Goal: Task Accomplishment & Management: Use online tool/utility

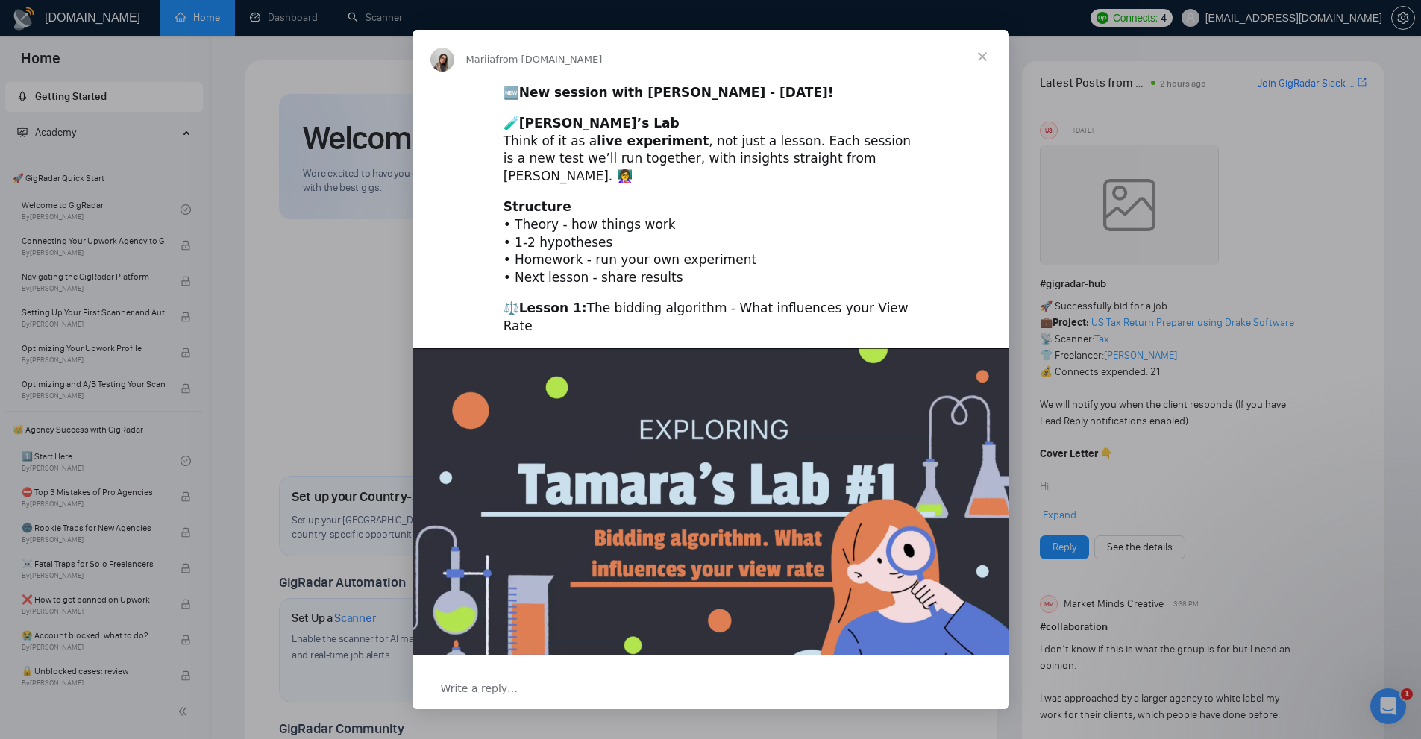
scroll to position [150, 0]
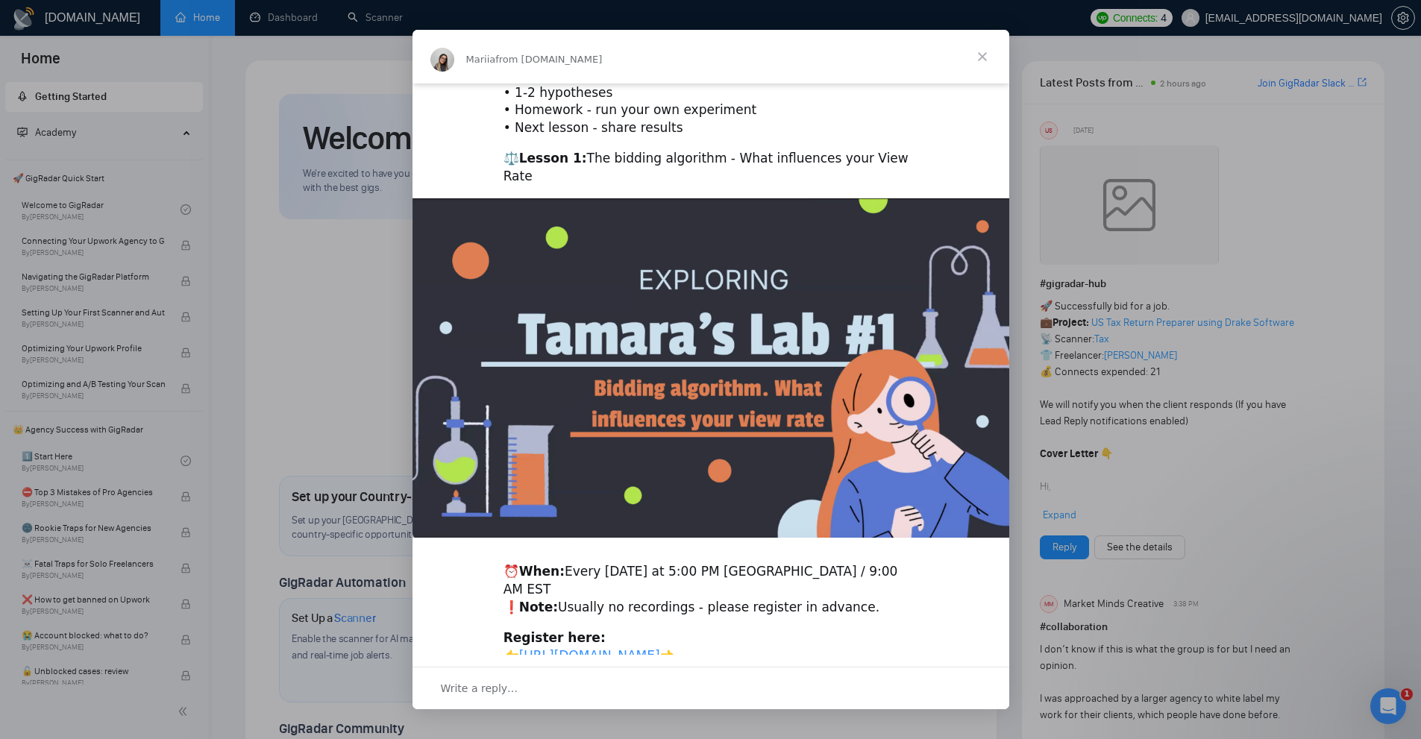
click at [1150, 59] on div "Intercom messenger" at bounding box center [710, 369] width 1421 height 739
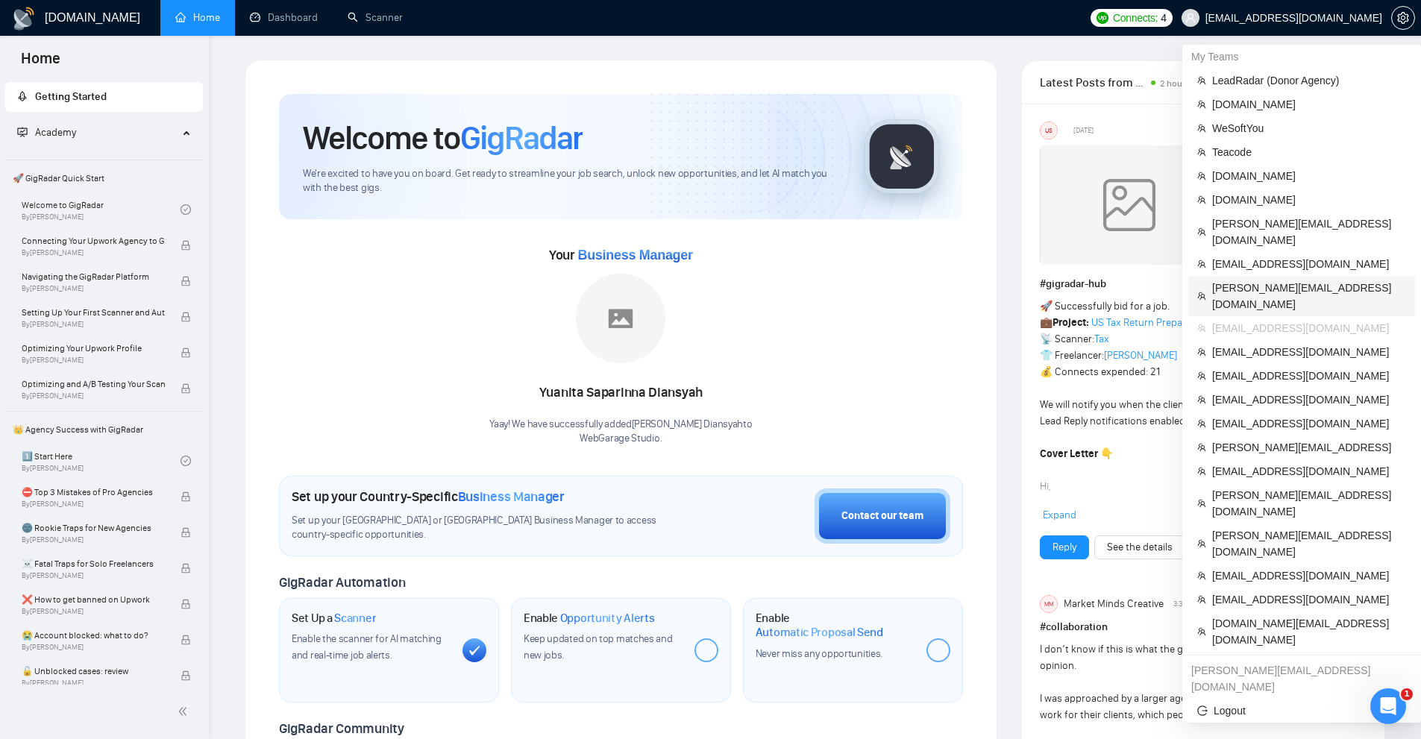
click at [1257, 280] on span "benjamin@outecho.com" at bounding box center [1309, 296] width 194 height 33
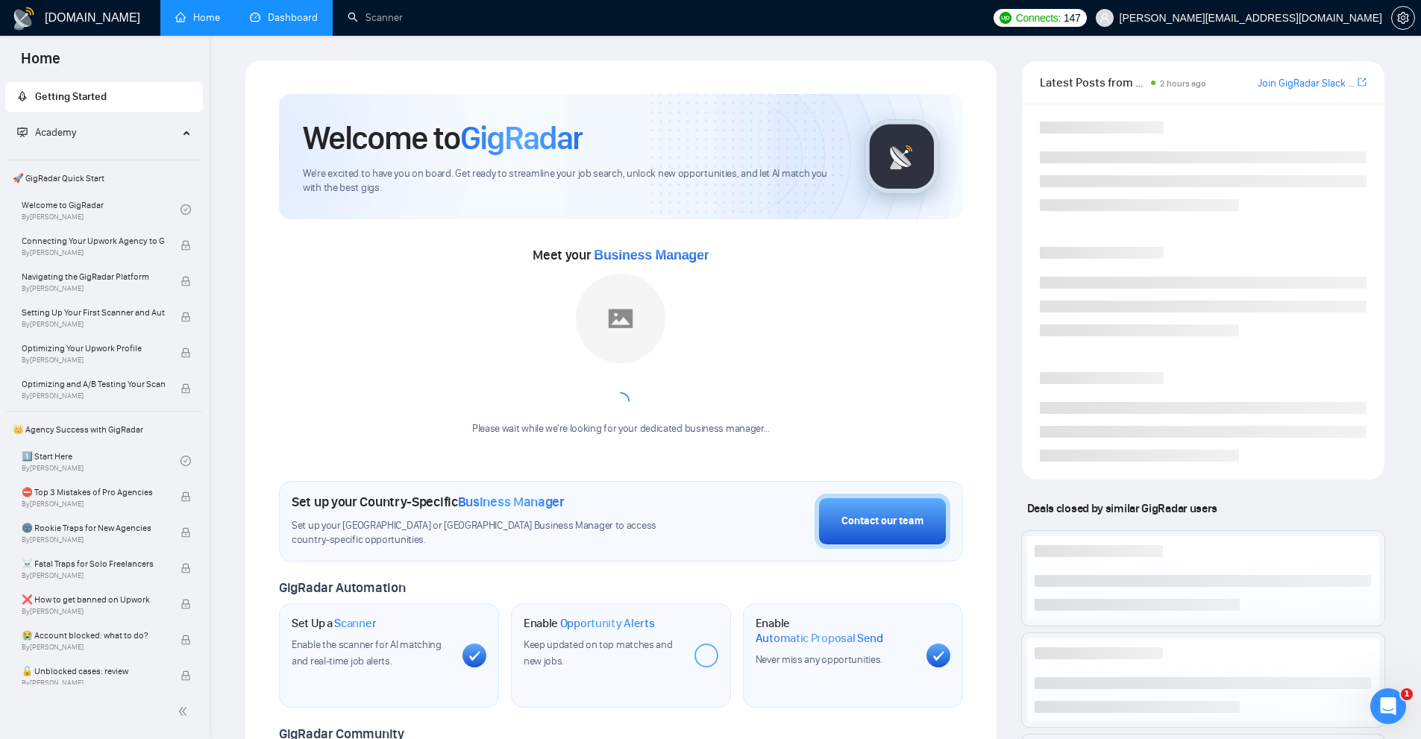
click at [310, 24] on link "Dashboard" at bounding box center [284, 17] width 68 height 13
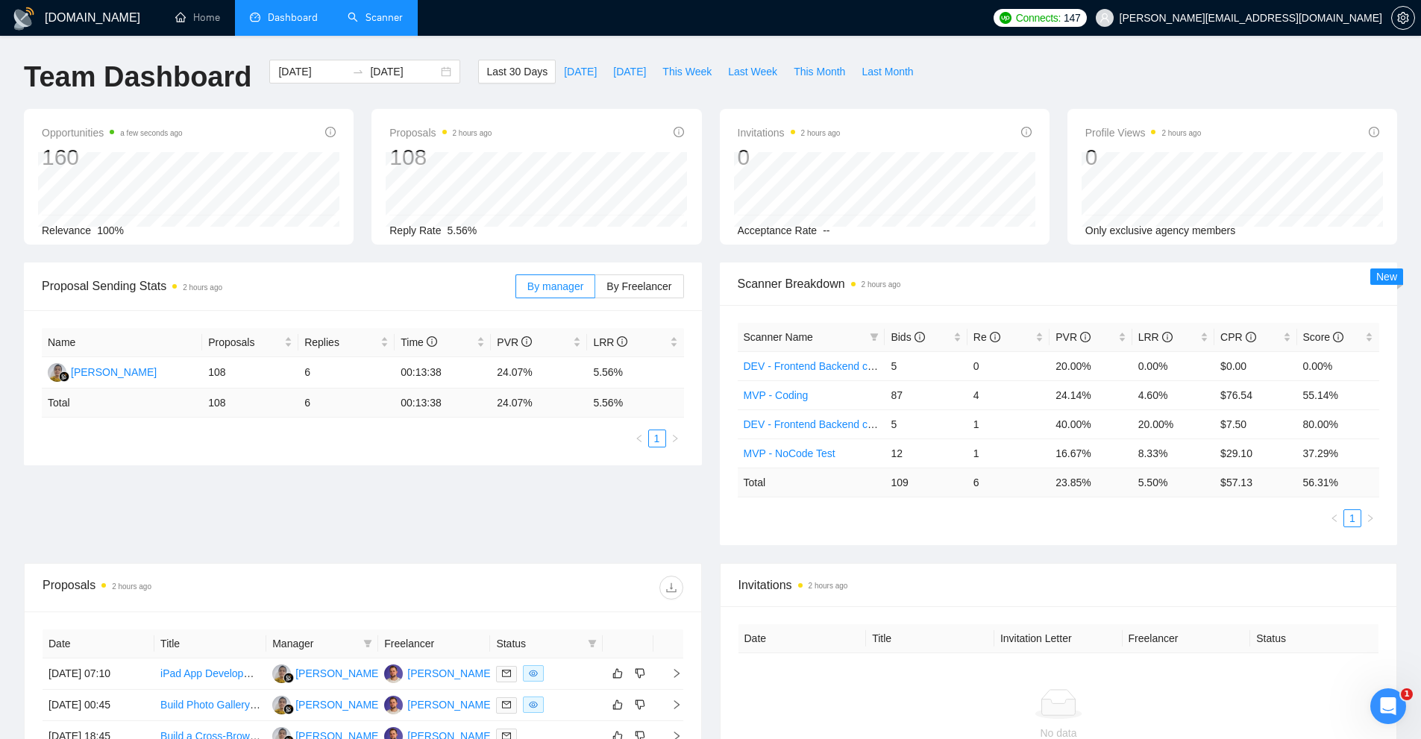
click at [395, 20] on link "Scanner" at bounding box center [375, 17] width 55 height 13
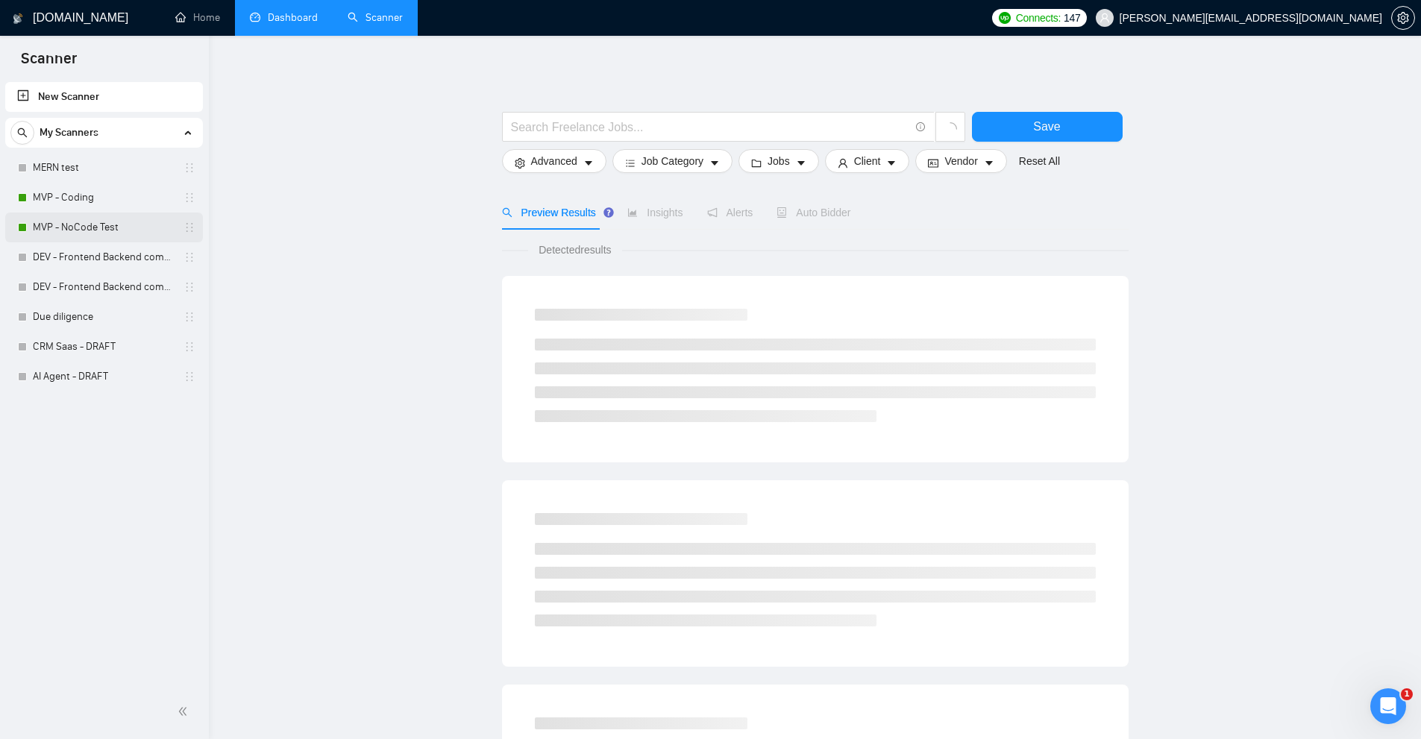
click at [103, 232] on link "MVP - NoCode Test" at bounding box center [104, 228] width 142 height 30
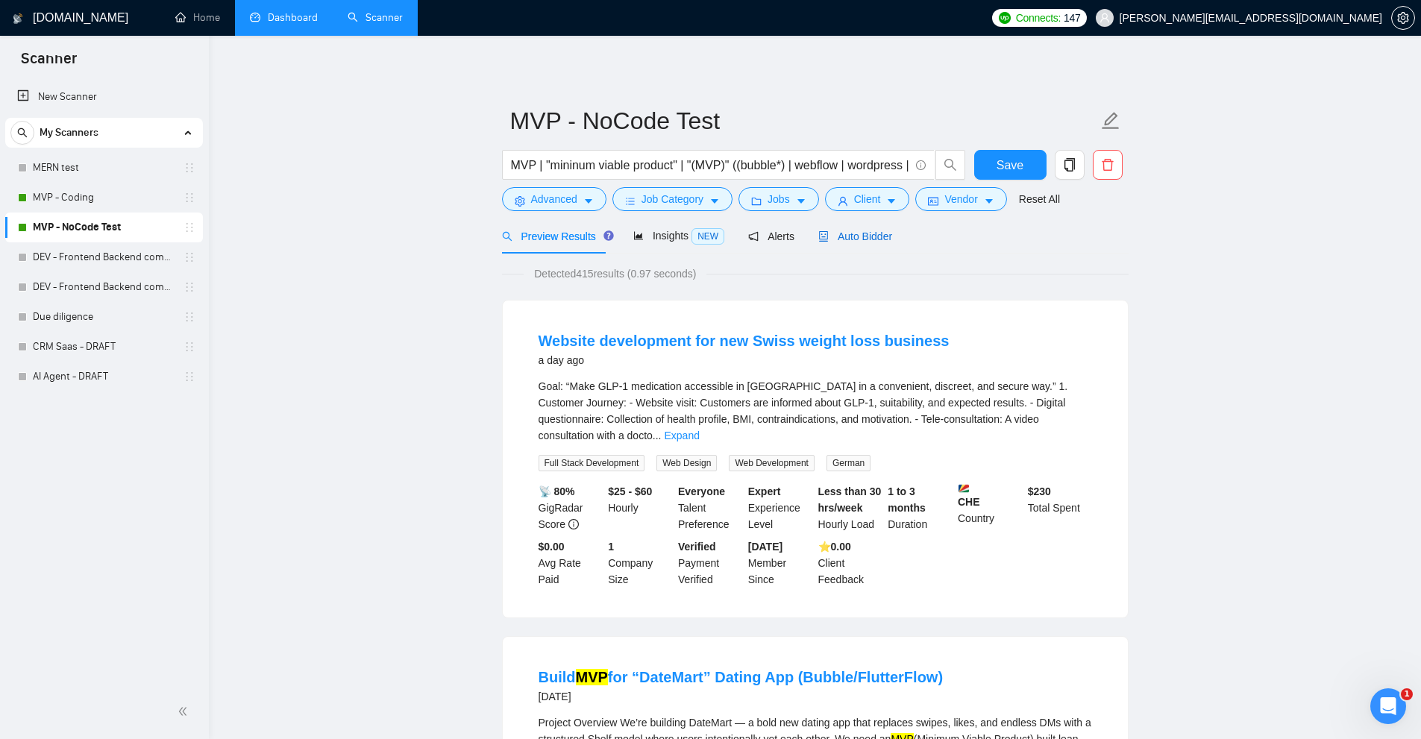
click at [875, 233] on span "Auto Bidder" at bounding box center [855, 237] width 74 height 12
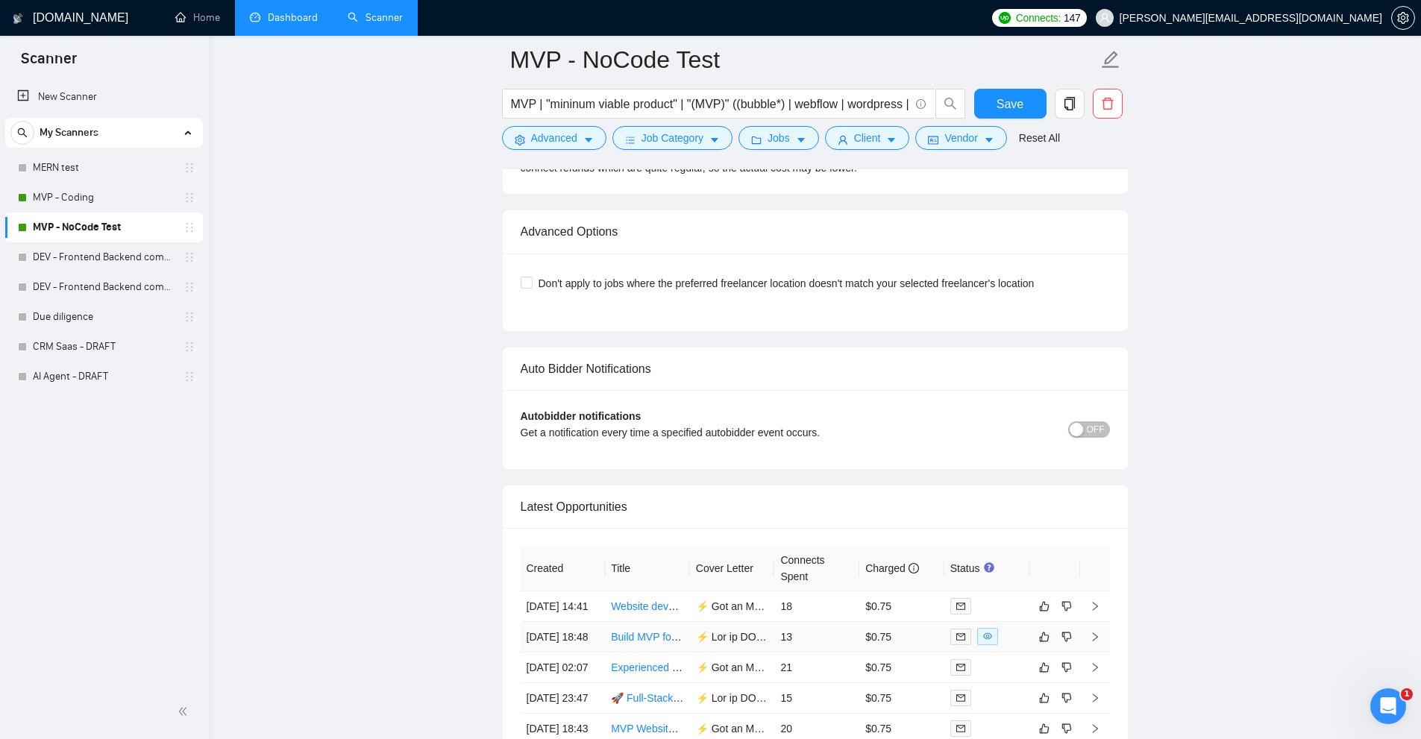
scroll to position [3819, 0]
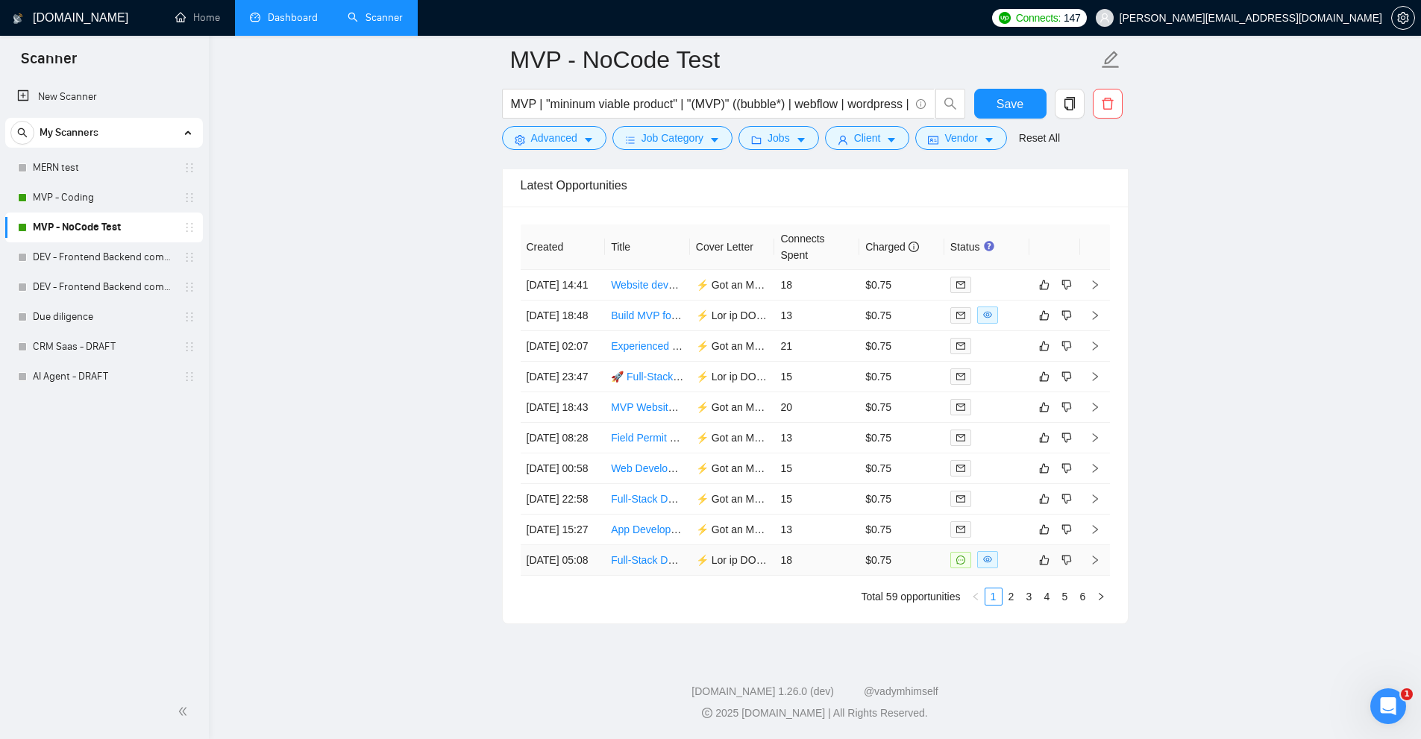
click at [871, 548] on td "$0.75" at bounding box center [901, 560] width 85 height 31
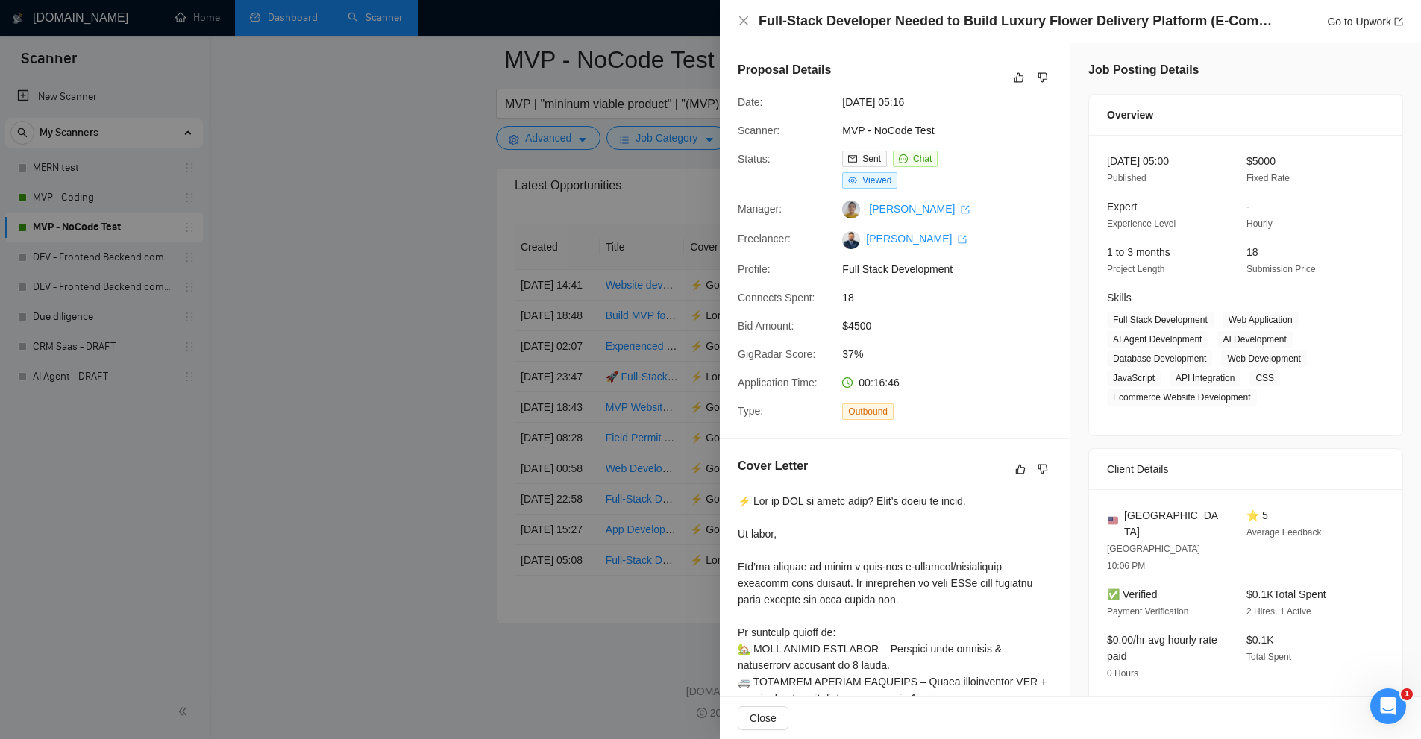
scroll to position [298, 0]
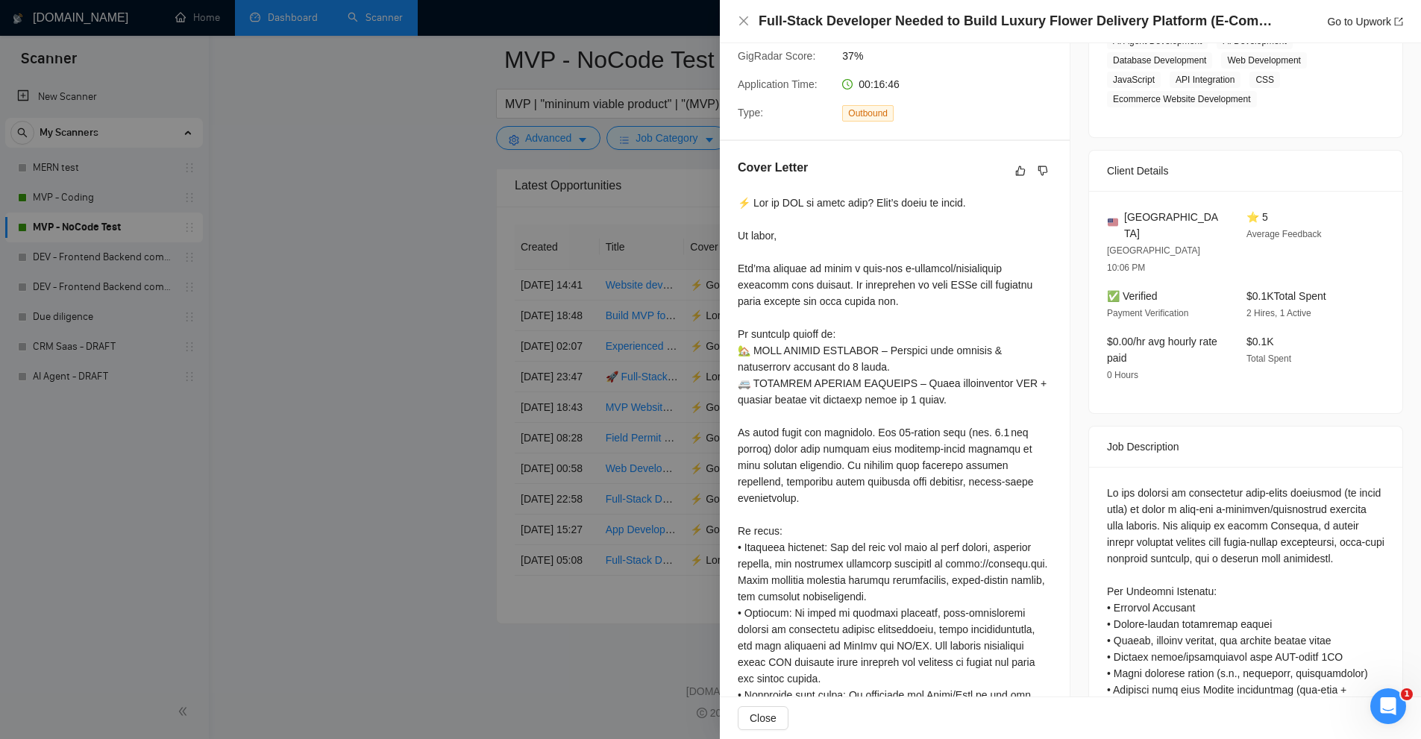
click at [753, 337] on div at bounding box center [895, 564] width 314 height 739
drag, startPoint x: 753, startPoint y: 337, endPoint x: 828, endPoint y: 366, distance: 80.1
click at [828, 366] on div at bounding box center [895, 564] width 314 height 739
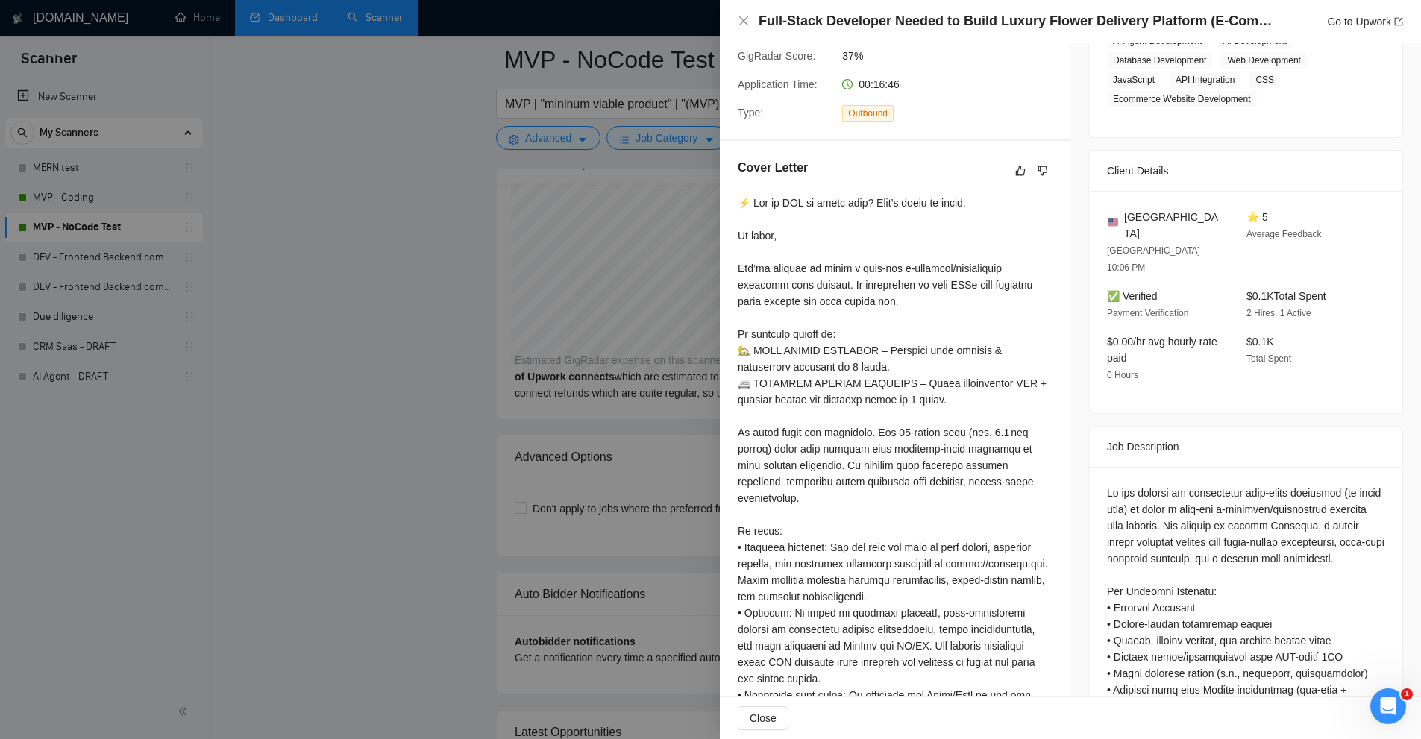
click at [460, 306] on div at bounding box center [710, 369] width 1421 height 739
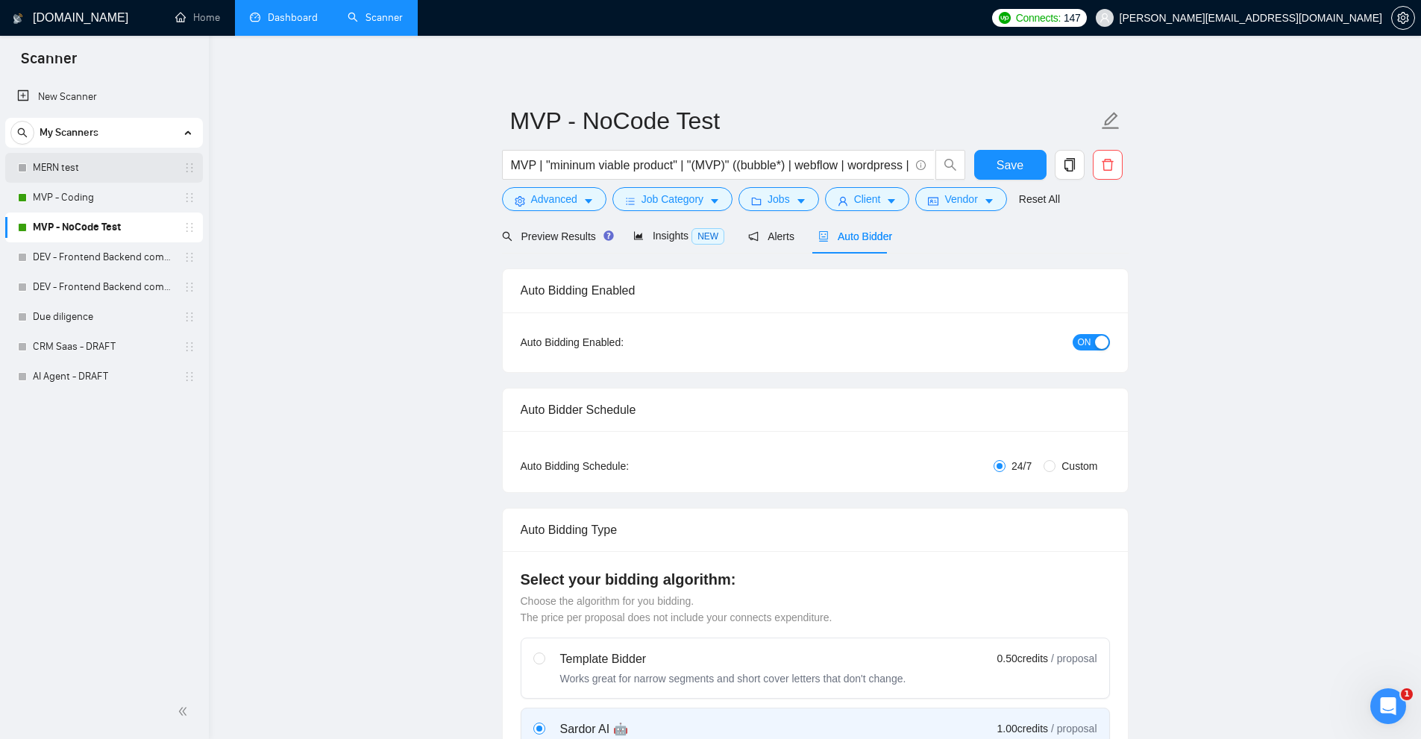
click at [76, 175] on link "MERN test" at bounding box center [104, 168] width 142 height 30
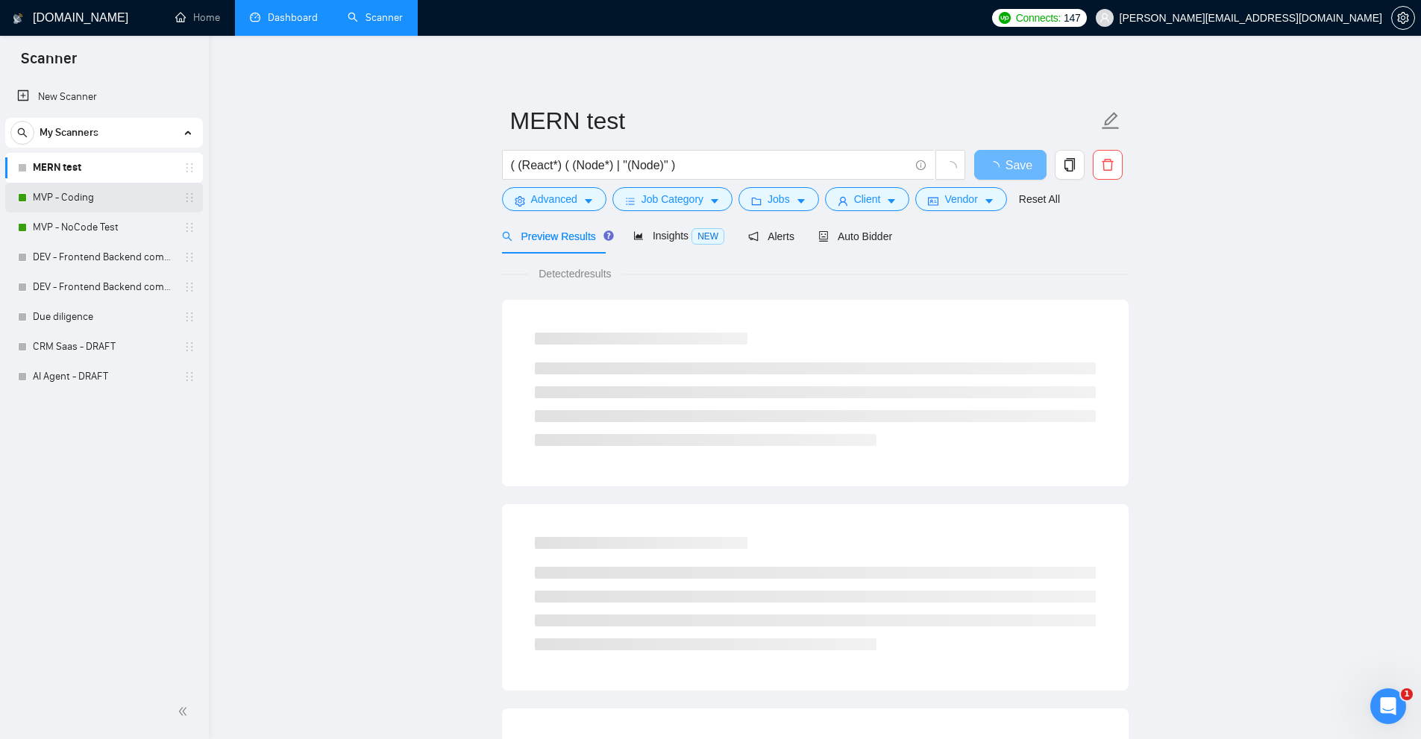
click at [116, 193] on link "MVP - Coding" at bounding box center [104, 198] width 142 height 30
click at [101, 225] on link "MVP - NoCode Test" at bounding box center [104, 228] width 142 height 30
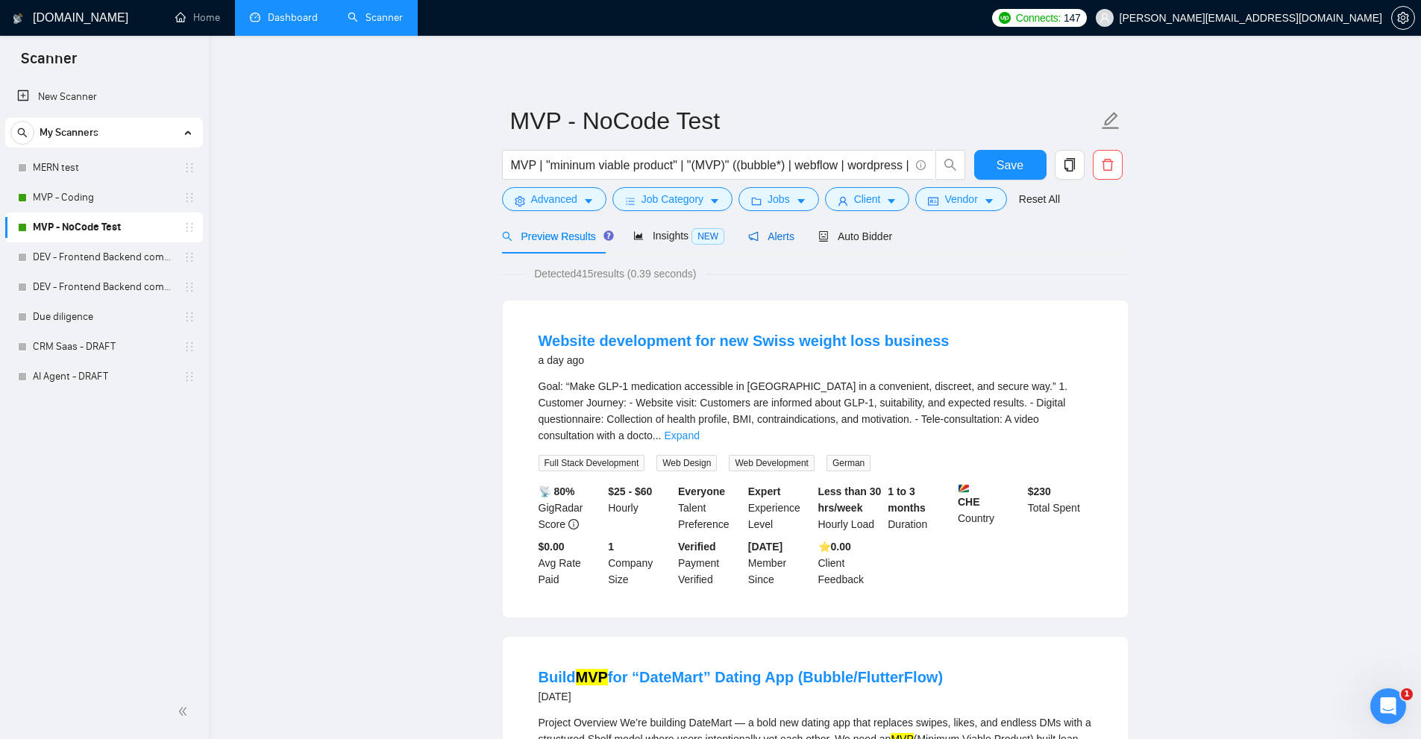
click at [748, 228] on div "Alerts" at bounding box center [771, 236] width 46 height 16
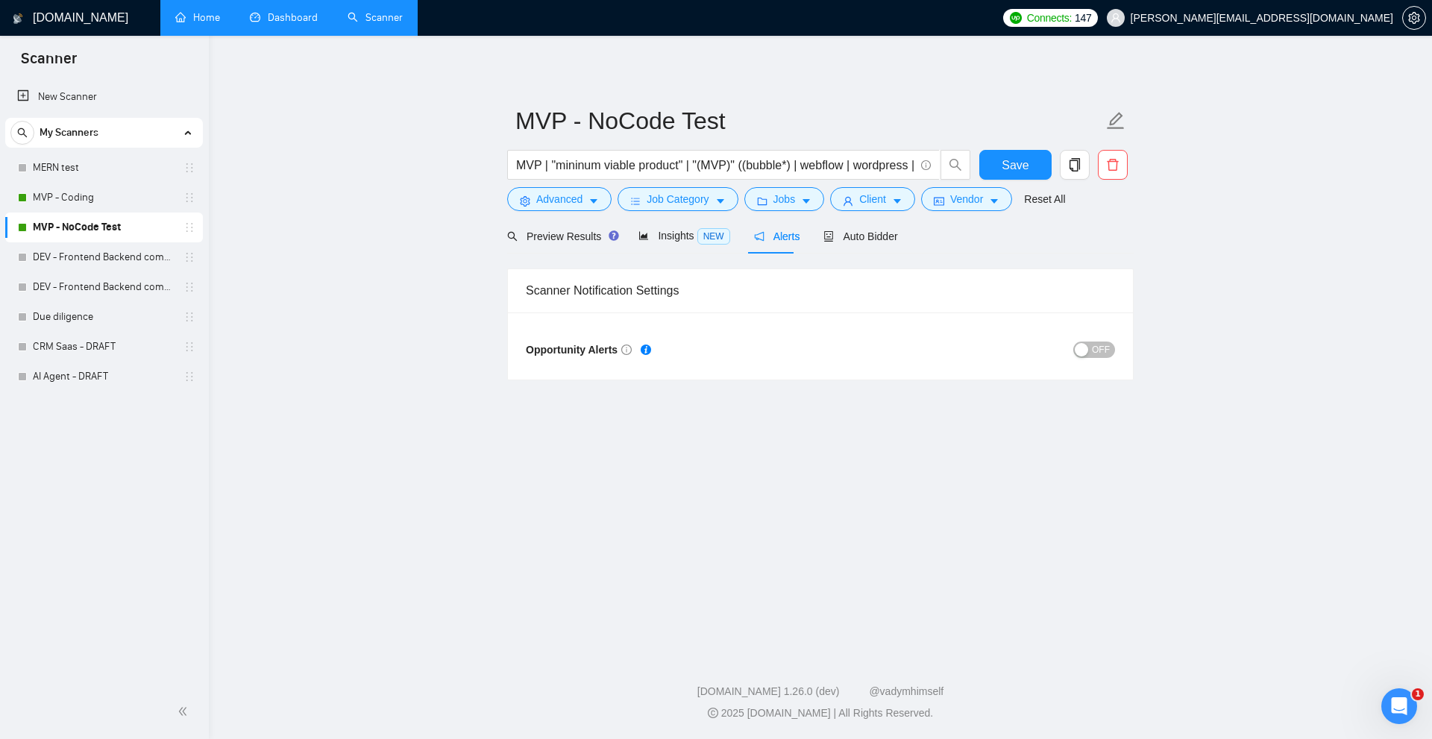
click at [220, 11] on link "Home" at bounding box center [197, 17] width 45 height 13
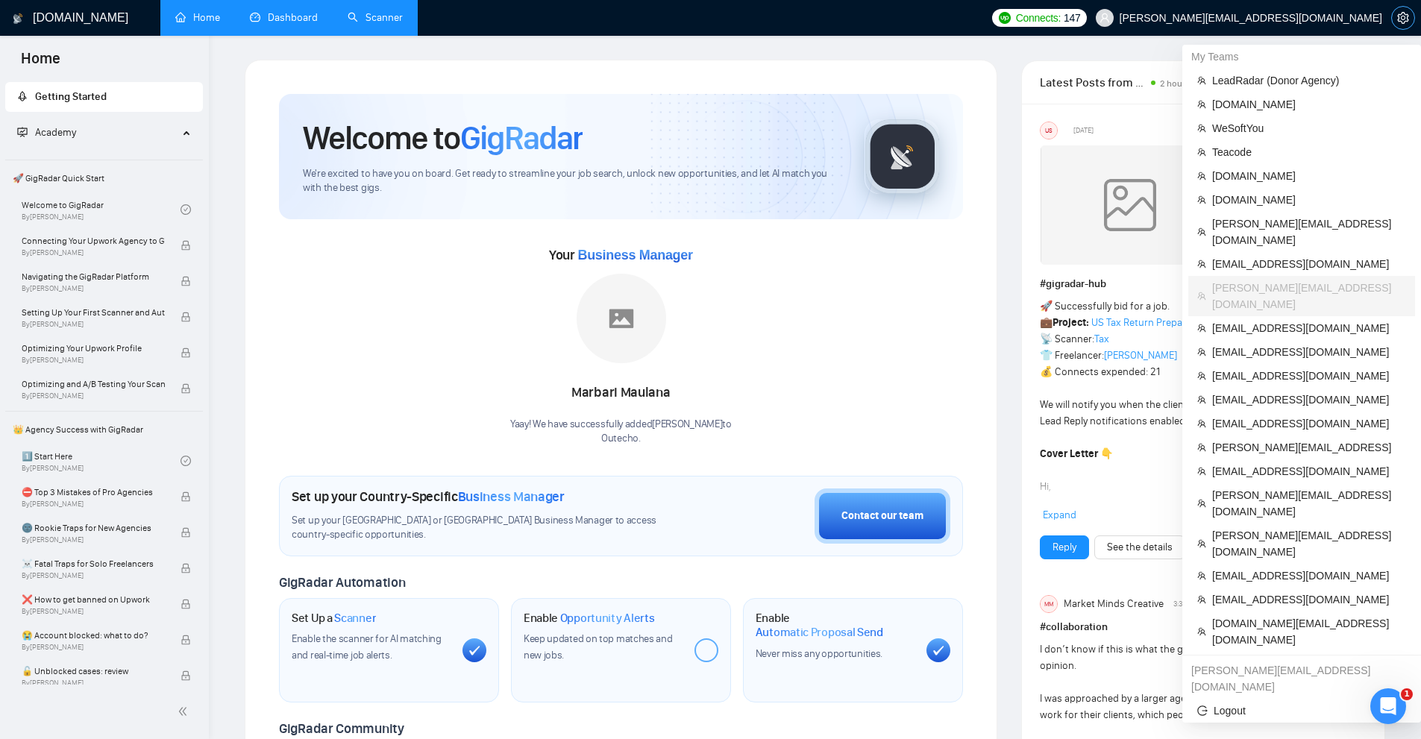
click at [1400, 15] on icon "setting" at bounding box center [1402, 18] width 11 height 12
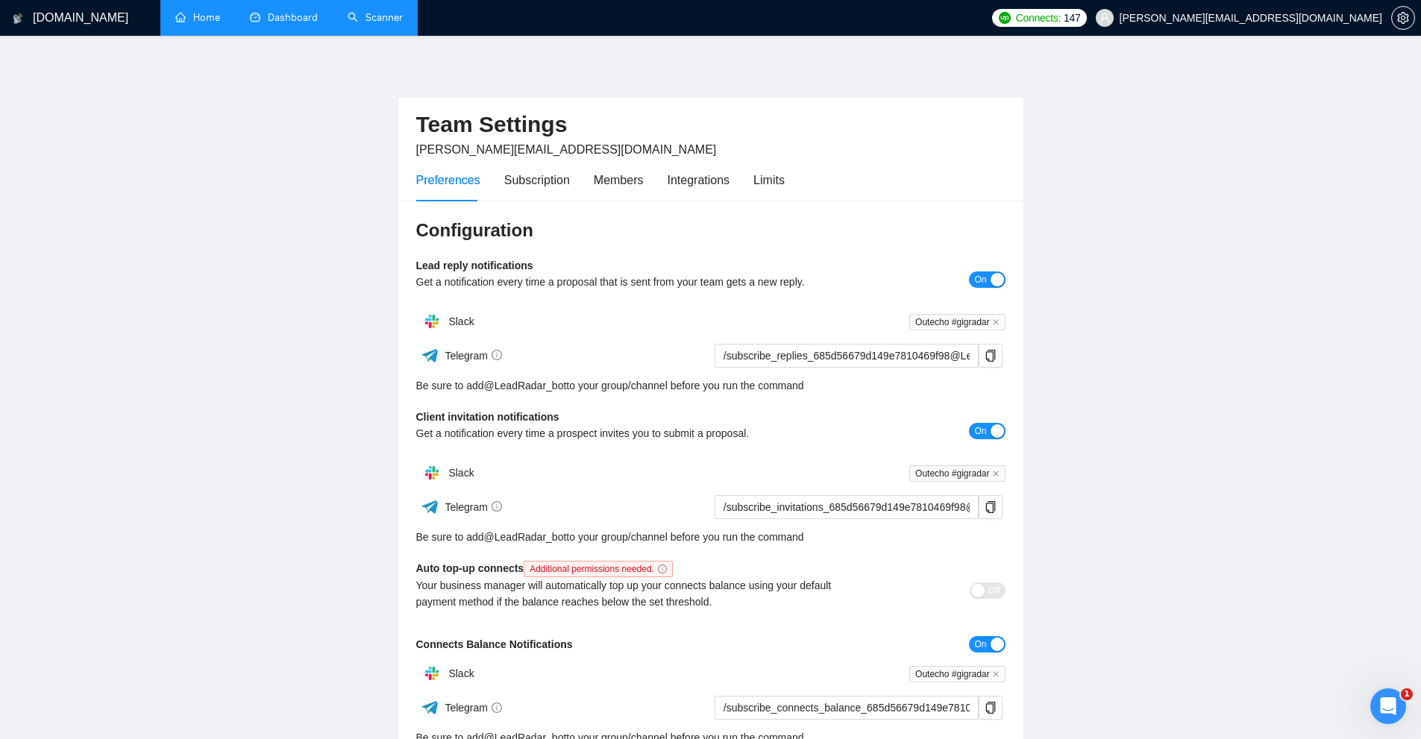
click at [353, 16] on link "Scanner" at bounding box center [375, 17] width 55 height 13
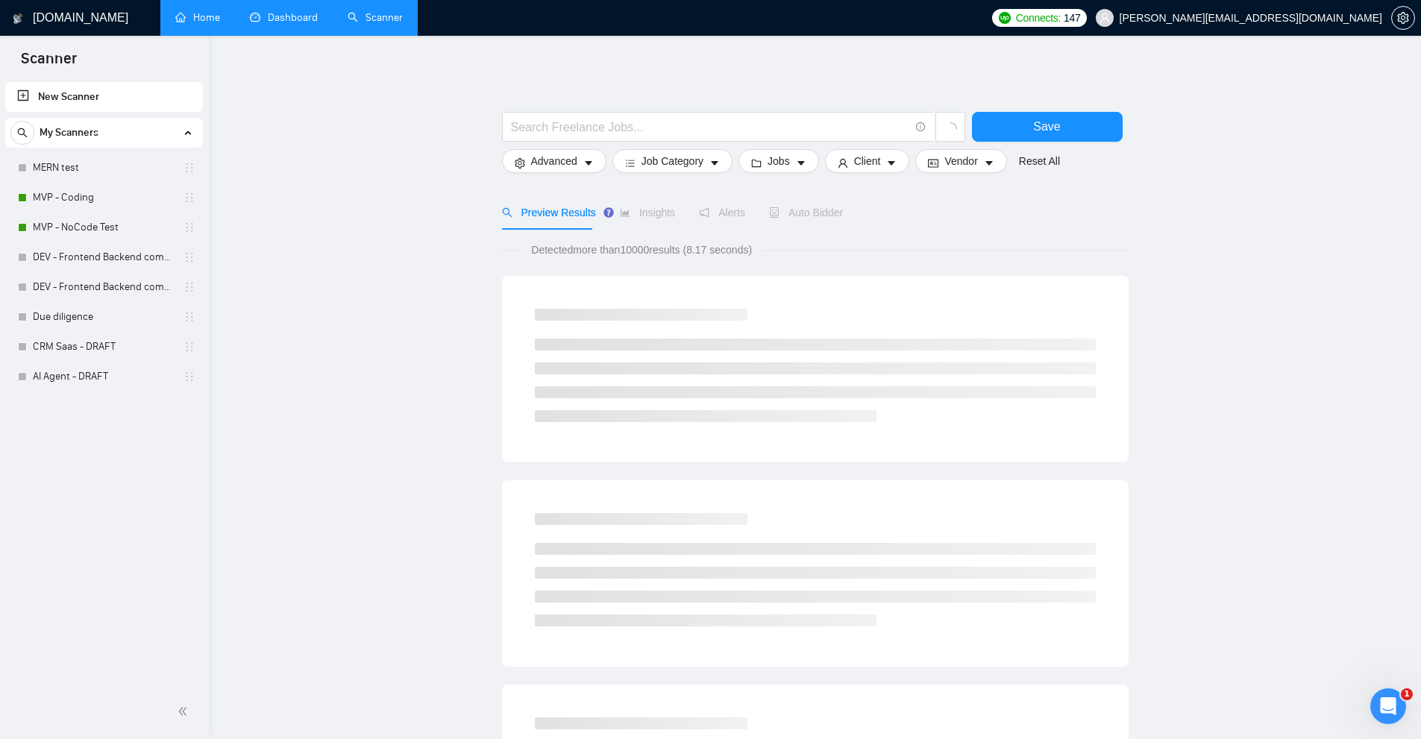
click at [282, 24] on link "Dashboard" at bounding box center [284, 17] width 68 height 13
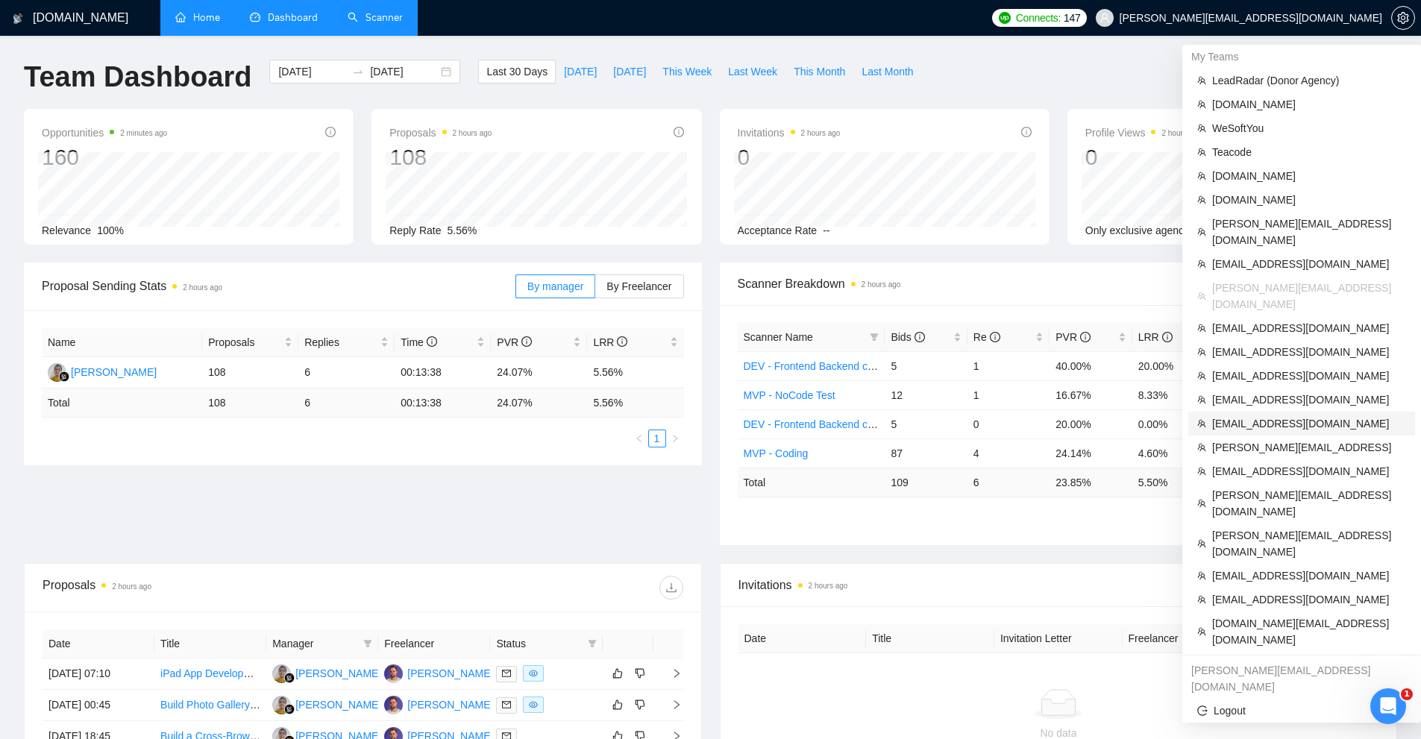
click at [1260, 416] on span "[EMAIL_ADDRESS][DOMAIN_NAME]" at bounding box center [1309, 424] width 194 height 16
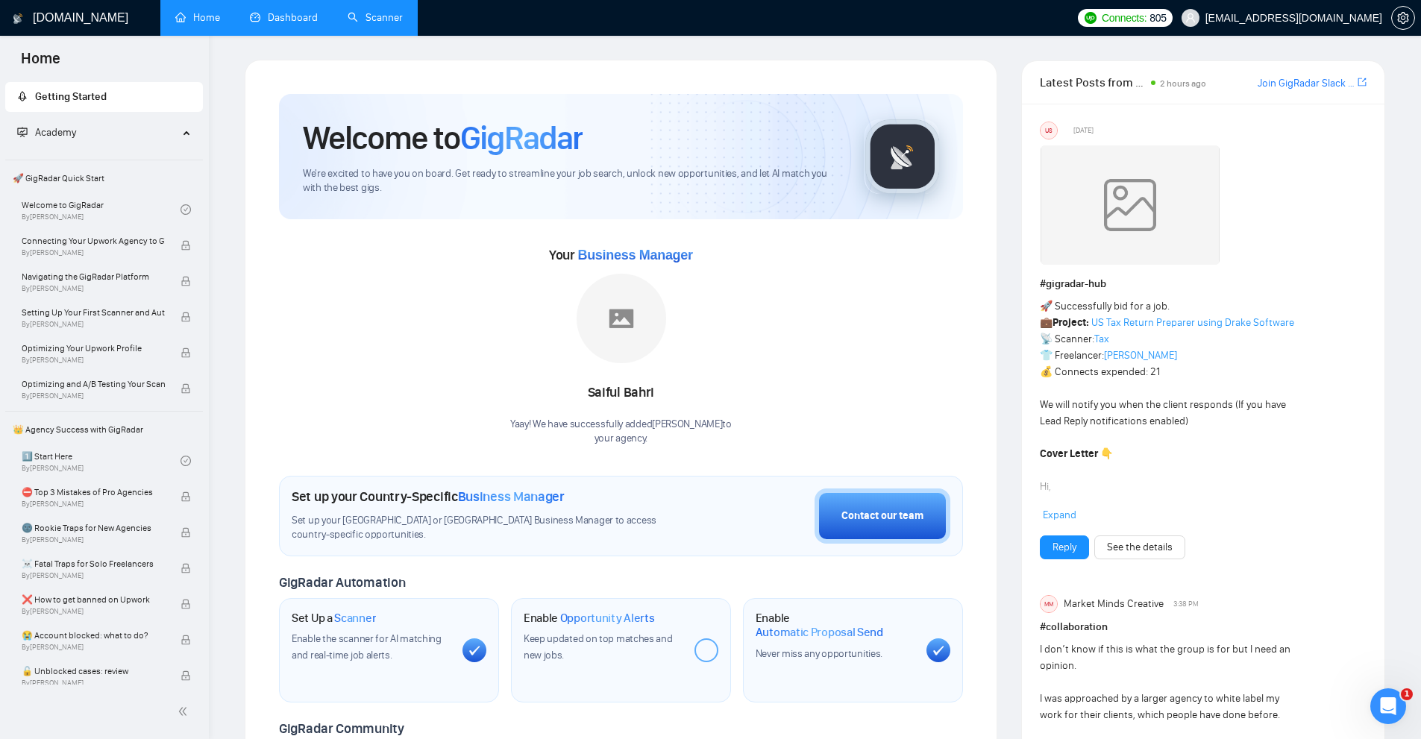
click at [366, 11] on link "Scanner" at bounding box center [375, 17] width 55 height 13
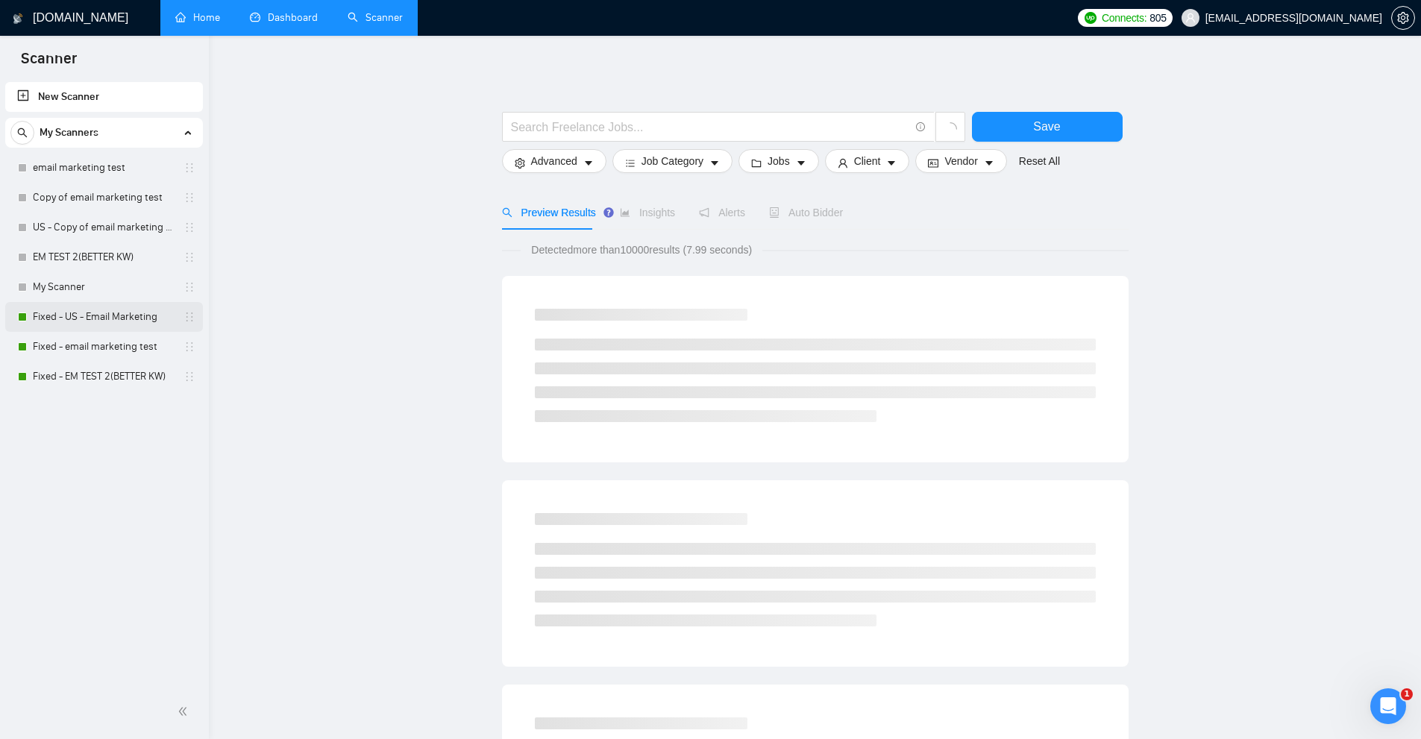
click at [141, 317] on link "Fixed - US - Email Marketing" at bounding box center [104, 317] width 142 height 30
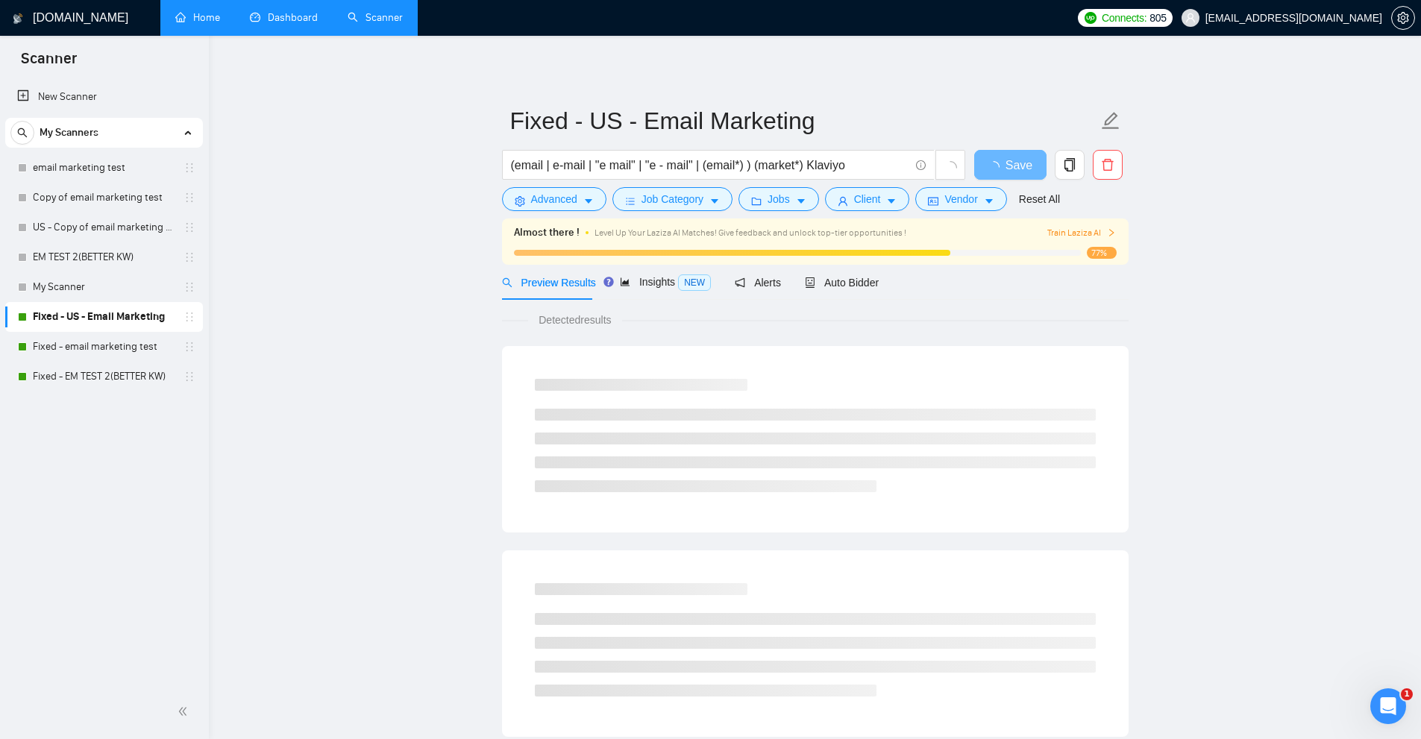
click at [295, 15] on link "Dashboard" at bounding box center [284, 17] width 68 height 13
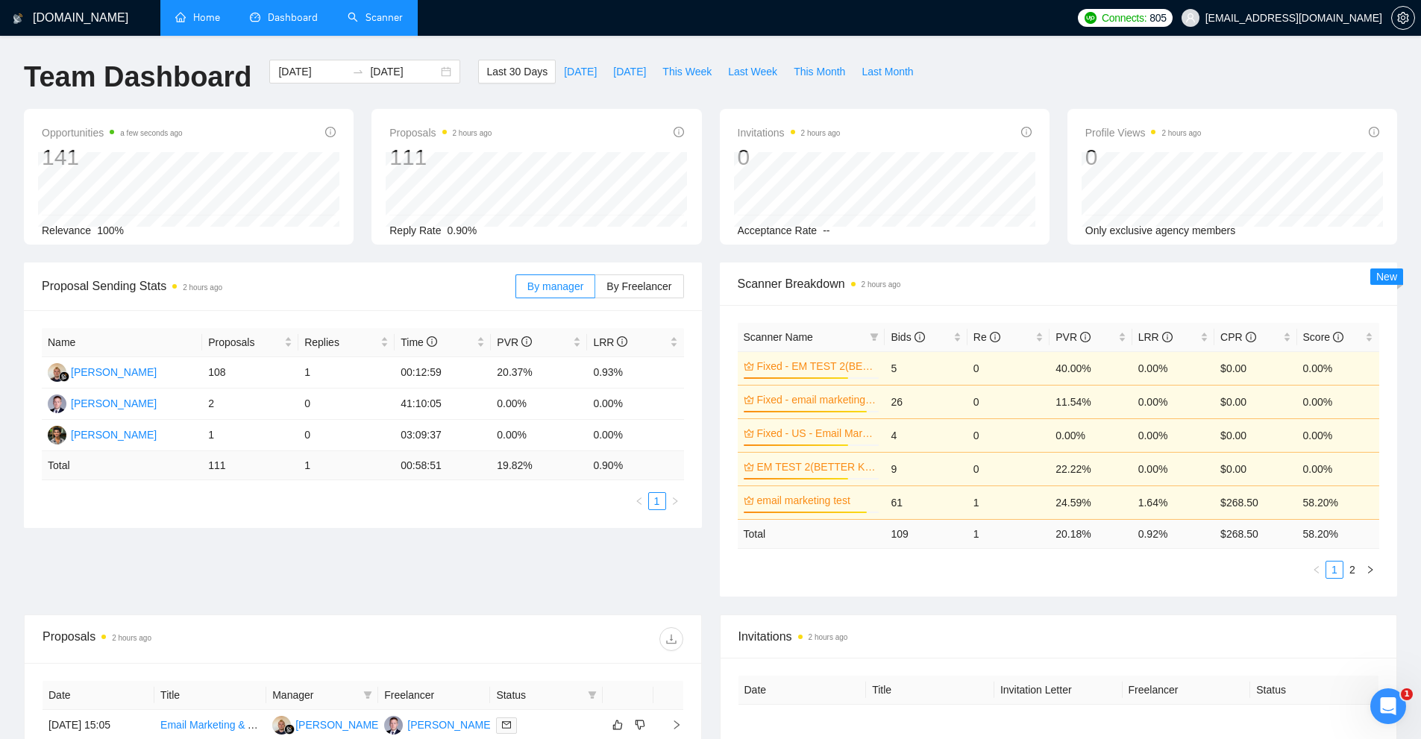
scroll to position [224, 0]
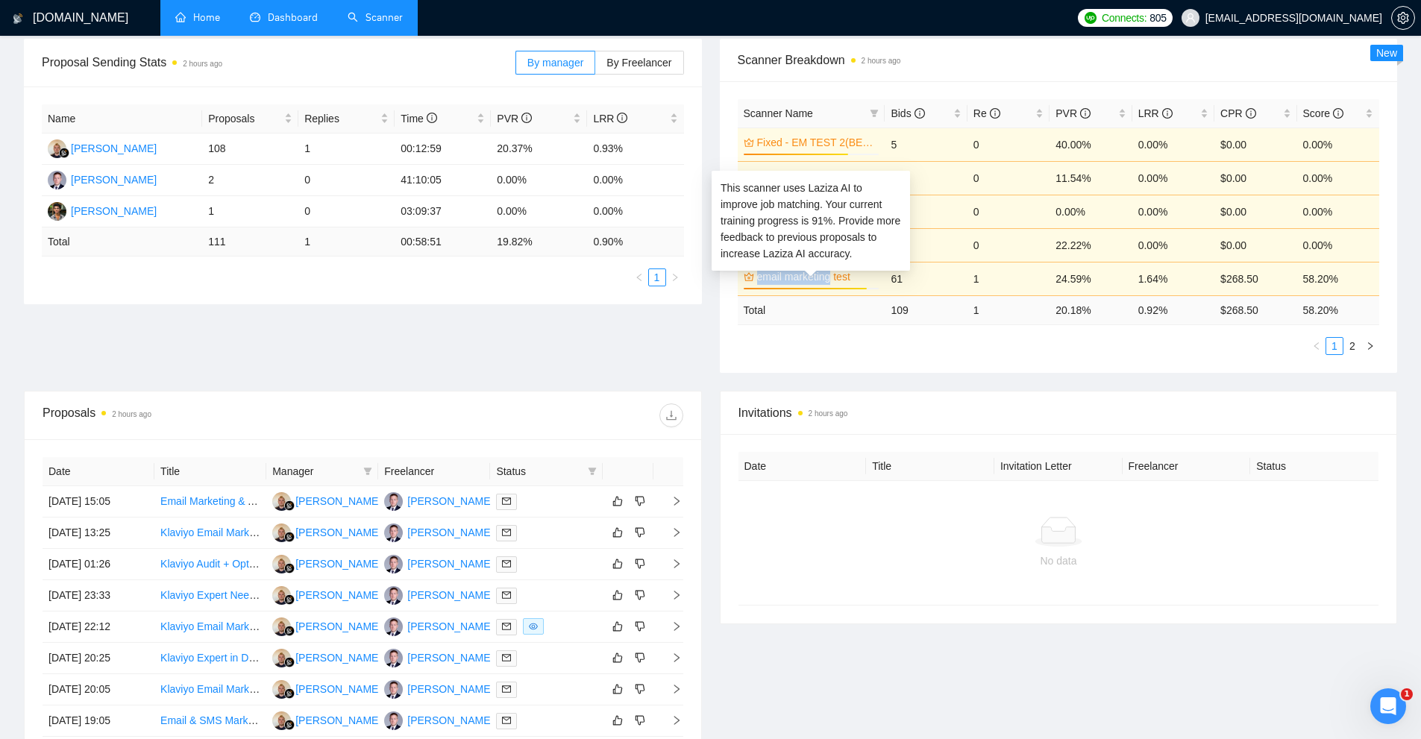
copy link "email marketing"
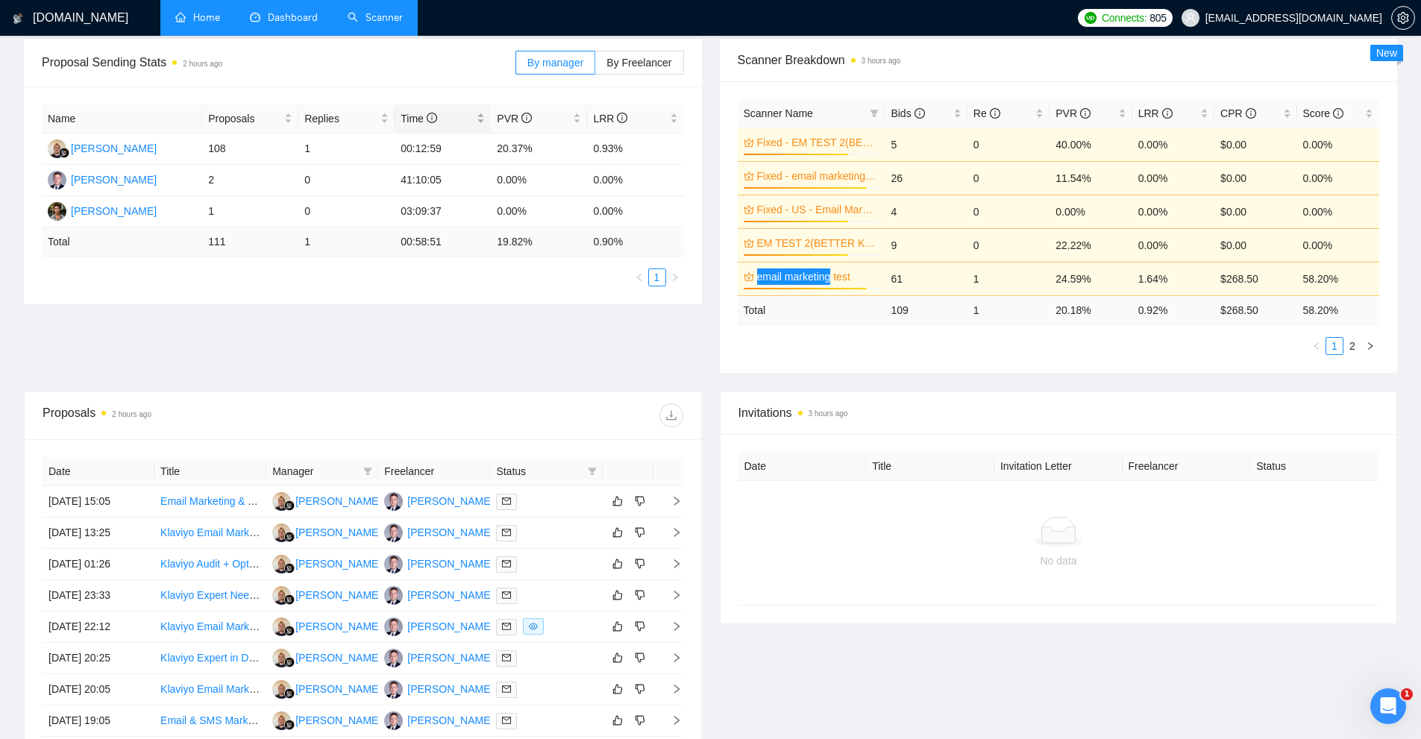
scroll to position [0, 0]
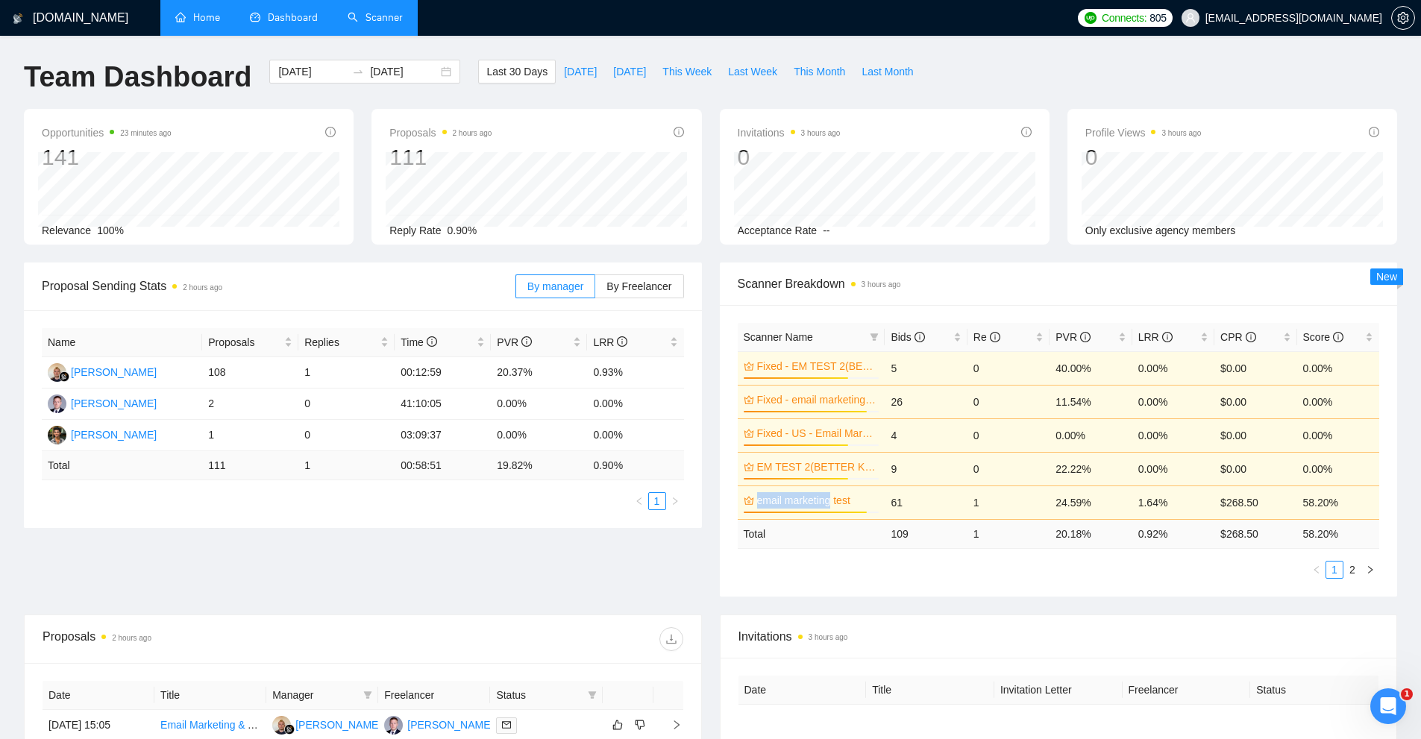
click at [379, 22] on link "Scanner" at bounding box center [375, 17] width 55 height 13
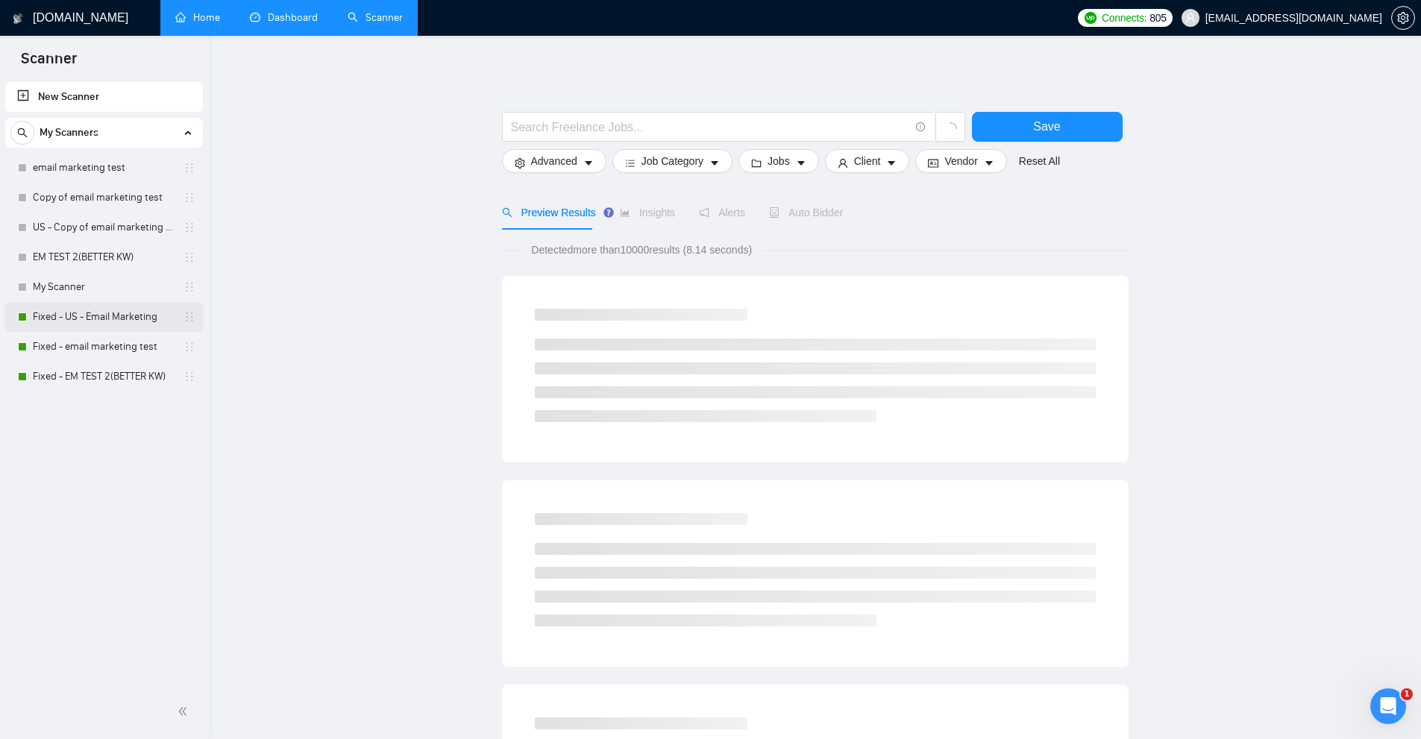
click at [110, 326] on link "Fixed - US - Email Marketing" at bounding box center [104, 317] width 142 height 30
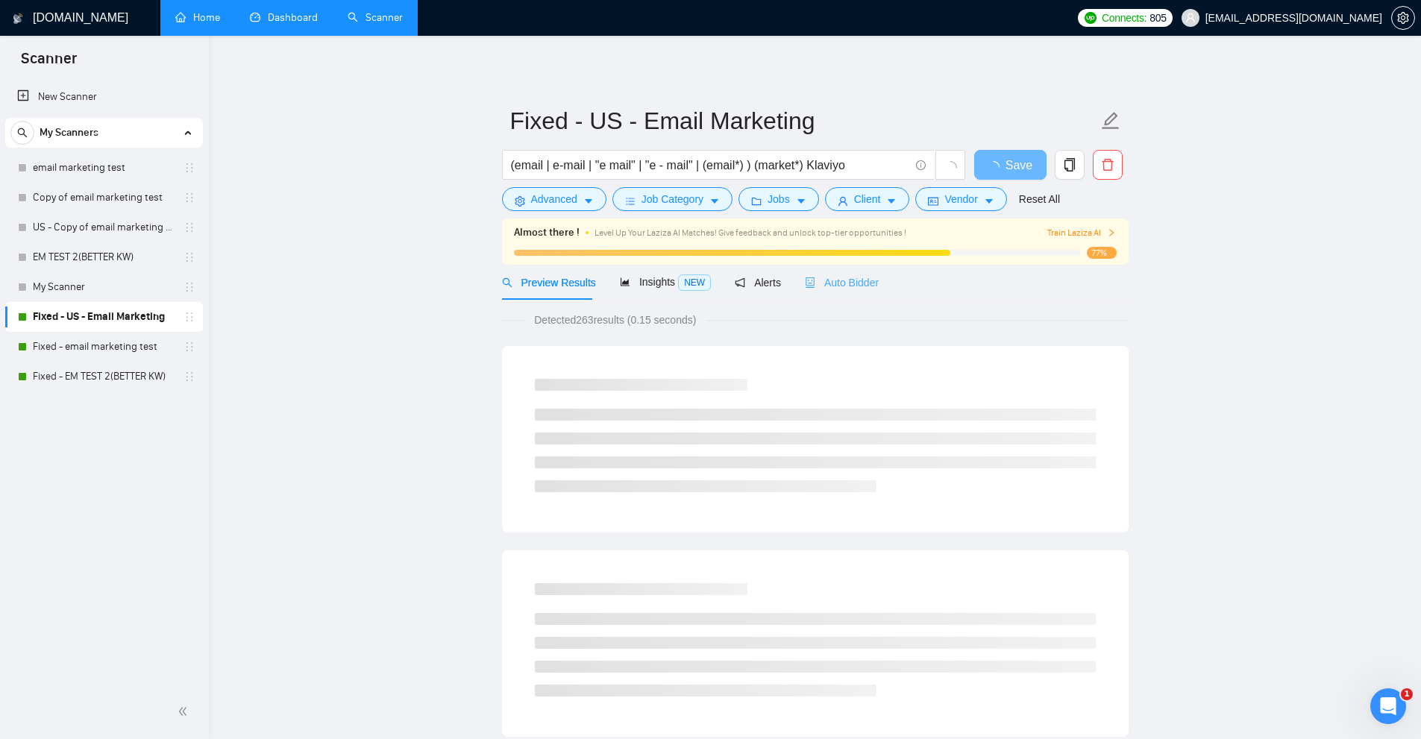
click at [865, 292] on div "Auto Bidder" at bounding box center [842, 282] width 74 height 35
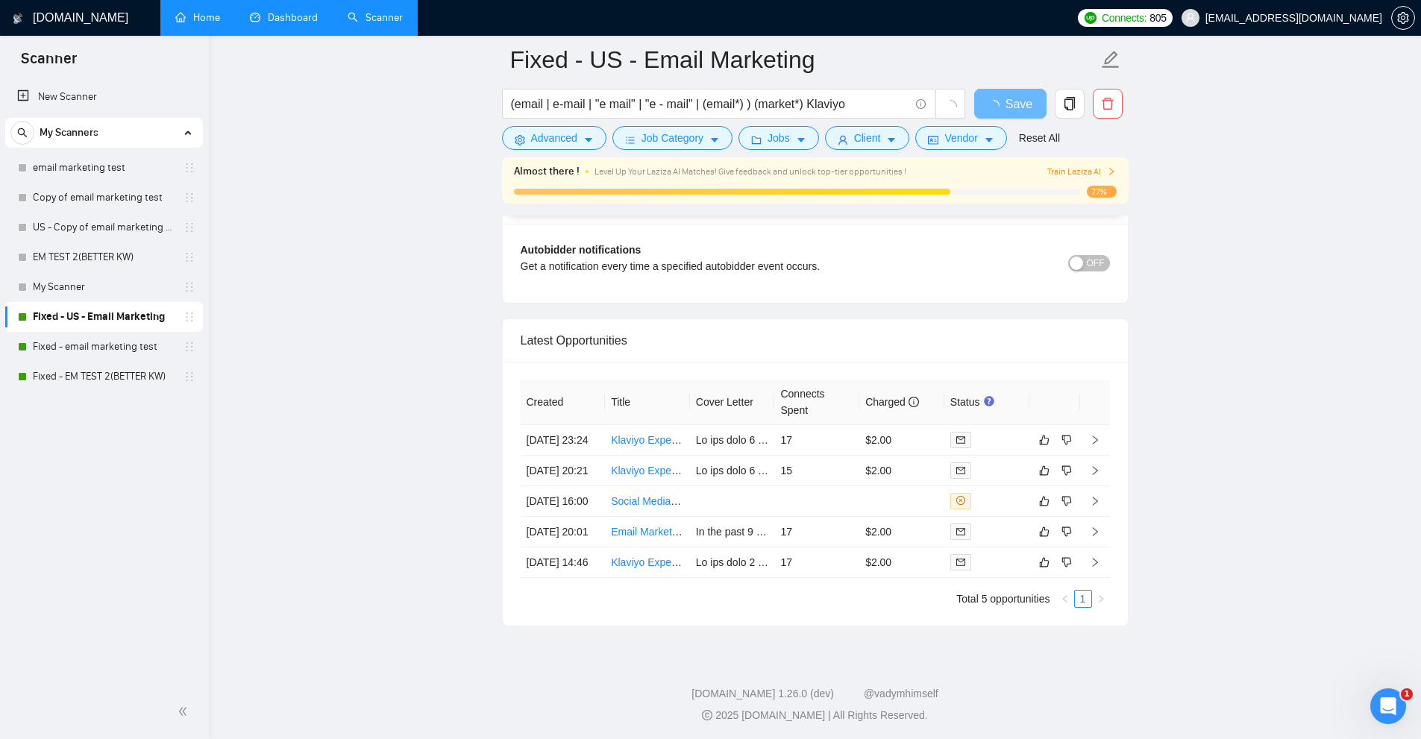
scroll to position [3433, 0]
click at [125, 346] on link "Fixed - email marketing test" at bounding box center [104, 347] width 142 height 30
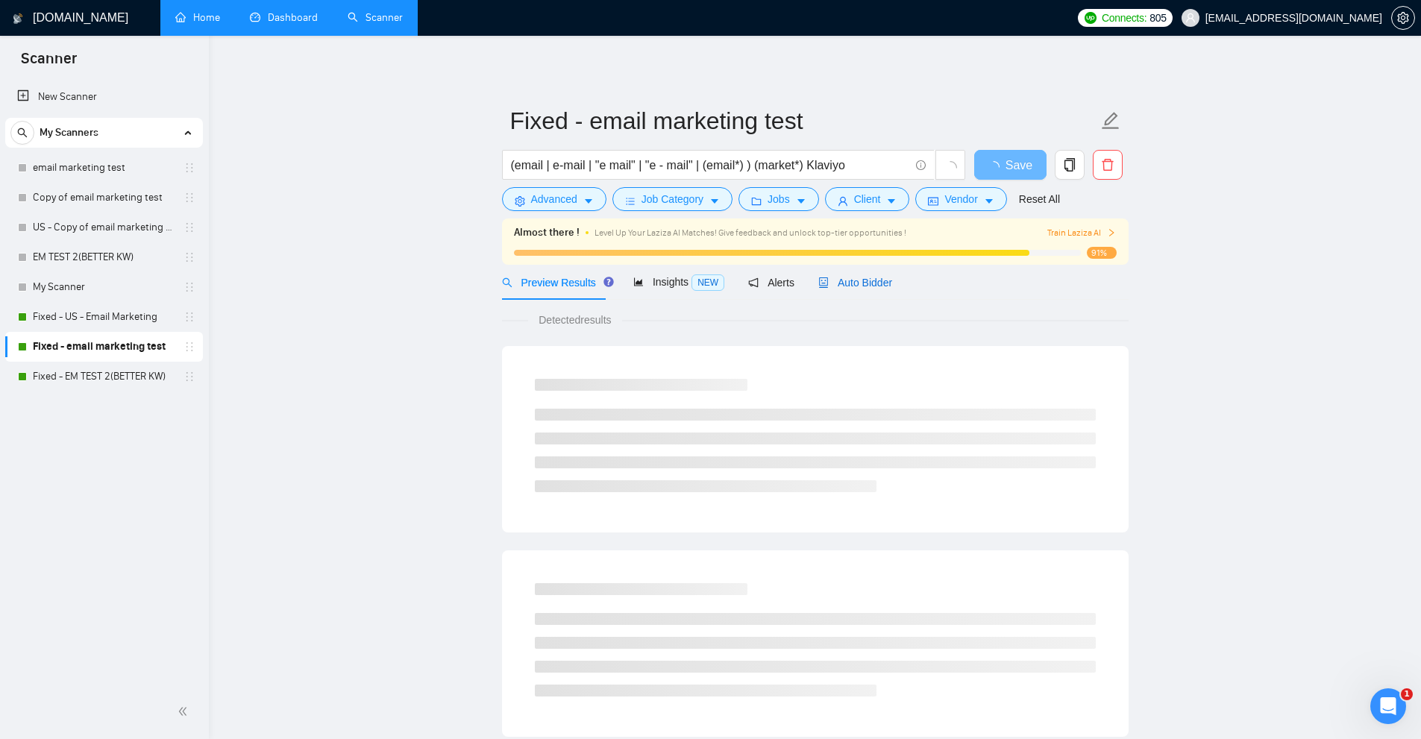
click at [837, 283] on span "Auto Bidder" at bounding box center [855, 283] width 74 height 12
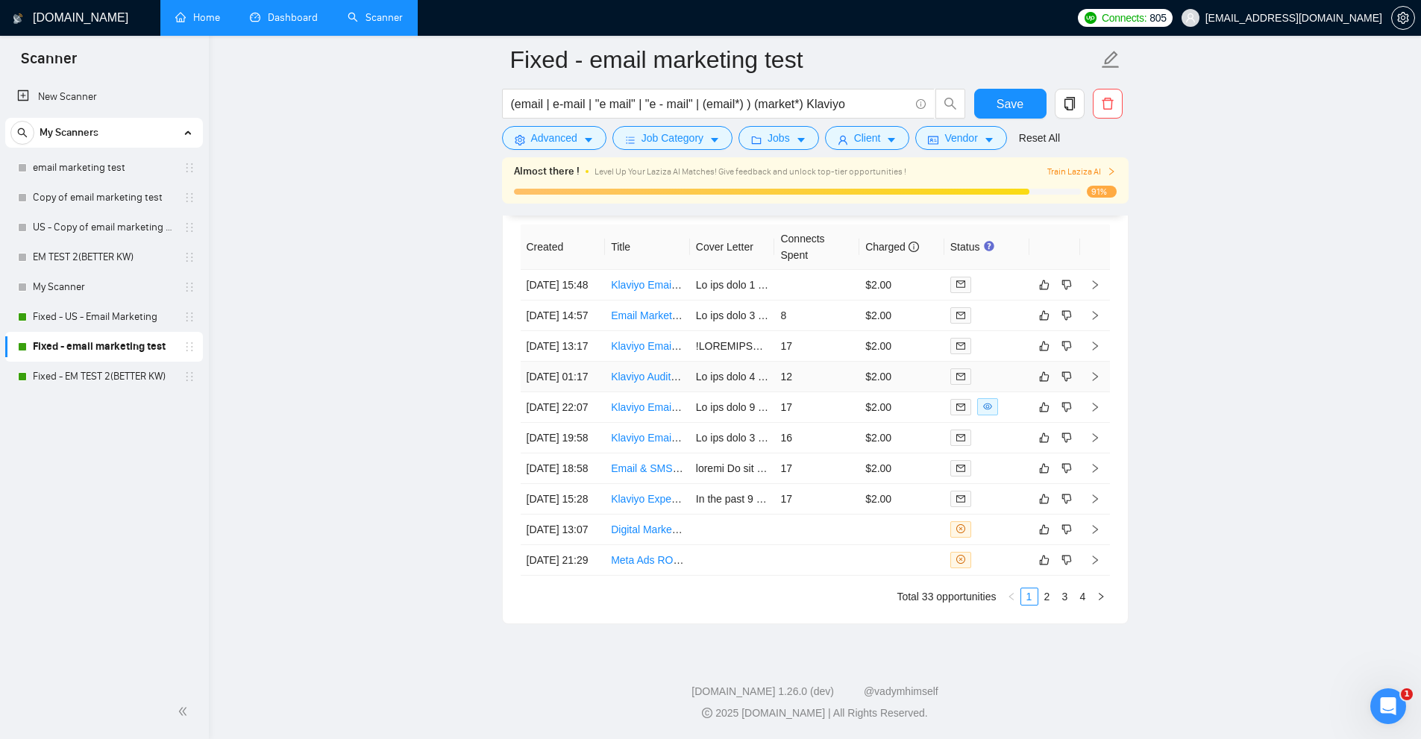
scroll to position [3722, 0]
click at [849, 424] on td "17" at bounding box center [816, 408] width 85 height 31
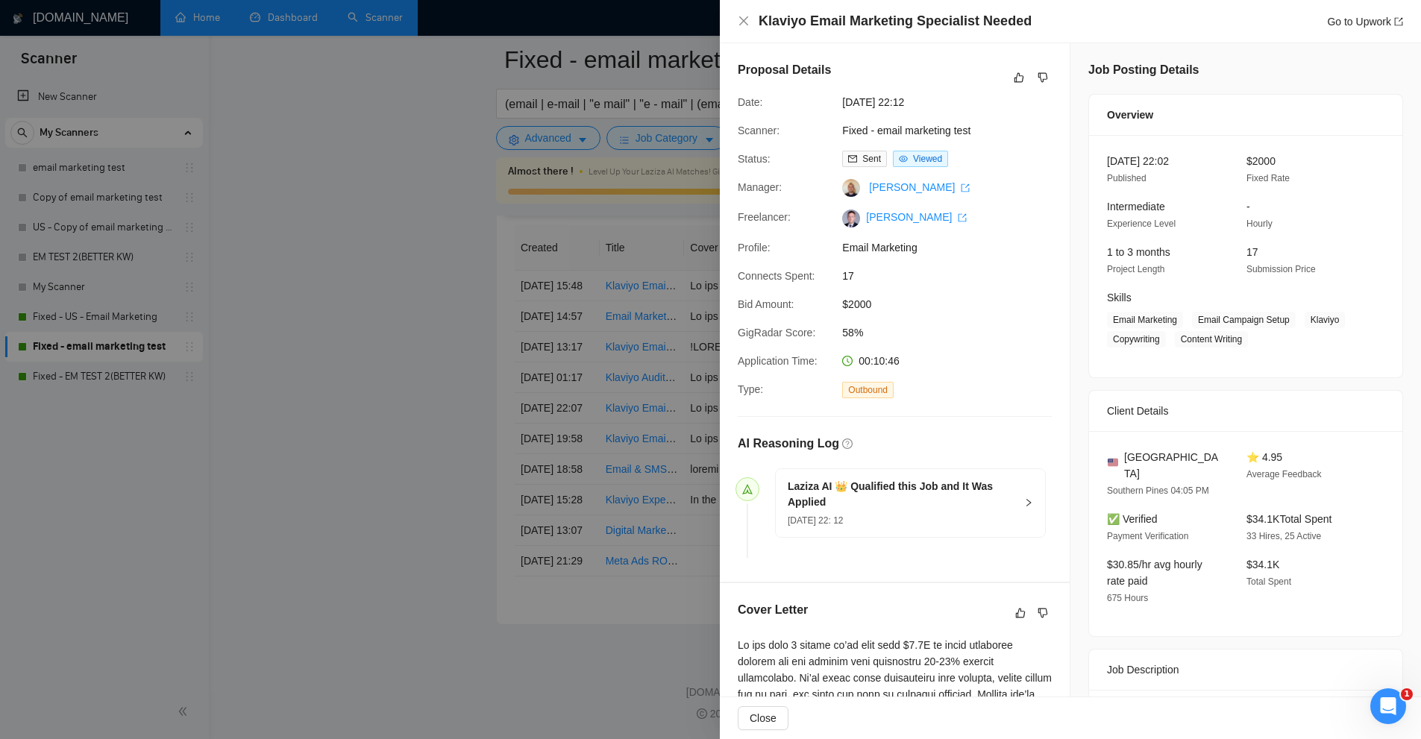
scroll to position [298, 0]
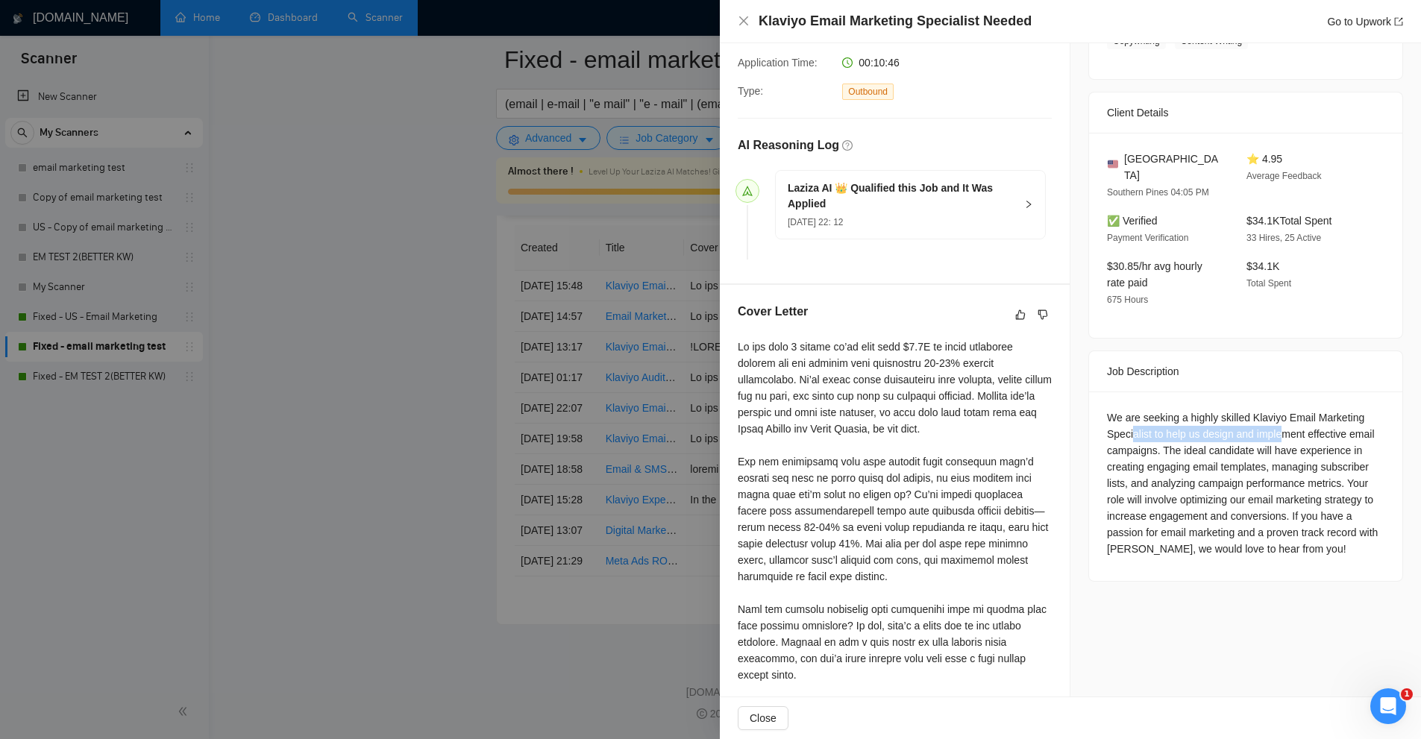
drag, startPoint x: 1127, startPoint y: 414, endPoint x: 1282, endPoint y: 427, distance: 156.4
click at [1277, 411] on div "We are seeking a highly skilled Klaviyo Email Marketing Specialist to help us d…" at bounding box center [1246, 484] width 278 height 148
click at [1274, 457] on div "We are seeking a highly skilled Klaviyo Email Marketing Specialist to help us d…" at bounding box center [1246, 484] width 278 height 148
drag, startPoint x: 943, startPoint y: 341, endPoint x: 980, endPoint y: 344, distance: 37.4
click at [980, 344] on div at bounding box center [895, 536] width 314 height 394
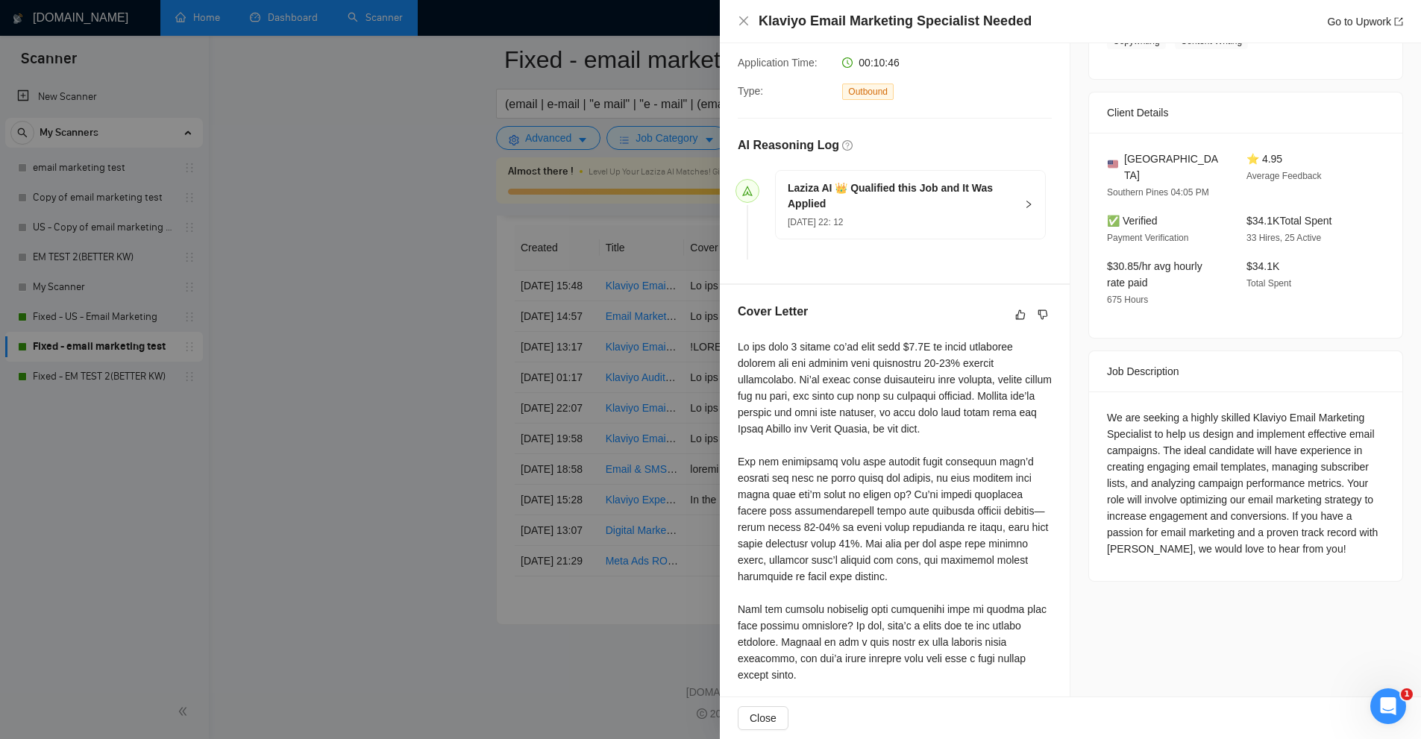
click at [1135, 450] on div "We are seeking a highly skilled Klaviyo Email Marketing Specialist to help us d…" at bounding box center [1246, 484] width 278 height 148
click at [1215, 416] on div "We are seeking a highly skilled Klaviyo Email Marketing Specialist to help us d…" at bounding box center [1246, 484] width 278 height 148
click at [1315, 416] on div "We are seeking a highly skilled Klaviyo Email Marketing Specialist to help us d…" at bounding box center [1246, 484] width 278 height 148
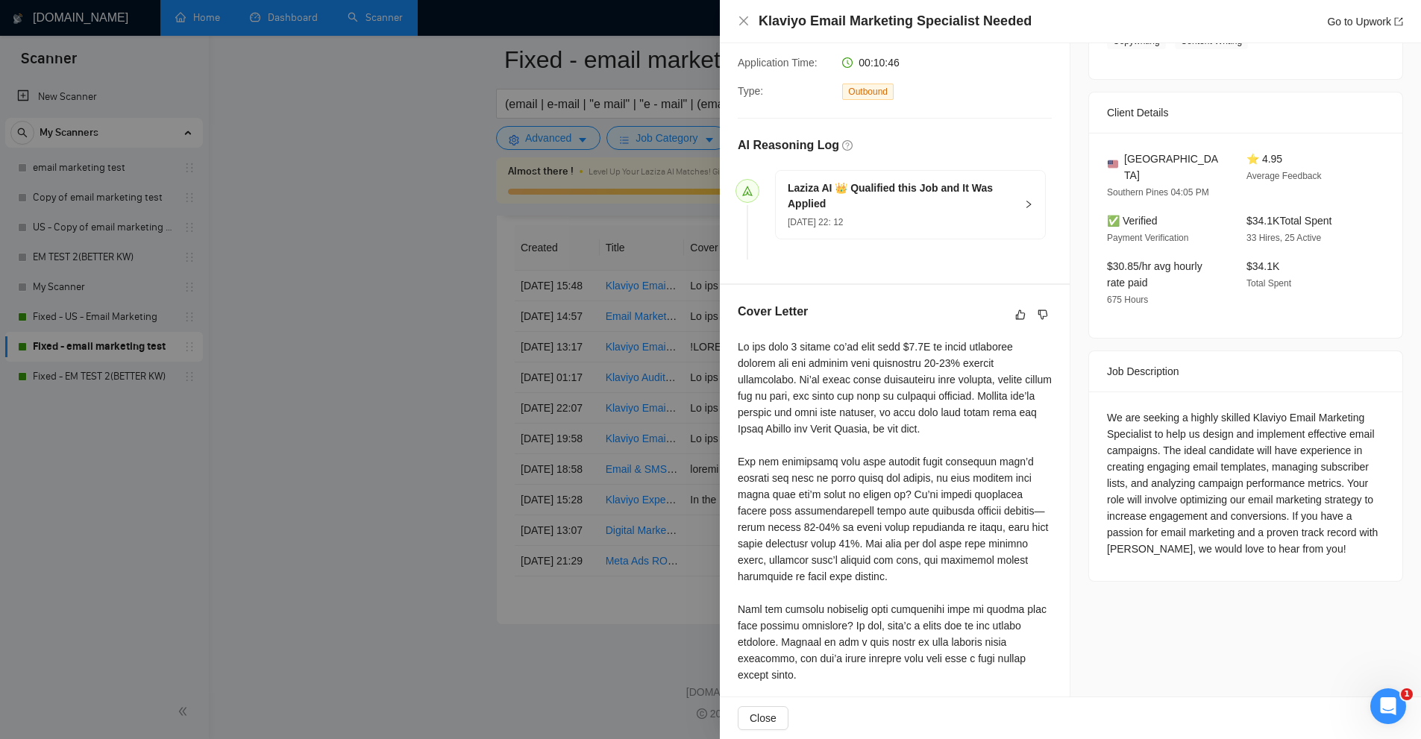
click at [1134, 427] on div "We are seeking a highly skilled Klaviyo Email Marketing Specialist to help us d…" at bounding box center [1246, 484] width 278 height 148
copy div "campaigns"
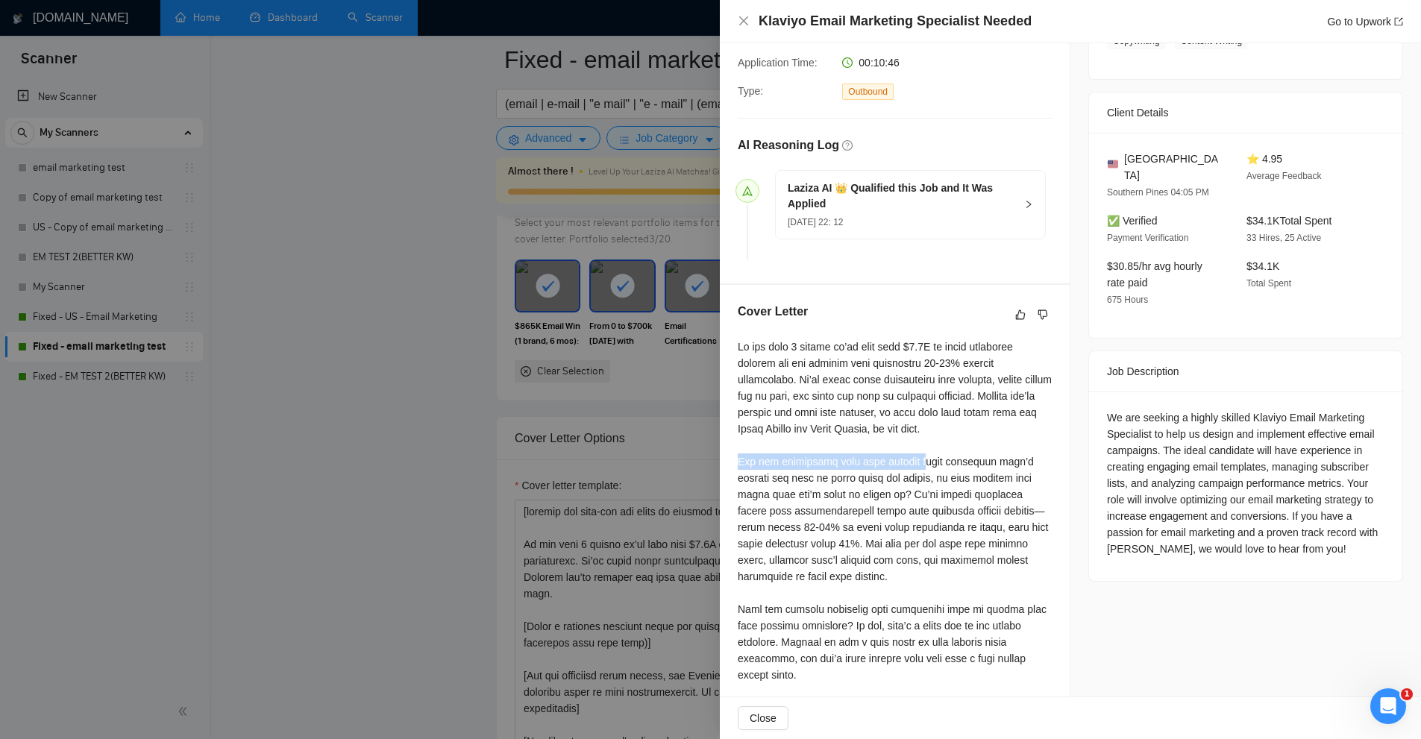
drag, startPoint x: 724, startPoint y: 457, endPoint x: 915, endPoint y: 460, distance: 191.0
click at [913, 460] on div "Cover Letter" at bounding box center [895, 520] width 350 height 471
click at [918, 460] on div at bounding box center [895, 536] width 314 height 394
drag, startPoint x: 1015, startPoint y: 457, endPoint x: 903, endPoint y: 480, distance: 114.1
click at [903, 480] on div at bounding box center [895, 536] width 314 height 394
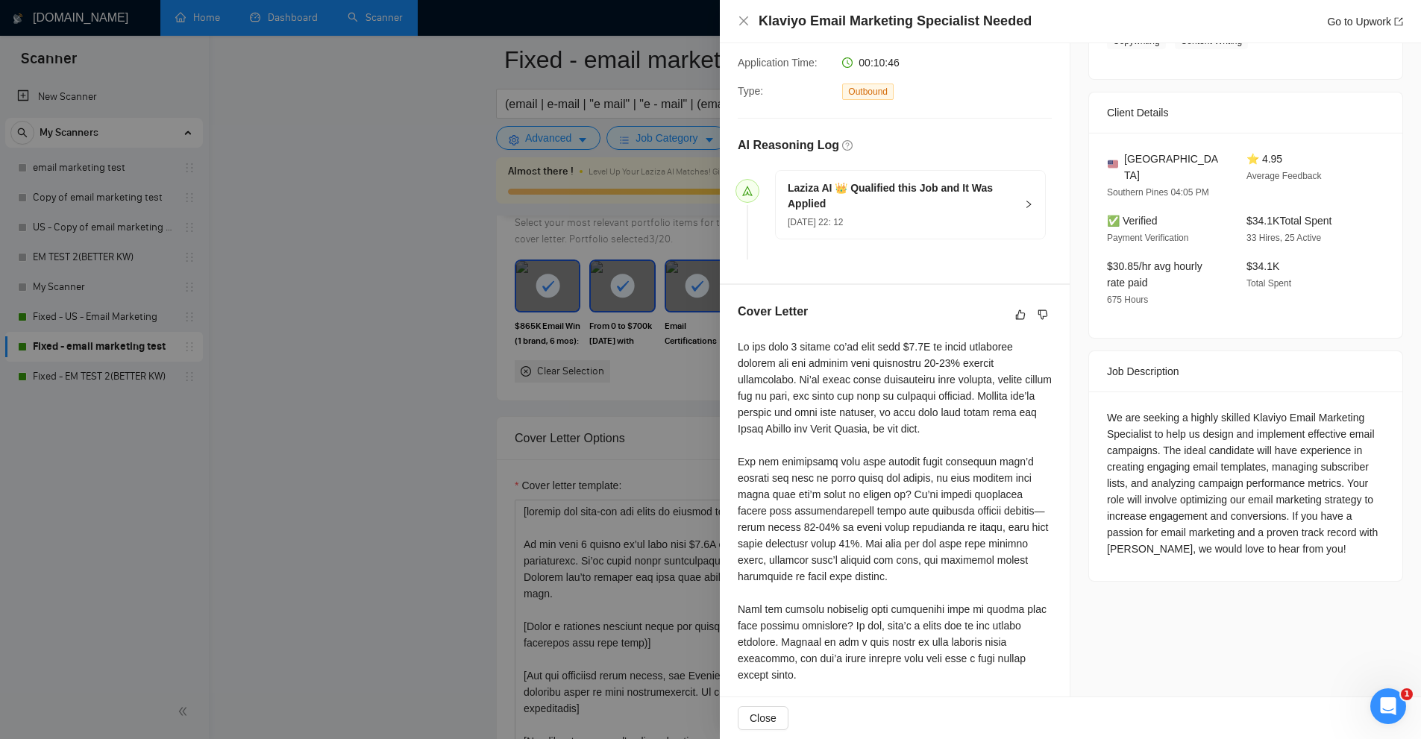
click at [929, 479] on div at bounding box center [895, 536] width 314 height 394
drag, startPoint x: 889, startPoint y: 476, endPoint x: 836, endPoint y: 492, distance: 55.2
click at [836, 492] on div at bounding box center [895, 536] width 314 height 394
click at [890, 499] on div at bounding box center [895, 536] width 314 height 394
drag, startPoint x: 798, startPoint y: 507, endPoint x: 1041, endPoint y: 506, distance: 244.0
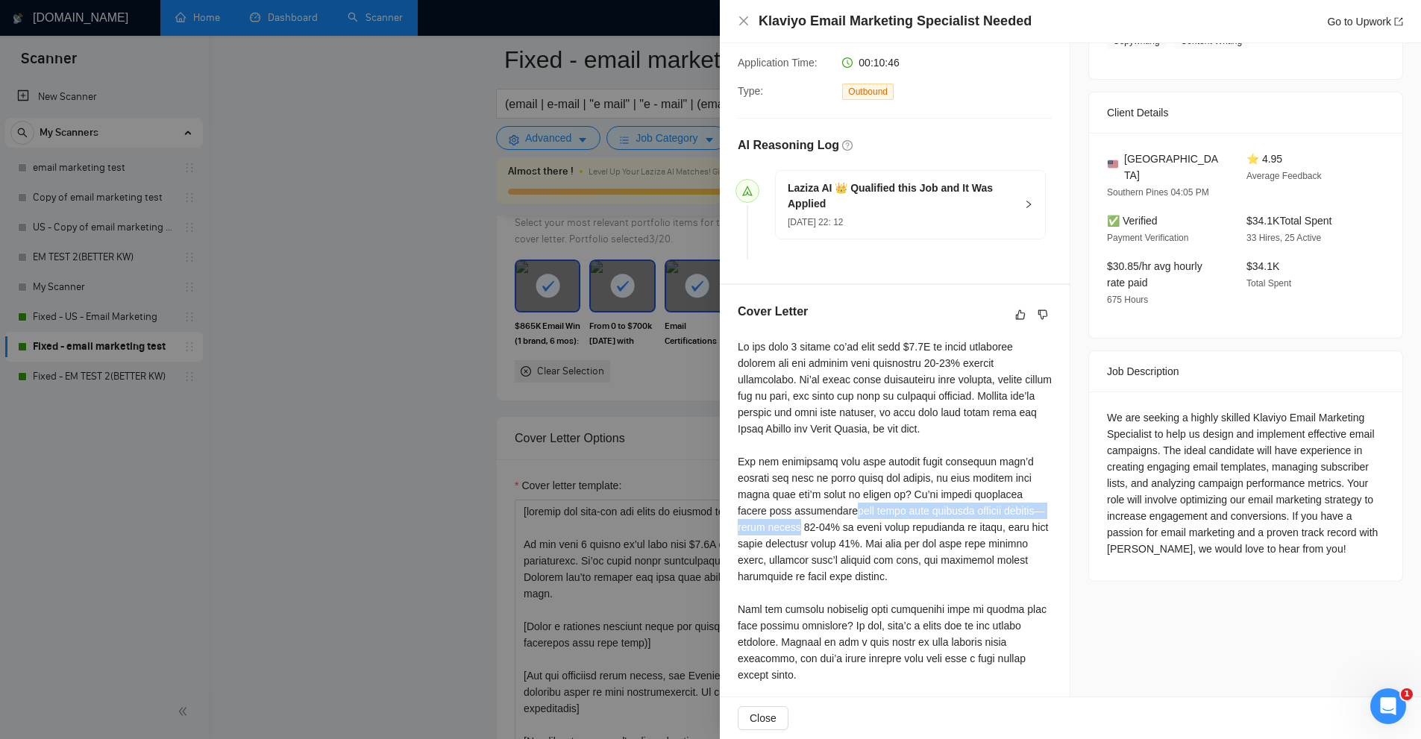
click at [1055, 506] on div "Cover Letter" at bounding box center [895, 520] width 350 height 471
click at [1041, 506] on div at bounding box center [895, 536] width 314 height 394
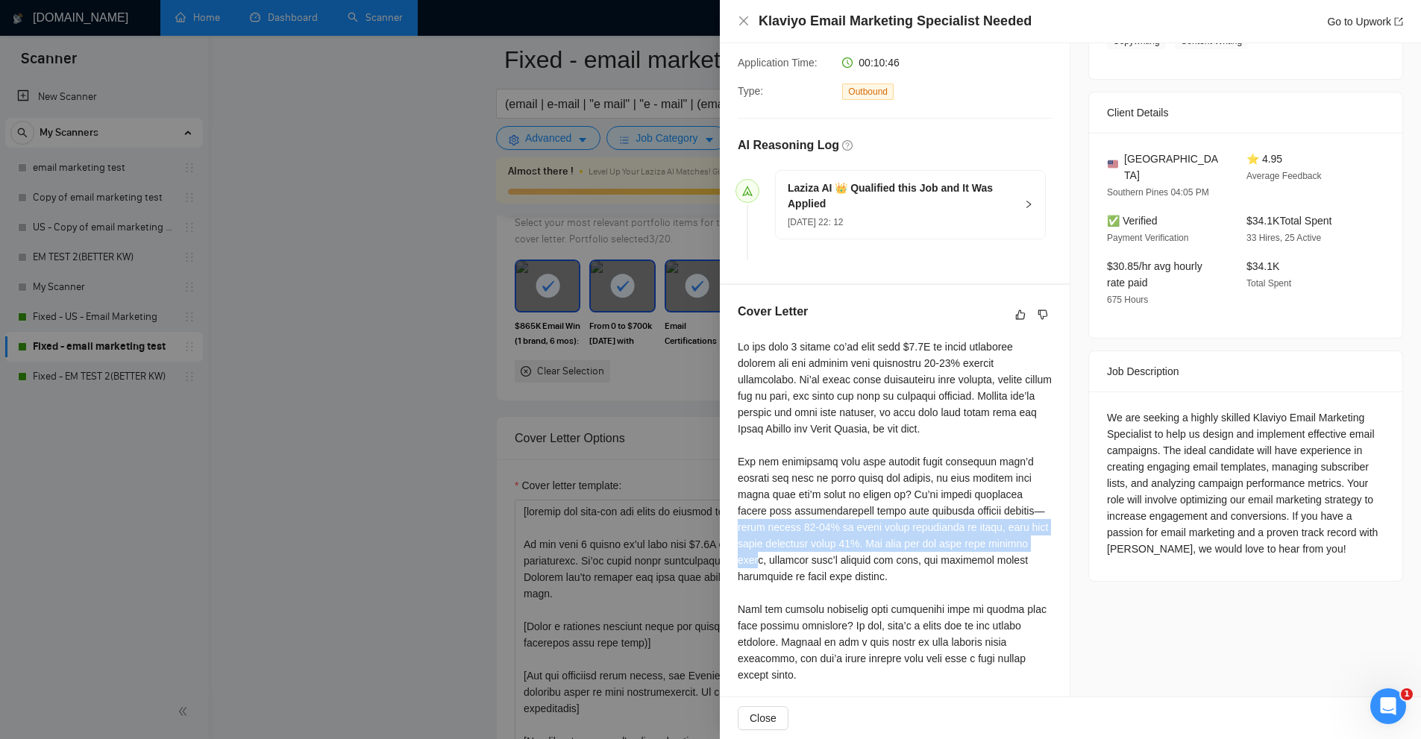
drag, startPoint x: 980, startPoint y: 510, endPoint x: 981, endPoint y: 539, distance: 29.9
click at [980, 539] on div at bounding box center [895, 536] width 314 height 394
click at [983, 540] on div at bounding box center [895, 536] width 314 height 394
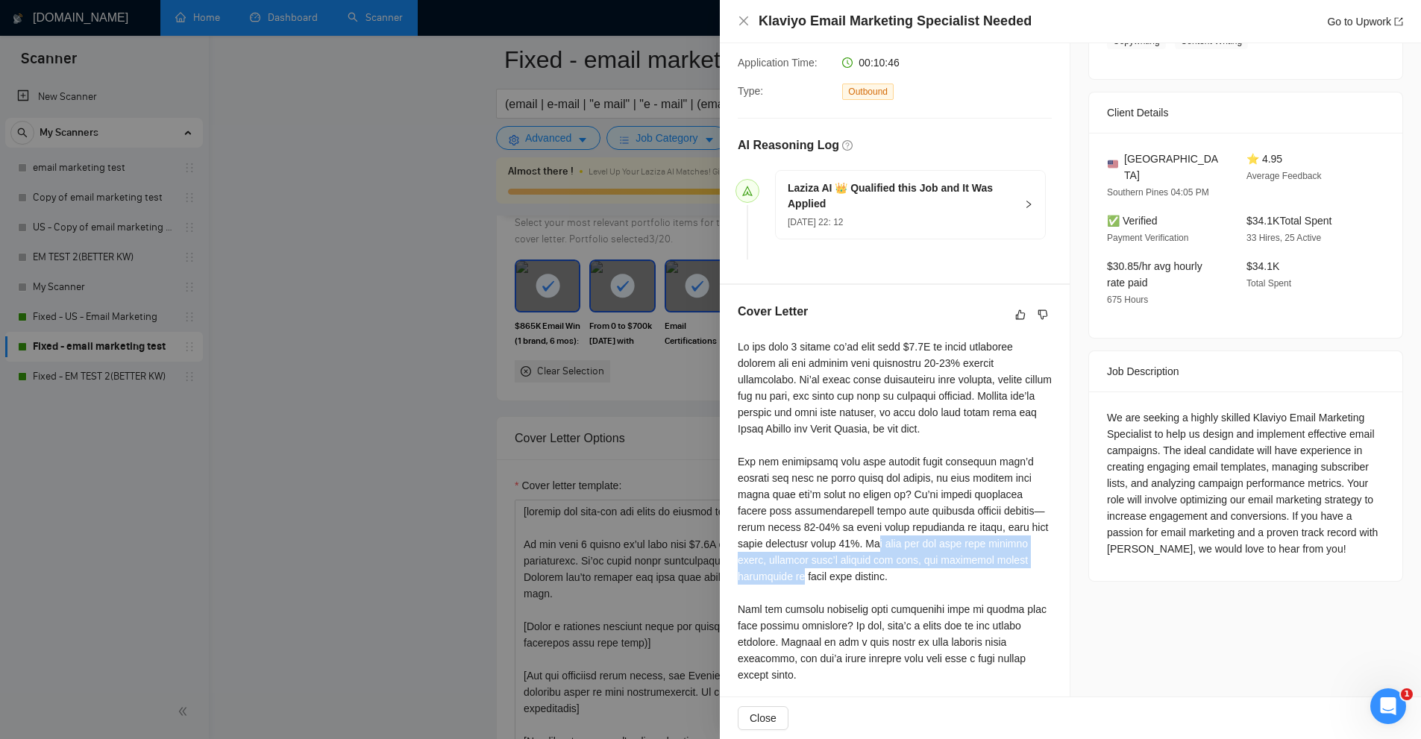
drag, startPoint x: 856, startPoint y: 543, endPoint x: 989, endPoint y: 581, distance: 138.1
click at [1044, 566] on div at bounding box center [895, 536] width 314 height 394
click at [974, 583] on div at bounding box center [895, 536] width 314 height 394
drag, startPoint x: 845, startPoint y: 583, endPoint x: 800, endPoint y: 543, distance: 59.7
click at [800, 543] on div at bounding box center [895, 536] width 314 height 394
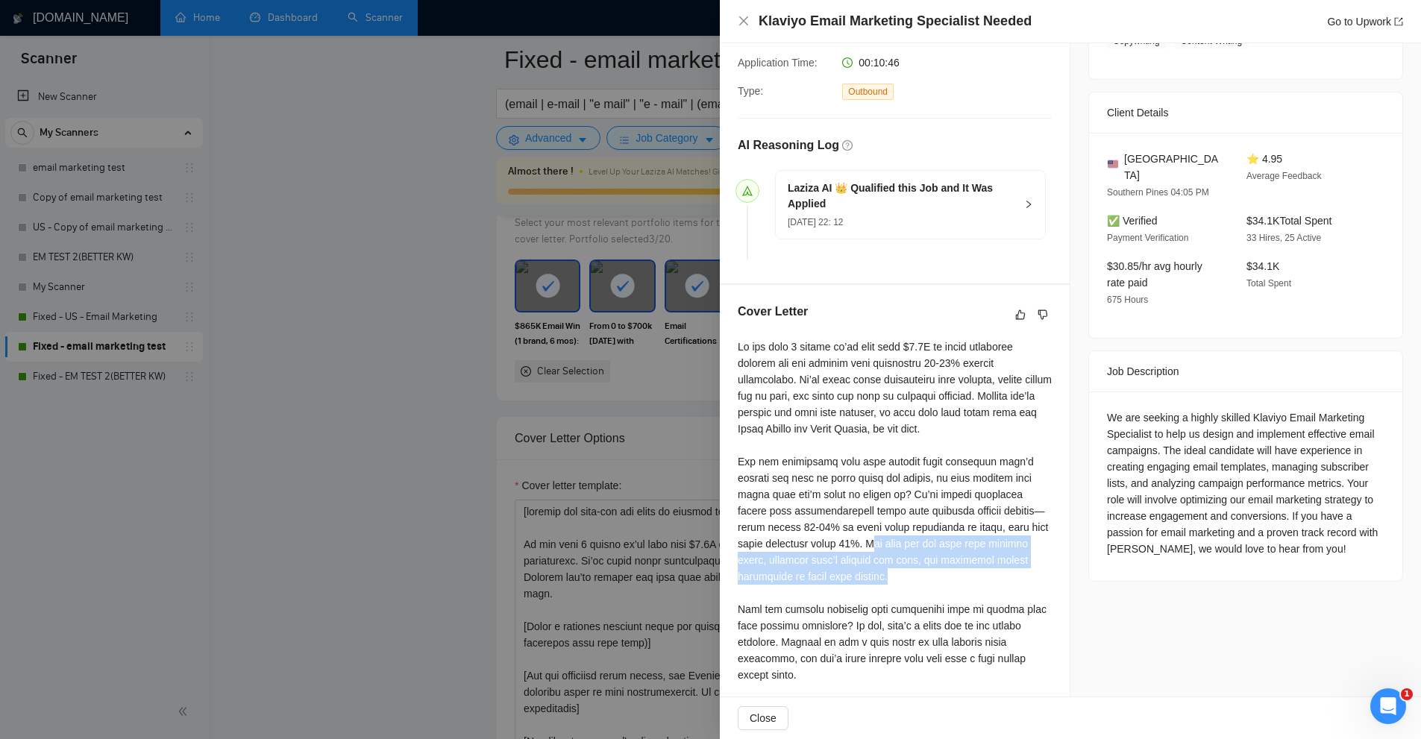
click at [849, 537] on div at bounding box center [895, 536] width 314 height 394
drag, startPoint x: 794, startPoint y: 539, endPoint x: 848, endPoint y: 574, distance: 64.8
click at [848, 574] on div at bounding box center [895, 536] width 314 height 394
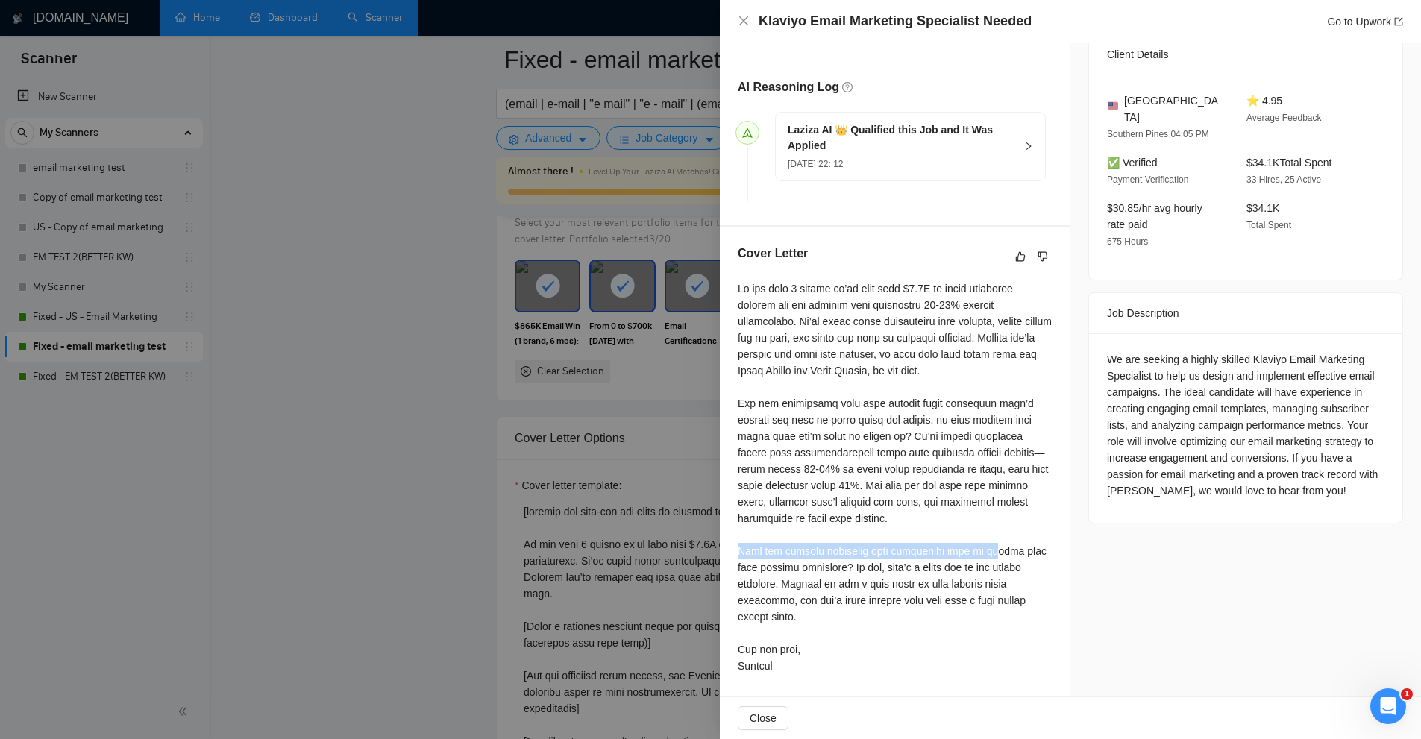
drag, startPoint x: 733, startPoint y: 548, endPoint x: 993, endPoint y: 554, distance: 259.7
click at [991, 554] on div "Cover Letter" at bounding box center [895, 462] width 350 height 471
click at [996, 554] on div at bounding box center [895, 478] width 314 height 394
drag, startPoint x: 739, startPoint y: 545, endPoint x: 870, endPoint y: 565, distance: 132.8
click at [870, 565] on div at bounding box center [895, 478] width 314 height 394
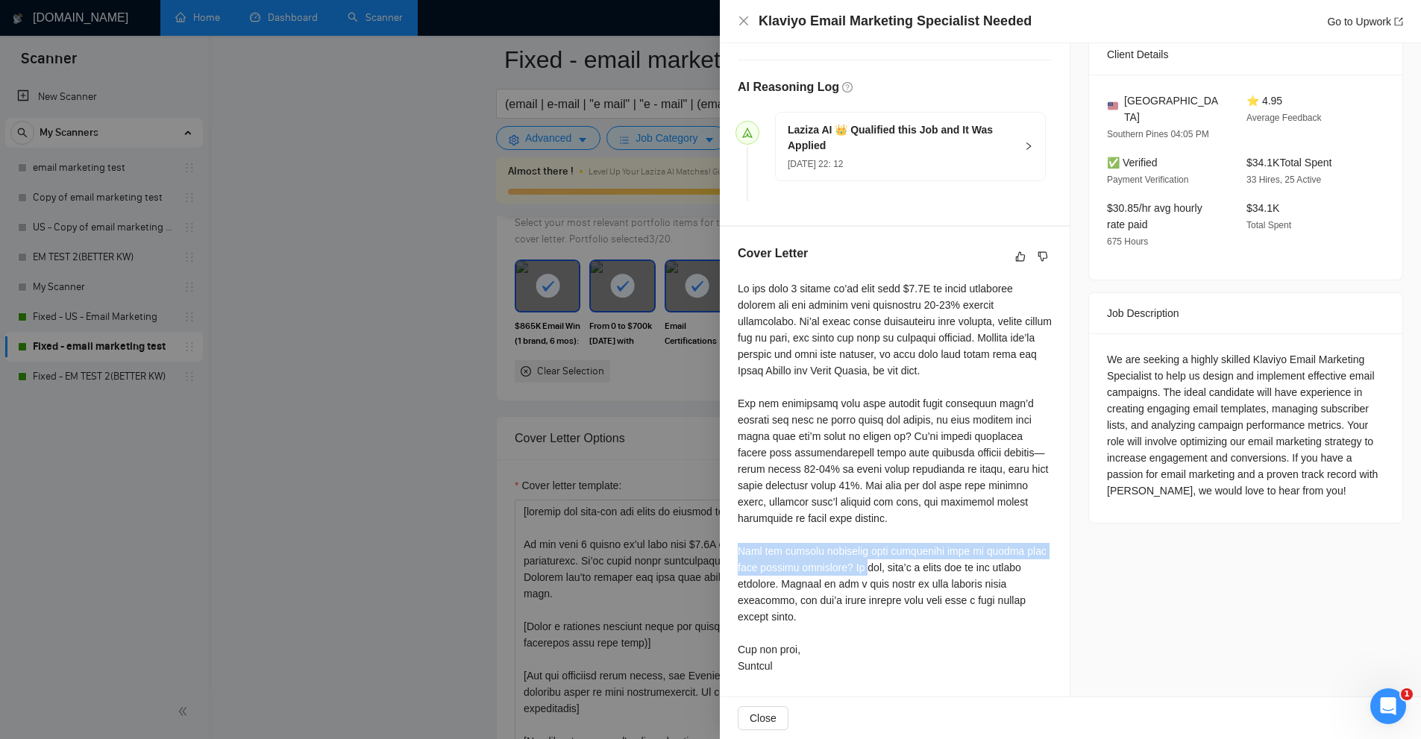
click at [870, 565] on div at bounding box center [895, 478] width 314 height 394
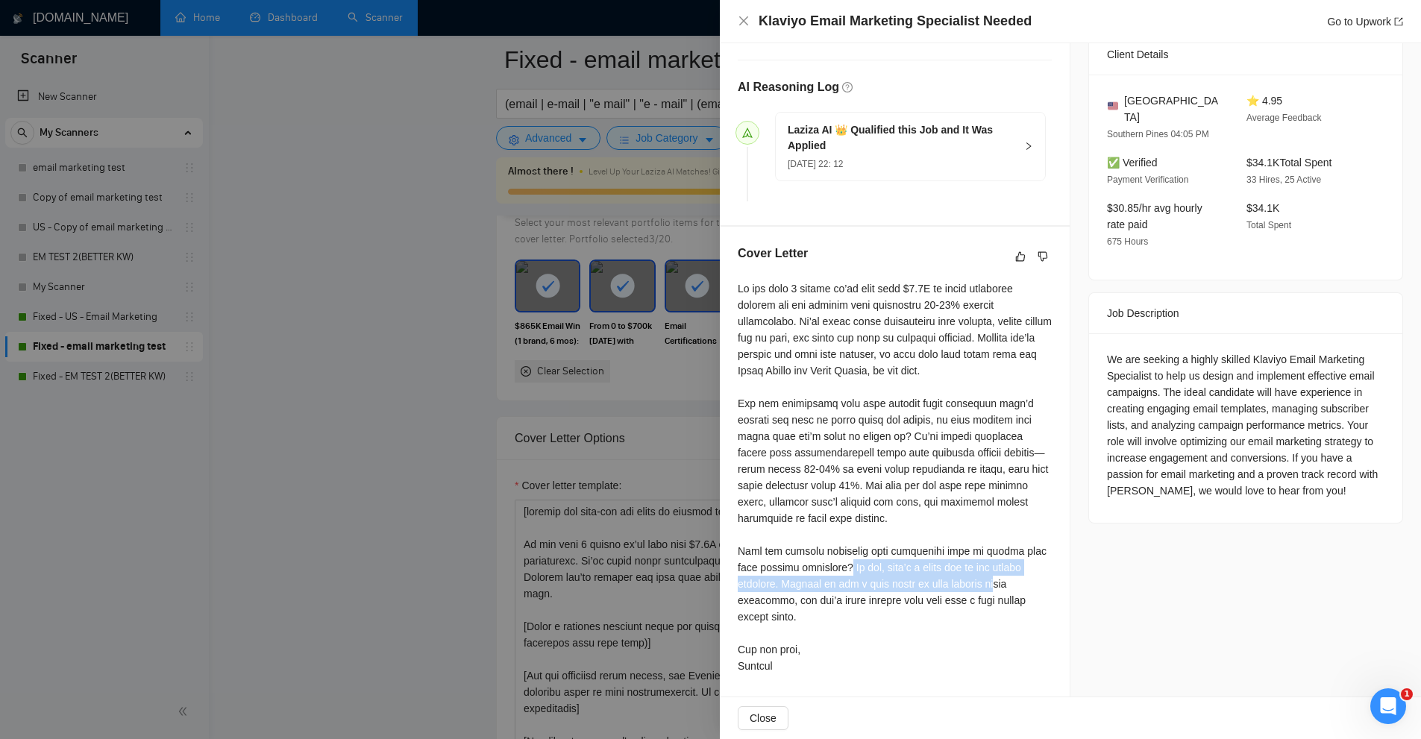
drag, startPoint x: 858, startPoint y: 563, endPoint x: 1001, endPoint y: 577, distance: 143.9
click at [1001, 577] on div at bounding box center [895, 478] width 314 height 394
click at [1002, 577] on div at bounding box center [895, 478] width 314 height 394
click at [1000, 597] on div at bounding box center [895, 478] width 314 height 394
click at [918, 628] on div at bounding box center [895, 478] width 314 height 394
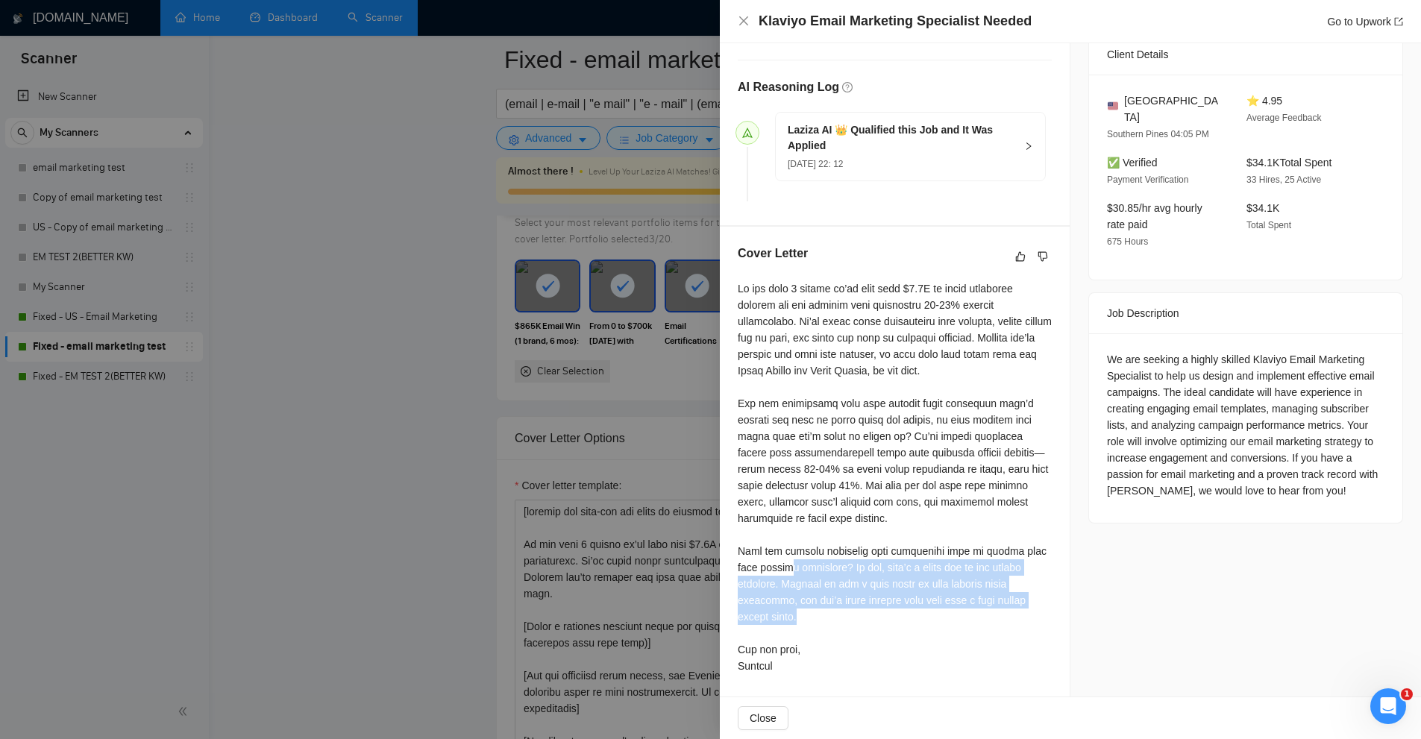
drag, startPoint x: 818, startPoint y: 610, endPoint x: 801, endPoint y: 565, distance: 47.9
click at [801, 565] on div at bounding box center [895, 478] width 314 height 394
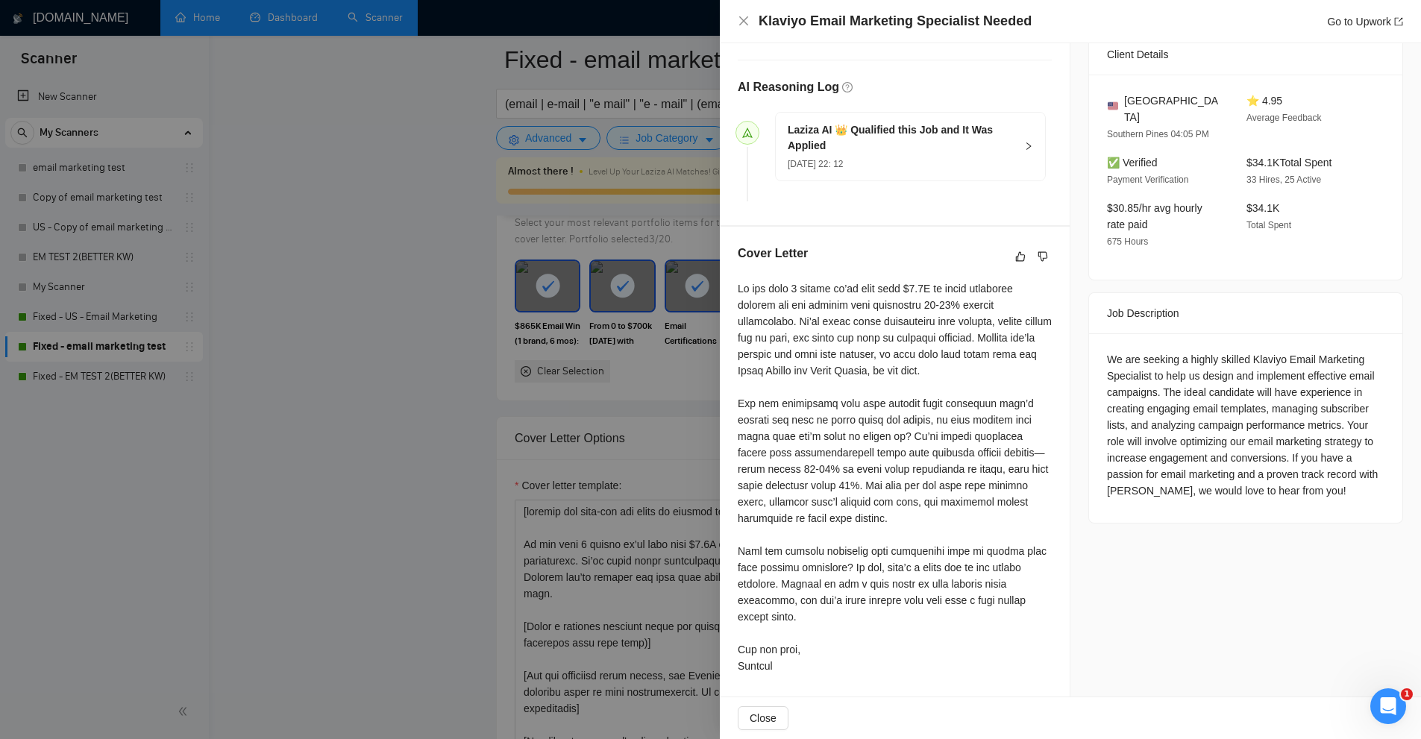
click at [289, 103] on div at bounding box center [710, 369] width 1421 height 739
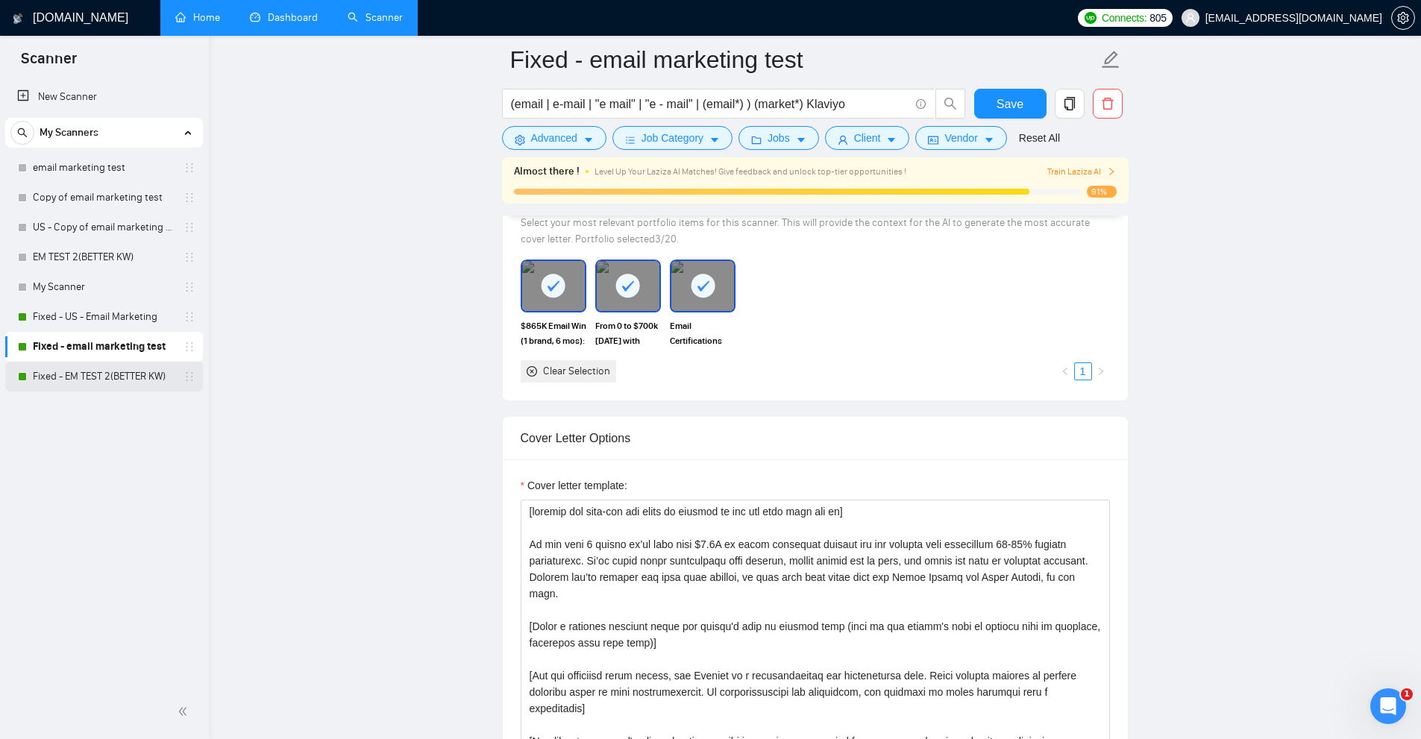
click at [119, 380] on link "Fixed - EM TEST 2(BETTER KW)" at bounding box center [104, 377] width 142 height 30
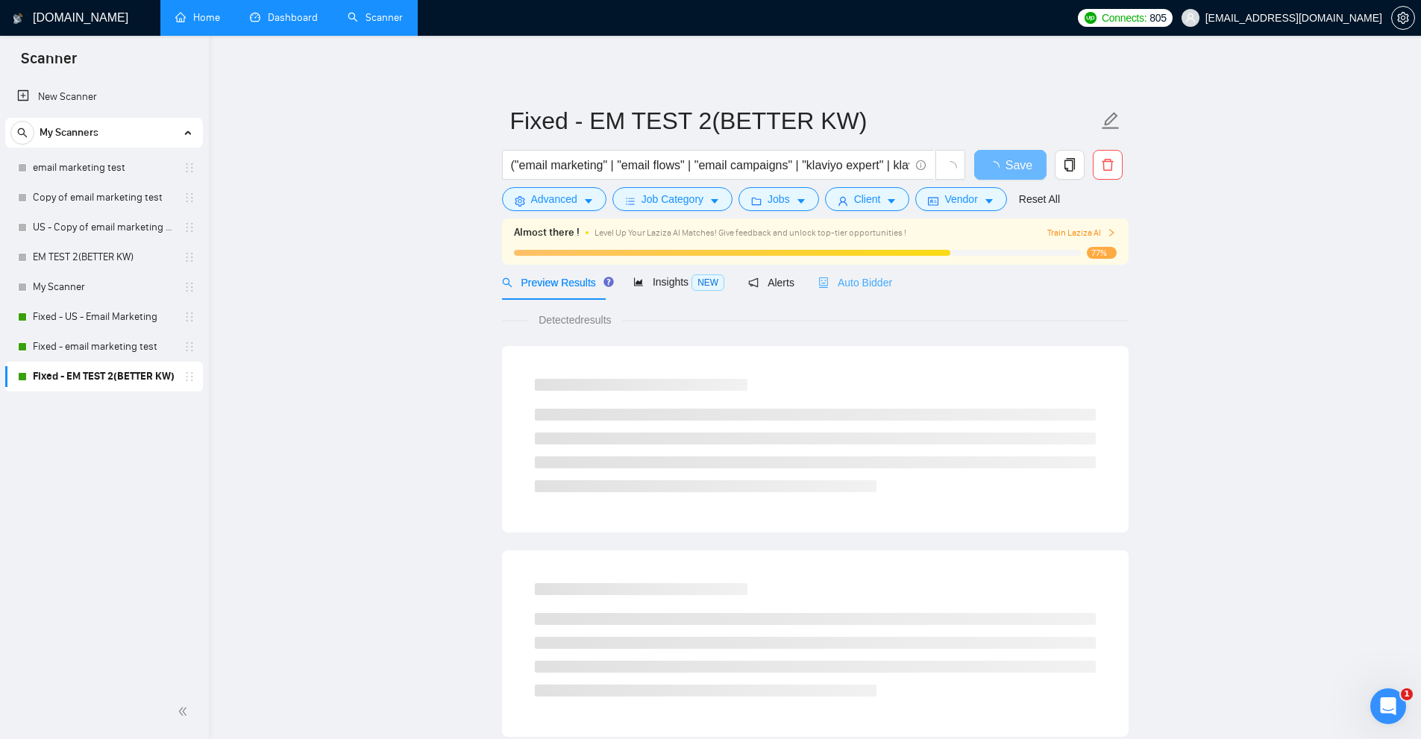
click at [862, 293] on div "Auto Bidder" at bounding box center [855, 282] width 74 height 35
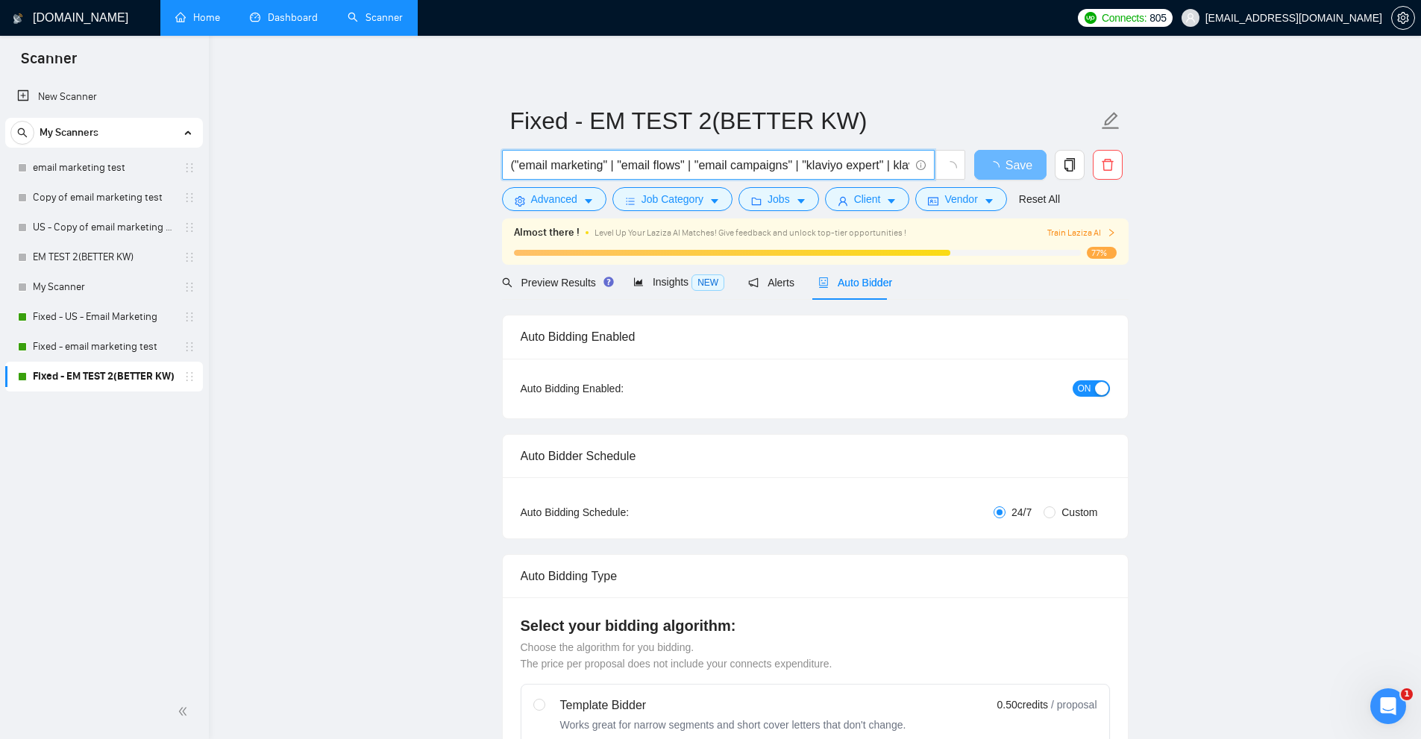
click at [805, 158] on input "("email marketing" | "email flows" | "email campaigns" | "klaviyo expert" | kla…" at bounding box center [710, 165] width 398 height 19
drag, startPoint x: 271, startPoint y: 740, endPoint x: 245, endPoint y: 710, distance: 39.7
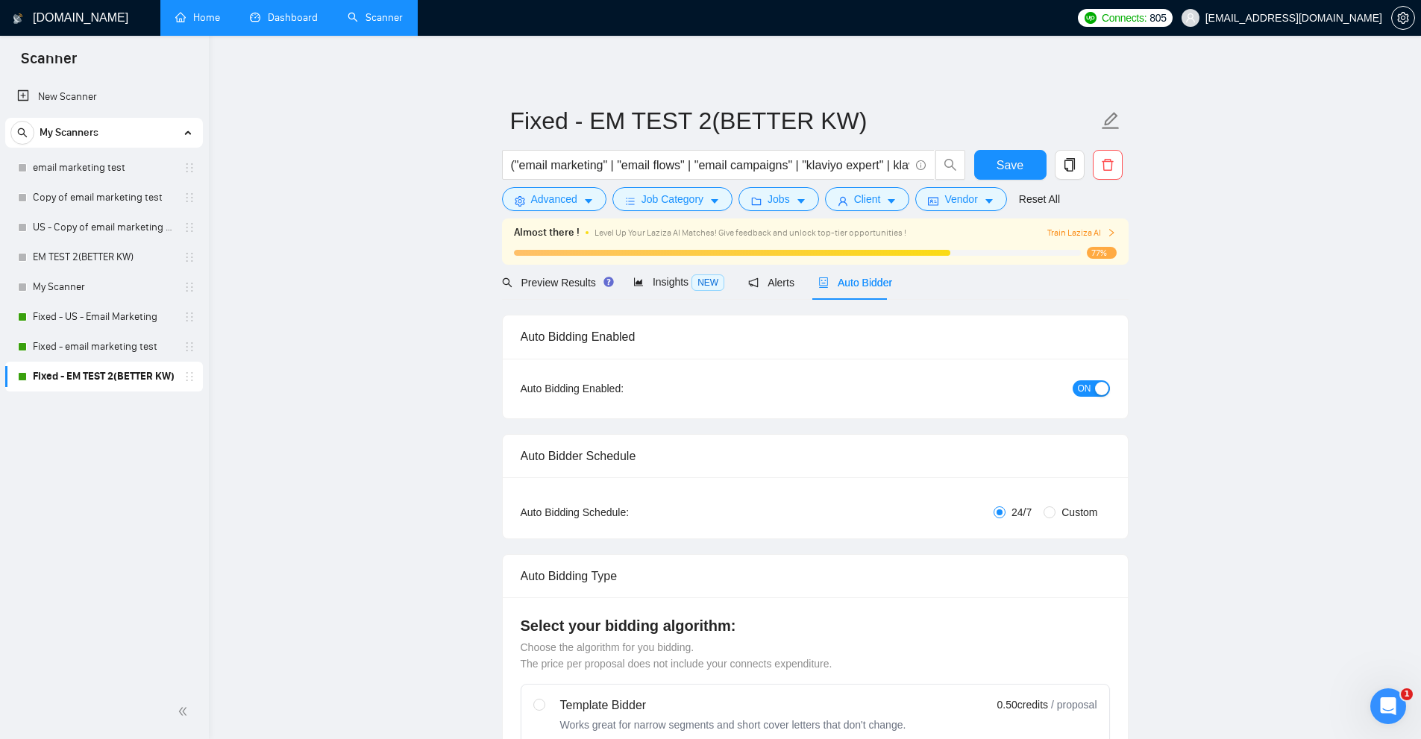
click at [263, 20] on link "Dashboard" at bounding box center [284, 17] width 68 height 13
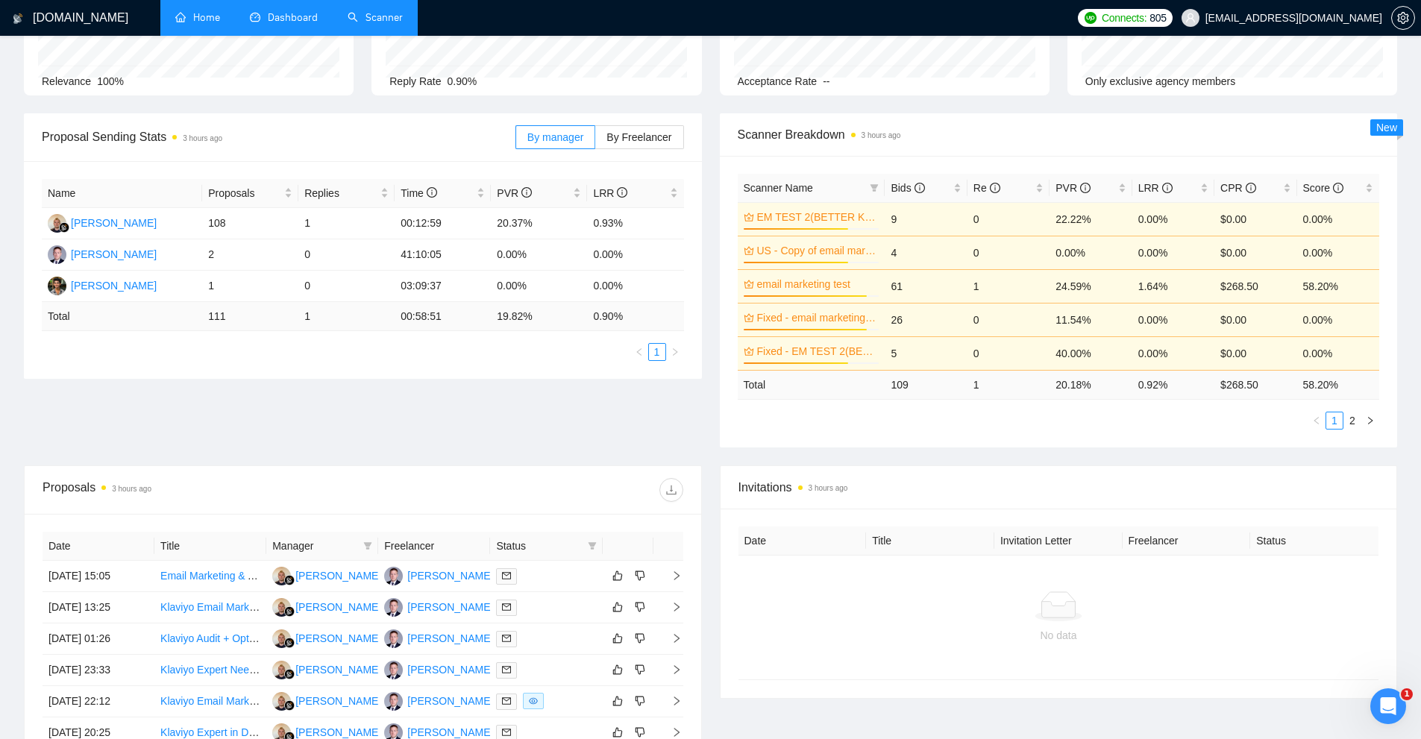
scroll to position [466, 0]
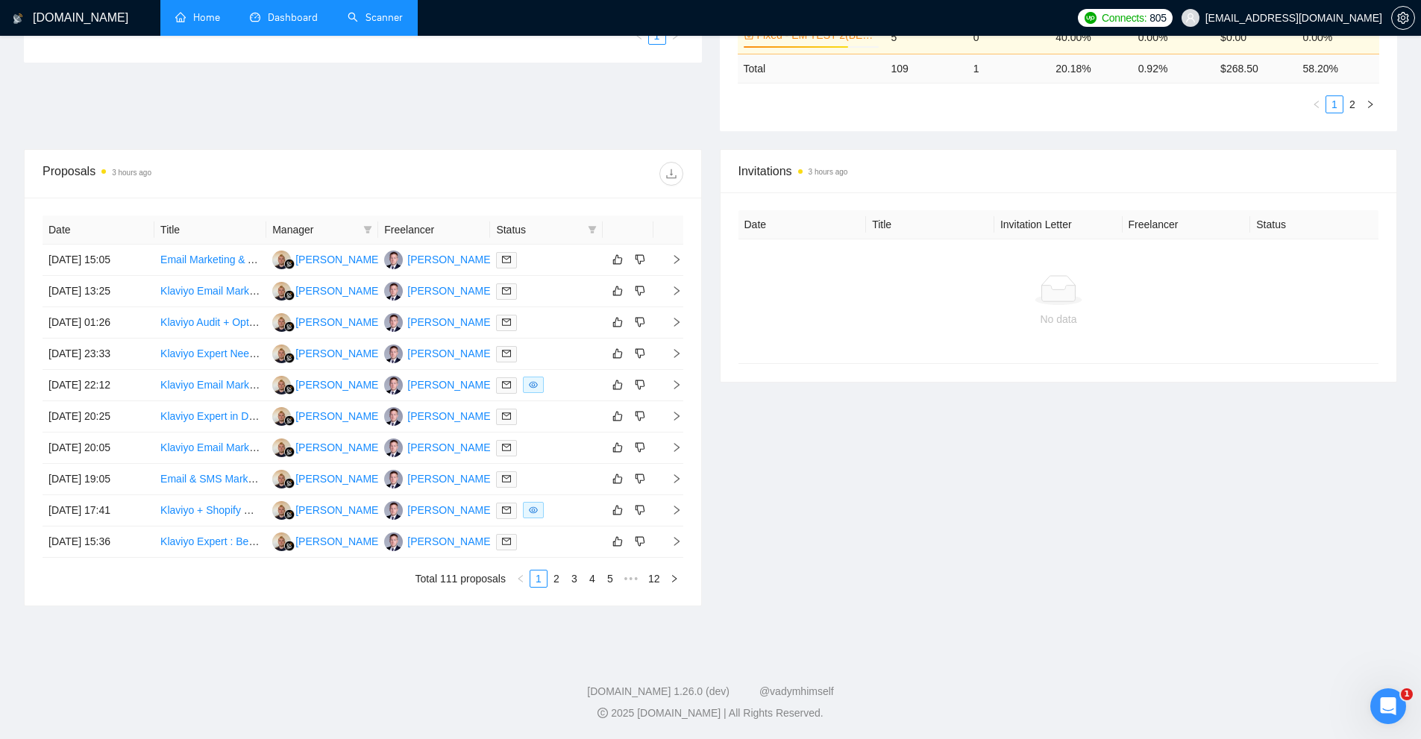
drag, startPoint x: 1419, startPoint y: 500, endPoint x: 836, endPoint y: 544, distance: 585.1
click at [838, 554] on div "Invitations 3 hours ago Date Title Invitation Letter Freelancer Status No data" at bounding box center [1059, 377] width 696 height 457
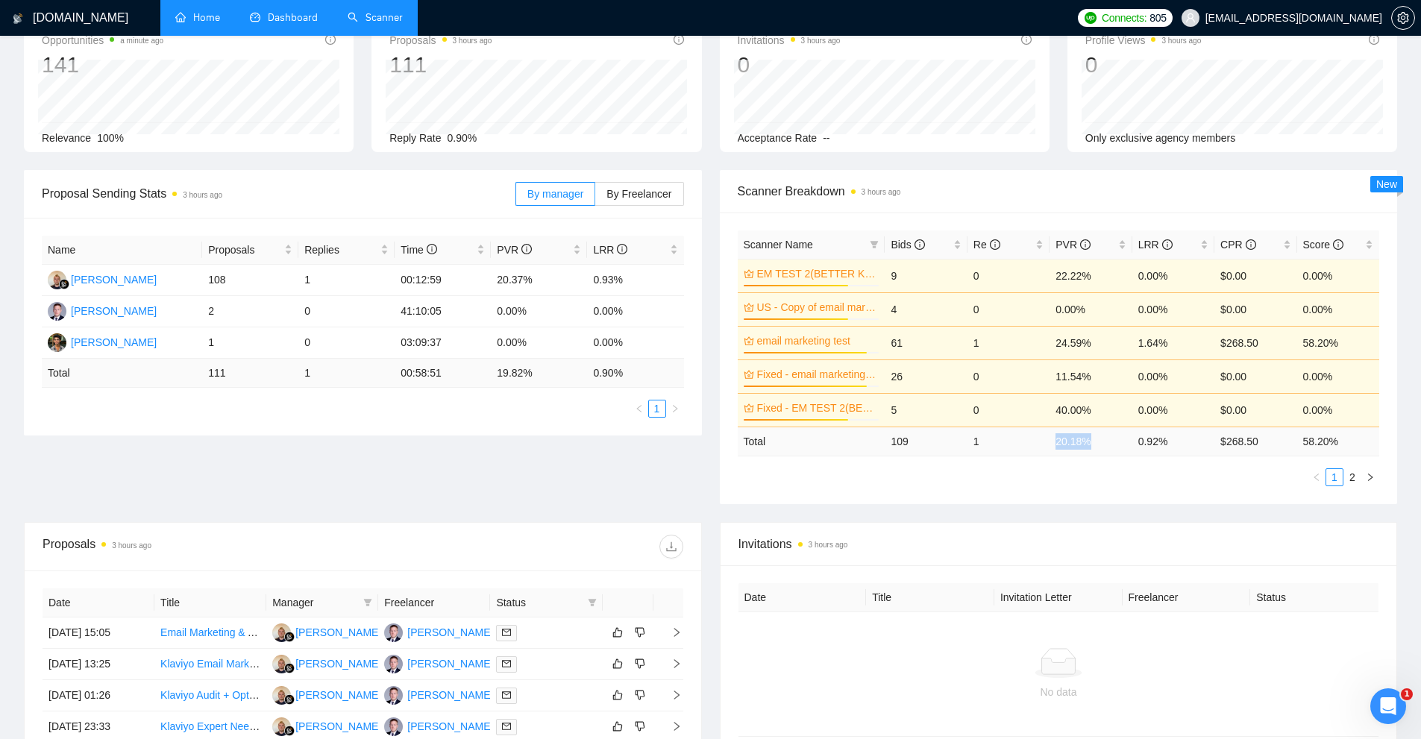
drag, startPoint x: 1076, startPoint y: 442, endPoint x: 1094, endPoint y: 443, distance: 18.7
click at [1094, 442] on tr "Total 109 1 20.18 % 0.92 % $ 268.50 58.20 %" at bounding box center [1059, 441] width 642 height 29
click at [1077, 485] on ul "1 2" at bounding box center [1059, 478] width 642 height 18
drag, startPoint x: 1065, startPoint y: 441, endPoint x: 1018, endPoint y: 442, distance: 47.8
click at [1038, 442] on tr "Total 109 1 20.18 % 0.92 % $ 268.50 58.20 %" at bounding box center [1059, 441] width 642 height 29
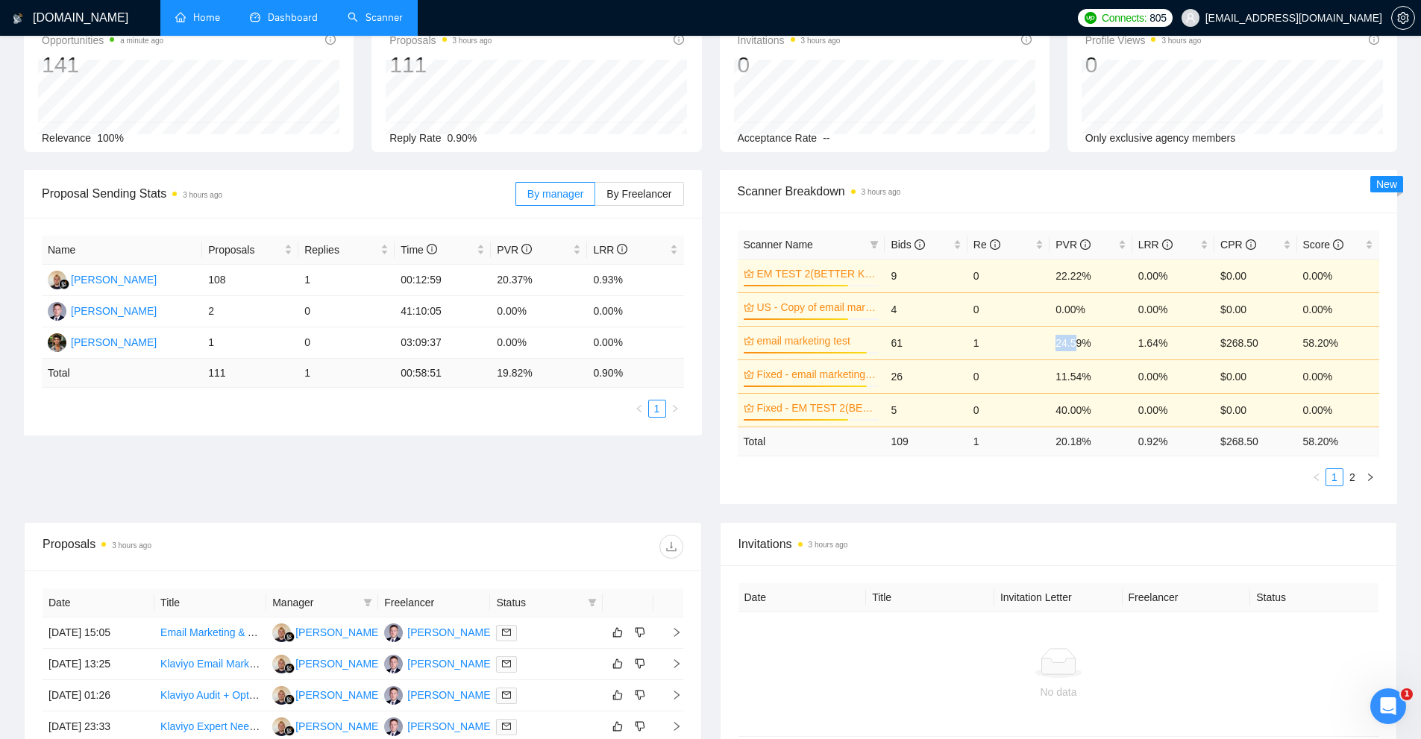
drag, startPoint x: 1050, startPoint y: 341, endPoint x: 1108, endPoint y: 348, distance: 58.7
click at [1095, 343] on tr "email marketing test 91% 61 1 24.59% 1.64% $268.50 58.20%" at bounding box center [1059, 343] width 642 height 34
click at [1096, 480] on ul "1 2" at bounding box center [1059, 478] width 642 height 18
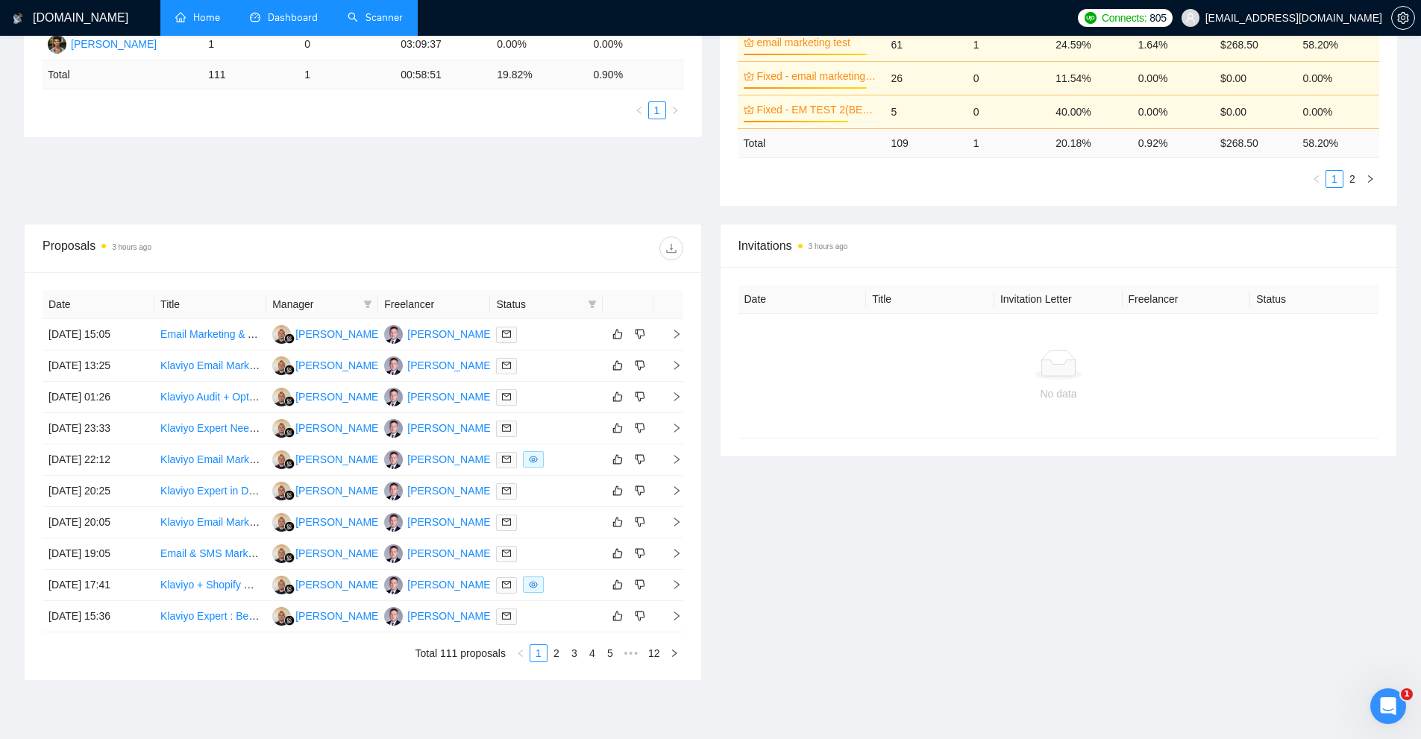
scroll to position [466, 0]
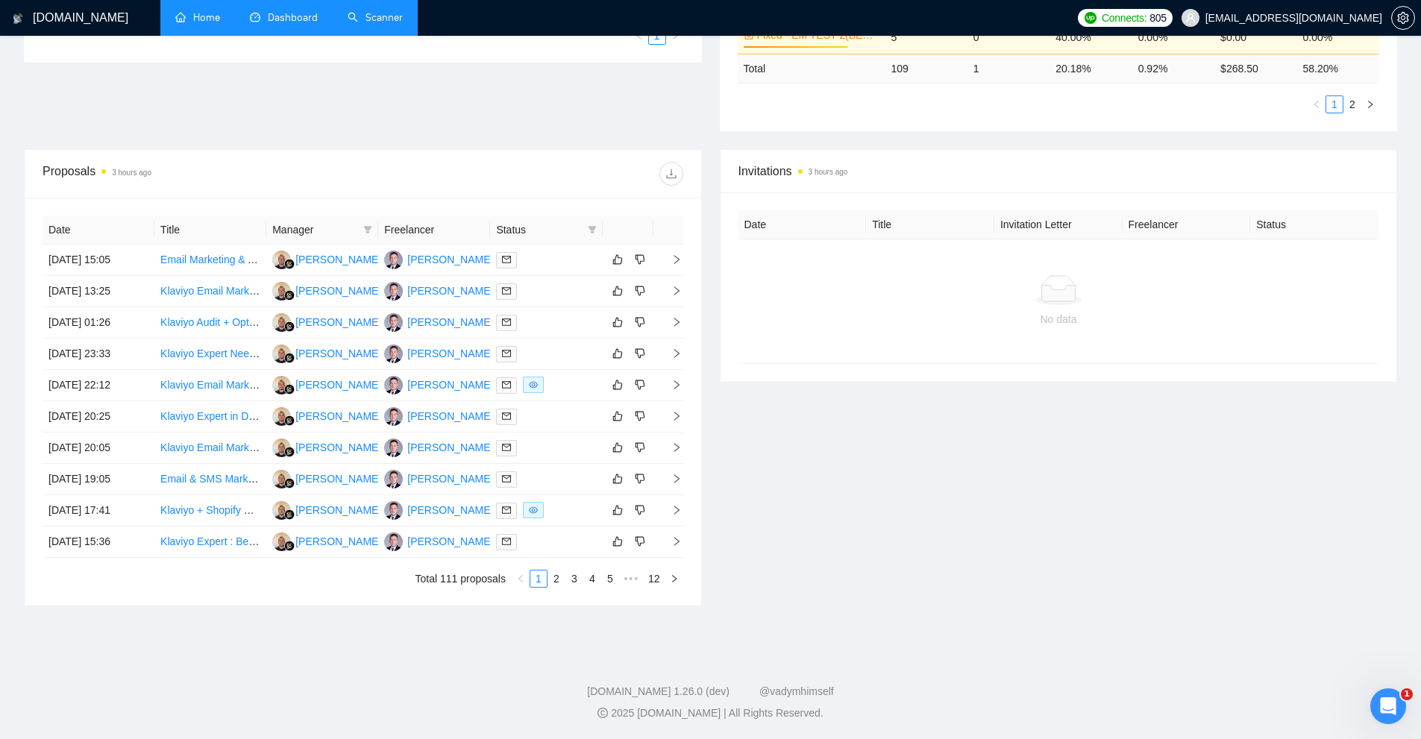
click at [995, 349] on div "No data" at bounding box center [1059, 301] width 641 height 124
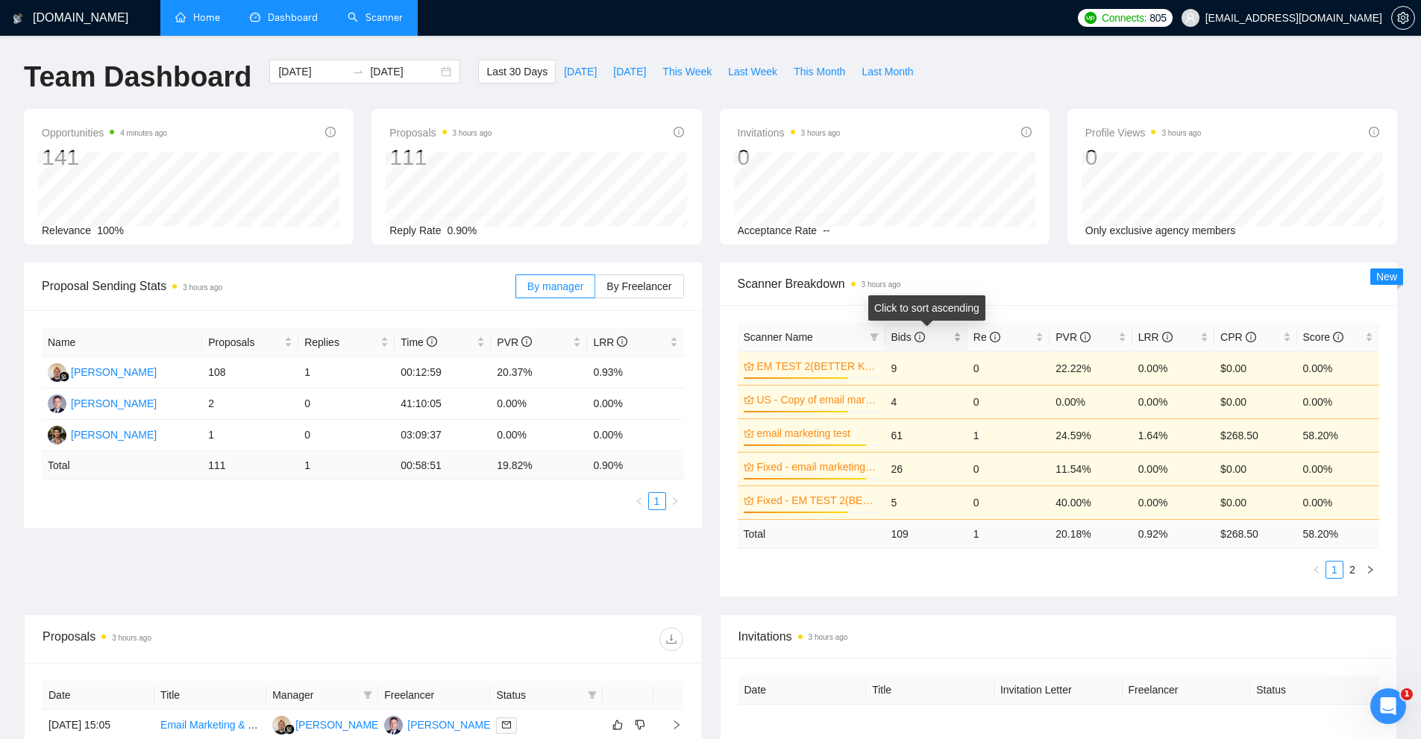
click at [956, 336] on div "Bids" at bounding box center [926, 337] width 70 height 16
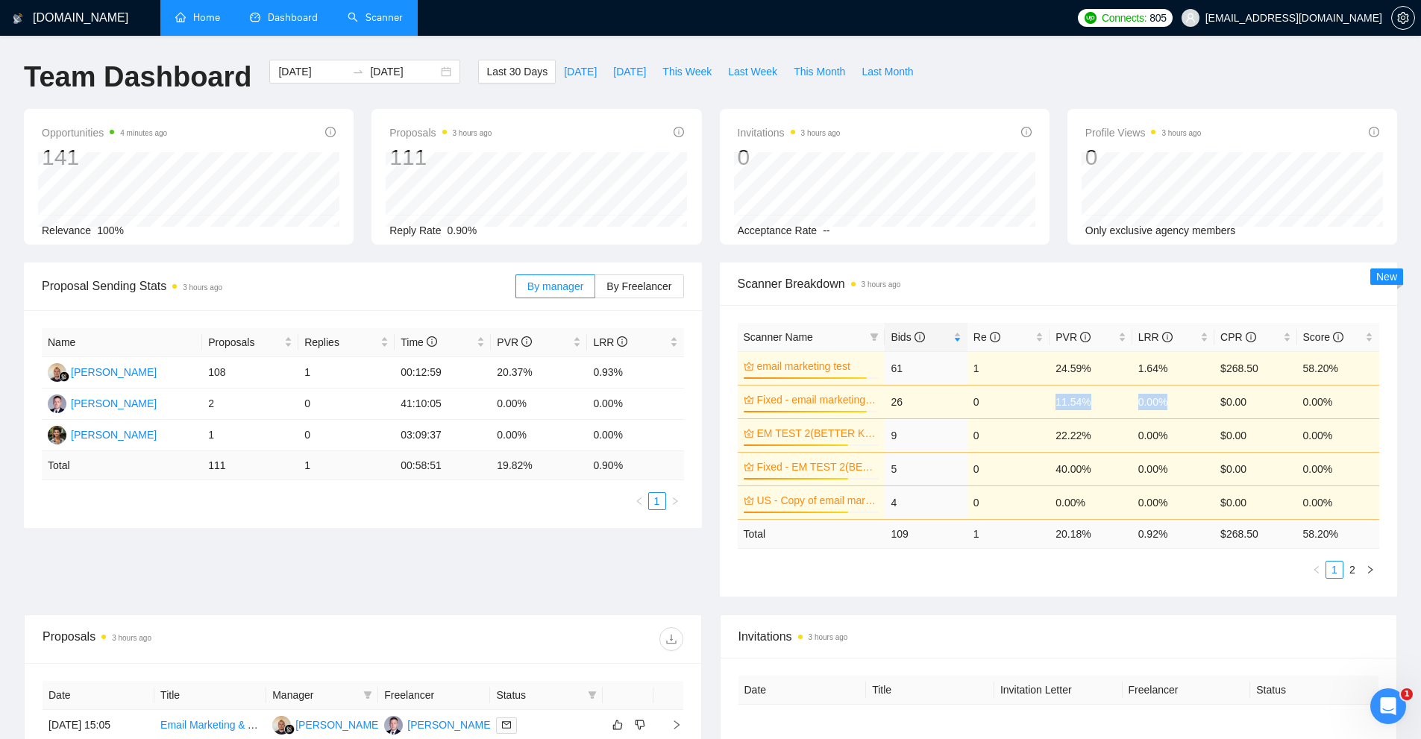
drag, startPoint x: 1171, startPoint y: 399, endPoint x: 1012, endPoint y: 411, distance: 160.1
click at [1018, 409] on tr "Fixed - email marketing test 91% 26 0 11.54% 0.00% $0.00 0.00%" at bounding box center [1059, 402] width 642 height 34
drag, startPoint x: 1017, startPoint y: 569, endPoint x: 1014, endPoint y: 528, distance: 41.1
click at [1020, 569] on ul "1 2" at bounding box center [1059, 570] width 642 height 18
click at [863, 75] on span "Last Month" at bounding box center [887, 71] width 51 height 16
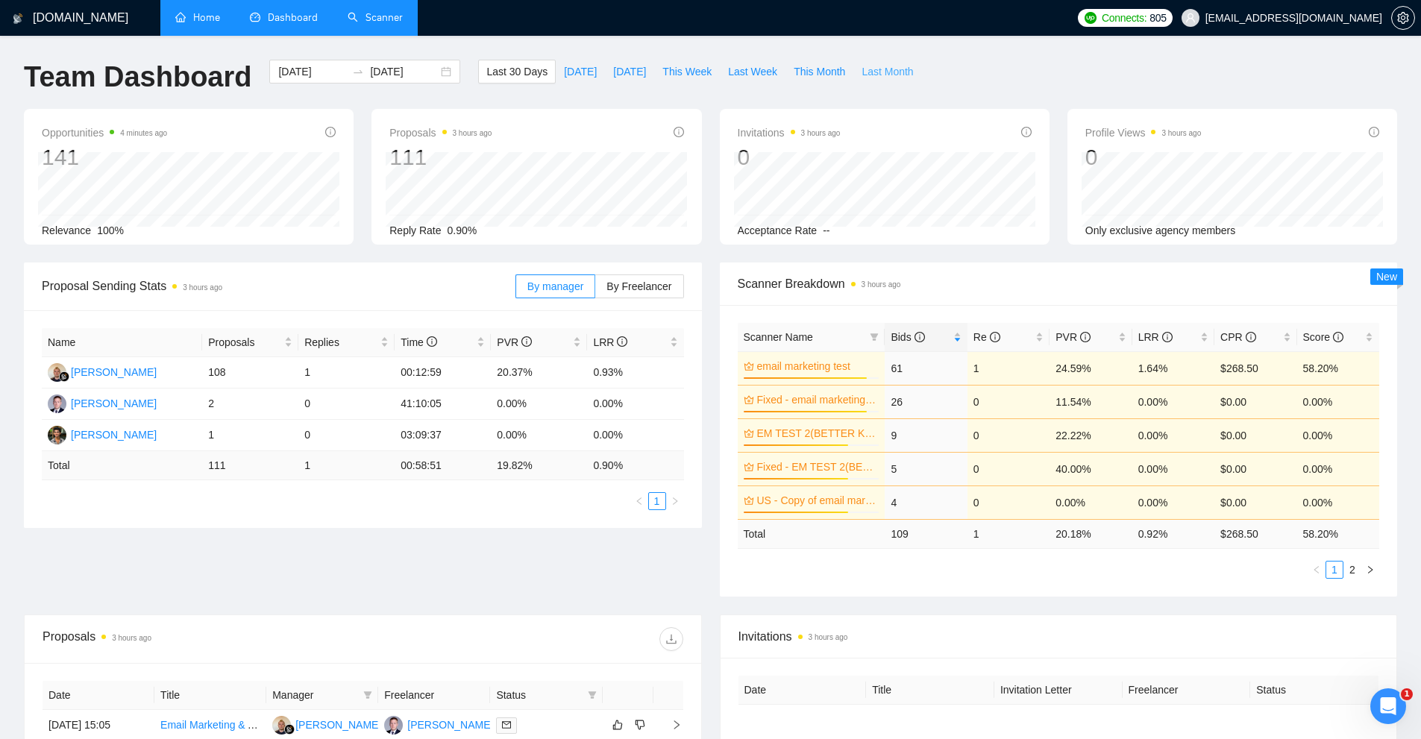
type input "2025-08-01"
type input "2025-08-31"
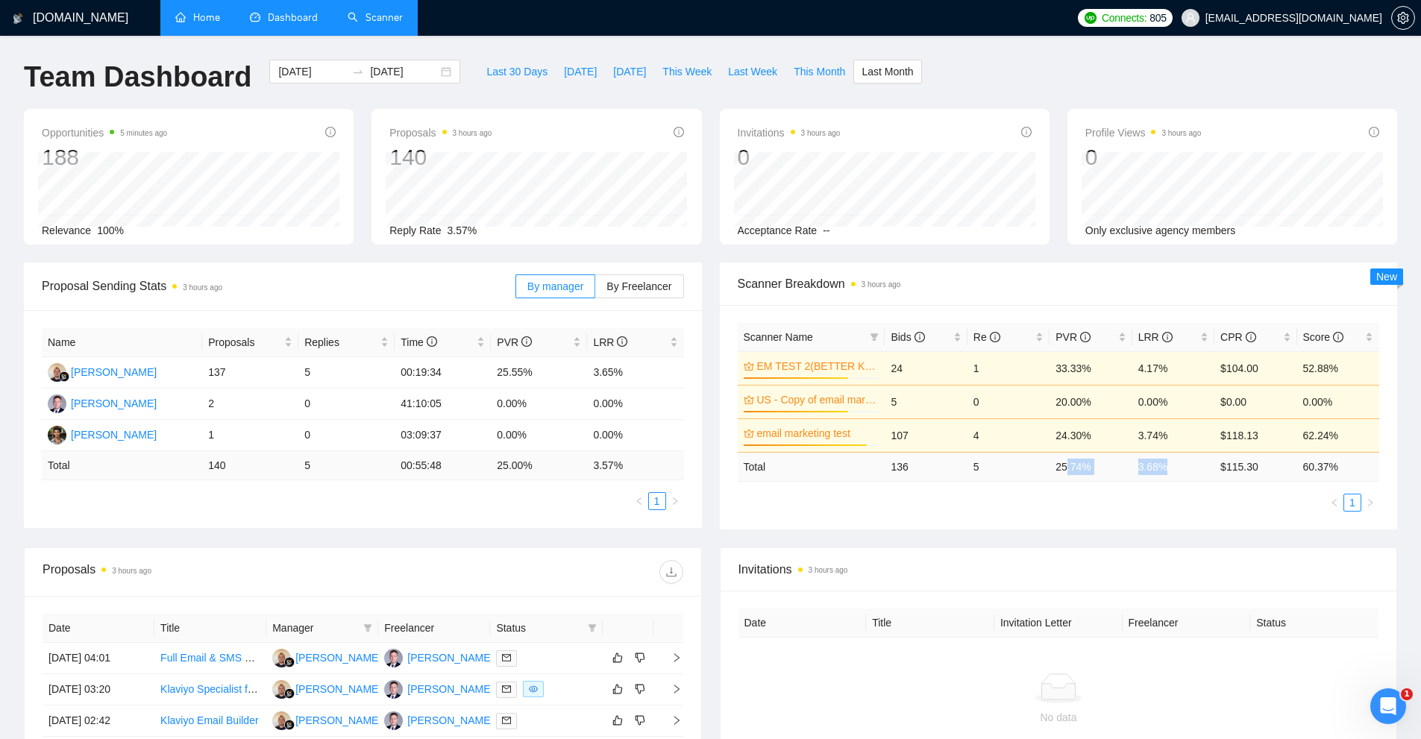
drag, startPoint x: 1065, startPoint y: 463, endPoint x: 1195, endPoint y: 467, distance: 129.9
click at [1191, 466] on tr "Total 136 5 25.74 % 3.68 % $ 115.30 60.37 %" at bounding box center [1059, 466] width 642 height 29
click at [1161, 504] on ul "1" at bounding box center [1059, 503] width 642 height 18
drag, startPoint x: 1220, startPoint y: 466, endPoint x: 1282, endPoint y: 477, distance: 63.7
click at [1282, 476] on td "$ 115.30" at bounding box center [1256, 466] width 82 height 29
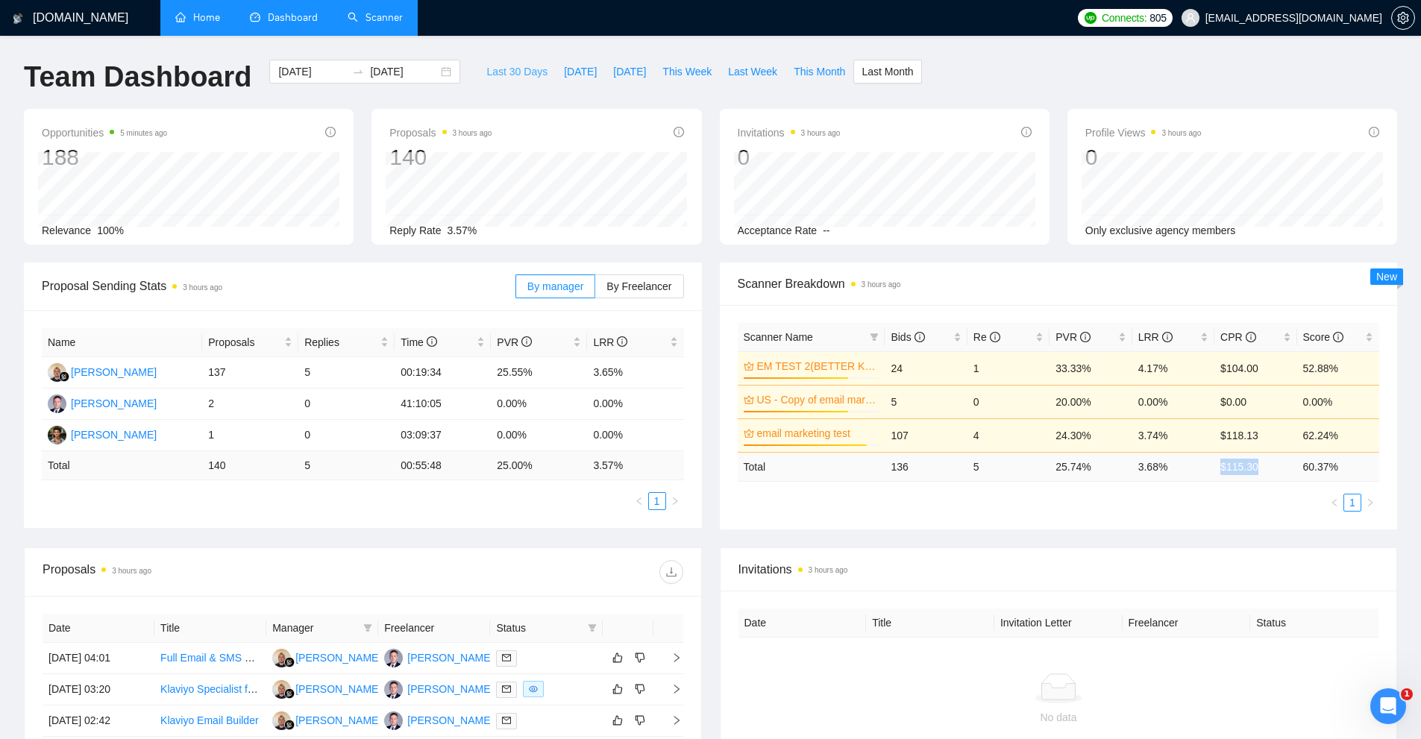
click at [509, 77] on span "Last 30 Days" at bounding box center [516, 71] width 61 height 16
type input "[DATE]"
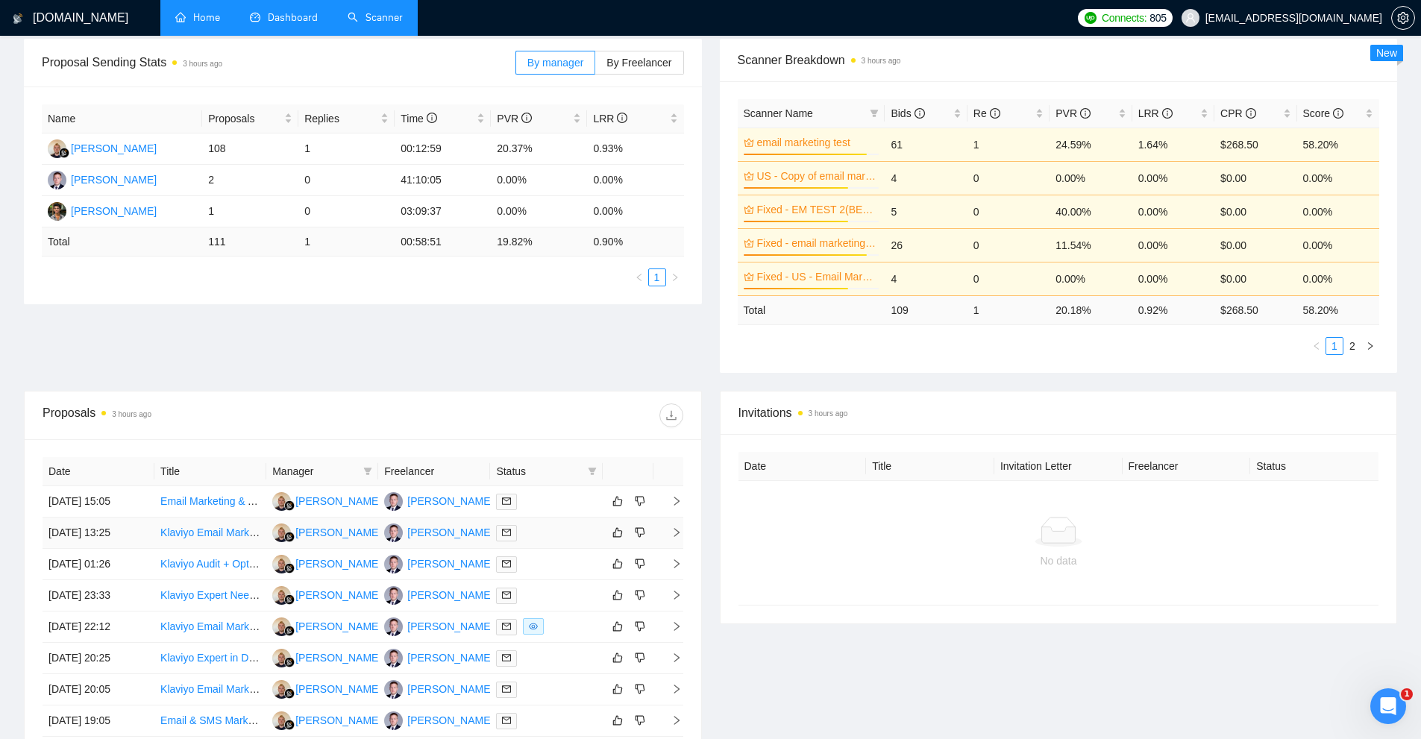
scroll to position [75, 0]
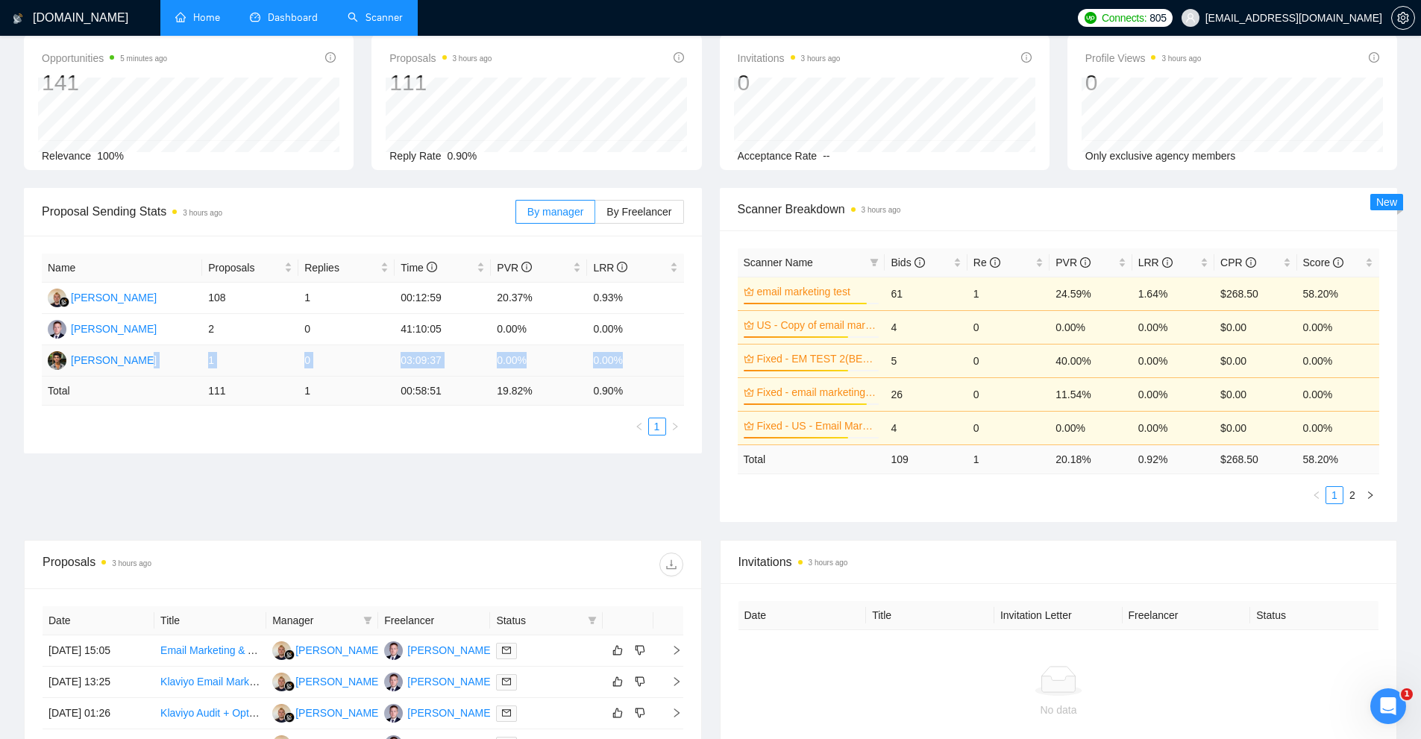
drag, startPoint x: 642, startPoint y: 361, endPoint x: 187, endPoint y: 360, distance: 454.3
click at [187, 360] on tr "Mehedi Ahmed 1 0 03:09:37 0.00% 0.00%" at bounding box center [363, 360] width 642 height 31
drag, startPoint x: 200, startPoint y: 327, endPoint x: 704, endPoint y: 328, distance: 504.3
click at [704, 328] on div "Proposal Sending Stats 3 hours ago By manager By Freelancer Name Proposals Repl…" at bounding box center [363, 321] width 696 height 266
click at [667, 331] on td "0.00%" at bounding box center [635, 329] width 96 height 31
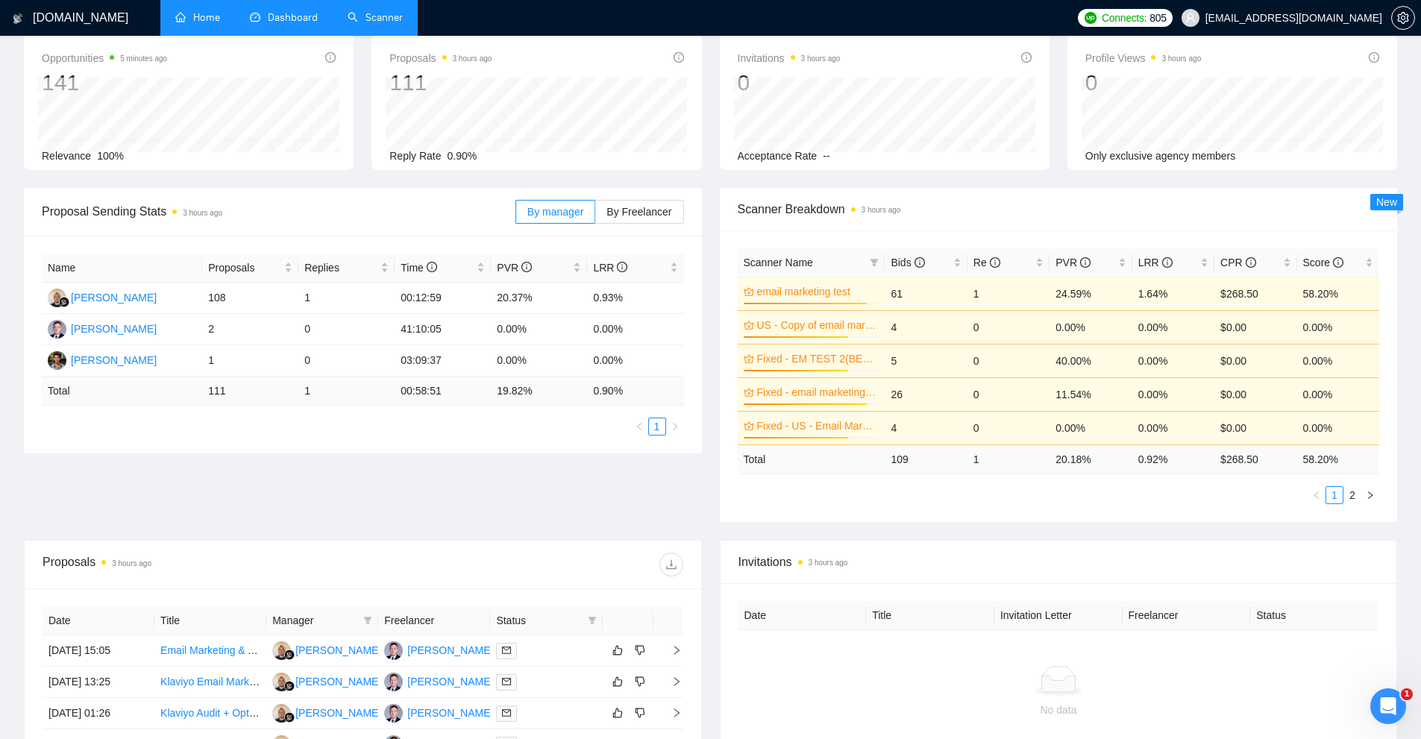
scroll to position [0, 0]
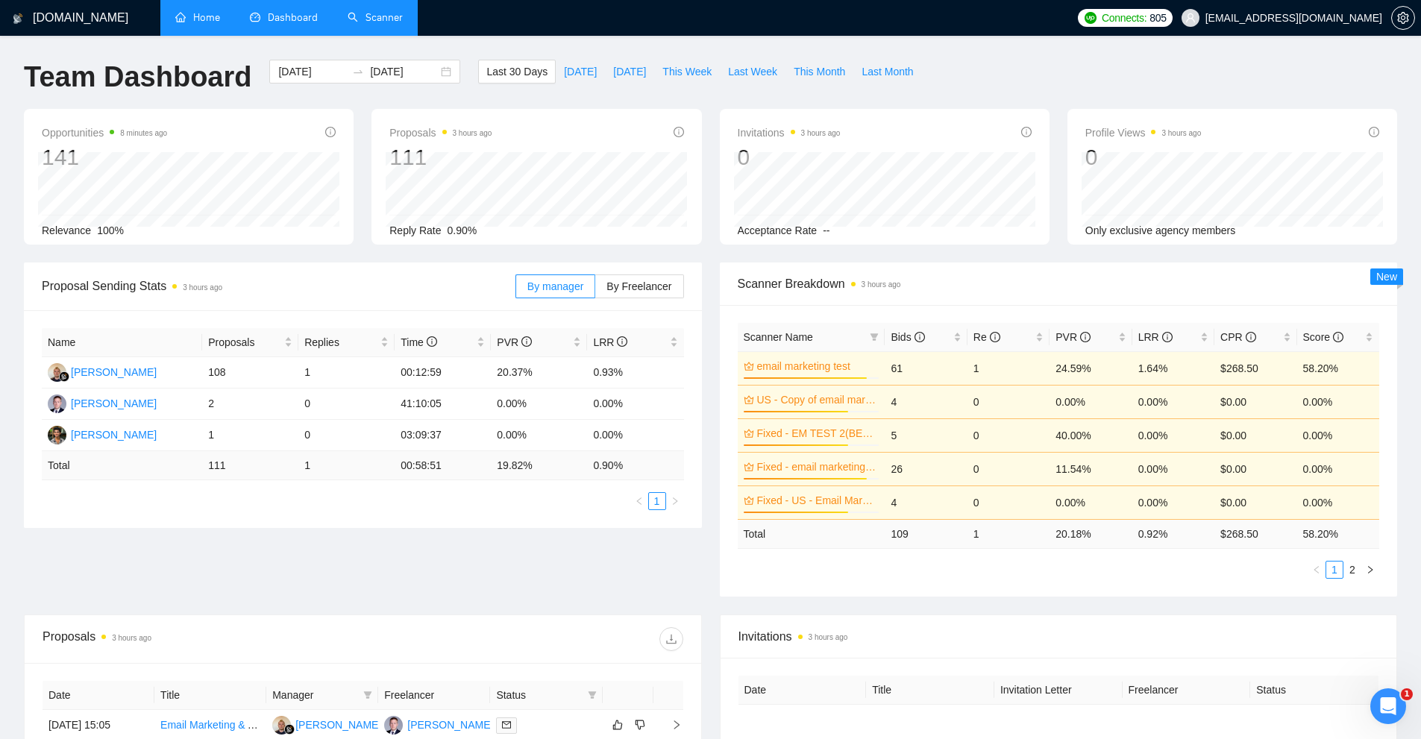
click at [896, 247] on div "Opportunities 8 minutes ago 141 Relevance 100% Proposals 3 hours ago 111 2025-0…" at bounding box center [710, 186] width 1391 height 154
click at [866, 612] on div "Proposal Sending Stats 3 hours ago By manager By Freelancer Name Proposals Repl…" at bounding box center [710, 439] width 1391 height 352
click at [352, 21] on link "Scanner" at bounding box center [375, 17] width 55 height 13
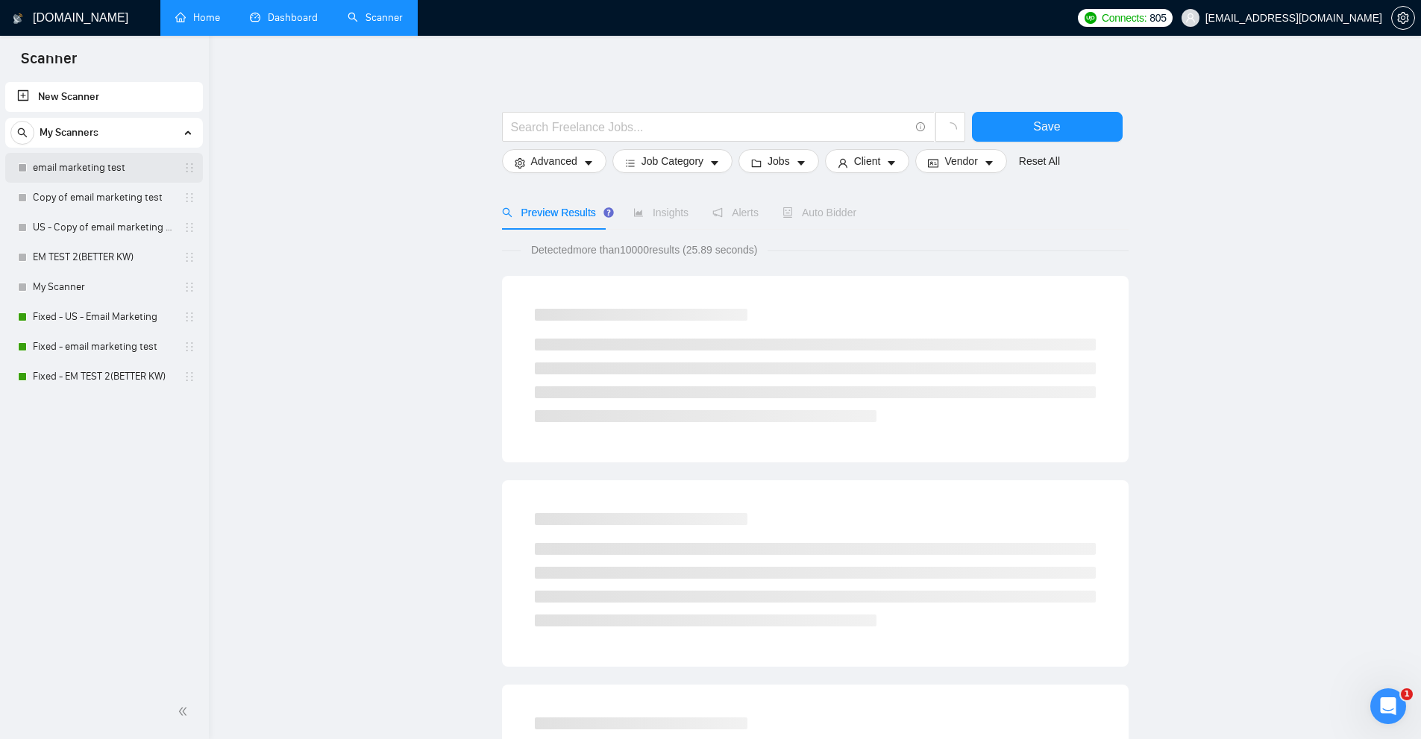
click at [91, 173] on link "email marketing test" at bounding box center [104, 168] width 142 height 30
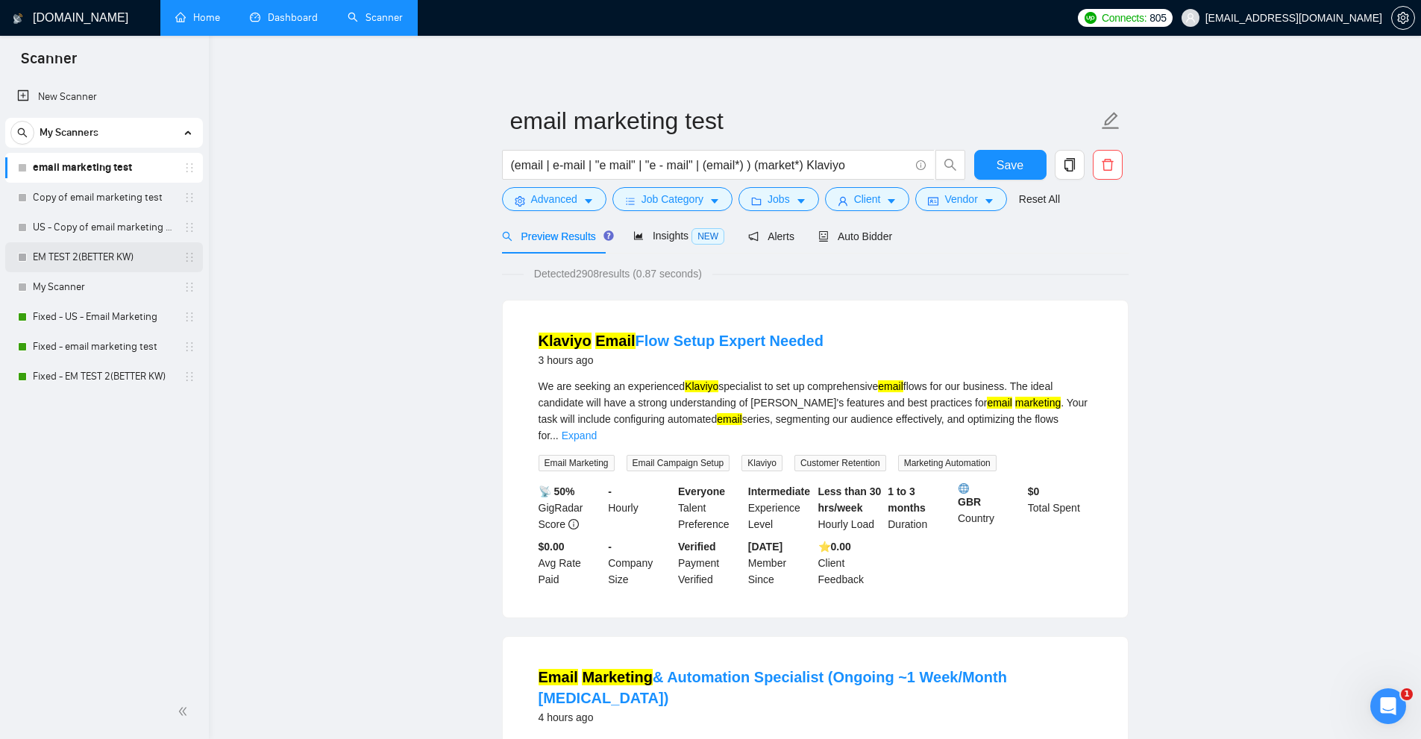
click at [99, 260] on link "EM TEST 2(BETTER KW)" at bounding box center [104, 257] width 142 height 30
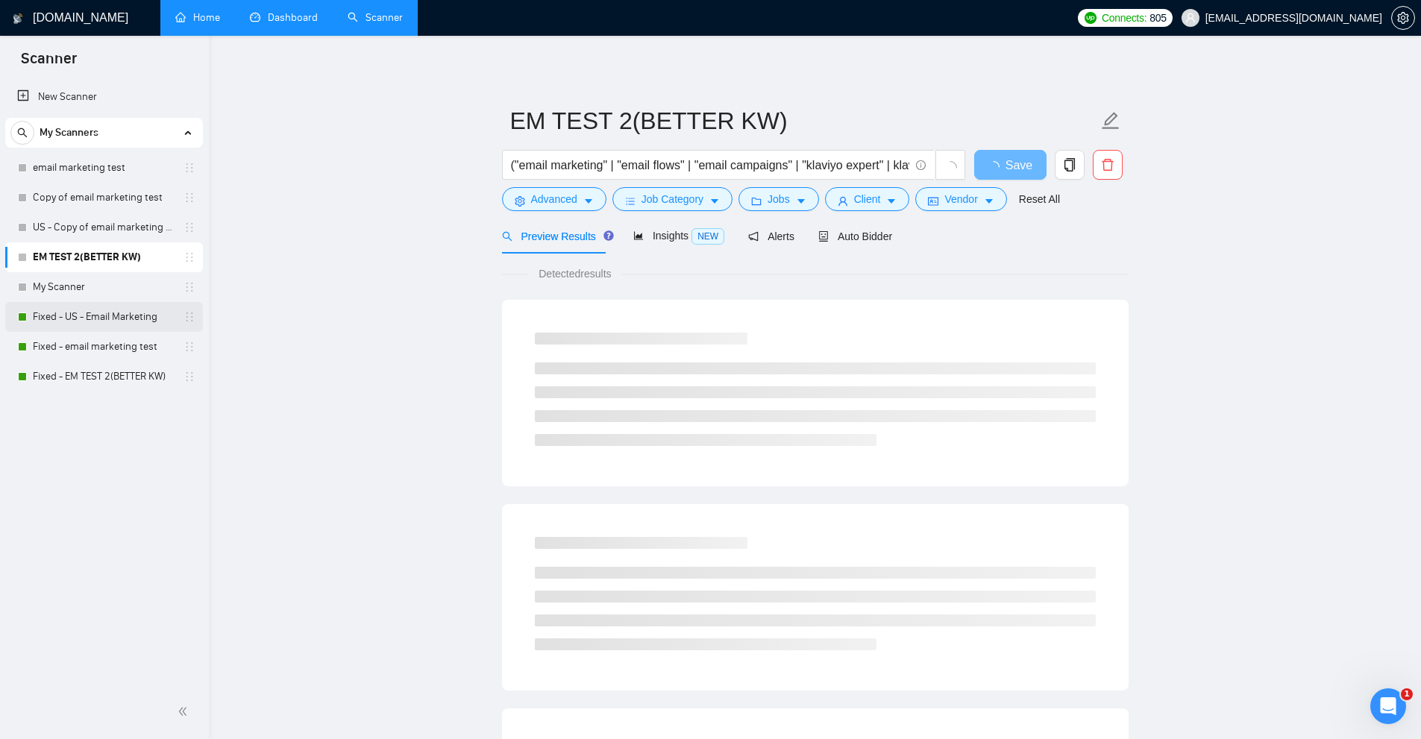
click at [115, 323] on link "Fixed - US - Email Marketing" at bounding box center [104, 317] width 142 height 30
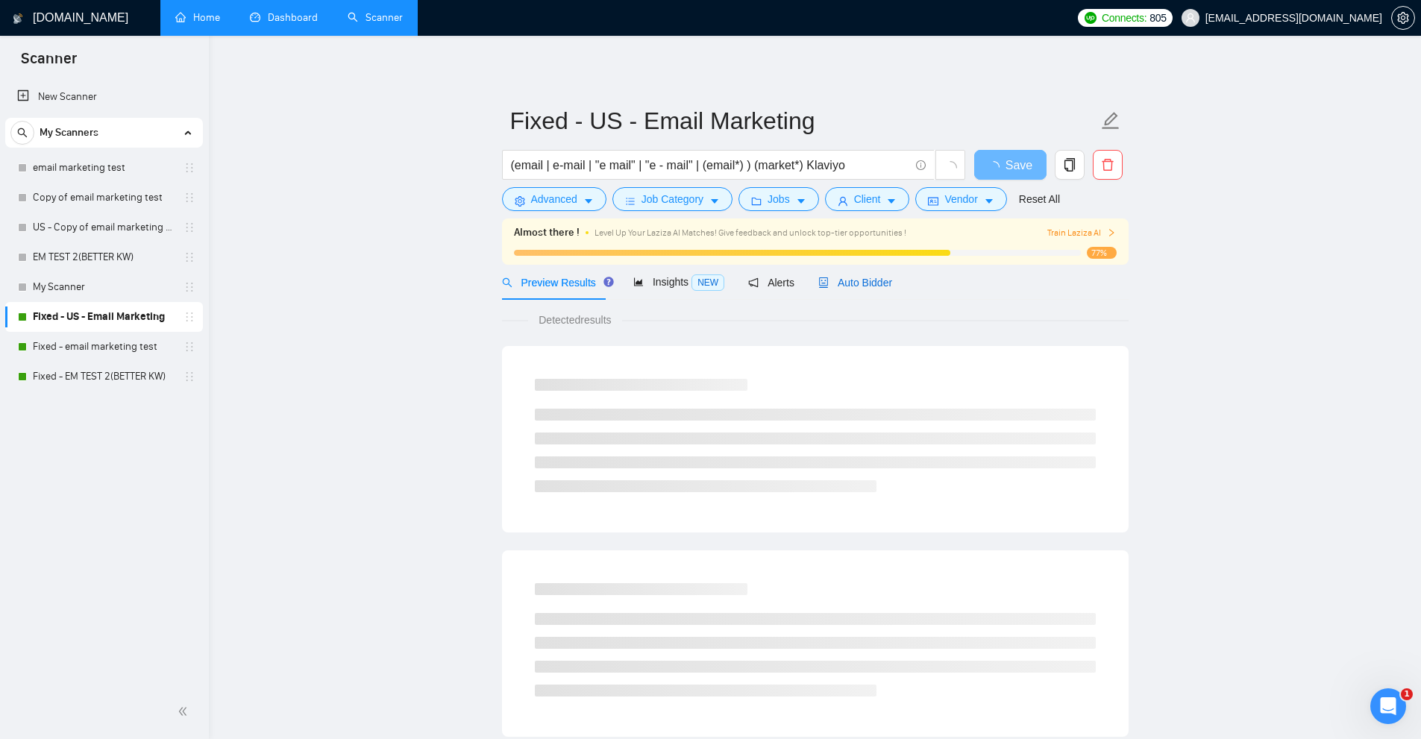
click at [860, 278] on span "Auto Bidder" at bounding box center [855, 283] width 74 height 12
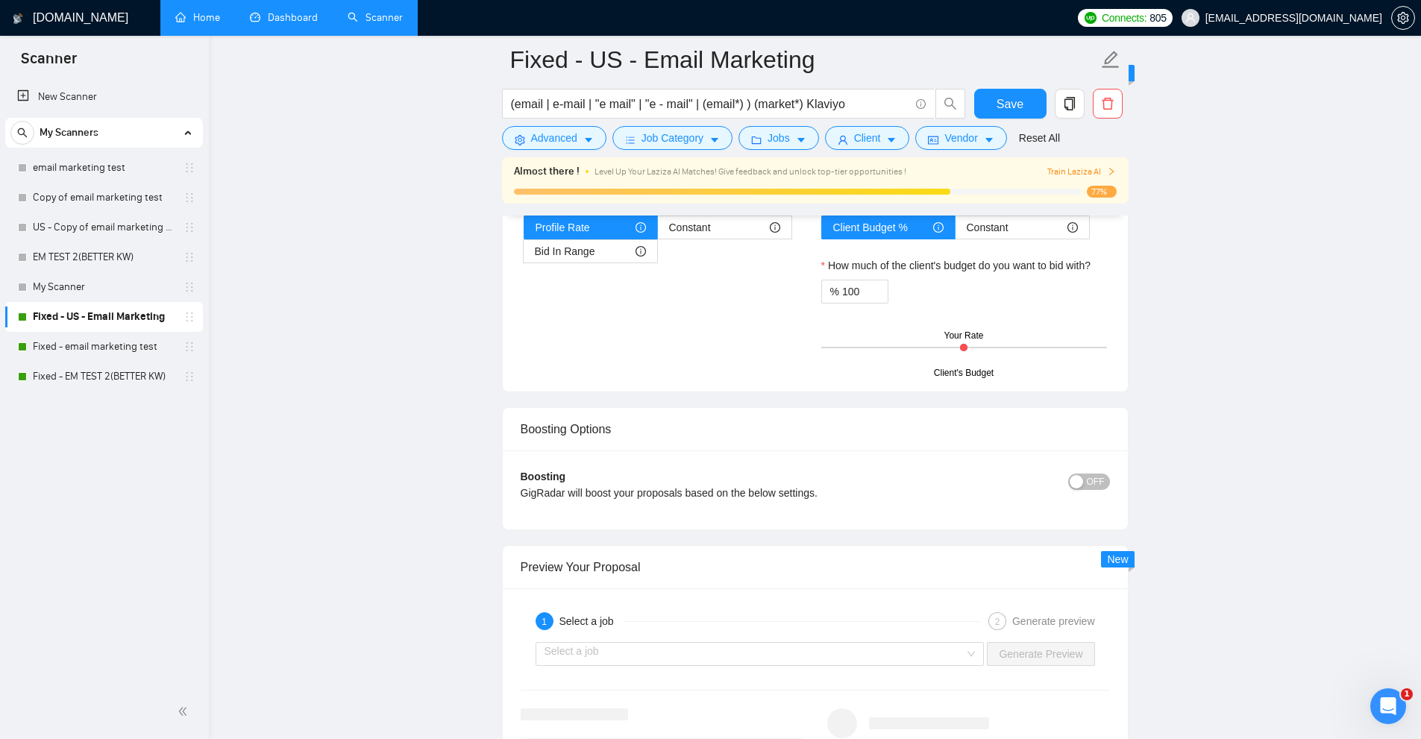
scroll to position [3620, 0]
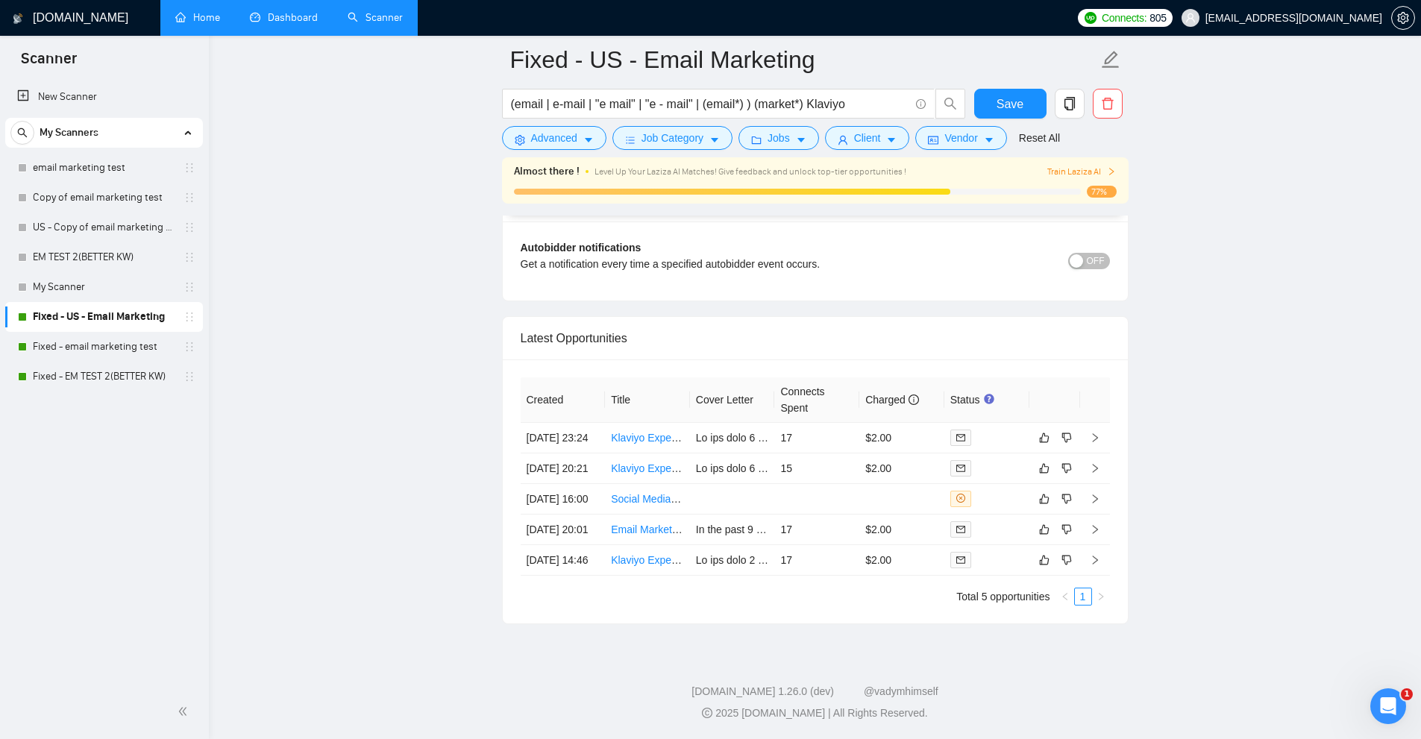
click at [264, 19] on link "Dashboard" at bounding box center [284, 17] width 68 height 13
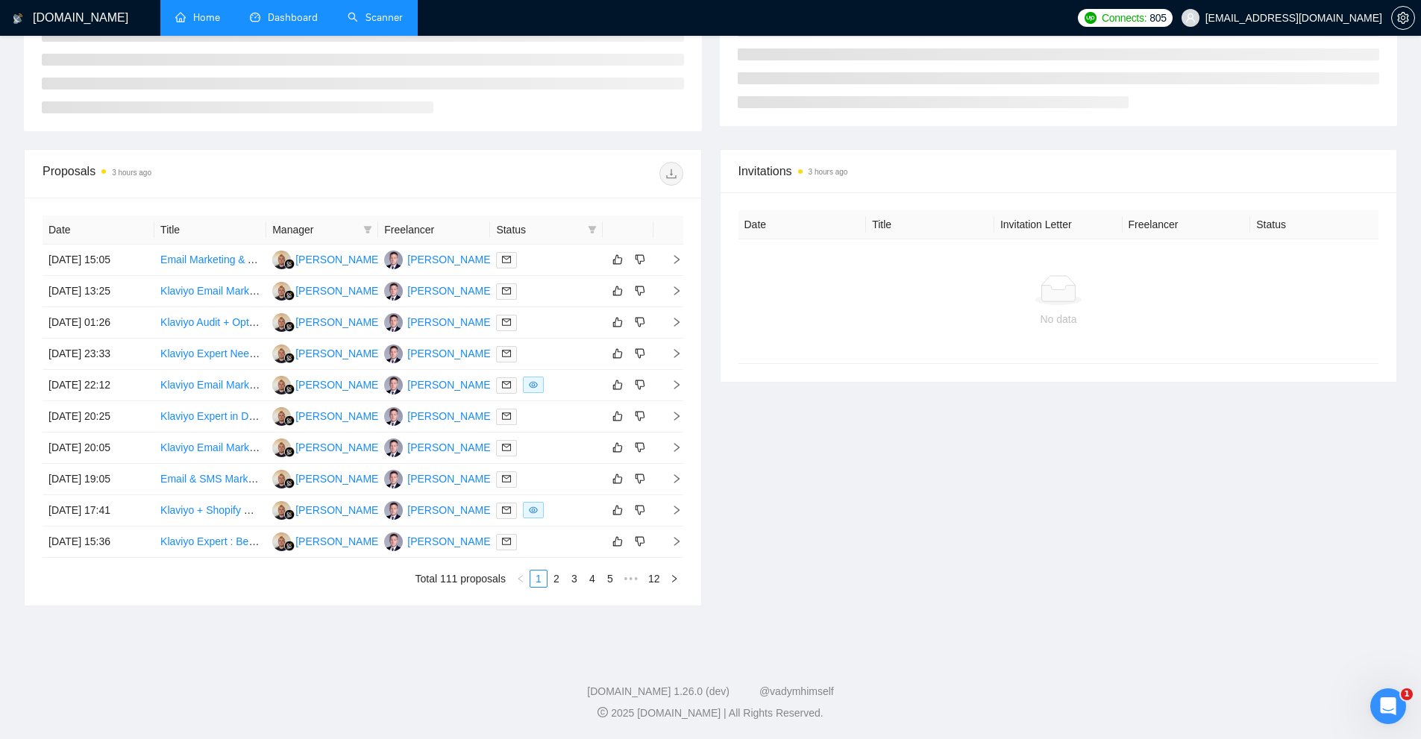
scroll to position [177, 0]
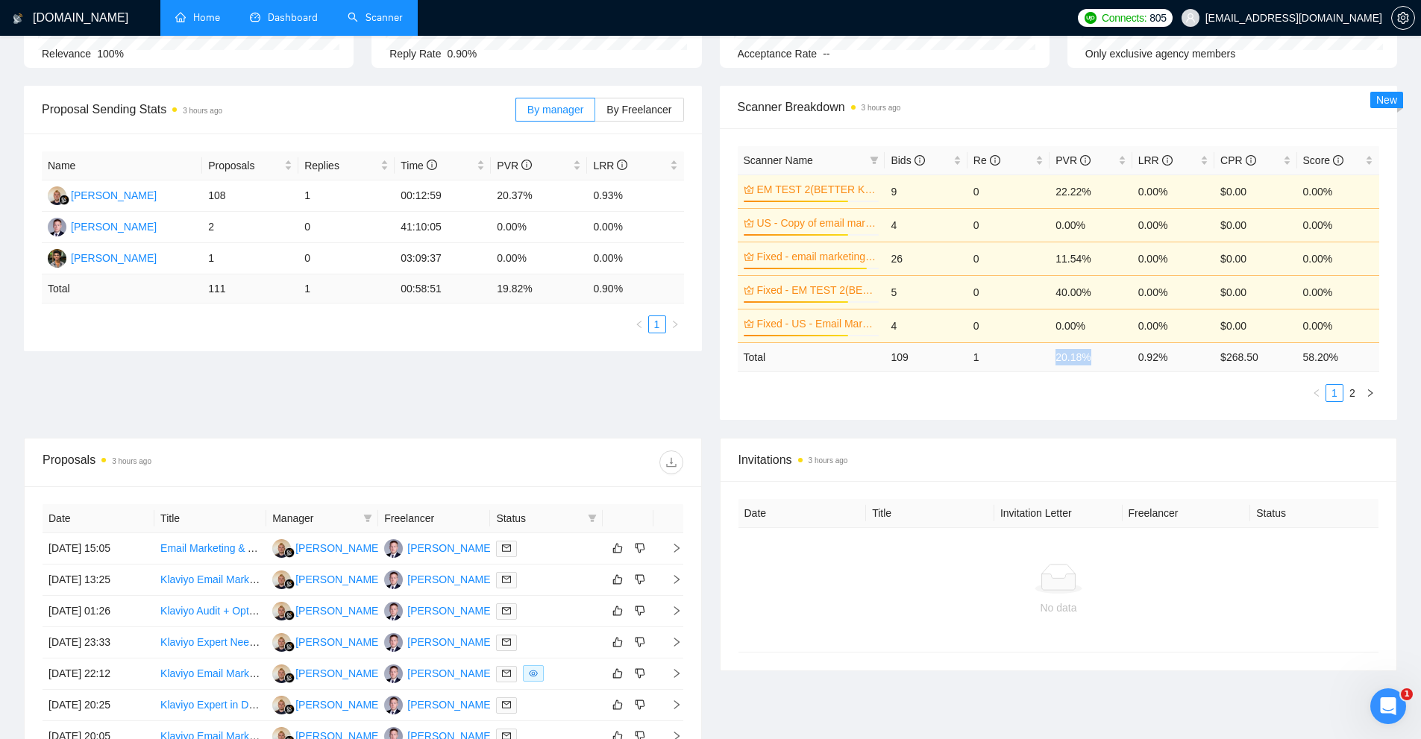
drag, startPoint x: 1044, startPoint y: 356, endPoint x: 1104, endPoint y: 365, distance: 60.4
click at [1104, 365] on tr "Total 109 1 20.18 % 0.92 % $ 268.50 58.20 %" at bounding box center [1059, 356] width 642 height 29
click at [1074, 366] on td "20.18 %" at bounding box center [1091, 356] width 82 height 29
click at [1097, 365] on tr "Total 109 1 20.18 % 0.92 % $ 268.50 58.20 %" at bounding box center [1059, 356] width 642 height 29
click at [1091, 366] on td "20.18 %" at bounding box center [1091, 356] width 82 height 29
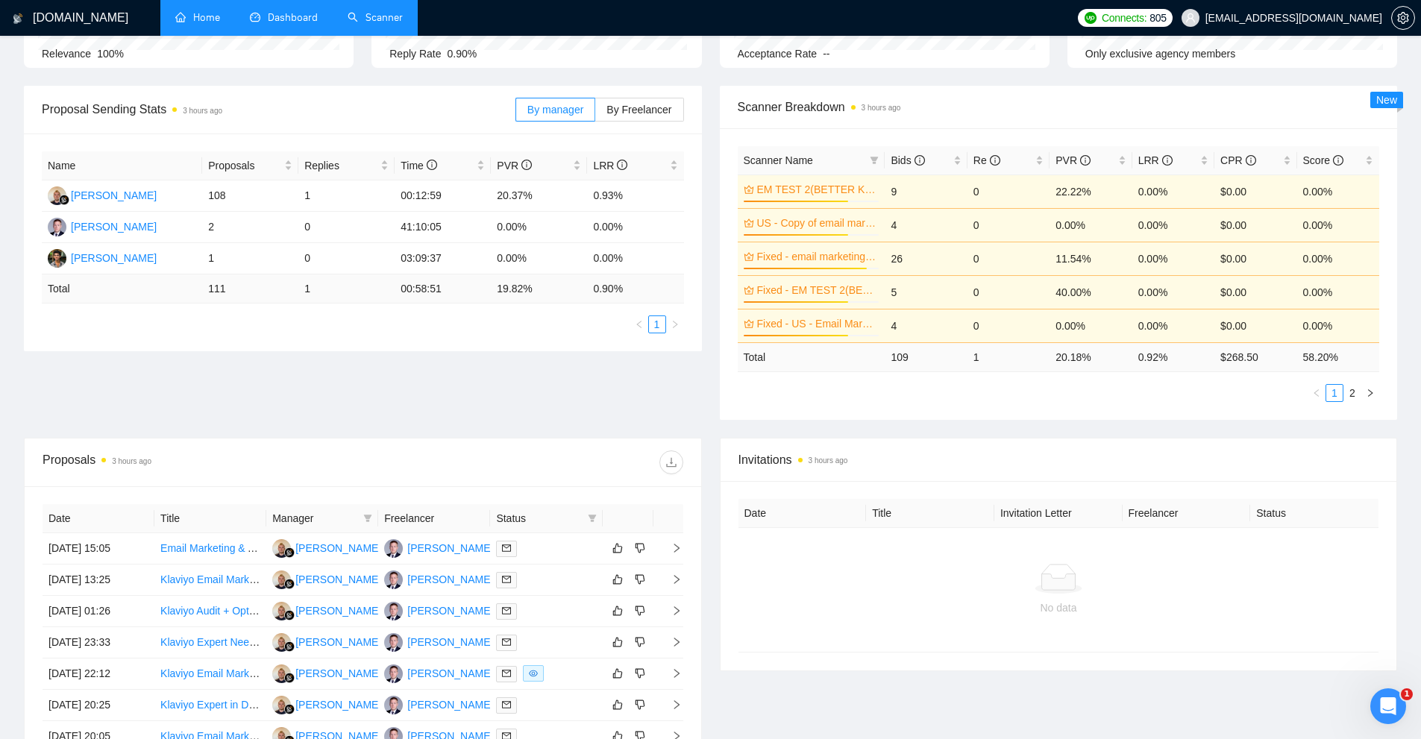
click at [1093, 358] on td "20.18 %" at bounding box center [1091, 356] width 82 height 29
drag, startPoint x: 1097, startPoint y: 354, endPoint x: 1104, endPoint y: 361, distance: 10.0
click at [1104, 361] on tr "Total 109 1 20.18 % 0.92 % $ 268.50 58.20 %" at bounding box center [1059, 356] width 642 height 29
click at [1099, 361] on td "20.18 %" at bounding box center [1091, 356] width 82 height 29
drag, startPoint x: 1036, startPoint y: 355, endPoint x: 1035, endPoint y: 363, distance: 8.2
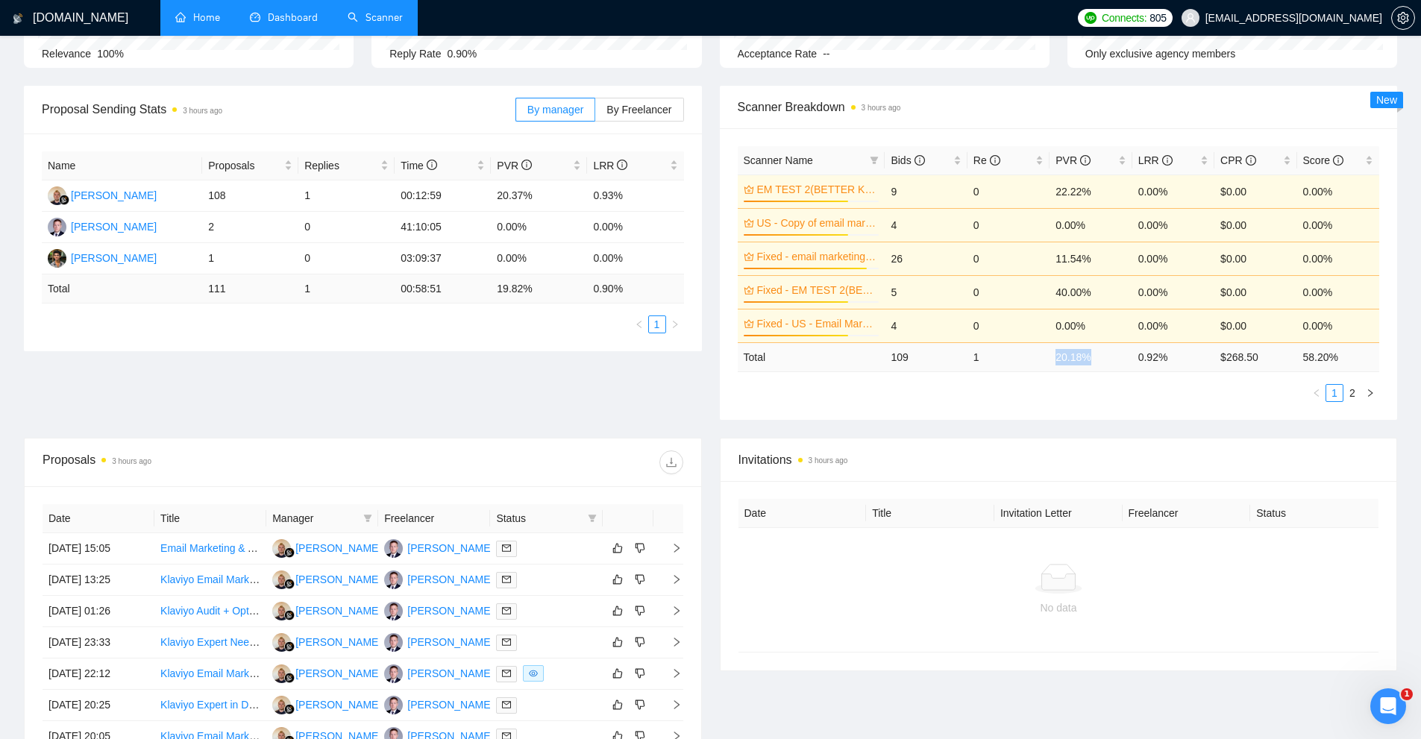
click at [1033, 363] on tr "Total 109 1 20.18 % 0.92 % $ 268.50 58.20 %" at bounding box center [1059, 356] width 642 height 29
click at [1037, 363] on td "1" at bounding box center [1009, 356] width 82 height 29
click at [1075, 361] on td "20.18 %" at bounding box center [1091, 356] width 82 height 29
click at [1052, 355] on td "20.18 %" at bounding box center [1091, 356] width 82 height 29
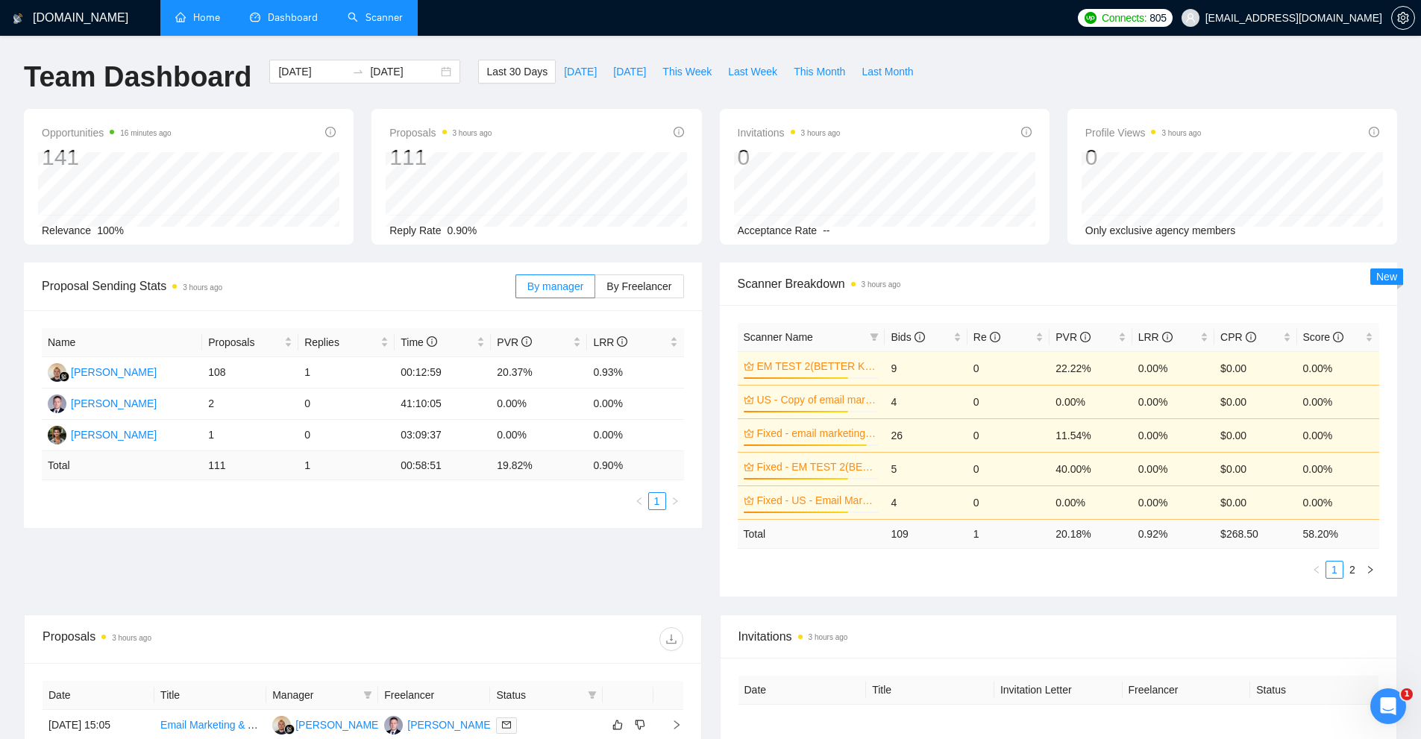
click at [356, 13] on link "Scanner" at bounding box center [375, 17] width 55 height 13
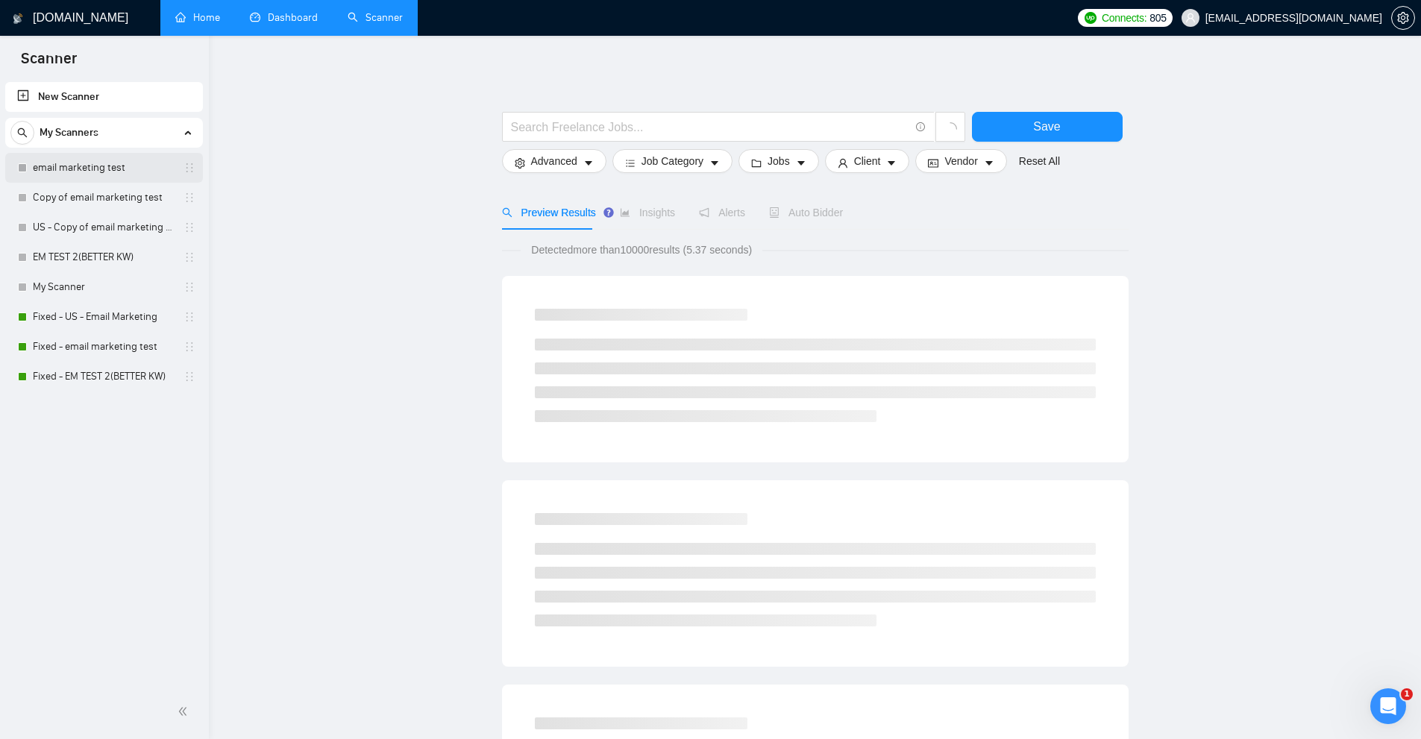
click at [78, 169] on link "email marketing test" at bounding box center [104, 168] width 142 height 30
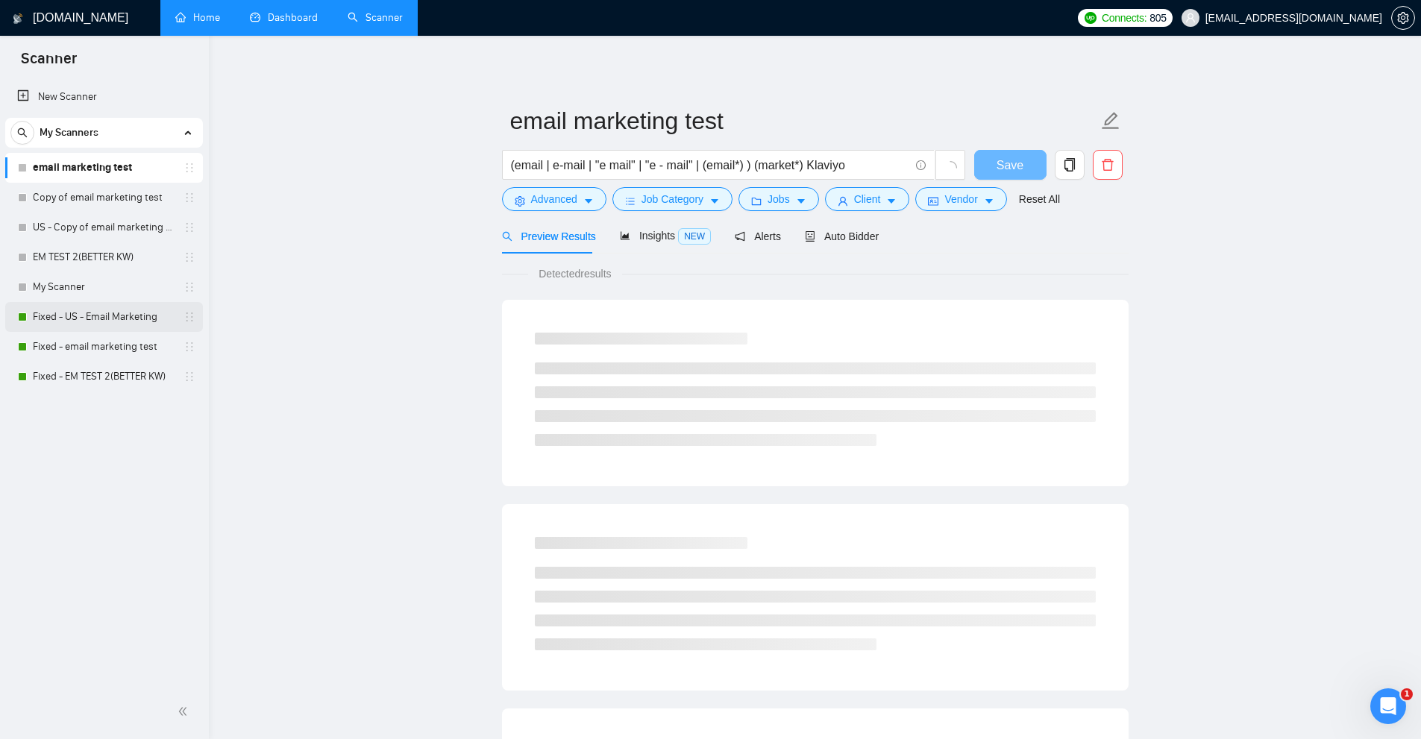
click at [87, 316] on link "Fixed - US - Email Marketing" at bounding box center [104, 317] width 142 height 30
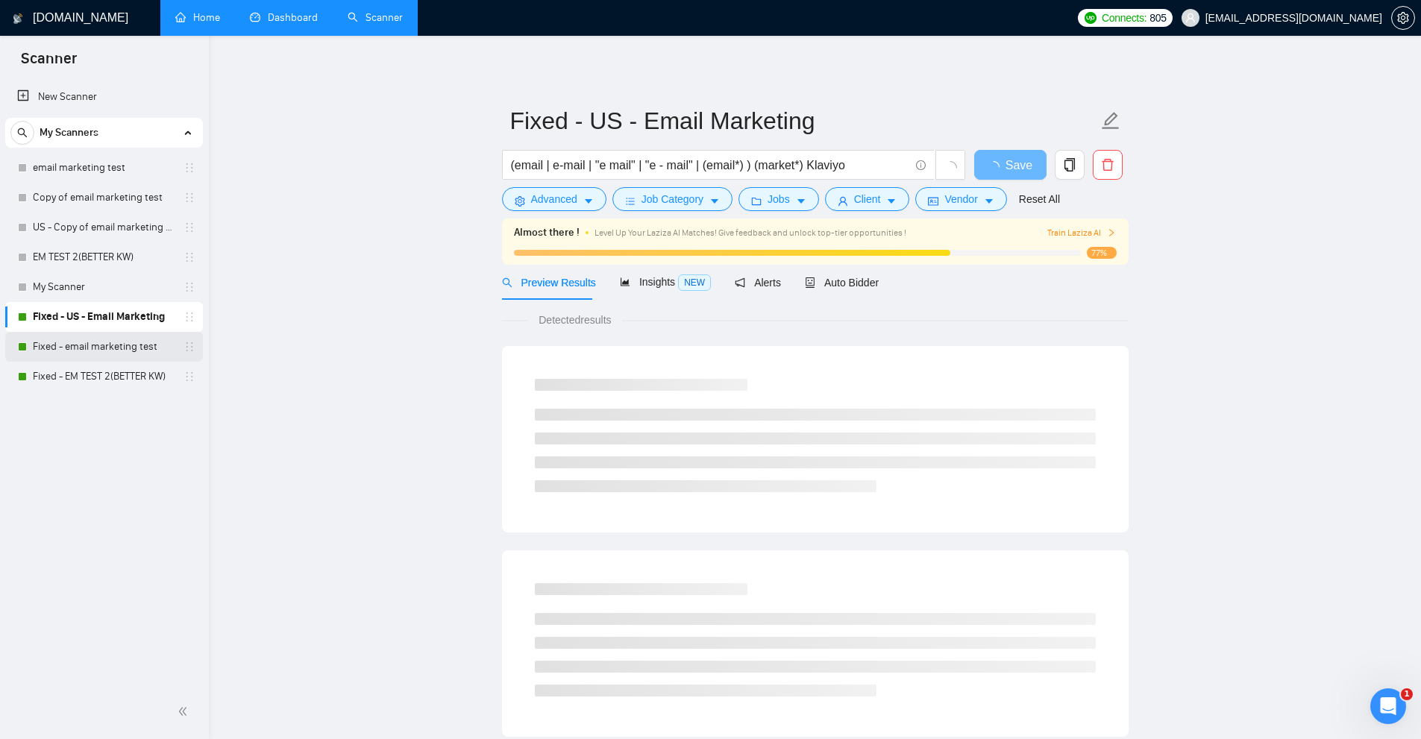
click at [145, 341] on link "Fixed - email marketing test" at bounding box center [104, 347] width 142 height 30
click at [124, 378] on link "Fixed - EM TEST 2(BETTER KW)" at bounding box center [104, 377] width 142 height 30
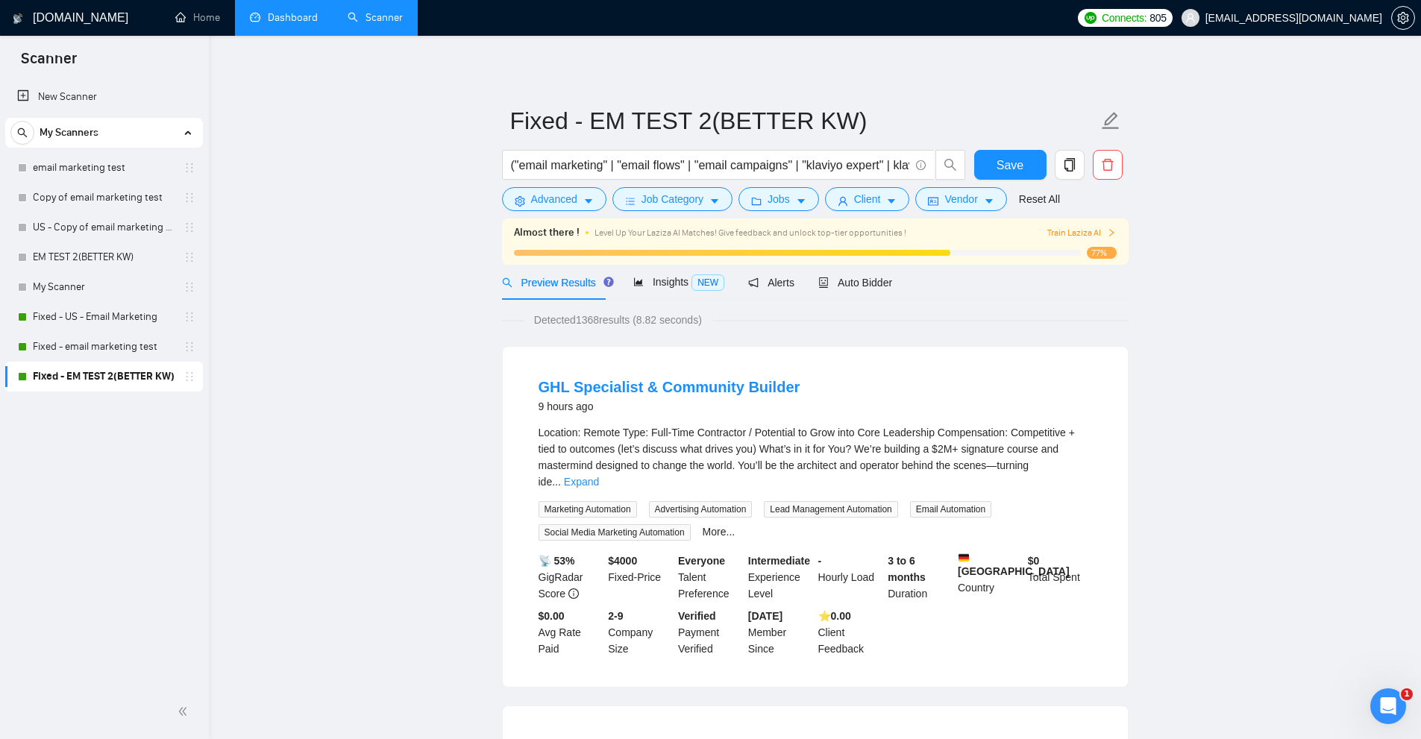
drag, startPoint x: 510, startPoint y: 166, endPoint x: 862, endPoint y: 184, distance: 353.3
click at [862, 184] on div "("email marketing" | "email flows" | "email campaigns" | "klaviyo expert" | kla…" at bounding box center [734, 168] width 470 height 37
click at [821, 162] on input "("email marketing" | "email flows" | "email campaigns" | "klaviyo expert" | kla…" at bounding box center [710, 165] width 398 height 19
click at [868, 290] on div "Auto Bidder" at bounding box center [855, 283] width 74 height 16
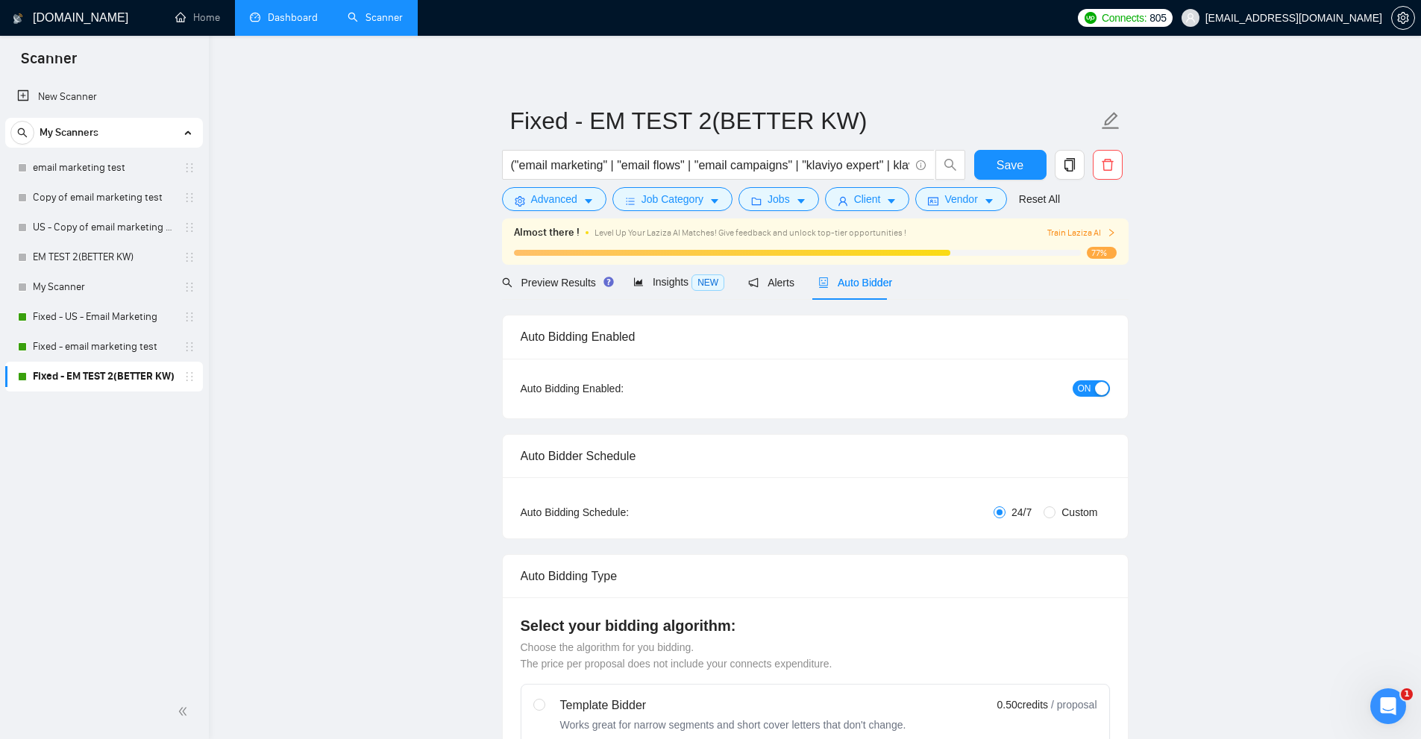
click at [1066, 235] on span "Train Laziza AI" at bounding box center [1081, 233] width 69 height 14
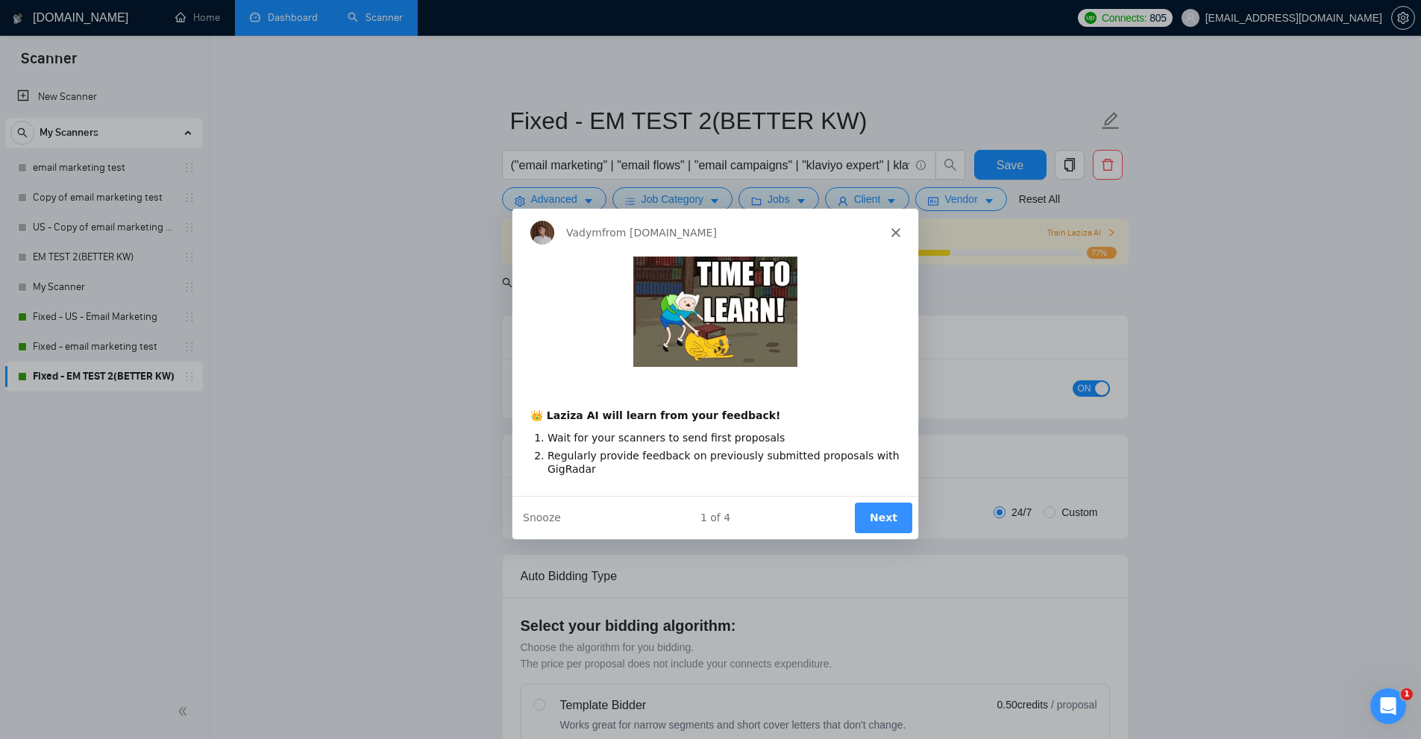
click at [1106, 355] on div "Product tour overlay" at bounding box center [710, 369] width 1421 height 739
click at [896, 230] on polygon "Close" at bounding box center [894, 232] width 9 height 9
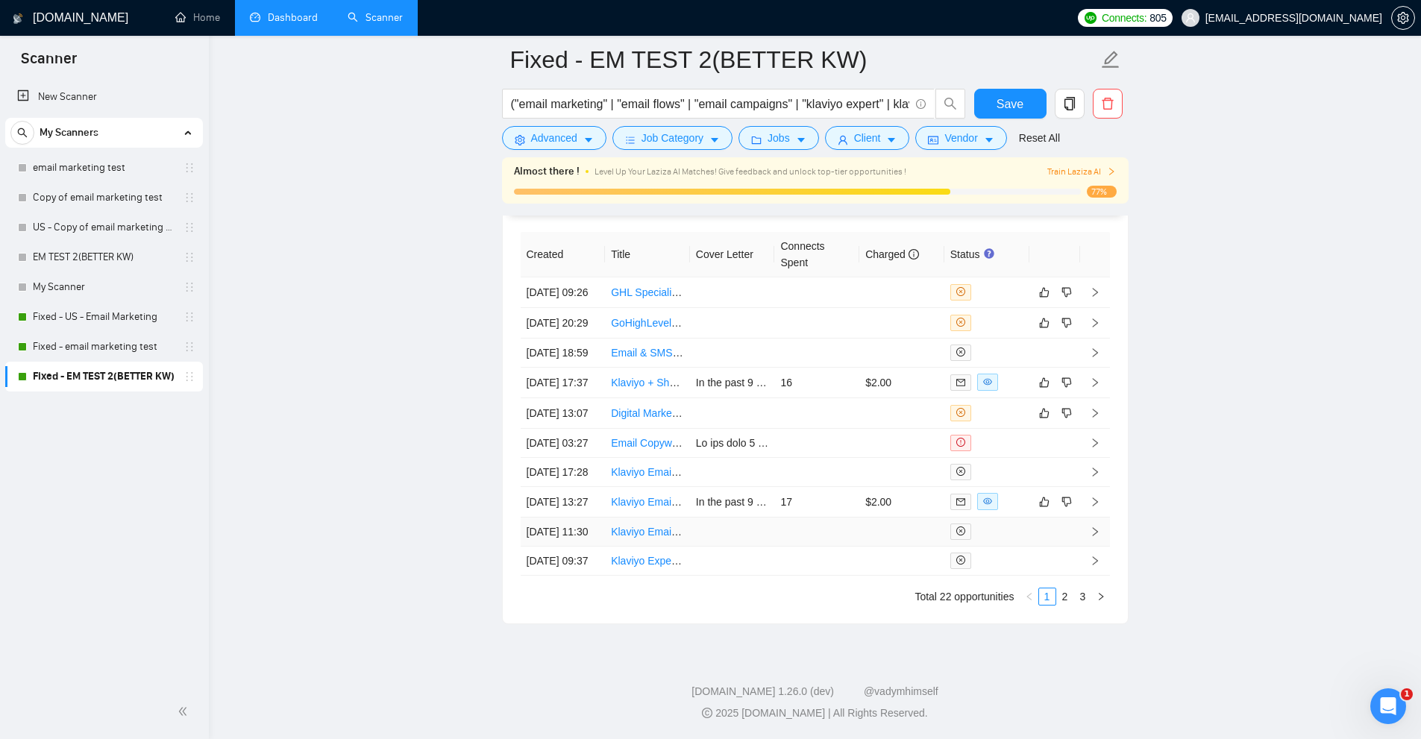
scroll to position [3871, 0]
click at [762, 368] on td "In the past 9 months we’ve done over $3.2M in email marketing revenue for our c…" at bounding box center [732, 383] width 85 height 31
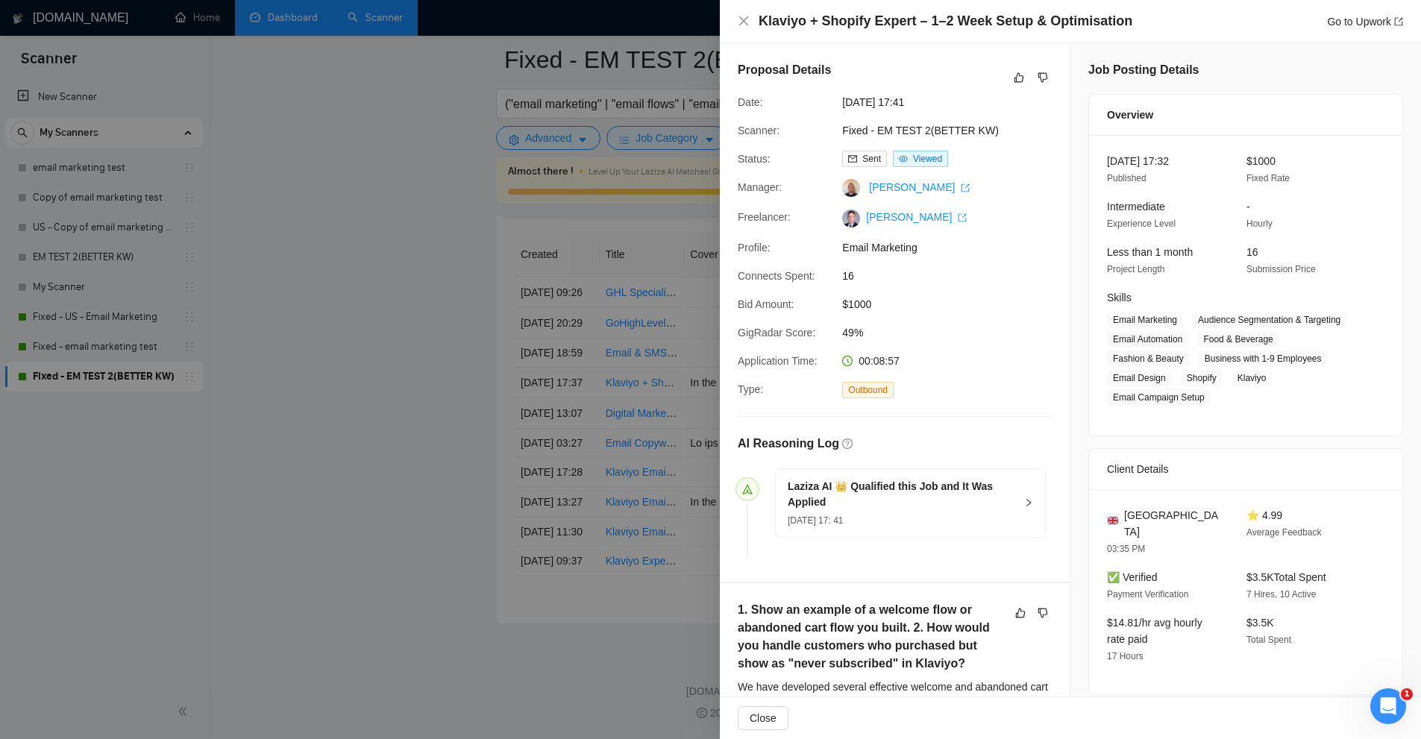
click at [366, 32] on div at bounding box center [710, 369] width 1421 height 739
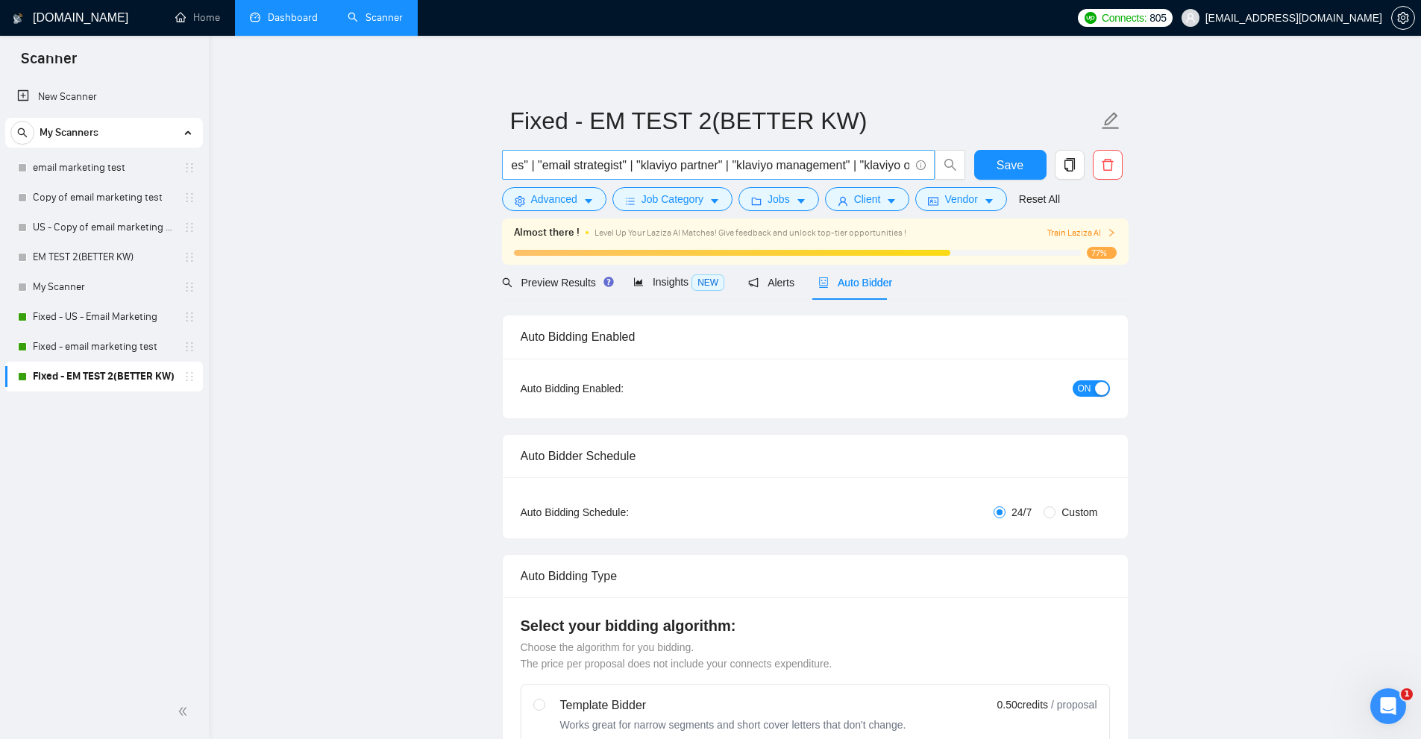
scroll to position [0, 1268]
click at [562, 272] on div "Preview Results" at bounding box center [555, 282] width 107 height 35
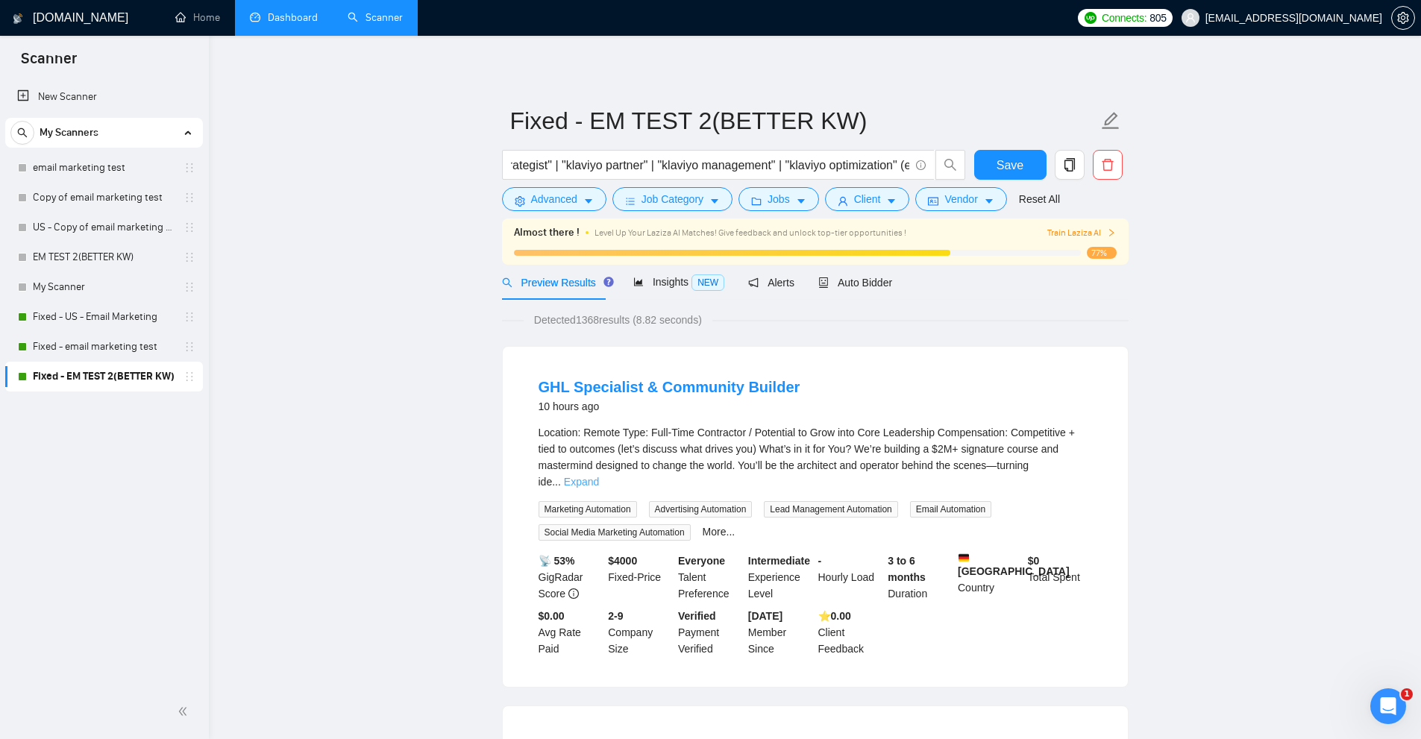
click at [599, 476] on link "Expand" at bounding box center [581, 482] width 35 height 12
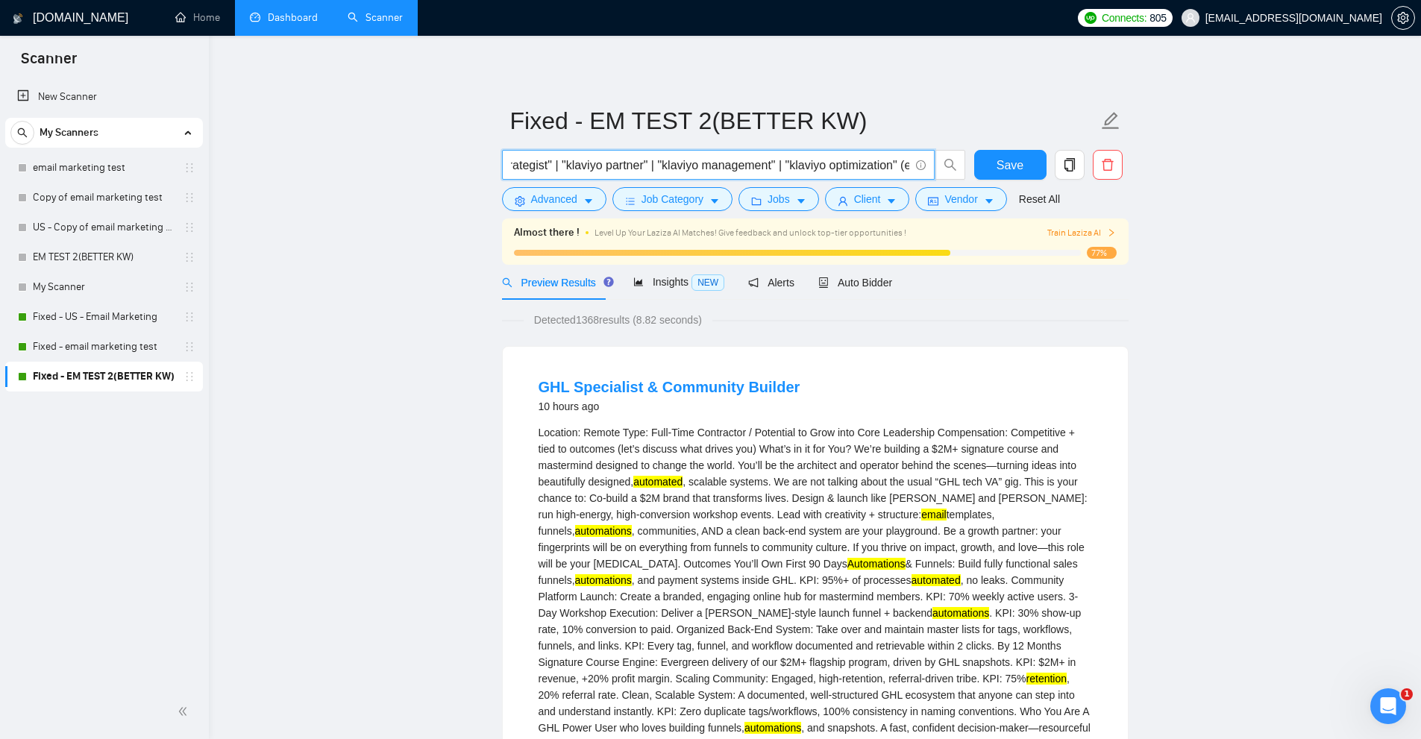
click at [722, 167] on input "("email marketing" | "email flows" | "email campaigns" | "klaviyo expert" | kla…" at bounding box center [710, 165] width 398 height 19
click at [710, 163] on input "("email marketing" | "email flows" | "email campaigns" | "klaviyo expert" | kla…" at bounding box center [710, 165] width 398 height 19
drag, startPoint x: 710, startPoint y: 163, endPoint x: 751, endPoint y: 159, distance: 41.2
click at [751, 159] on input "("email marketing" | "email flows" | "email campaigns" | "klaviyo expert" | kla…" at bounding box center [710, 165] width 398 height 19
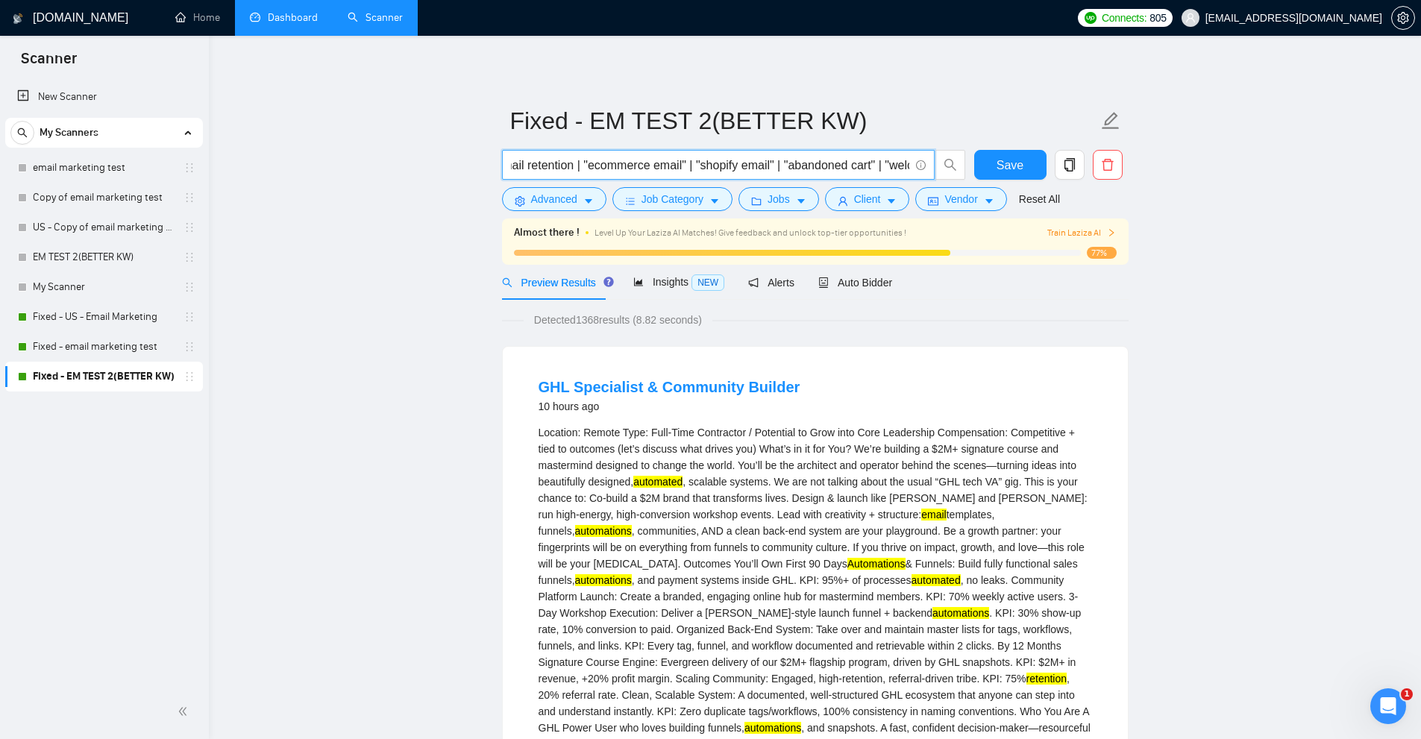
scroll to position [0, 1119]
click at [980, 521] on div "Location: Remote Type: Full-Time Contractor / Potential to Grow into Core Leade…" at bounding box center [816, 670] width 554 height 492
click at [632, 525] on mark "automations" at bounding box center [603, 531] width 57 height 12
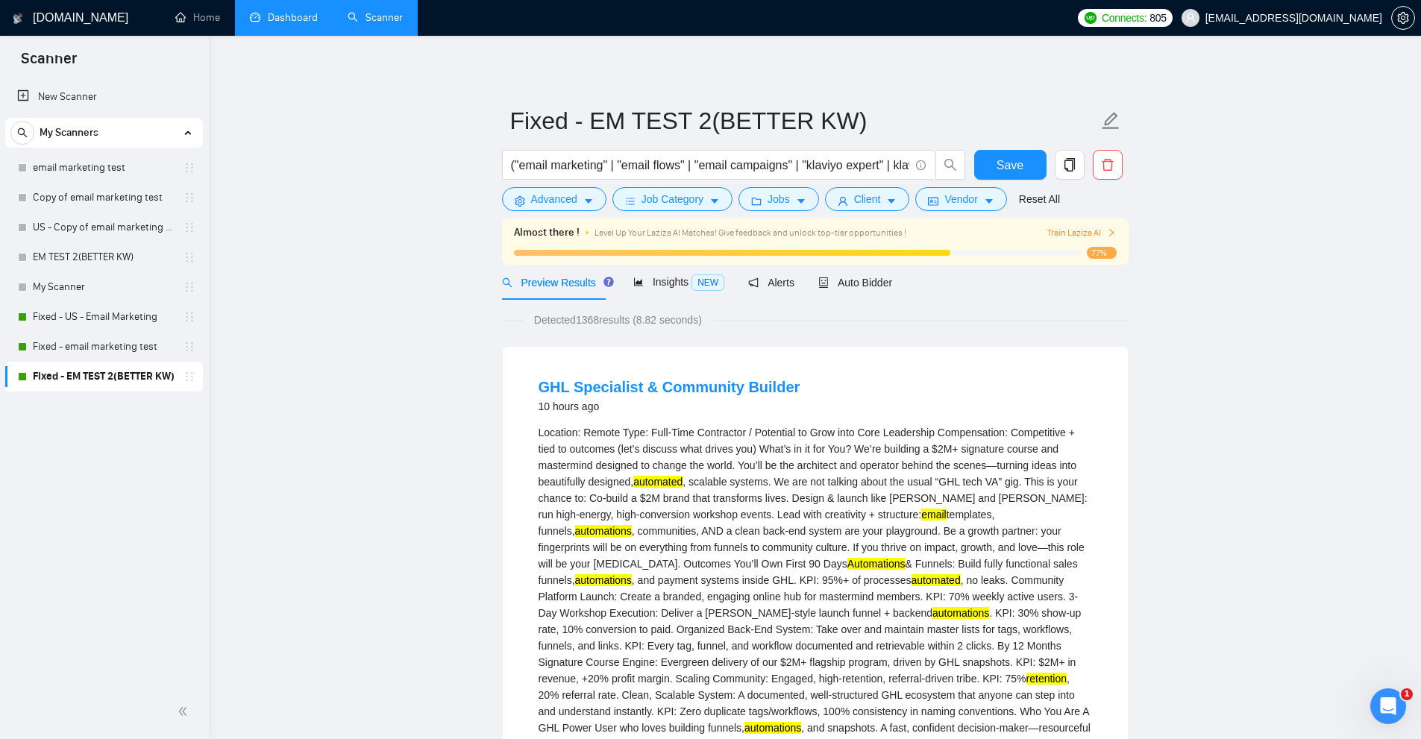
click at [892, 518] on div "Location: Remote Type: Full-Time Contractor / Potential to Grow into Core Leade…" at bounding box center [816, 670] width 554 height 492
click at [571, 202] on span "Advanced" at bounding box center [554, 199] width 46 height 16
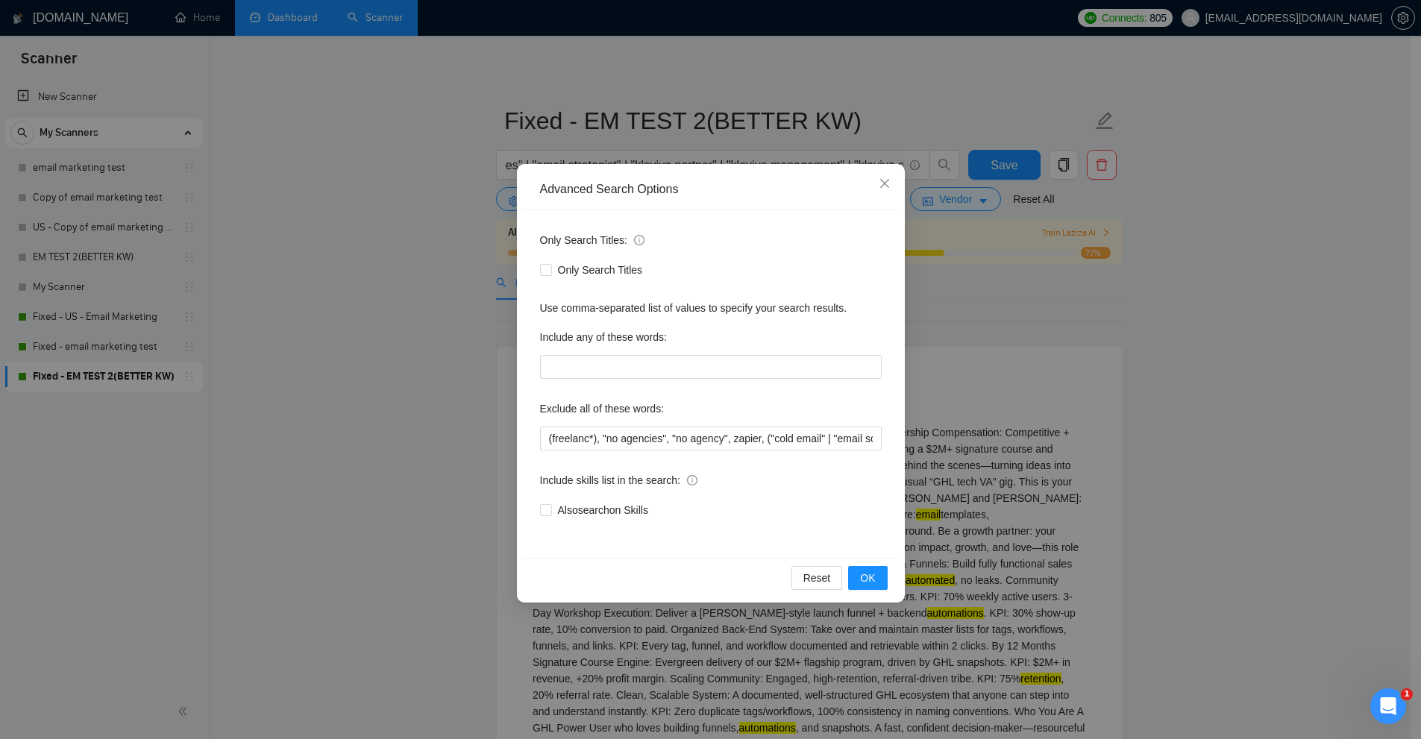
click at [412, 191] on div "Advanced Search Options Only Search Titles: Only Search Titles Use comma-separa…" at bounding box center [710, 369] width 1421 height 739
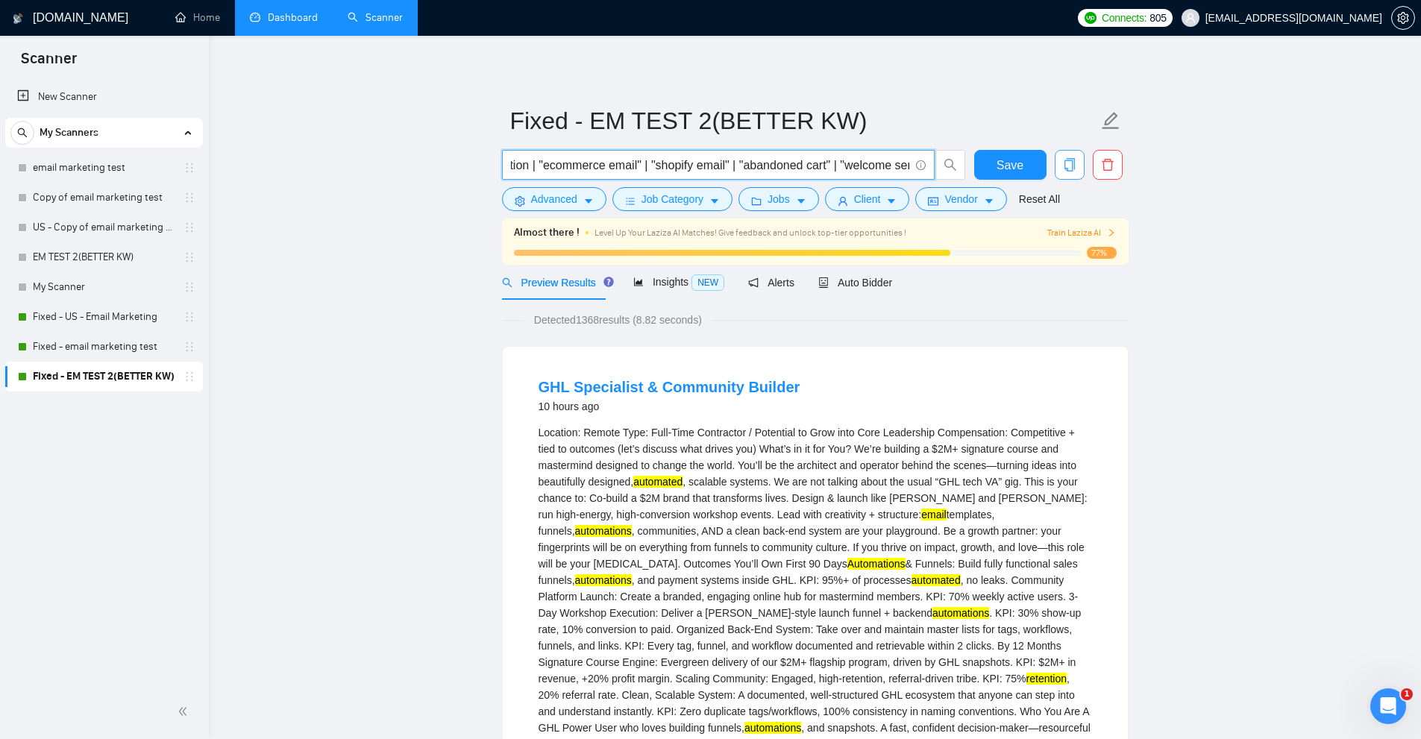
scroll to position [0, 1631]
drag, startPoint x: 901, startPoint y: 162, endPoint x: 840, endPoint y: 148, distance: 62.8
click at [840, 148] on form "Fixed - EM TEST 2(BETTER KW) ("email marketing" | "email flows" | "email campai…" at bounding box center [815, 158] width 627 height 122
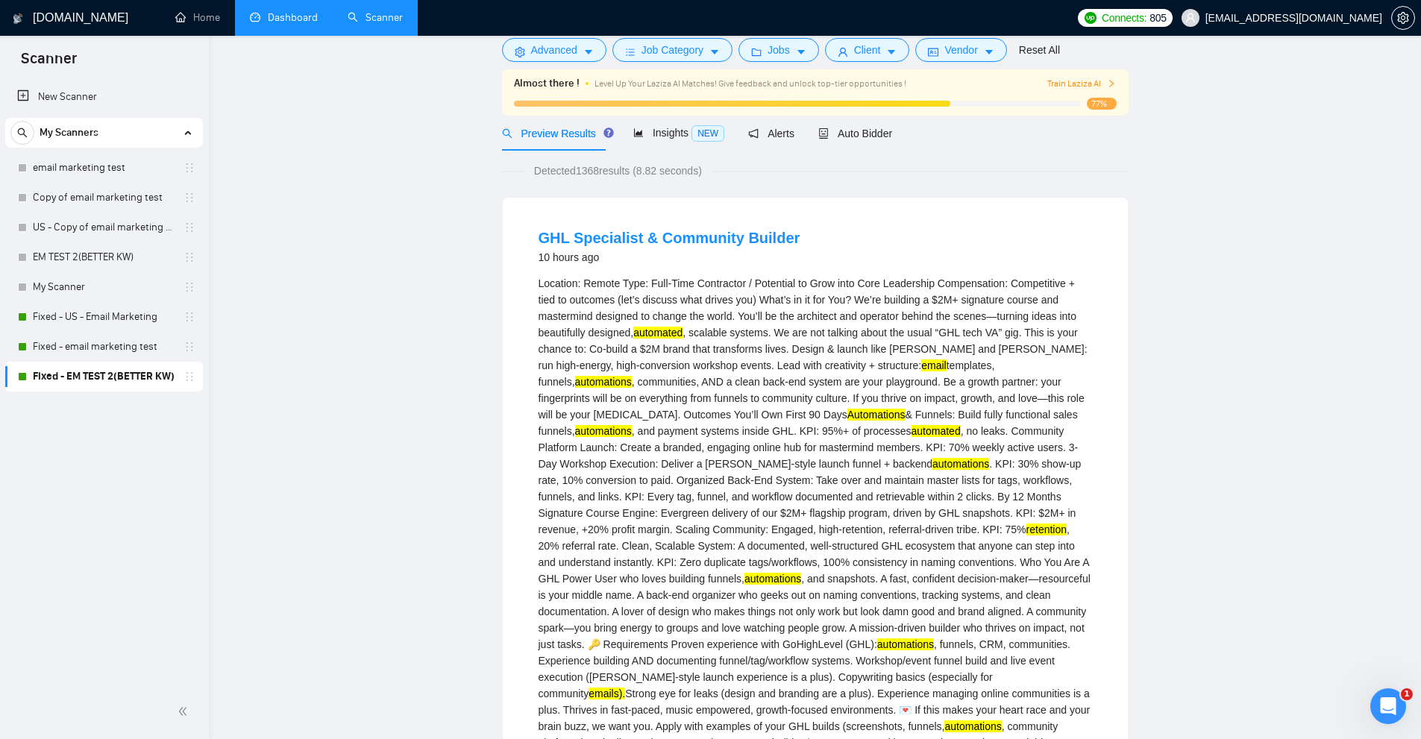
scroll to position [0, 0]
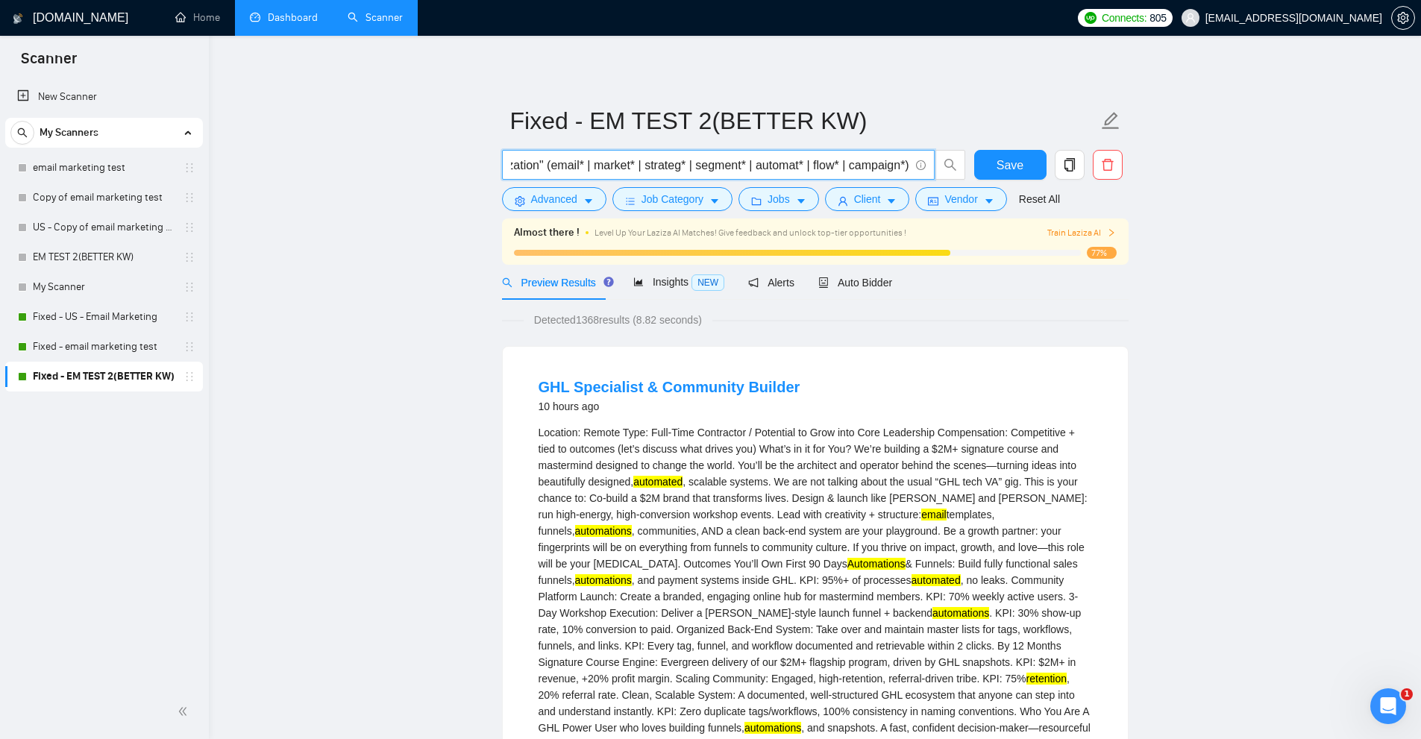
drag, startPoint x: 552, startPoint y: 163, endPoint x: 570, endPoint y: 160, distance: 18.0
click at [570, 160] on input "("email marketing" | "email flows" | "email campaigns" | "klaviyo expert" | kla…" at bounding box center [710, 165] width 398 height 19
click at [558, 162] on input "("email marketing" | "email flows" | "email campaigns" | "klaviyo expert" | kla…" at bounding box center [710, 165] width 398 height 19
click at [539, 197] on span "Advanced" at bounding box center [554, 199] width 46 height 16
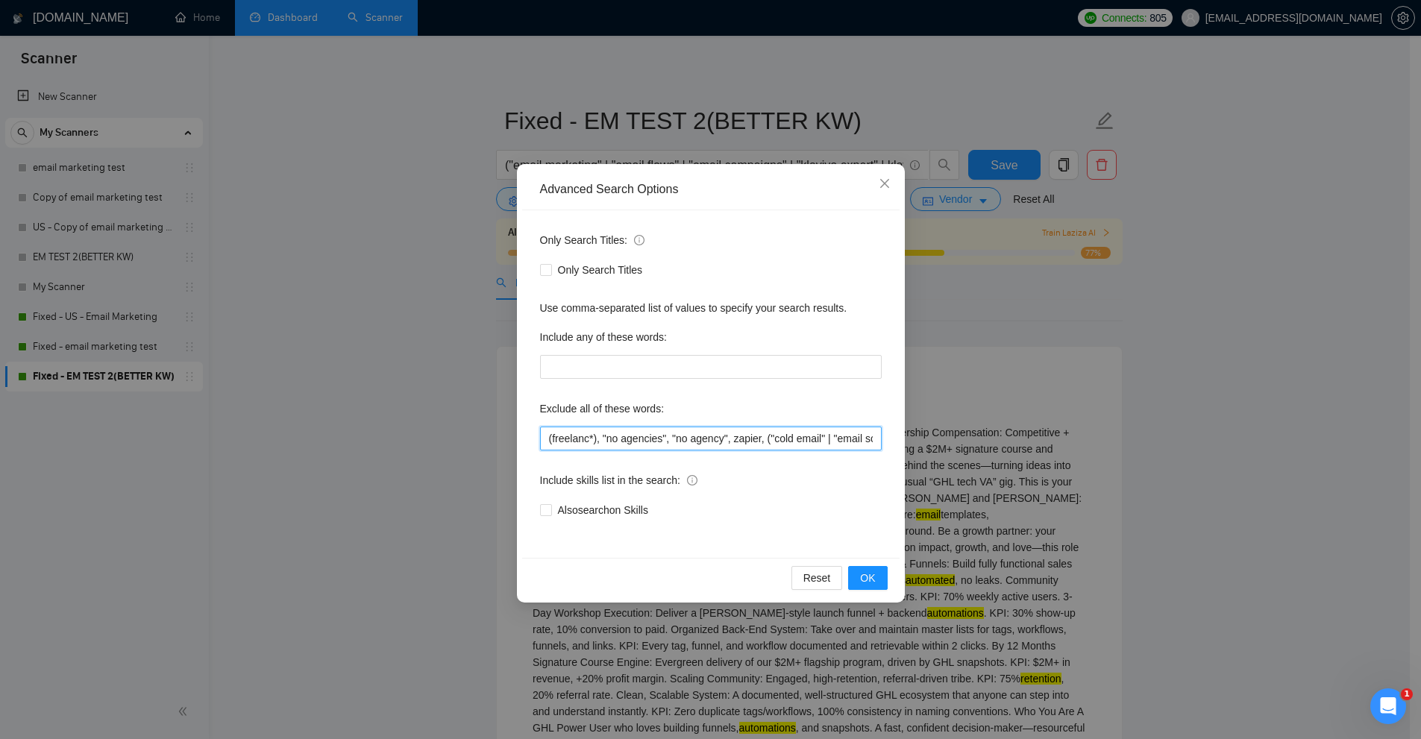
click at [801, 436] on input "(freelanc*), "no agencies", "no agency", zapier, ("cold email" | "email scrapin…" at bounding box center [711, 439] width 342 height 24
click at [1235, 415] on div "Advanced Search Options Only Search Titles: Only Search Titles Use comma-separa…" at bounding box center [710, 369] width 1421 height 739
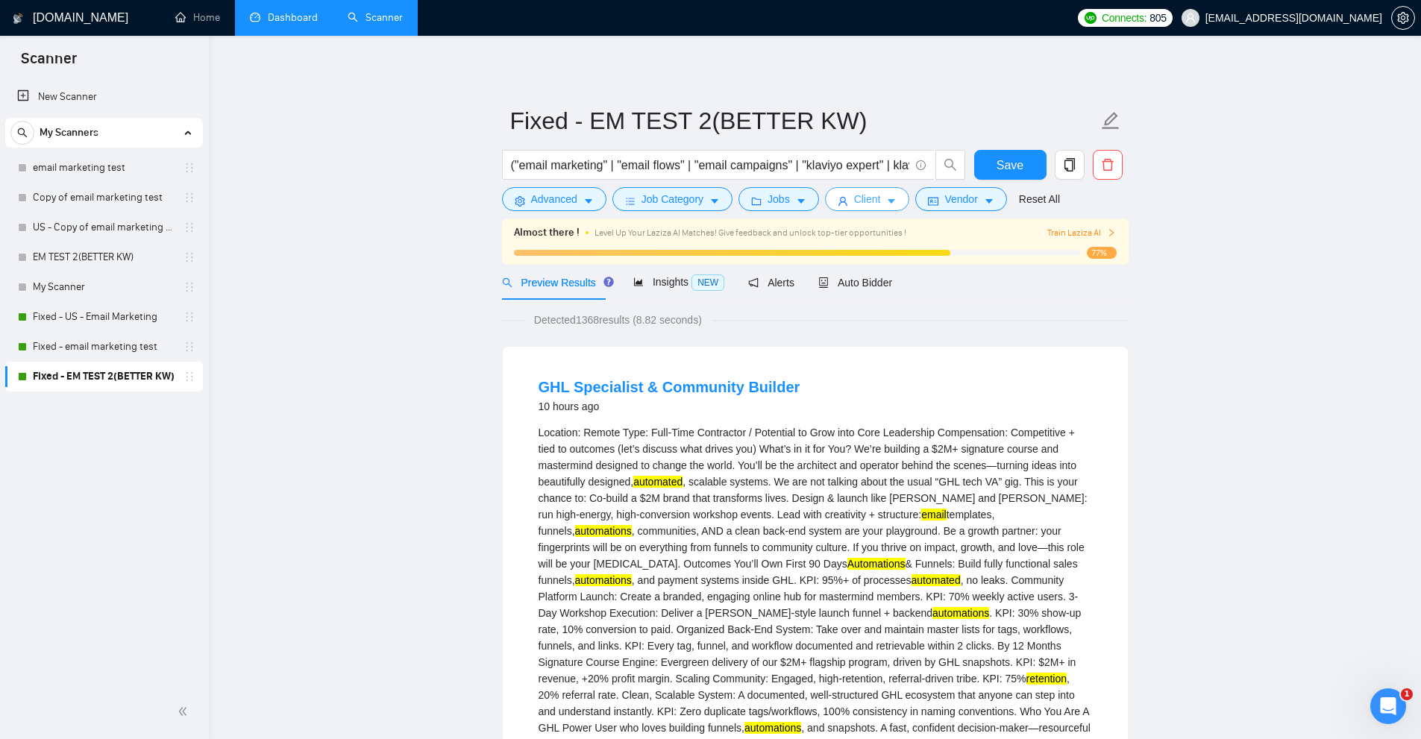
click at [886, 198] on icon "caret-down" at bounding box center [891, 201] width 10 height 10
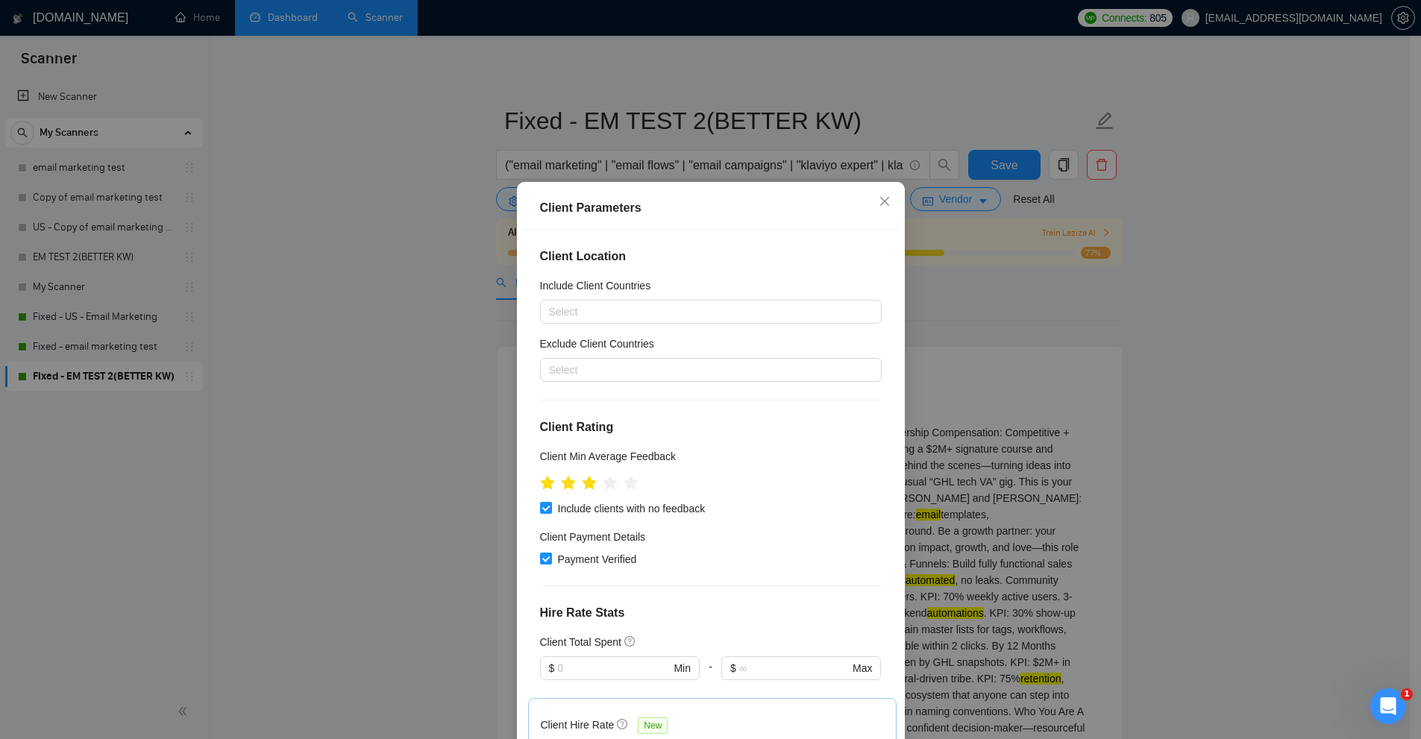
click at [1111, 218] on div "Client Parameters Client Location Include Client Countries Select Exclude Clien…" at bounding box center [710, 369] width 1421 height 739
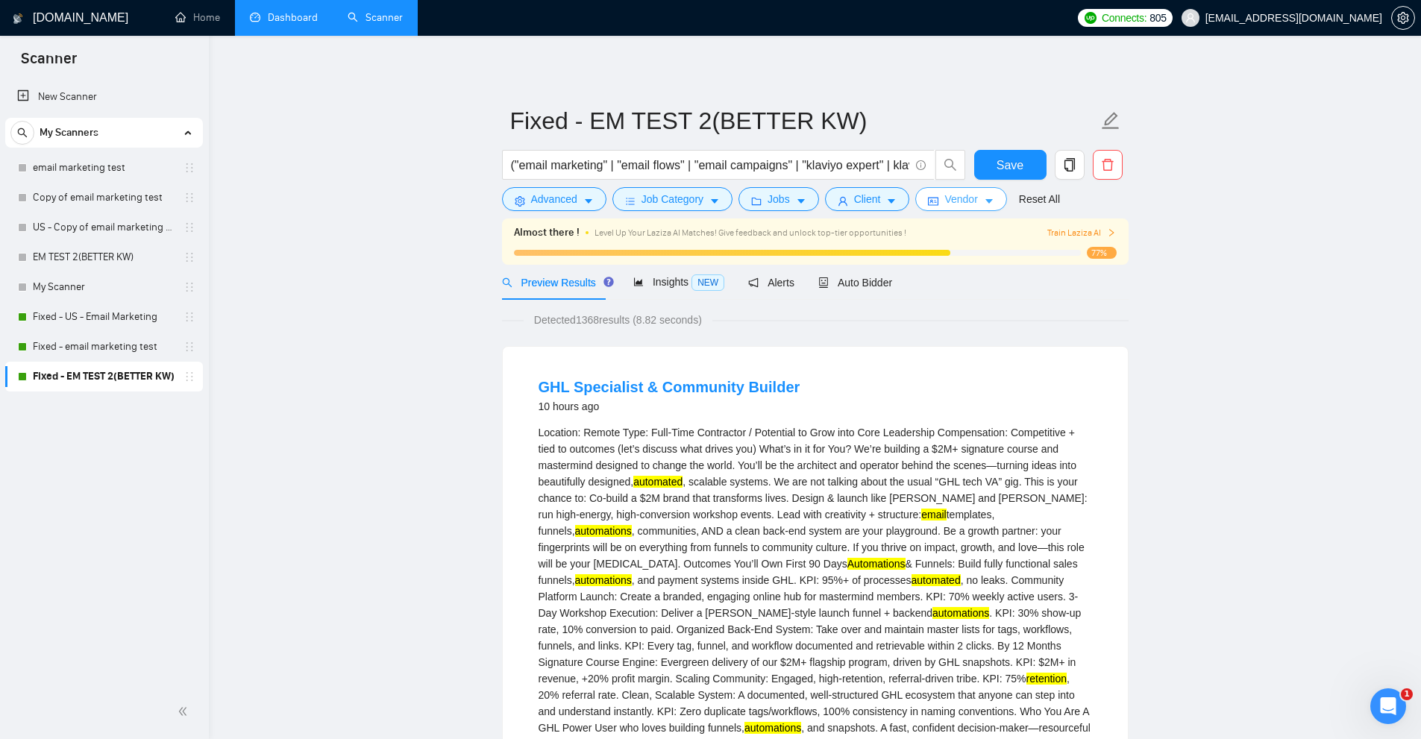
click at [950, 197] on span "Vendor" at bounding box center [960, 199] width 33 height 16
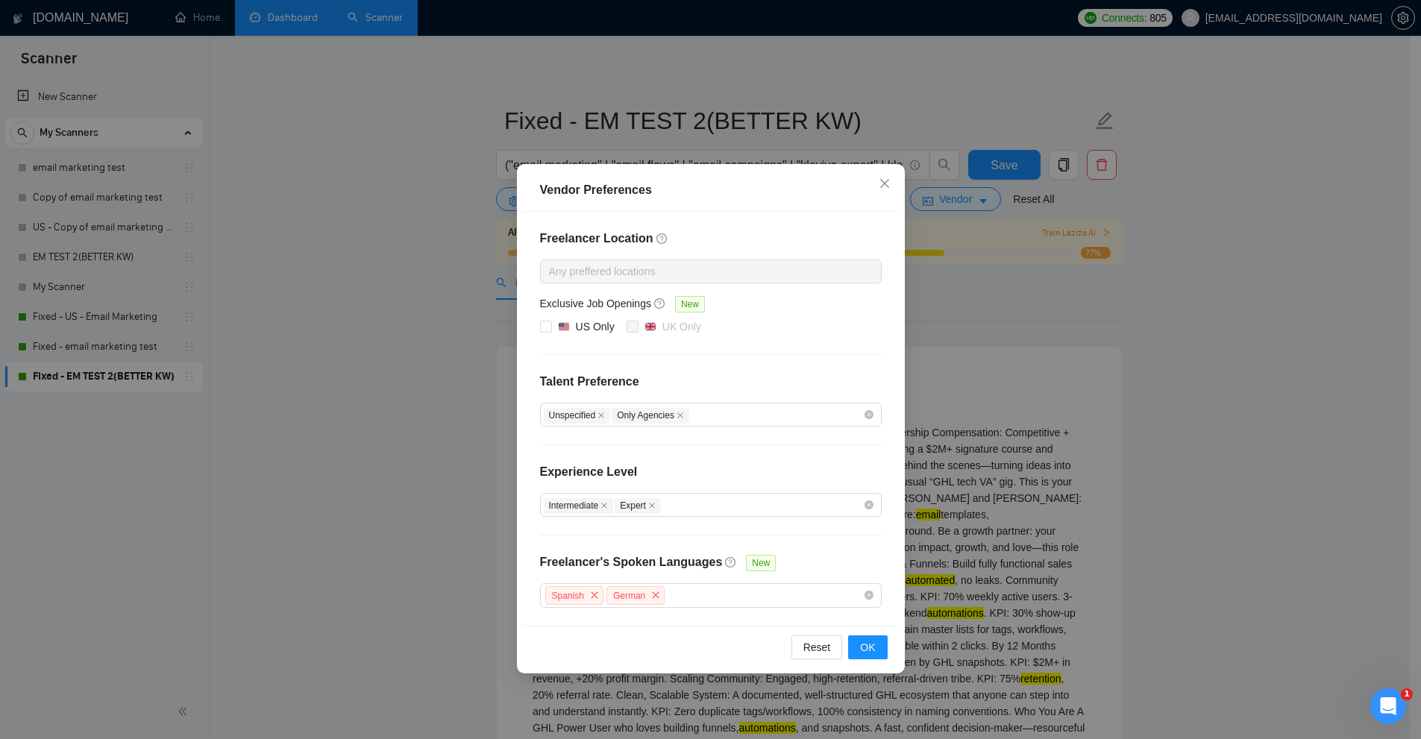
drag, startPoint x: 1090, startPoint y: 322, endPoint x: 1065, endPoint y: 320, distance: 25.5
click at [1096, 322] on div "Vendor Preferences Freelancer Location Any preffered locations Exclusive Job Op…" at bounding box center [710, 369] width 1421 height 739
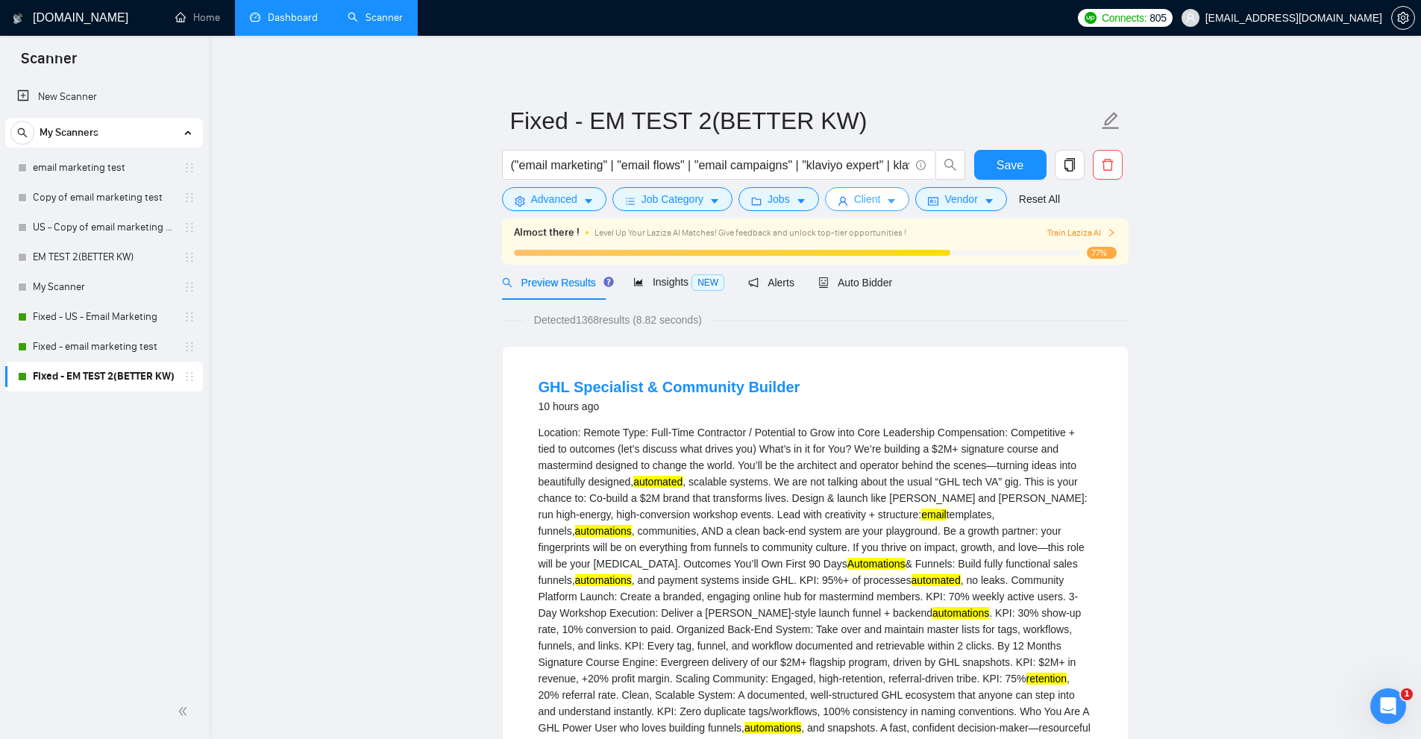
click at [871, 192] on span "Client" at bounding box center [867, 199] width 27 height 16
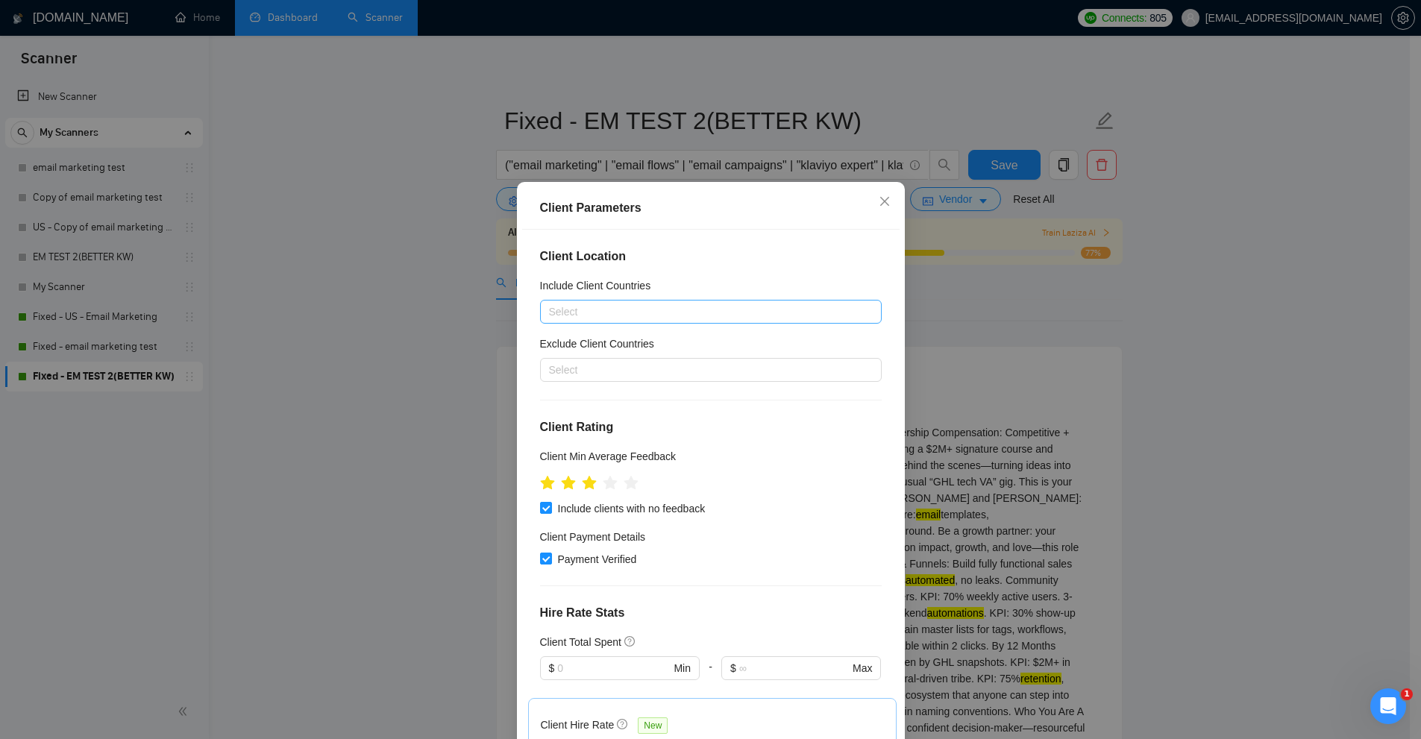
click at [567, 316] on div at bounding box center [703, 312] width 319 height 18
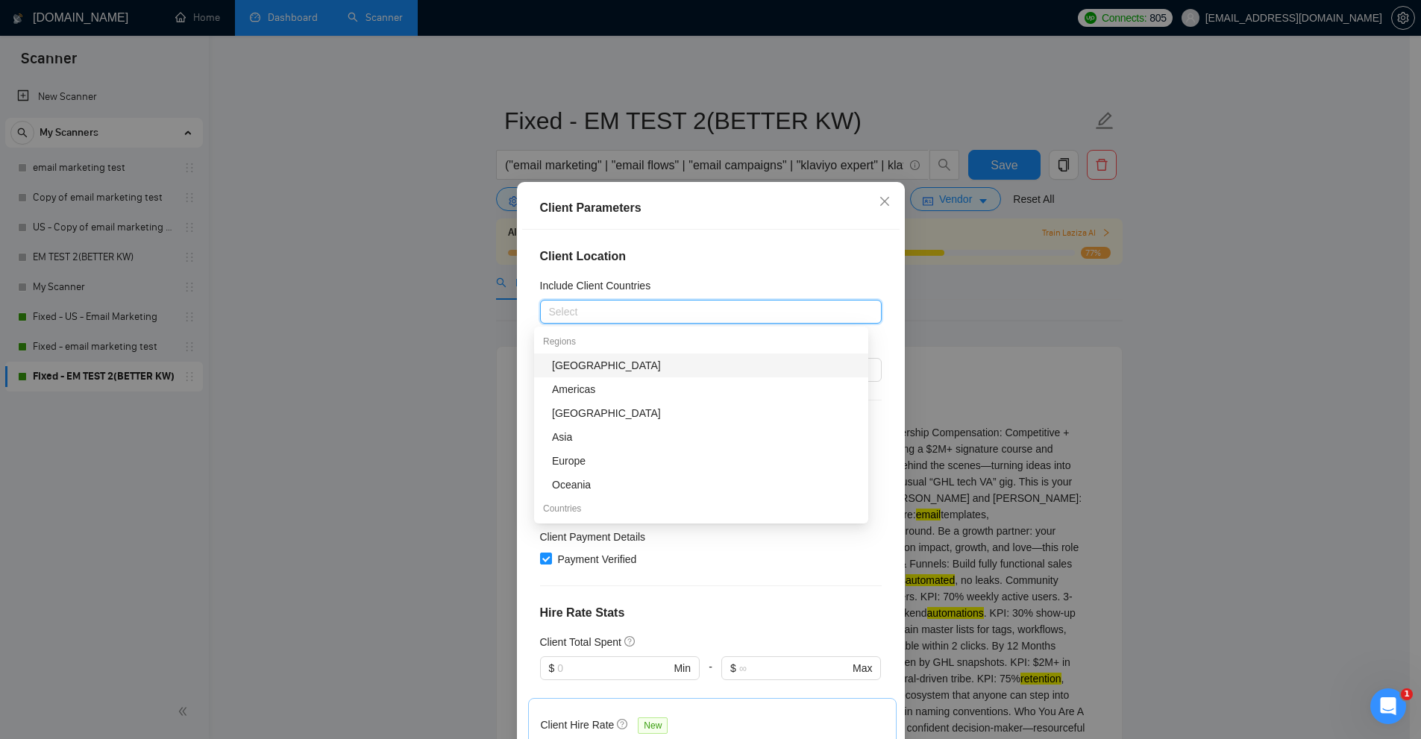
click at [663, 239] on div "Client Location Include Client Countries Select Exclude Client Countries Select…" at bounding box center [710, 489] width 377 height 518
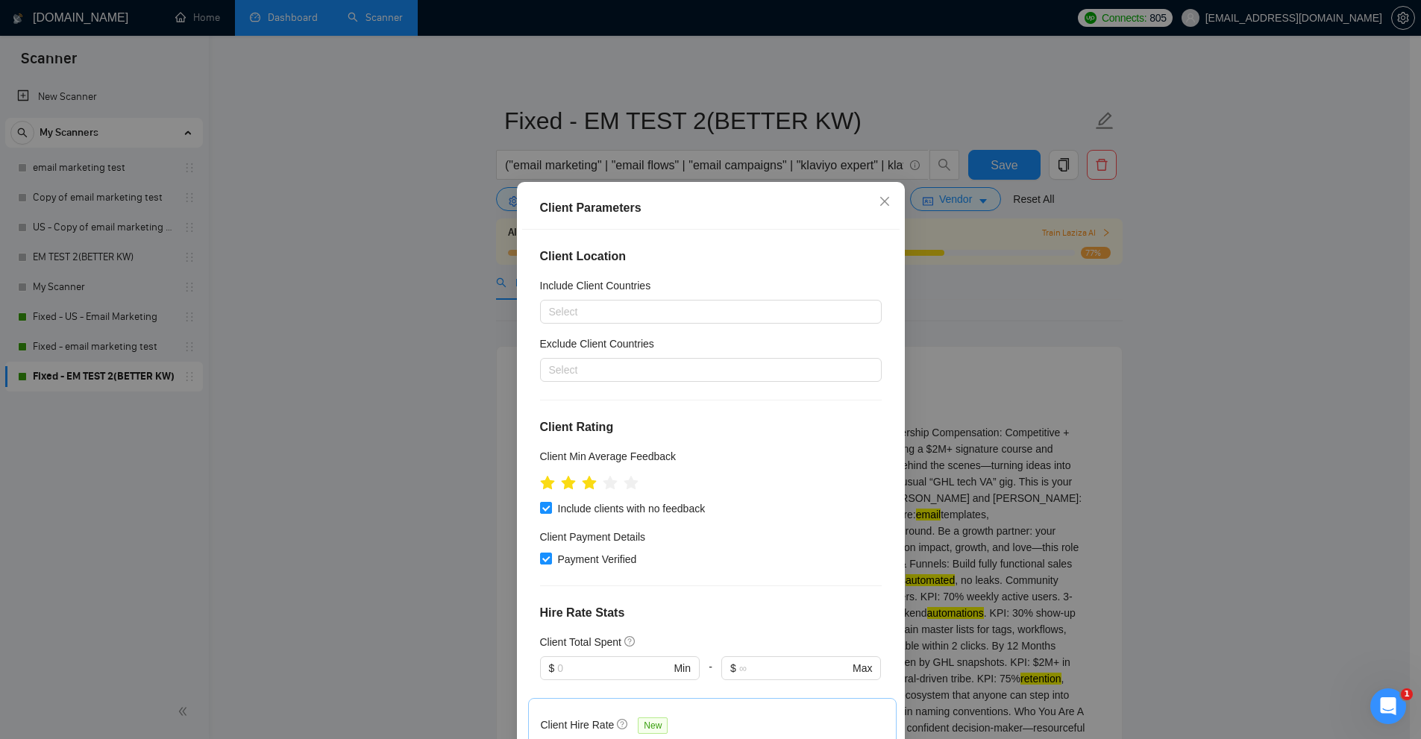
click at [1045, 295] on div "Client Parameters Client Location Include Client Countries Select Exclude Clien…" at bounding box center [710, 369] width 1421 height 739
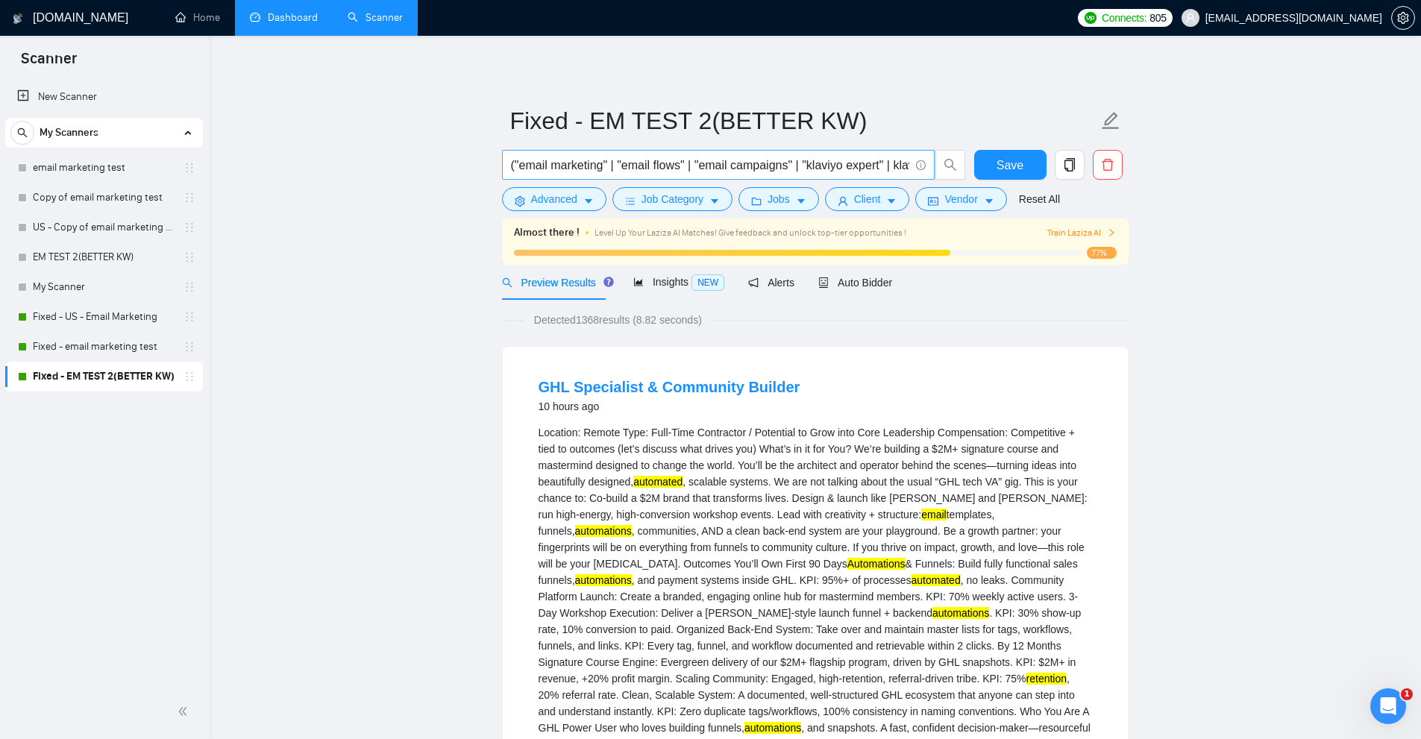
click at [540, 168] on input "("email marketing" | "email flows" | "email campaigns" | "klaviyo expert" | kla…" at bounding box center [710, 165] width 398 height 19
drag, startPoint x: 540, startPoint y: 168, endPoint x: 575, endPoint y: 168, distance: 35.1
click at [575, 168] on input "("email marketing" | "email flows" | "email campaigns" | "klaviyo expert" | kla…" at bounding box center [710, 165] width 398 height 19
click at [538, 158] on input "("email marketing" | "email flows" | "email campaigns" | "klaviyo expert" | kla…" at bounding box center [710, 165] width 398 height 19
click at [523, 163] on input "("email marketing" | "email flows" | "email campaigns" | "klaviyo expert" | kla…" at bounding box center [710, 165] width 398 height 19
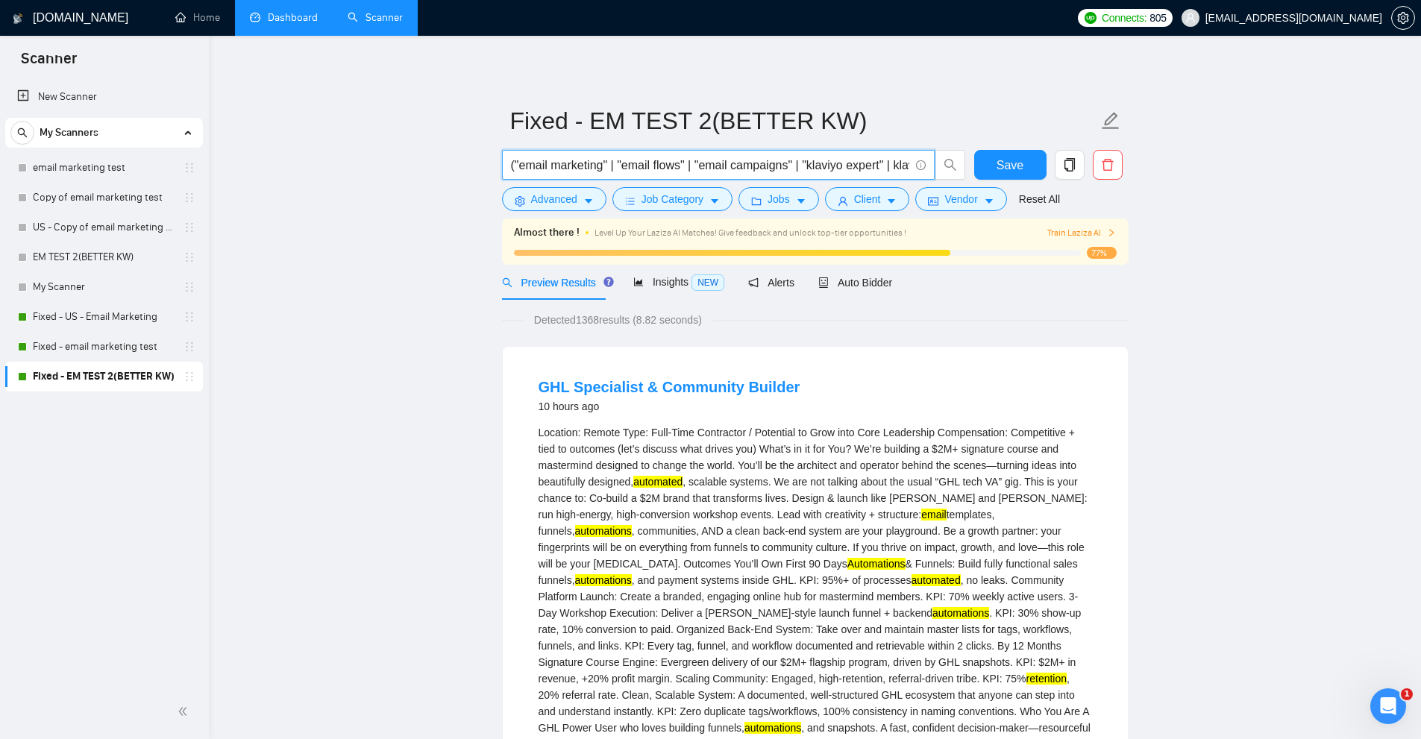
drag, startPoint x: 523, startPoint y: 163, endPoint x: 542, endPoint y: 171, distance: 20.8
click at [542, 171] on input "("email marketing" | "email flows" | "email campaigns" | "klaviyo expert" | kla…" at bounding box center [710, 165] width 398 height 19
click at [595, 166] on input "("email marketing" | "email flows" | "email campaigns" | "klaviyo expert" | kla…" at bounding box center [710, 165] width 398 height 19
drag, startPoint x: 596, startPoint y: 166, endPoint x: 575, endPoint y: 163, distance: 21.1
click at [595, 166] on input "("email marketing" | "email flows" | "email campaigns" | "klaviyo expert" | kla…" at bounding box center [710, 165] width 398 height 19
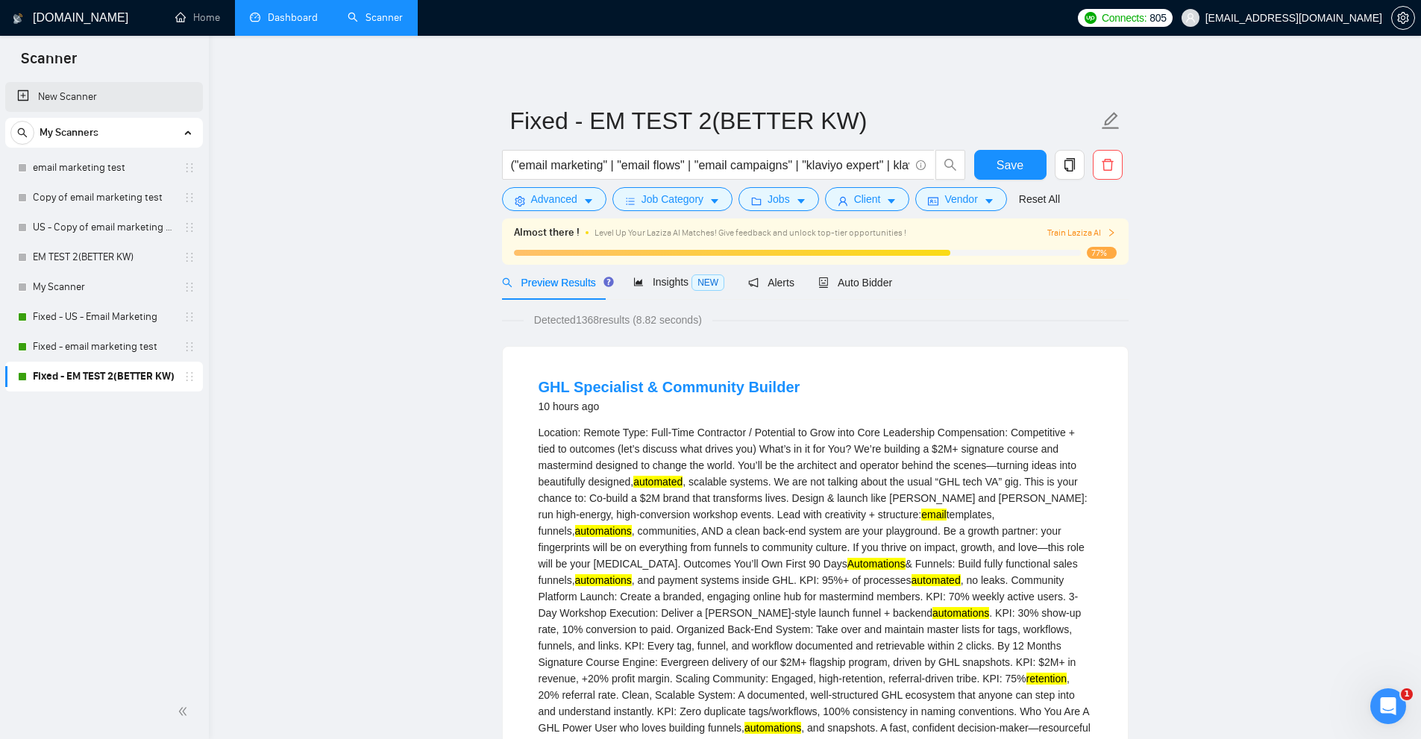
click at [116, 93] on link "New Scanner" at bounding box center [104, 97] width 174 height 30
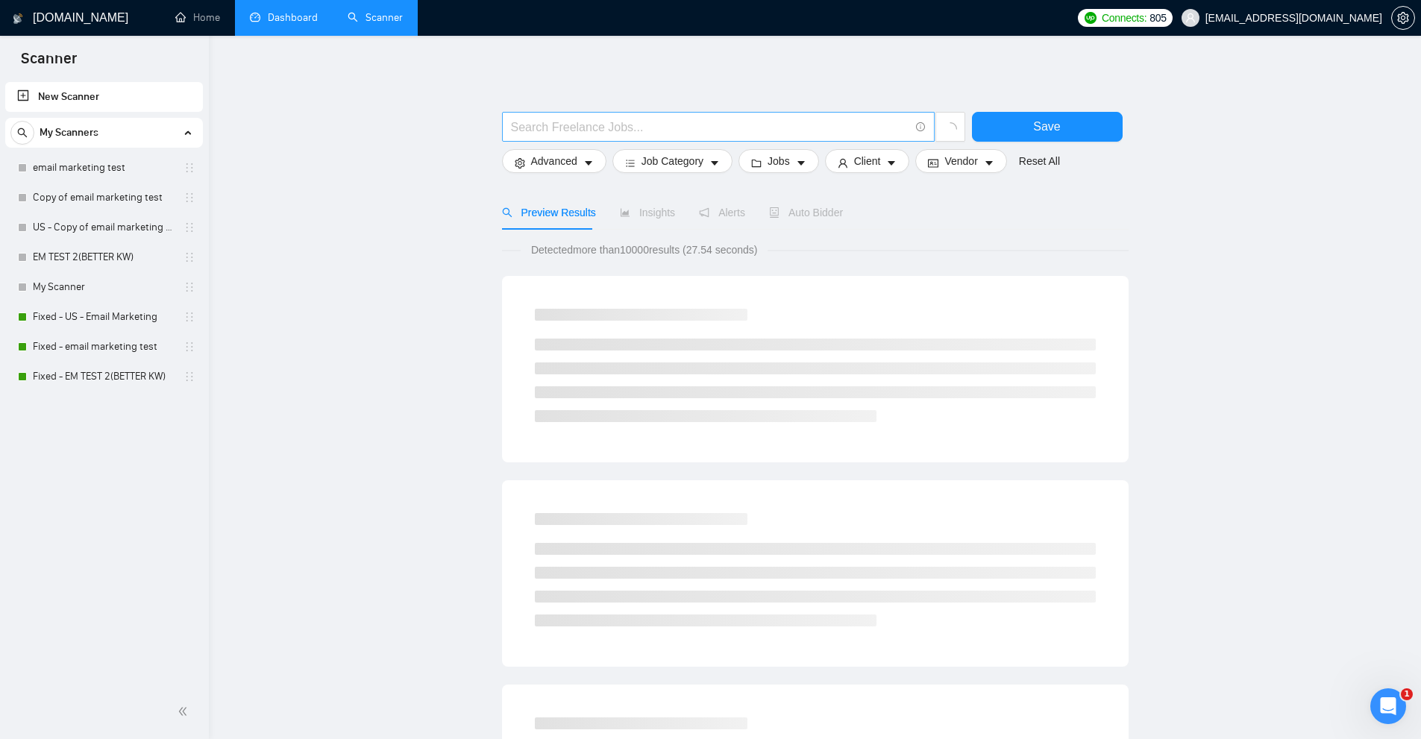
click at [609, 136] on input "text" at bounding box center [710, 127] width 398 height 19
drag, startPoint x: 724, startPoint y: 134, endPoint x: 684, endPoint y: 116, distance: 44.4
click at [615, 80] on div "(email | "e mail" | "e-mail" | "e- mail" ) (market*) Save Advanced Job Category…" at bounding box center [815, 688] width 627 height 1256
click at [710, 132] on input "(email | "e mail" | "e-mail" | "e- mail" ) (market*)" at bounding box center [710, 127] width 398 height 19
drag, startPoint x: 852, startPoint y: 127, endPoint x: 388, endPoint y: 118, distance: 464.1
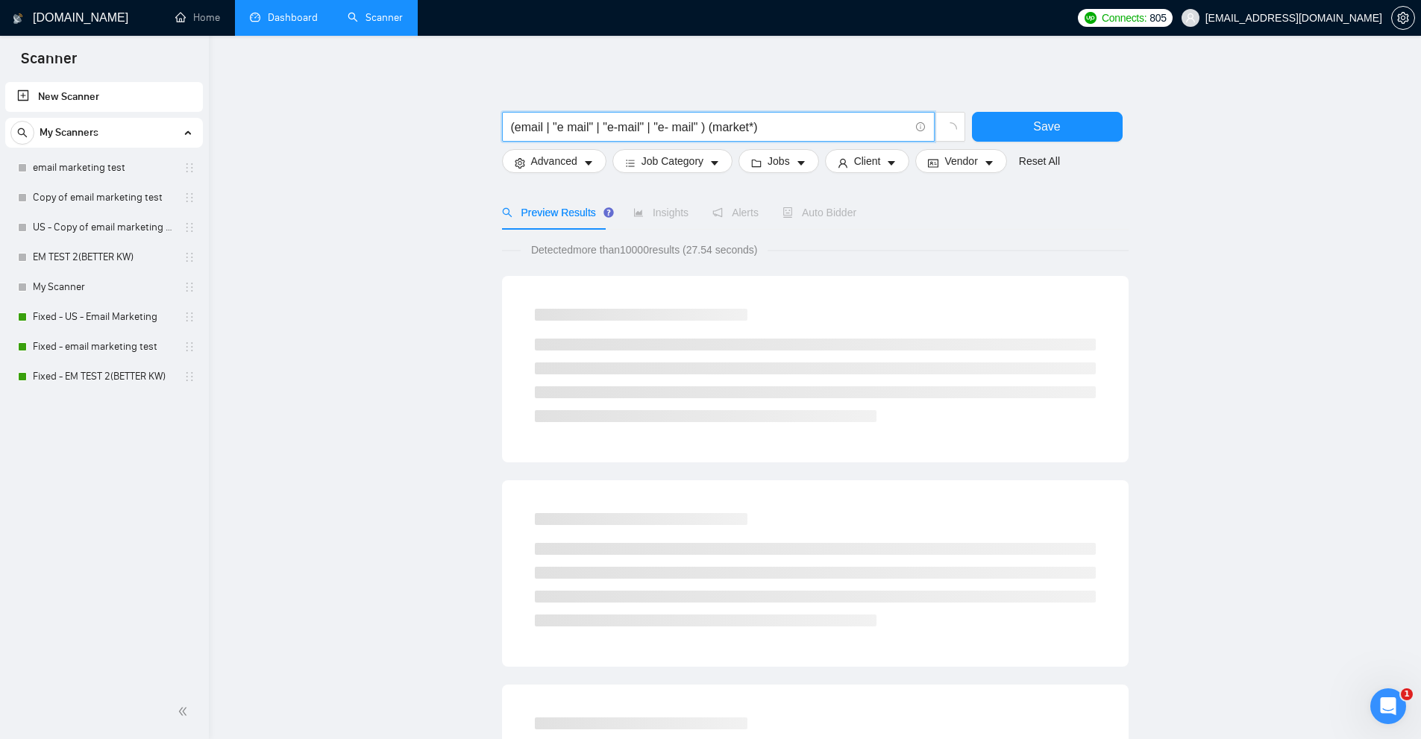
click at [386, 115] on main "(email | "e mail" | "e-mail" | "e- mail" ) (market*) Save Advanced Job Category…" at bounding box center [815, 688] width 1165 height 1256
type input "(email | "e mail" | "e-mail" | "e- mail" ) (market*)"
click at [547, 139] on span "(email | "e mail" | "e-mail" | "e- mail" ) (market*)" at bounding box center [718, 127] width 433 height 30
click at [528, 123] on input "(email | "e mail" | "e-mail" | "e- mail" ) (market*)" at bounding box center [710, 127] width 398 height 19
drag, startPoint x: 528, startPoint y: 123, endPoint x: 691, endPoint y: 115, distance: 162.8
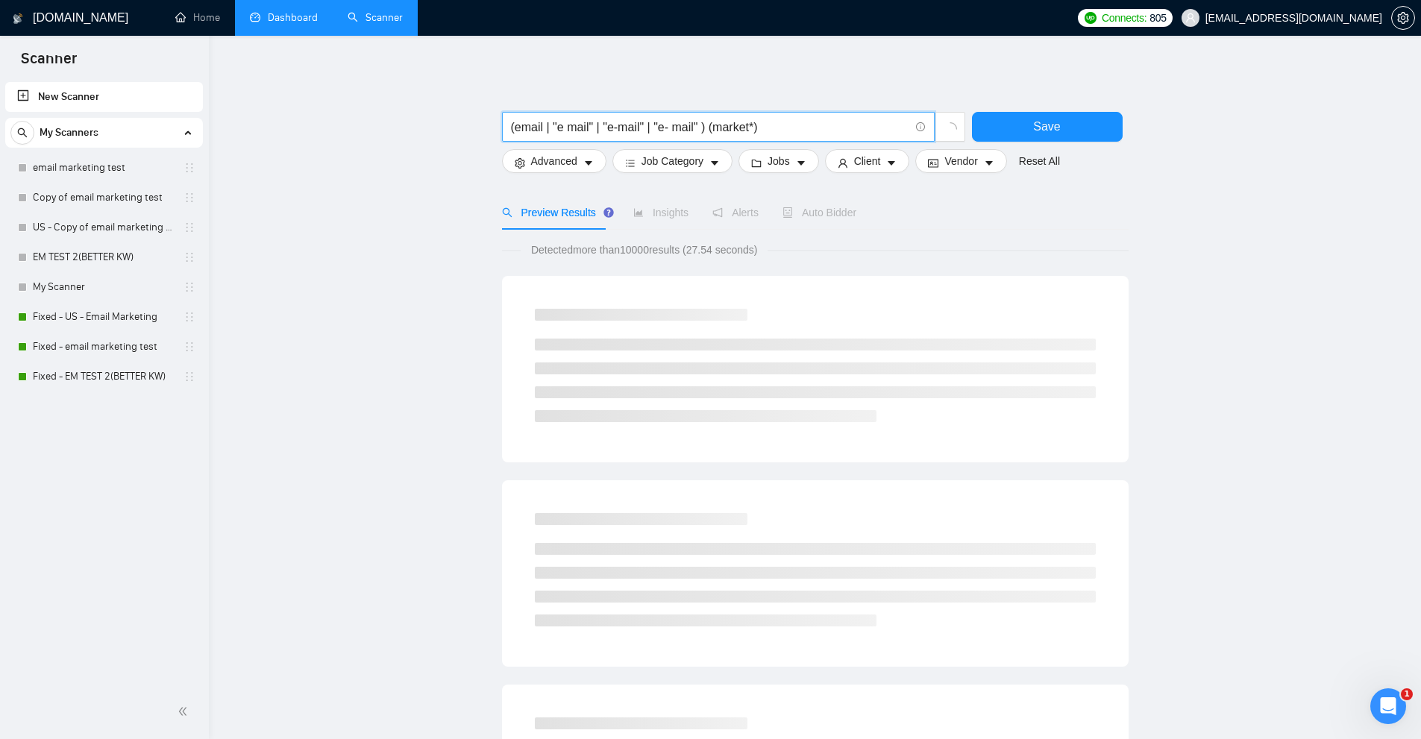
click at [691, 115] on span "(email | "e mail" | "e-mail" | "e- mail" ) (market*)" at bounding box center [718, 127] width 433 height 30
click at [726, 125] on input "(email | "e mail" | "e-mail" | "e- mail" ) (market*)" at bounding box center [710, 127] width 398 height 19
drag, startPoint x: 784, startPoint y: 128, endPoint x: 230, endPoint y: 89, distance: 555.7
click at [230, 89] on div "GigRadar.io Home Dashboard Scanner Connects: 805 mehehehe77@gmail.com (email | …" at bounding box center [815, 715] width 1212 height 1431
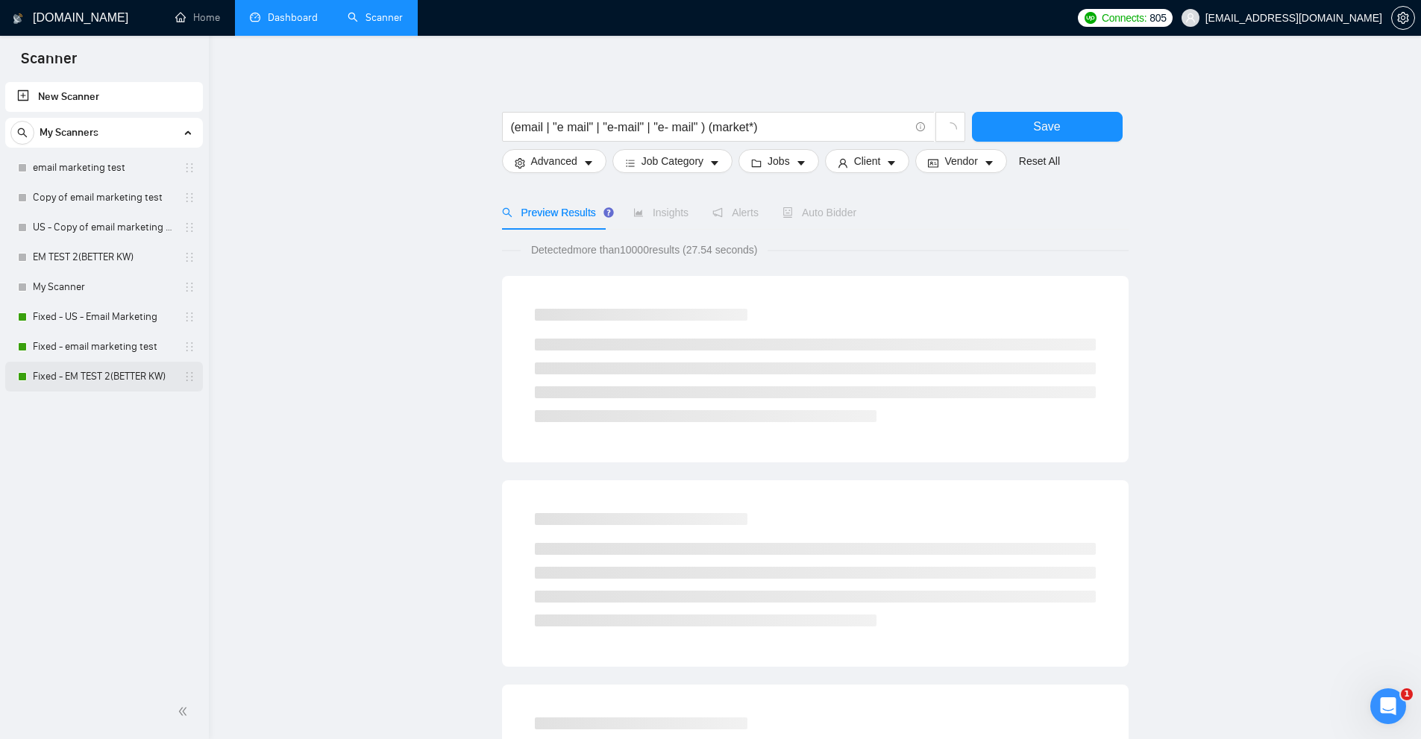
click at [101, 363] on link "Fixed - EM TEST 2(BETTER KW)" at bounding box center [104, 377] width 142 height 30
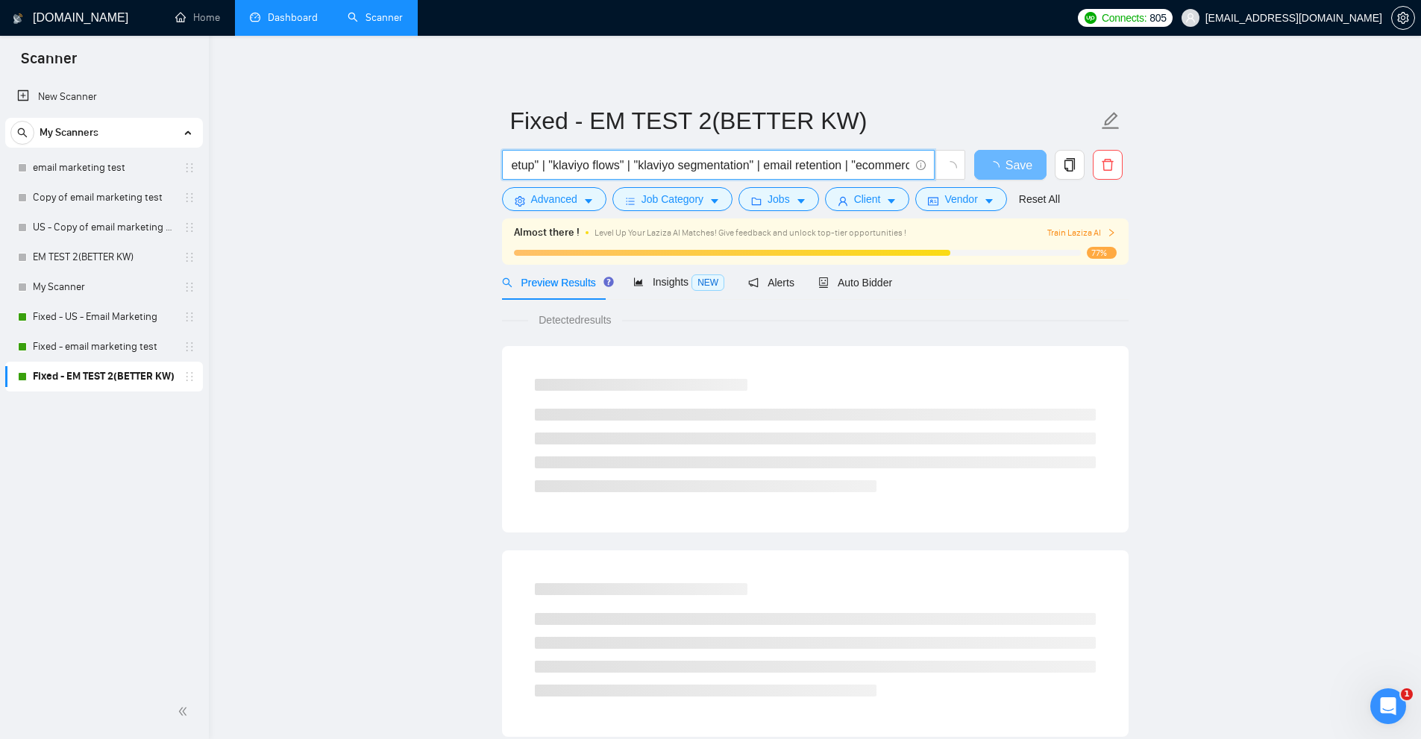
scroll to position [0, 588]
drag, startPoint x: 947, startPoint y: 165, endPoint x: 814, endPoint y: 166, distance: 133.5
click at [814, 166] on input "("email marketing" | "email flows" | "email campaigns" | "klaviyo expert" | kla…" at bounding box center [710, 165] width 398 height 19
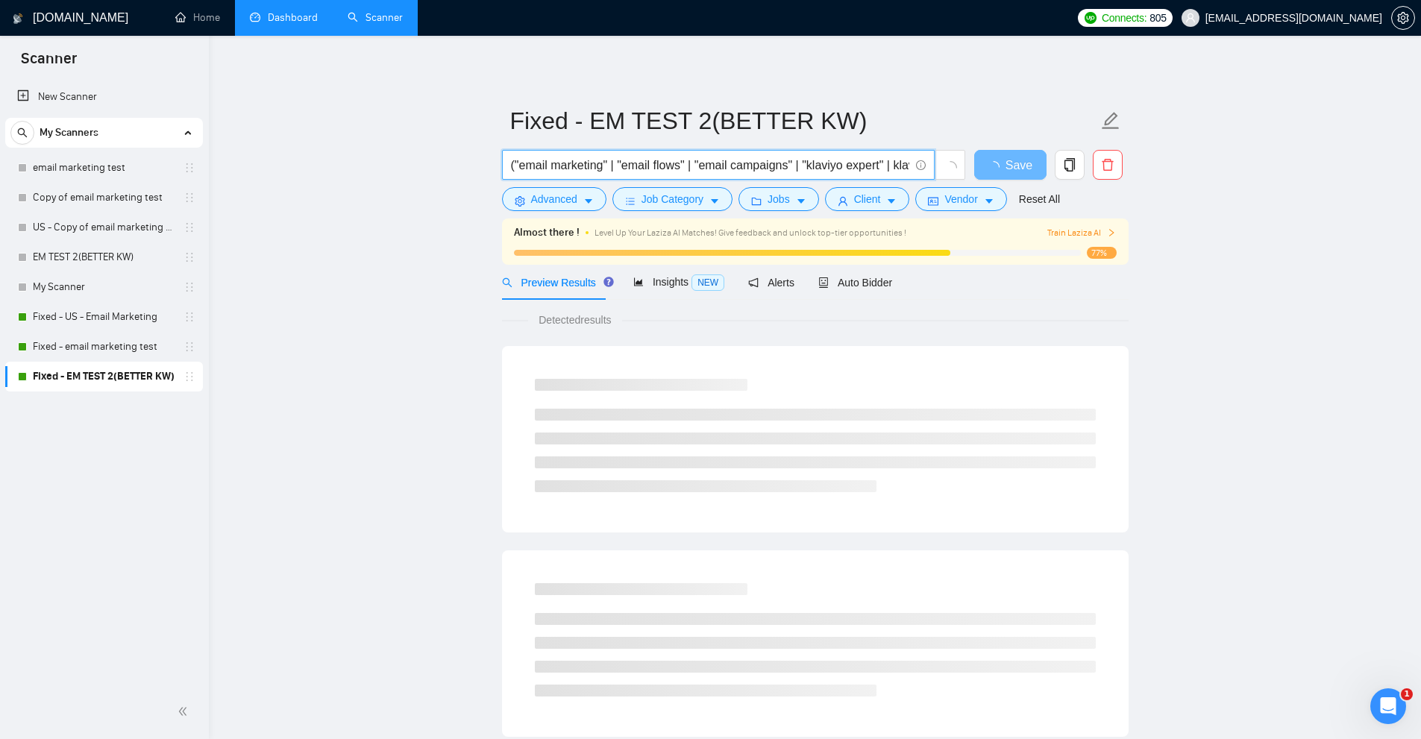
drag, startPoint x: 839, startPoint y: 163, endPoint x: 478, endPoint y: 140, distance: 361.8
click at [476, 148] on main "Fixed - EM TEST 2(BETTER KW) ("email marketing" | "email flows" | "email campai…" at bounding box center [815, 705] width 1165 height 1291
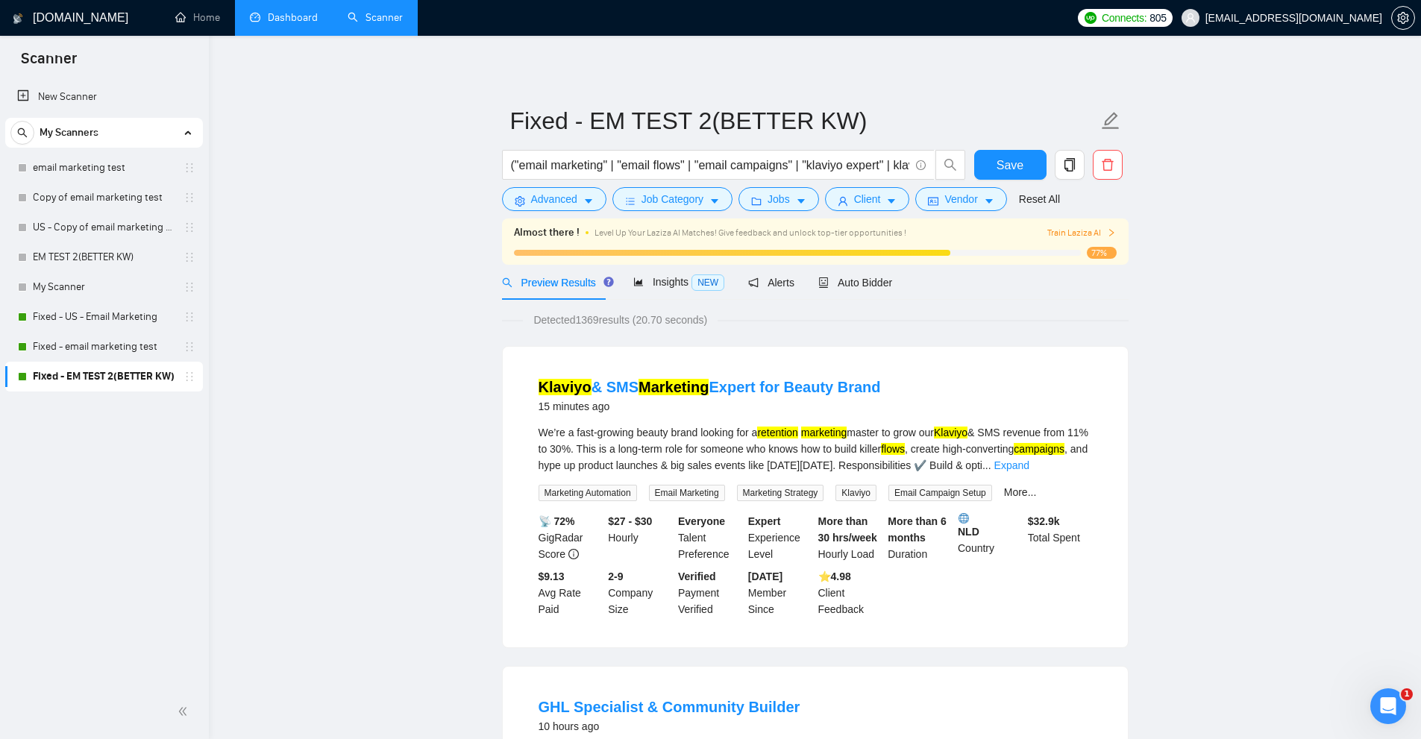
click at [876, 281] on span "Auto Bidder" at bounding box center [855, 283] width 74 height 12
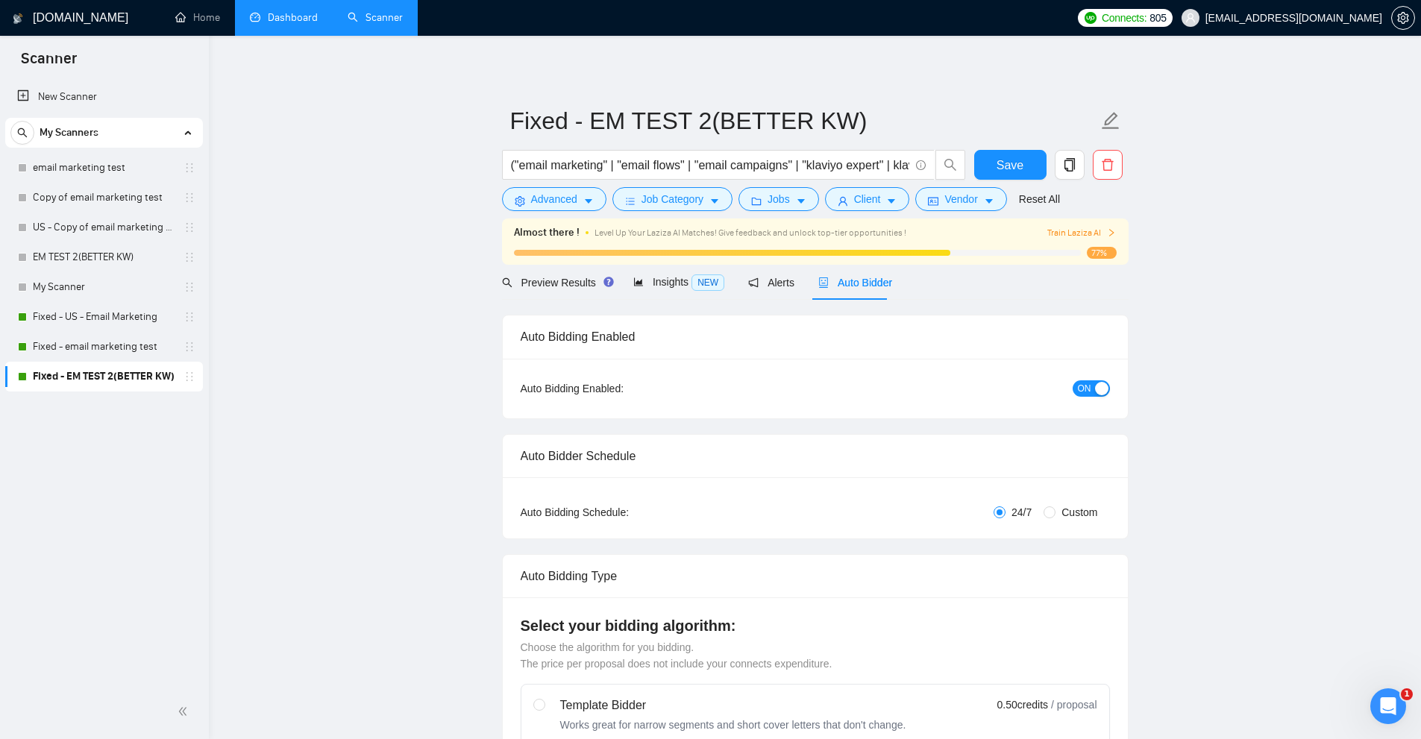
click at [272, 24] on link "Dashboard" at bounding box center [284, 17] width 68 height 13
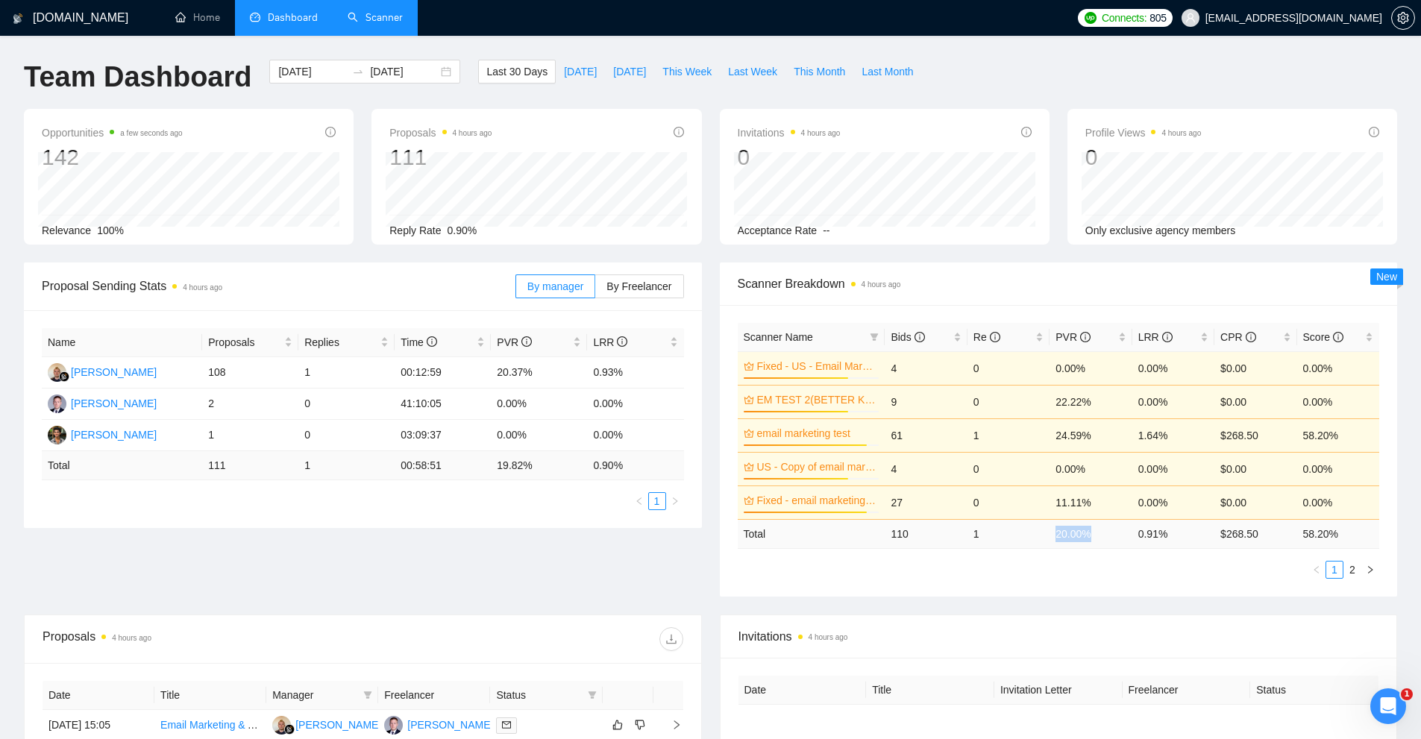
drag, startPoint x: 1058, startPoint y: 527, endPoint x: 1114, endPoint y: 528, distance: 56.0
click at [1114, 528] on tr "Total 110 1 20.00 % 0.91 % $ 268.50 58.20 %" at bounding box center [1059, 533] width 642 height 29
drag, startPoint x: 1066, startPoint y: 326, endPoint x: 1118, endPoint y: 328, distance: 52.3
click at [1118, 329] on div "PVR" at bounding box center [1091, 337] width 70 height 16
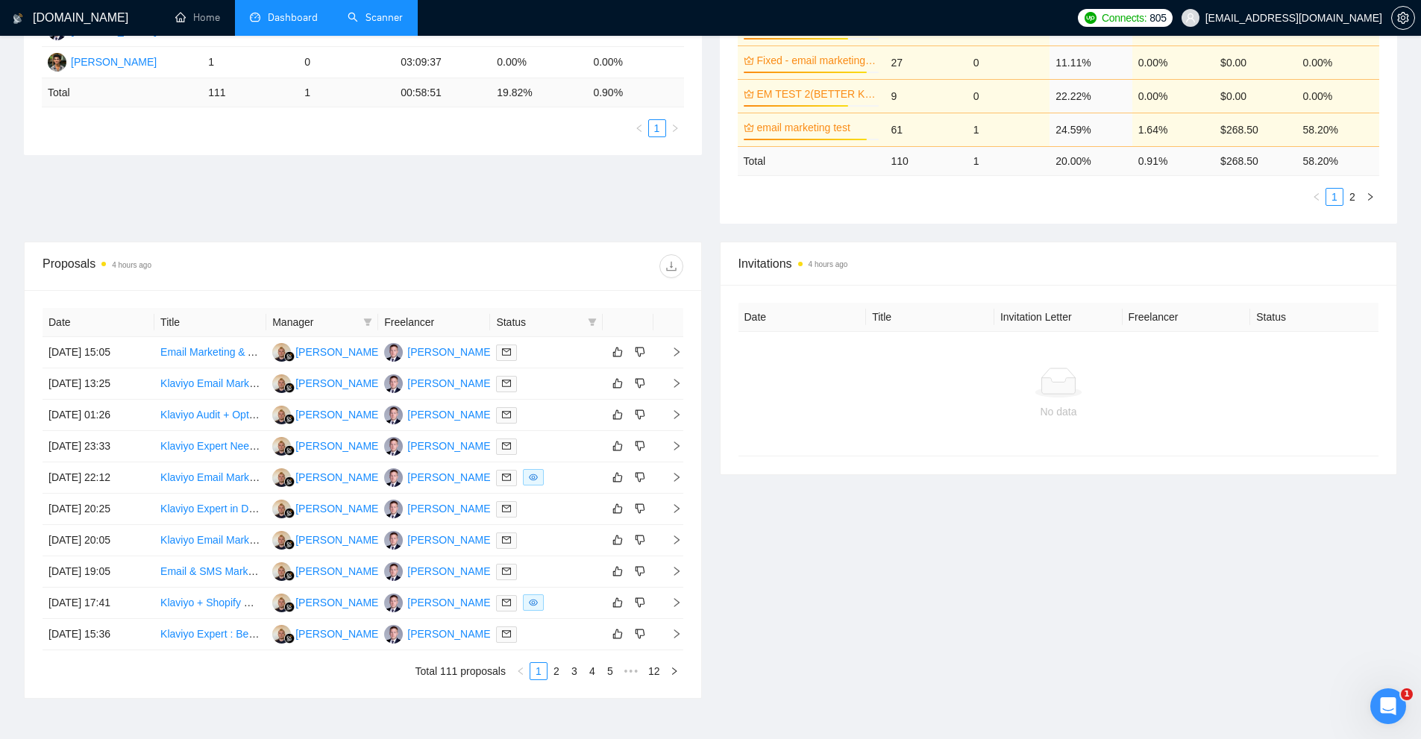
scroll to position [224, 0]
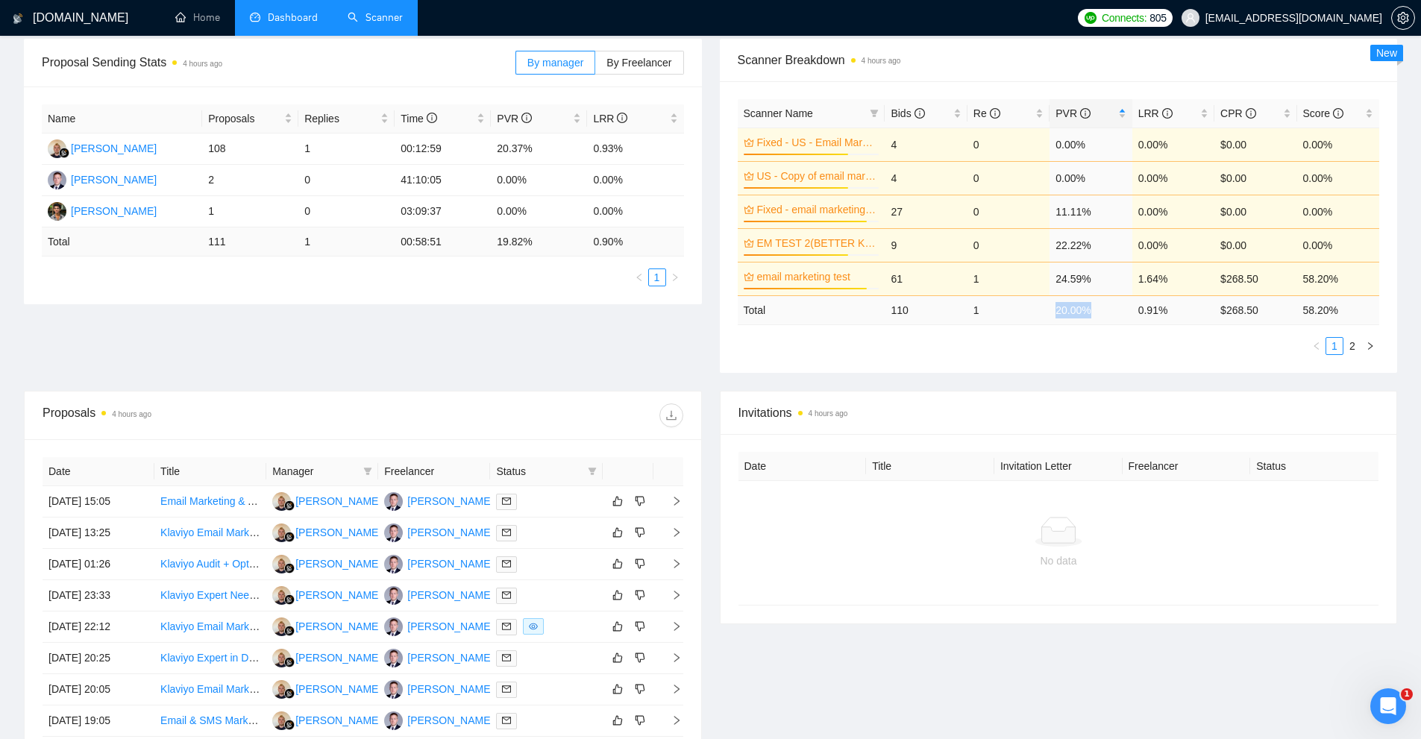
drag, startPoint x: 1100, startPoint y: 319, endPoint x: 1056, endPoint y: 313, distance: 43.8
click at [1056, 313] on td "20.00 %" at bounding box center [1091, 309] width 82 height 29
click at [1055, 316] on td "20.00 %" at bounding box center [1091, 309] width 82 height 29
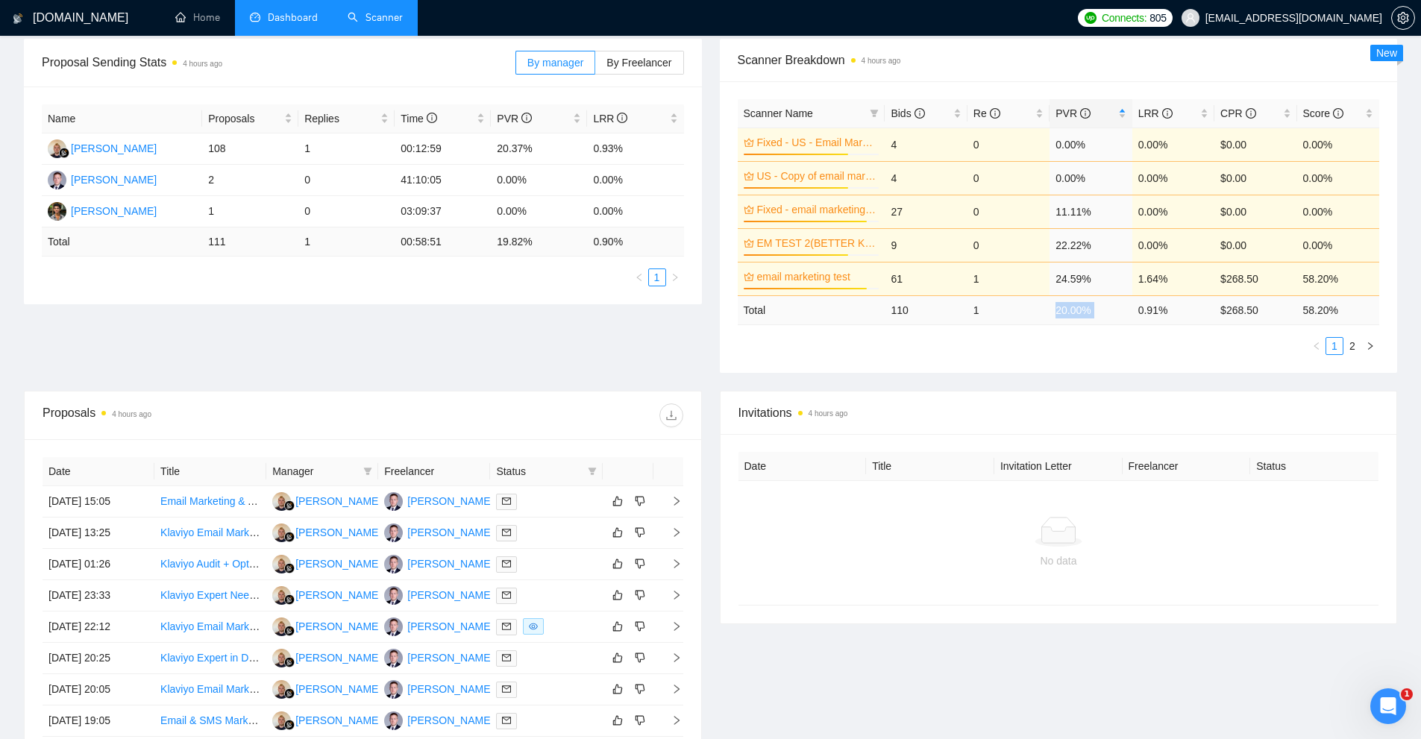
click at [1055, 316] on td "20.00 %" at bounding box center [1091, 309] width 82 height 29
click at [1110, 318] on td "20.00 %" at bounding box center [1091, 309] width 82 height 29
drag, startPoint x: 1211, startPoint y: 319, endPoint x: 1164, endPoint y: 324, distance: 47.3
click at [1164, 324] on tr "Total 110 1 20.00 % 0.91 % $ 268.50 58.20 %" at bounding box center [1059, 309] width 642 height 29
click at [1164, 324] on td "0.91 %" at bounding box center [1173, 309] width 82 height 29
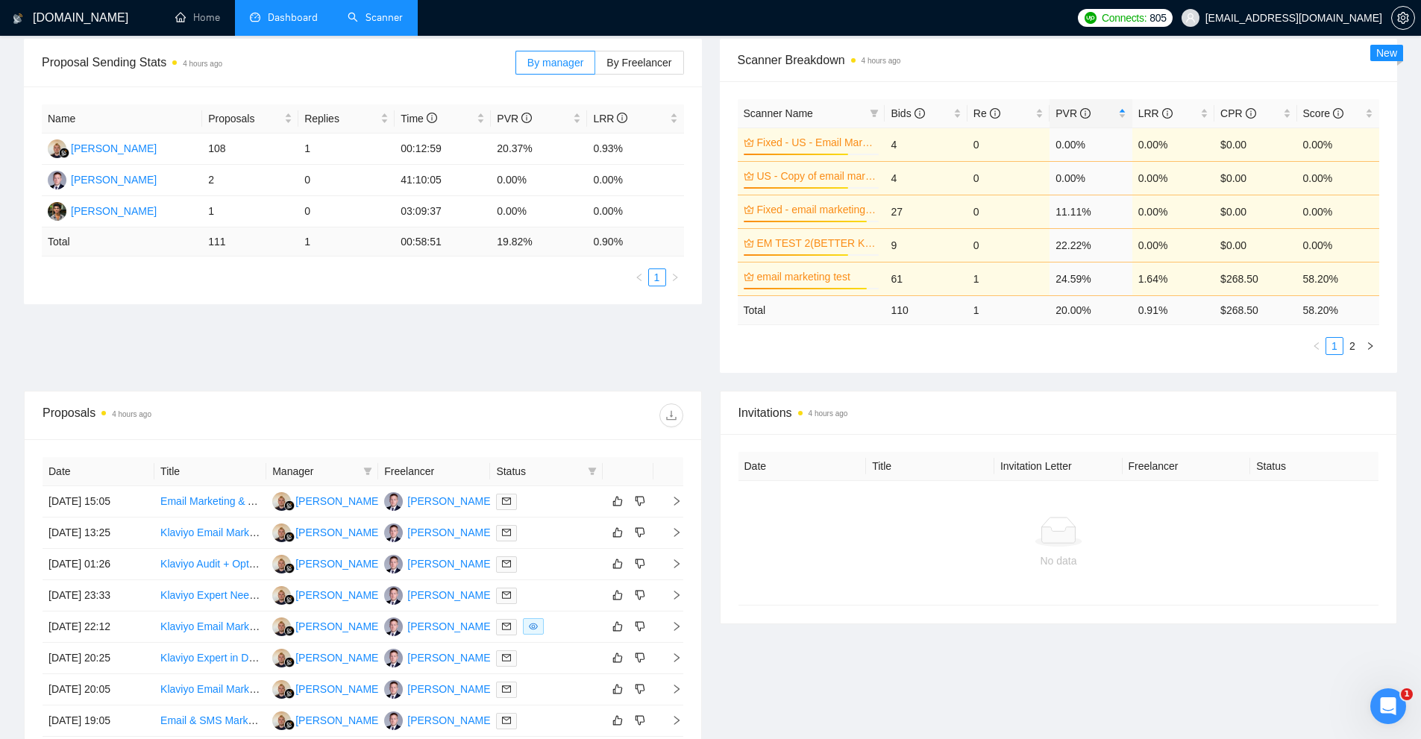
scroll to position [448, 0]
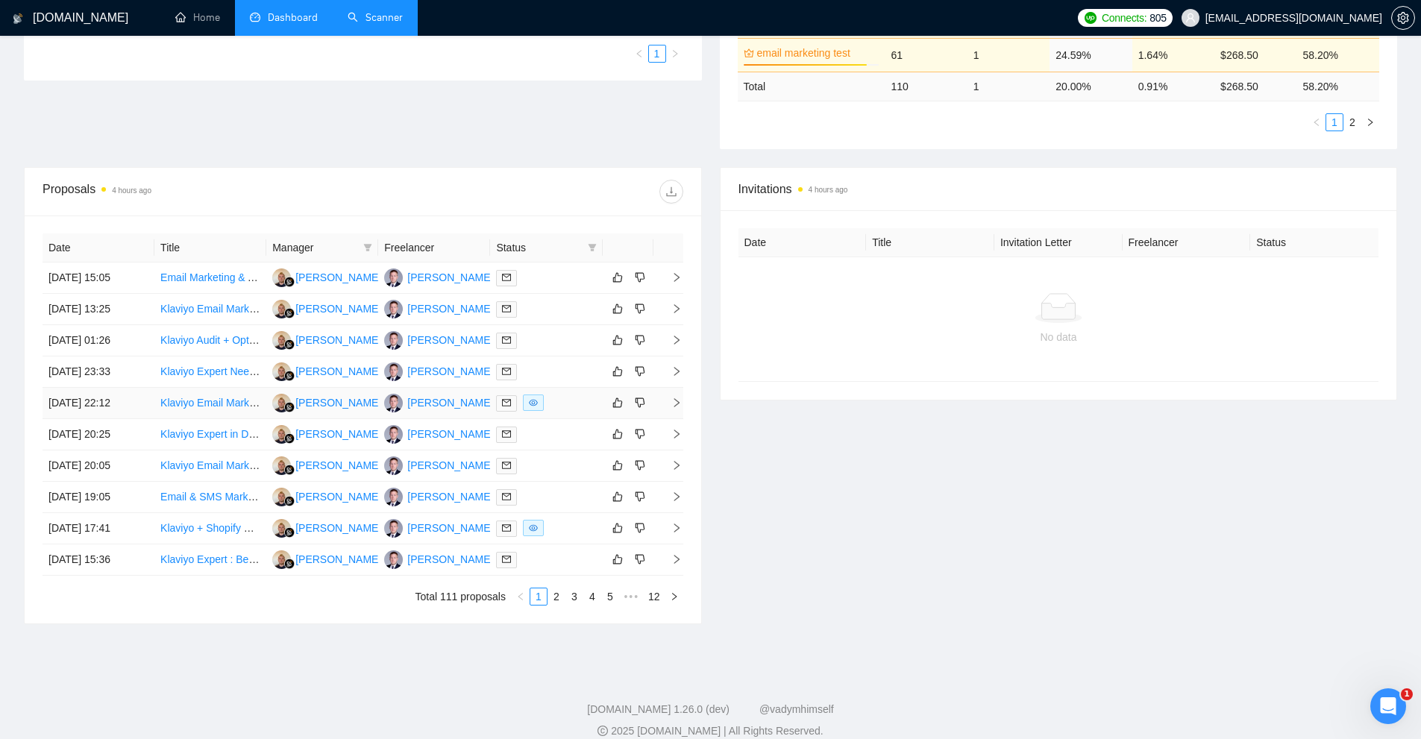
click at [552, 408] on div at bounding box center [546, 403] width 100 height 17
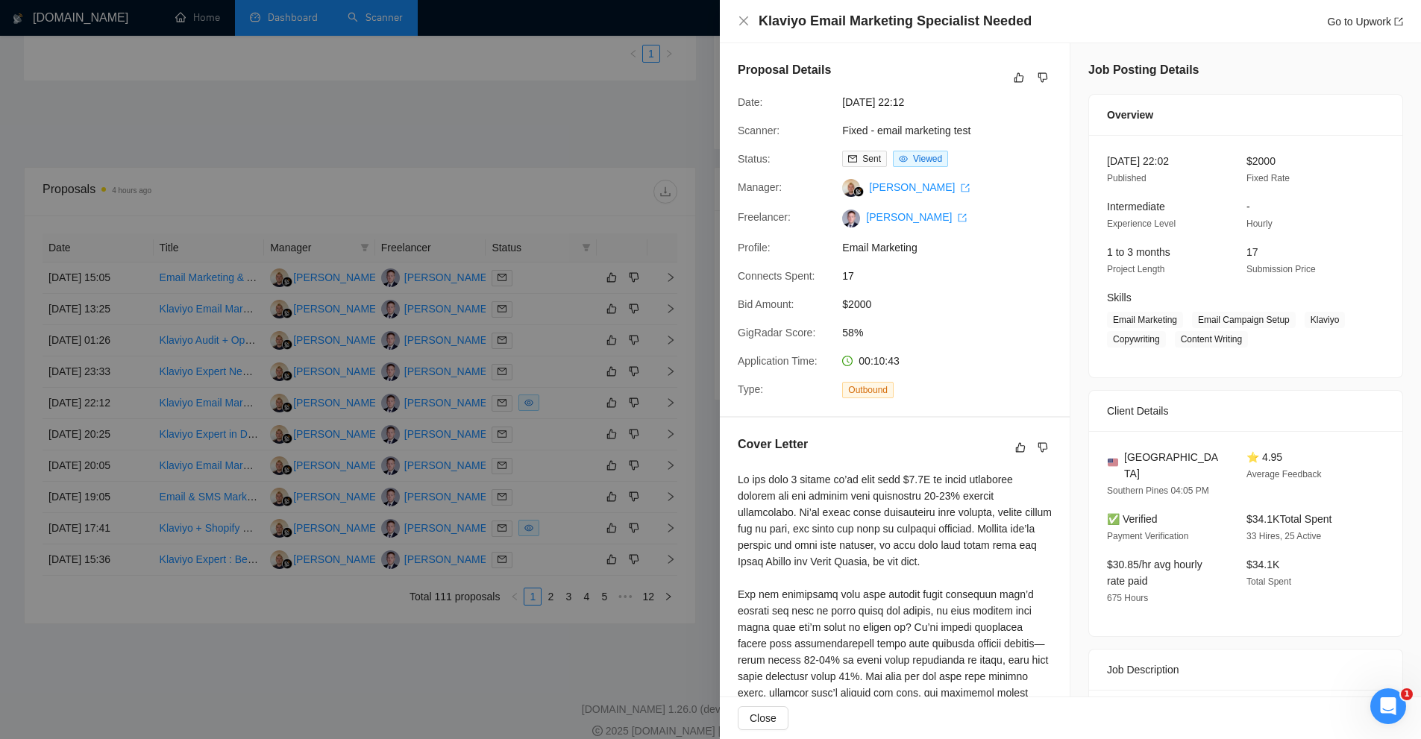
click at [443, 243] on div at bounding box center [710, 369] width 1421 height 739
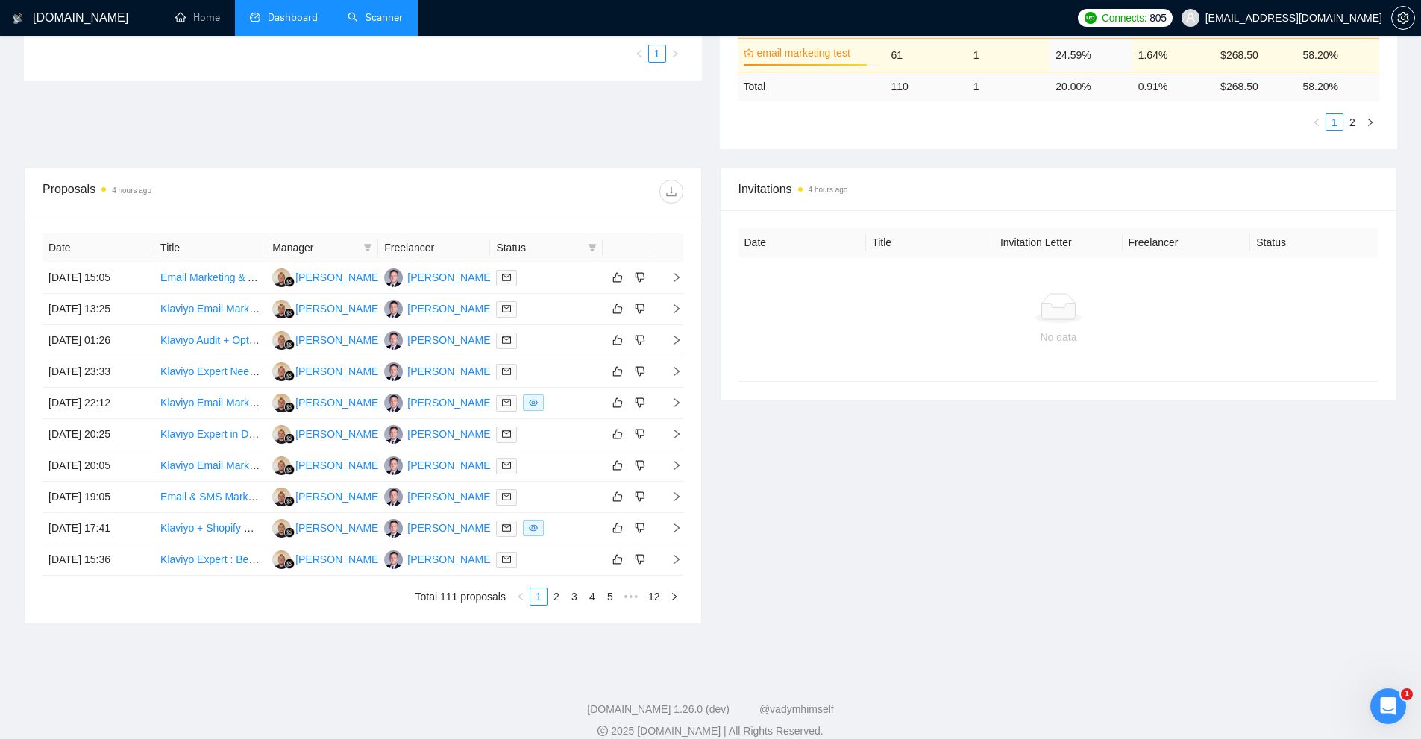
scroll to position [149, 0]
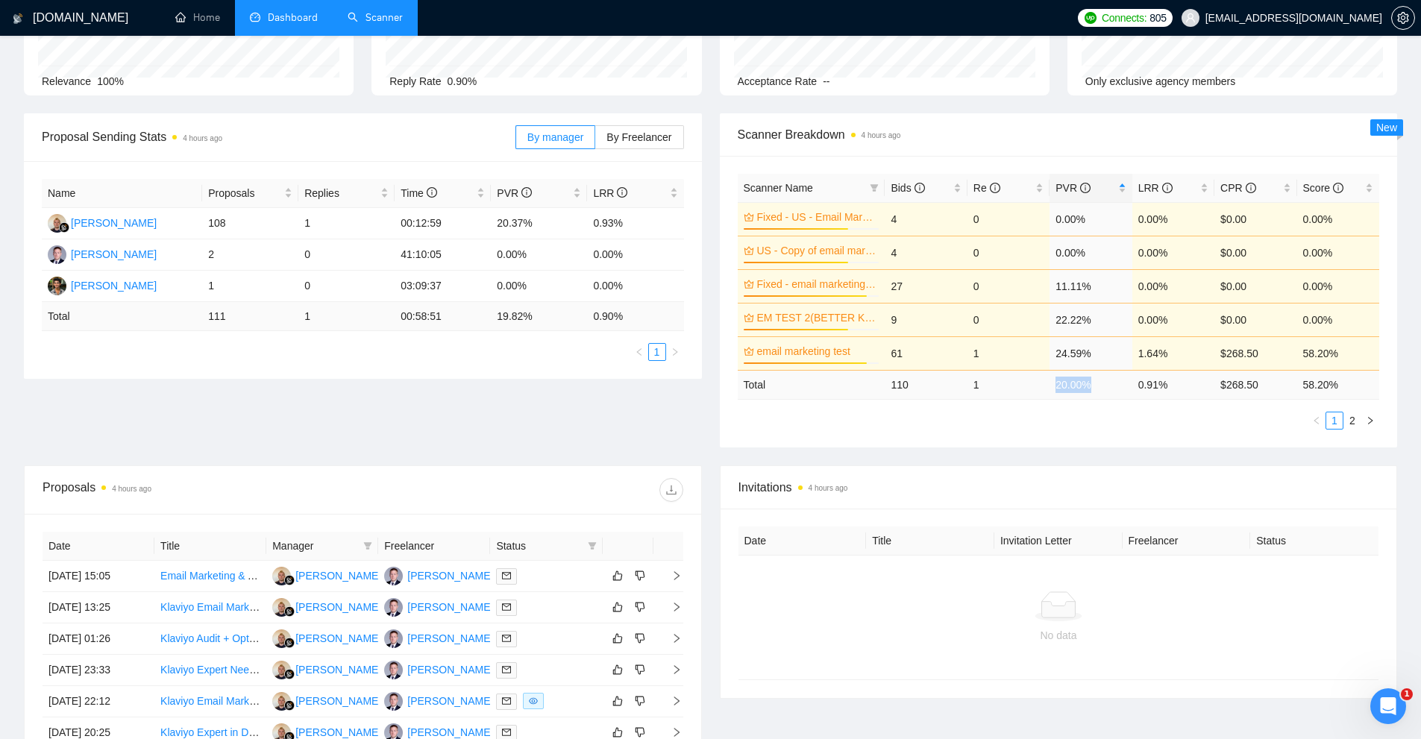
drag, startPoint x: 1057, startPoint y: 392, endPoint x: 1099, endPoint y: 394, distance: 41.8
click at [1099, 394] on td "20.00 %" at bounding box center [1091, 384] width 82 height 29
drag, startPoint x: 1179, startPoint y: 386, endPoint x: 1127, endPoint y: 388, distance: 53.0
click at [1127, 388] on tr "Total 110 1 20.00 % 0.91 % $ 268.50 58.20 %" at bounding box center [1059, 384] width 642 height 29
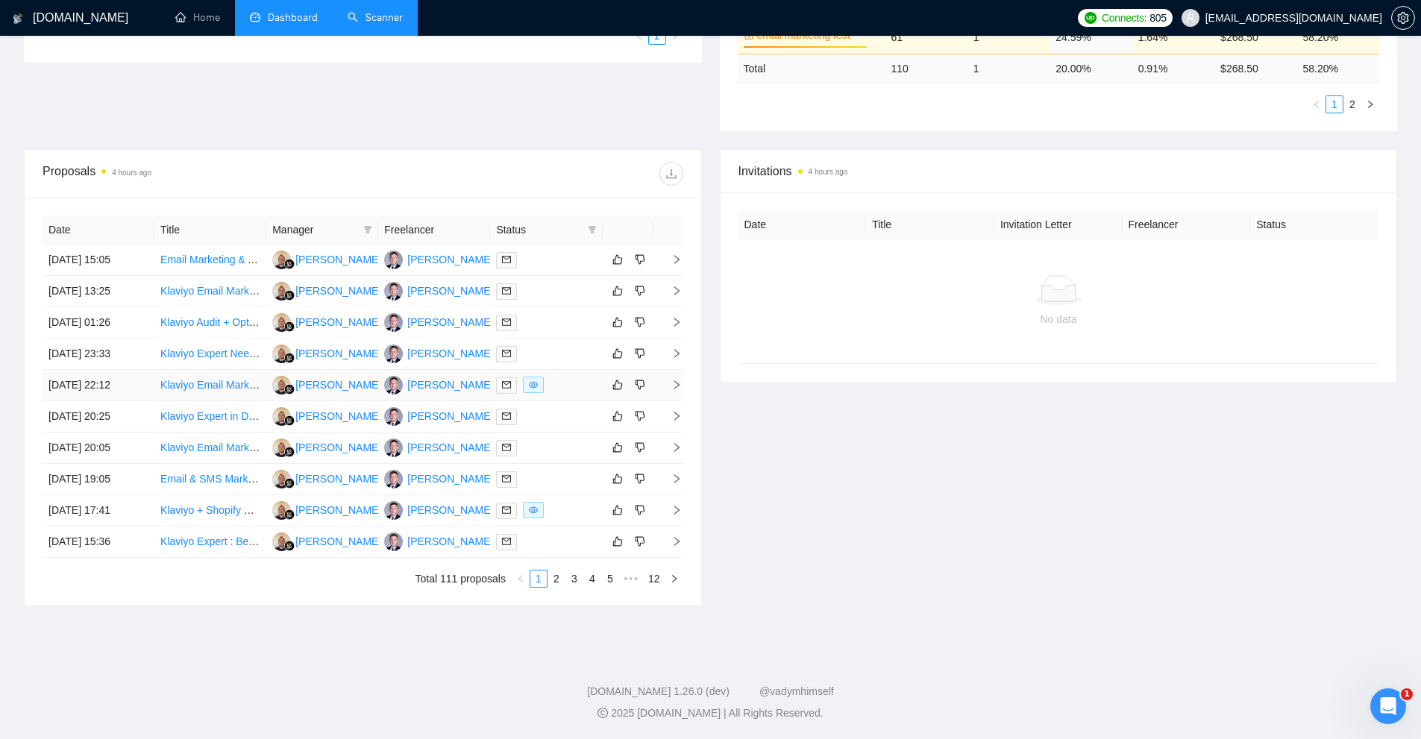
click at [548, 392] on div at bounding box center [546, 385] width 100 height 17
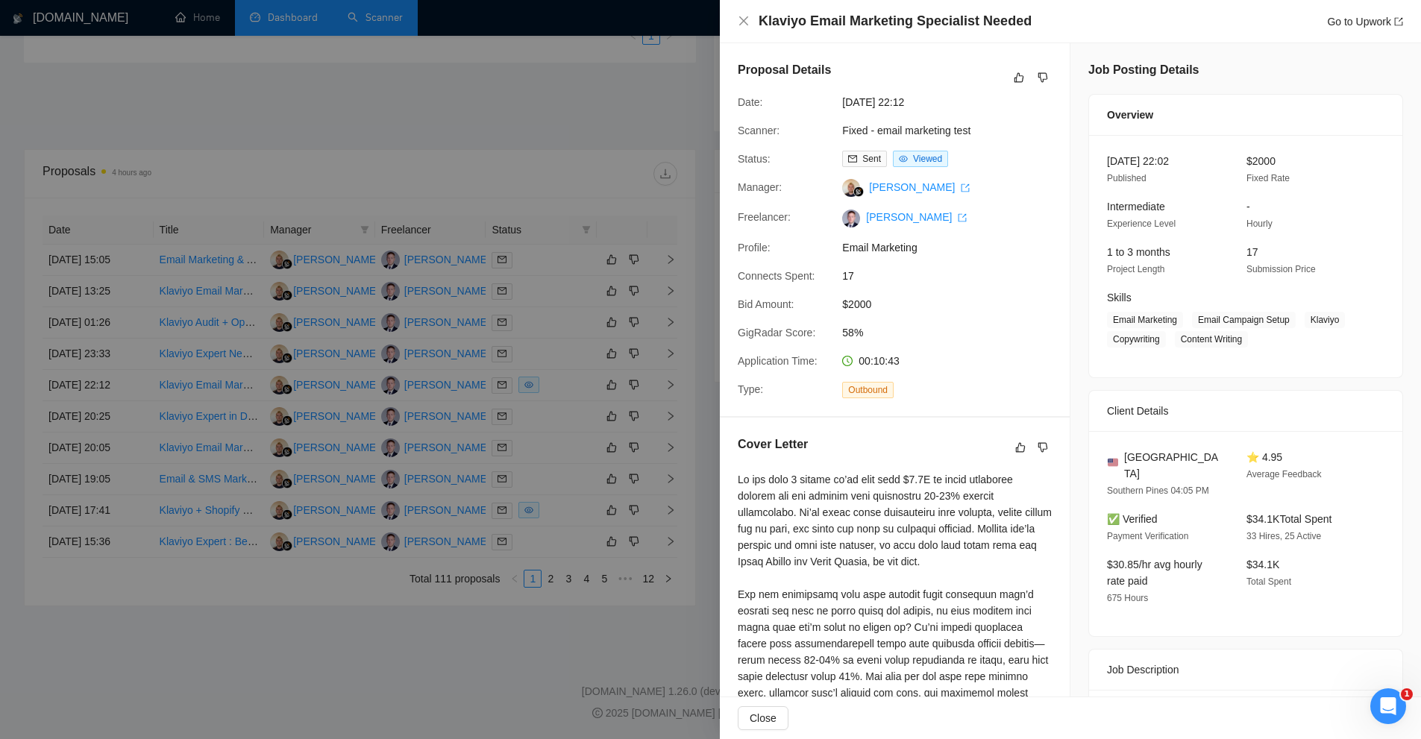
scroll to position [192, 0]
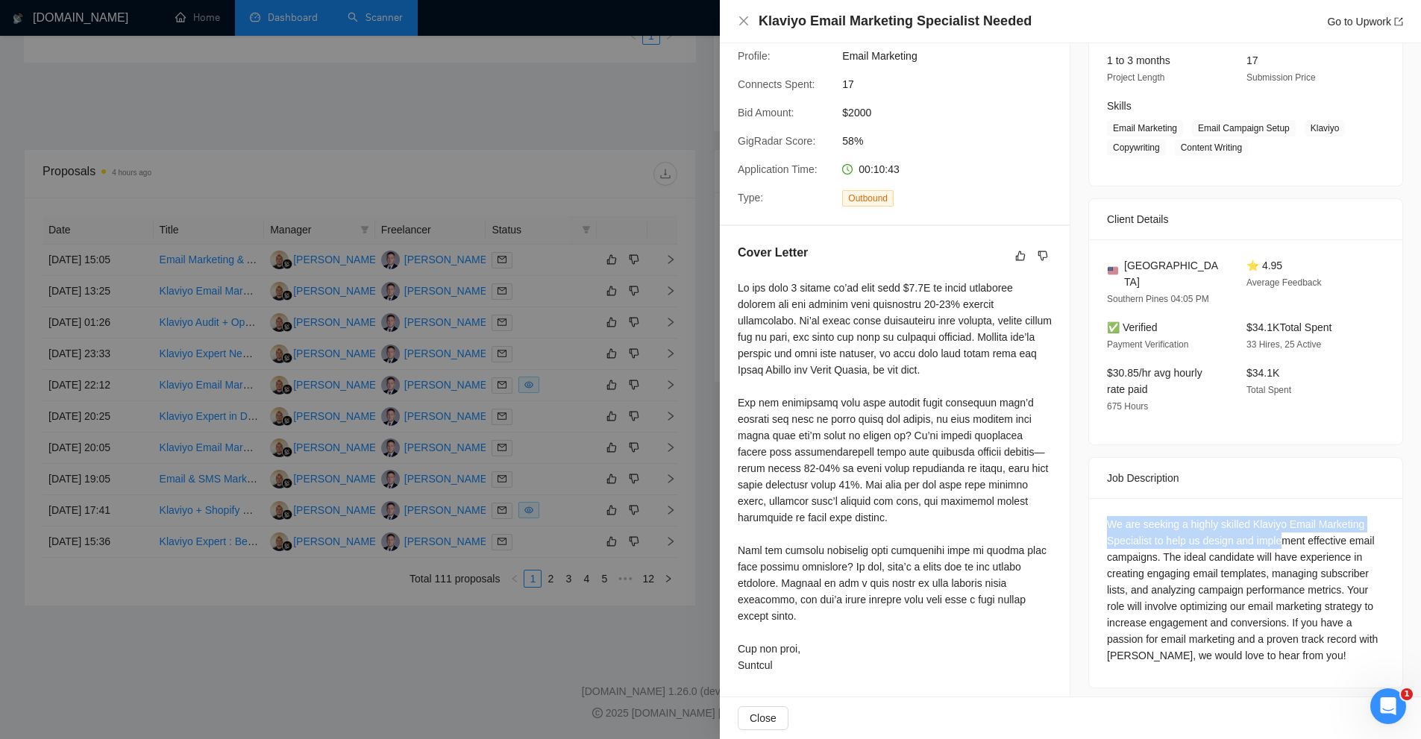
drag, startPoint x: 1082, startPoint y: 492, endPoint x: 1293, endPoint y: 542, distance: 216.8
click at [1288, 536] on div "Job Posting Details Overview 11 Sep, 2025 22:02 Published $2000 Fixed Rate Inte…" at bounding box center [1246, 279] width 351 height 855
click at [1294, 571] on div "We are seeking a highly skilled Klaviyo Email Marketing Specialist to help us d…" at bounding box center [1246, 590] width 278 height 148
drag, startPoint x: 1356, startPoint y: 514, endPoint x: 1360, endPoint y: 528, distance: 14.7
click at [1360, 528] on div "We are seeking a highly skilled Klaviyo Email Marketing Specialist to help us d…" at bounding box center [1246, 590] width 278 height 148
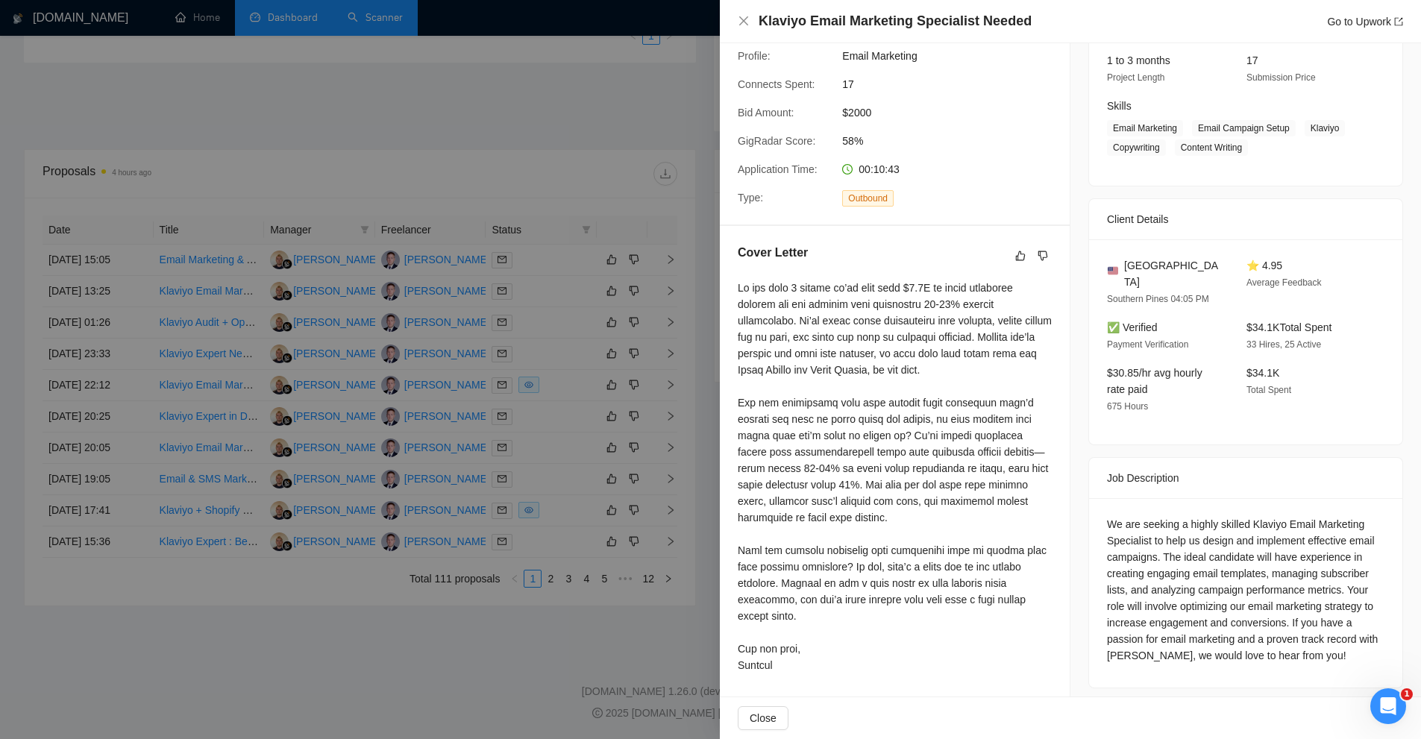
click at [1288, 576] on div "We are seeking a highly skilled Klaviyo Email Marketing Specialist to help us d…" at bounding box center [1246, 590] width 278 height 148
drag, startPoint x: 1262, startPoint y: 563, endPoint x: 1285, endPoint y: 580, distance: 28.8
click at [1285, 576] on div "We are seeking a highly skilled Klaviyo Email Marketing Specialist to help us d…" at bounding box center [1246, 590] width 278 height 148
click at [1279, 601] on div "We are seeking a highly skilled Klaviyo Email Marketing Specialist to help us d…" at bounding box center [1246, 590] width 278 height 148
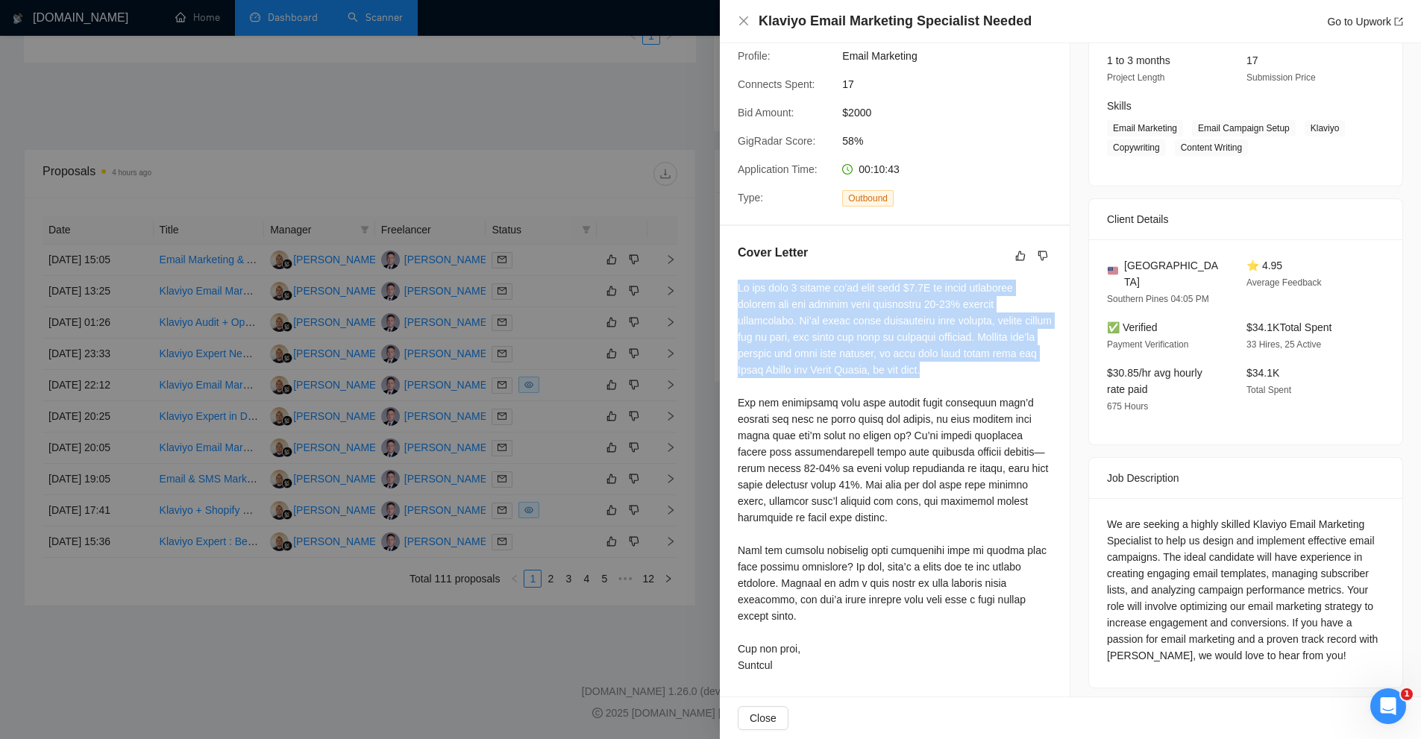
drag, startPoint x: 789, startPoint y: 314, endPoint x: 980, endPoint y: 372, distance: 199.4
click at [980, 372] on div "Cover Letter" at bounding box center [895, 461] width 350 height 471
click at [980, 372] on div at bounding box center [895, 477] width 314 height 394
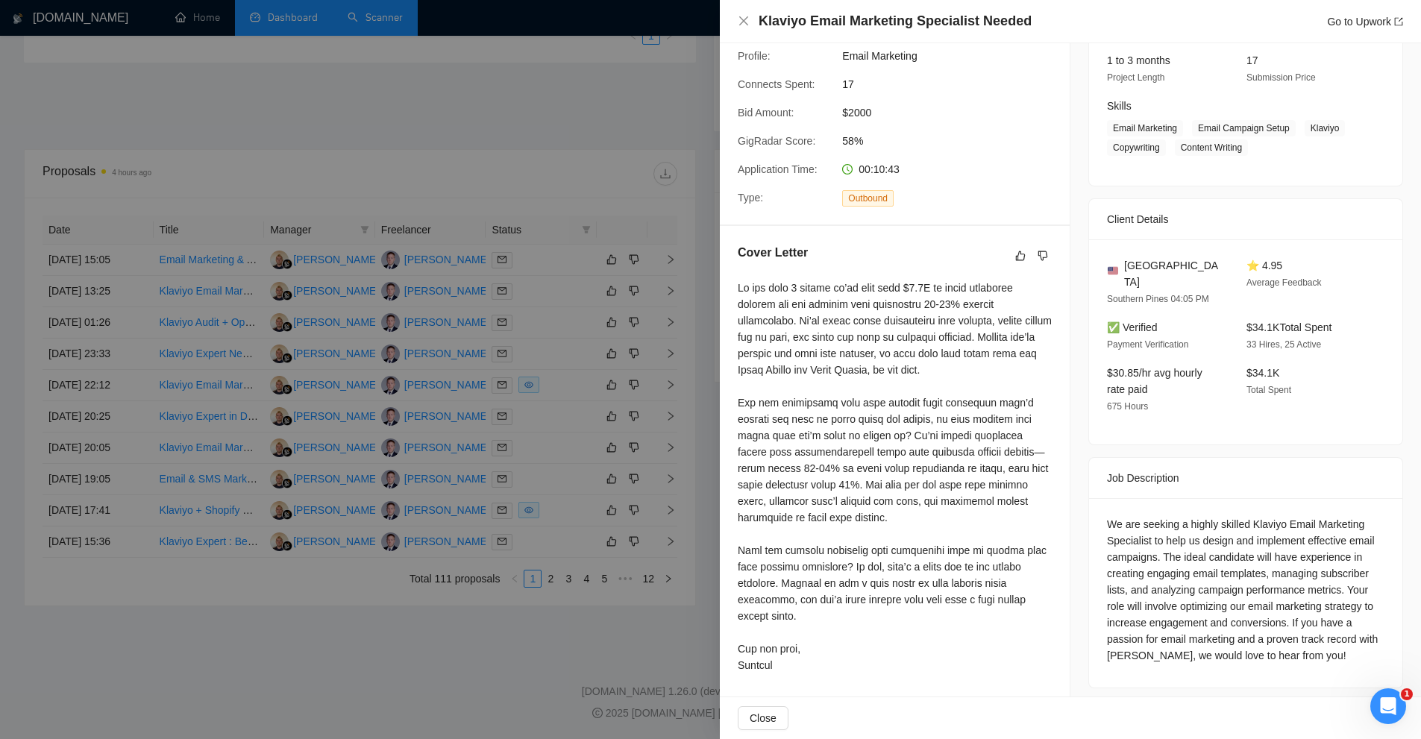
click at [814, 416] on div at bounding box center [895, 477] width 314 height 394
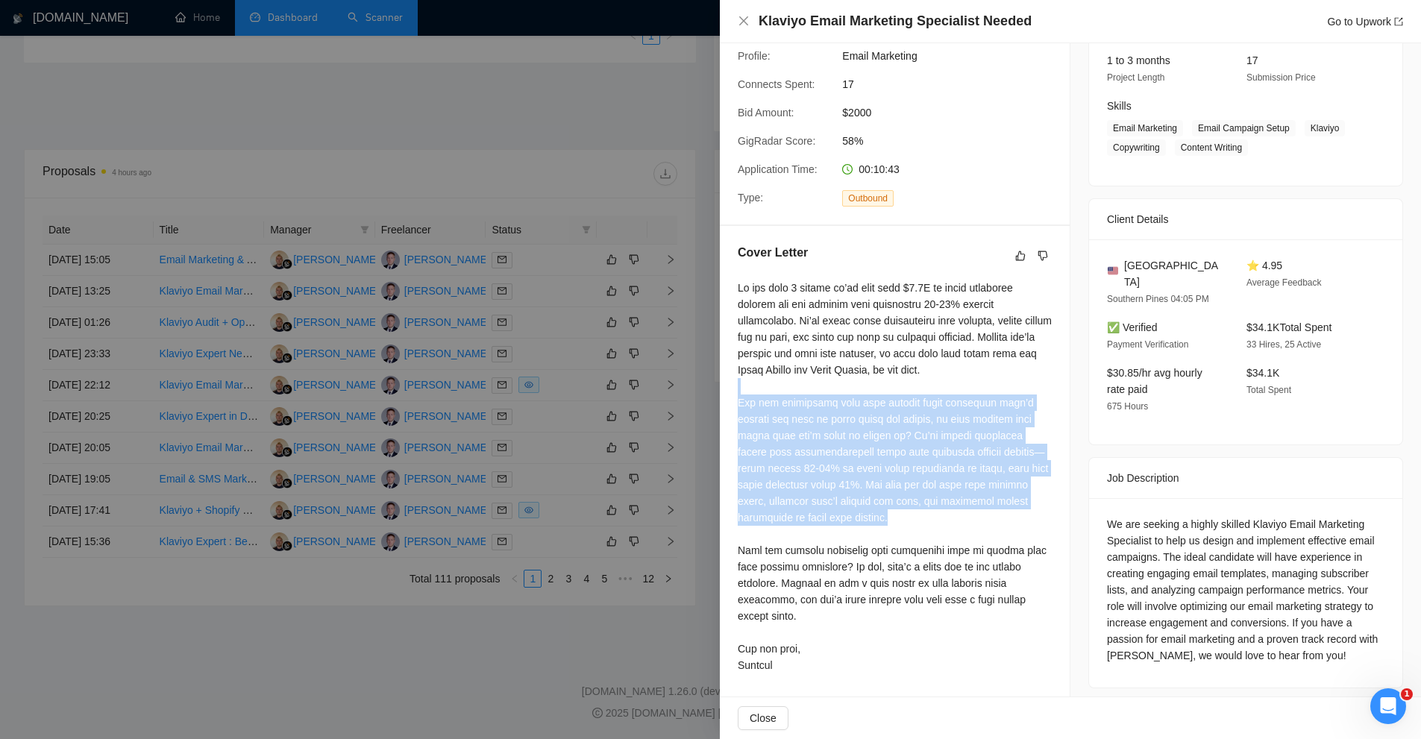
drag, startPoint x: 727, startPoint y: 391, endPoint x: 967, endPoint y: 525, distance: 275.2
click at [967, 525] on div "Cover Letter" at bounding box center [895, 461] width 350 height 471
click at [967, 525] on div at bounding box center [895, 477] width 314 height 394
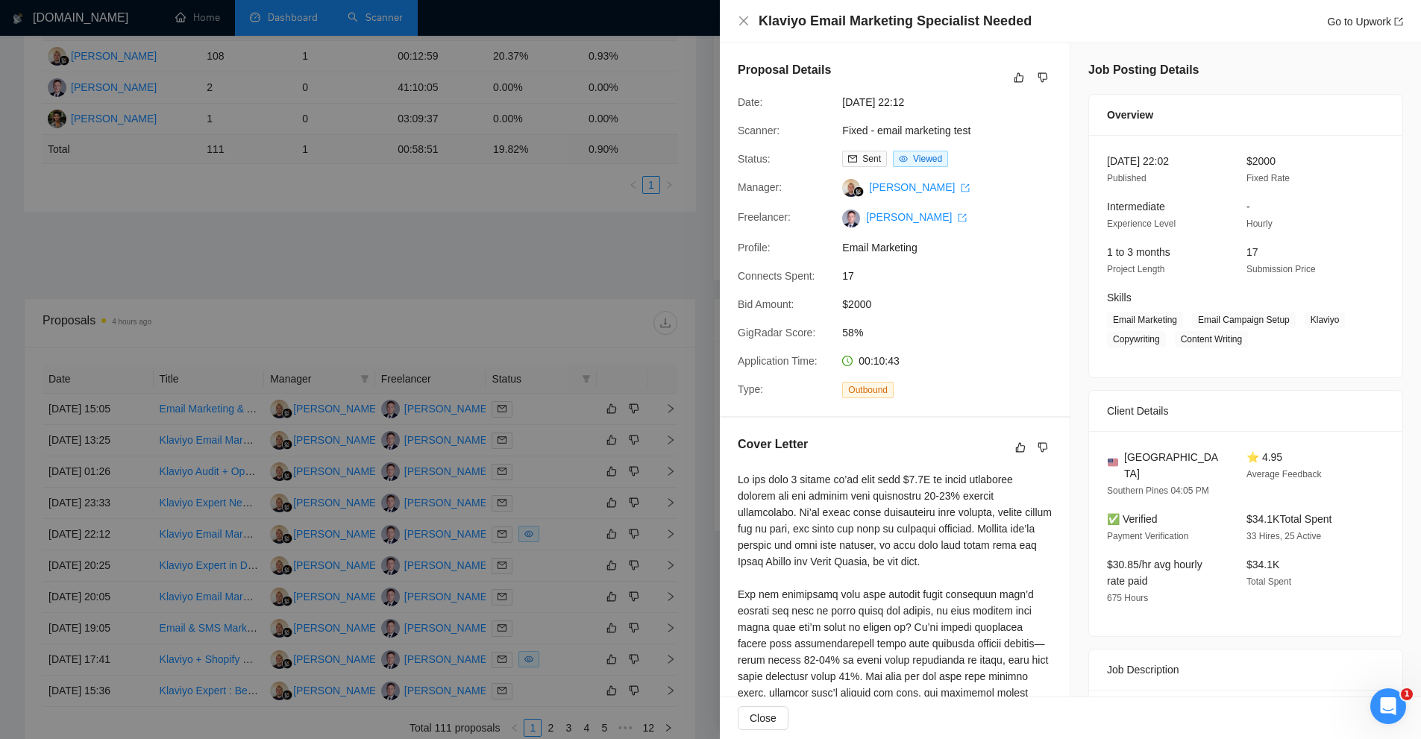
scroll to position [466, 0]
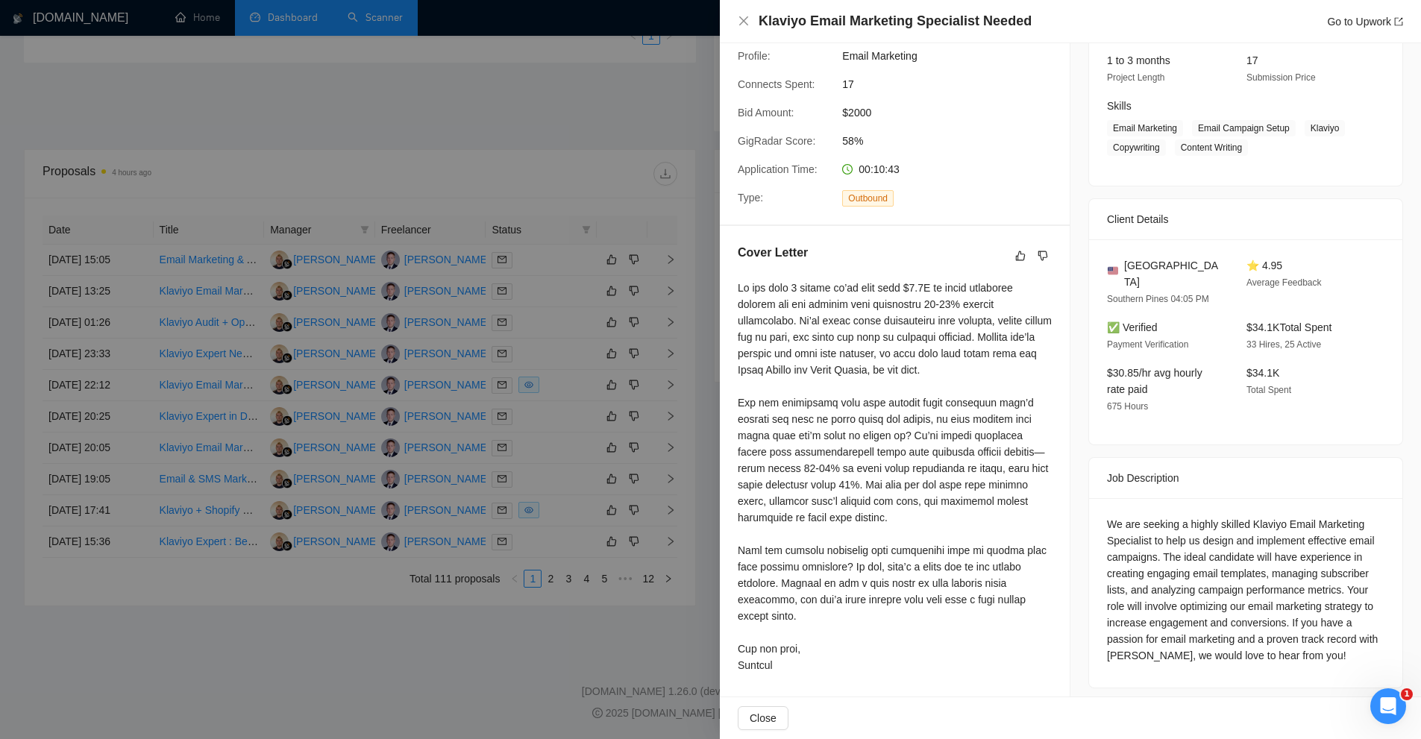
click at [563, 398] on div at bounding box center [710, 369] width 1421 height 739
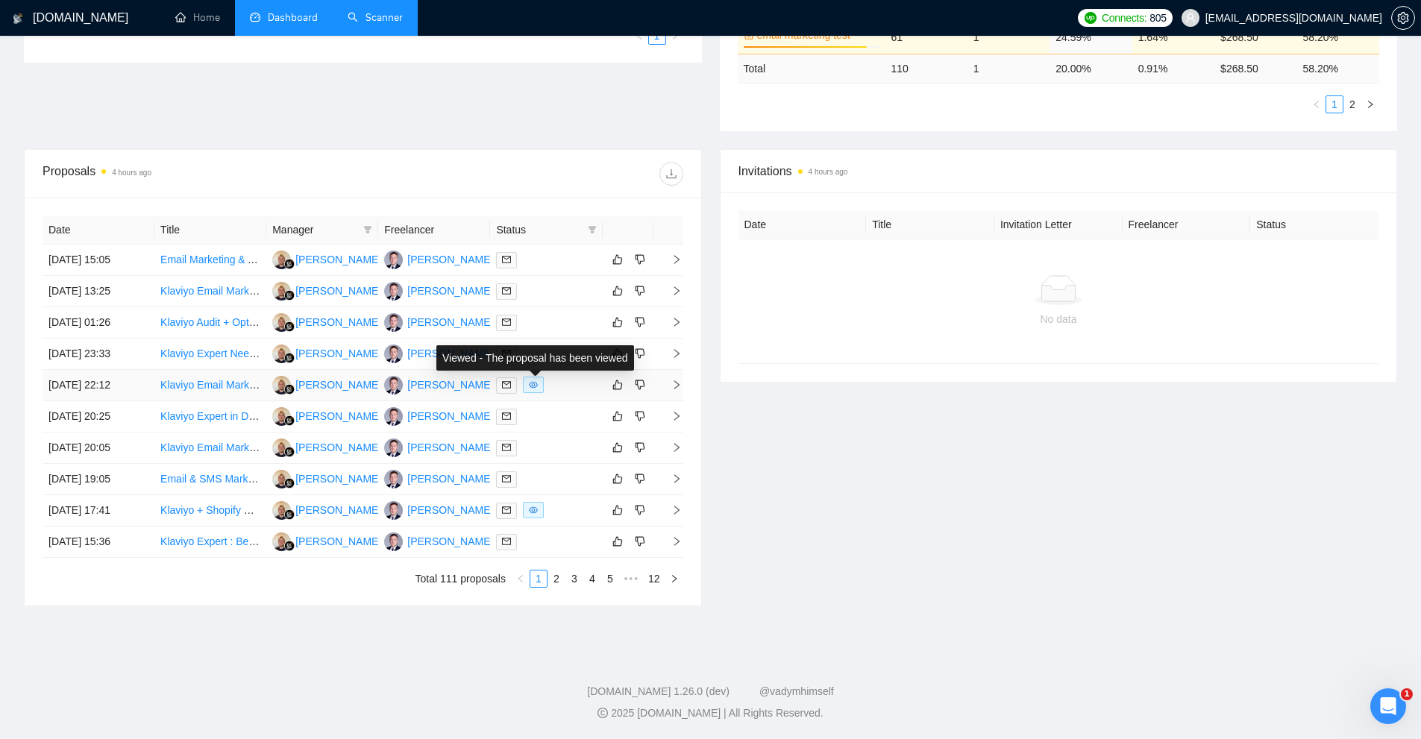
click at [533, 383] on icon "eye" at bounding box center [534, 385] width 9 height 7
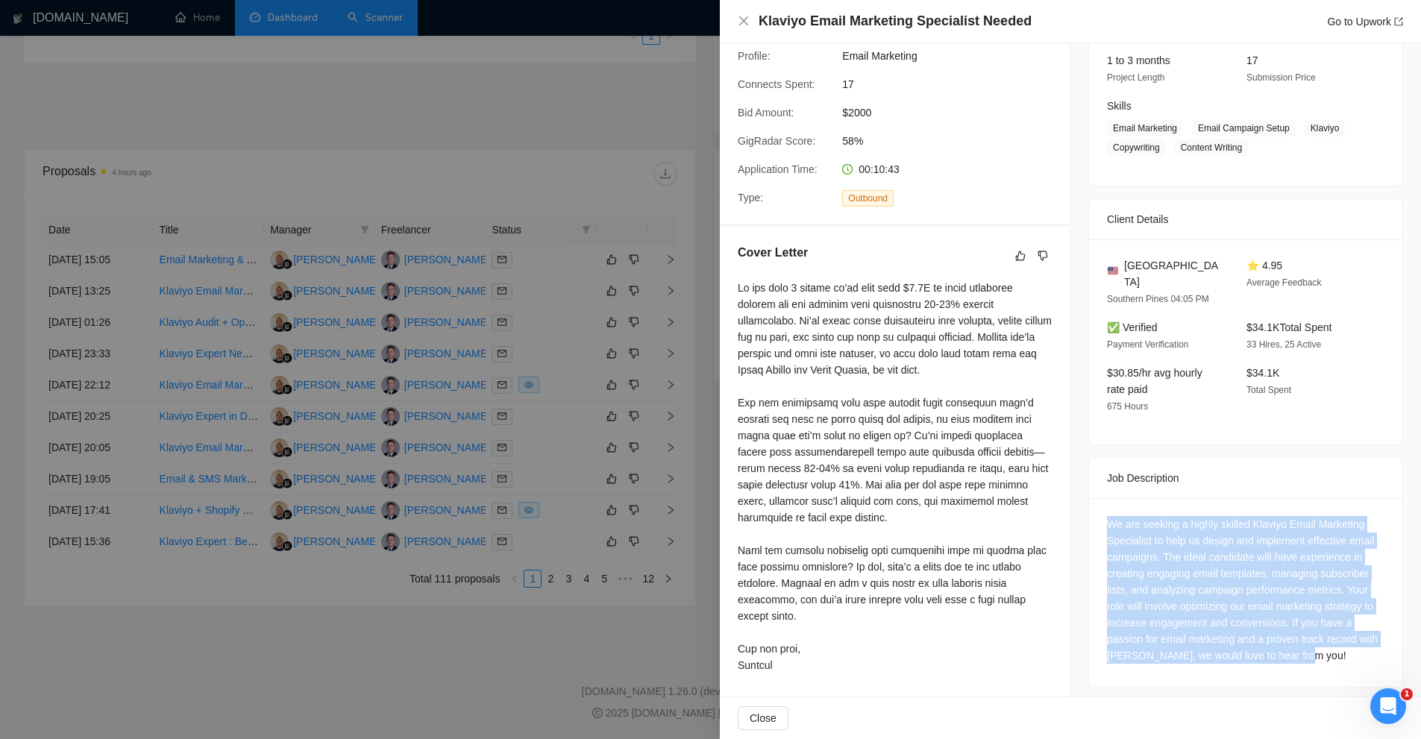
drag, startPoint x: 1222, startPoint y: 590, endPoint x: 1341, endPoint y: 648, distance: 132.1
click at [1341, 648] on div "We are seeking a highly skilled Klaviyo Email Marketing Specialist to help us d…" at bounding box center [1245, 592] width 313 height 189
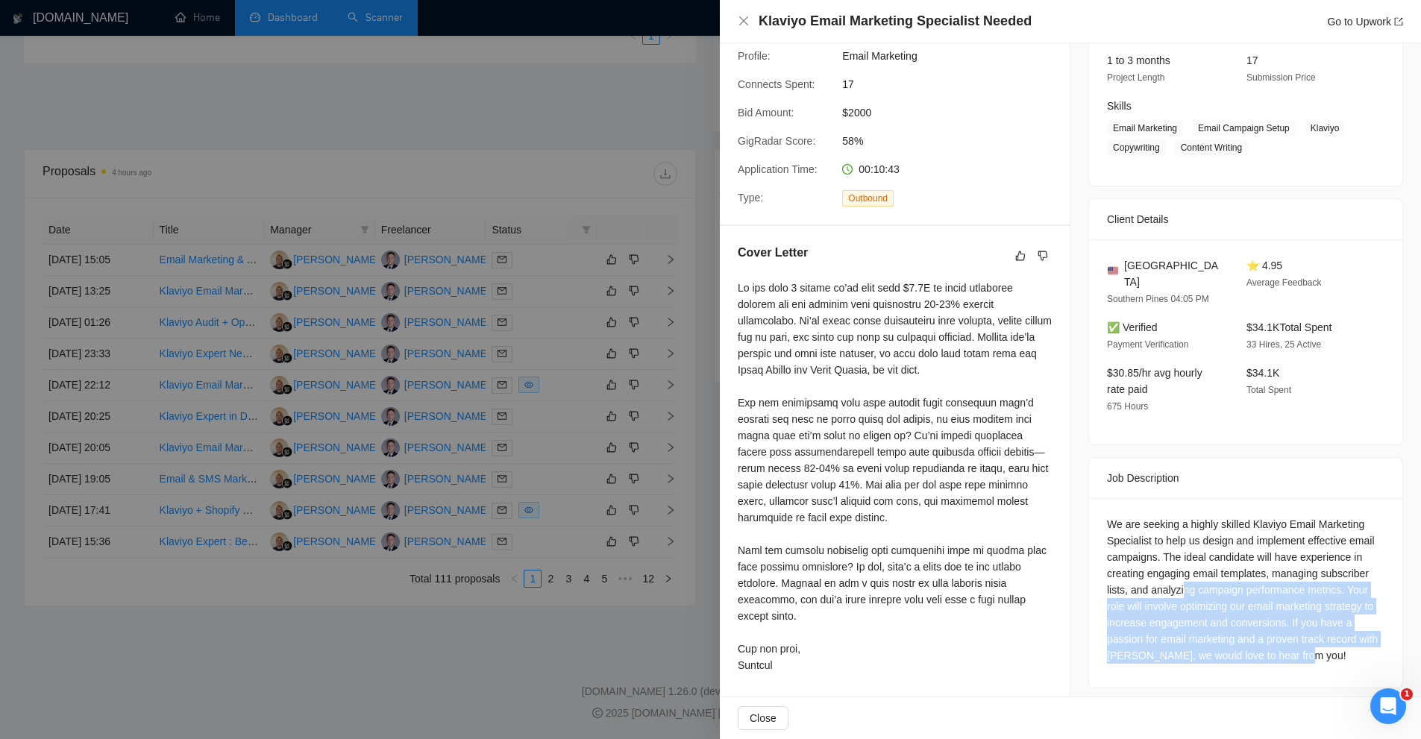
drag, startPoint x: 1219, startPoint y: 621, endPoint x: 1176, endPoint y: 571, distance: 65.1
click at [1176, 571] on div "We are seeking a highly skilled Klaviyo Email Marketing Specialist to help us d…" at bounding box center [1246, 590] width 278 height 148
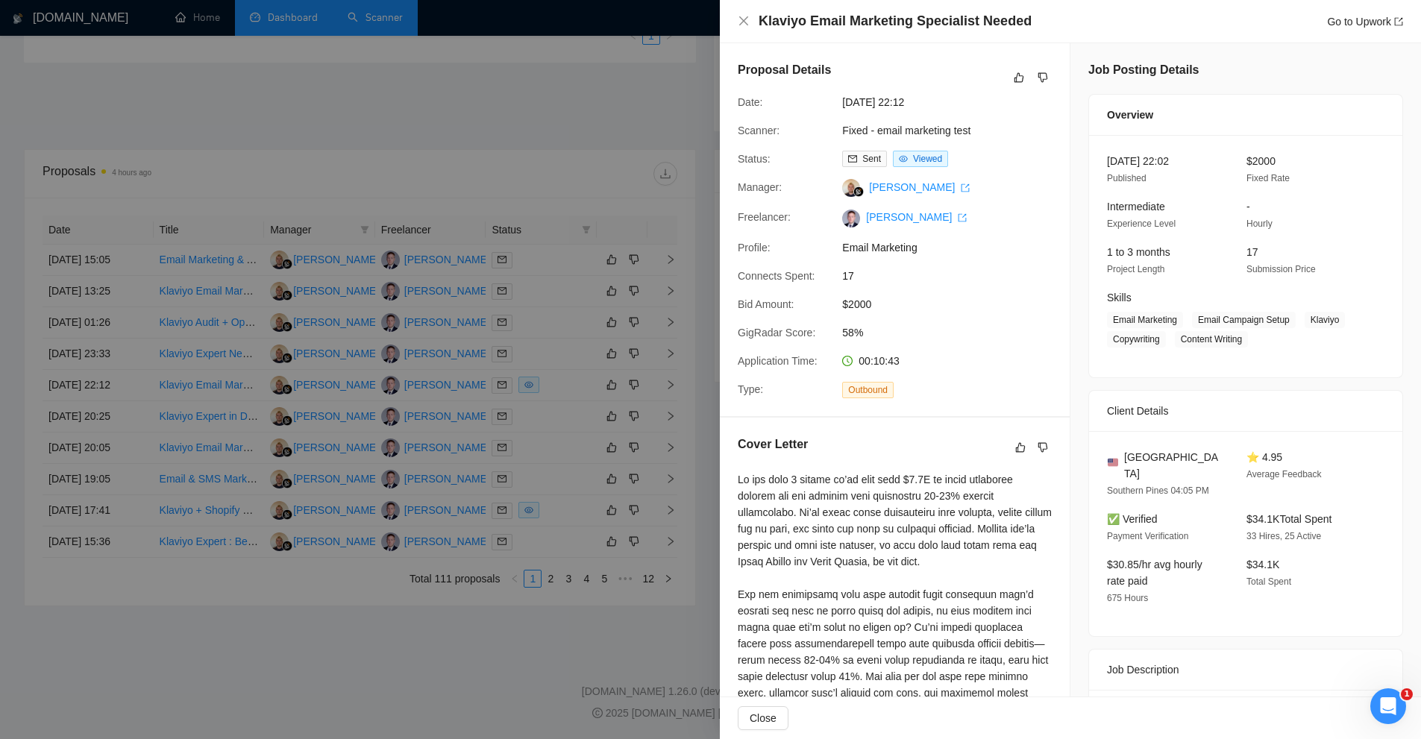
scroll to position [391, 0]
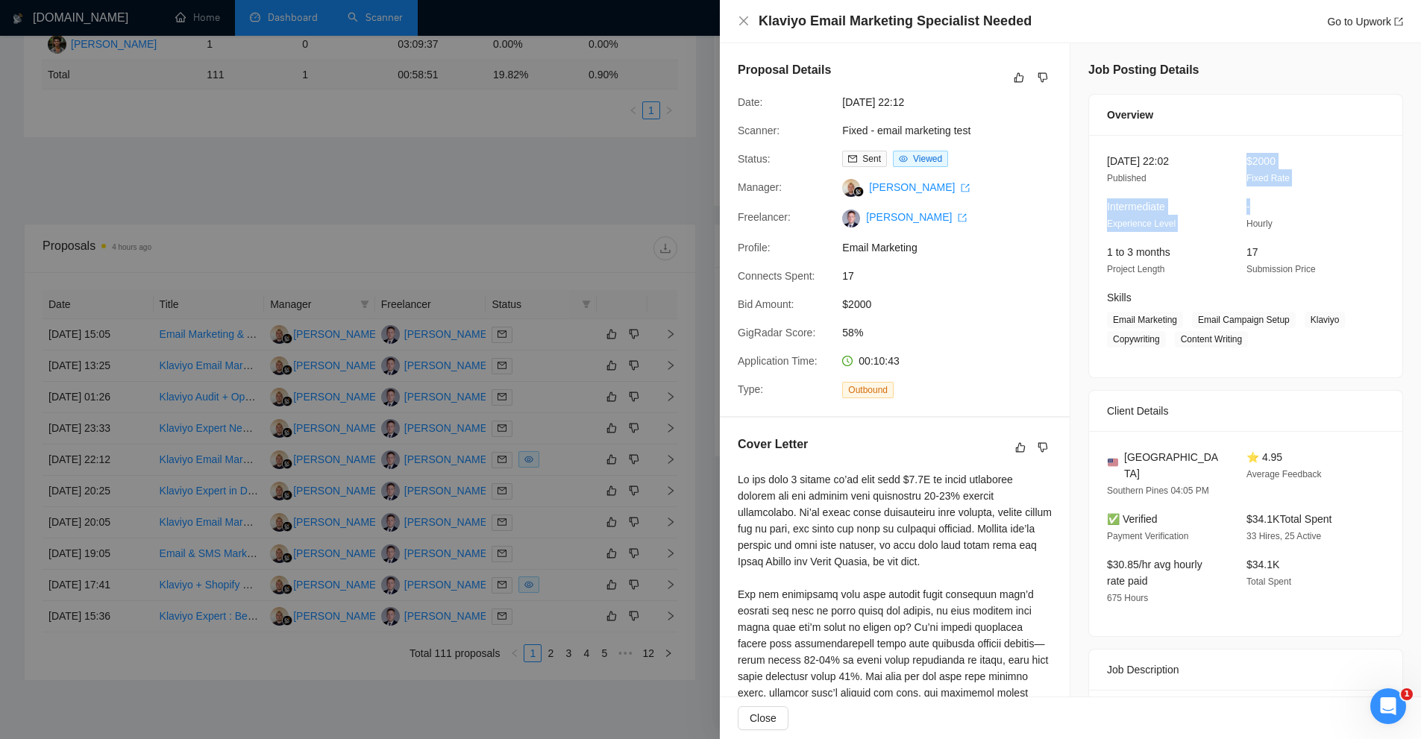
drag, startPoint x: 1234, startPoint y: 144, endPoint x: 1317, endPoint y: 210, distance: 106.3
click at [1317, 210] on div "11 Sep, 2025 22:02 Published $2000 Fixed Rate Intermediate Experience Level - H…" at bounding box center [1245, 256] width 313 height 242
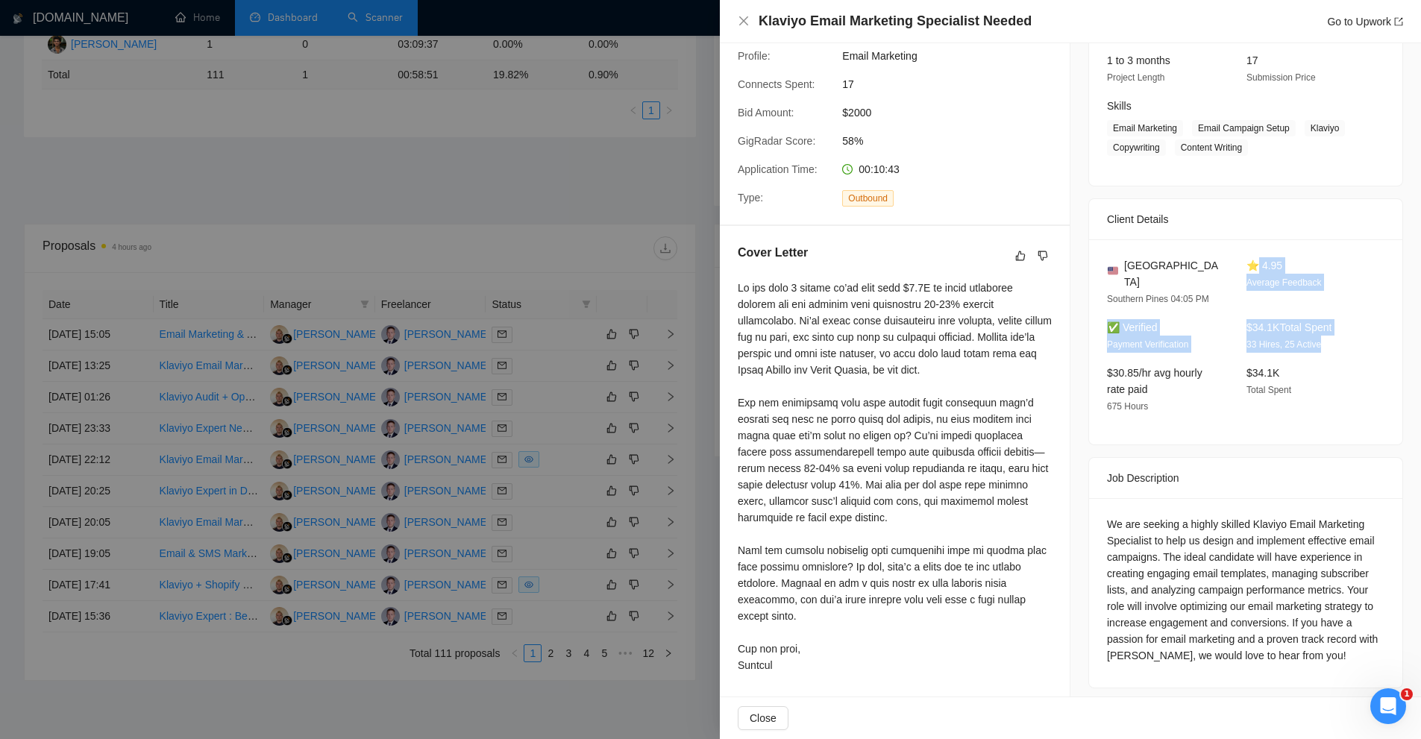
drag, startPoint x: 1245, startPoint y: 243, endPoint x: 1316, endPoint y: 362, distance: 138.2
click at [1317, 340] on div "United States Southern Pines 04:05 PM ⭐ 4.95 Average Feedback ✅ Verified Paymen…" at bounding box center [1245, 341] width 313 height 205
click at [1310, 385] on div "$34.1K Total Spent" at bounding box center [1305, 390] width 128 height 50
drag, startPoint x: 1228, startPoint y: 345, endPoint x: 1240, endPoint y: 346, distance: 12.0
click at [1241, 365] on div "$34.1K Total Spent" at bounding box center [1305, 390] width 128 height 50
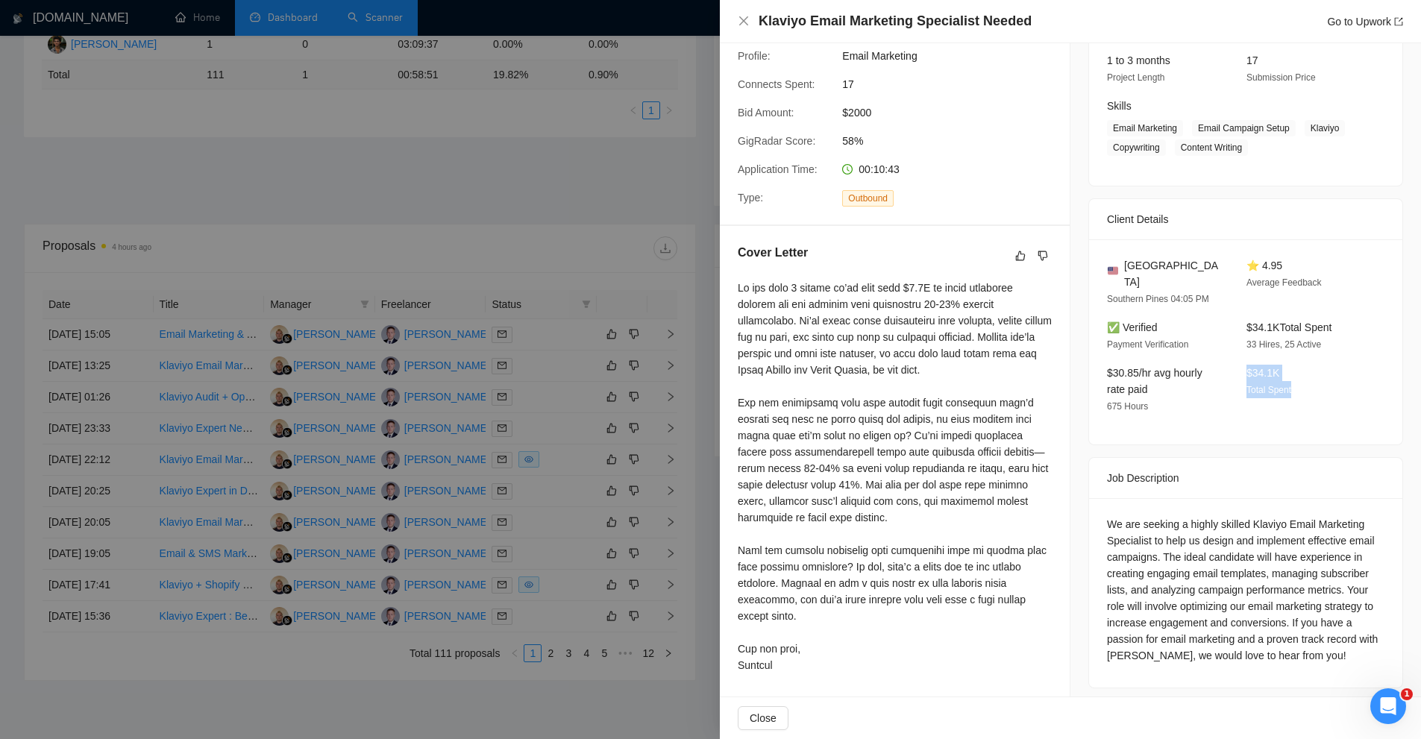
click at [1241, 365] on div "$34.1K Total Spent" at bounding box center [1305, 390] width 128 height 50
drag, startPoint x: 1240, startPoint y: 346, endPoint x: 1314, endPoint y: 386, distance: 83.8
click at [1314, 386] on div "$34.1K Total Spent" at bounding box center [1305, 390] width 128 height 50
click at [1285, 365] on div "$34.1K Total Spent" at bounding box center [1305, 390] width 128 height 50
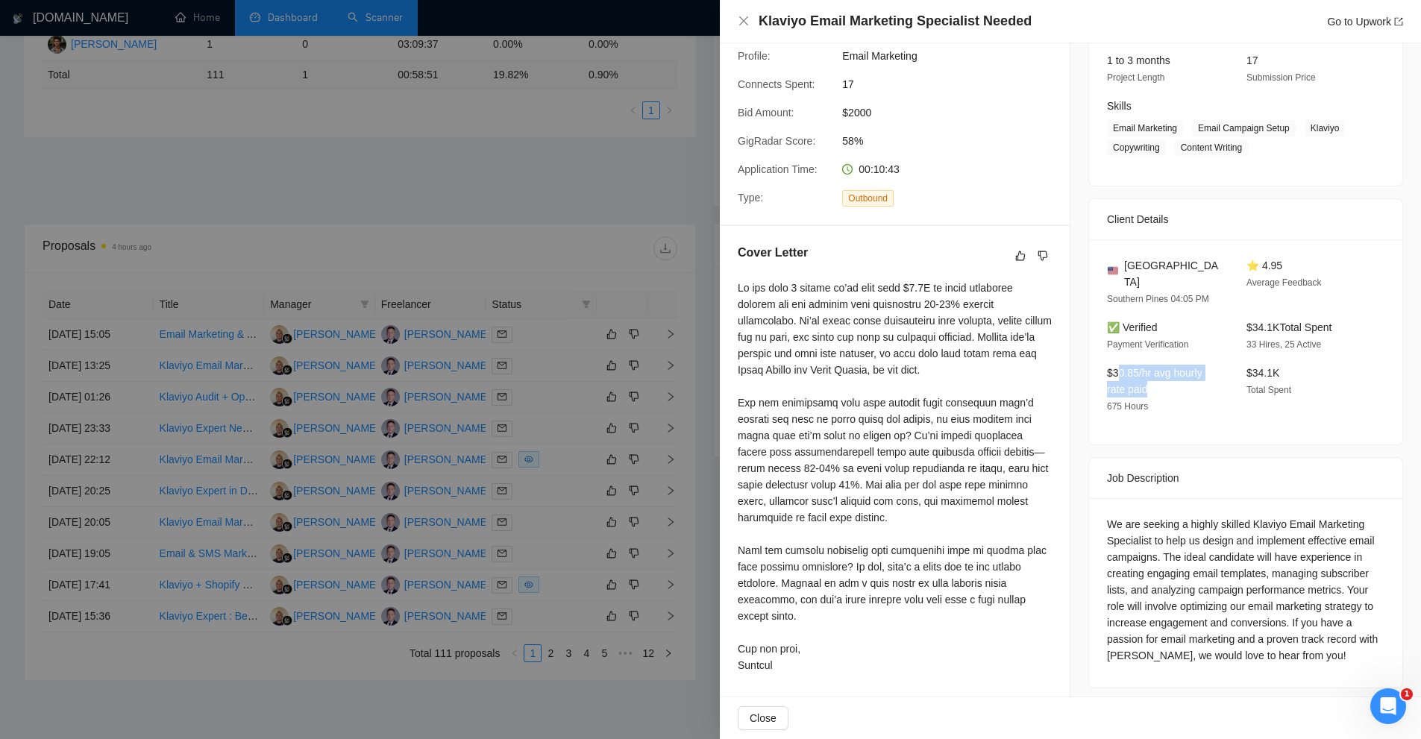
drag, startPoint x: 1111, startPoint y: 350, endPoint x: 1202, endPoint y: 375, distance: 94.3
click at [1198, 375] on div "$30.85/hr avg hourly rate paid 675 Hours" at bounding box center [1165, 390] width 128 height 50
click at [1217, 380] on div "$30.85/hr avg hourly rate paid 675 Hours" at bounding box center [1165, 390] width 128 height 50
drag, startPoint x: 1156, startPoint y: 537, endPoint x: 1336, endPoint y: 549, distance: 180.2
click at [1336, 549] on div "We are seeking a highly skilled Klaviyo Email Marketing Specialist to help us d…" at bounding box center [1246, 590] width 278 height 148
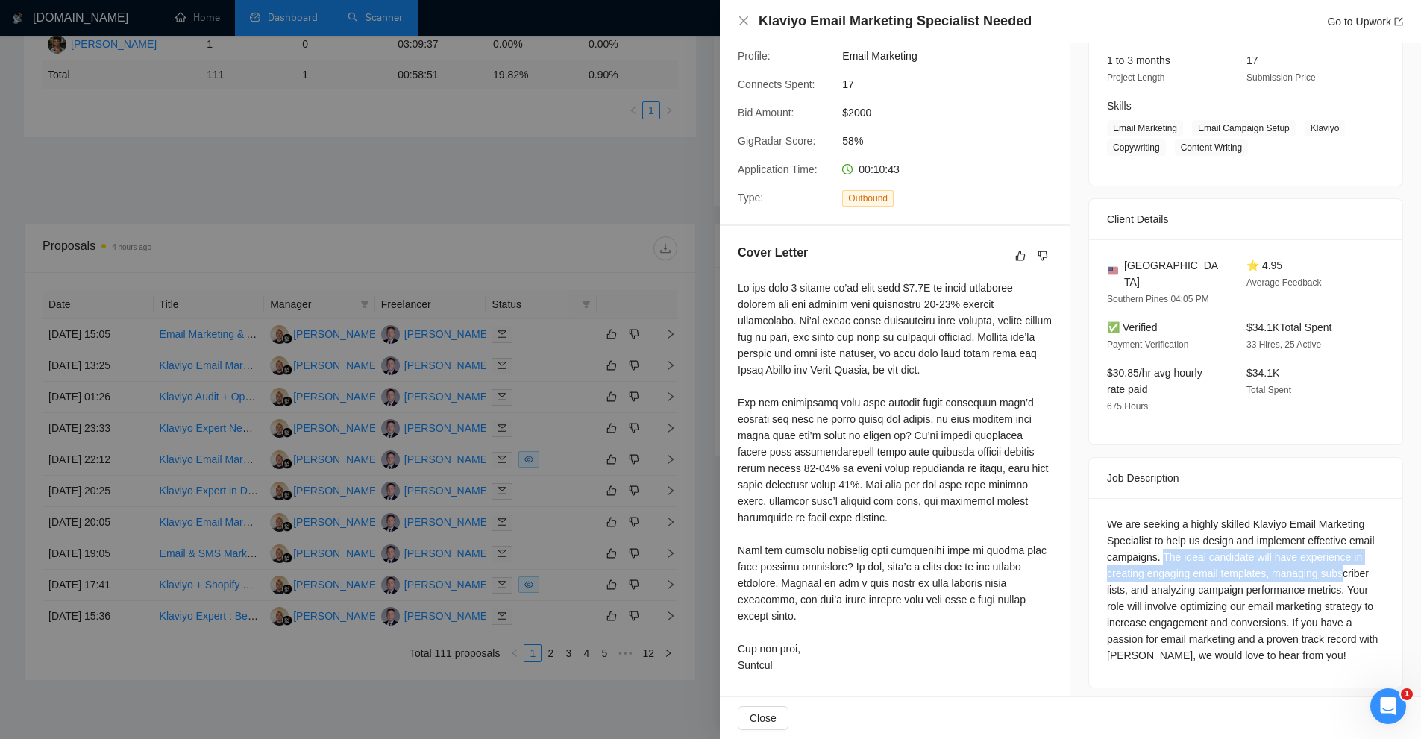
click at [1333, 560] on div "We are seeking a highly skilled Klaviyo Email Marketing Specialist to help us d…" at bounding box center [1246, 590] width 278 height 148
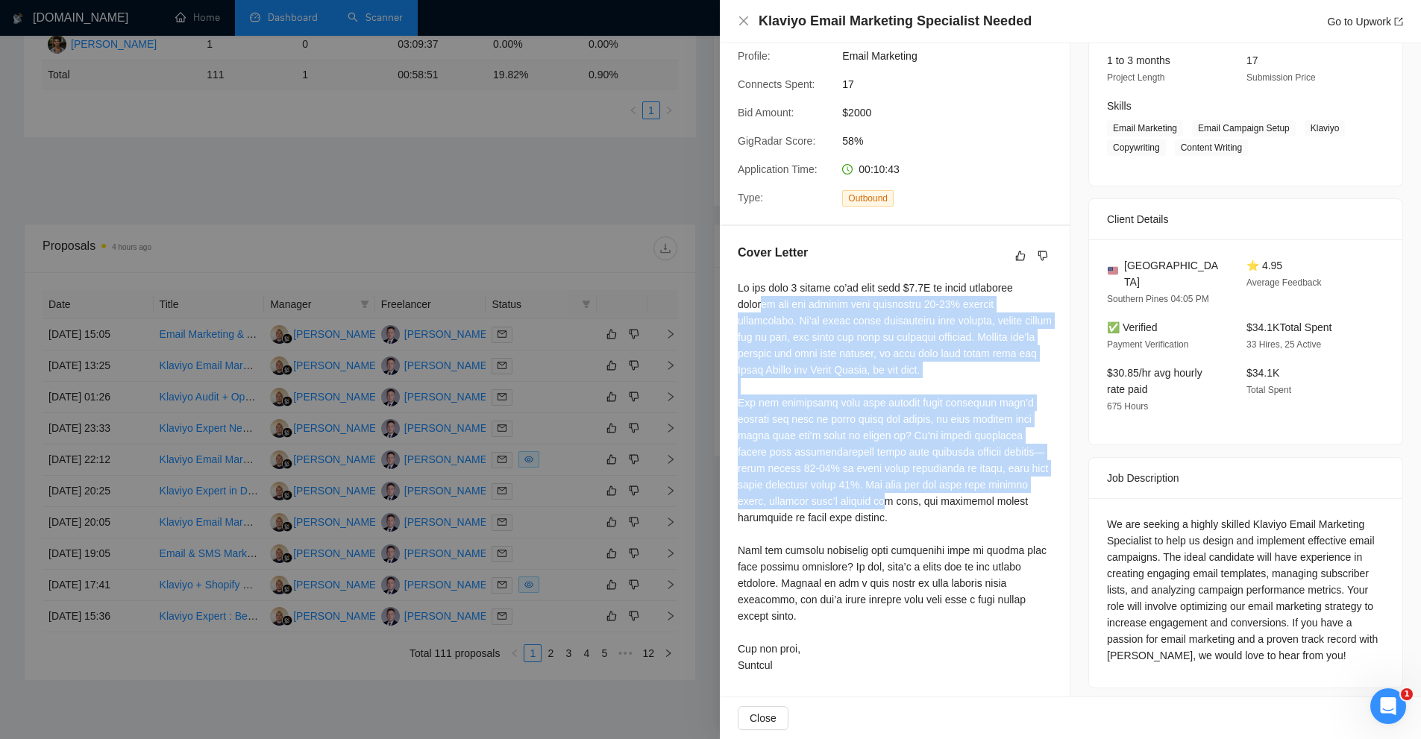
drag, startPoint x: 786, startPoint y: 403, endPoint x: 1083, endPoint y: 615, distance: 364.8
click at [879, 547] on div at bounding box center [895, 477] width 314 height 394
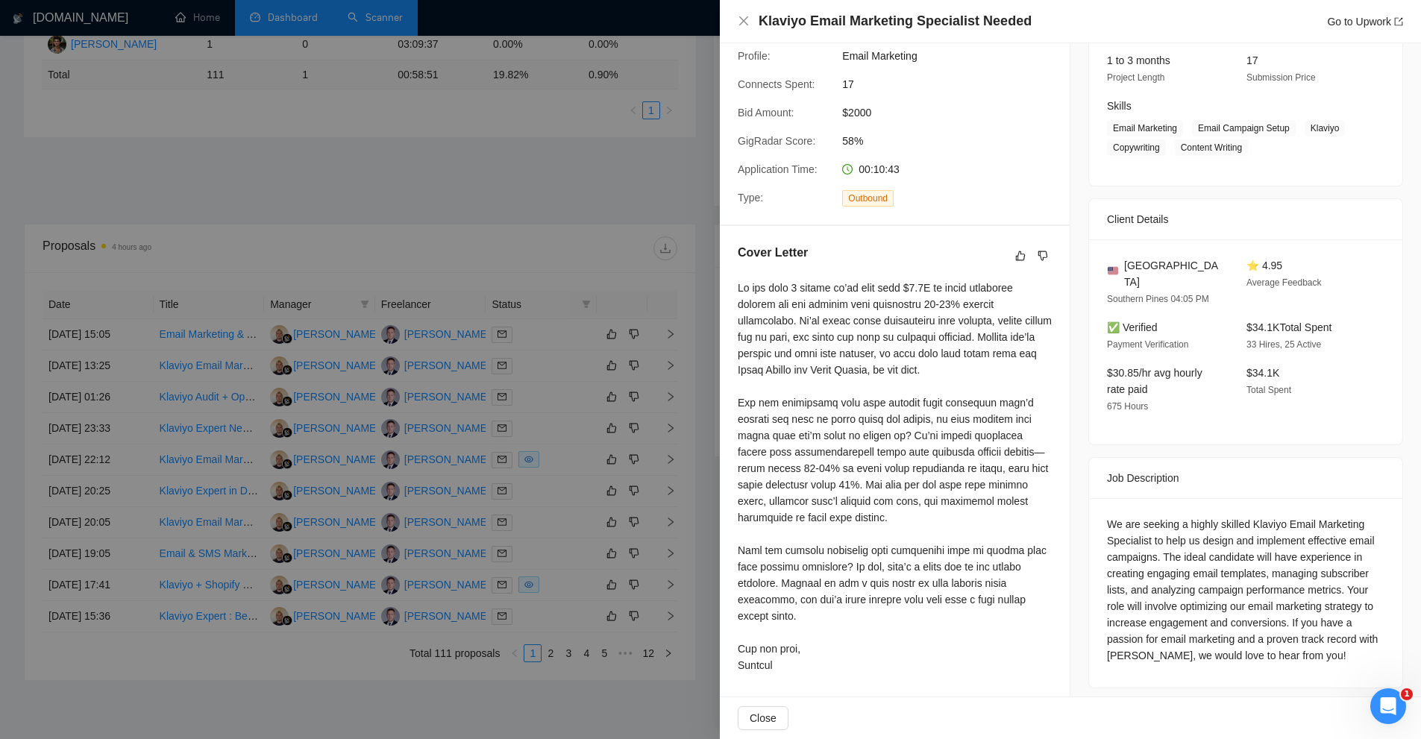
click at [1132, 610] on div "We are seeking a highly skilled Klaviyo Email Marketing Specialist to help us d…" at bounding box center [1246, 590] width 278 height 148
drag, startPoint x: 1159, startPoint y: 539, endPoint x: 1358, endPoint y: 541, distance: 199.2
click at [1358, 541] on div "We are seeking a highly skilled Klaviyo Email Marketing Specialist to help us d…" at bounding box center [1246, 590] width 278 height 148
click at [1160, 551] on div "We are seeking a highly skilled Klaviyo Email Marketing Specialist to help us d…" at bounding box center [1246, 590] width 278 height 148
drag, startPoint x: 1160, startPoint y: 551, endPoint x: 1234, endPoint y: 559, distance: 74.2
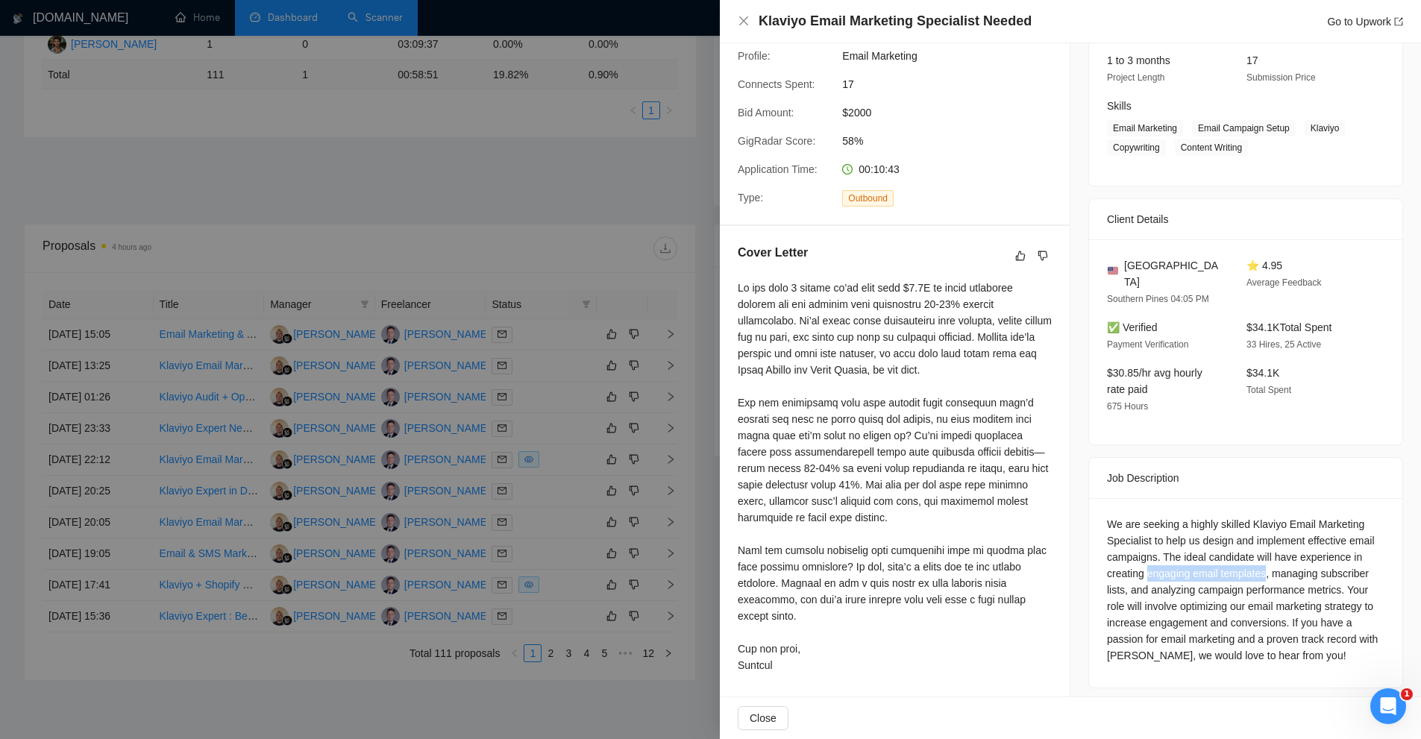
click at [1234, 559] on div "We are seeking a highly skilled Klaviyo Email Marketing Specialist to help us d…" at bounding box center [1246, 590] width 278 height 148
click at [1238, 559] on div "We are seeking a highly skilled Klaviyo Email Marketing Specialist to help us d…" at bounding box center [1246, 590] width 278 height 148
drag, startPoint x: 1238, startPoint y: 559, endPoint x: 1188, endPoint y: 556, distance: 50.1
click at [1188, 556] on div "We are seeking a highly skilled Klaviyo Email Marketing Specialist to help us d…" at bounding box center [1246, 590] width 278 height 148
click at [1170, 552] on div "We are seeking a highly skilled Klaviyo Email Marketing Specialist to help us d…" at bounding box center [1246, 590] width 278 height 148
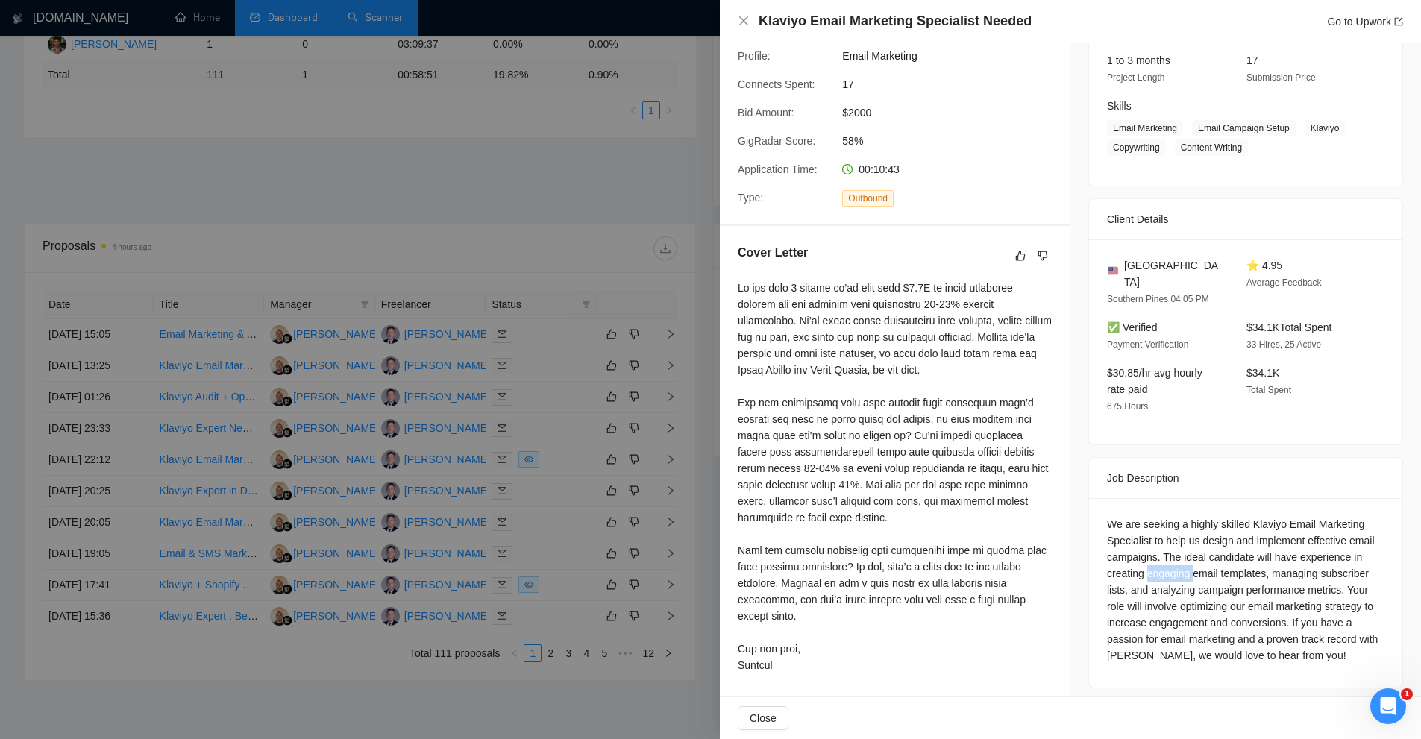
click at [1170, 552] on div "We are seeking a highly skilled Klaviyo Email Marketing Specialist to help us d…" at bounding box center [1246, 590] width 278 height 148
click at [1234, 557] on div "We are seeking a highly skilled Klaviyo Email Marketing Specialist to help us d…" at bounding box center [1246, 590] width 278 height 148
copy div "templates"
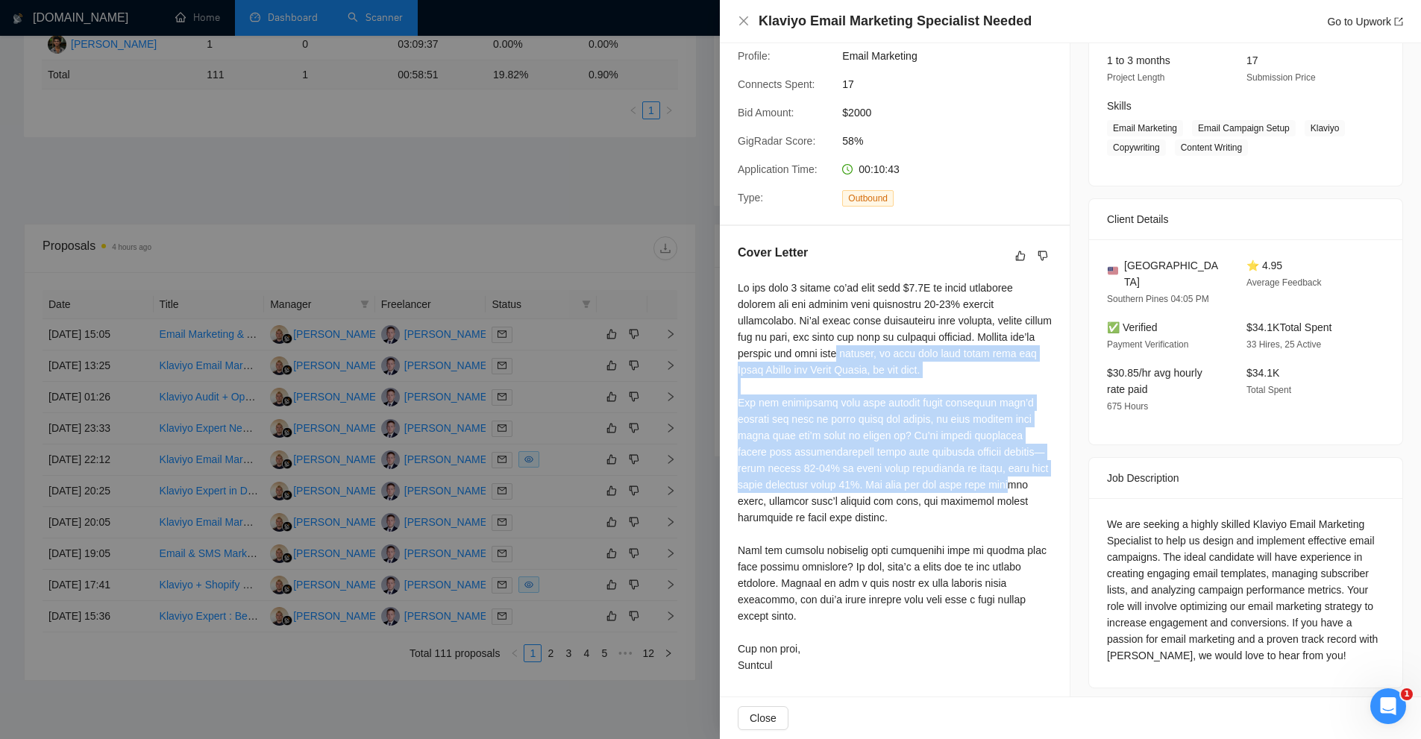
drag, startPoint x: 839, startPoint y: 366, endPoint x: 947, endPoint y: 479, distance: 157.2
click at [947, 479] on div at bounding box center [895, 477] width 314 height 394
click at [1312, 516] on div "We are seeking a highly skilled Klaviyo Email Marketing Specialist to help us d…" at bounding box center [1246, 590] width 278 height 148
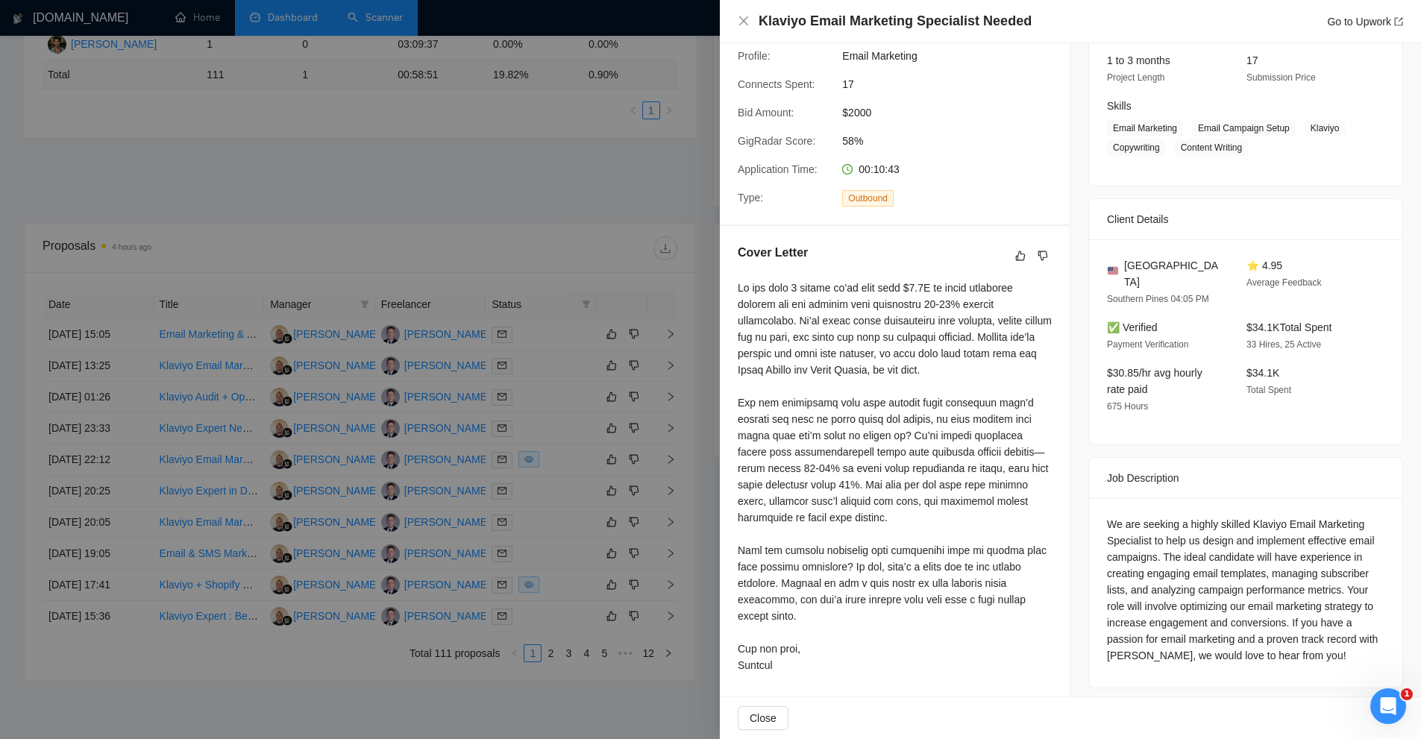
click at [1284, 552] on div "We are seeking a highly skilled Klaviyo Email Marketing Specialist to help us d…" at bounding box center [1246, 590] width 278 height 148
drag, startPoint x: 1284, startPoint y: 552, endPoint x: 1321, endPoint y: 554, distance: 37.4
click at [1327, 554] on div "We are seeking a highly skilled Klaviyo Email Marketing Specialist to help us d…" at bounding box center [1246, 590] width 278 height 148
copy div "managing subscriber"
click at [1291, 548] on div "We are seeking a highly skilled Klaviyo Email Marketing Specialist to help us d…" at bounding box center [1246, 590] width 278 height 148
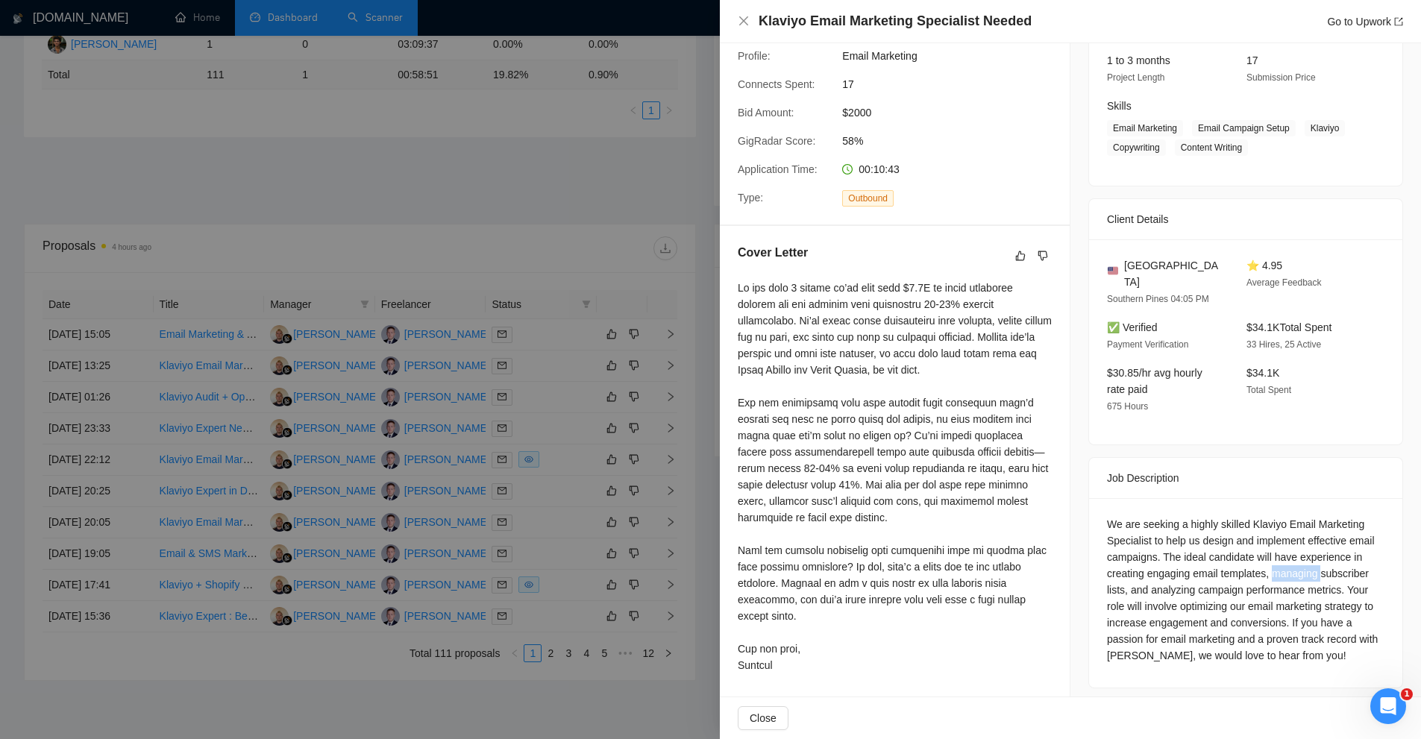
click at [1291, 548] on div "We are seeking a highly skilled Klaviyo Email Marketing Specialist to help us d…" at bounding box center [1246, 590] width 278 height 148
copy div "managing"
click at [1332, 546] on div "We are seeking a highly skilled Klaviyo Email Marketing Specialist to help us d…" at bounding box center [1246, 590] width 278 height 148
click at [1337, 546] on div "We are seeking a highly skilled Klaviyo Email Marketing Specialist to help us d…" at bounding box center [1246, 590] width 278 height 148
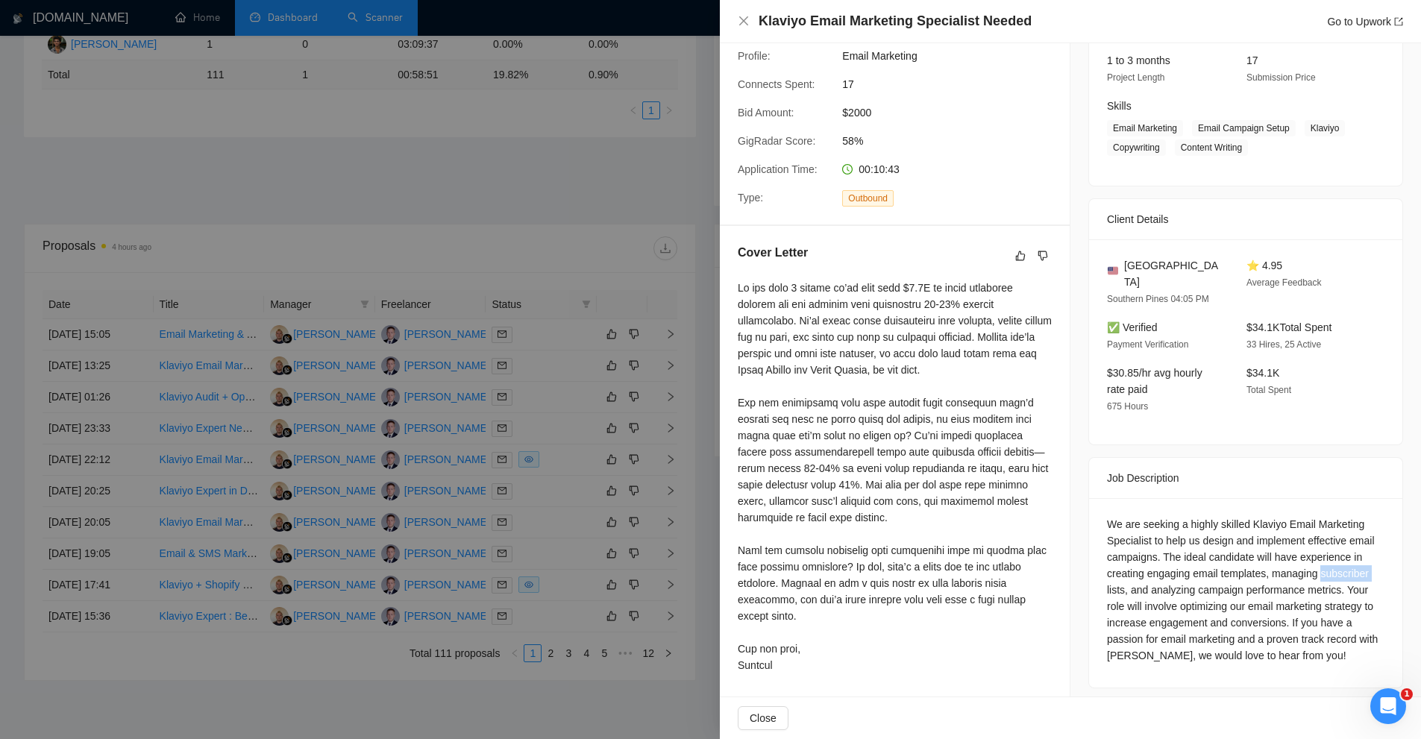
copy div "subscriber"
drag, startPoint x: 912, startPoint y: 552, endPoint x: 990, endPoint y: 553, distance: 78.3
click at [990, 553] on div at bounding box center [895, 477] width 314 height 394
click at [827, 560] on div at bounding box center [895, 477] width 314 height 394
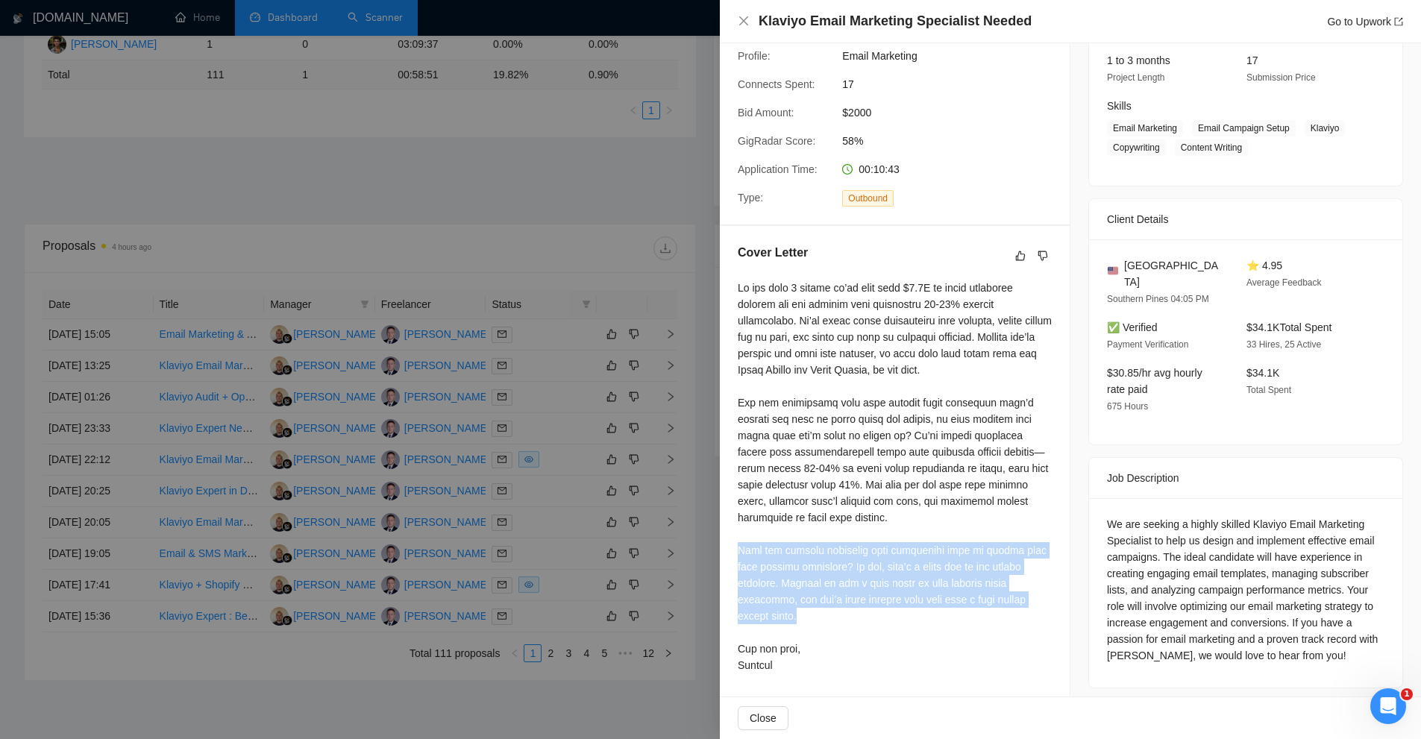
drag, startPoint x: 899, startPoint y: 602, endPoint x: 907, endPoint y: 610, distance: 11.6
click at [907, 610] on div at bounding box center [895, 477] width 314 height 394
drag, startPoint x: 907, startPoint y: 610, endPoint x: 789, endPoint y: 550, distance: 132.5
click at [789, 550] on div at bounding box center [895, 477] width 314 height 394
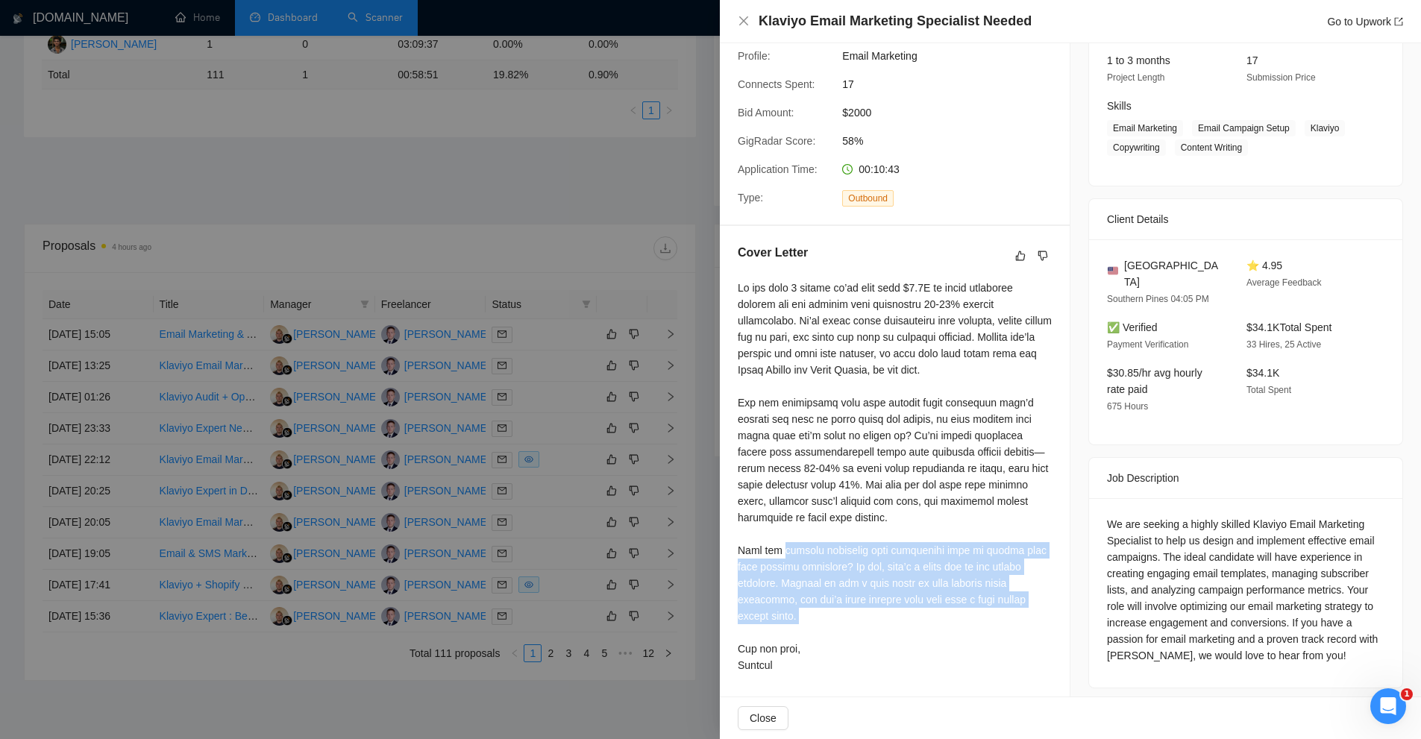
click at [830, 548] on div at bounding box center [895, 477] width 314 height 394
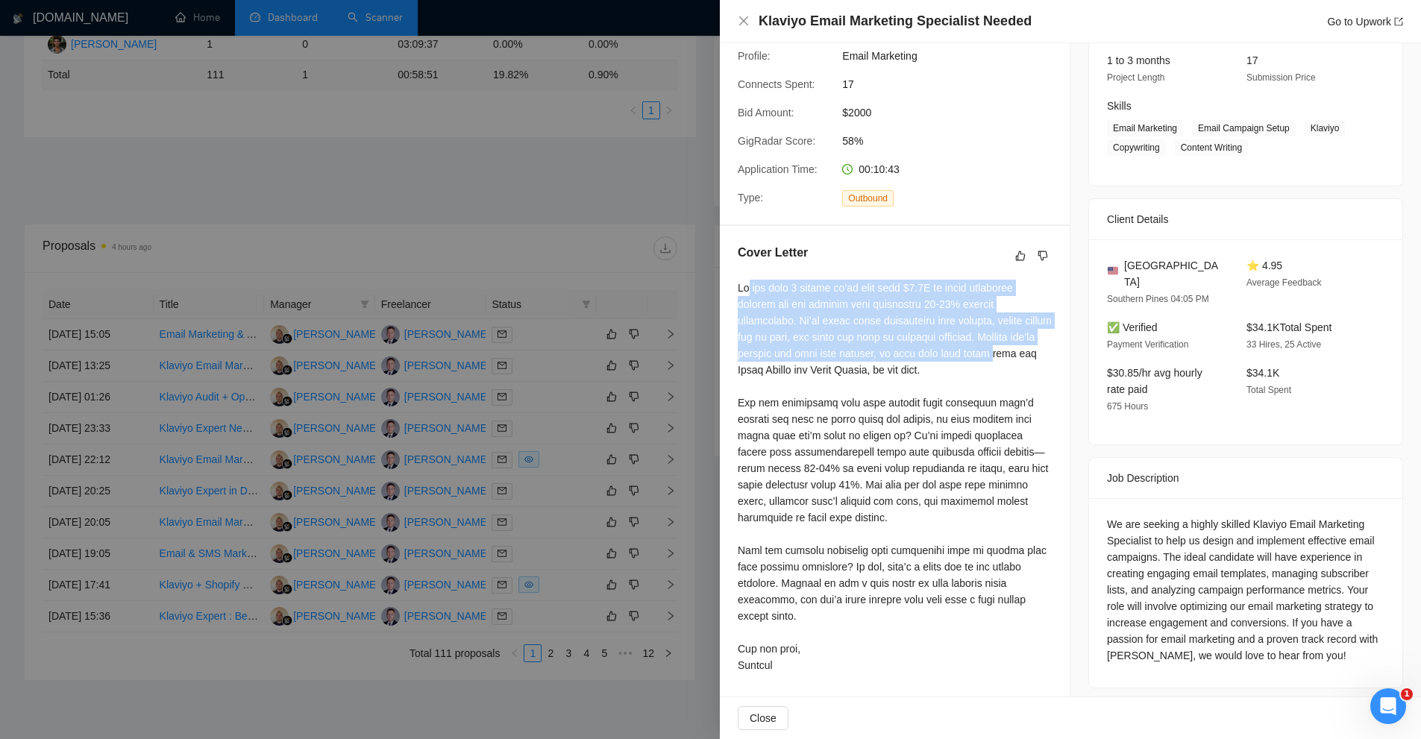
drag, startPoint x: 747, startPoint y: 274, endPoint x: 993, endPoint y: 357, distance: 260.0
click at [993, 357] on div "Cover Letter" at bounding box center [895, 461] width 350 height 471
click at [994, 357] on div at bounding box center [895, 477] width 314 height 394
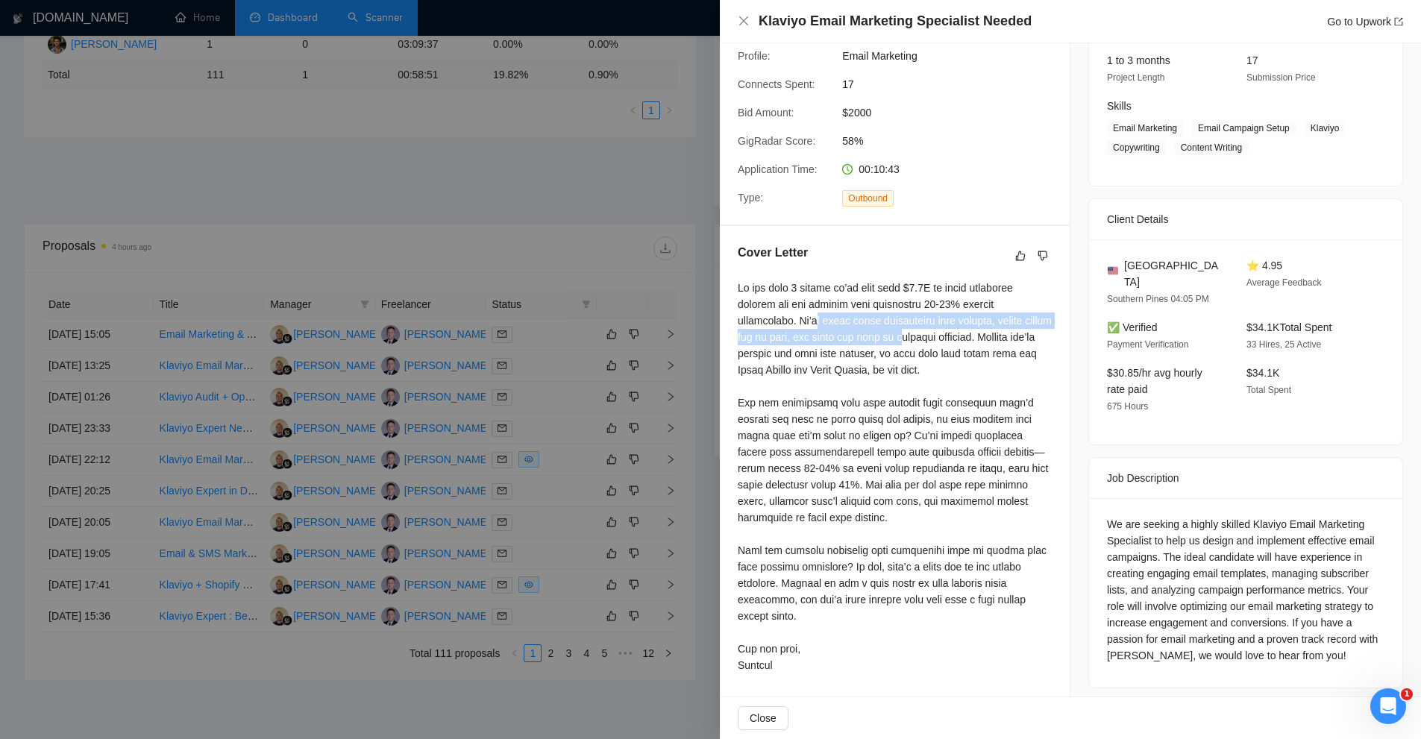
drag, startPoint x: 807, startPoint y: 322, endPoint x: 907, endPoint y: 335, distance: 100.9
click at [901, 333] on div at bounding box center [895, 477] width 314 height 394
click at [944, 362] on div at bounding box center [895, 477] width 314 height 394
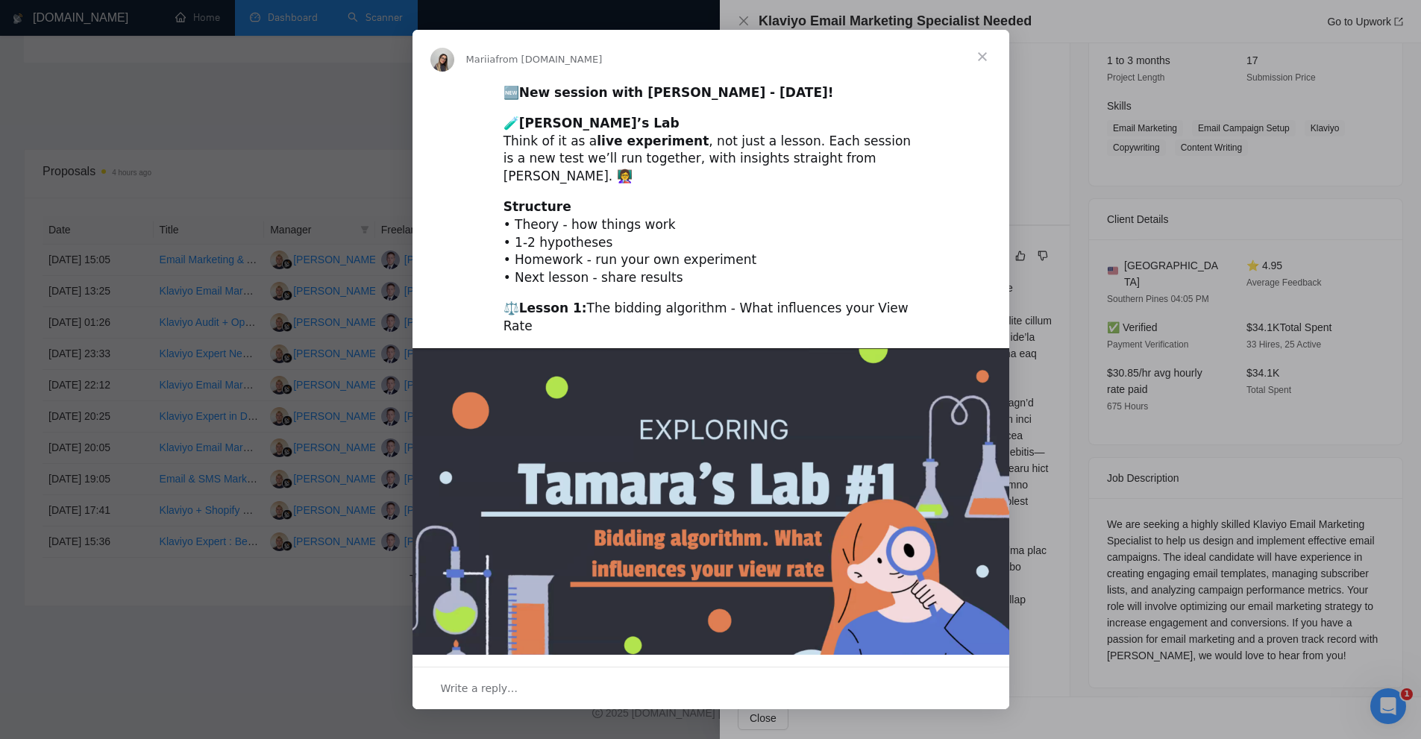
scroll to position [0, 0]
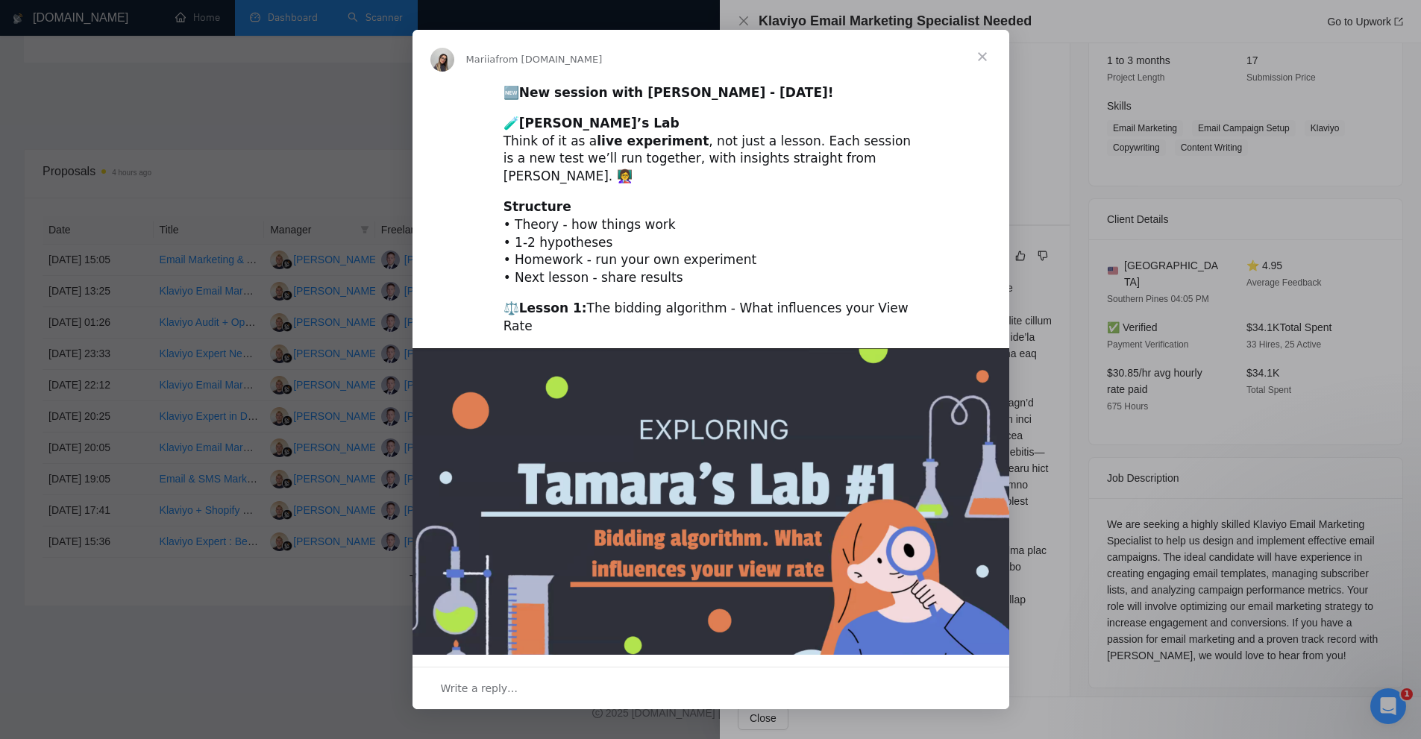
click at [1119, 240] on div "Intercom messenger" at bounding box center [710, 369] width 1421 height 739
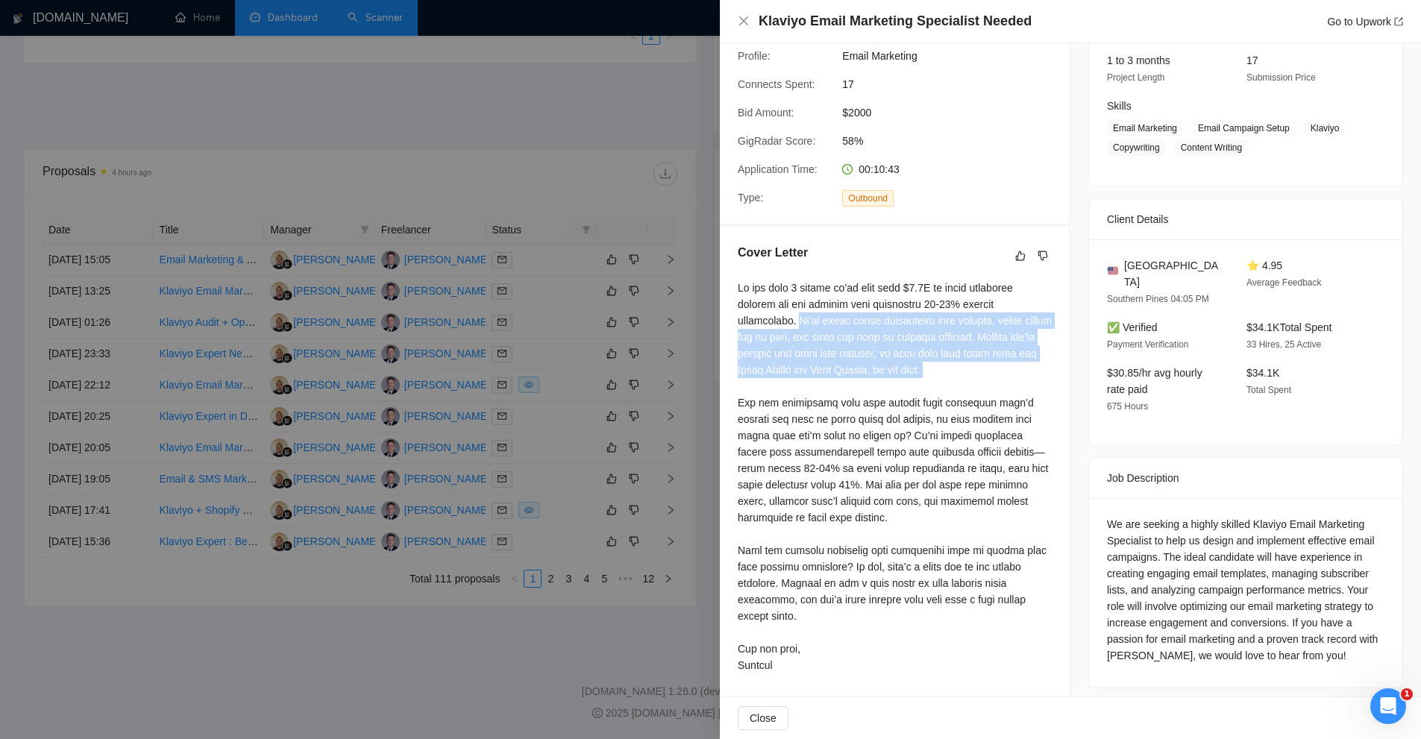
drag, startPoint x: 732, startPoint y: 317, endPoint x: 986, endPoint y: 385, distance: 262.6
click at [986, 385] on div "Cover Letter" at bounding box center [895, 461] width 350 height 471
click at [984, 383] on div at bounding box center [895, 477] width 314 height 394
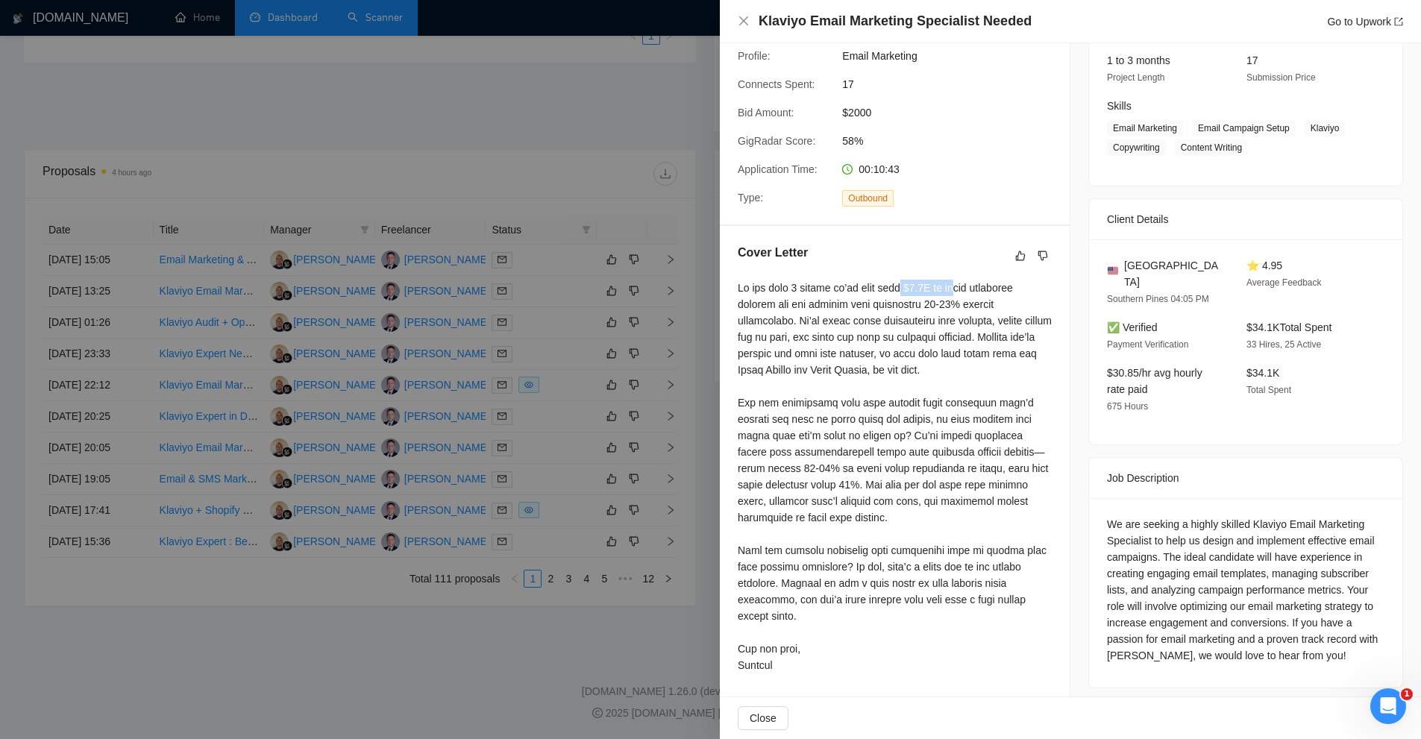
drag, startPoint x: 911, startPoint y: 291, endPoint x: 969, endPoint y: 278, distance: 59.6
click at [969, 278] on div "Cover Letter" at bounding box center [895, 461] width 350 height 471
drag, startPoint x: 912, startPoint y: 301, endPoint x: 938, endPoint y: 305, distance: 25.6
click at [917, 303] on div at bounding box center [895, 477] width 314 height 394
click at [928, 304] on div at bounding box center [895, 477] width 314 height 394
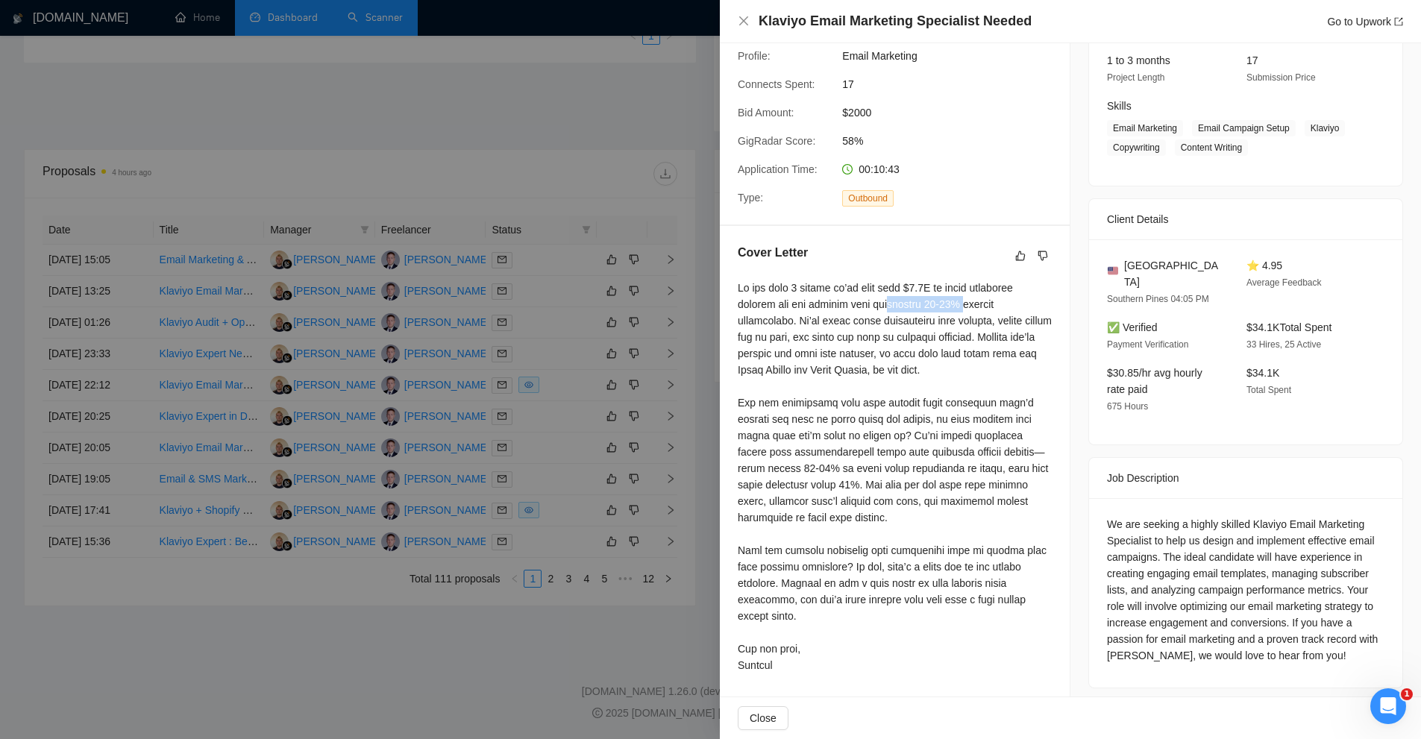
drag, startPoint x: 953, startPoint y: 306, endPoint x: 856, endPoint y: 292, distance: 97.3
click at [853, 292] on div at bounding box center [895, 477] width 314 height 394
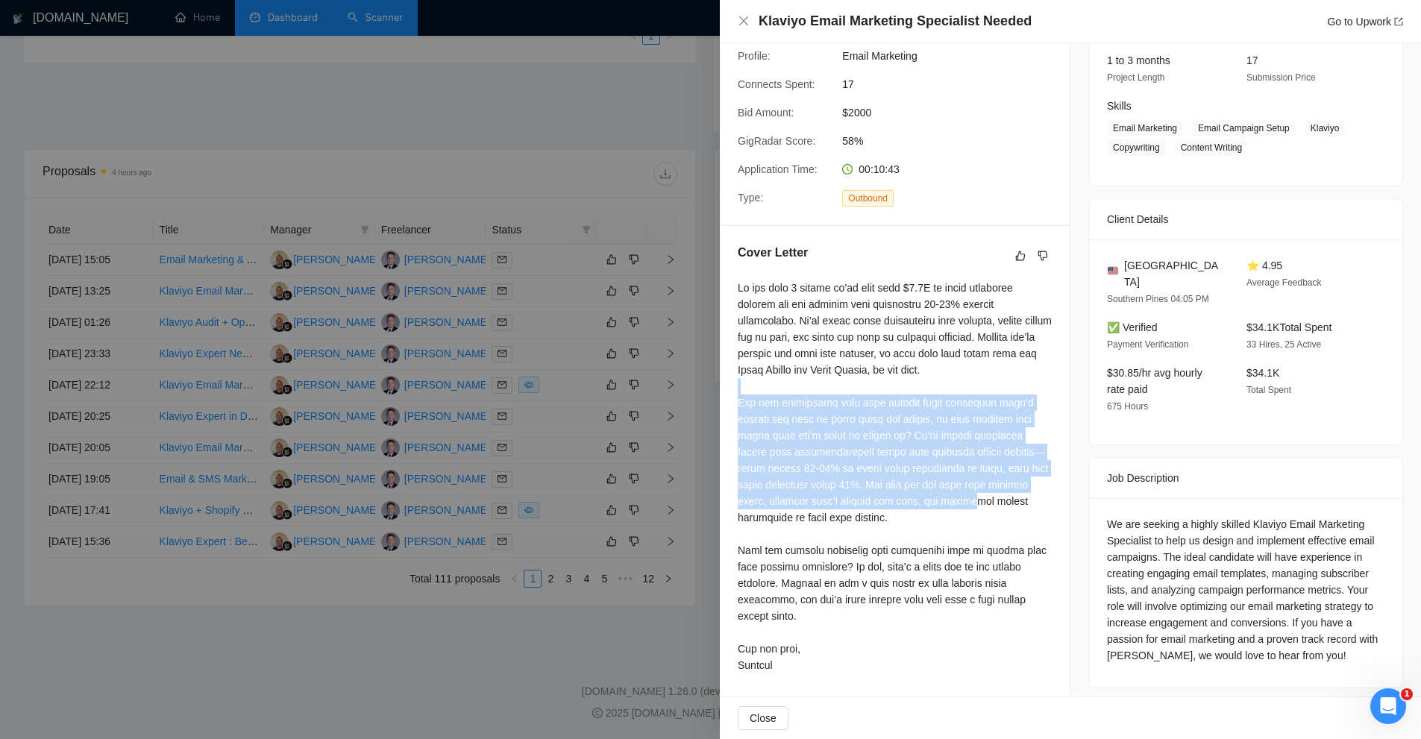
drag, startPoint x: 739, startPoint y: 392, endPoint x: 910, endPoint y: 503, distance: 204.0
click at [910, 503] on div at bounding box center [895, 477] width 314 height 394
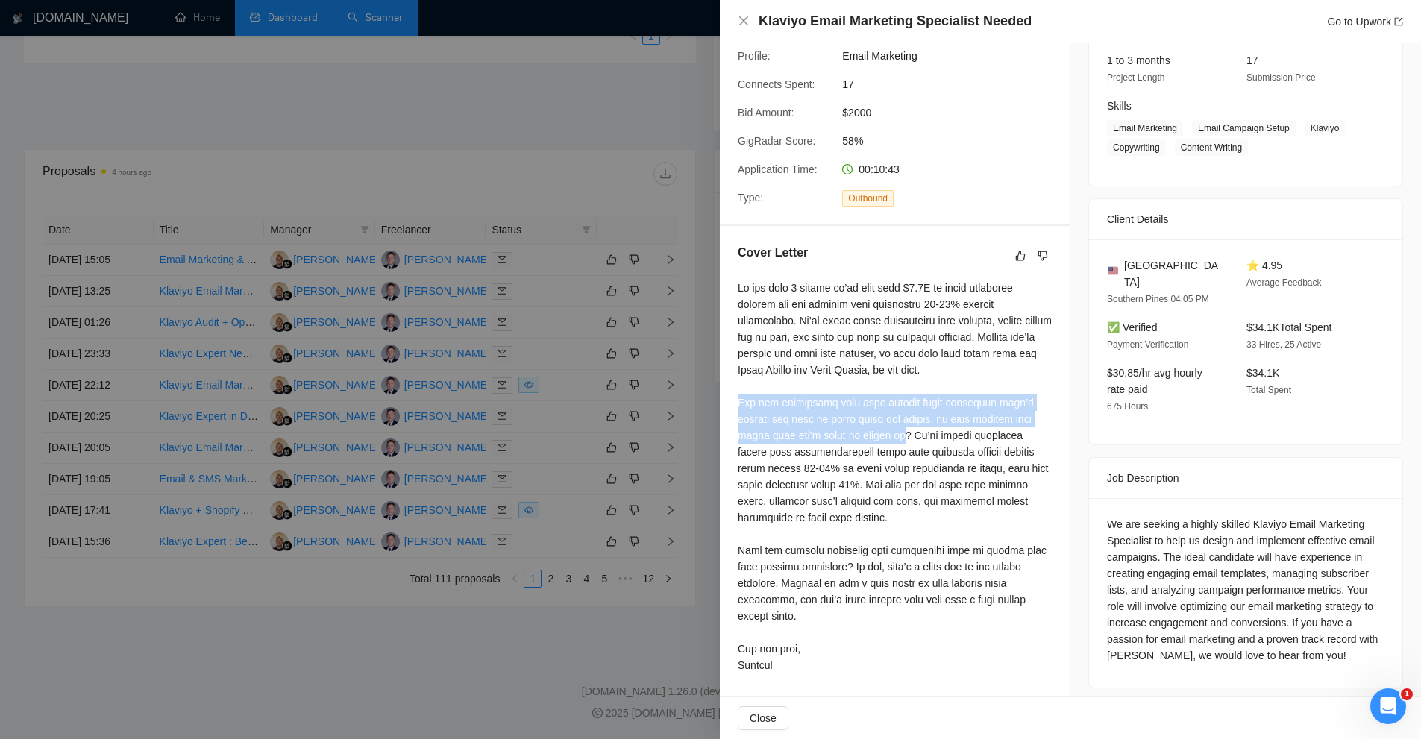
drag, startPoint x: 844, startPoint y: 438, endPoint x: 737, endPoint y: 410, distance: 110.2
click at [737, 410] on div "Cover Letter" at bounding box center [895, 461] width 350 height 471
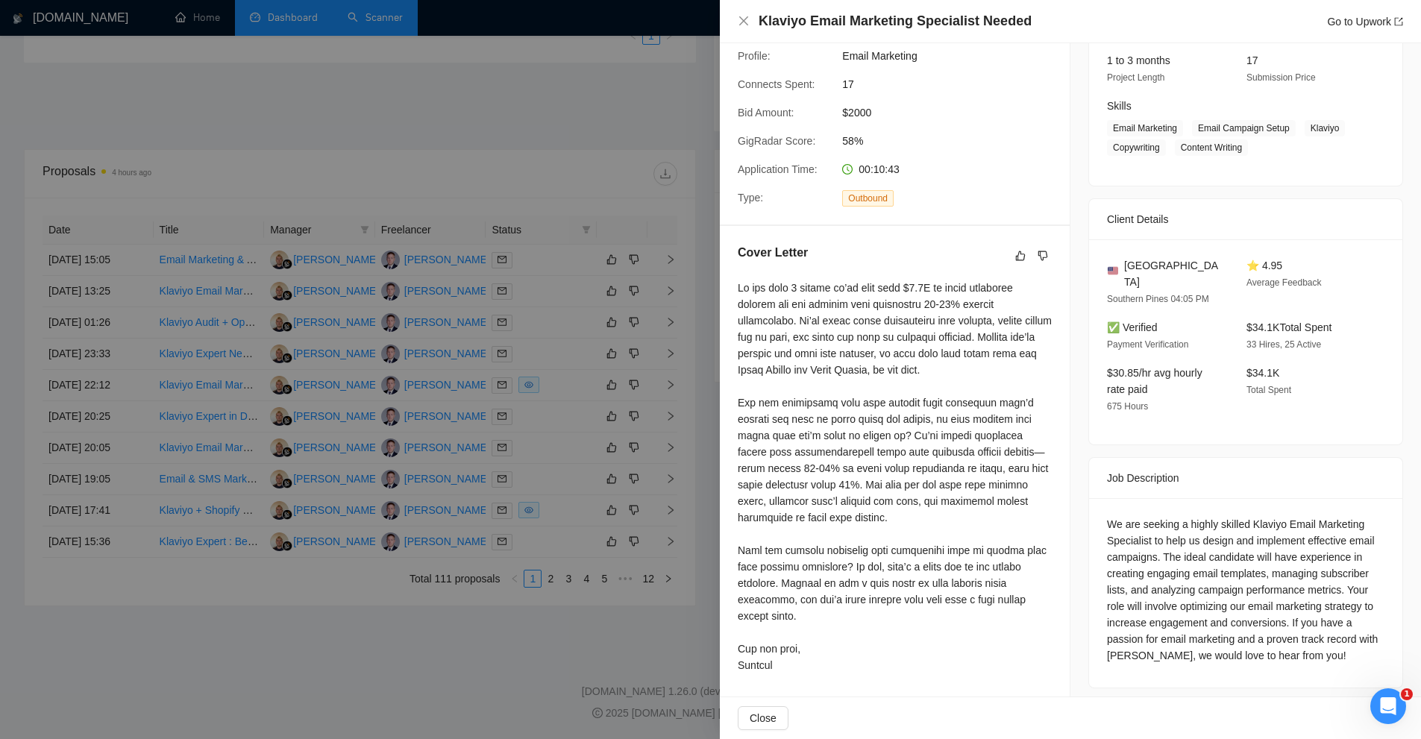
click at [902, 450] on div at bounding box center [895, 477] width 314 height 394
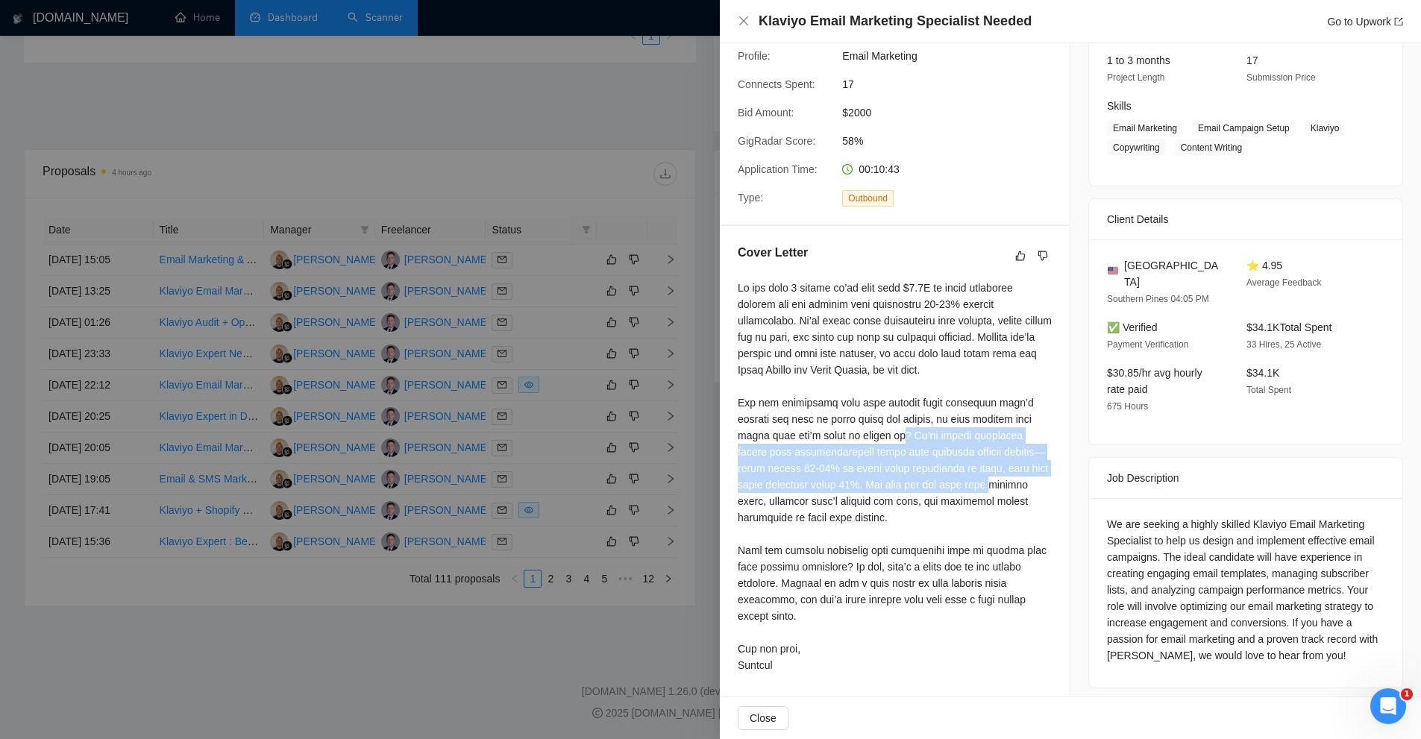
drag, startPoint x: 847, startPoint y: 439, endPoint x: 923, endPoint y: 481, distance: 86.8
click at [923, 481] on div at bounding box center [895, 477] width 314 height 394
click at [923, 483] on div at bounding box center [895, 477] width 314 height 394
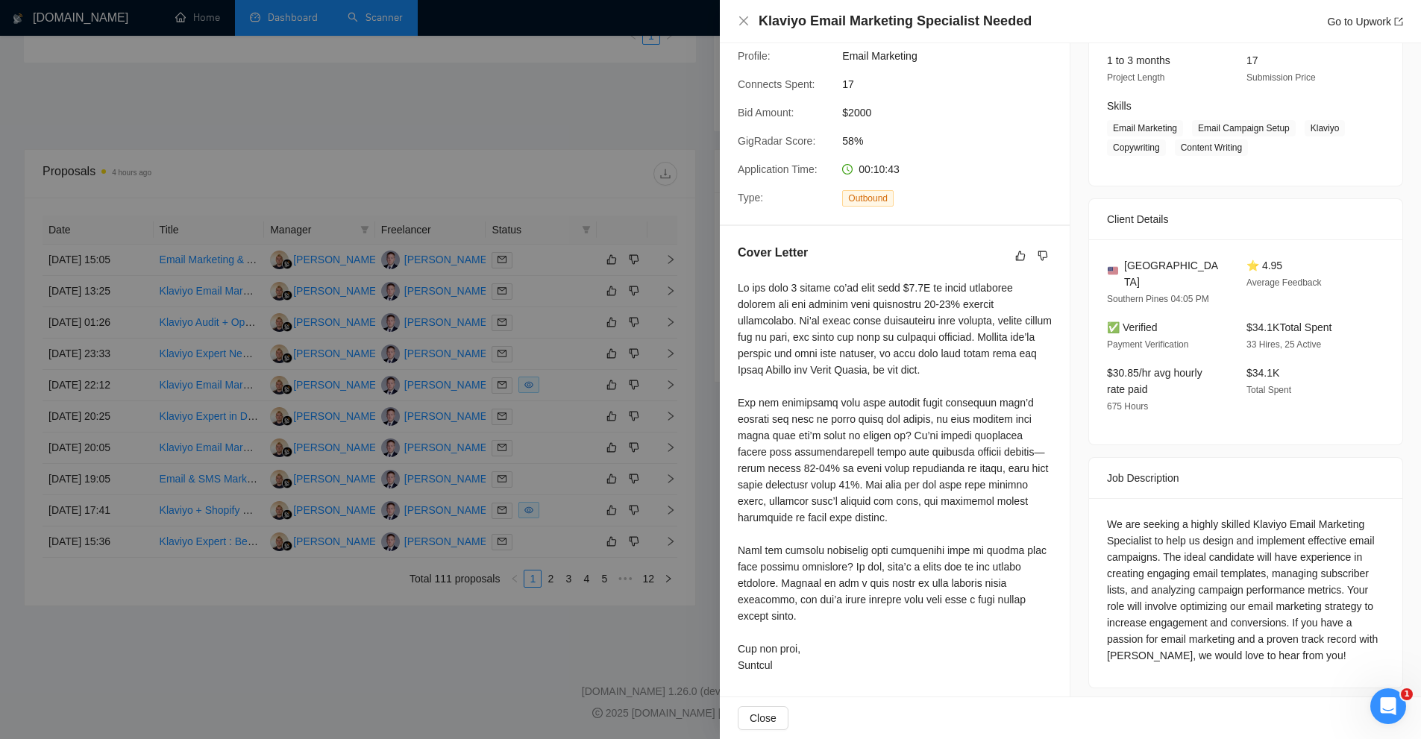
click at [939, 441] on div at bounding box center [895, 477] width 314 height 394
click at [993, 456] on div at bounding box center [895, 477] width 314 height 394
drag, startPoint x: 921, startPoint y: 431, endPoint x: 963, endPoint y: 436, distance: 42.8
click at [963, 436] on div at bounding box center [895, 477] width 314 height 394
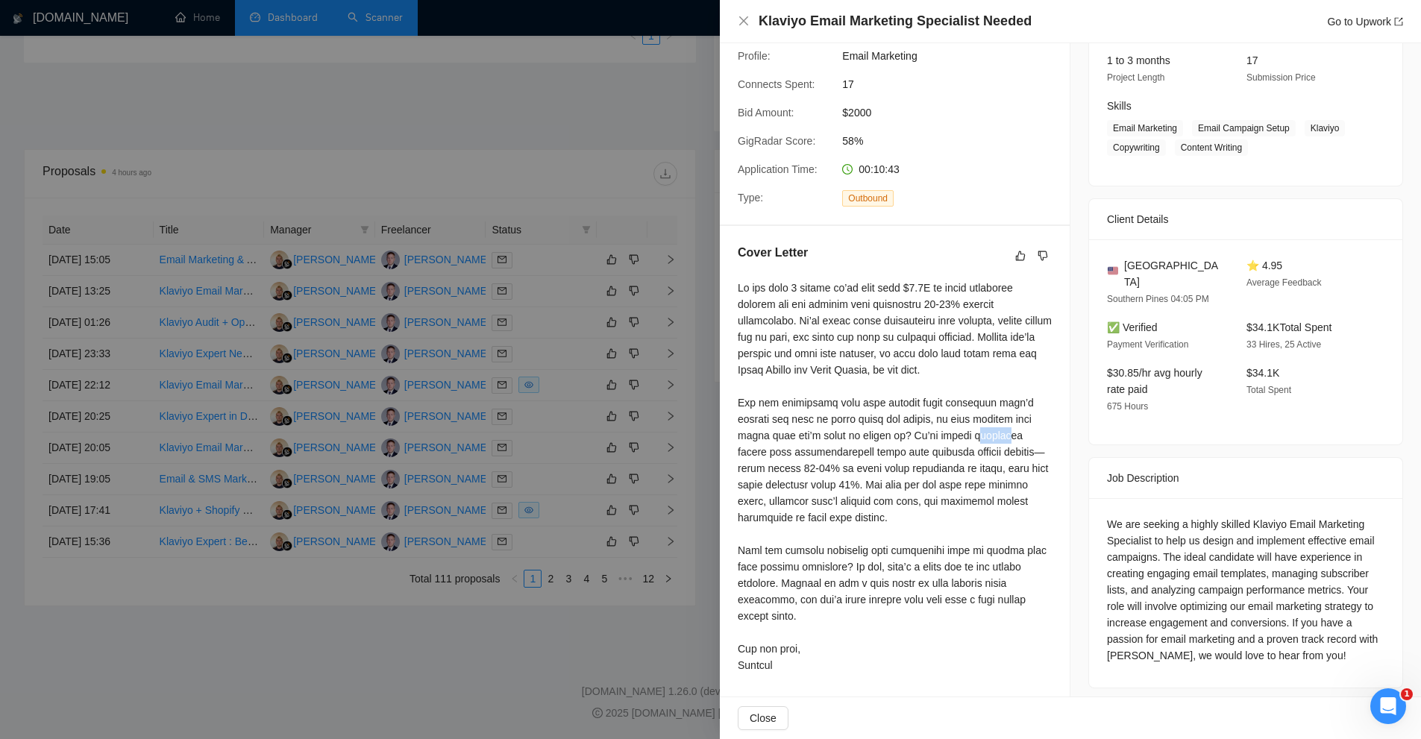
copy div "commer"
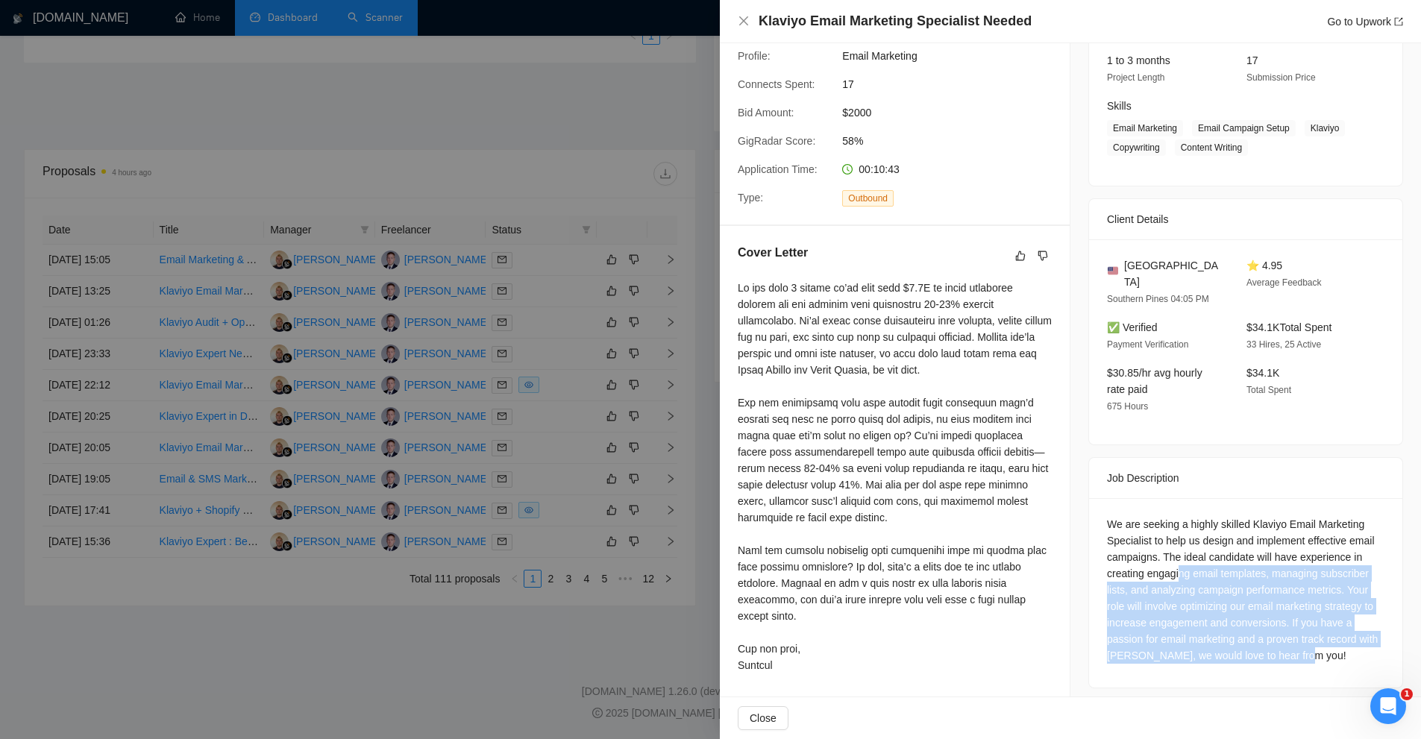
drag, startPoint x: 1174, startPoint y: 548, endPoint x: 1339, endPoint y: 633, distance: 185.2
click at [1339, 633] on div "We are seeking a highly skilled Klaviyo Email Marketing Specialist to help us d…" at bounding box center [1246, 590] width 278 height 148
click at [1339, 636] on div "We are seeking a highly skilled Klaviyo Email Marketing Specialist to help us d…" at bounding box center [1246, 590] width 278 height 148
click at [1340, 627] on div "We are seeking a highly skilled Klaviyo Email Marketing Specialist to help us d…" at bounding box center [1246, 590] width 278 height 148
drag, startPoint x: 1335, startPoint y: 636, endPoint x: 1085, endPoint y: 497, distance: 286.5
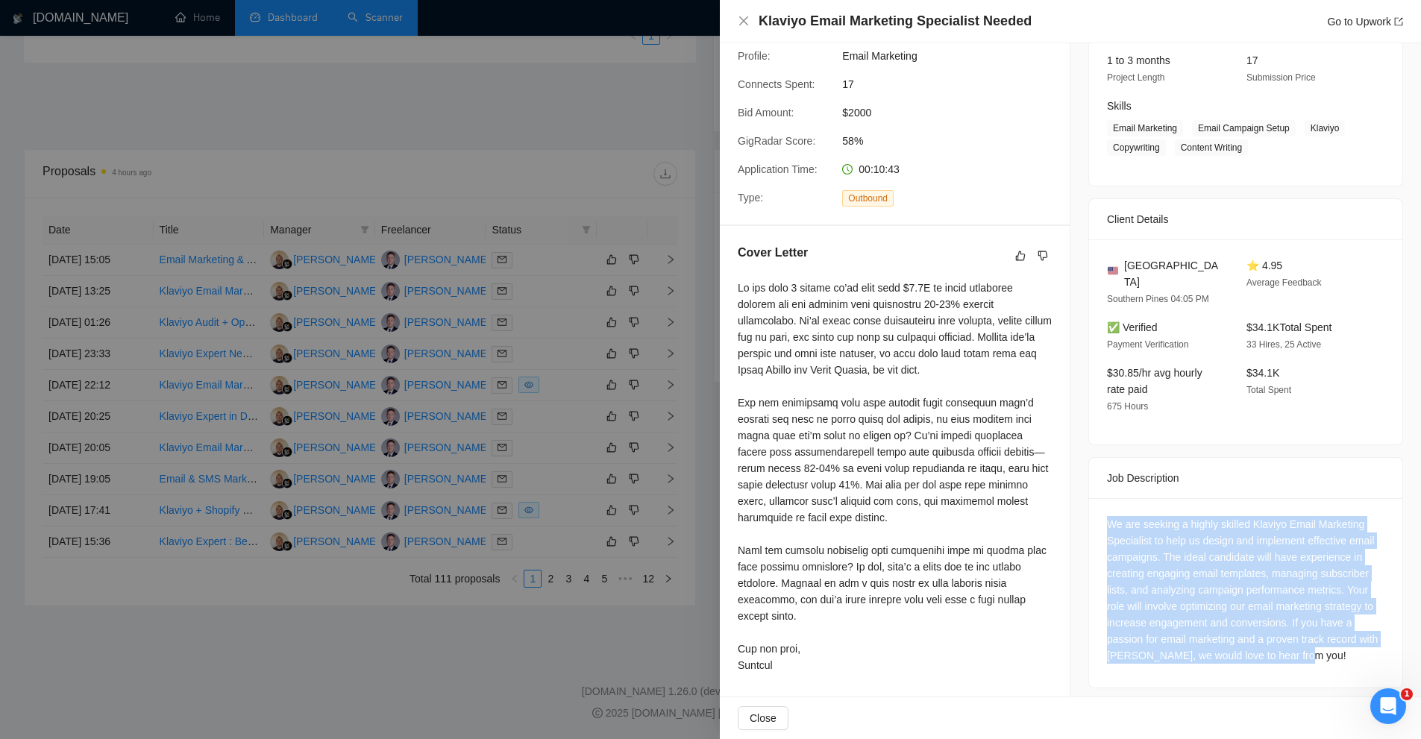
click at [1089, 498] on div "We are seeking a highly skilled Klaviyo Email Marketing Specialist to help us d…" at bounding box center [1245, 592] width 313 height 189
click at [1134, 498] on div "We are seeking a highly skilled Klaviyo Email Marketing Specialist to help us d…" at bounding box center [1245, 592] width 313 height 189
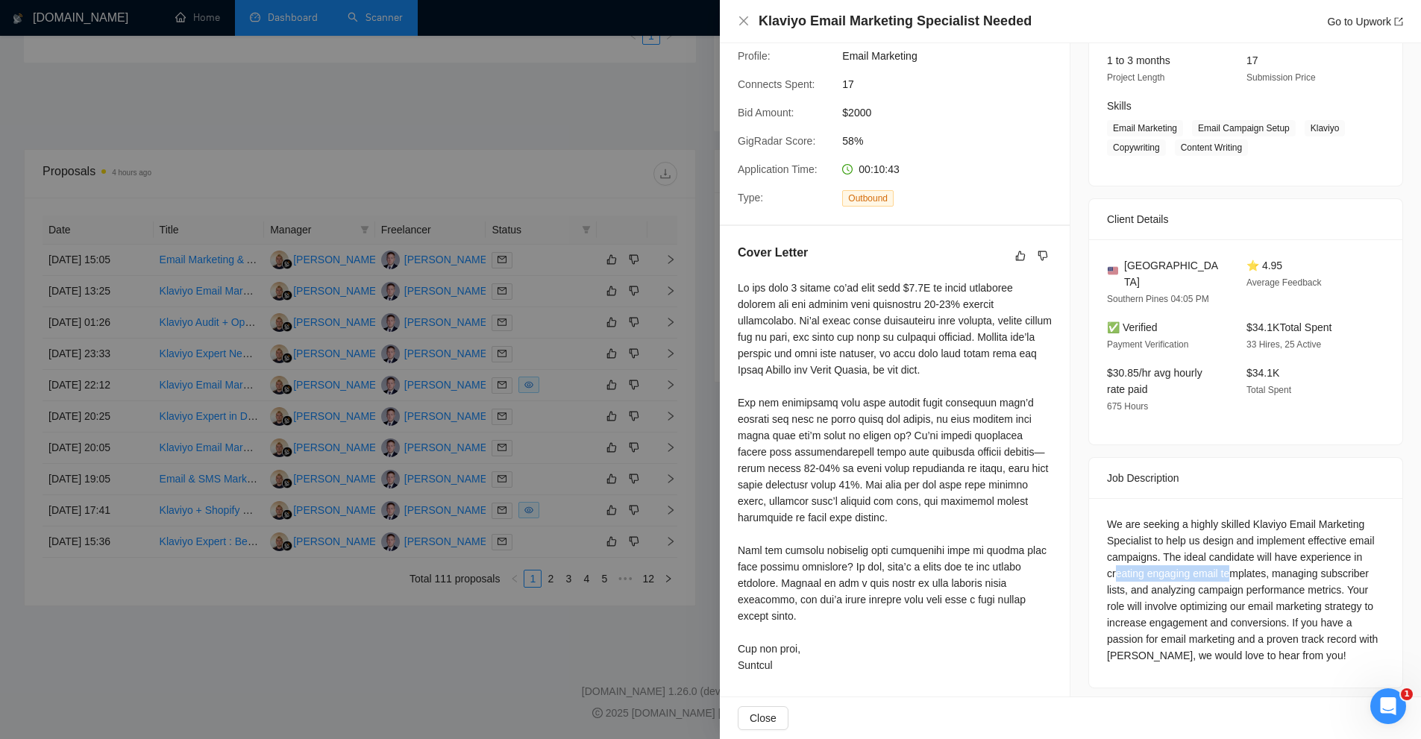
drag, startPoint x: 1118, startPoint y: 550, endPoint x: 1238, endPoint y: 553, distance: 120.1
click at [1238, 553] on div "We are seeking a highly skilled Klaviyo Email Marketing Specialist to help us d…" at bounding box center [1246, 590] width 278 height 148
click at [1241, 552] on div "We are seeking a highly skilled Klaviyo Email Marketing Specialist to help us d…" at bounding box center [1246, 590] width 278 height 148
drag, startPoint x: 1267, startPoint y: 551, endPoint x: 1297, endPoint y: 539, distance: 32.4
click at [1297, 539] on div "We are seeking a highly skilled Klaviyo Email Marketing Specialist to help us d…" at bounding box center [1246, 590] width 278 height 148
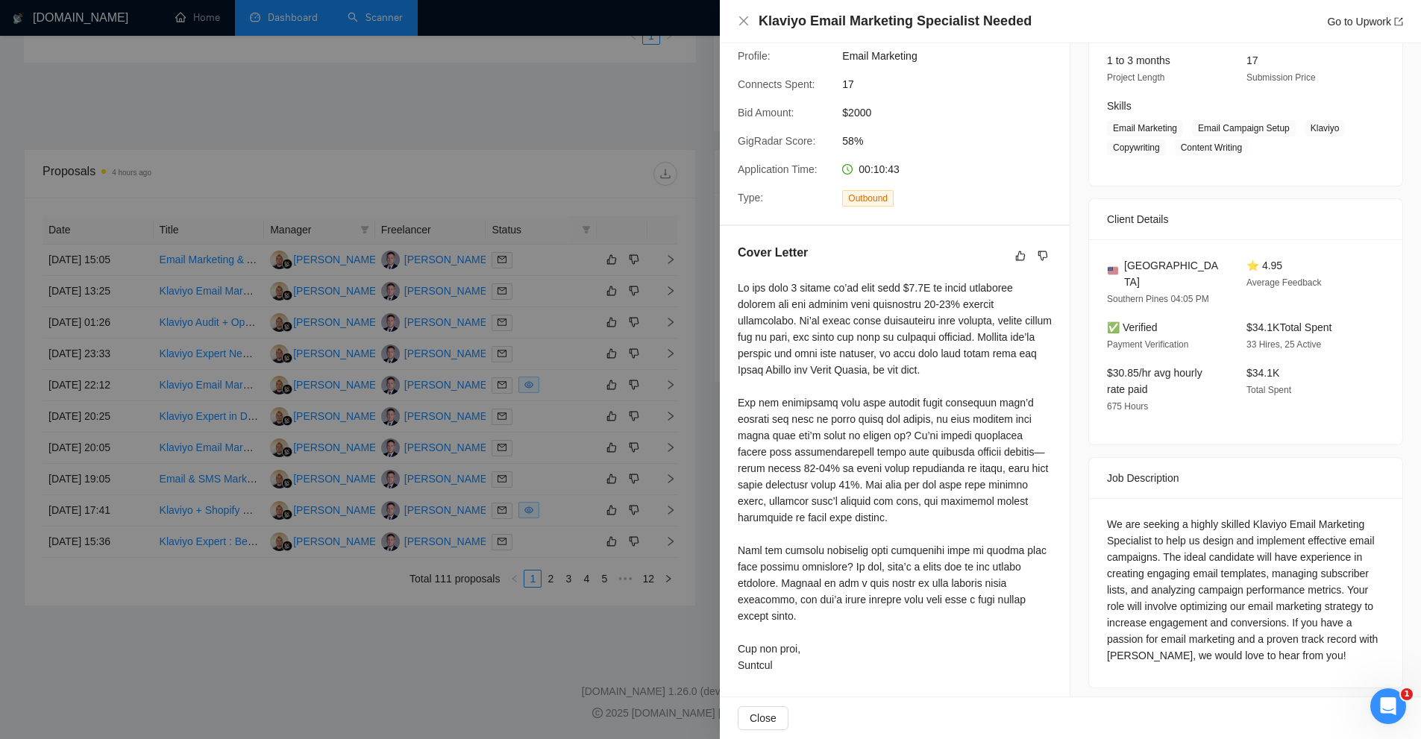
click at [1281, 540] on div "We are seeking a highly skilled Klaviyo Email Marketing Specialist to help us d…" at bounding box center [1246, 590] width 278 height 148
drag, startPoint x: 1152, startPoint y: 538, endPoint x: 1307, endPoint y: 536, distance: 155.2
click at [1307, 536] on div "We are seeking a highly skilled Klaviyo Email Marketing Specialist to help us d…" at bounding box center [1246, 590] width 278 height 148
click at [1281, 551] on div "We are seeking a highly skilled Klaviyo Email Marketing Specialist to help us d…" at bounding box center [1246, 590] width 278 height 148
drag, startPoint x: 1083, startPoint y: 549, endPoint x: 1267, endPoint y: 549, distance: 183.5
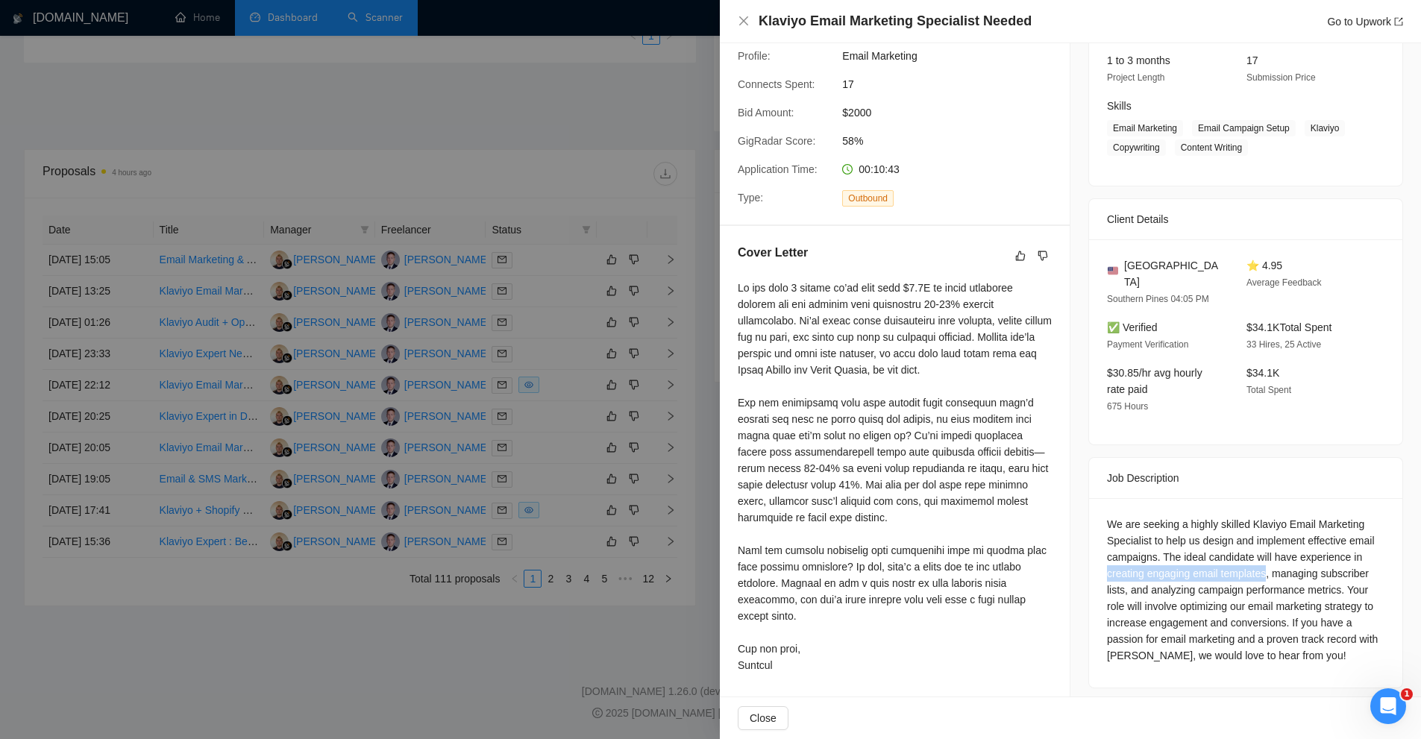
click at [1265, 551] on div "We are seeking a highly skilled Klaviyo Email Marketing Specialist to help us d…" at bounding box center [1245, 592] width 313 height 189
click at [1281, 516] on div "We are seeking a highly skilled Klaviyo Email Marketing Specialist to help us d…" at bounding box center [1246, 590] width 278 height 148
click at [1237, 551] on div "We are seeking a highly skilled Klaviyo Email Marketing Specialist to help us d…" at bounding box center [1246, 590] width 278 height 148
drag, startPoint x: 1237, startPoint y: 551, endPoint x: 1206, endPoint y: 550, distance: 30.6
click at [1206, 550] on div "We are seeking a highly skilled Klaviyo Email Marketing Specialist to help us d…" at bounding box center [1246, 590] width 278 height 148
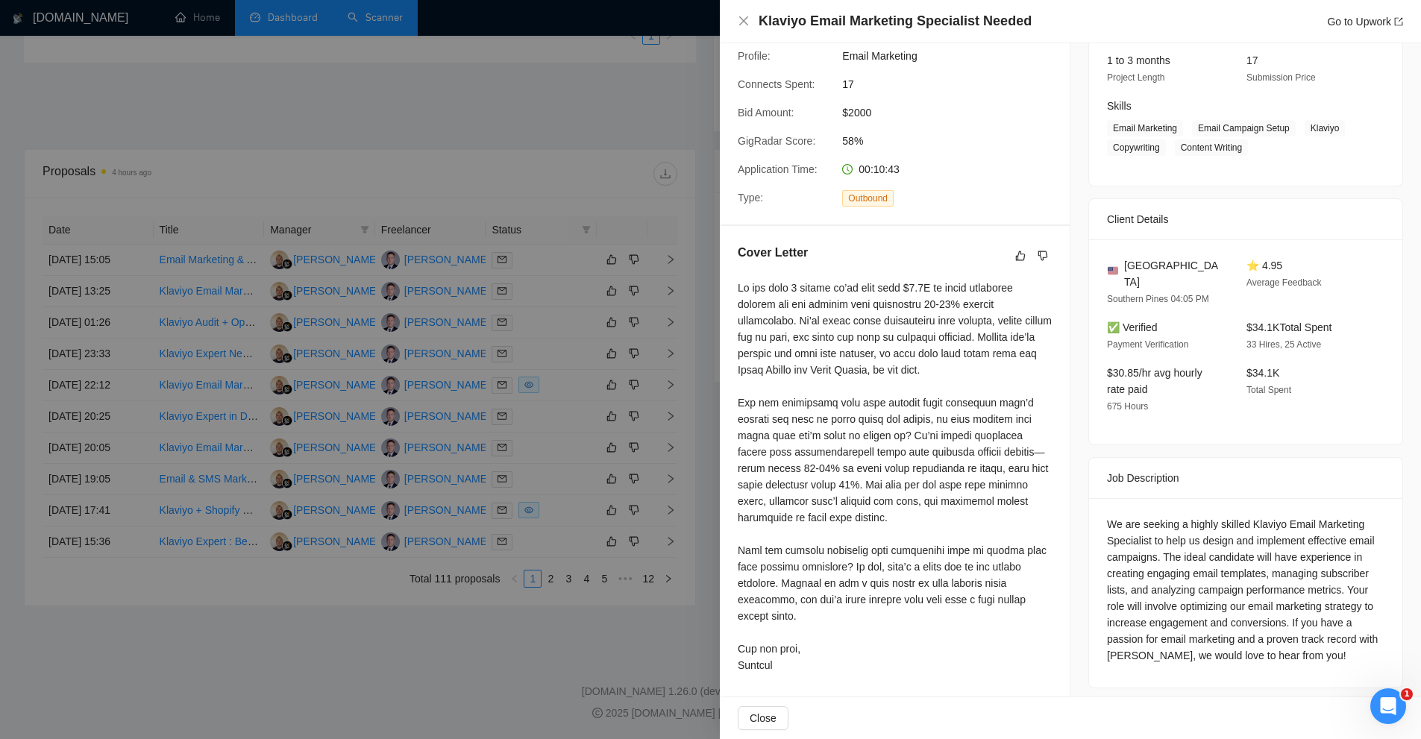
click at [1191, 551] on div "We are seeking a highly skilled Klaviyo Email Marketing Specialist to help us d…" at bounding box center [1246, 590] width 278 height 148
drag, startPoint x: 1191, startPoint y: 551, endPoint x: 1223, endPoint y: 550, distance: 32.8
click at [1223, 550] on div "We are seeking a highly skilled Klaviyo Email Marketing Specialist to help us d…" at bounding box center [1246, 590] width 278 height 148
copy div "email templates"
drag, startPoint x: 1276, startPoint y: 546, endPoint x: 1315, endPoint y: 571, distance: 47.0
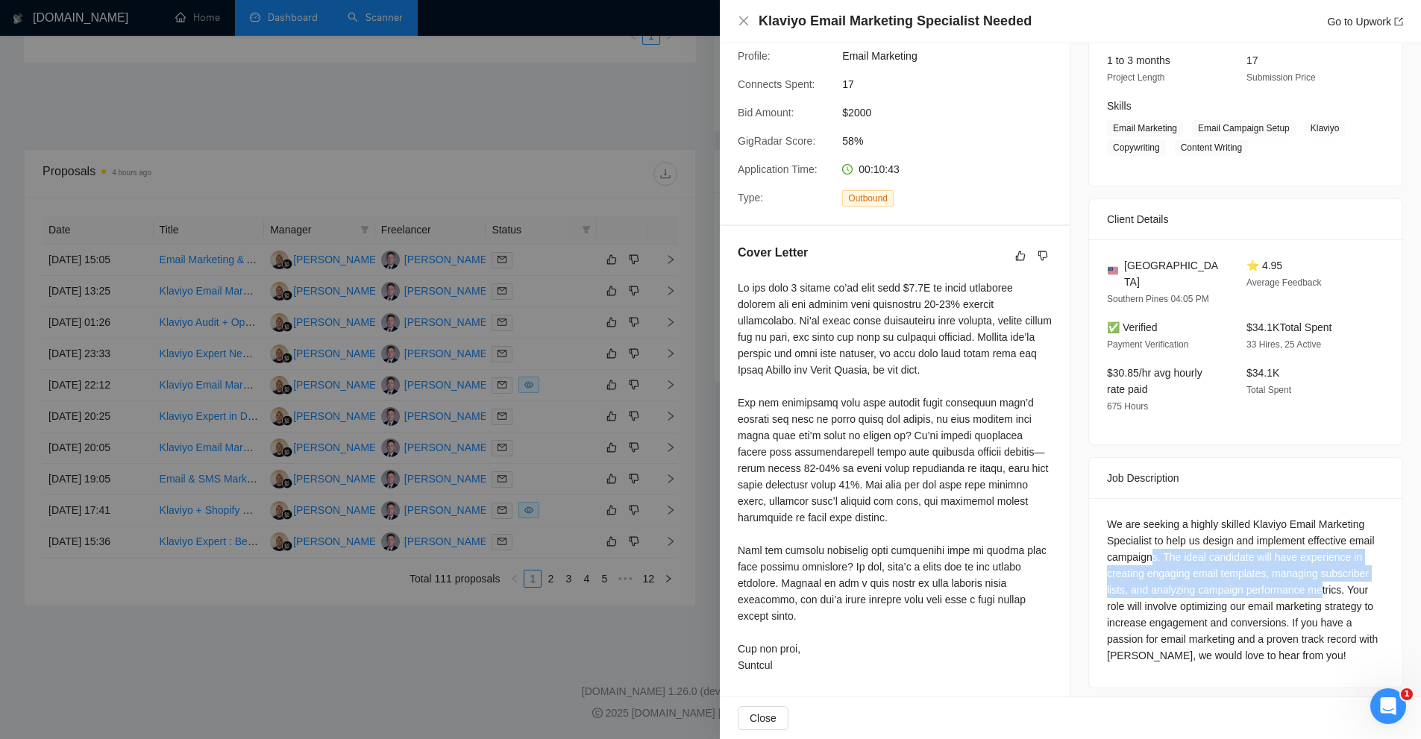
click at [1315, 571] on div "We are seeking a highly skilled Klaviyo Email Marketing Specialist to help us d…" at bounding box center [1246, 590] width 278 height 148
click at [1308, 568] on div "We are seeking a highly skilled Klaviyo Email Marketing Specialist to help us d…" at bounding box center [1246, 590] width 278 height 148
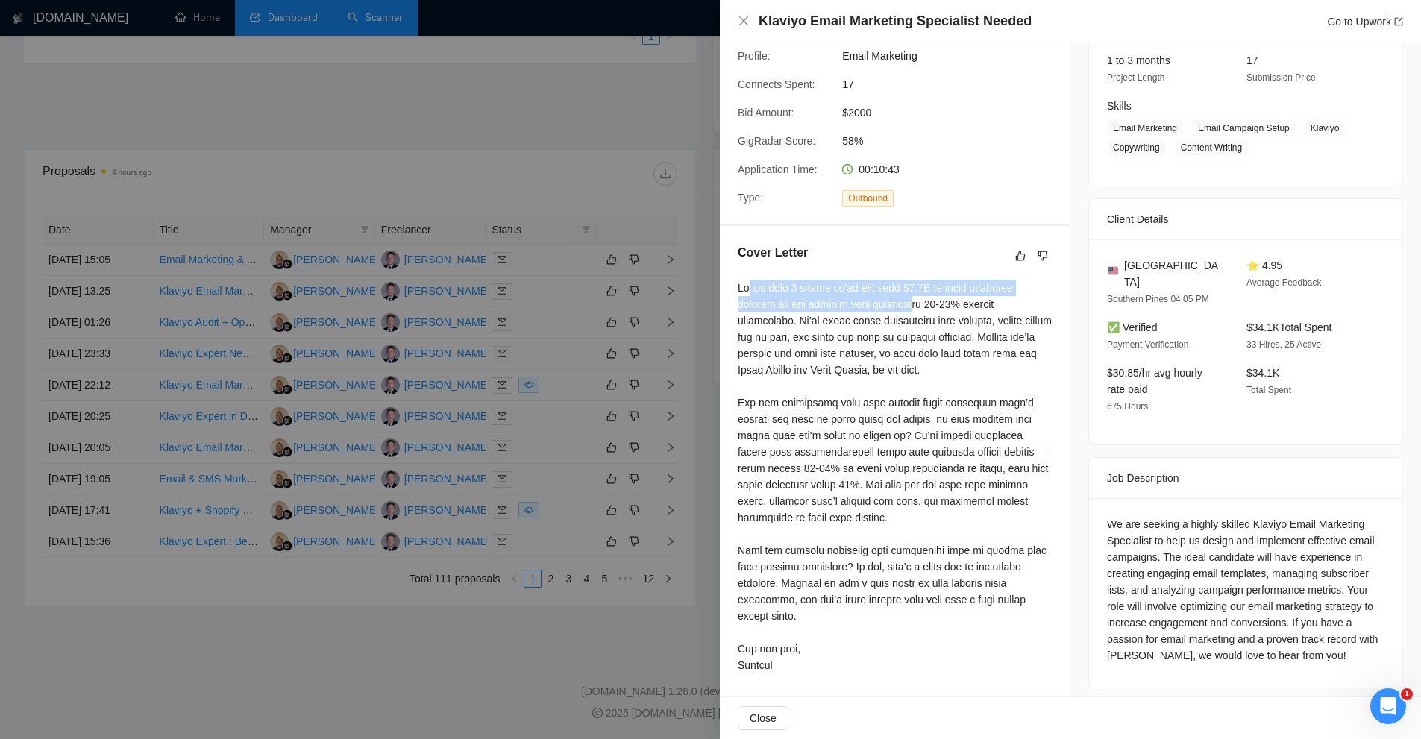
drag, startPoint x: 856, startPoint y: 299, endPoint x: 906, endPoint y: 311, distance: 50.7
click at [906, 311] on div at bounding box center [895, 477] width 314 height 394
click at [910, 310] on div at bounding box center [895, 477] width 314 height 394
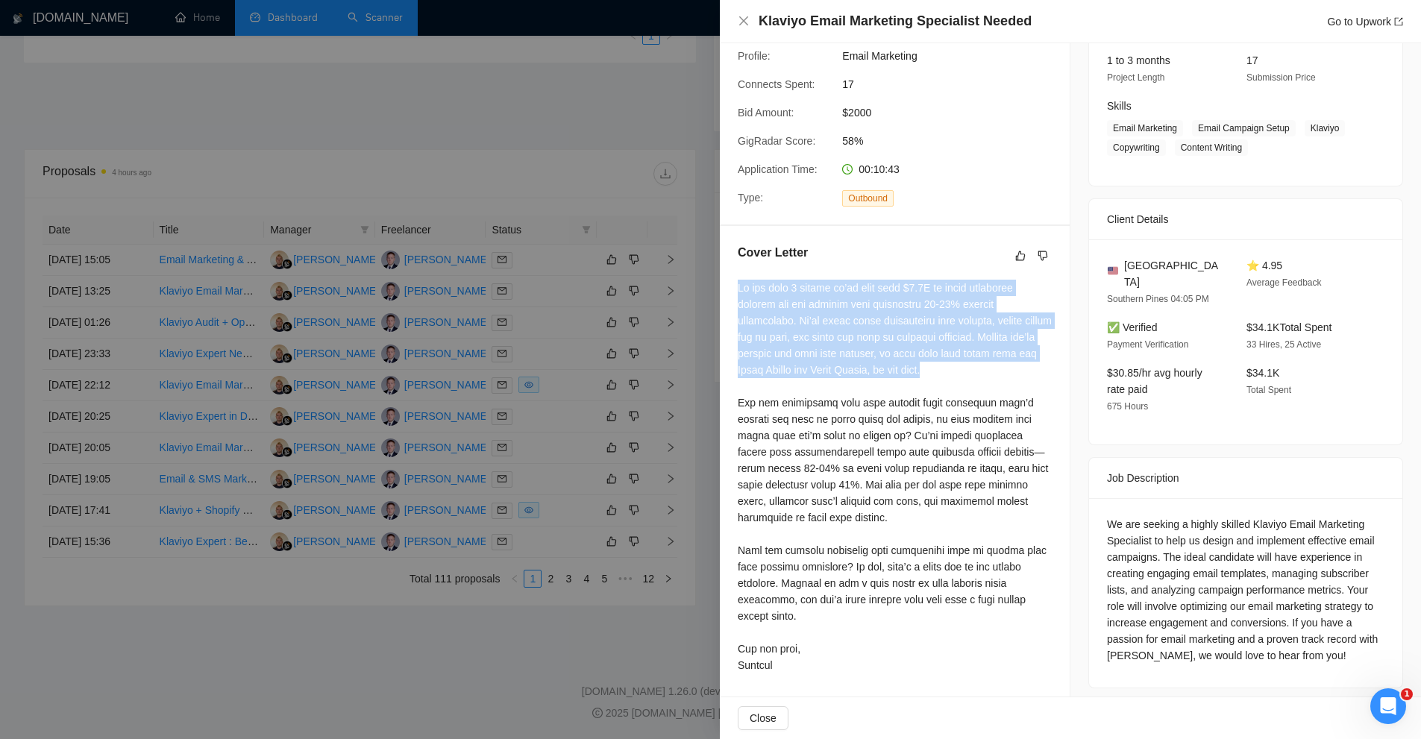
drag, startPoint x: 821, startPoint y: 290, endPoint x: 971, endPoint y: 376, distance: 172.8
click at [971, 376] on div "Cover Letter" at bounding box center [895, 461] width 350 height 471
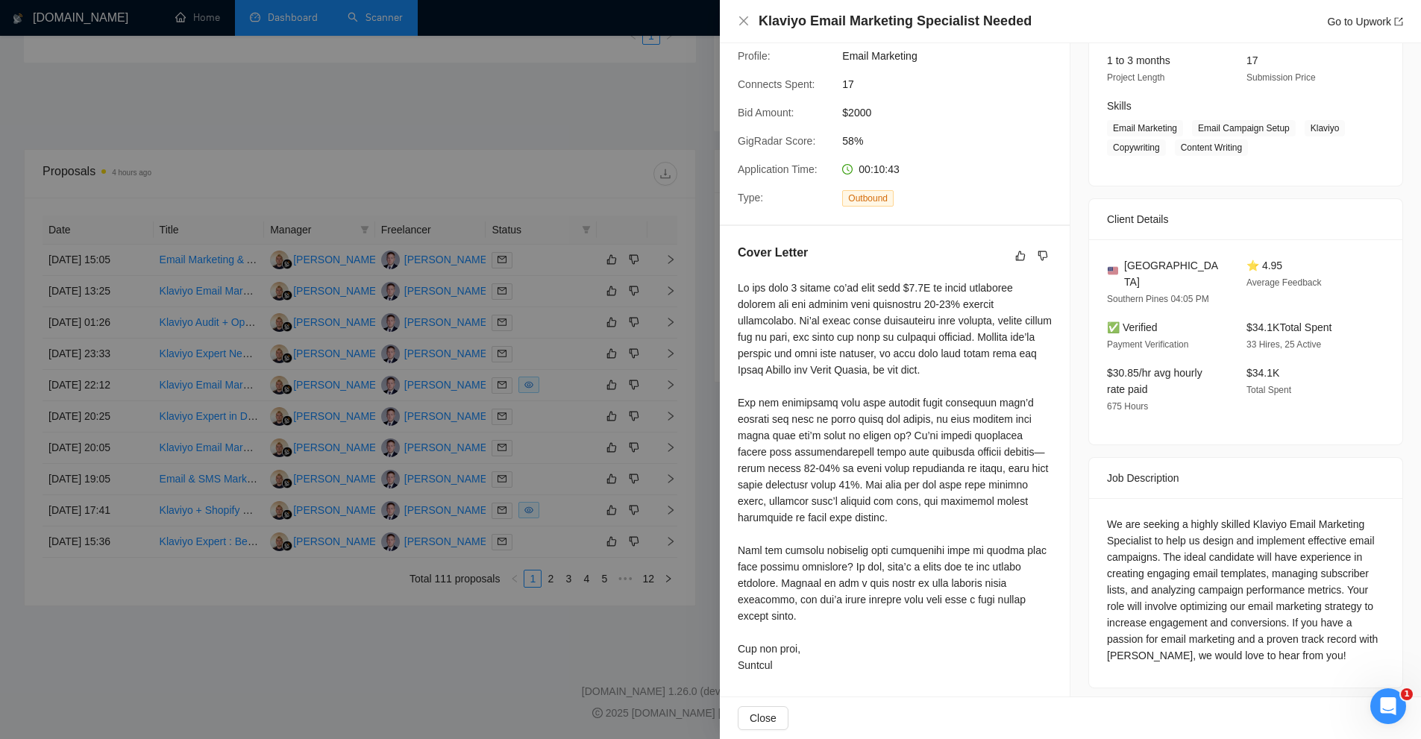
click at [971, 383] on div at bounding box center [895, 477] width 314 height 394
drag, startPoint x: 1188, startPoint y: 553, endPoint x: 1268, endPoint y: 555, distance: 79.1
click at [1268, 555] on div "We are seeking a highly skilled Klaviyo Email Marketing Specialist to help us d…" at bounding box center [1246, 590] width 278 height 148
click at [1273, 562] on div "We are seeking a highly skilled Klaviyo Email Marketing Specialist to help us d…" at bounding box center [1246, 590] width 278 height 148
drag, startPoint x: 1198, startPoint y: 557, endPoint x: 1250, endPoint y: 560, distance: 52.3
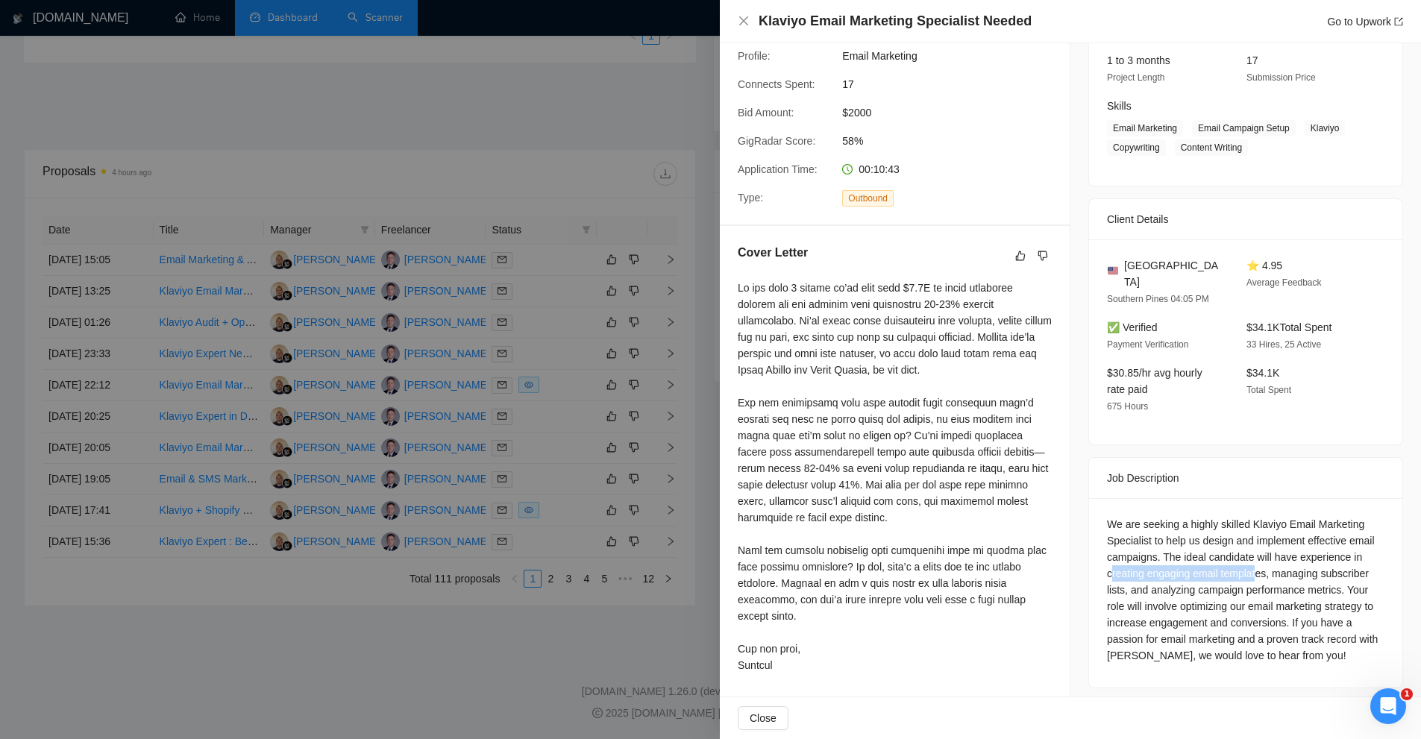
click at [1250, 560] on div "We are seeking a highly skilled Klaviyo Email Marketing Specialist to help us d…" at bounding box center [1246, 590] width 278 height 148
drag, startPoint x: 1278, startPoint y: 554, endPoint x: 1168, endPoint y: 577, distance: 111.9
click at [1147, 574] on div "We are seeking a highly skilled Klaviyo Email Marketing Specialist to help us d…" at bounding box center [1246, 590] width 278 height 148
drag, startPoint x: 1153, startPoint y: 571, endPoint x: 1311, endPoint y: 574, distance: 157.4
click at [1307, 570] on div "We are seeking a highly skilled Klaviyo Email Marketing Specialist to help us d…" at bounding box center [1246, 590] width 278 height 148
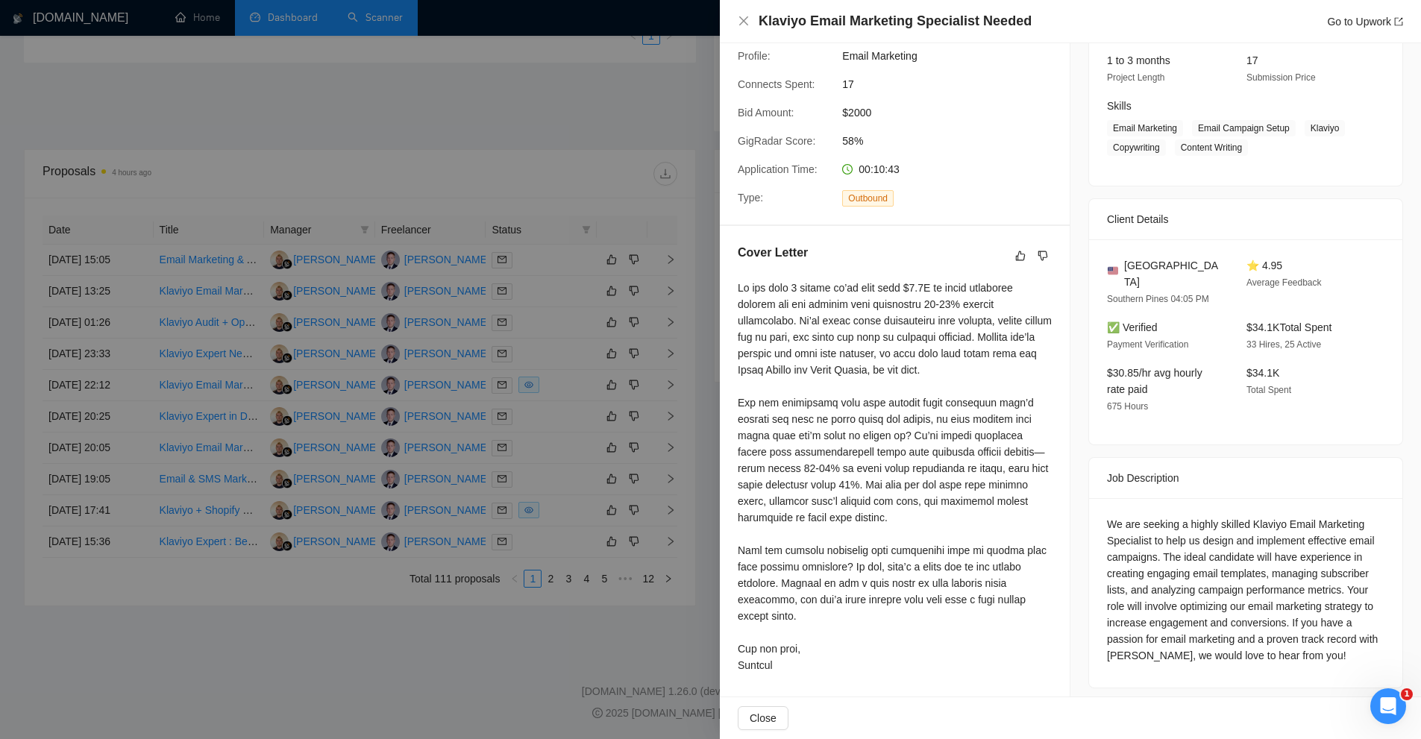
click at [1315, 594] on div "We are seeking a highly skilled Klaviyo Email Marketing Specialist to help us d…" at bounding box center [1246, 590] width 278 height 148
drag, startPoint x: 1148, startPoint y: 569, endPoint x: 1333, endPoint y: 568, distance: 185.0
click at [1333, 568] on div "We are seeking a highly skilled Klaviyo Email Marketing Specialist to help us d…" at bounding box center [1246, 590] width 278 height 148
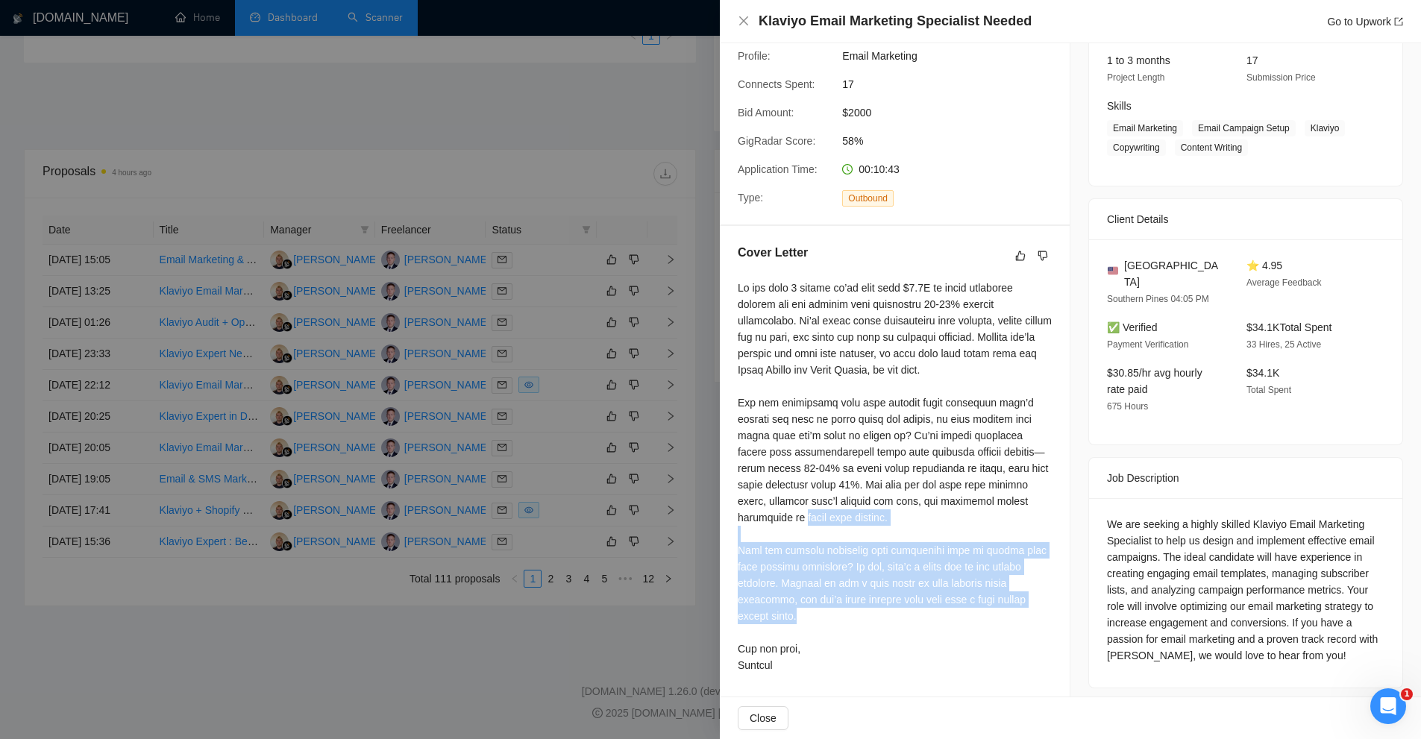
drag, startPoint x: 753, startPoint y: 541, endPoint x: 1049, endPoint y: 621, distance: 306.7
click at [1050, 621] on div "Cover Letter" at bounding box center [895, 461] width 350 height 471
click at [1036, 619] on div at bounding box center [895, 477] width 314 height 394
drag, startPoint x: 912, startPoint y: 619, endPoint x: 771, endPoint y: 566, distance: 151.3
click at [771, 566] on div at bounding box center [895, 477] width 314 height 394
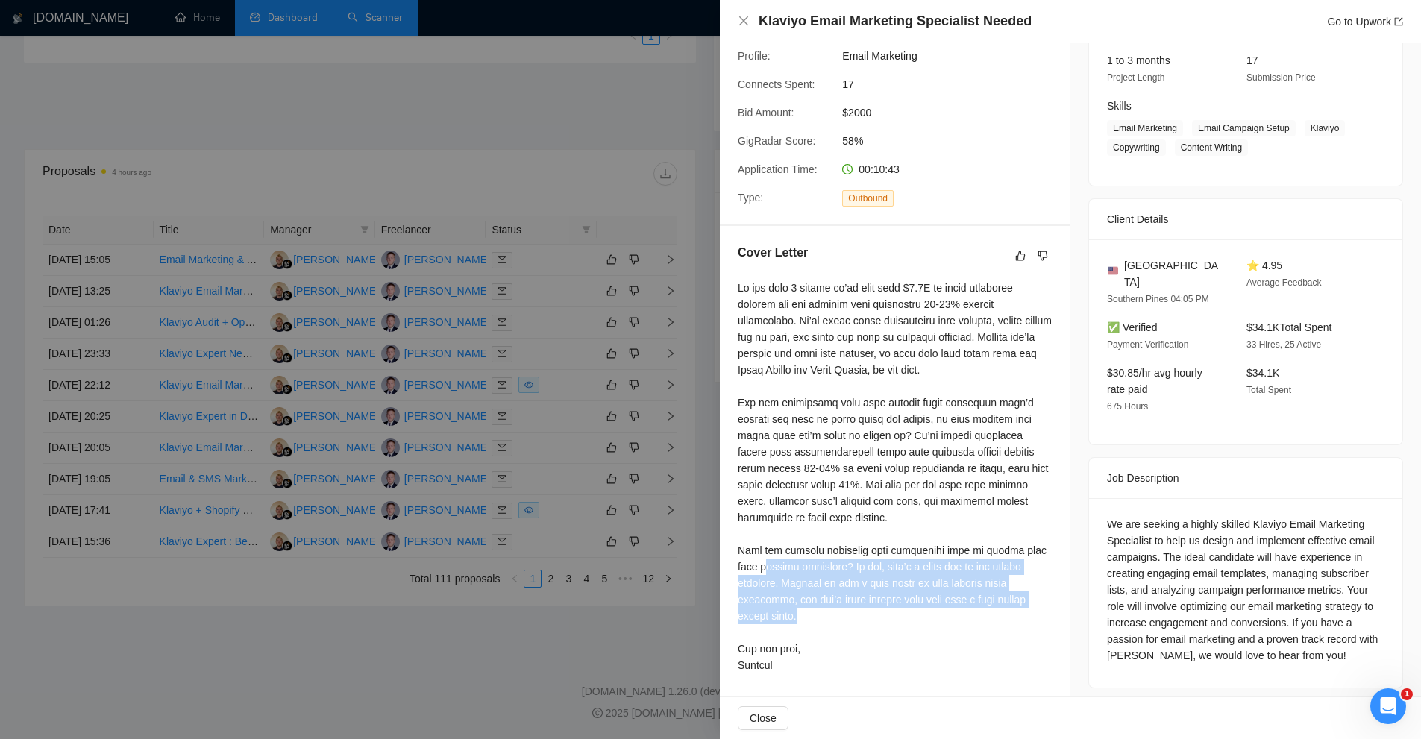
click at [771, 566] on div at bounding box center [895, 477] width 314 height 394
drag, startPoint x: 783, startPoint y: 577, endPoint x: 992, endPoint y: 592, distance: 209.4
click at [992, 592] on div at bounding box center [895, 477] width 314 height 394
drag, startPoint x: 745, startPoint y: 542, endPoint x: 869, endPoint y: 599, distance: 136.9
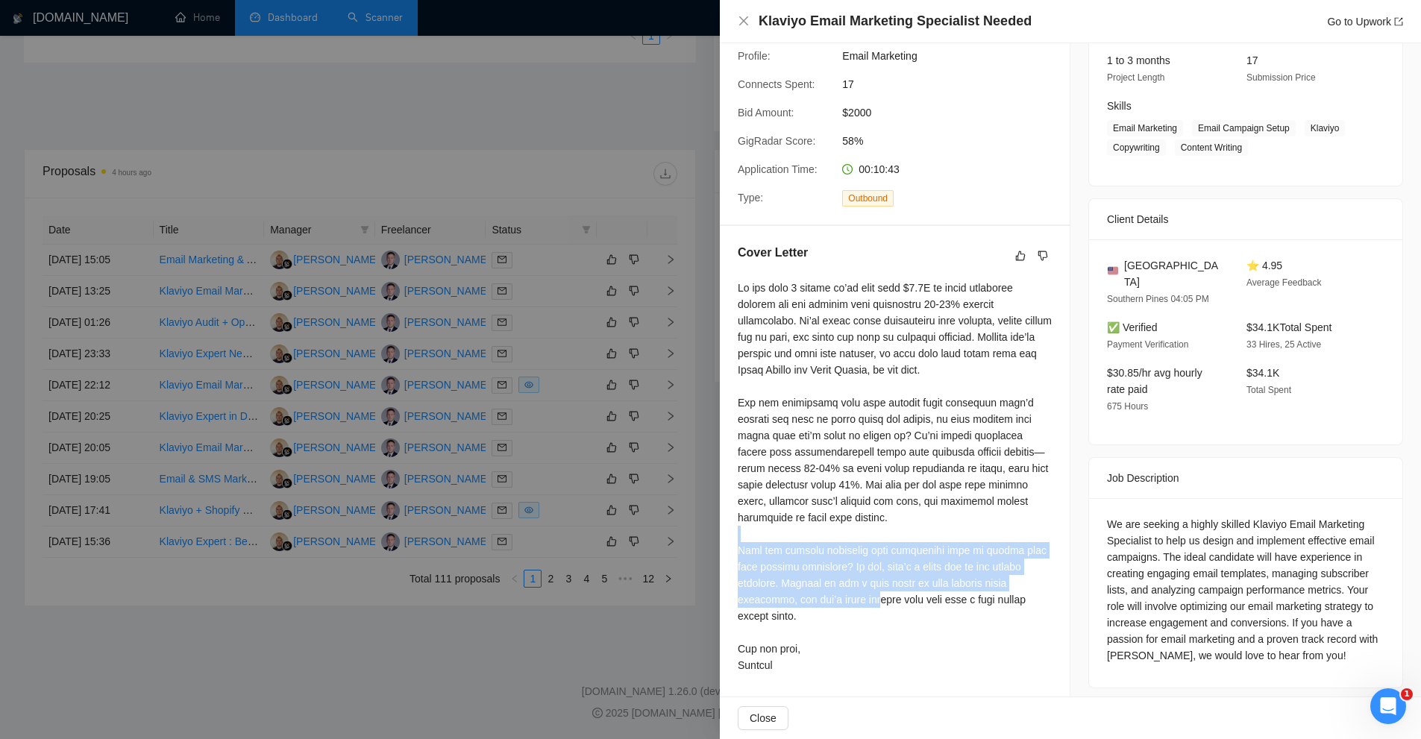
click at [869, 599] on div "Cover Letter" at bounding box center [895, 461] width 350 height 471
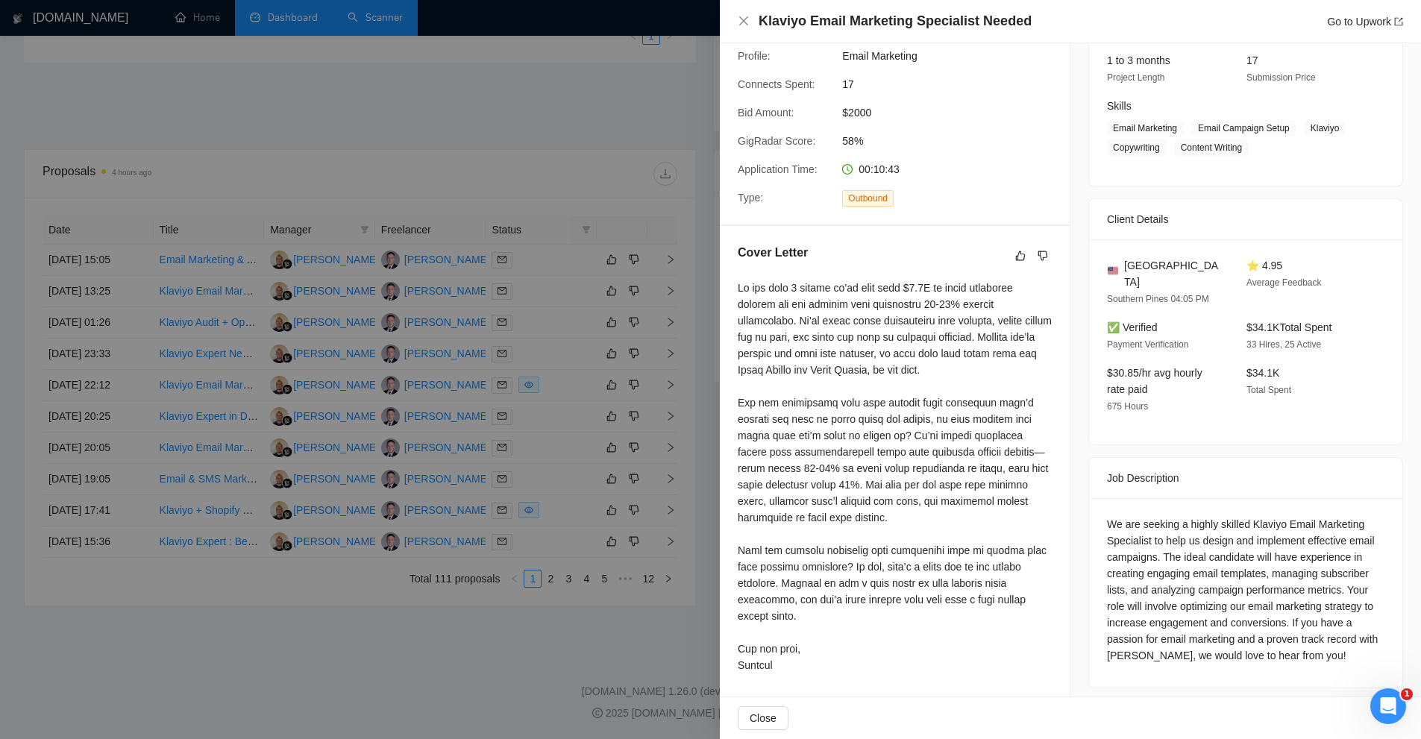
click at [888, 511] on div at bounding box center [895, 477] width 314 height 394
drag, startPoint x: 803, startPoint y: 586, endPoint x: 895, endPoint y: 631, distance: 102.4
click at [895, 631] on div at bounding box center [895, 477] width 314 height 394
click at [897, 621] on div at bounding box center [895, 477] width 314 height 394
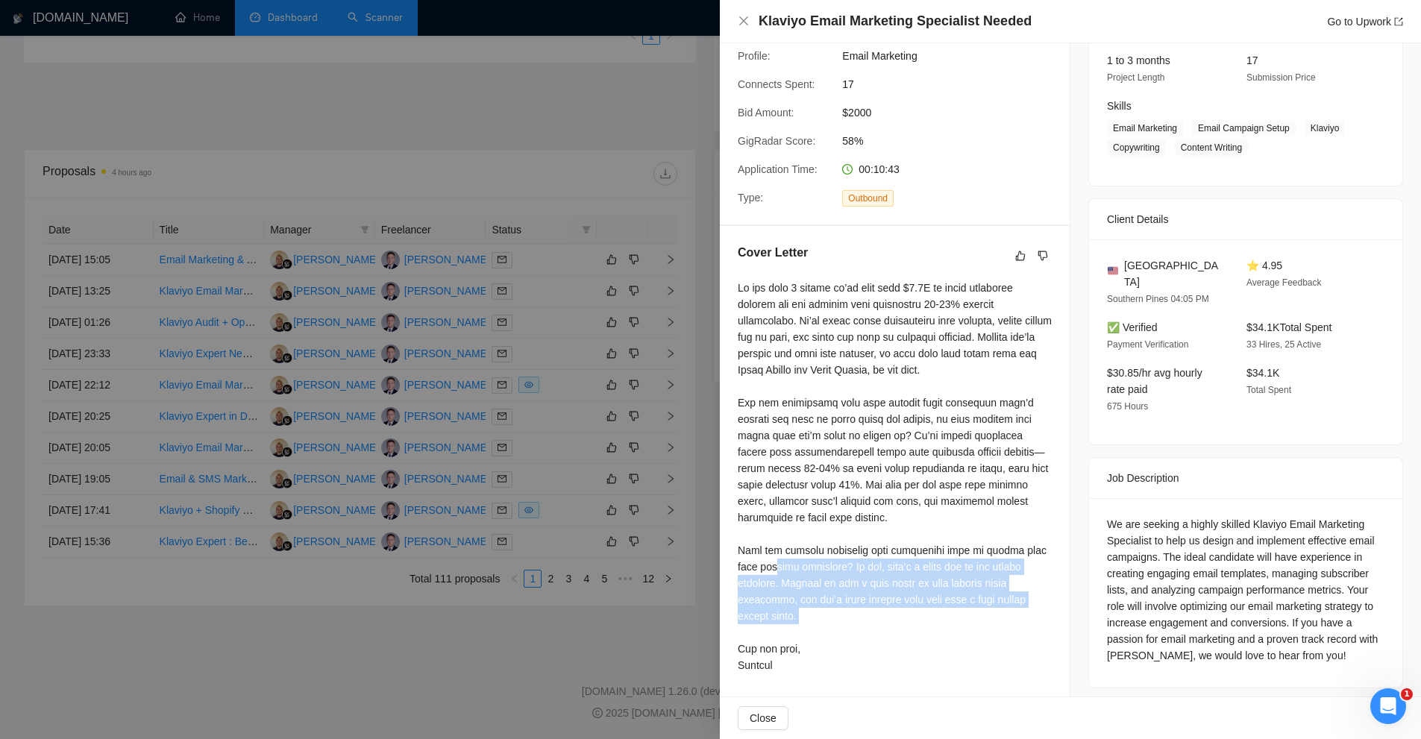
drag, startPoint x: 826, startPoint y: 589, endPoint x: 783, endPoint y: 559, distance: 51.9
click at [783, 559] on div at bounding box center [895, 477] width 314 height 394
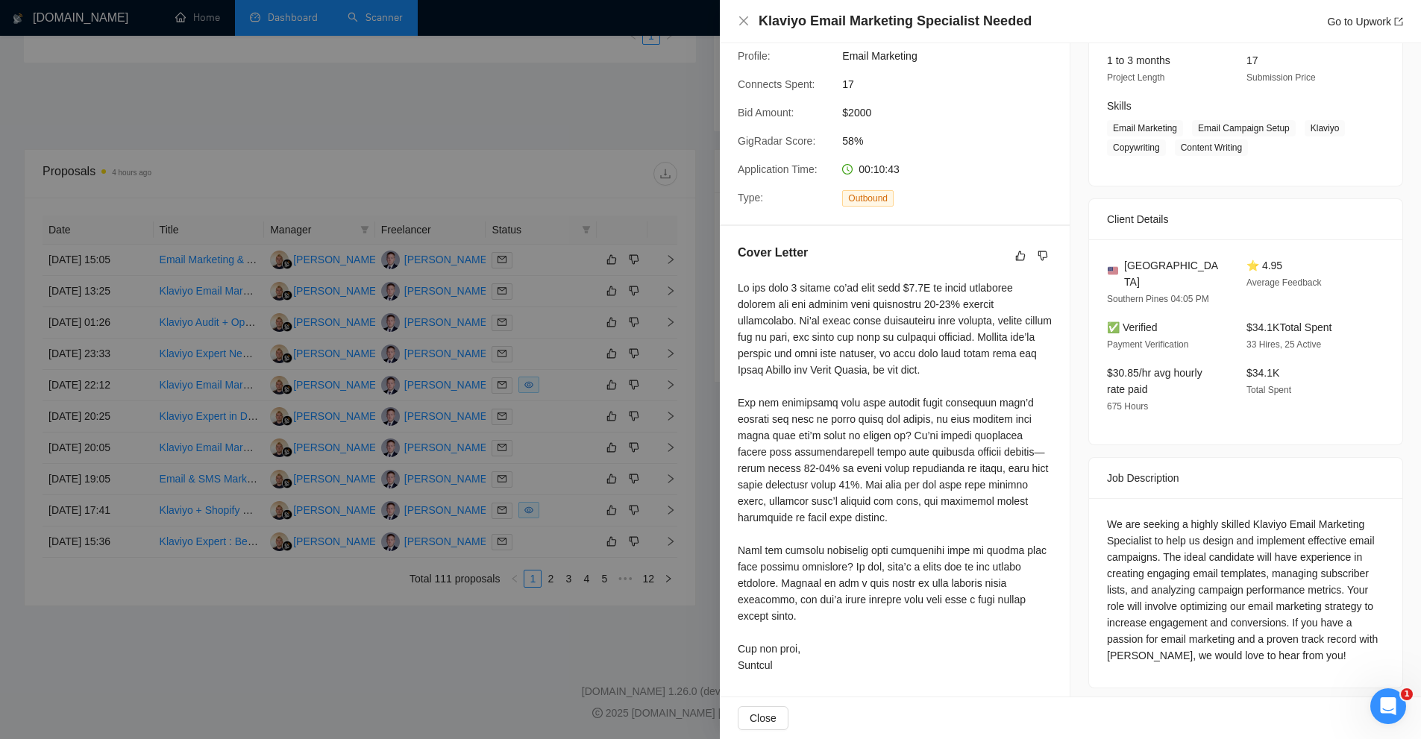
click at [925, 375] on div at bounding box center [895, 477] width 314 height 394
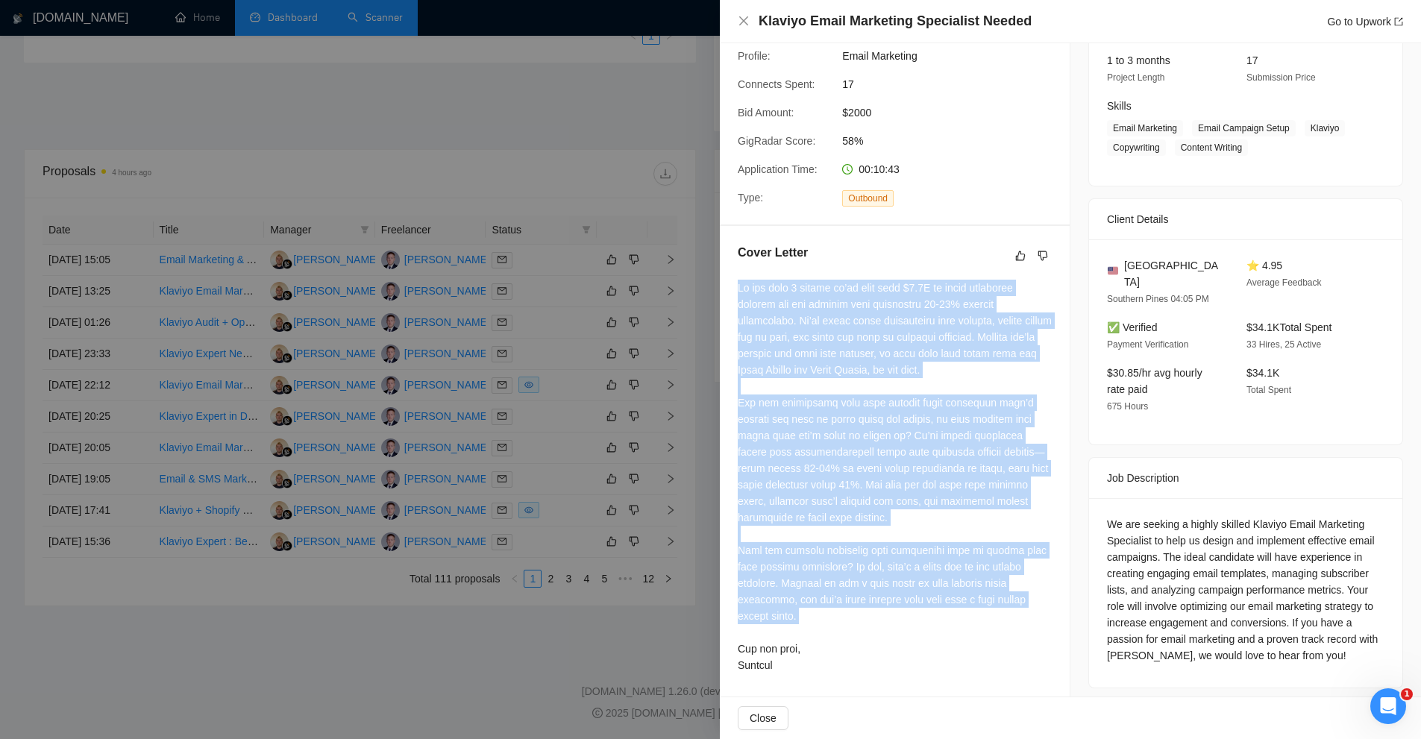
drag, startPoint x: 925, startPoint y: 375, endPoint x: 911, endPoint y: 612, distance: 238.4
click at [911, 612] on div at bounding box center [895, 477] width 314 height 394
copy div "In the past 9 months we’ve done over $3.2M in email marketing revenue for our c…"
click at [974, 524] on div at bounding box center [895, 477] width 314 height 394
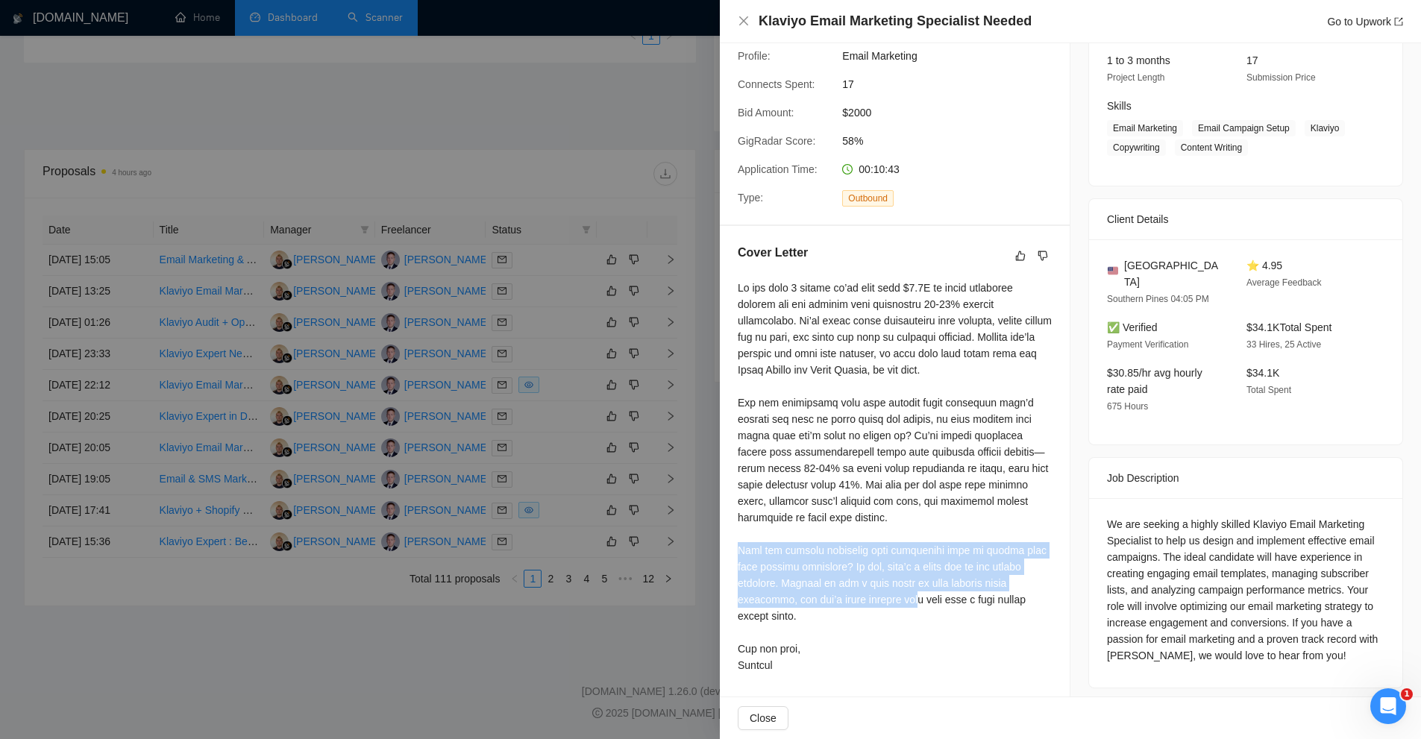
drag, startPoint x: 850, startPoint y: 576, endPoint x: 907, endPoint y: 593, distance: 60.0
click at [907, 593] on div "Cover Letter" at bounding box center [895, 461] width 350 height 471
click at [903, 598] on div at bounding box center [895, 477] width 314 height 394
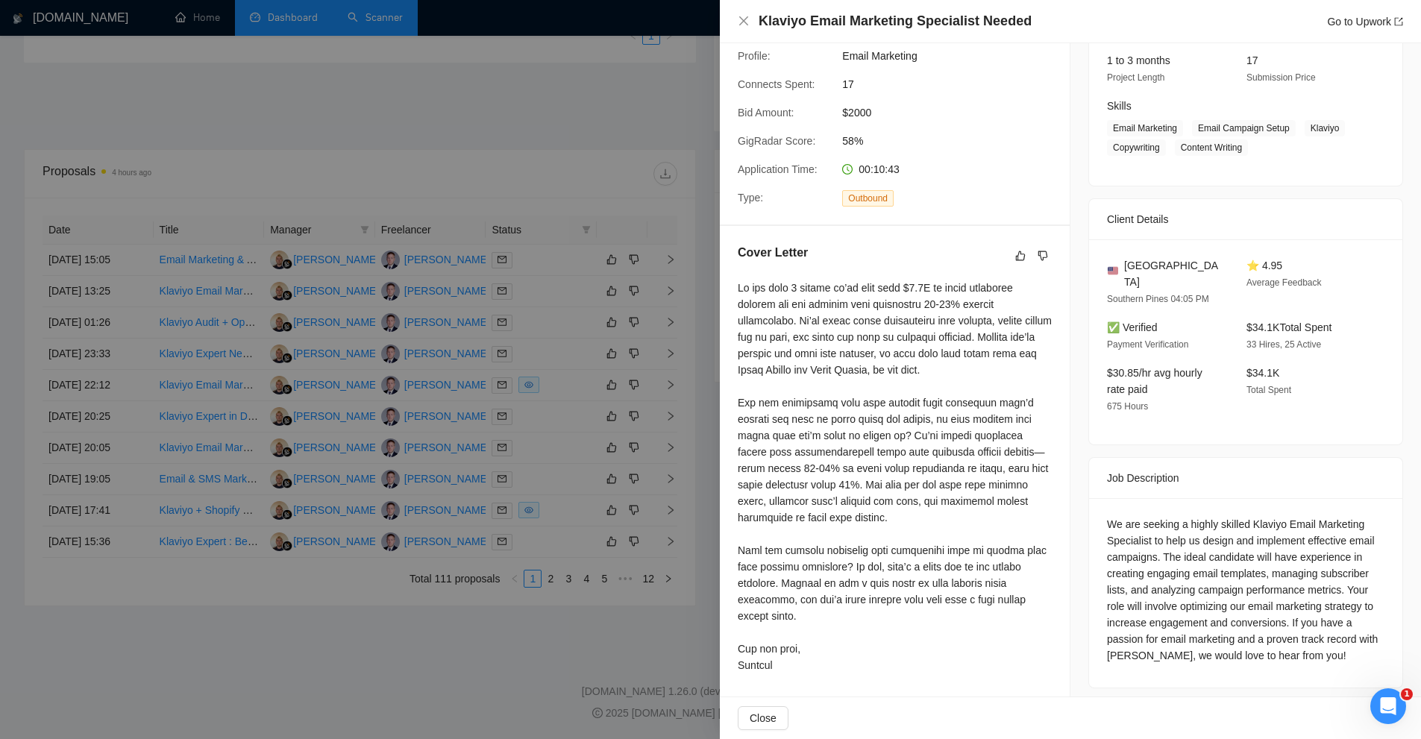
click at [903, 598] on div at bounding box center [895, 477] width 314 height 394
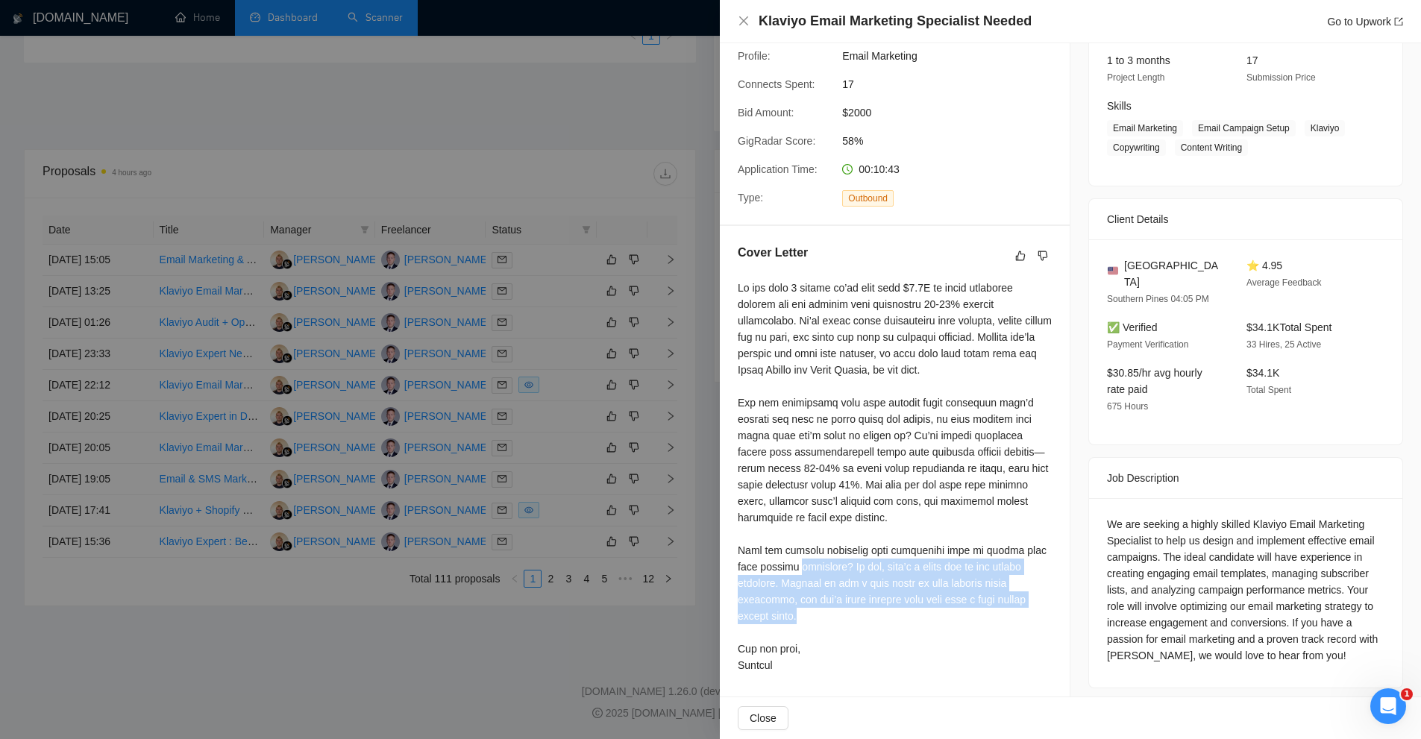
drag, startPoint x: 894, startPoint y: 619, endPoint x: 809, endPoint y: 562, distance: 103.2
click at [809, 562] on div at bounding box center [895, 477] width 314 height 394
click at [806, 569] on div at bounding box center [895, 477] width 314 height 394
drag, startPoint x: 783, startPoint y: 580, endPoint x: 994, endPoint y: 610, distance: 213.1
click at [994, 610] on div at bounding box center [895, 477] width 314 height 394
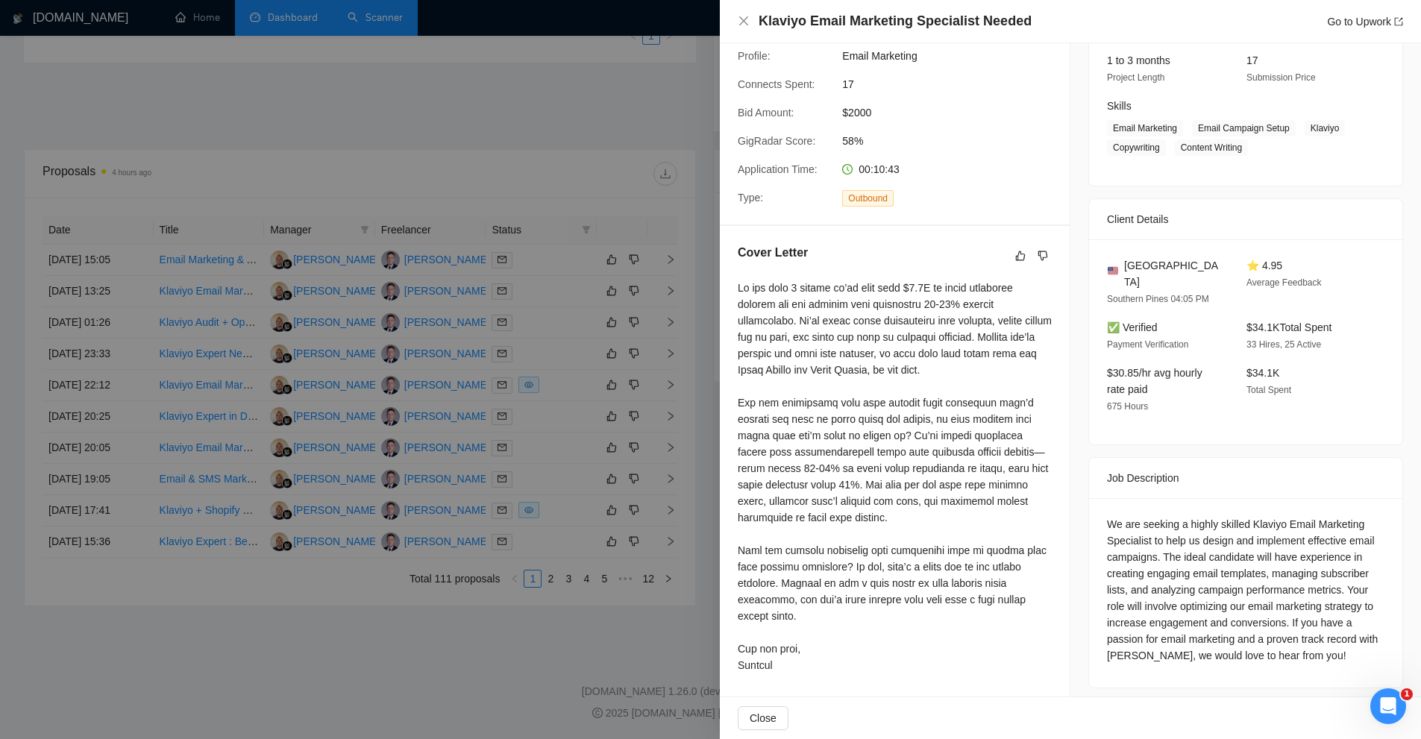
click at [844, 516] on div at bounding box center [895, 477] width 314 height 394
click at [736, 551] on div "Cover Letter" at bounding box center [895, 461] width 350 height 471
drag, startPoint x: 736, startPoint y: 551, endPoint x: 812, endPoint y: 568, distance: 78.0
click at [812, 568] on div "Cover Letter" at bounding box center [895, 461] width 350 height 471
click at [812, 568] on div at bounding box center [895, 477] width 314 height 394
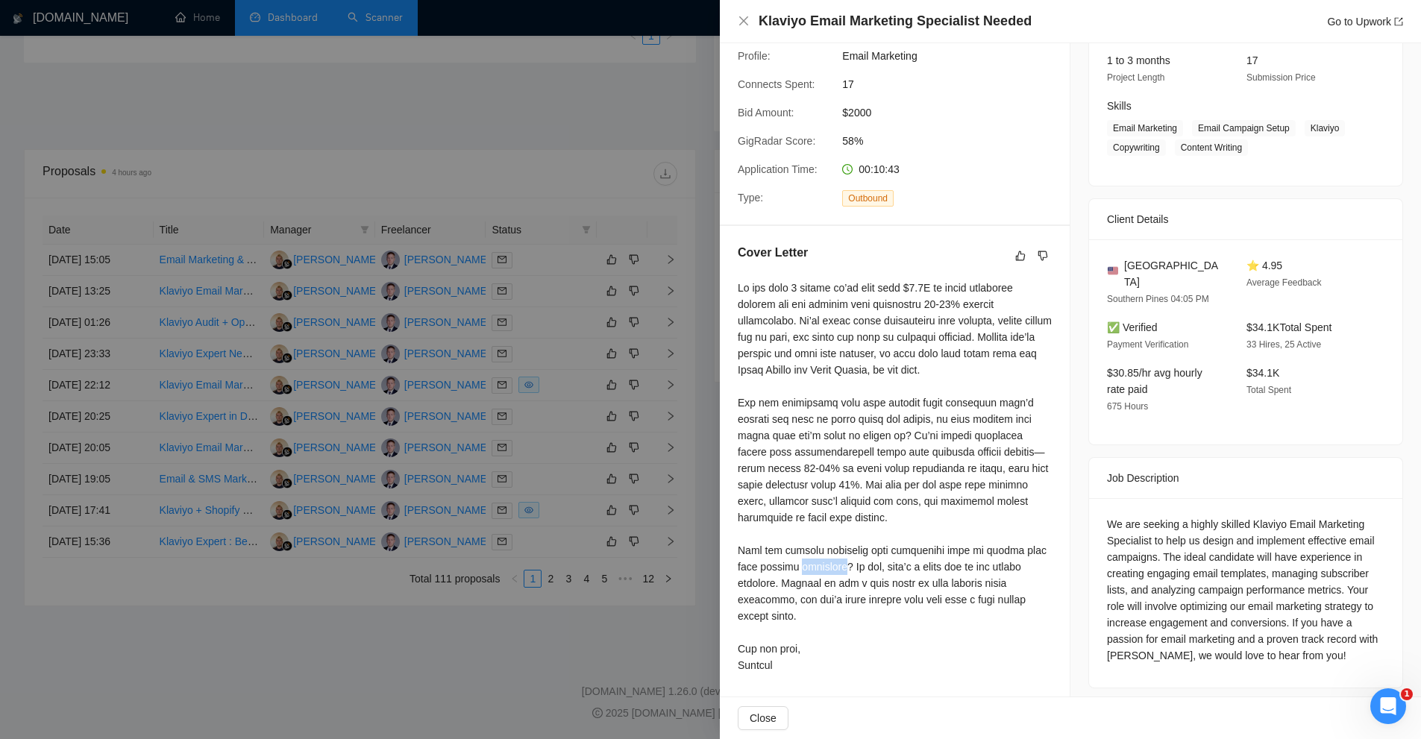
click at [812, 568] on div at bounding box center [895, 477] width 314 height 394
drag, startPoint x: 1226, startPoint y: 551, endPoint x: 1278, endPoint y: 574, distance: 56.8
click at [1278, 574] on div "We are seeking a highly skilled Klaviyo Email Marketing Specialist to help us d…" at bounding box center [1246, 590] width 278 height 148
drag, startPoint x: 1097, startPoint y: 556, endPoint x: 1340, endPoint y: 560, distance: 243.2
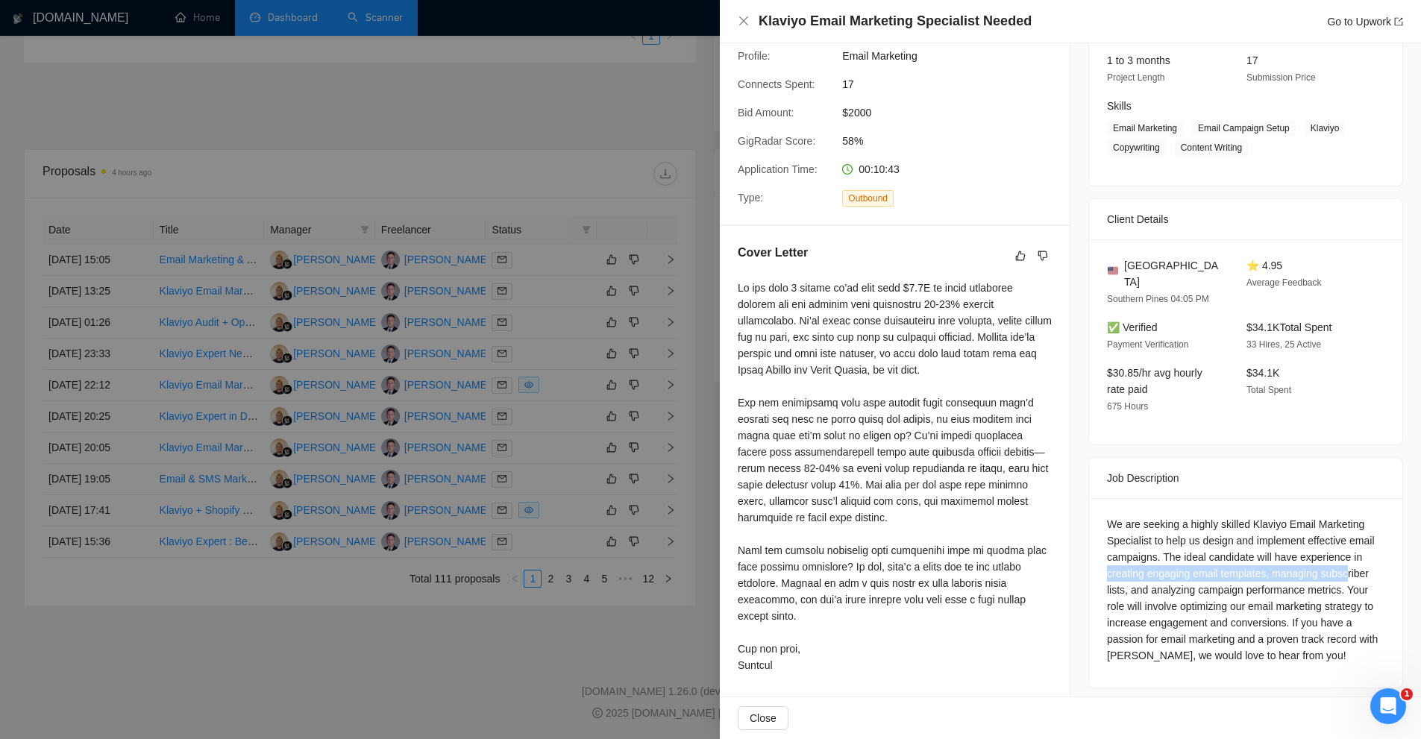
click at [1340, 560] on div "Job Posting Details Overview 11 Sep, 2025 22:02 Published $2000 Fixed Rate Inte…" at bounding box center [1246, 279] width 351 height 855
click at [1236, 586] on div "We are seeking a highly skilled Klaviyo Email Marketing Specialist to help us d…" at bounding box center [1246, 590] width 278 height 148
click at [1162, 563] on div "We are seeking a highly skilled Klaviyo Email Marketing Specialist to help us d…" at bounding box center [1246, 590] width 278 height 148
click at [1155, 560] on div "We are seeking a highly skilled Klaviyo Email Marketing Specialist to help us d…" at bounding box center [1246, 590] width 278 height 148
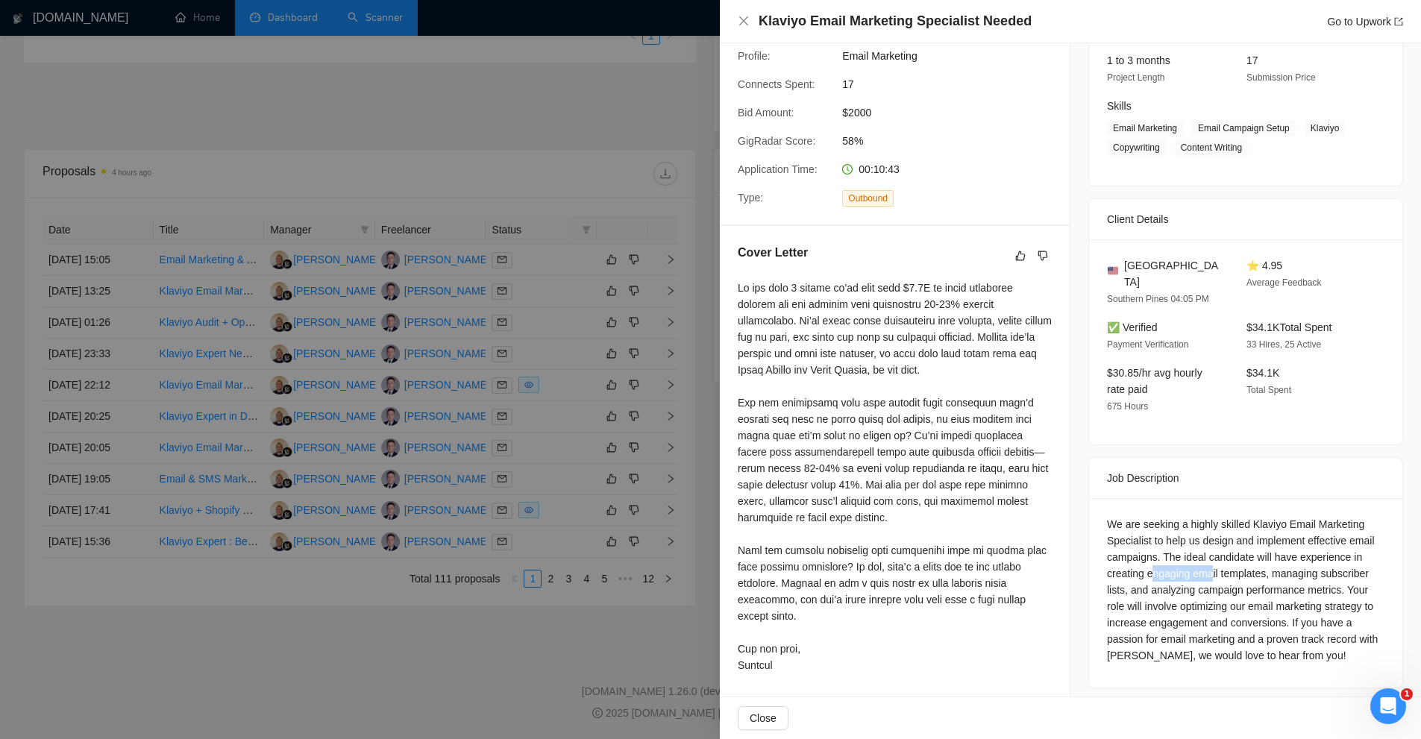
drag, startPoint x: 1149, startPoint y: 560, endPoint x: 1207, endPoint y: 559, distance: 58.2
click at [1207, 559] on div "We are seeking a highly skilled Klaviyo Email Marketing Specialist to help us d…" at bounding box center [1246, 590] width 278 height 148
click at [1335, 554] on div "We are seeking a highly skilled Klaviyo Email Marketing Specialist to help us d…" at bounding box center [1246, 590] width 278 height 148
drag, startPoint x: 1335, startPoint y: 554, endPoint x: 1122, endPoint y: 571, distance: 213.3
click at [1122, 571] on div "We are seeking a highly skilled Klaviyo Email Marketing Specialist to help us d…" at bounding box center [1246, 590] width 278 height 148
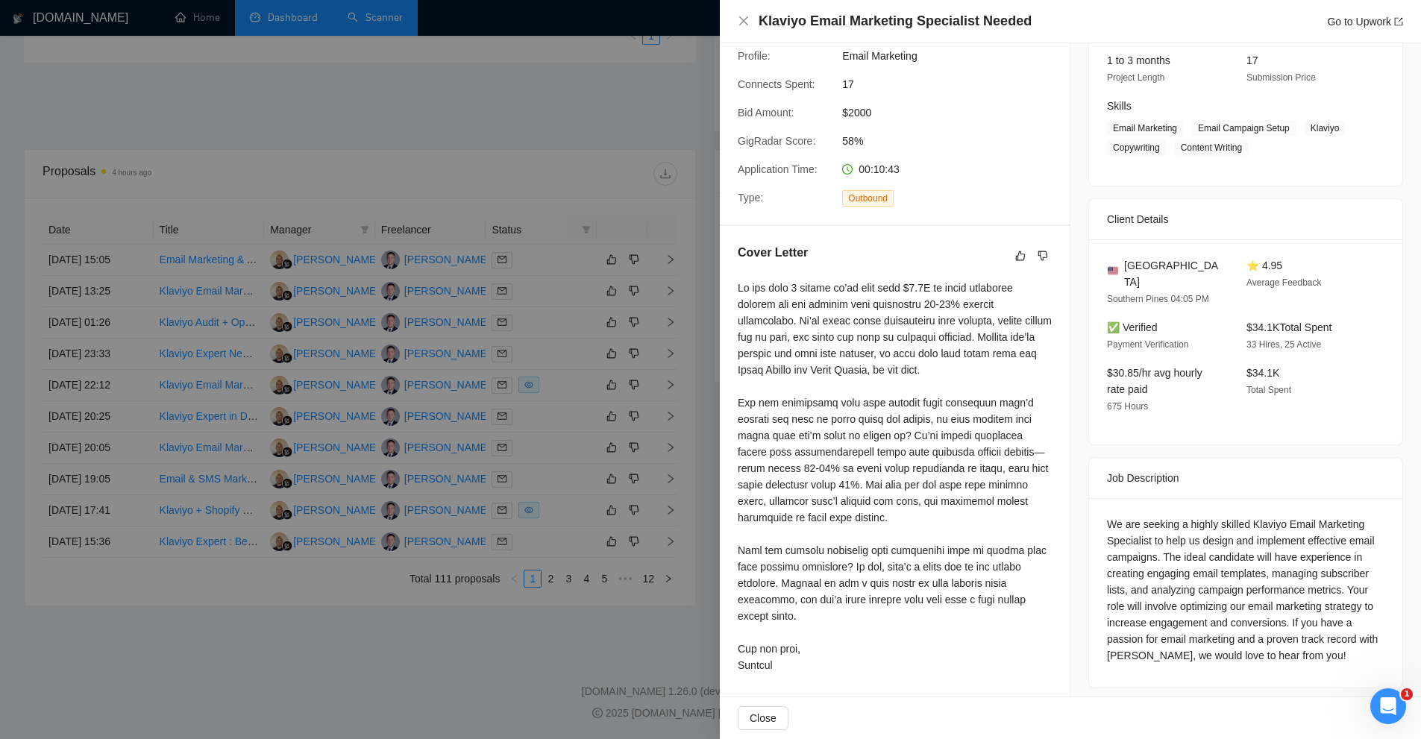
click at [988, 539] on div at bounding box center [895, 477] width 314 height 394
click at [771, 548] on div at bounding box center [895, 477] width 314 height 394
click at [883, 589] on div at bounding box center [895, 477] width 314 height 394
click at [839, 609] on div at bounding box center [895, 477] width 314 height 394
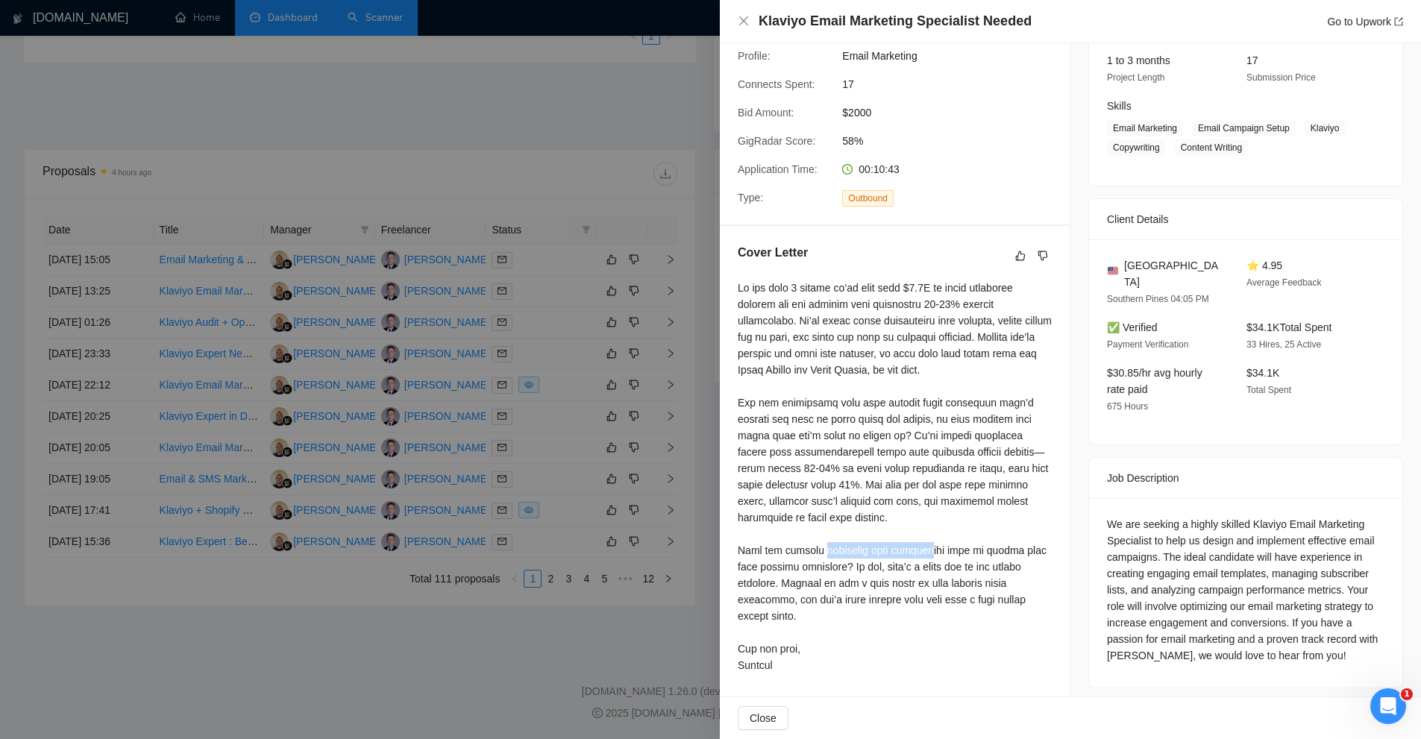
drag, startPoint x: 821, startPoint y: 545, endPoint x: 935, endPoint y: 554, distance: 114.4
click at [935, 554] on div at bounding box center [895, 477] width 314 height 394
click at [933, 553] on div at bounding box center [895, 477] width 314 height 394
click at [847, 556] on div at bounding box center [895, 477] width 314 height 394
drag, startPoint x: 847, startPoint y: 556, endPoint x: 985, endPoint y: 554, distance: 137.3
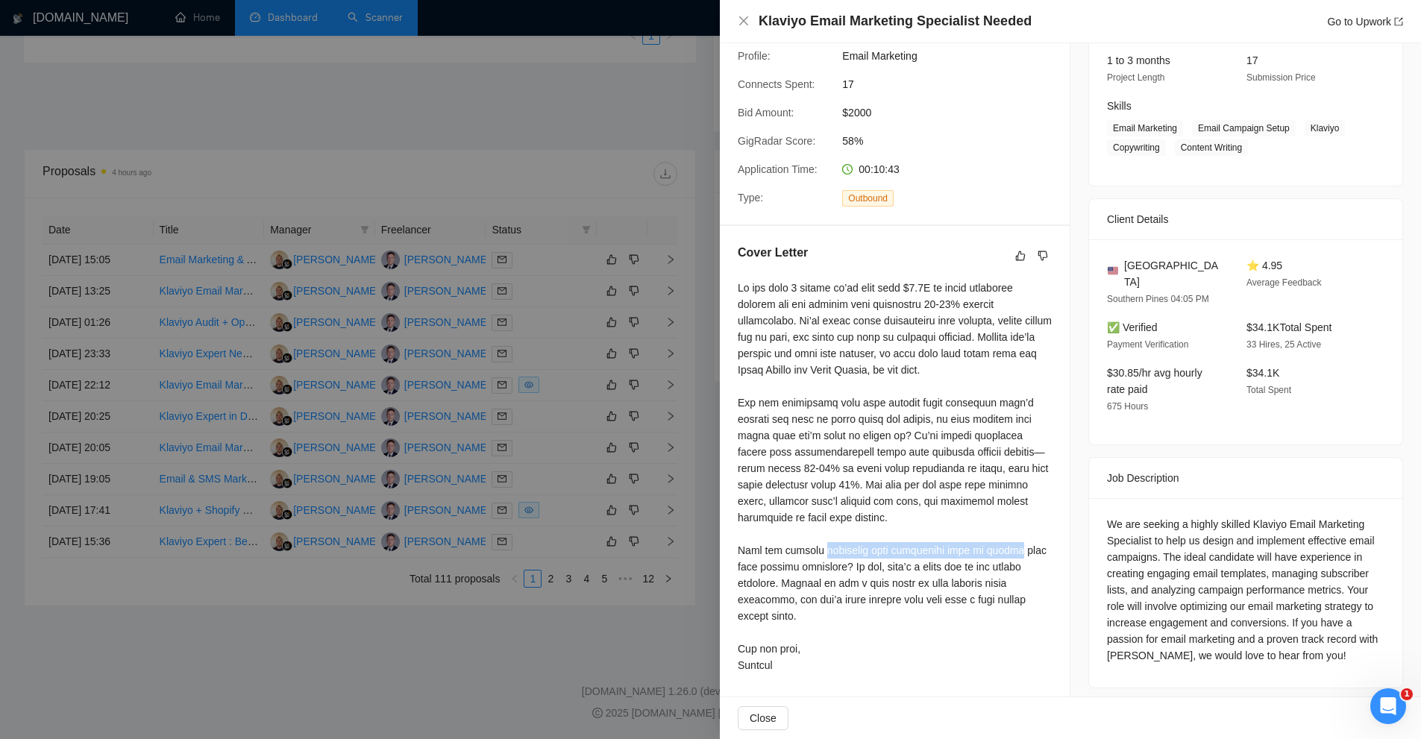
click at [985, 554] on div at bounding box center [895, 477] width 314 height 394
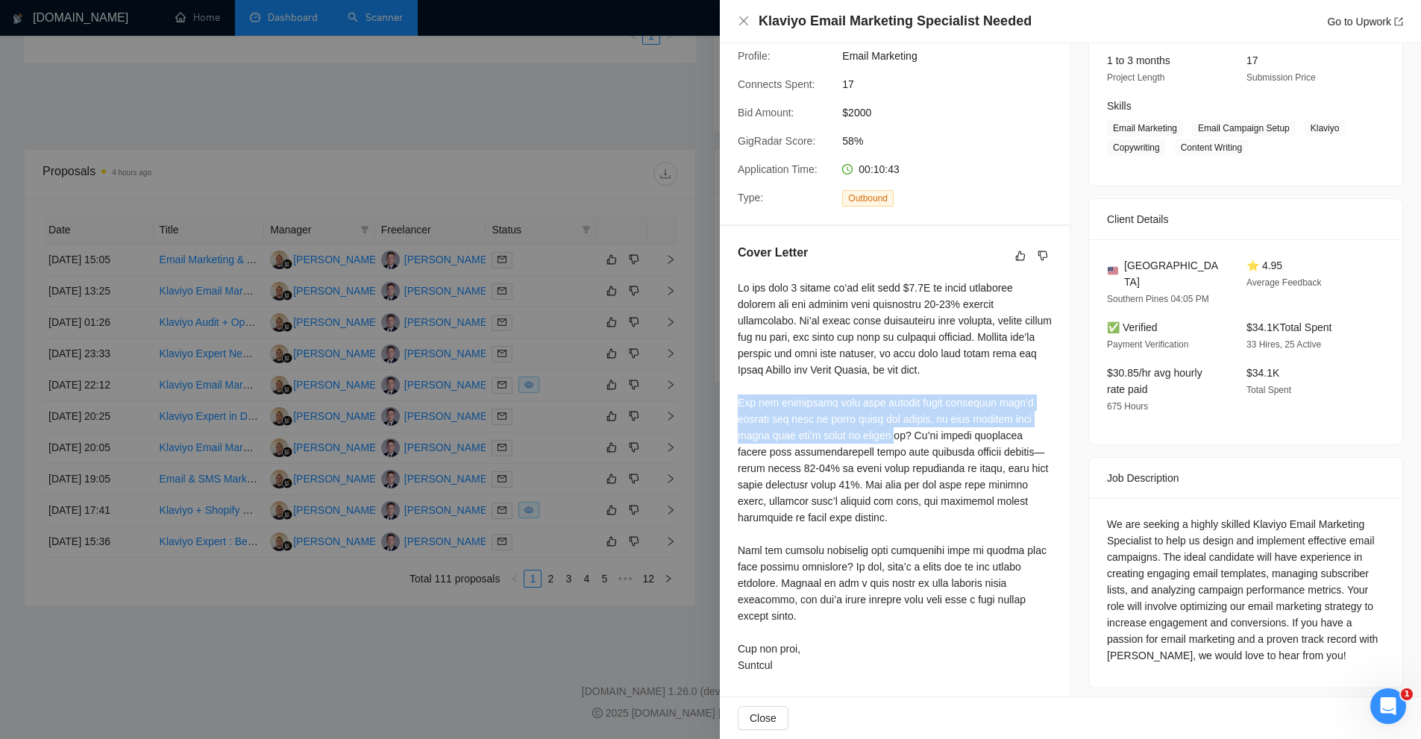
drag, startPoint x: 733, startPoint y: 395, endPoint x: 827, endPoint y: 433, distance: 101.1
click at [825, 433] on div "Cover Letter" at bounding box center [895, 461] width 350 height 471
click at [827, 433] on div at bounding box center [895, 477] width 314 height 394
drag, startPoint x: 850, startPoint y: 437, endPoint x: 739, endPoint y: 404, distance: 116.1
click at [741, 404] on div at bounding box center [895, 477] width 314 height 394
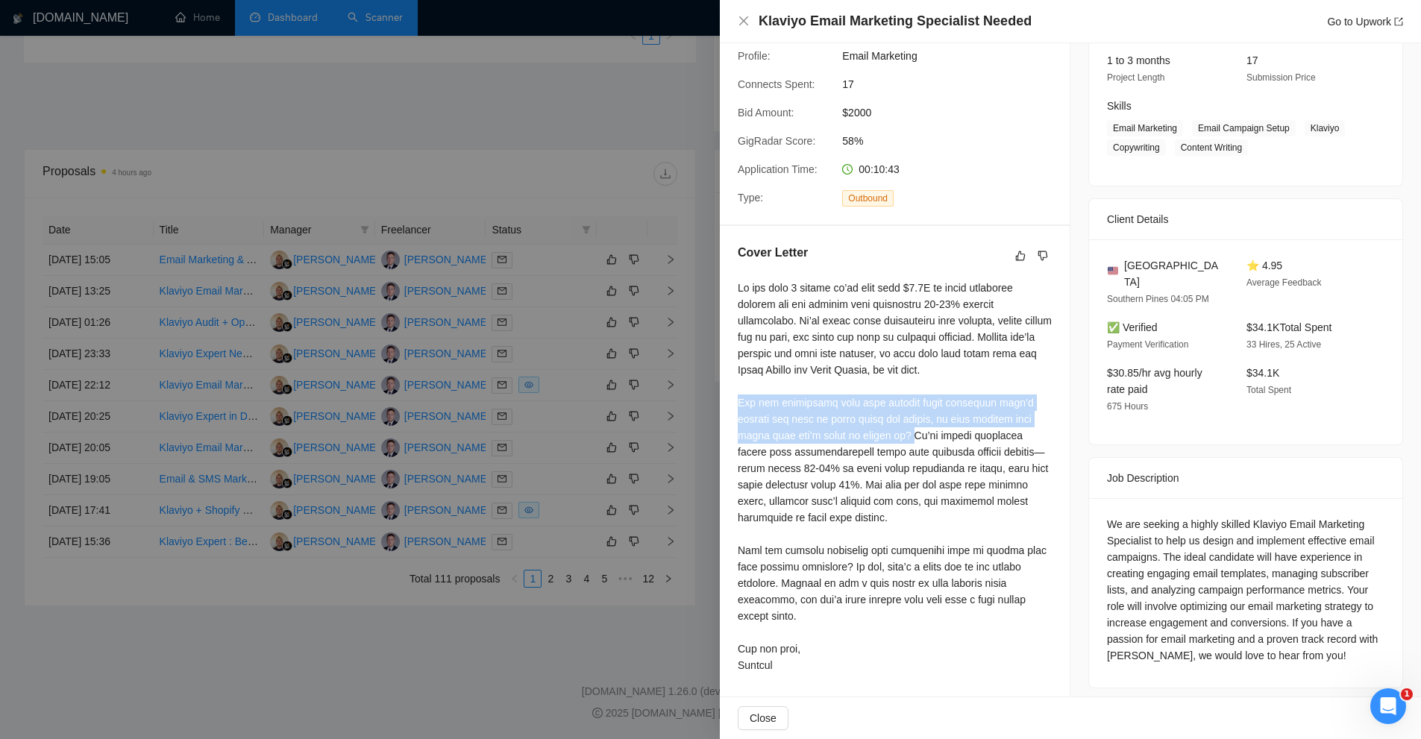
click at [736, 404] on div "Cover Letter" at bounding box center [895, 461] width 350 height 471
drag, startPoint x: 772, startPoint y: 410, endPoint x: 831, endPoint y: 429, distance: 62.0
click at [831, 429] on div "Cover Letter" at bounding box center [895, 461] width 350 height 471
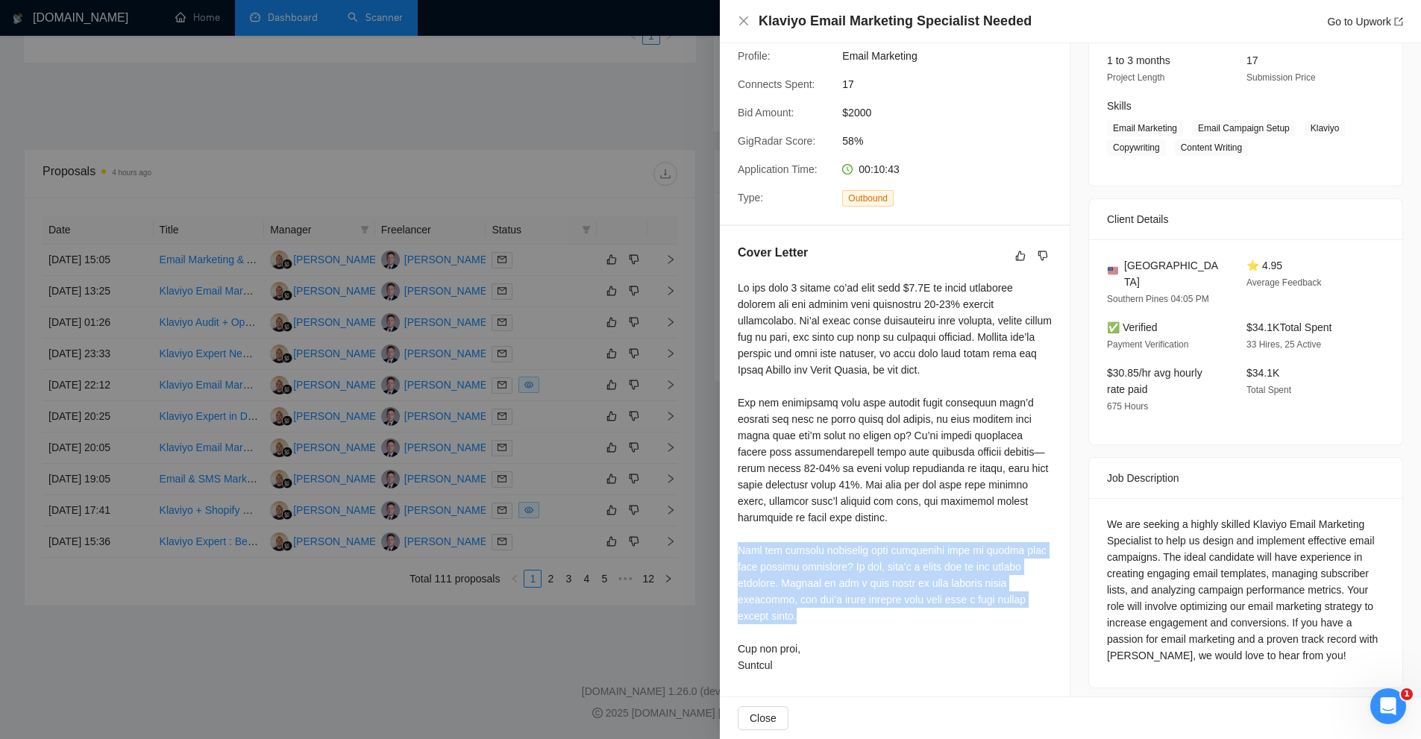
drag, startPoint x: 936, startPoint y: 648, endPoint x: 938, endPoint y: 623, distance: 24.7
click at [938, 623] on div "Cover Letter" at bounding box center [895, 461] width 350 height 471
click at [937, 623] on div at bounding box center [895, 477] width 314 height 394
click at [865, 571] on div at bounding box center [895, 477] width 314 height 394
click at [859, 563] on div at bounding box center [895, 477] width 314 height 394
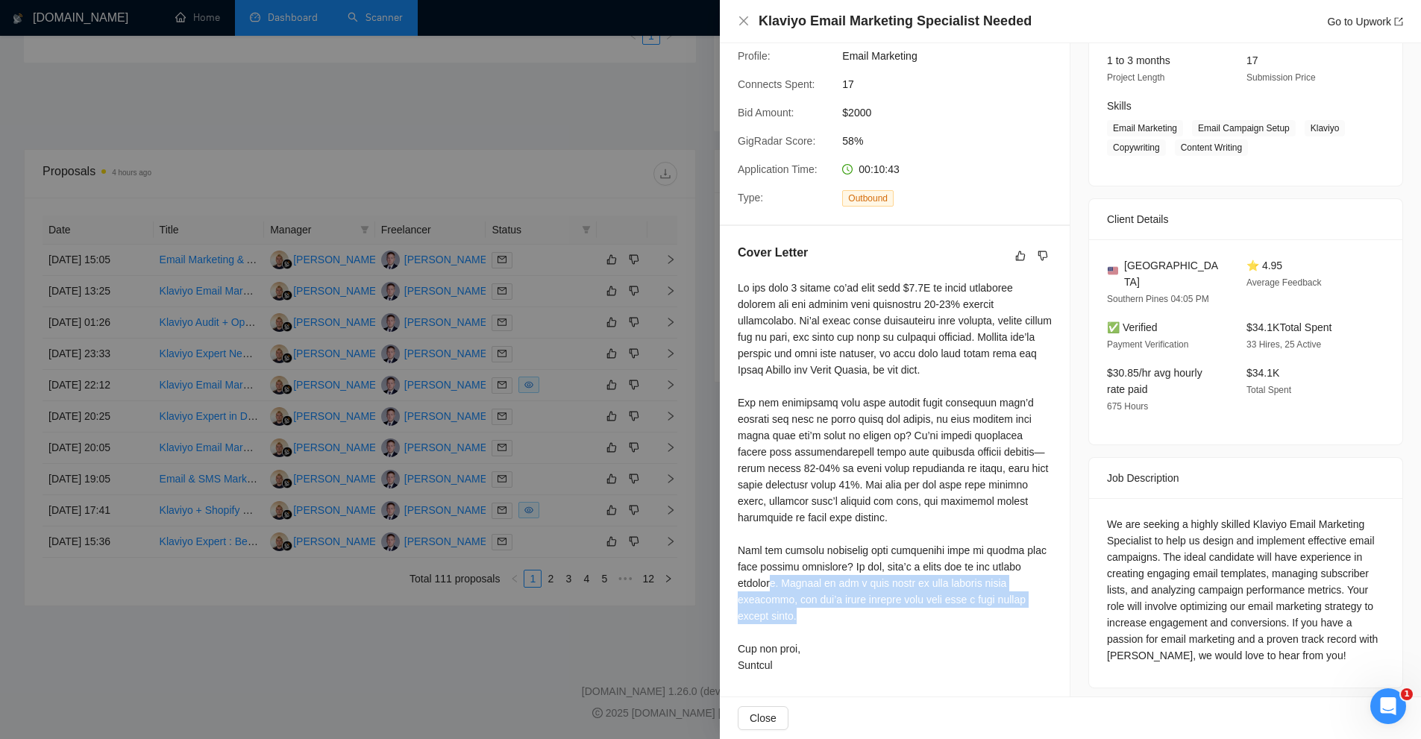
drag, startPoint x: 775, startPoint y: 579, endPoint x: 847, endPoint y: 610, distance: 77.9
click at [847, 610] on div at bounding box center [895, 477] width 314 height 394
click at [846, 610] on div at bounding box center [895, 477] width 314 height 394
drag, startPoint x: 833, startPoint y: 612, endPoint x: 789, endPoint y: 580, distance: 55.1
click at [789, 580] on div at bounding box center [895, 477] width 314 height 394
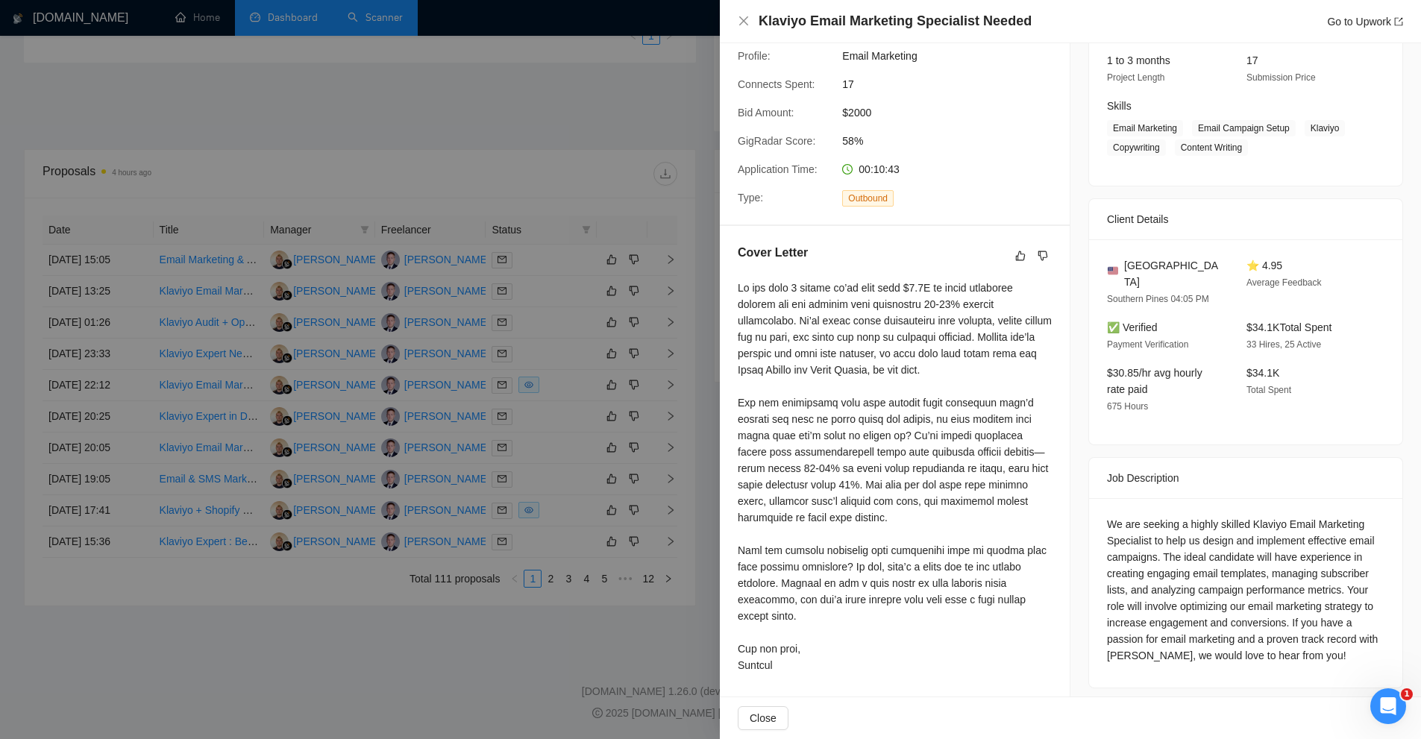
click at [783, 580] on div at bounding box center [895, 477] width 314 height 394
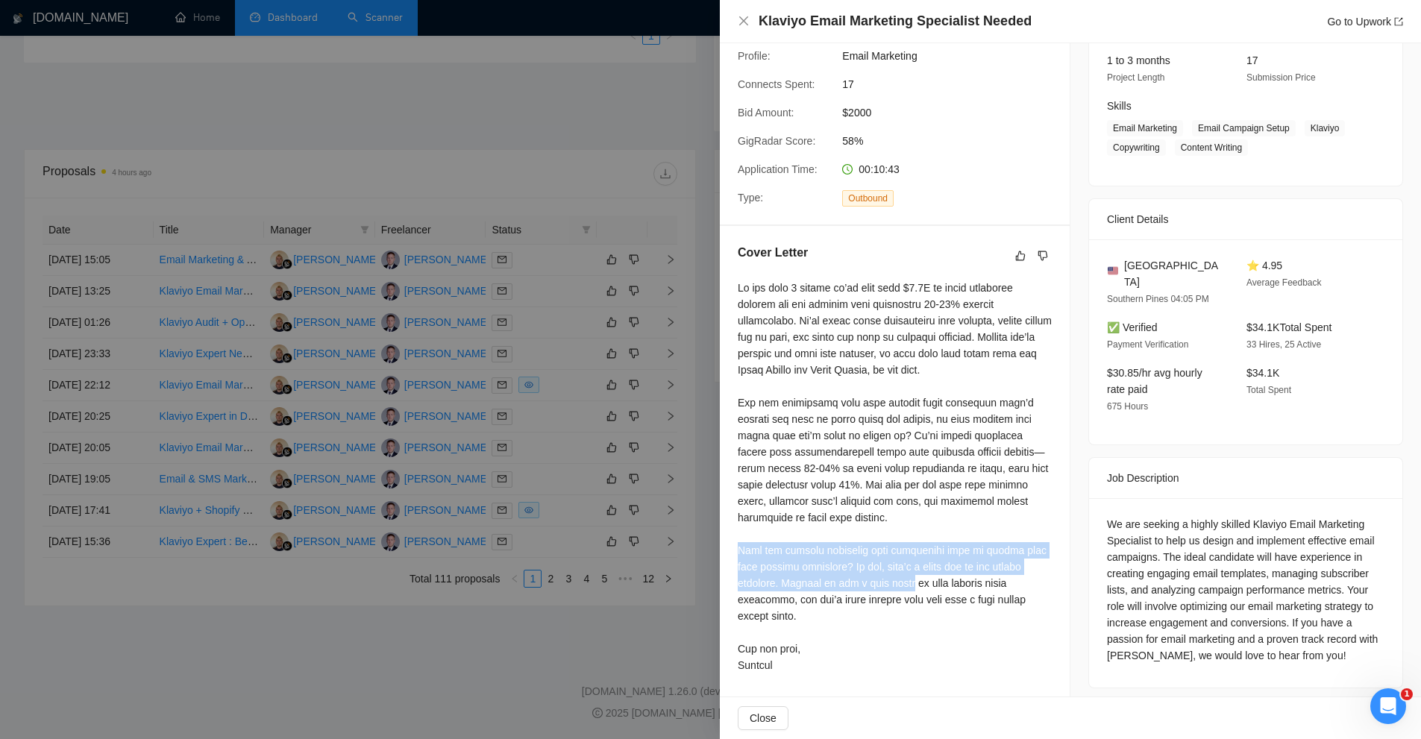
drag, startPoint x: 776, startPoint y: 549, endPoint x: 911, endPoint y: 575, distance: 137.5
click at [911, 575] on div "Cover Letter" at bounding box center [895, 461] width 350 height 471
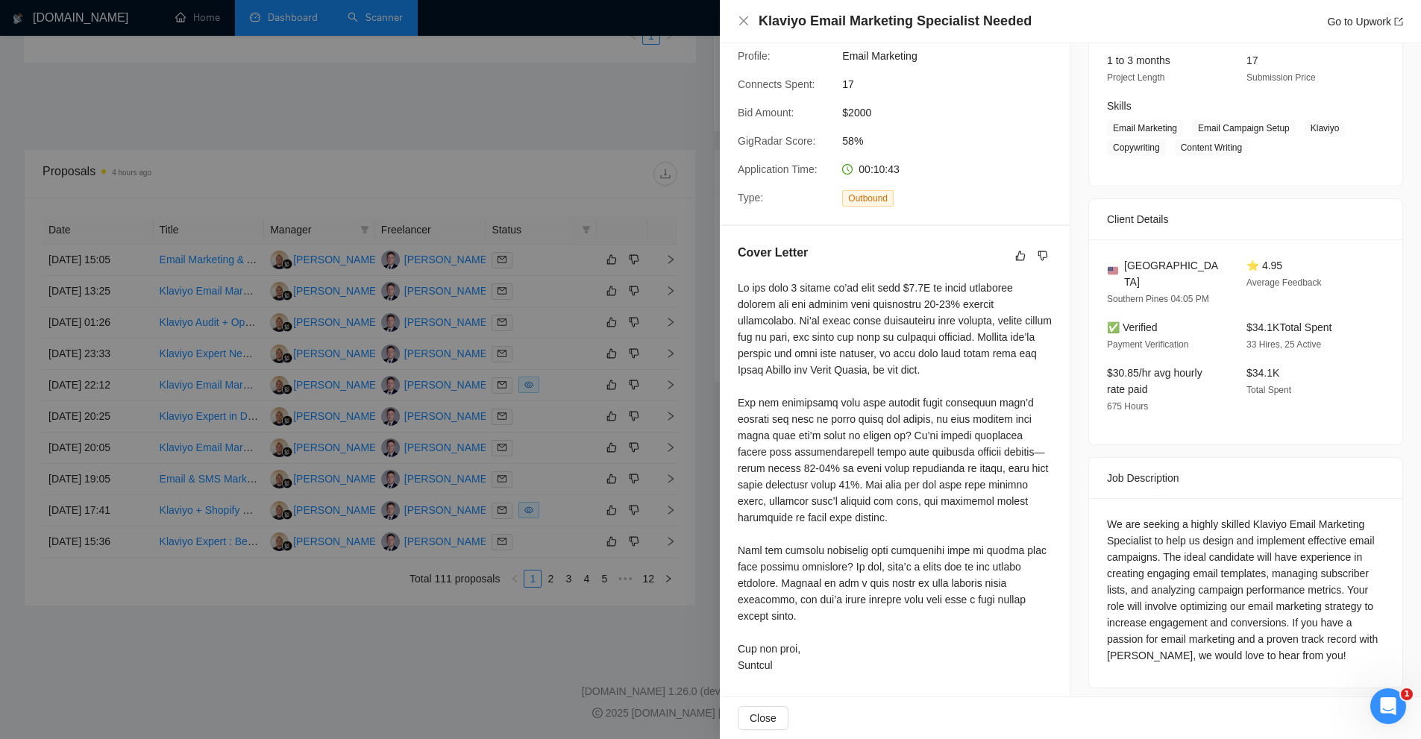
click at [840, 594] on div at bounding box center [895, 477] width 314 height 394
drag, startPoint x: 822, startPoint y: 625, endPoint x: 783, endPoint y: 582, distance: 58.6
click at [783, 582] on div at bounding box center [895, 477] width 314 height 394
click at [784, 580] on div at bounding box center [895, 477] width 314 height 394
drag, startPoint x: 784, startPoint y: 580, endPoint x: 922, endPoint y: 615, distance: 142.4
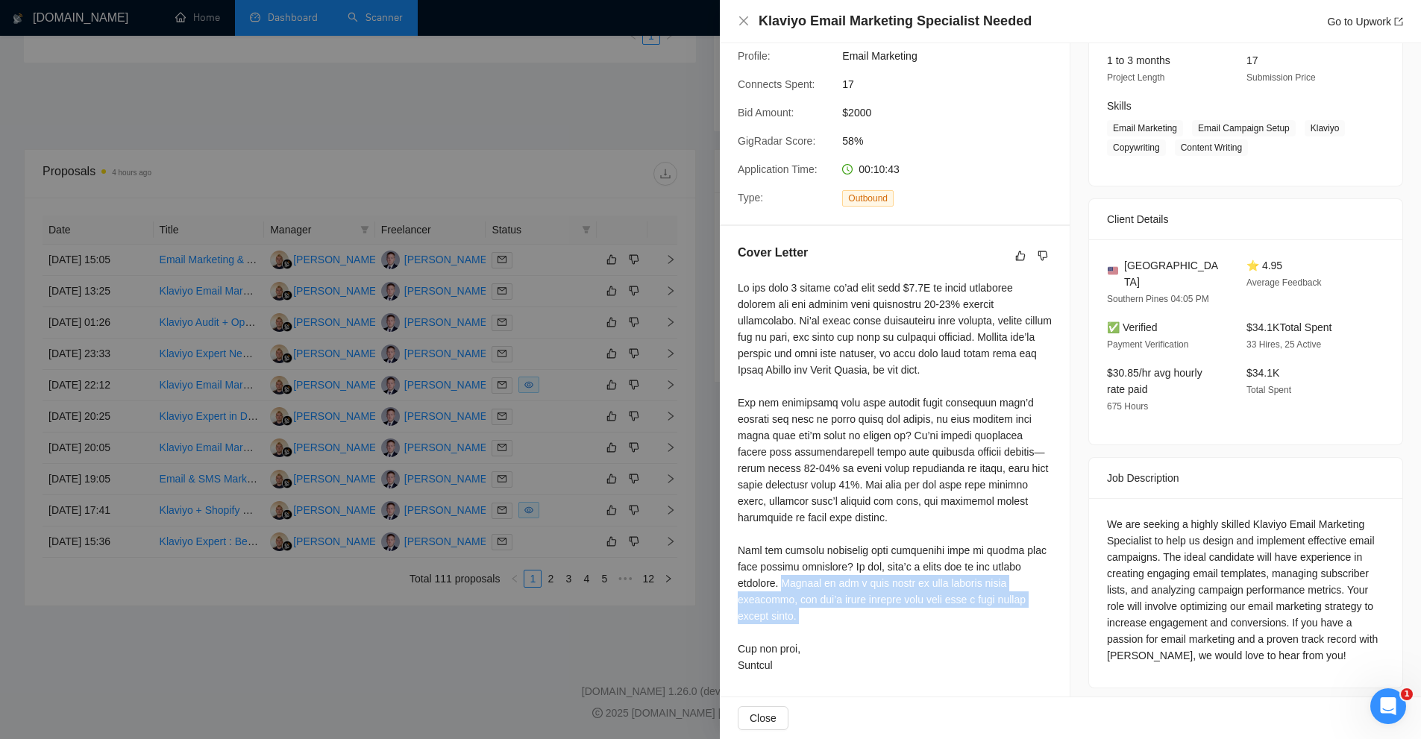
click at [922, 615] on div at bounding box center [895, 477] width 314 height 394
click at [803, 526] on div at bounding box center [895, 477] width 314 height 394
click at [1148, 518] on div "We are seeking a highly skilled Klaviyo Email Marketing Specialist to help us d…" at bounding box center [1246, 590] width 278 height 148
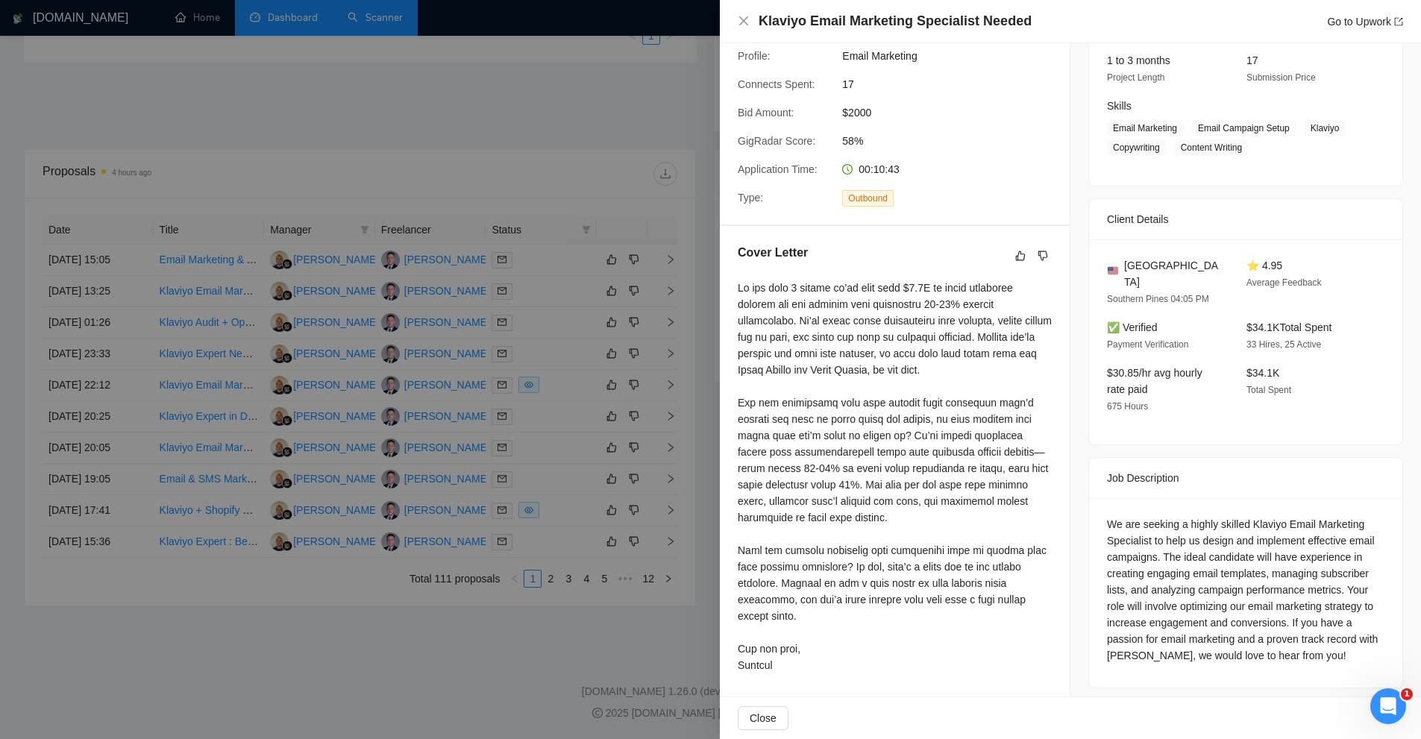
click at [1074, 473] on div "Job Posting Details Overview 11 Sep, 2025 22:02 Published $2000 Fixed Rate Inte…" at bounding box center [1246, 279] width 351 height 855
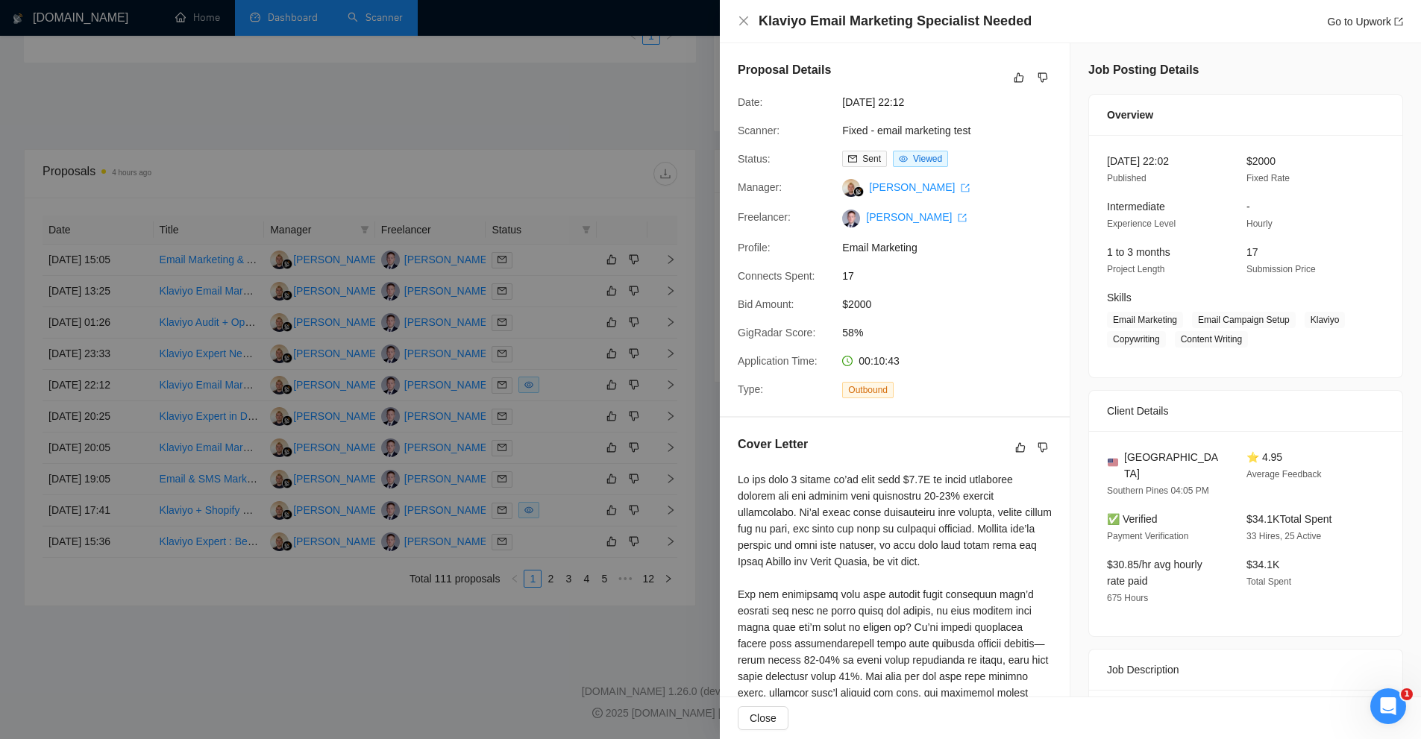
scroll to position [18, 0]
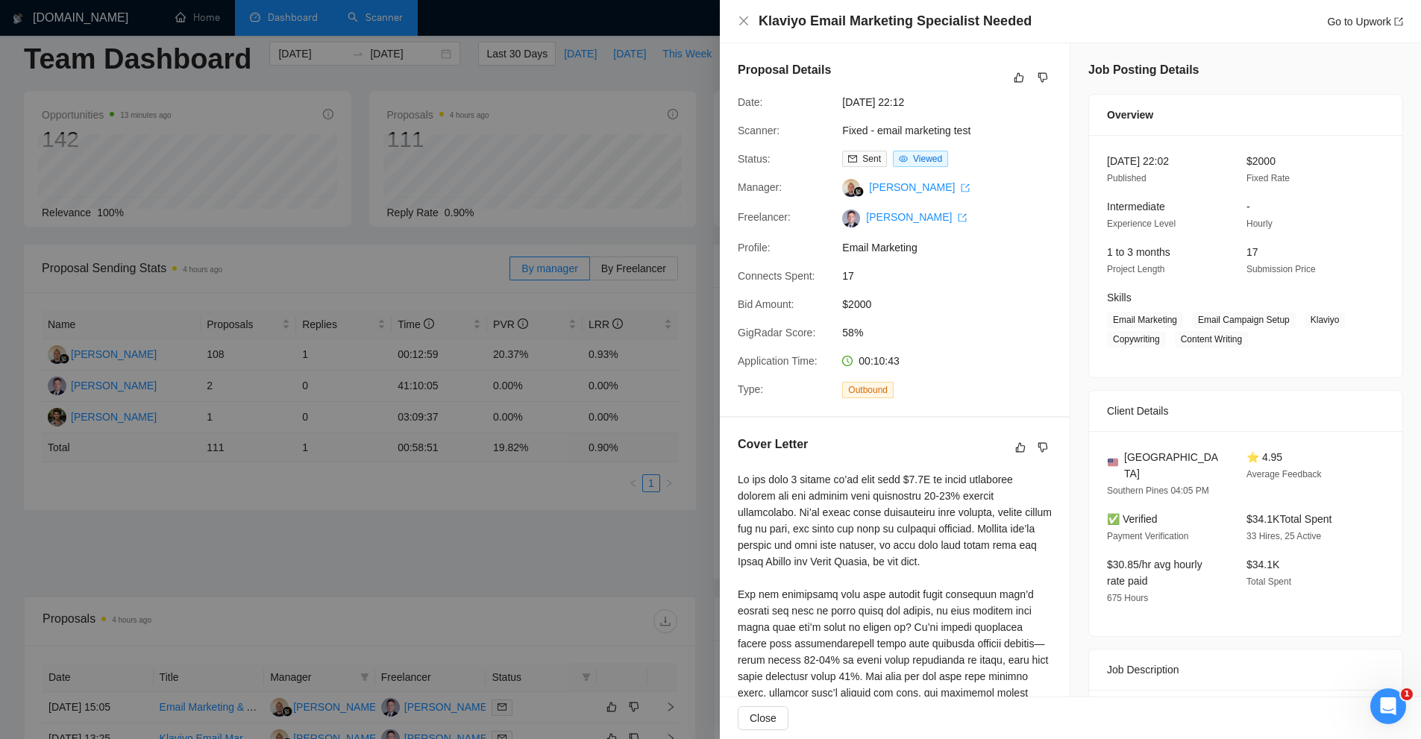
click at [489, 63] on div at bounding box center [710, 369] width 1421 height 739
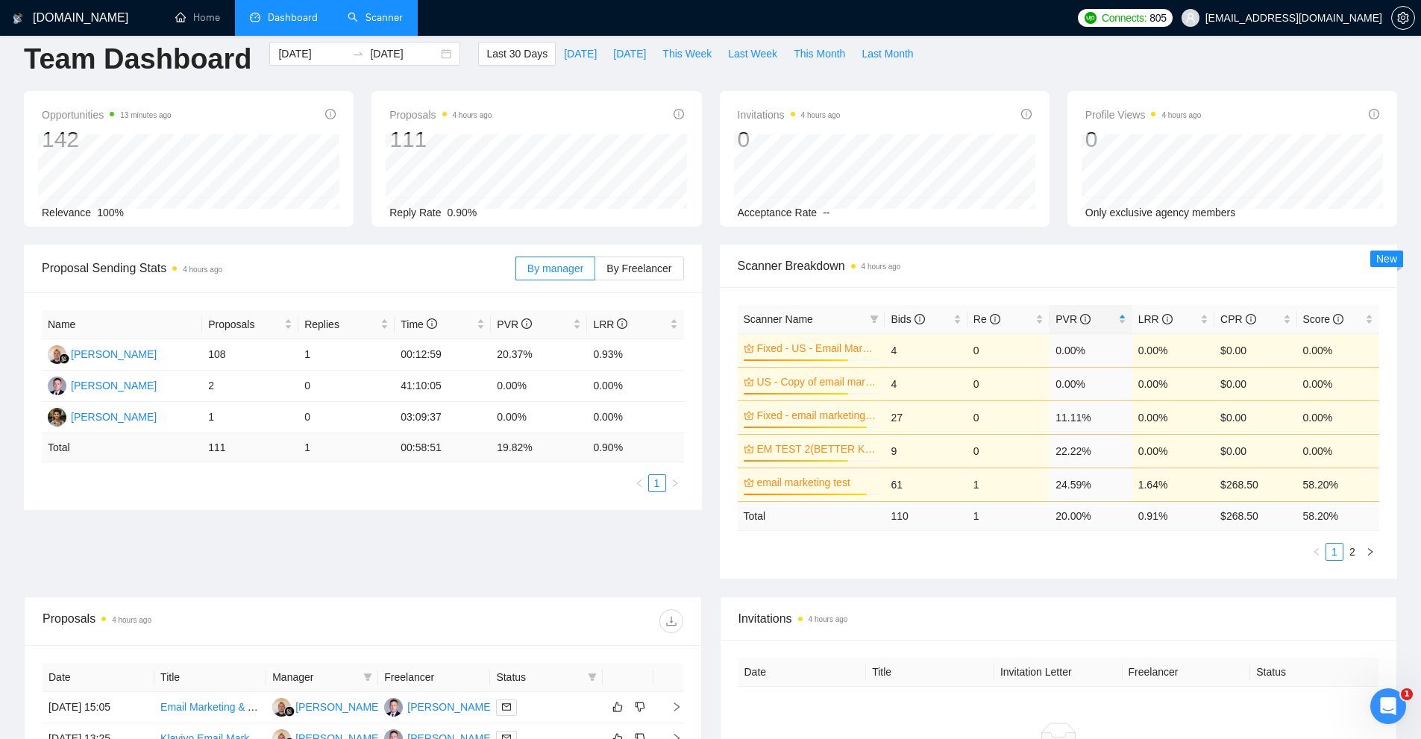
click at [402, 24] on link "Scanner" at bounding box center [375, 17] width 55 height 13
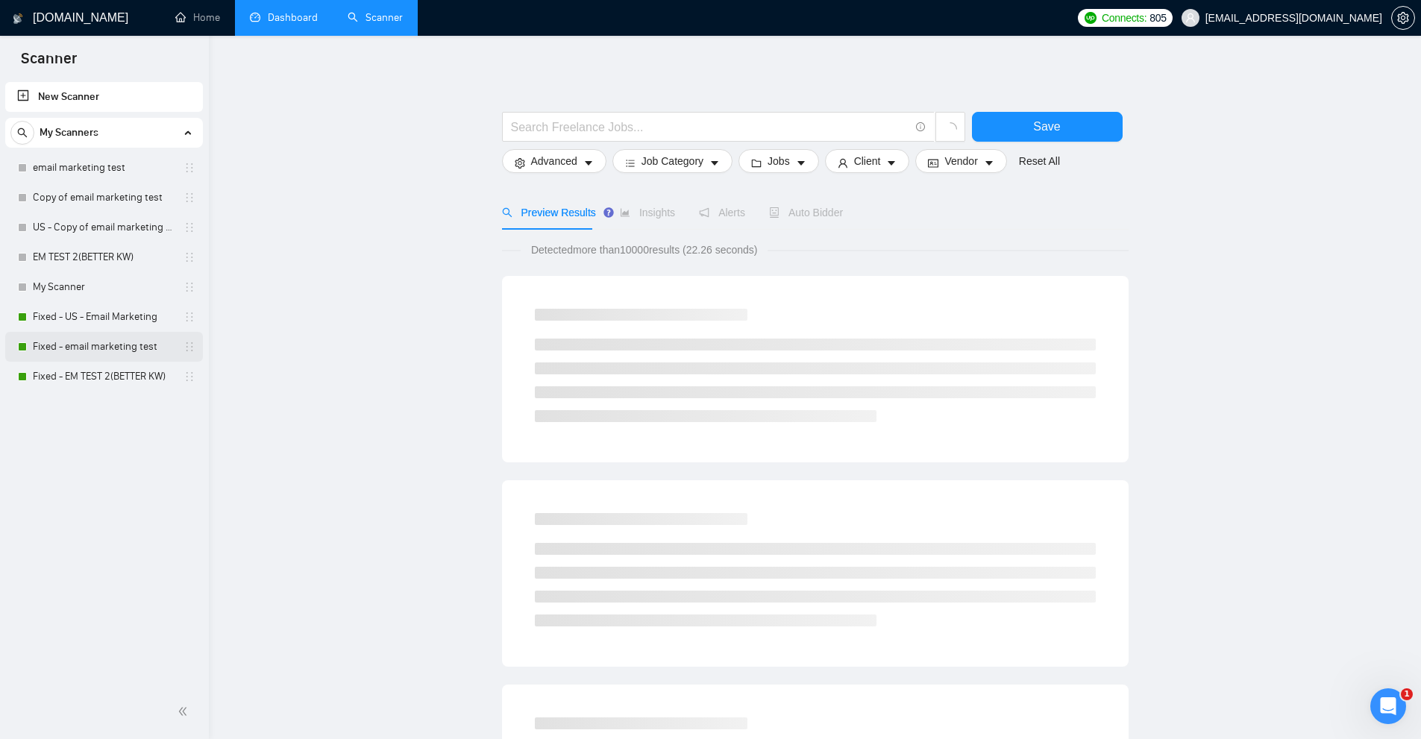
click at [81, 337] on link "Fixed - email marketing test" at bounding box center [104, 347] width 142 height 30
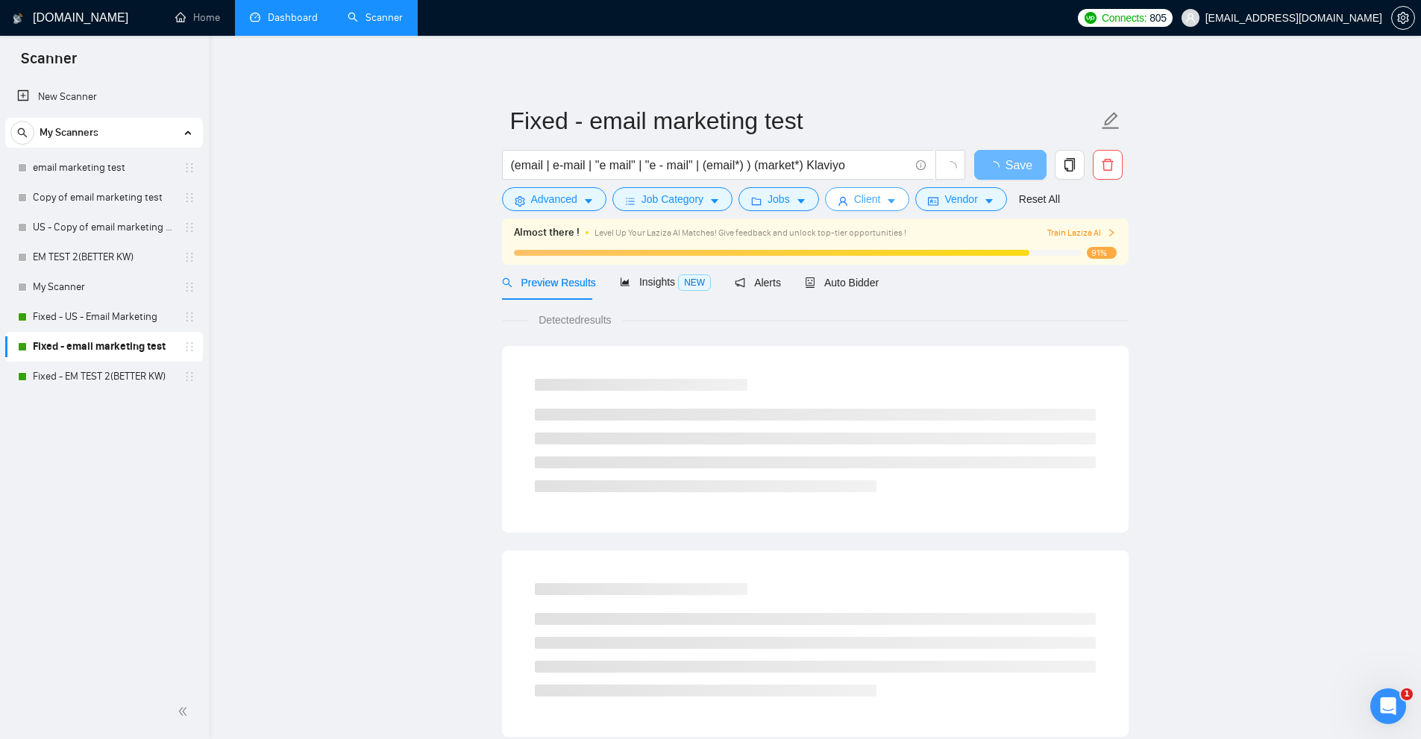
click at [868, 199] on span "Client" at bounding box center [867, 199] width 27 height 16
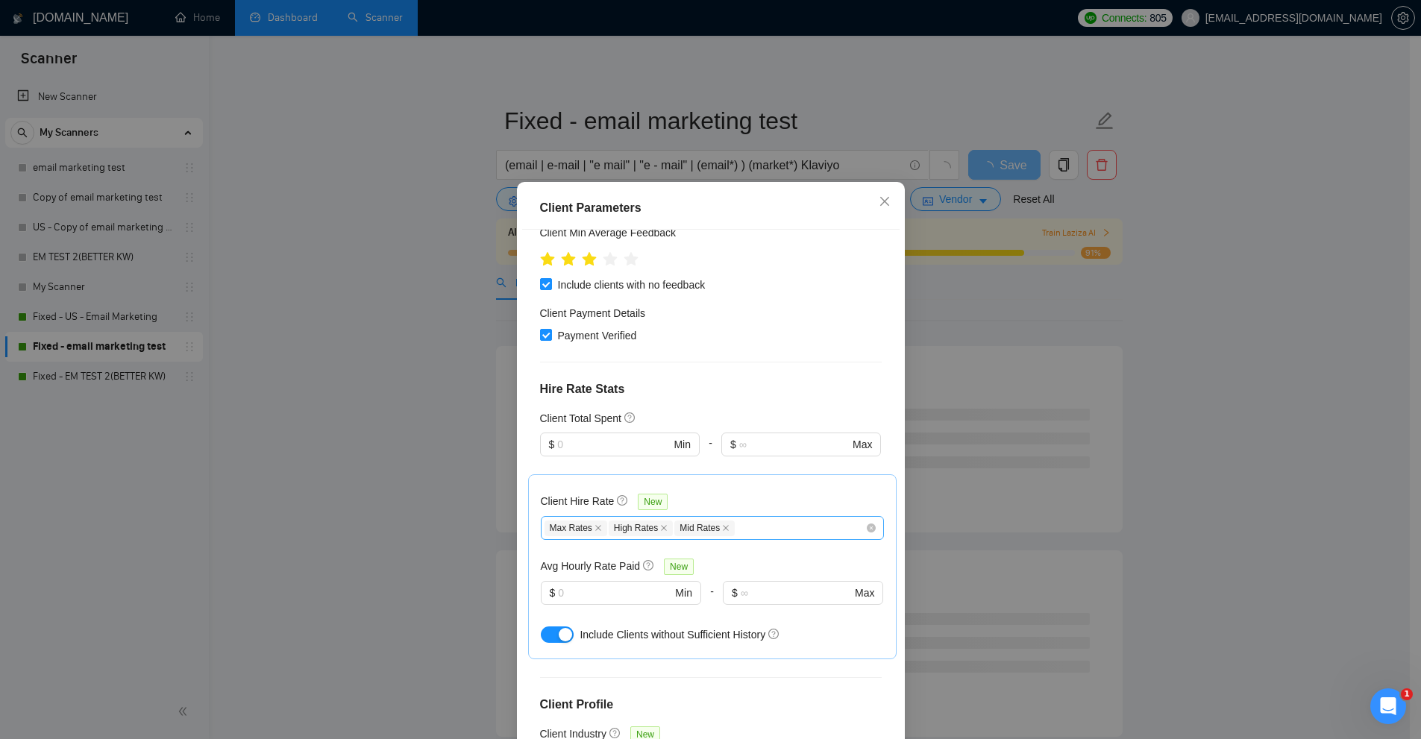
scroll to position [298, 0]
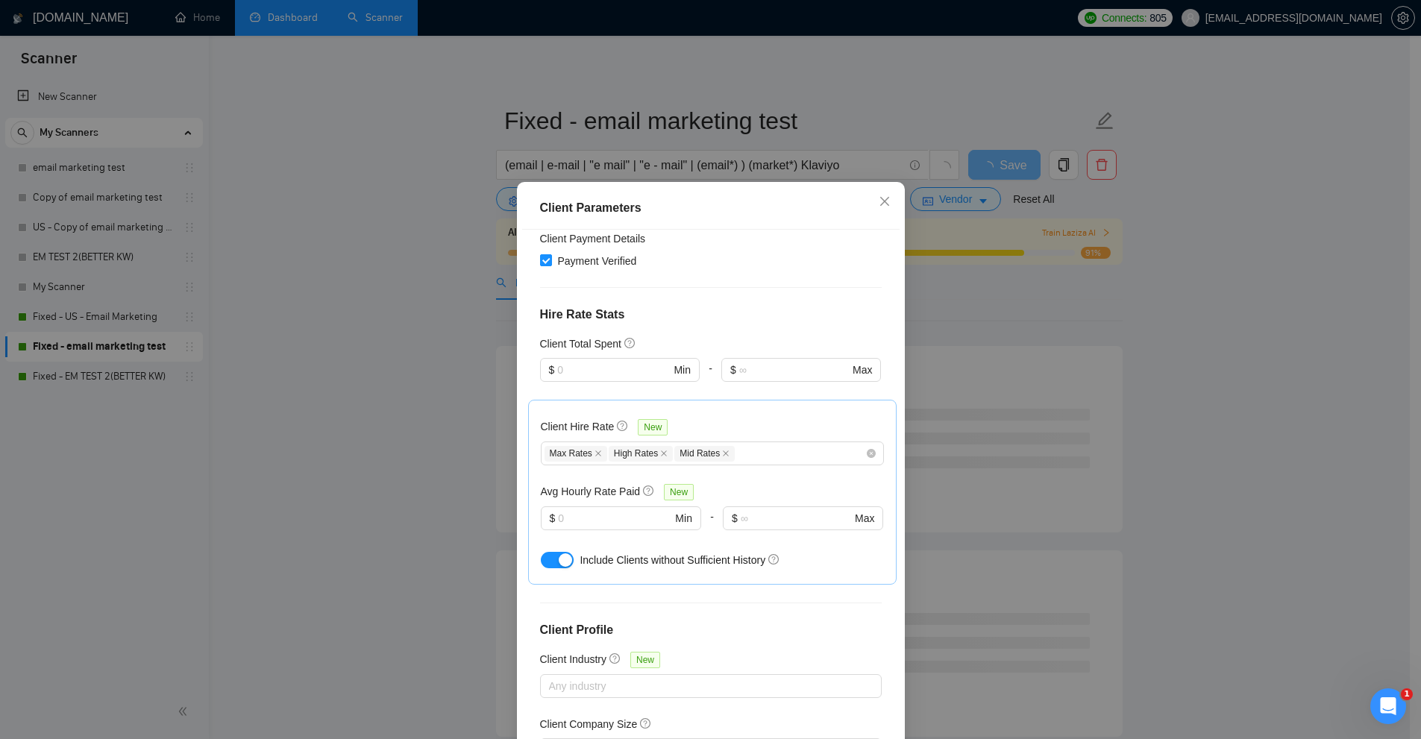
click at [965, 380] on div "Client Parameters Client Location Include Client Countries Select Exclude Clien…" at bounding box center [710, 369] width 1421 height 739
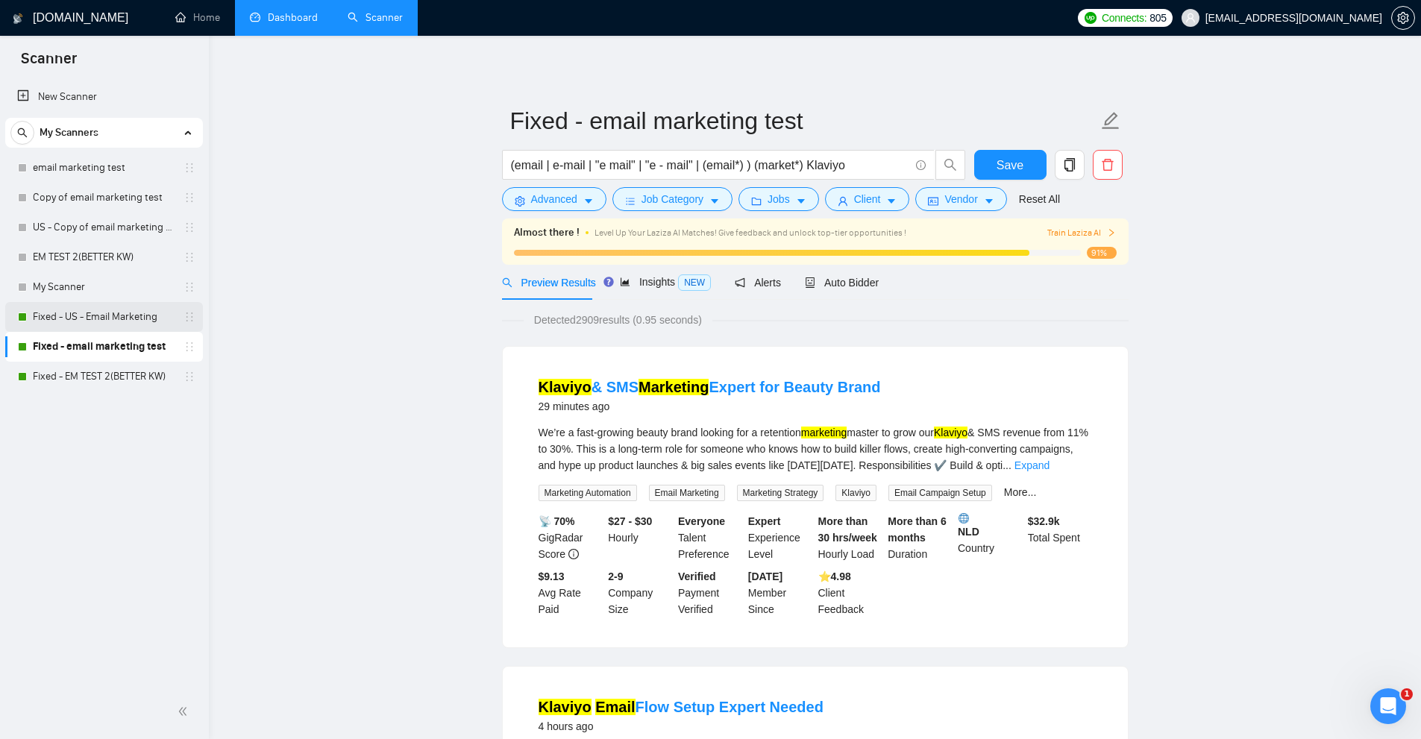
click at [98, 310] on link "Fixed - US - Email Marketing" at bounding box center [104, 317] width 142 height 30
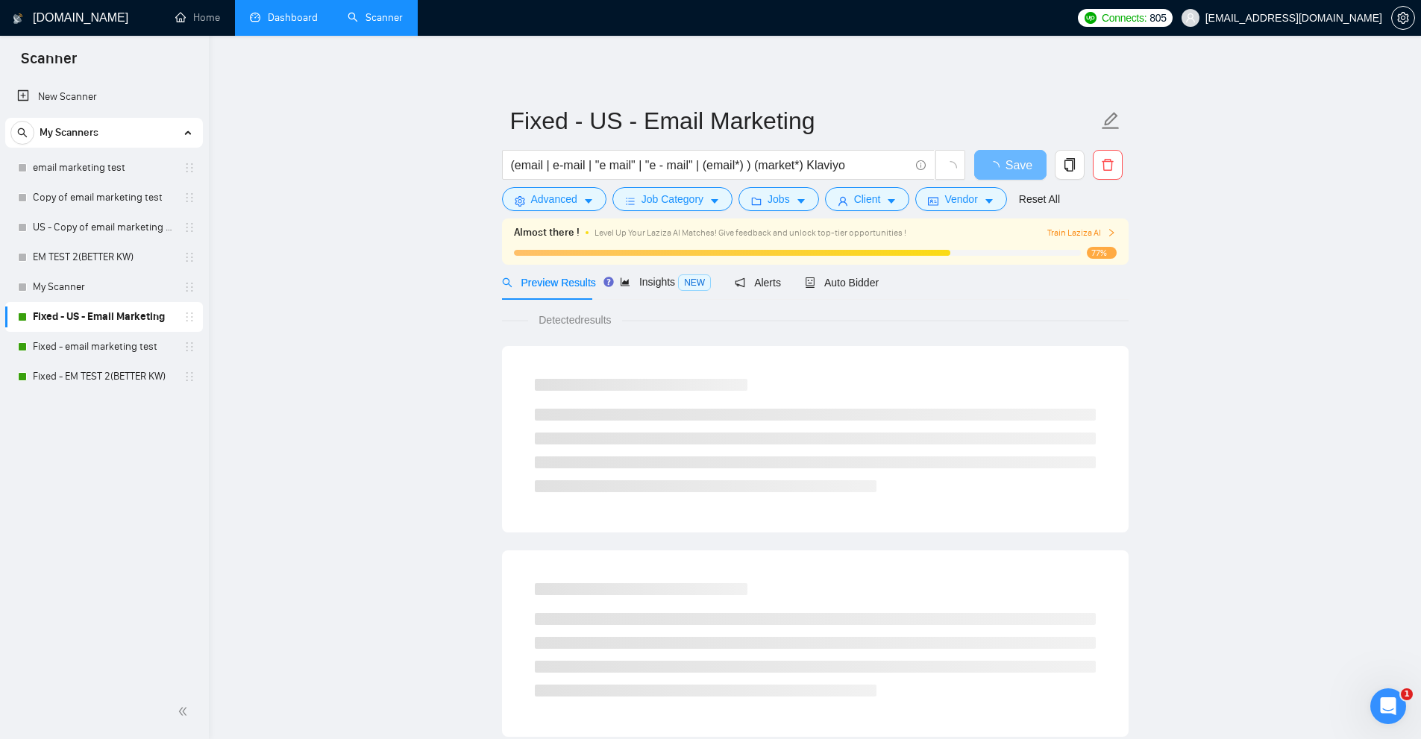
click at [564, 187] on div "(email | e-mail | "e mail" | "e - mail" | (email*) ) (market*) Klaviyo" at bounding box center [734, 168] width 470 height 37
click at [566, 193] on span "Advanced" at bounding box center [554, 199] width 46 height 16
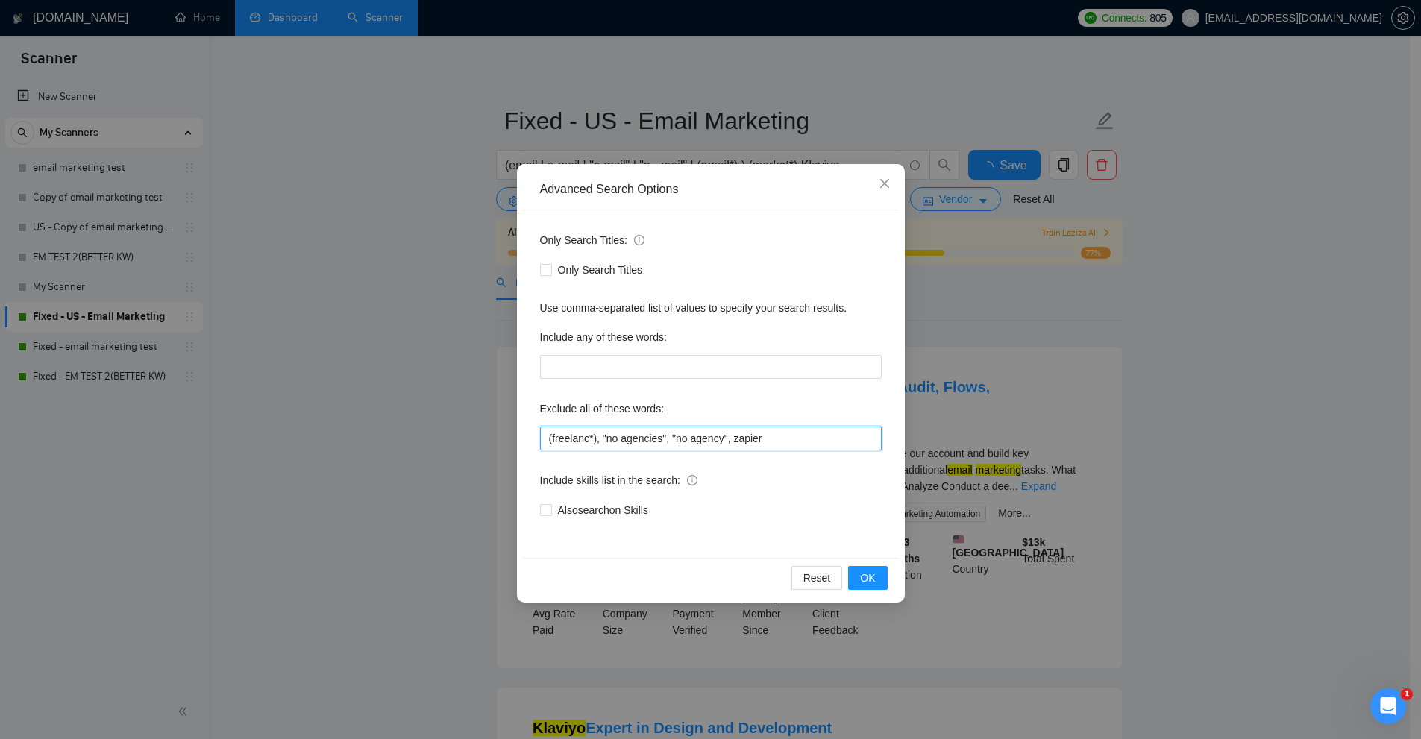
drag, startPoint x: 607, startPoint y: 438, endPoint x: 855, endPoint y: 445, distance: 248.5
click at [855, 445] on input "(freelanc*), "no agencies", "no agency", zapier" at bounding box center [711, 439] width 342 height 24
drag, startPoint x: 816, startPoint y: 432, endPoint x: 184, endPoint y: 369, distance: 635.8
click at [179, 369] on div "Advanced Search Options Only Search Titles: Only Search Titles Use comma-separa…" at bounding box center [710, 369] width 1421 height 739
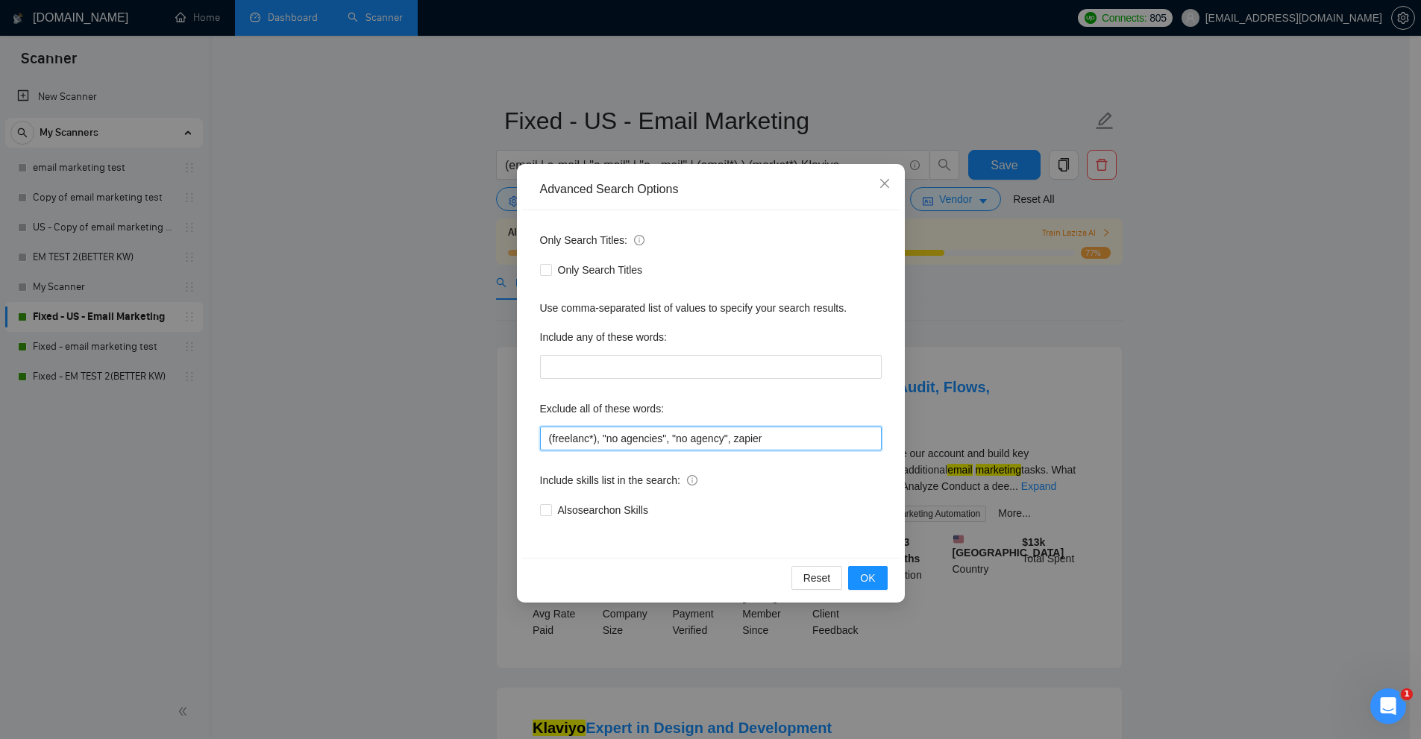
click at [791, 444] on input "(freelanc*), "no agencies", "no agency", zapier" at bounding box center [711, 439] width 342 height 24
click at [1049, 192] on div "Advanced Search Options Only Search Titles: Only Search Titles Use comma-separa…" at bounding box center [710, 369] width 1421 height 739
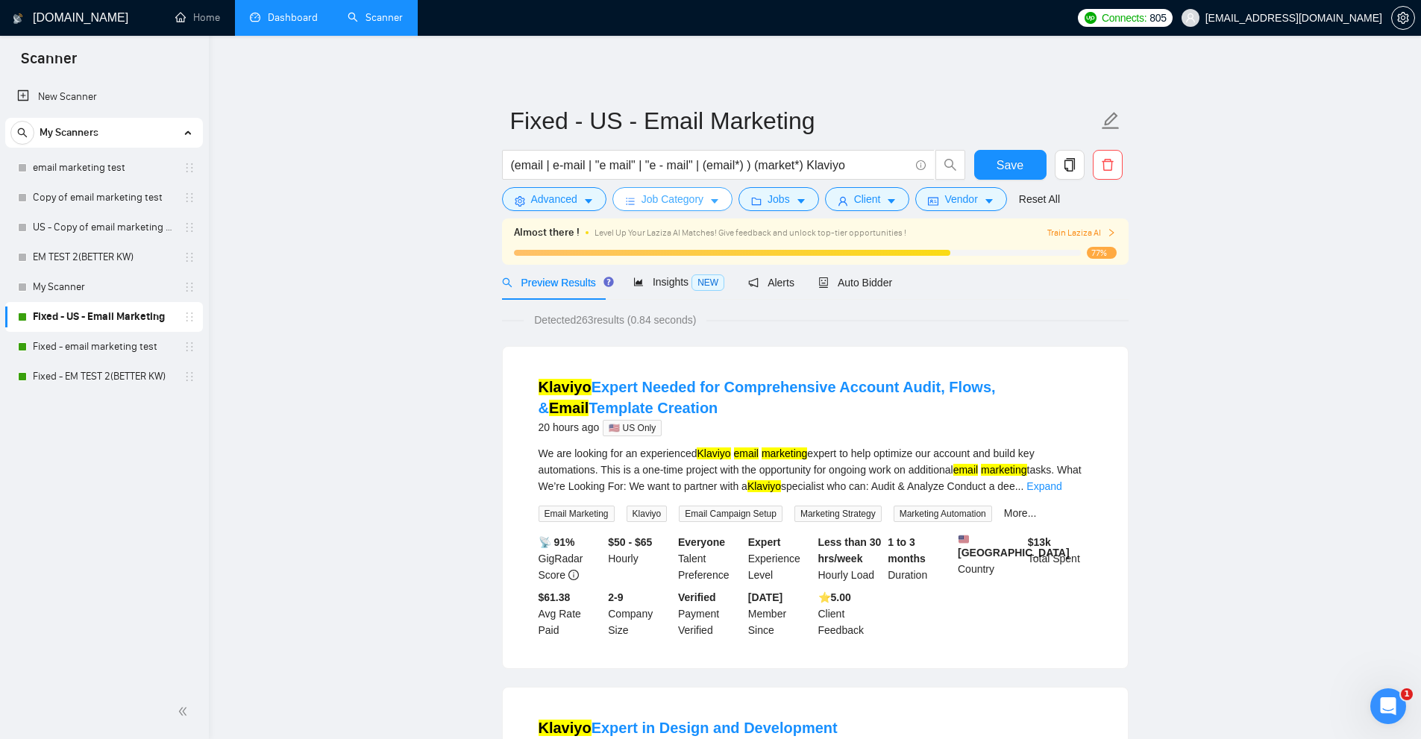
click at [675, 195] on span "Job Category" at bounding box center [673, 199] width 62 height 16
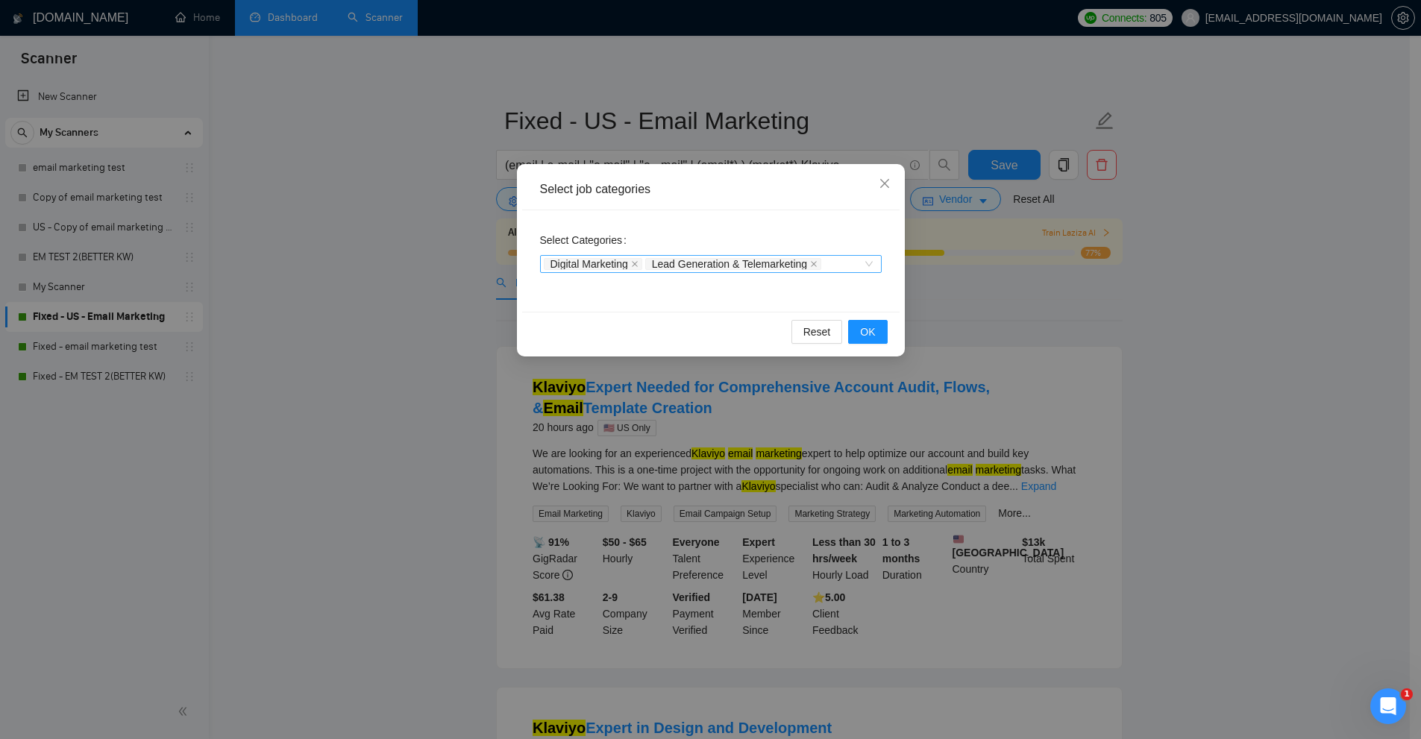
click at [847, 272] on div "Digital Marketing Lead Generation & Telemarketing" at bounding box center [711, 264] width 342 height 18
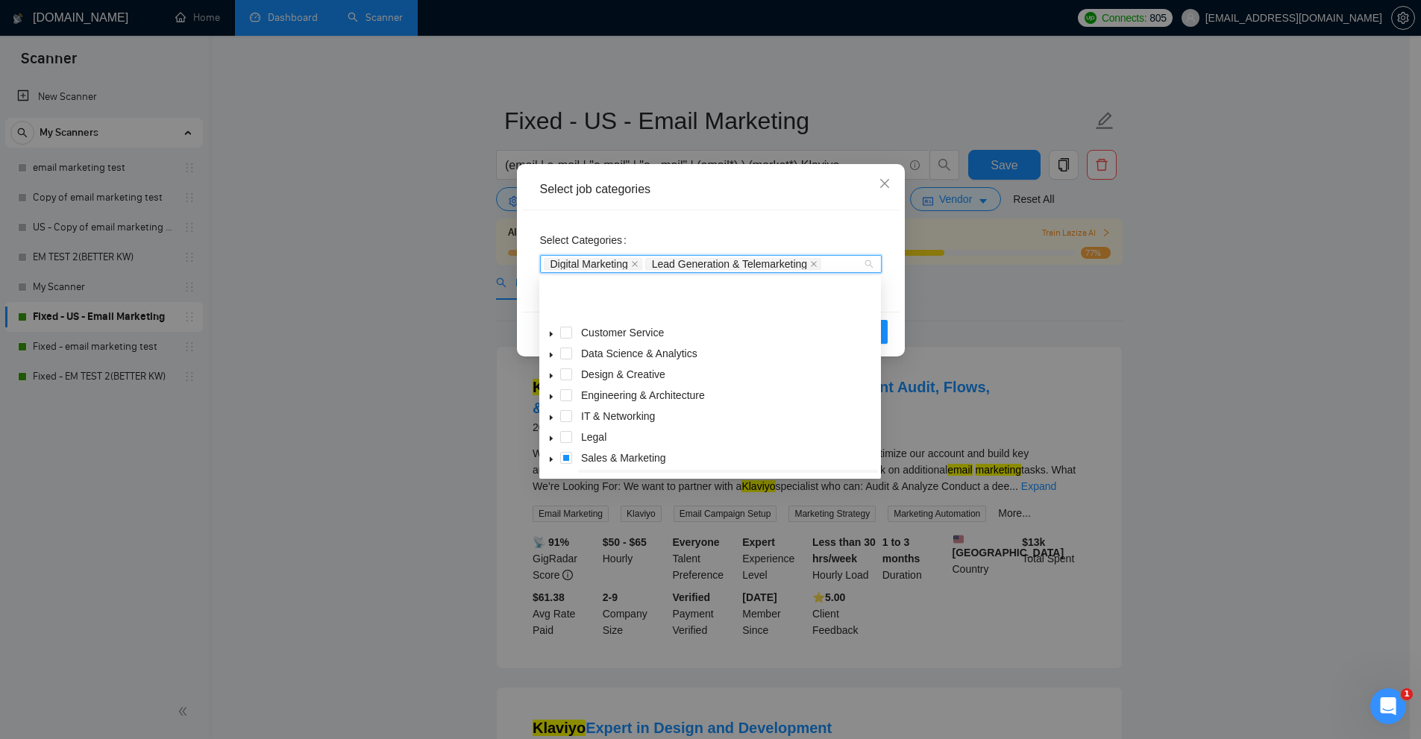
scroll to position [60, 0]
click at [551, 395] on span at bounding box center [551, 398] width 18 height 18
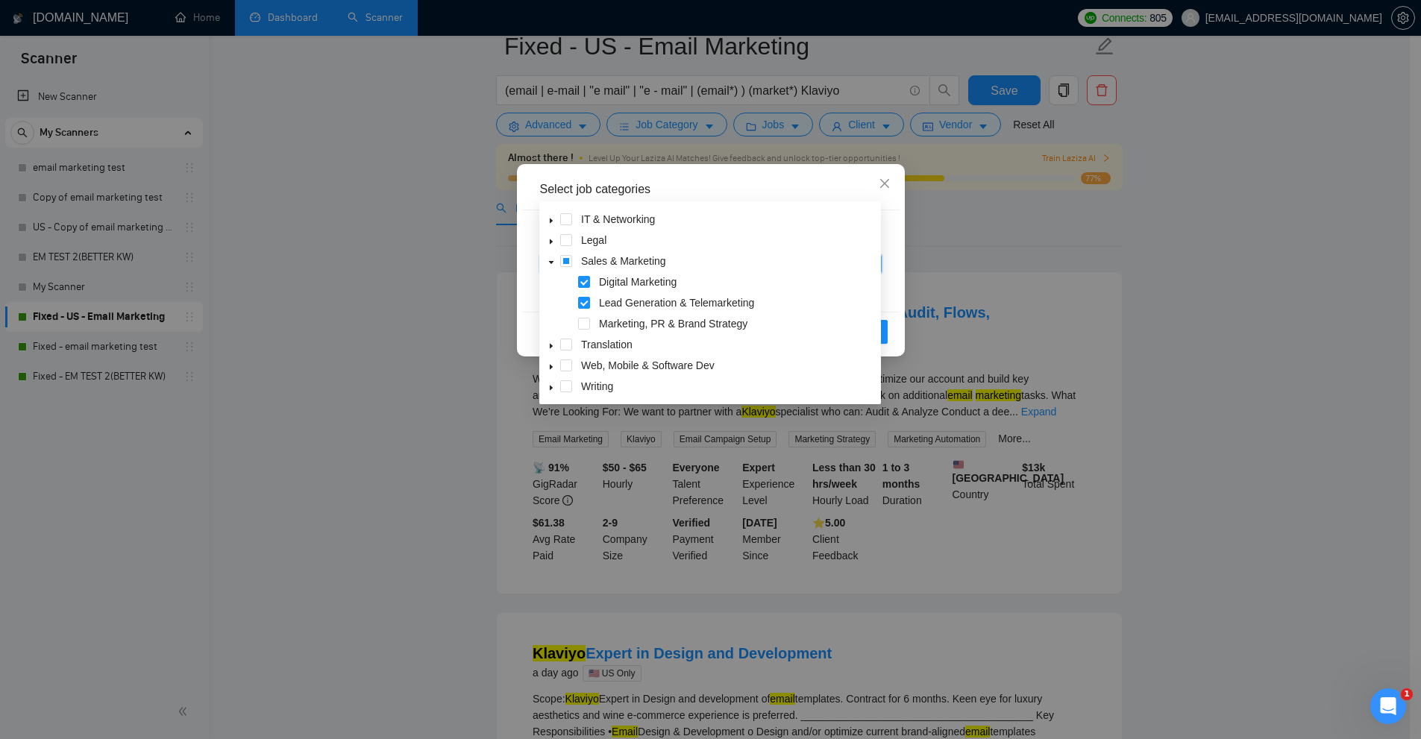
scroll to position [0, 0]
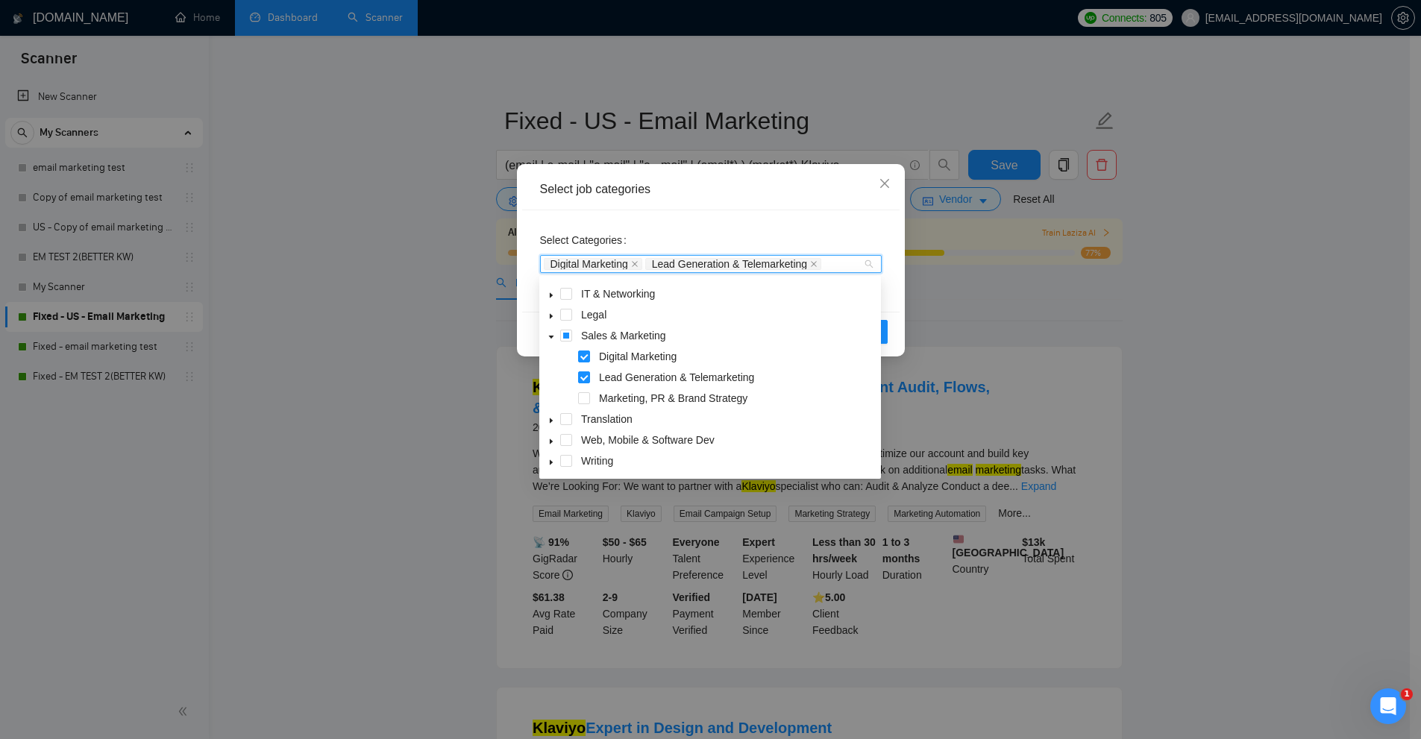
click at [583, 355] on span at bounding box center [584, 357] width 12 height 12
click at [583, 372] on body "Scanner New Scanner My Scanners email marketing test Copy of email marketing te…" at bounding box center [705, 369] width 1410 height 739
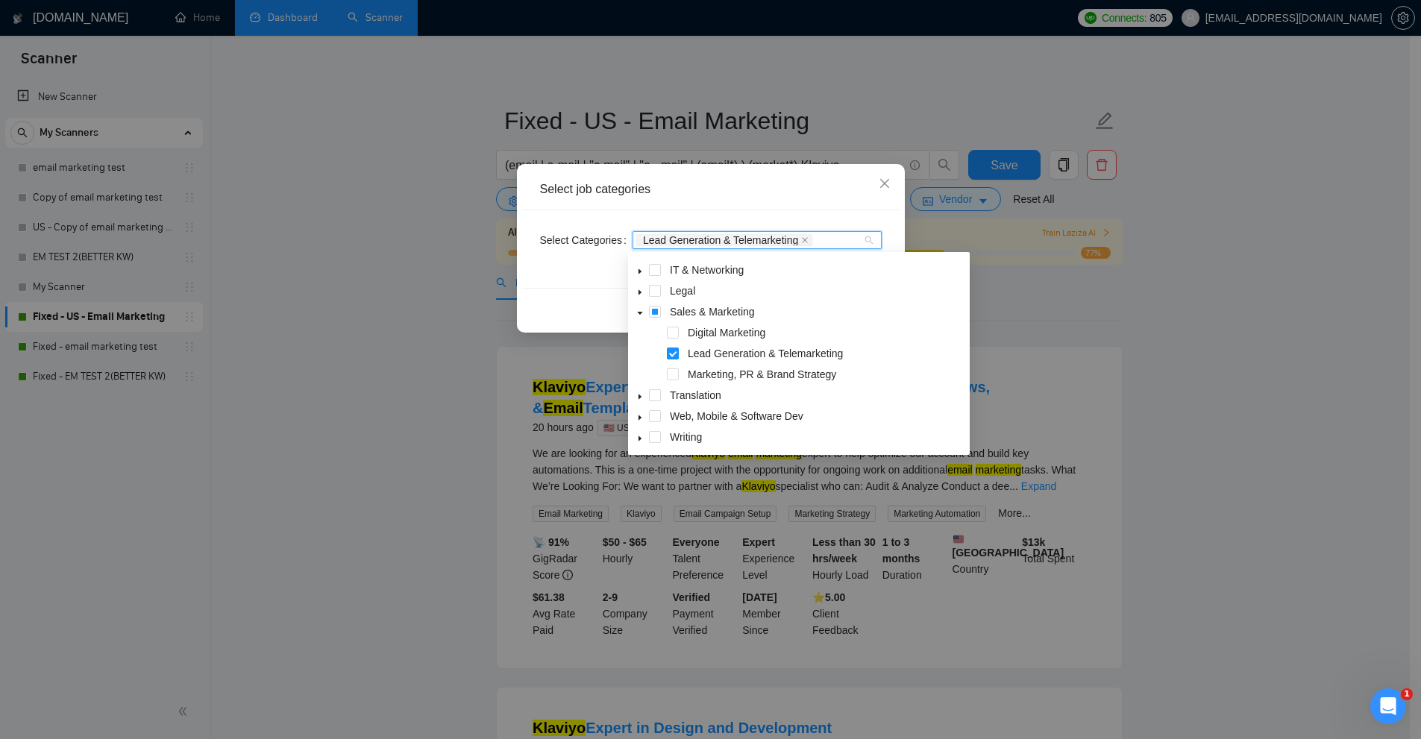
click at [666, 353] on span at bounding box center [658, 354] width 18 height 18
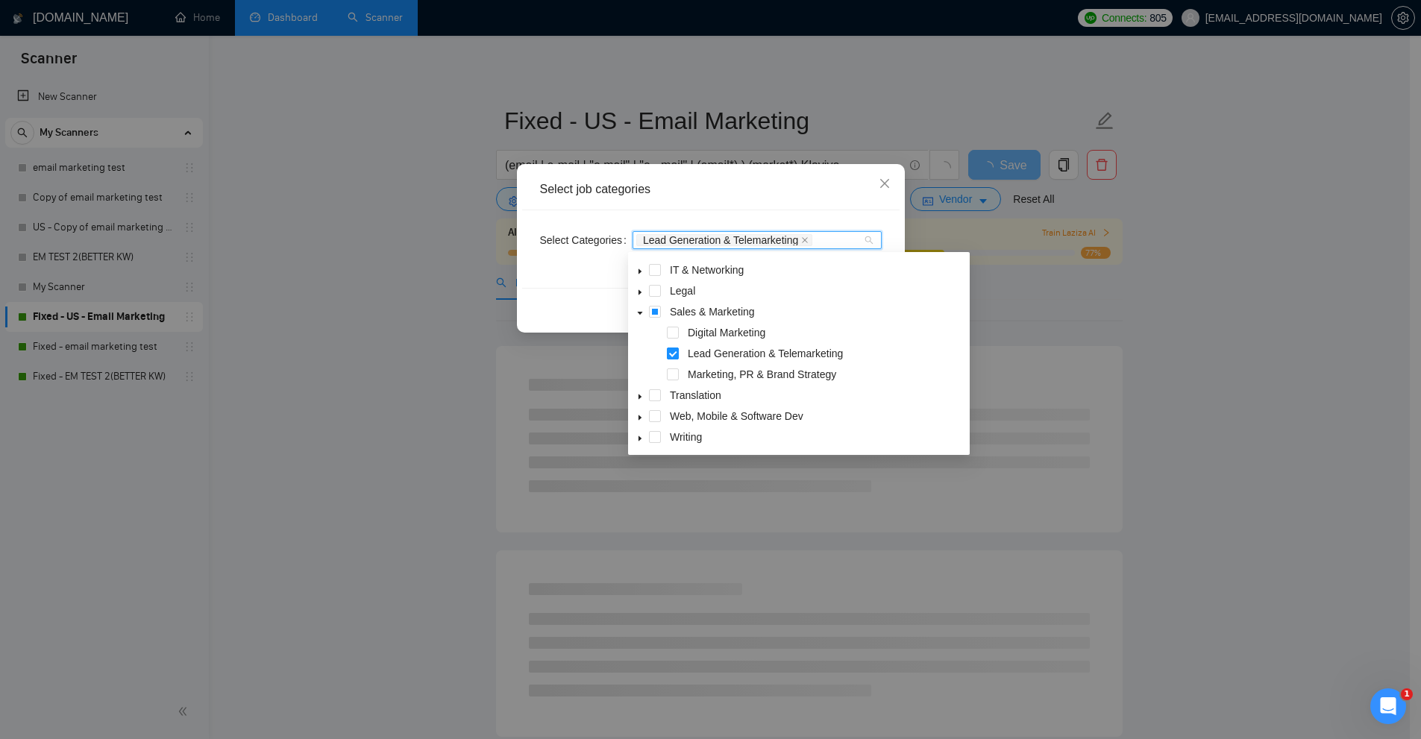
click at [671, 351] on span at bounding box center [673, 354] width 12 height 12
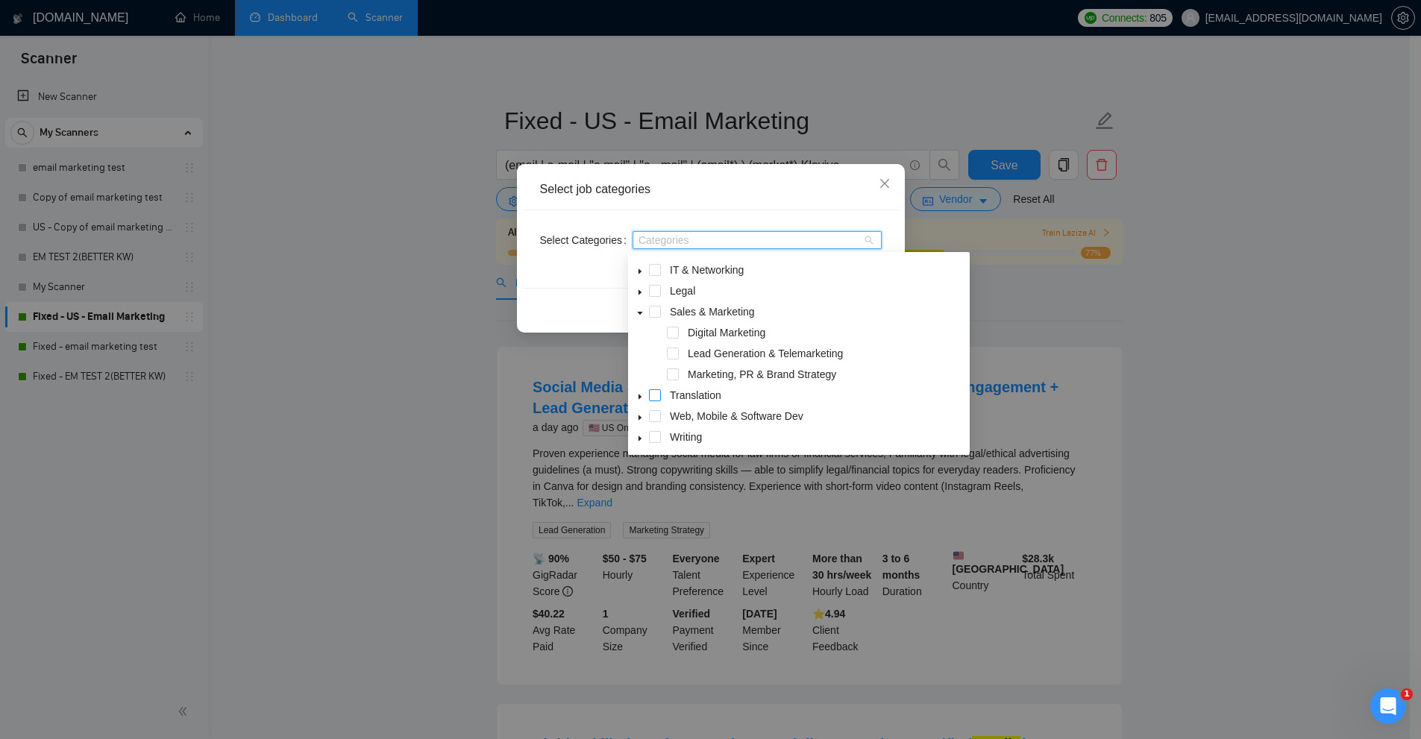
click at [653, 397] on span at bounding box center [655, 395] width 12 height 12
click at [658, 410] on span at bounding box center [655, 416] width 12 height 12
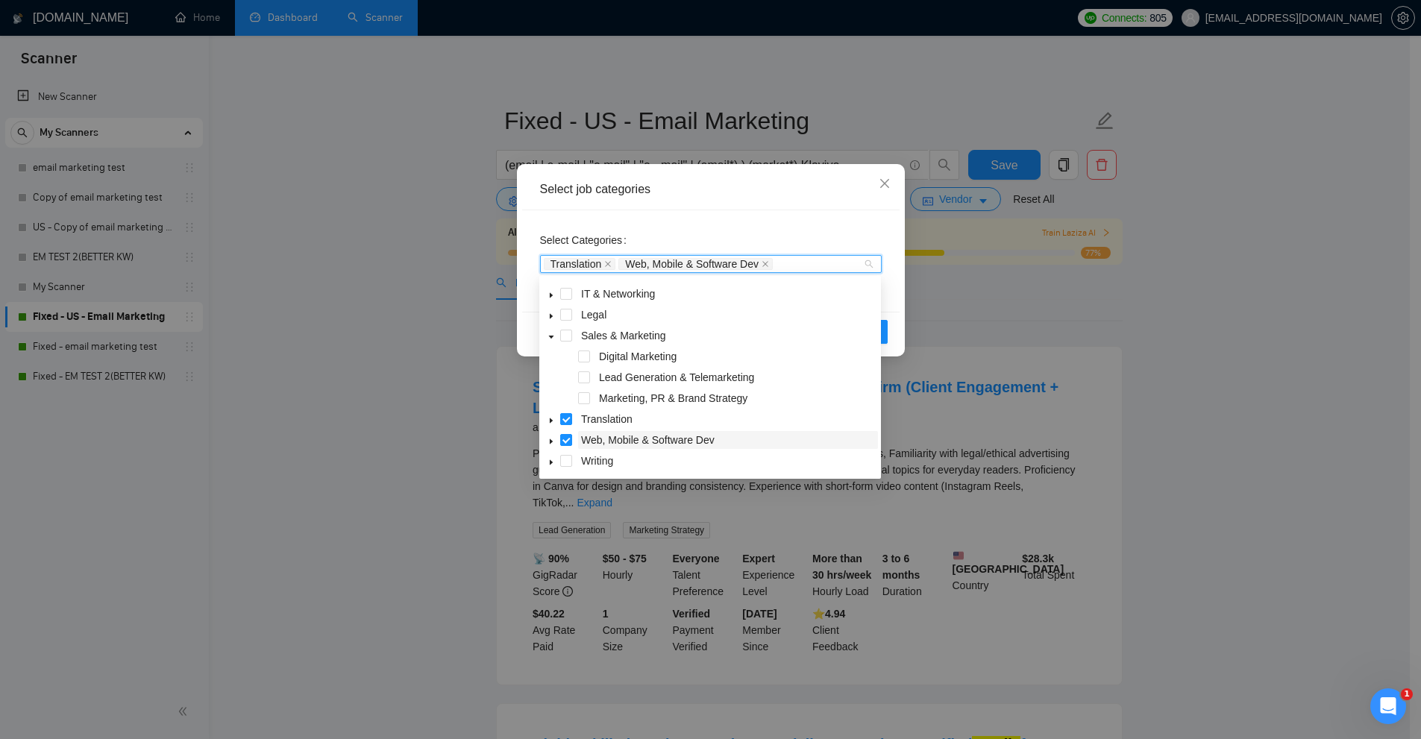
click at [657, 435] on span "Web, Mobile & Software Dev" at bounding box center [648, 440] width 134 height 12
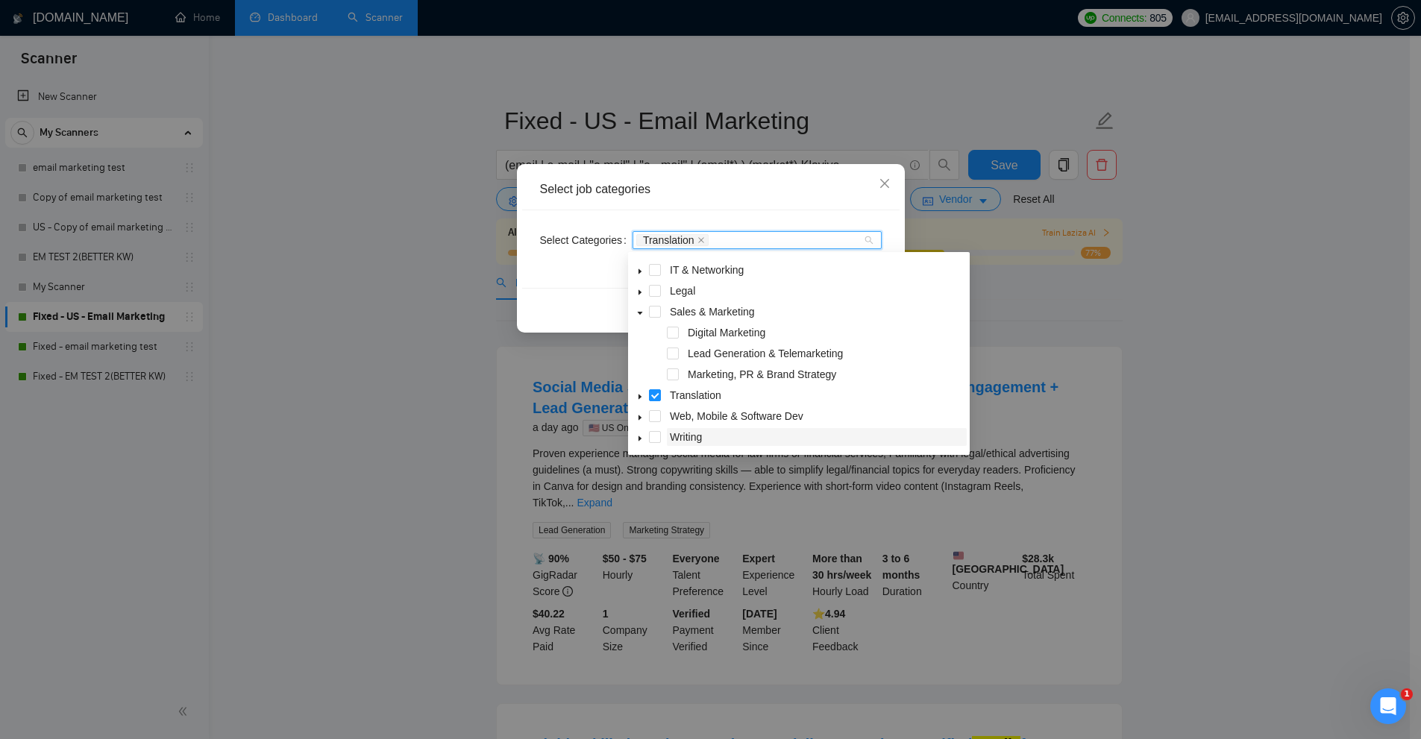
click at [692, 431] on span "Writing" at bounding box center [686, 437] width 32 height 12
click at [677, 415] on span "Web, Mobile & Software Dev" at bounding box center [737, 416] width 134 height 12
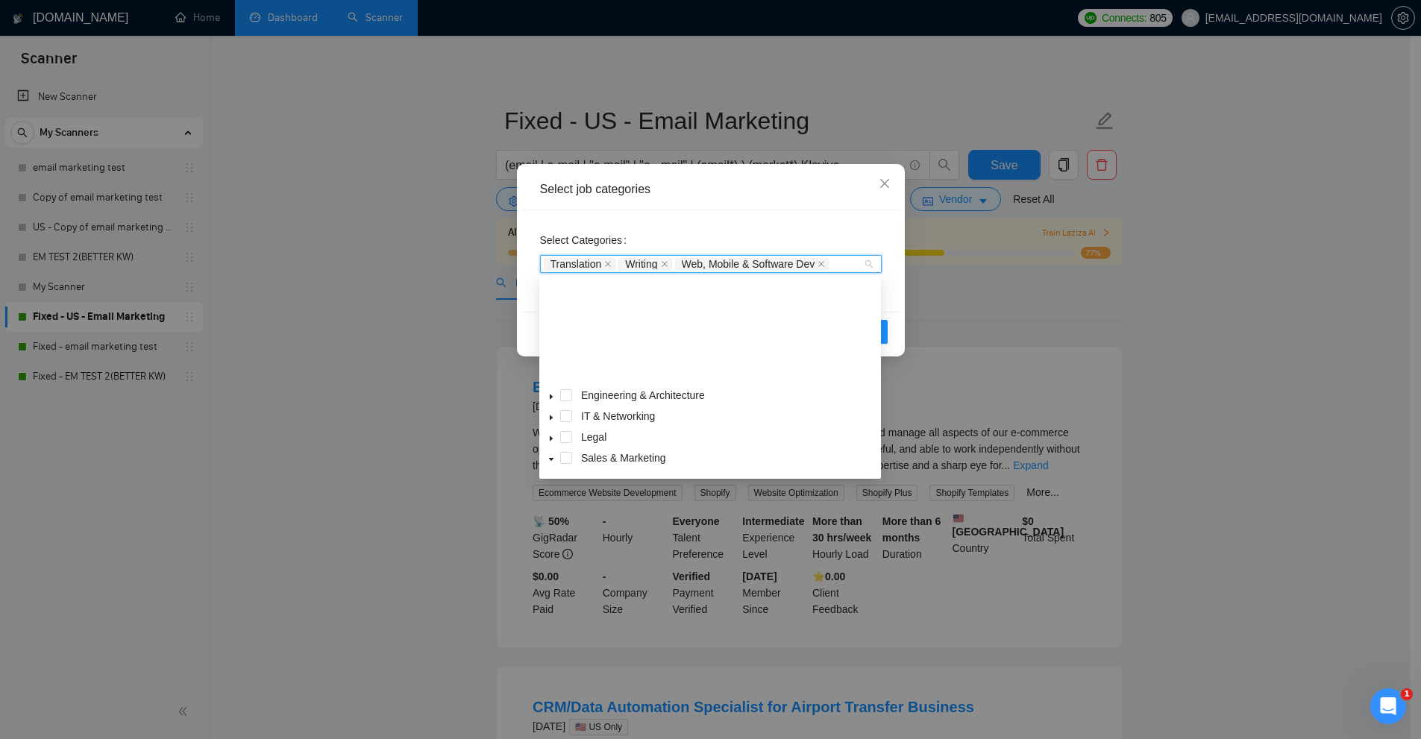
scroll to position [122, 0]
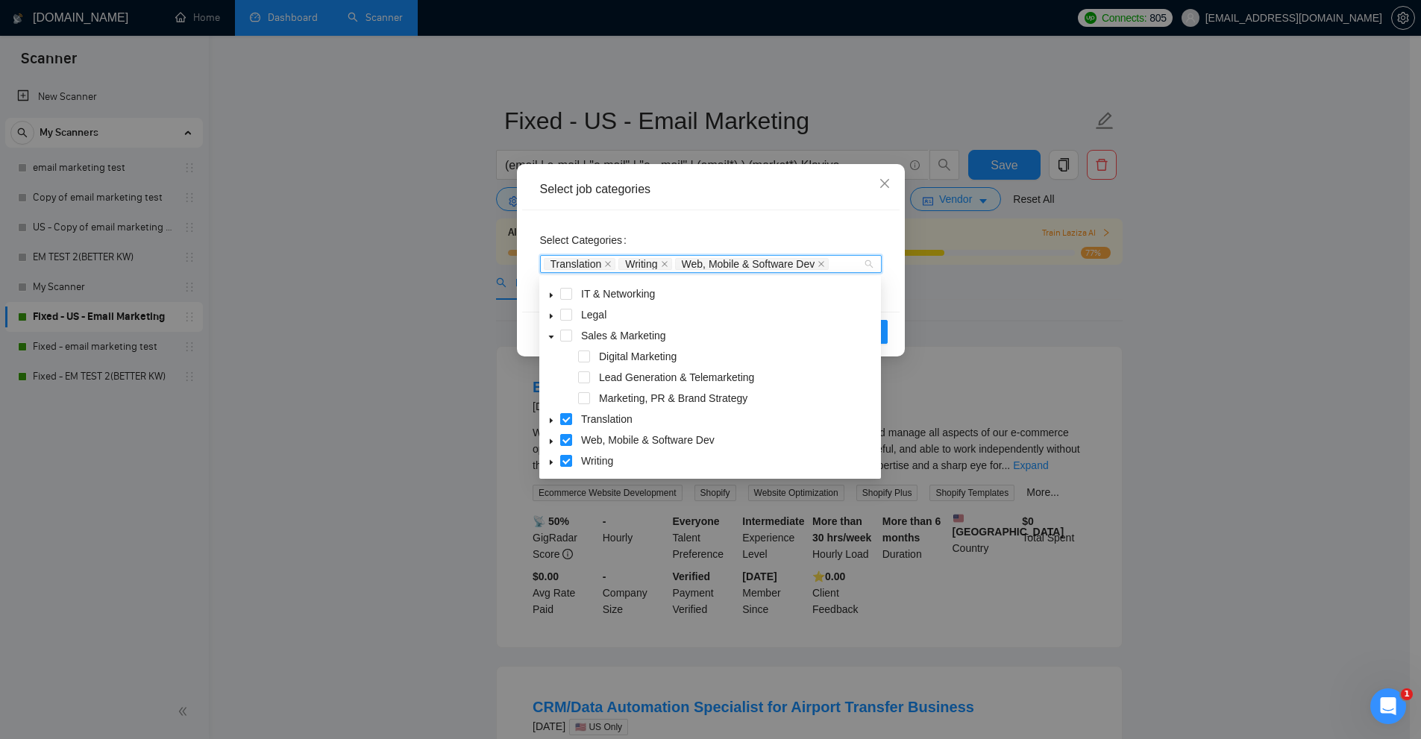
click at [570, 424] on span at bounding box center [566, 419] width 12 height 12
click at [565, 431] on div "Select job categories Select Categories Translation Writing Web, Mobile & Softw…" at bounding box center [710, 369] width 1421 height 739
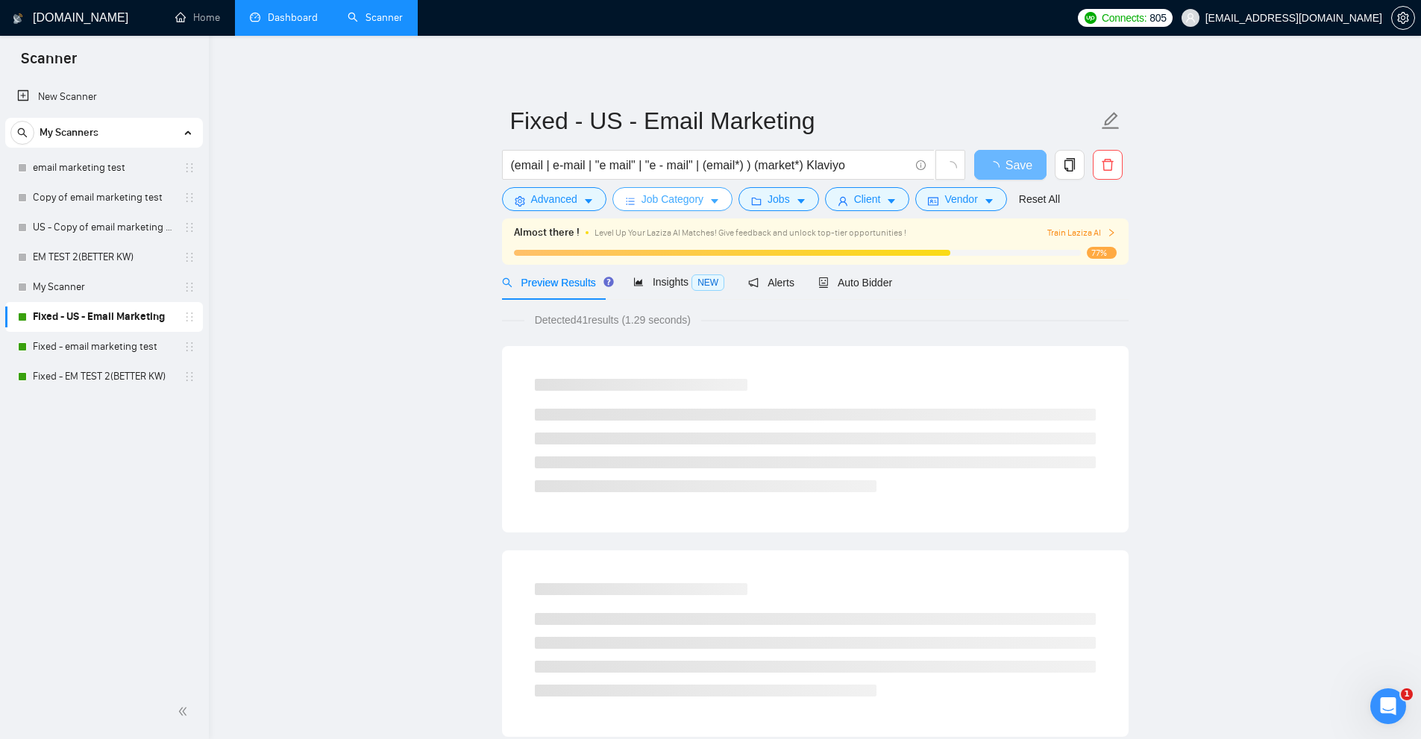
click at [710, 197] on icon "caret-down" at bounding box center [714, 201] width 10 height 10
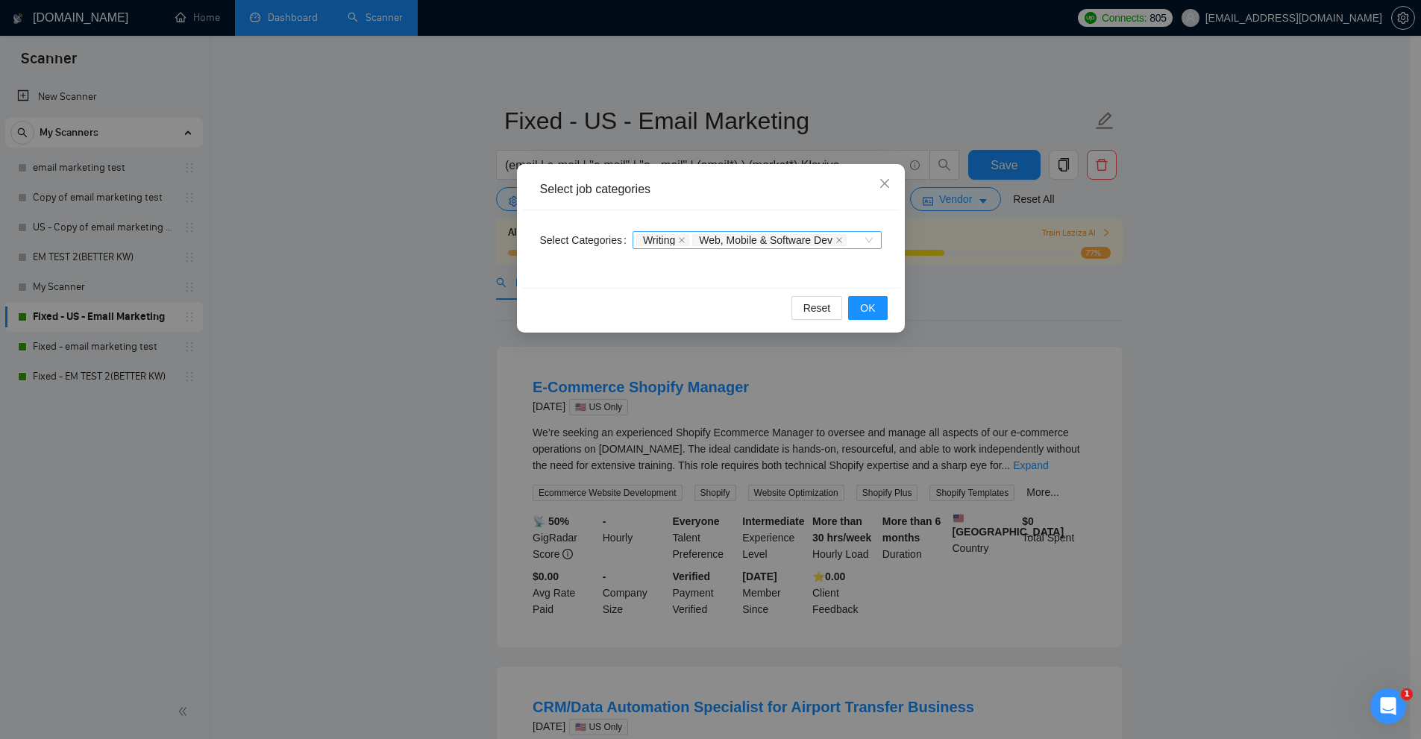
click at [678, 242] on icon "close" at bounding box center [681, 239] width 7 height 7
click at [780, 237] on icon "close" at bounding box center [783, 239] width 7 height 7
click at [1227, 333] on div "Select job categories Select Categories Categories Reset OK" at bounding box center [710, 369] width 1421 height 739
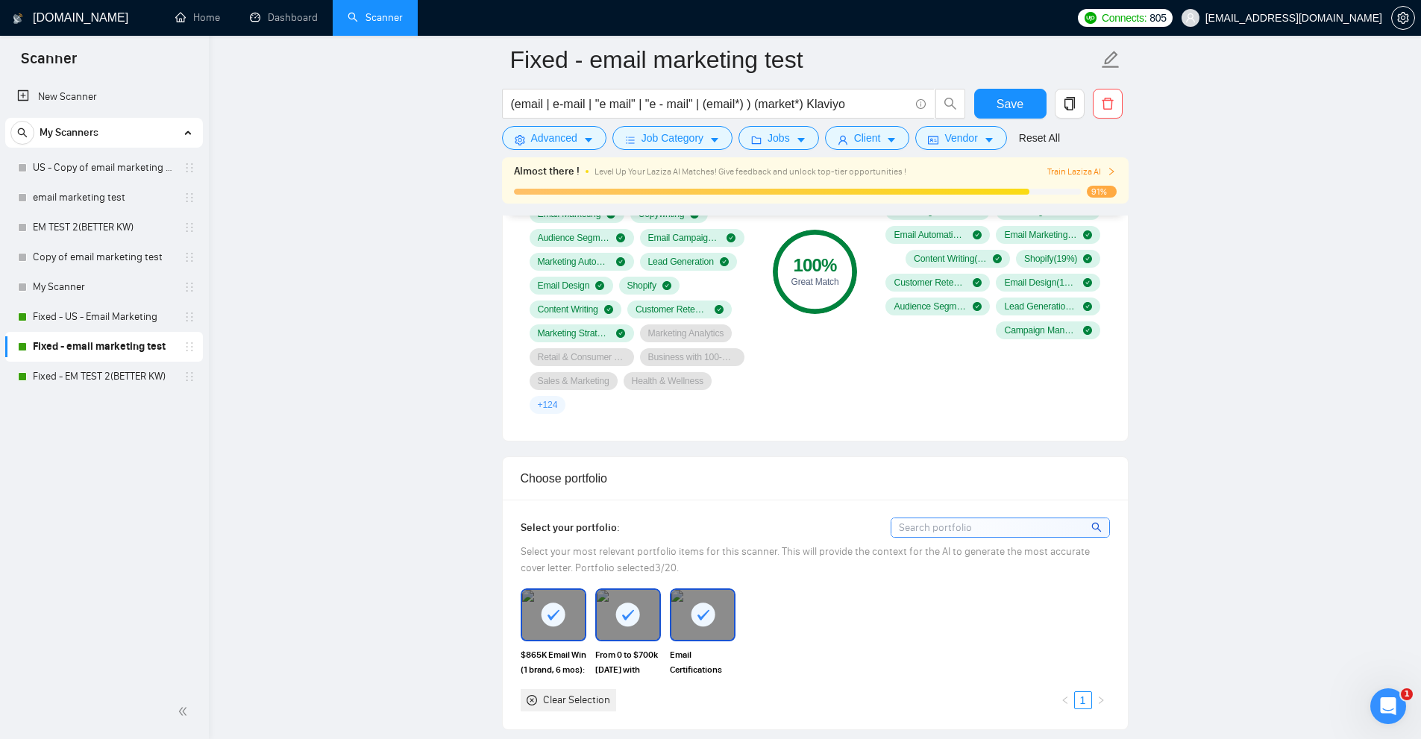
scroll to position [1567, 0]
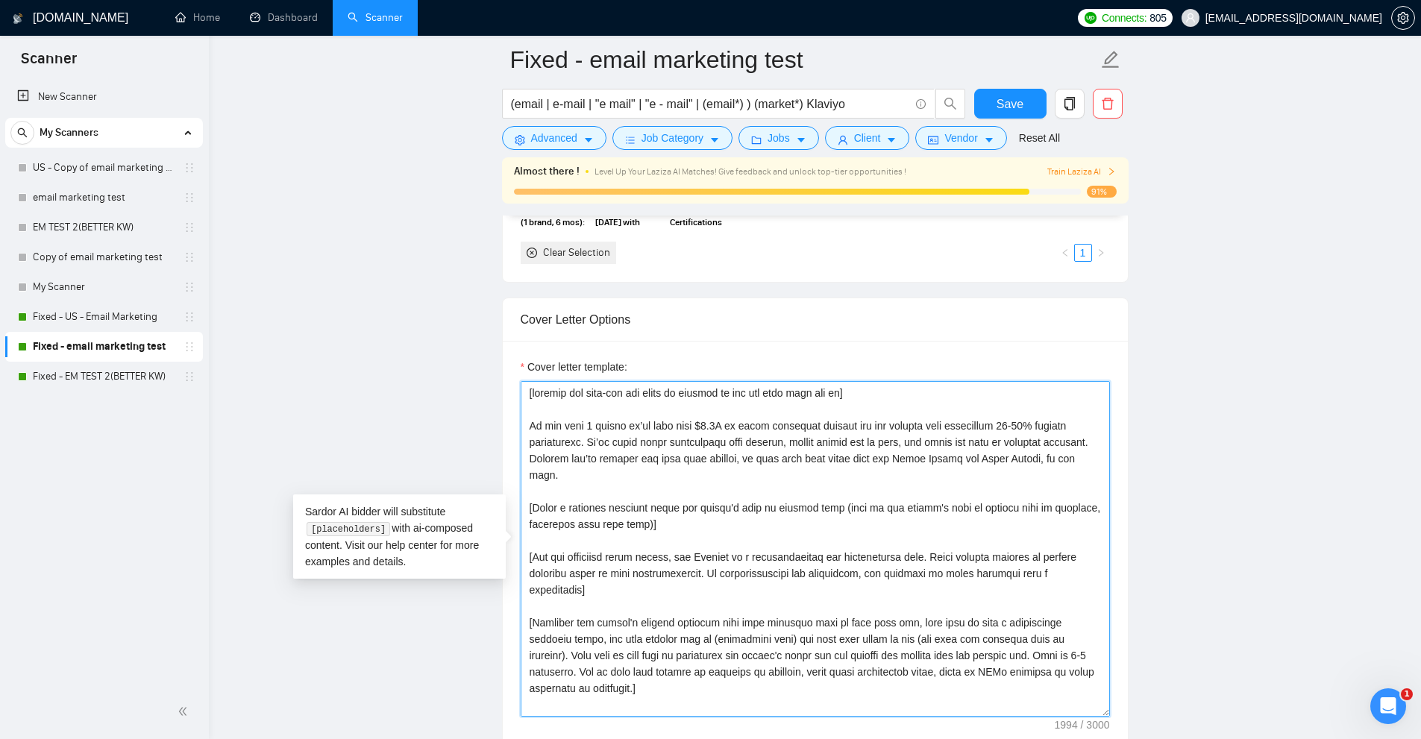
drag, startPoint x: 527, startPoint y: 427, endPoint x: 685, endPoint y: 475, distance: 165.4
click at [685, 475] on textarea "Cover letter template:" at bounding box center [815, 549] width 589 height 336
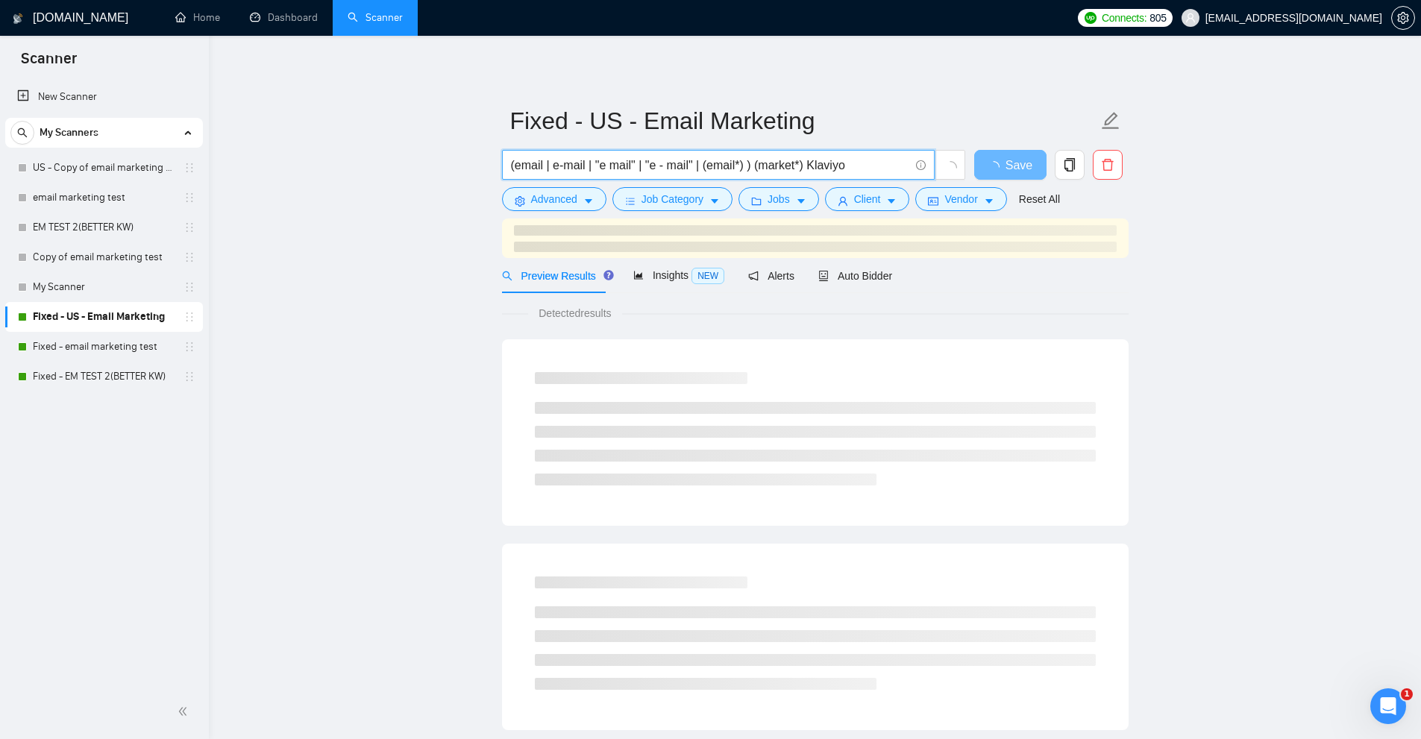
click at [848, 159] on input "(email | e-mail | "e mail" | "e - mail" | (email*) ) (market*) Klaviyo" at bounding box center [710, 165] width 398 height 19
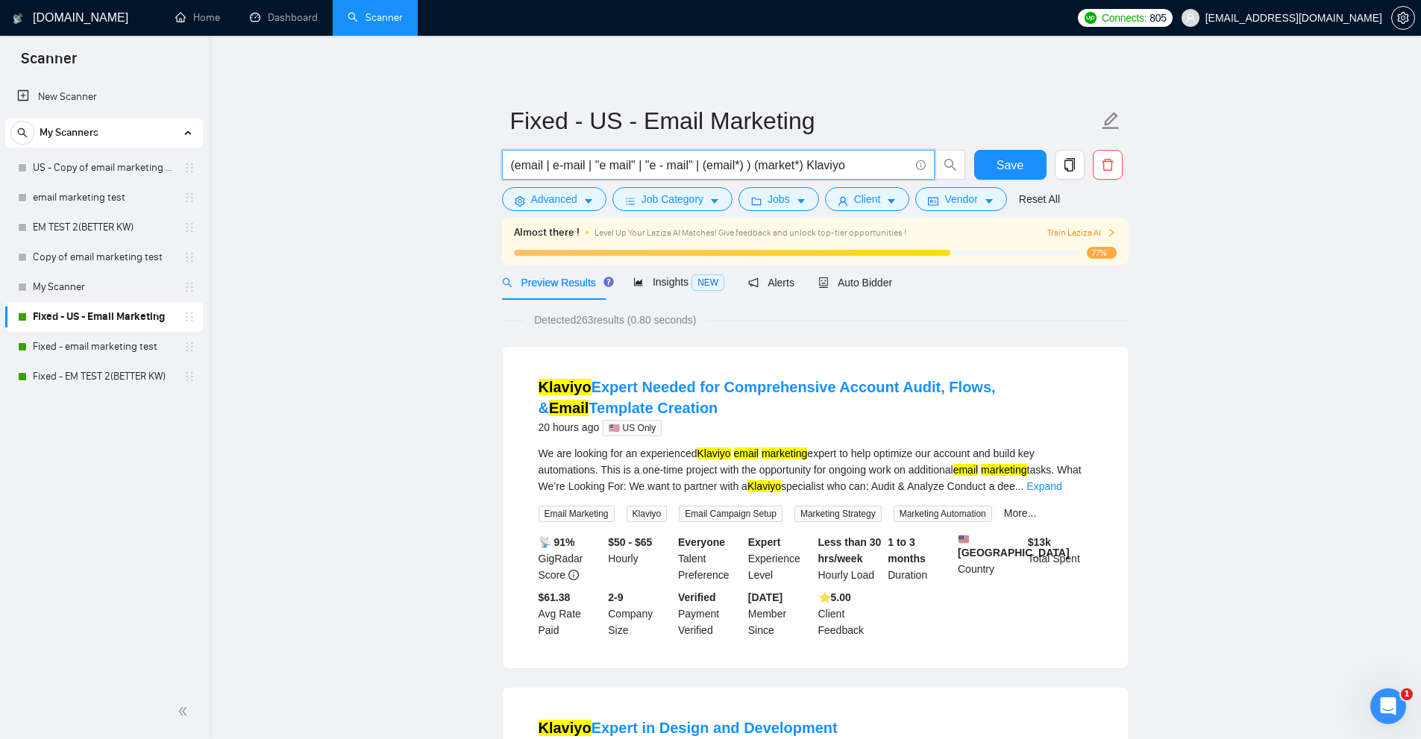
drag, startPoint x: 692, startPoint y: 164, endPoint x: 519, endPoint y: 163, distance: 173.1
click at [518, 163] on input "(email | e-mail | "e mail" | "e - mail" | (email*) ) (market*) Klaviyo" at bounding box center [710, 165] width 398 height 19
click at [519, 163] on input "(email | e-mail | "e mail" | "e - mail" | (email*) ) (market*) Klaviyo" at bounding box center [710, 165] width 398 height 19
drag, startPoint x: 519, startPoint y: 163, endPoint x: 582, endPoint y: 164, distance: 62.7
click at [582, 164] on input "(email | e-mail | "e mail" | "e - mail" | (email*) ) (market*) Klaviyo" at bounding box center [710, 165] width 398 height 19
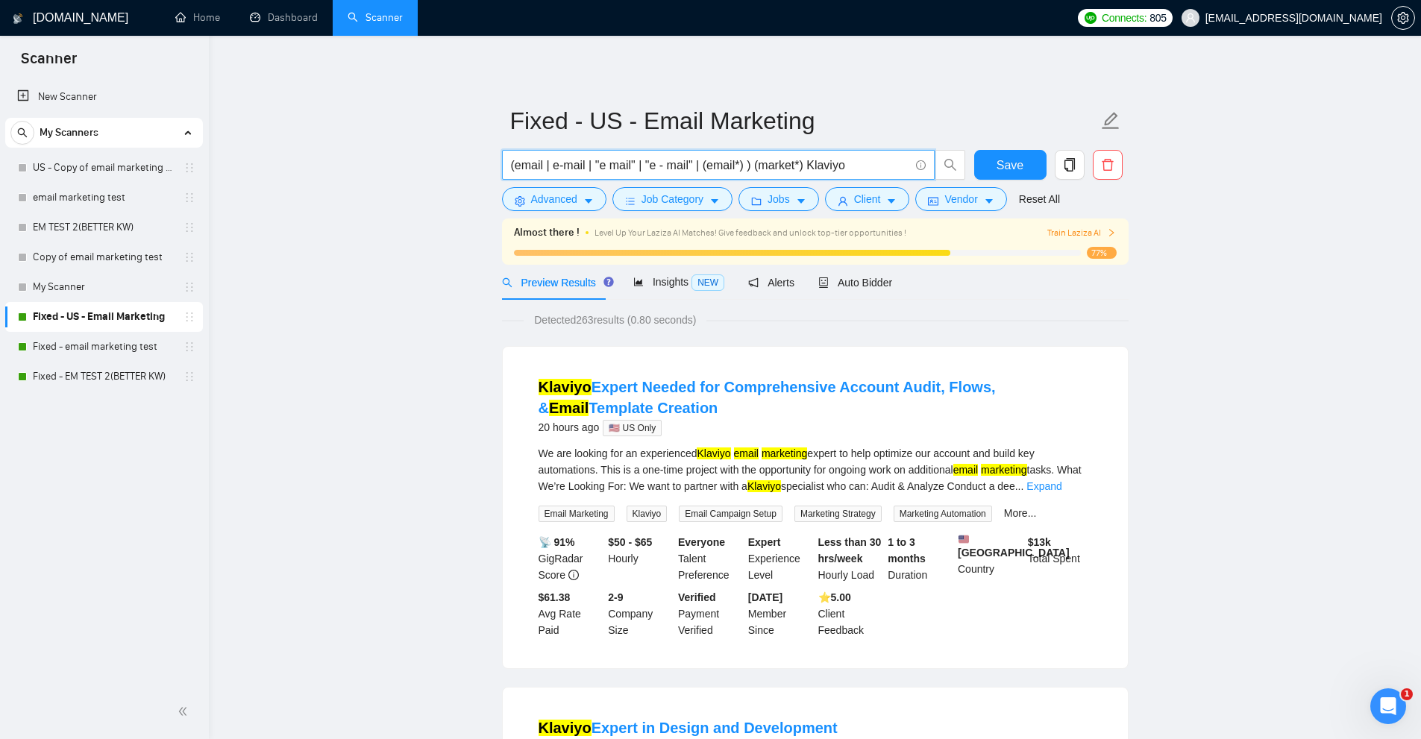
drag, startPoint x: 562, startPoint y: 161, endPoint x: 550, endPoint y: 161, distance: 11.9
click at [562, 161] on input "(email | e-mail | "e mail" | "e - mail" | (email*) ) (market*) Klaviyo" at bounding box center [710, 165] width 398 height 19
drag, startPoint x: 564, startPoint y: 161, endPoint x: 582, endPoint y: 161, distance: 17.9
click at [582, 161] on input "(email | e-mail | "e mail" | "e - mail" | (email*) ) (market*) Klaviyo" at bounding box center [710, 165] width 398 height 19
click at [587, 161] on input "(email | e-mail | "e mail" | "e - mail" | (email*) ) (market*) Klaviyo" at bounding box center [710, 165] width 398 height 19
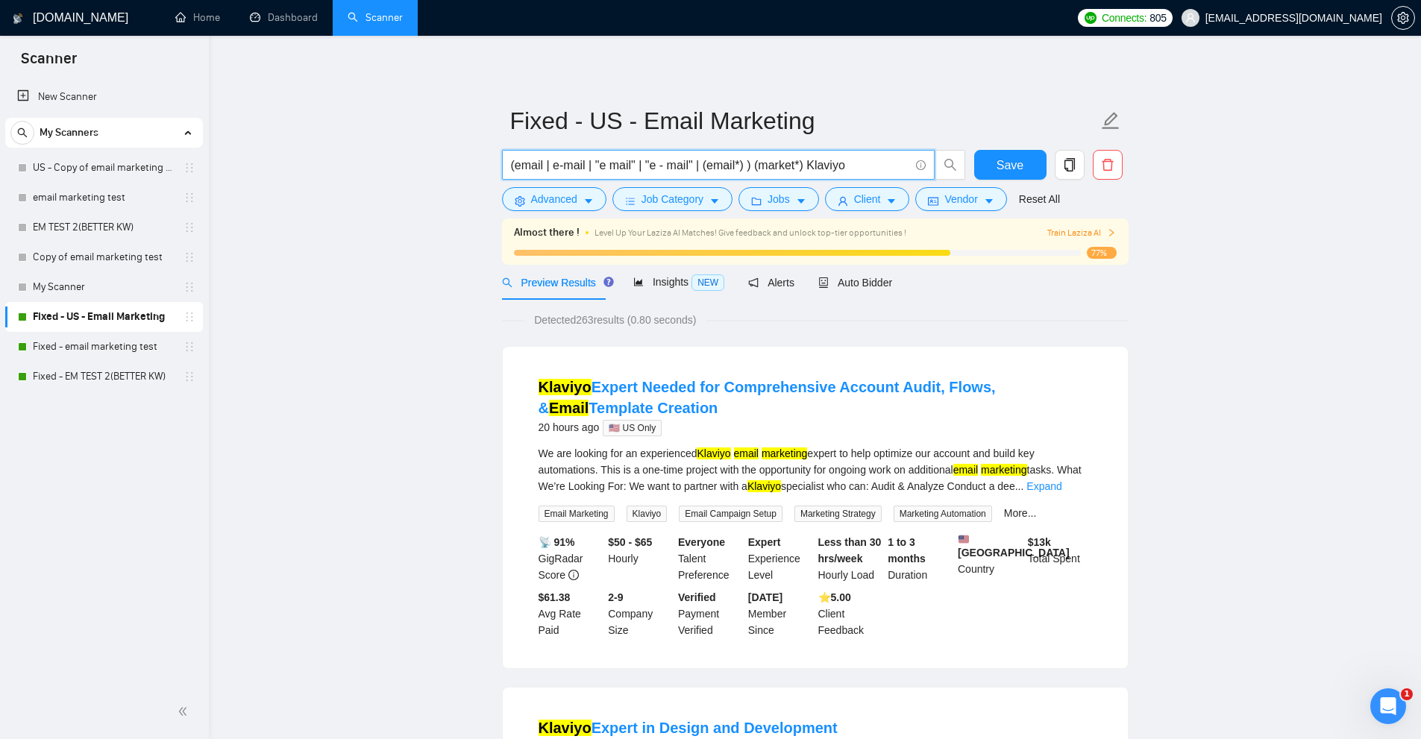
drag, startPoint x: 519, startPoint y: 166, endPoint x: 654, endPoint y: 163, distance: 134.3
click at [654, 163] on input "(email | e-mail | "e mail" | "e - mail" | (email*) ) (market*) Klaviyo" at bounding box center [710, 165] width 398 height 19
drag, startPoint x: 668, startPoint y: 160, endPoint x: 525, endPoint y: 154, distance: 142.6
click at [525, 154] on span "(email | e-mail | "e mail" | "e - mail" | (email*) ) (market*) Klaviyo" at bounding box center [718, 165] width 433 height 30
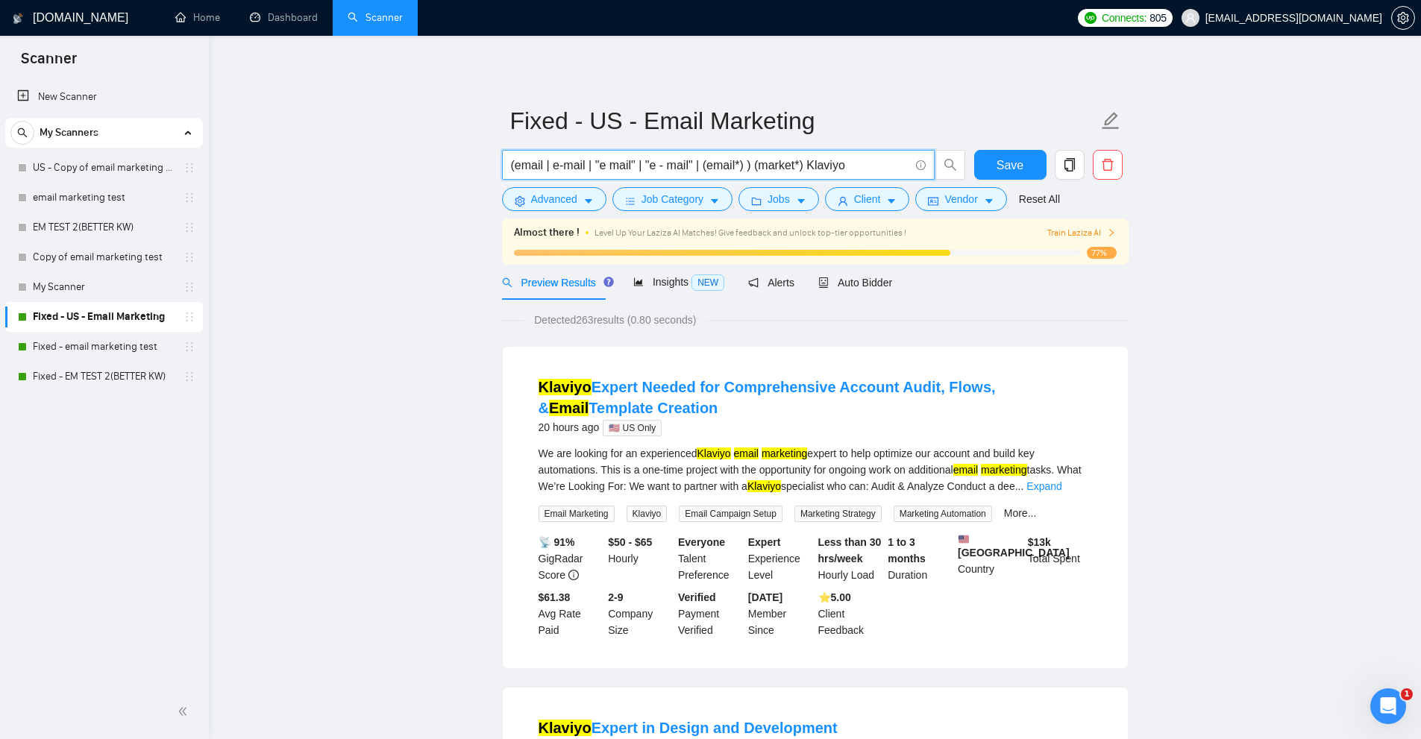
click at [521, 156] on input "(email | e-mail | "e mail" | "e - mail" | (email*) ) (market*) Klaviyo" at bounding box center [710, 165] width 398 height 19
click at [542, 161] on input "(email | e-mail | "e mail" | "e - mail" | (email*) ) (market*) Klaviyo" at bounding box center [710, 165] width 398 height 19
click at [525, 161] on input "(email | e-mail | "e mail" | "e - mail" | (email*) ) (market*) Klaviyo" at bounding box center [710, 165] width 398 height 19
drag, startPoint x: 874, startPoint y: 168, endPoint x: 806, endPoint y: 175, distance: 69.0
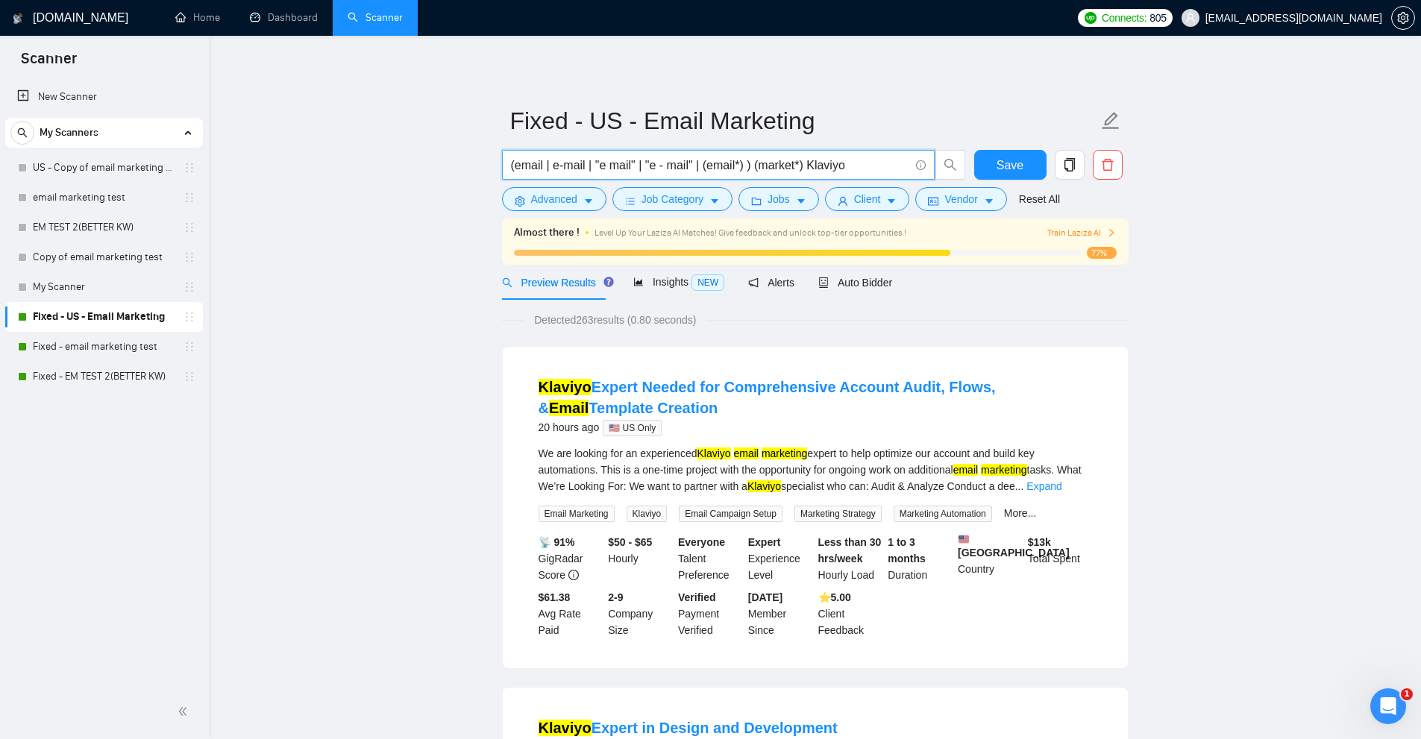
click at [806, 175] on span "(email | e-mail | "e mail" | "e - mail" | (email*) ) (market*) Klaviyo" at bounding box center [718, 165] width 433 height 30
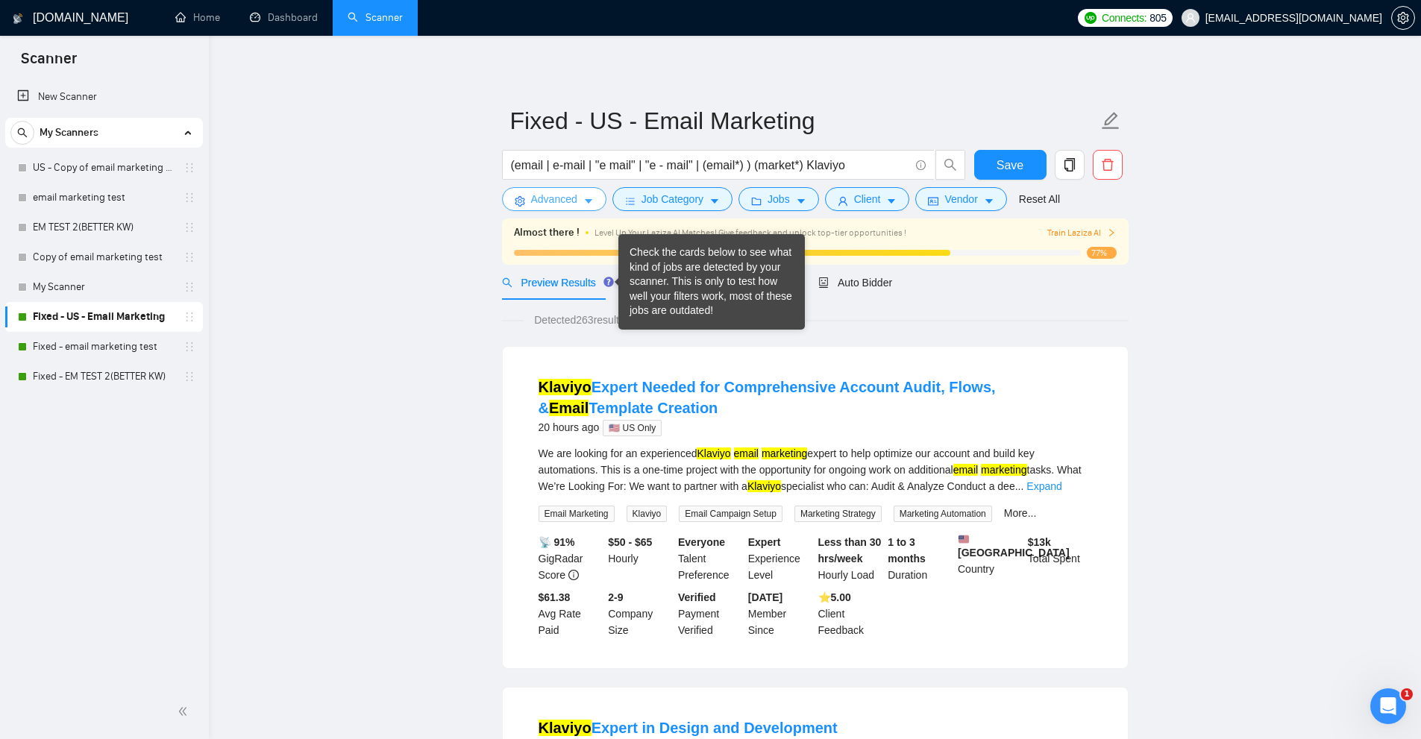
click at [565, 210] on button "Advanced" at bounding box center [554, 199] width 104 height 24
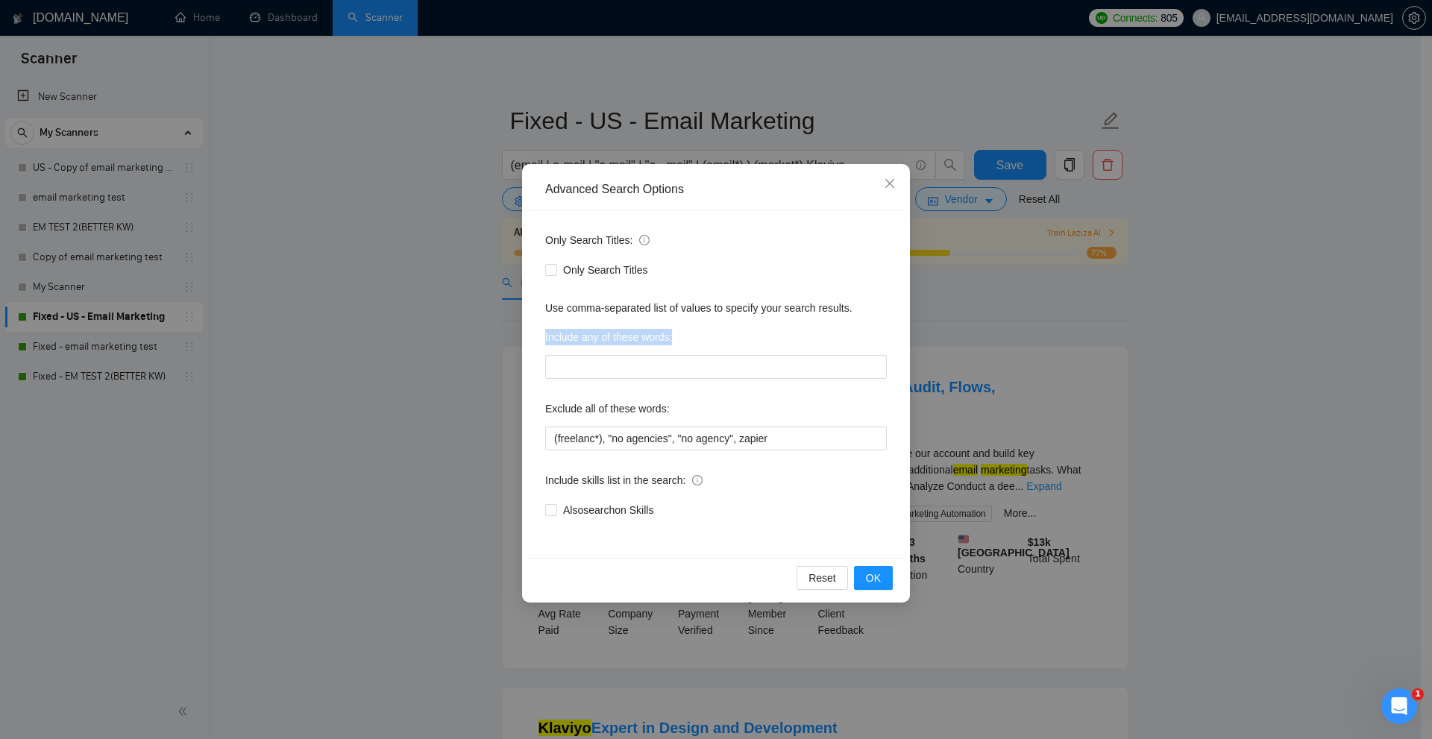
drag, startPoint x: 534, startPoint y: 328, endPoint x: 723, endPoint y: 334, distance: 188.9
click at [723, 334] on div "Only Search Titles: Only Search Titles Use comma-separated list of values to sp…" at bounding box center [715, 384] width 377 height 348
click at [95, 336] on div "Advanced Search Options Only Search Titles: Only Search Titles Use comma-separa…" at bounding box center [716, 369] width 1432 height 739
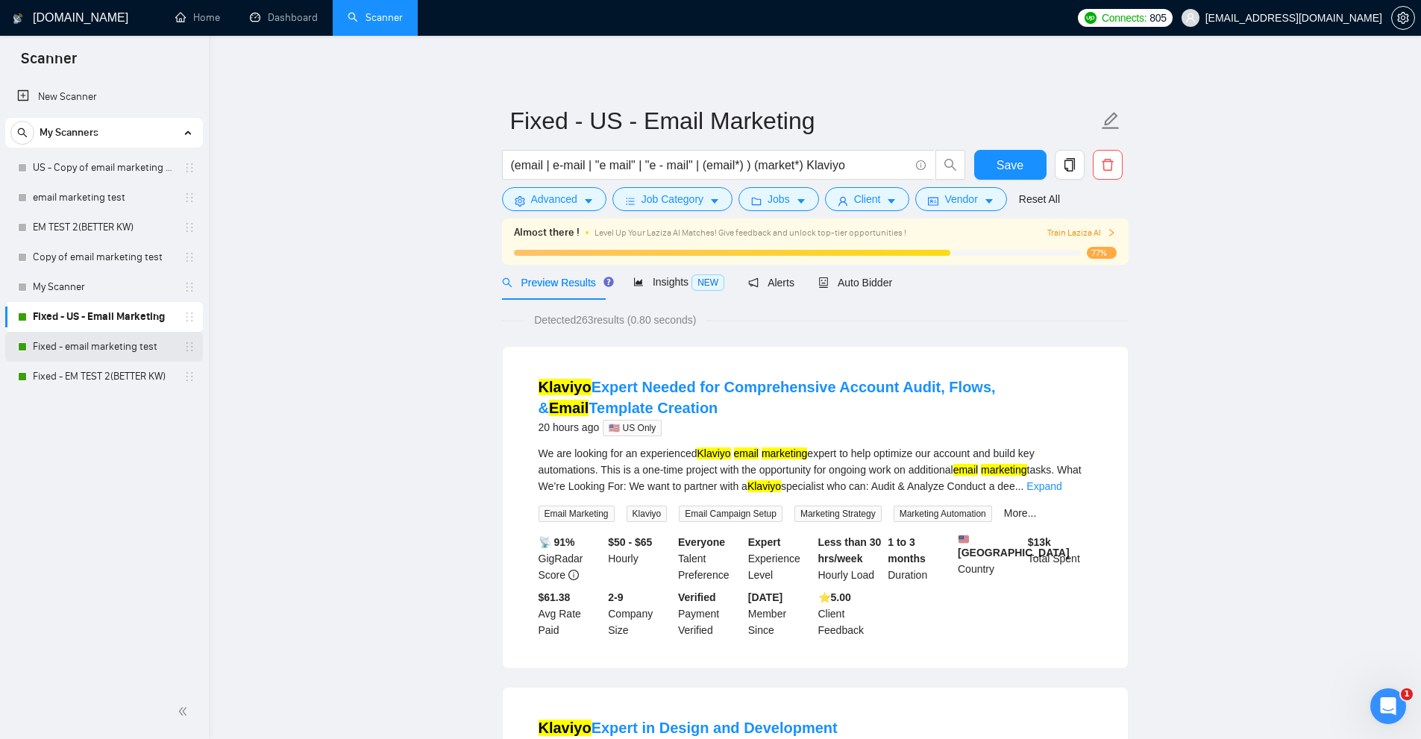
click at [126, 349] on link "Fixed - email marketing test" at bounding box center [104, 347] width 142 height 30
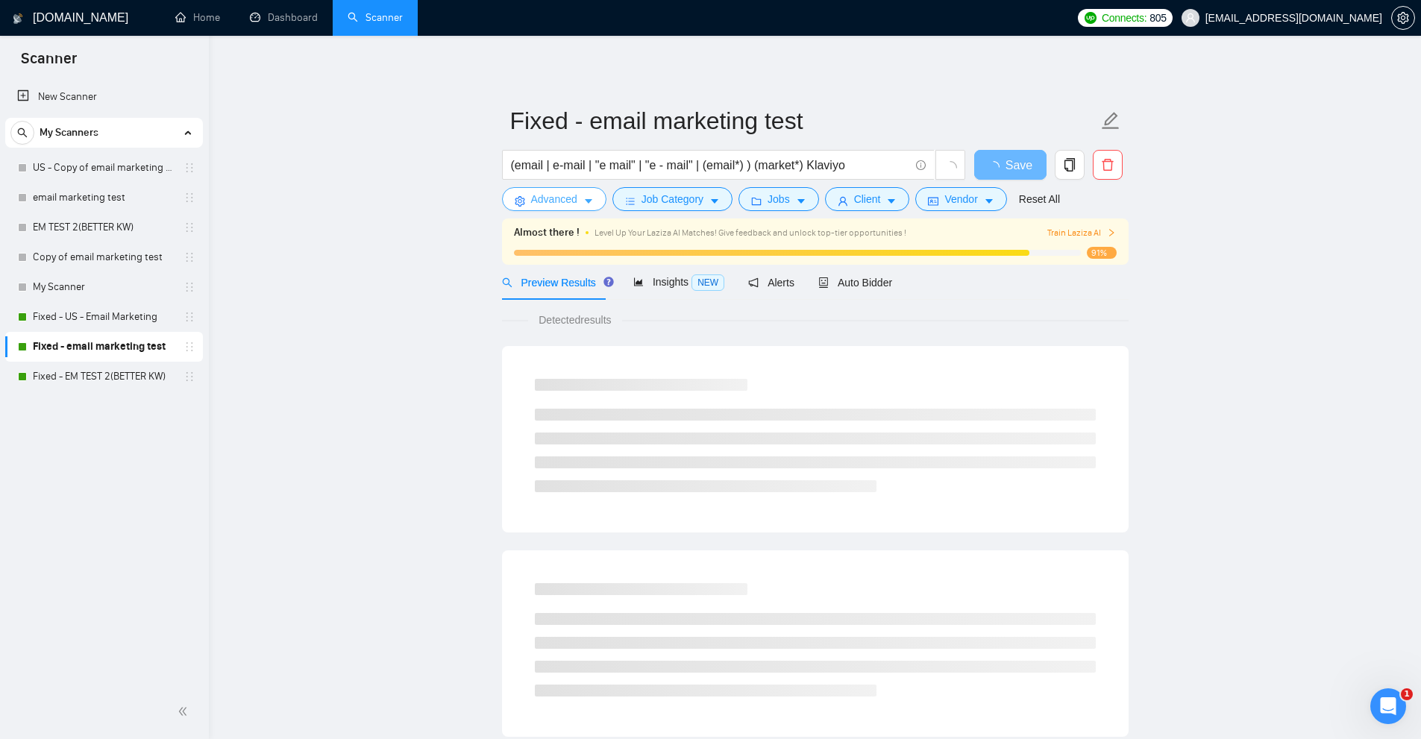
click at [563, 197] on span "Advanced" at bounding box center [554, 199] width 46 height 16
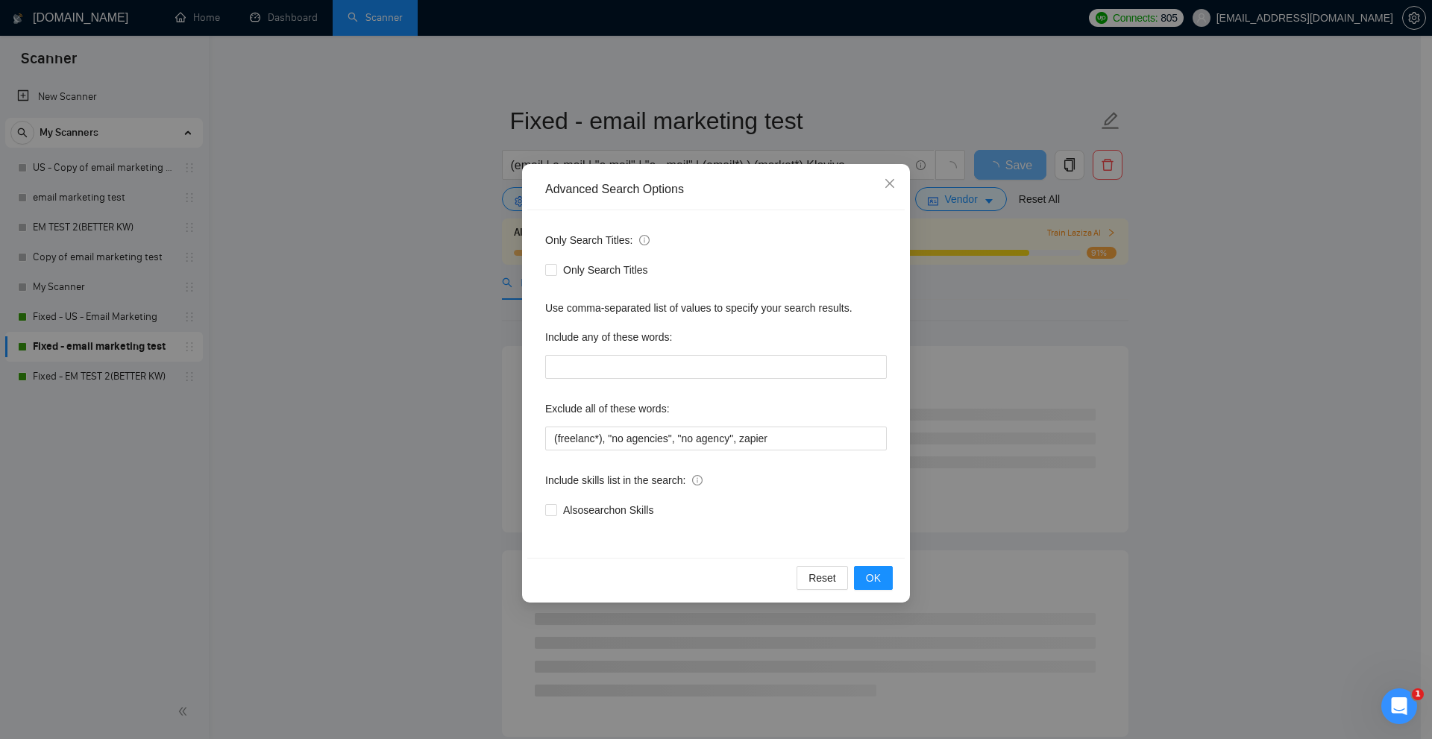
click at [286, 260] on div "Advanced Search Options Only Search Titles: Only Search Titles Use comma-separa…" at bounding box center [716, 369] width 1432 height 739
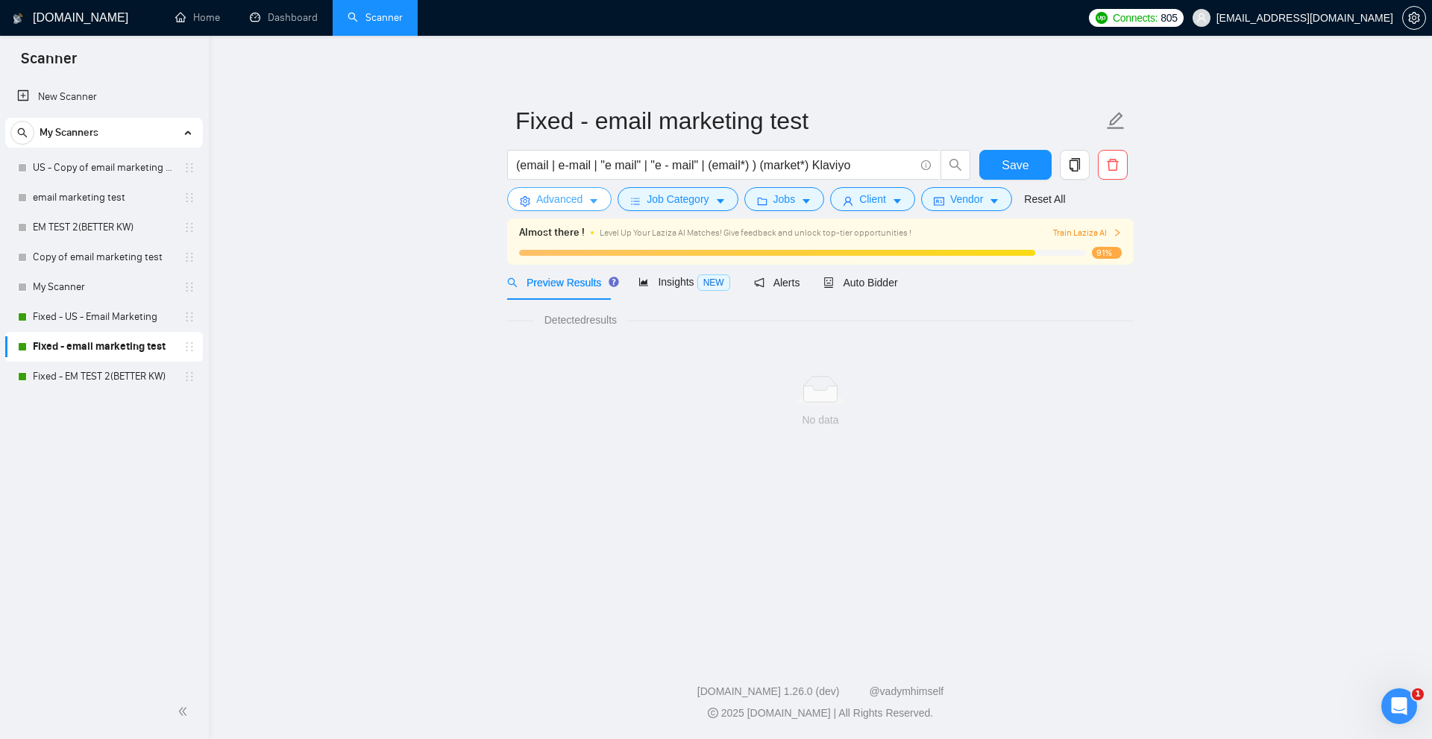
click at [591, 188] on button "Advanced" at bounding box center [559, 199] width 104 height 24
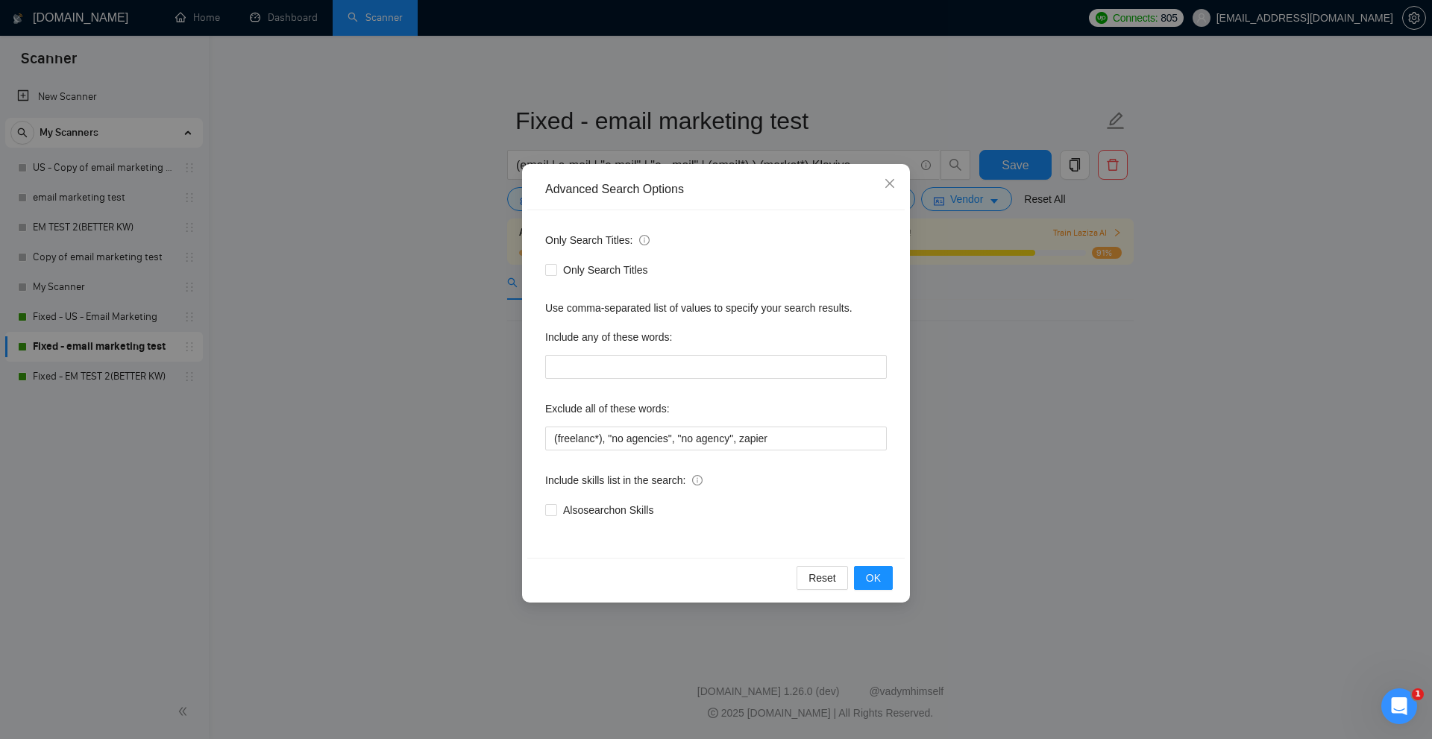
click at [439, 203] on div "Advanced Search Options Only Search Titles: Only Search Titles Use comma-separa…" at bounding box center [716, 369] width 1432 height 739
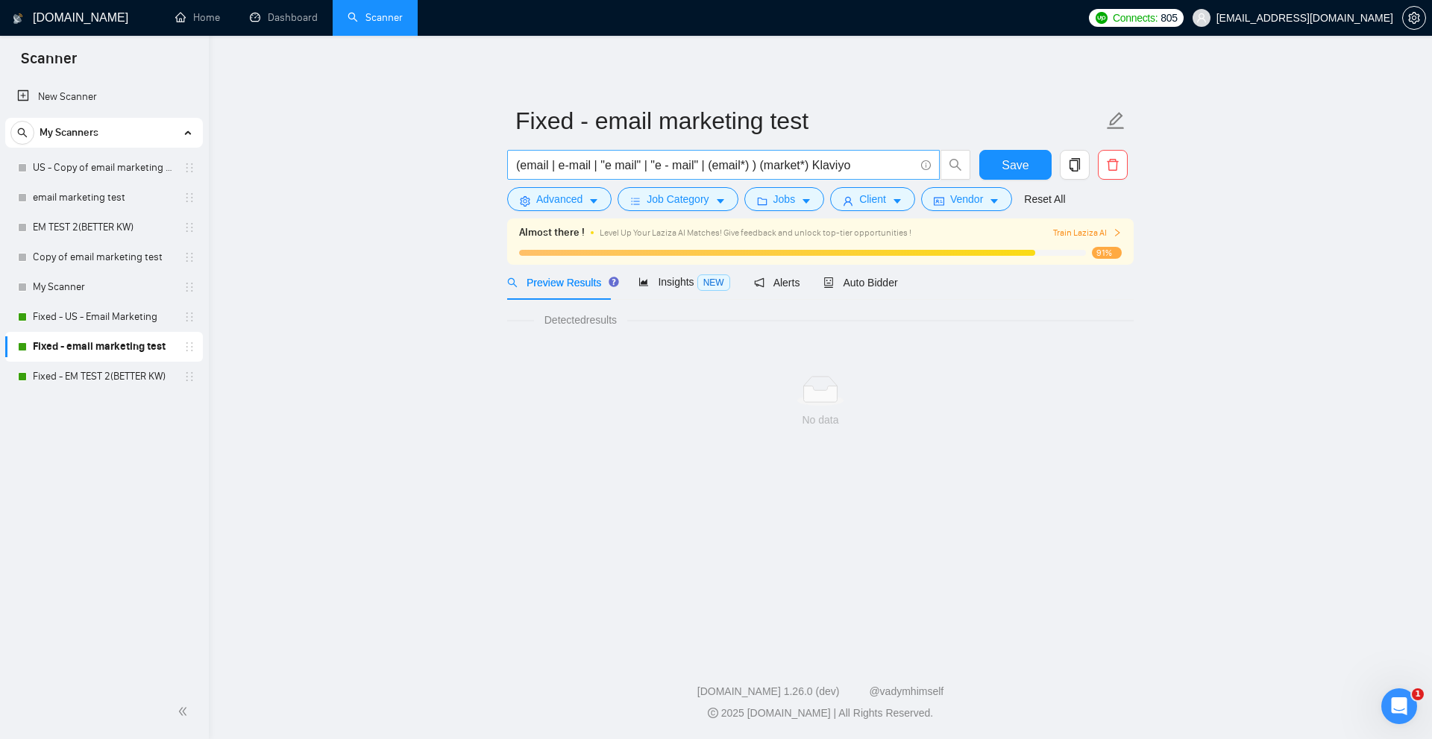
click at [550, 163] on input "(email | e-mail | "e mail" | "e - mail" | (email*) ) (market*) Klaviyo" at bounding box center [715, 165] width 398 height 19
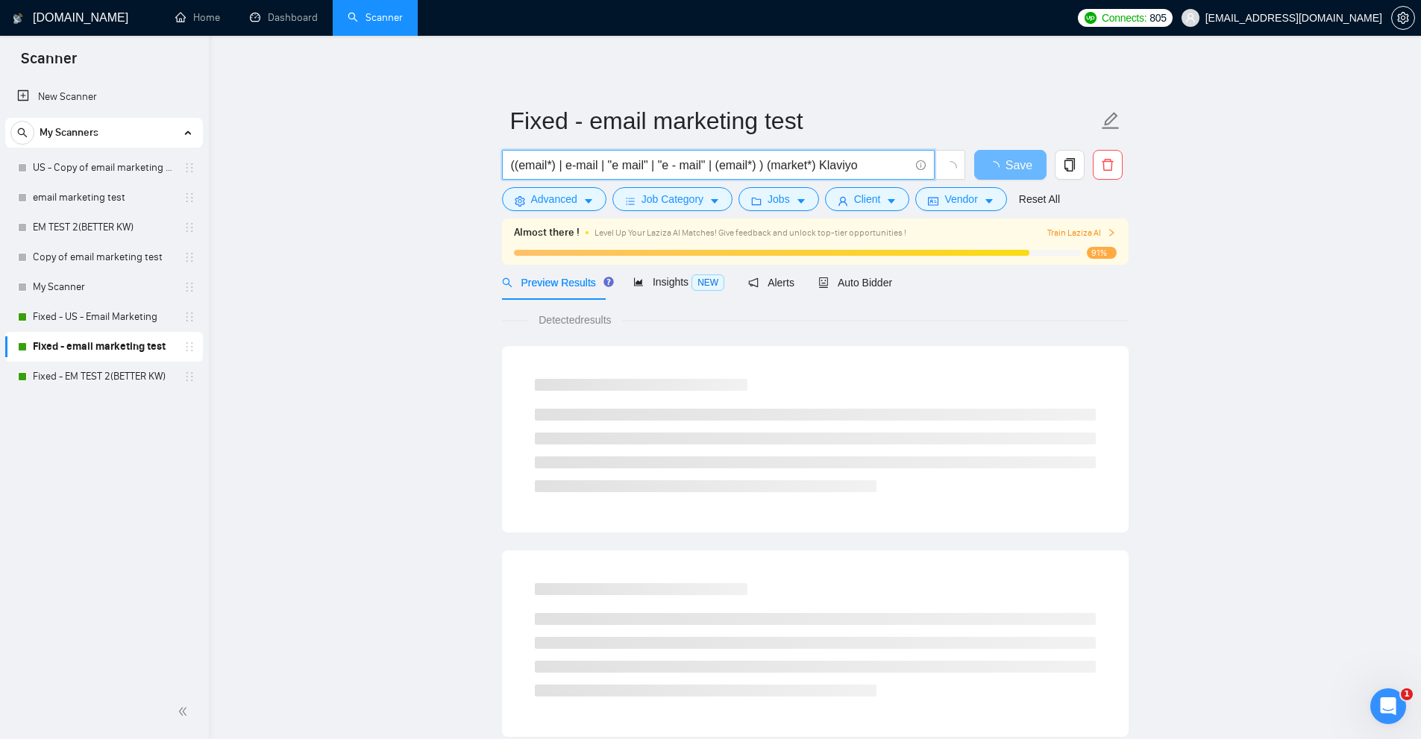
click at [550, 160] on input "((email*) | e-mail | "e mail" | "e - mail" | (email*) ) (market*) Klaviyo" at bounding box center [710, 165] width 398 height 19
click at [638, 164] on input "((email*) | e-mail | "e mail" | "e - mail" | (email*) ) (market*) Klaviyo" at bounding box center [710, 165] width 398 height 19
click at [546, 161] on input "((email*) | e-mail | "e mail" | "e - mail" | (email*) ) (market*) Klaviyo" at bounding box center [710, 165] width 398 height 19
click at [868, 163] on input "((email*) | e-mail | "e mail" | "e - mail" | (email*) ) (market*) Klaviyo" at bounding box center [710, 165] width 398 height 19
click at [819, 164] on input "((email*) | e-mail | "e mail" | "e - mail" | (email*) ) (market*) Klaviyo*)" at bounding box center [710, 165] width 398 height 19
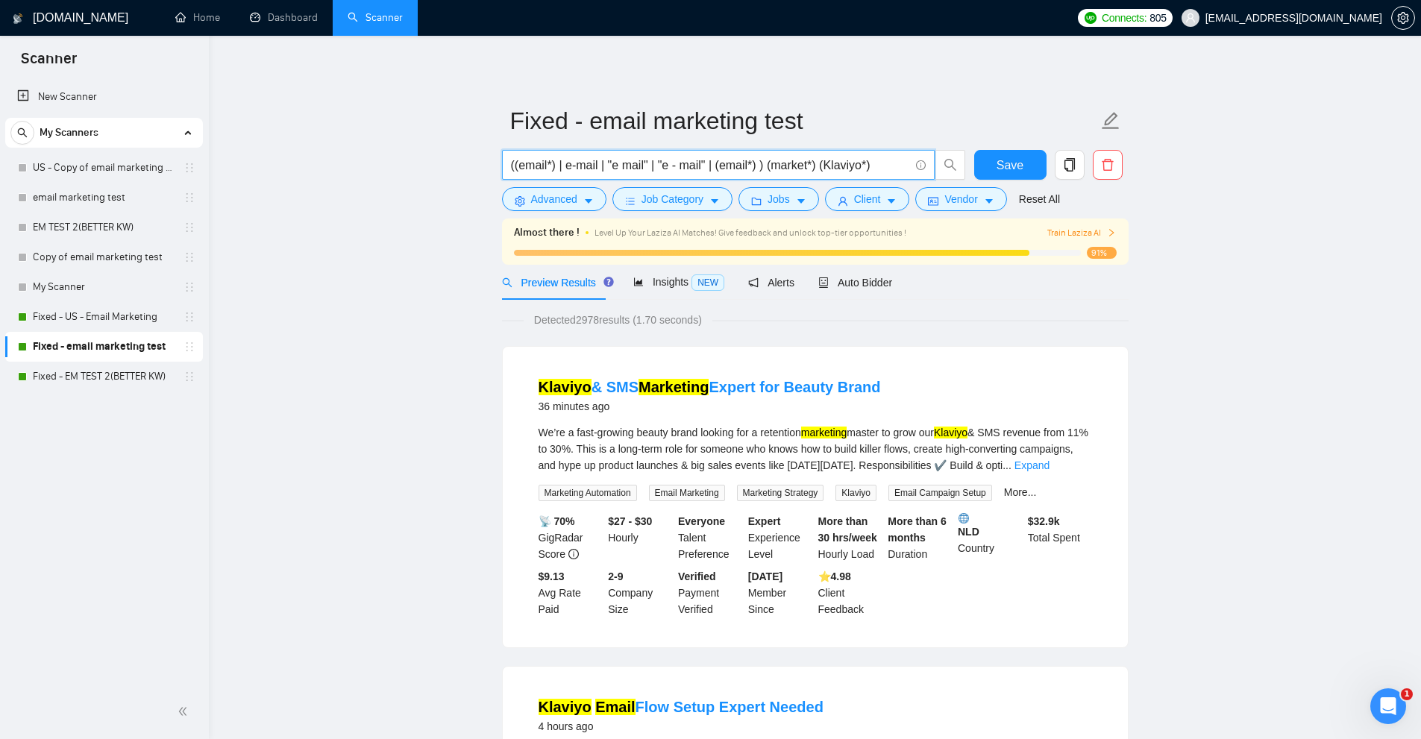
drag, startPoint x: 824, startPoint y: 164, endPoint x: 859, endPoint y: 163, distance: 35.1
click at [859, 163] on input "((email*) | e-mail | "e mail" | "e - mail" | (email*) ) (market*) (Klaviyo*)" at bounding box center [710, 165] width 398 height 19
click at [854, 160] on input "((email*) | e-mail | "e mail" | "e - mail" | (email*) ) (market*) (Klaviyo*)" at bounding box center [710, 165] width 398 height 19
type input "((email*) | e-mail | "e mail" | "e - mail" | (email*) ) (market*) (Klaviyo*)"
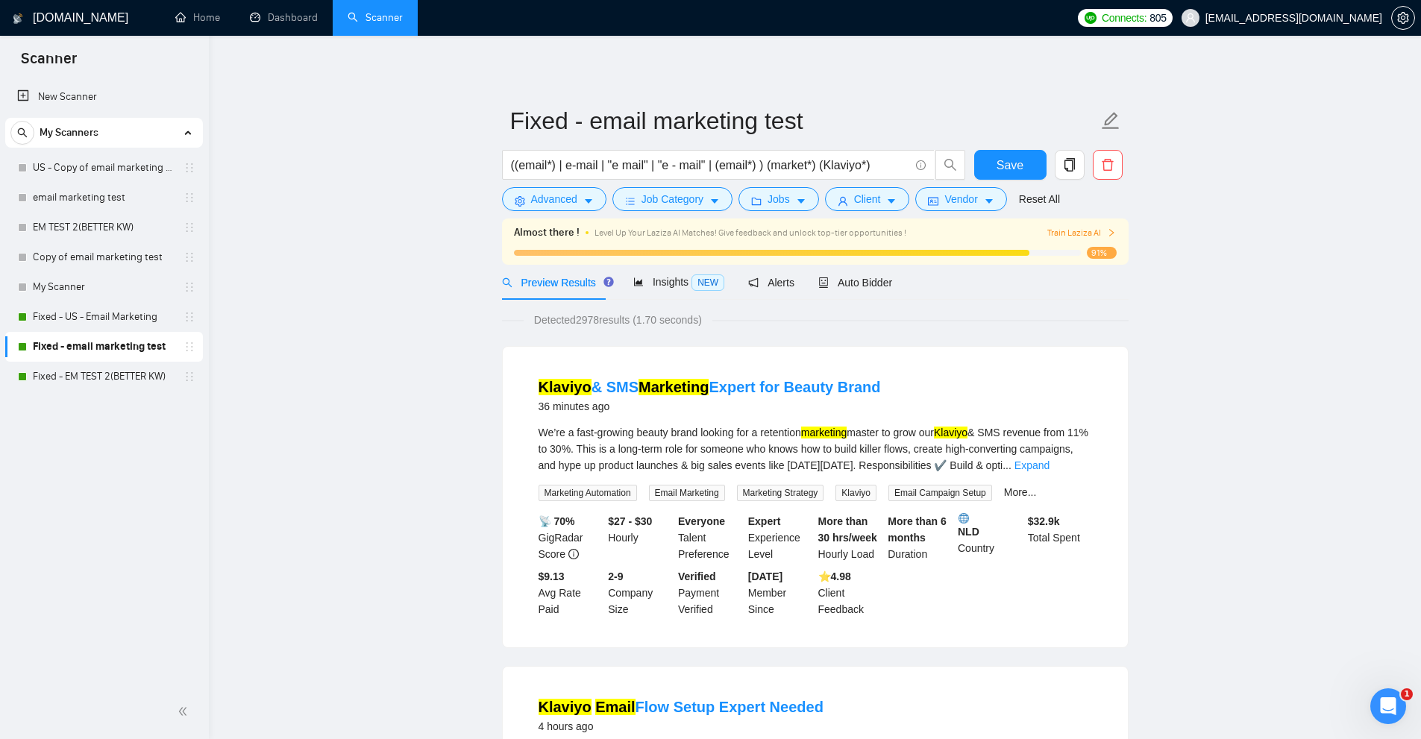
click at [1082, 421] on li "Klaviyo & SMS Marketing Expert for Beauty Brand 36 minutes ago We’re a fast-gro…" at bounding box center [815, 497] width 589 height 265
click at [1044, 438] on div "We’re a fast-growing beauty brand looking for a retention marketing master to g…" at bounding box center [816, 448] width 554 height 49
click at [960, 431] on mark "Klaviyo" at bounding box center [951, 433] width 34 height 12
drag, startPoint x: 997, startPoint y: 427, endPoint x: 1015, endPoint y: 433, distance: 18.9
click at [1023, 430] on div "We’re a fast-growing beauty brand looking for a retention marketing master to g…" at bounding box center [816, 448] width 554 height 49
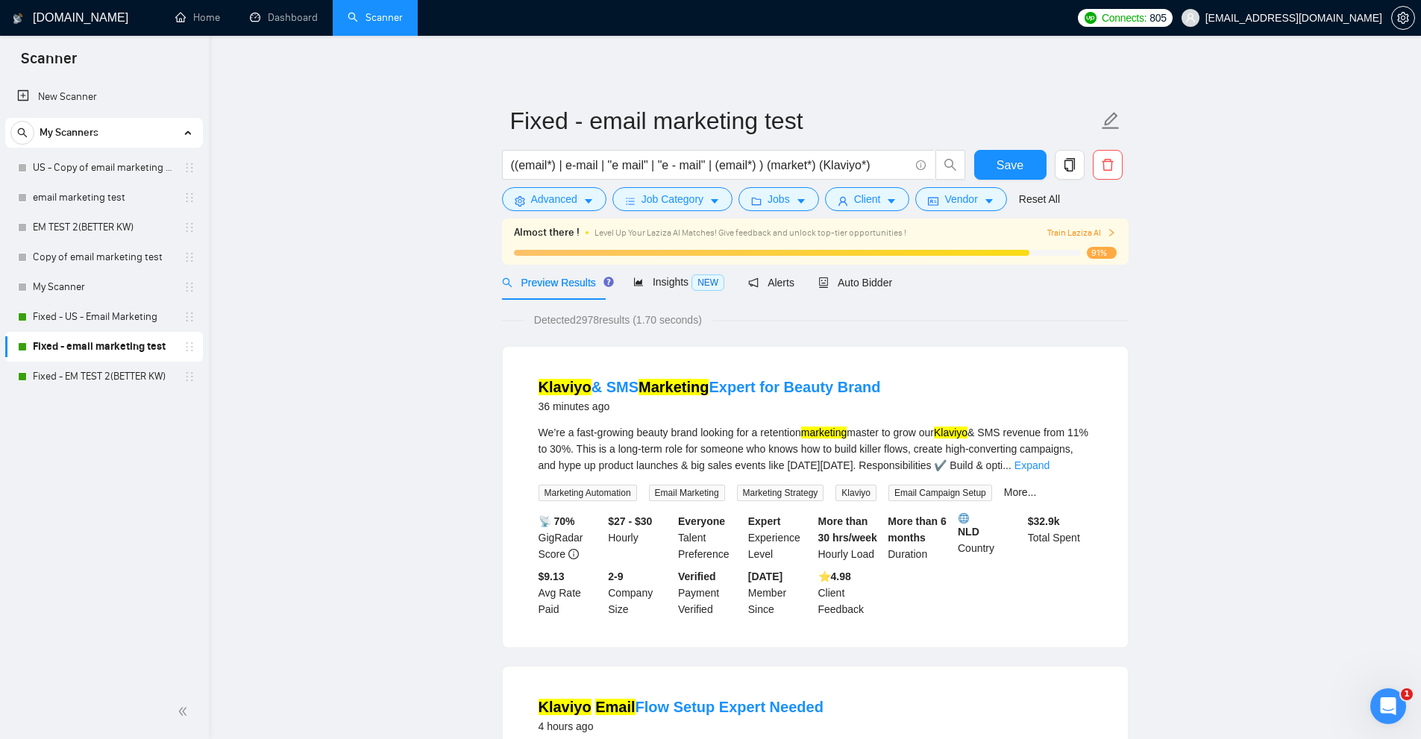
click at [942, 470] on div "We’re a fast-growing beauty brand looking for a retention marketing master to g…" at bounding box center [816, 448] width 554 height 49
drag, startPoint x: 548, startPoint y: 167, endPoint x: 534, endPoint y: 169, distance: 13.5
click at [515, 168] on input "((email*) | e-mail | "e mail" | "e - mail" | (email*) ) (market*) (Klaviyo*)" at bounding box center [710, 165] width 398 height 19
click at [558, 171] on input "((email*) | e-mail | "e mail" | "e - mail" | (email*) ) (market*) (Klaviyo*)" at bounding box center [710, 165] width 398 height 19
click at [546, 164] on input "((email*) | e-mail | "e mail" | "e - mail" | (email*) ) (market*) (Klaviyo*)" at bounding box center [710, 165] width 398 height 19
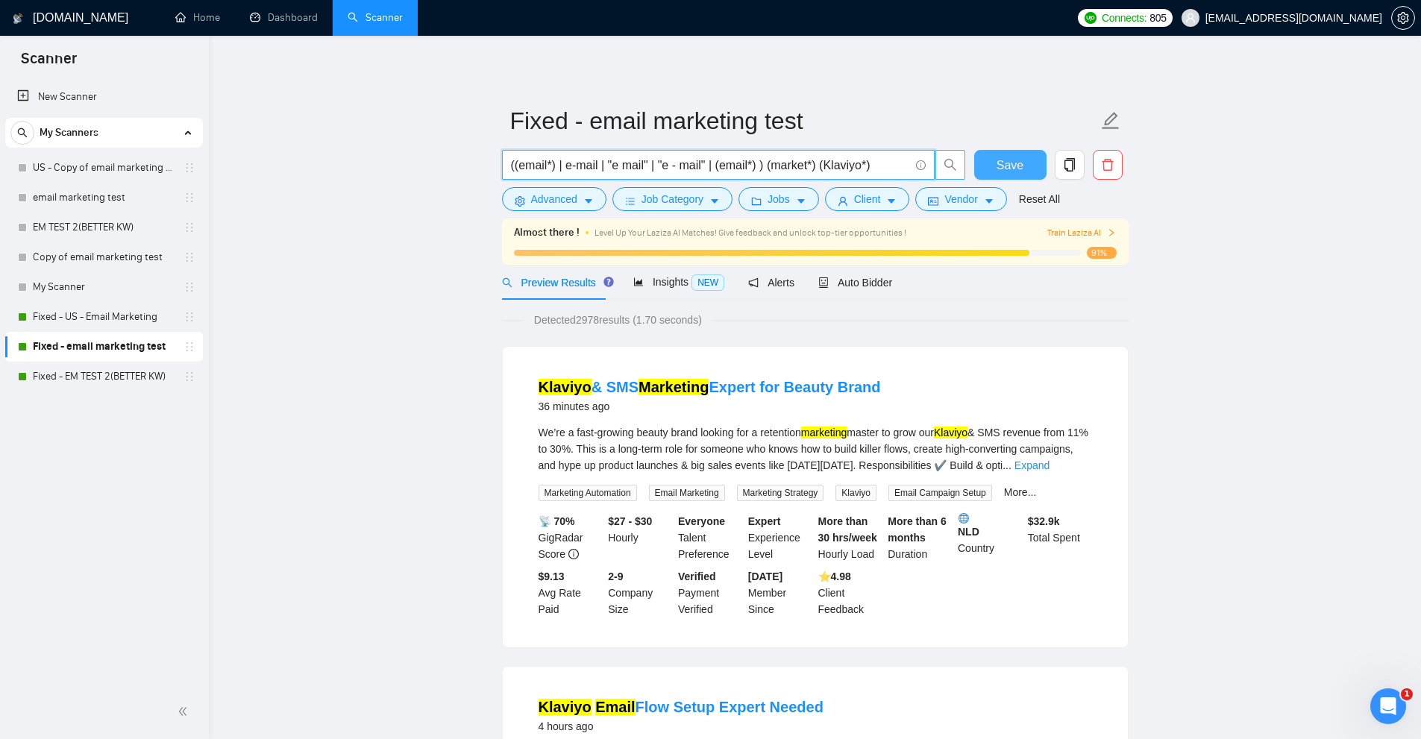
drag, startPoint x: 993, startPoint y: 162, endPoint x: 963, endPoint y: 163, distance: 29.9
click at [994, 162] on button "Save" at bounding box center [1010, 165] width 72 height 30
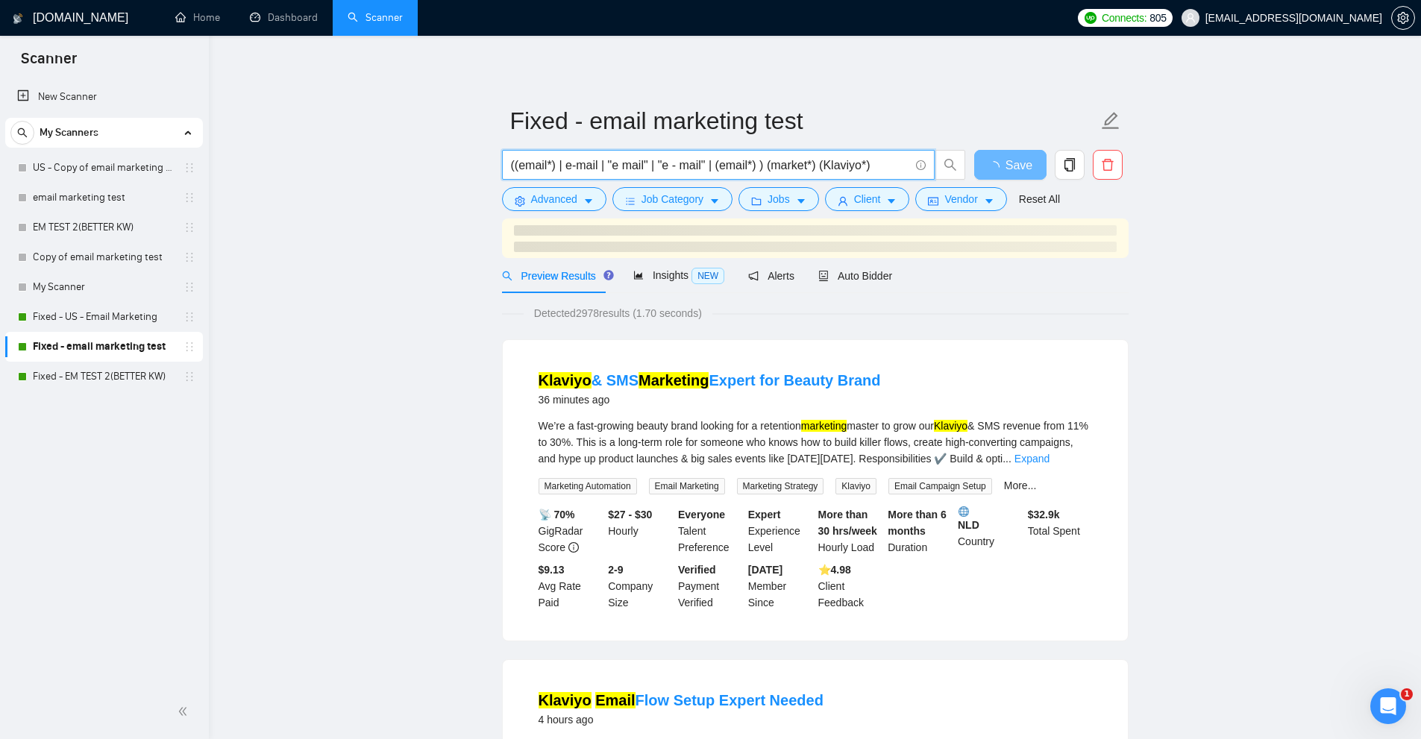
click at [549, 165] on input "((email*) | e-mail | "e mail" | "e - mail" | (email*) ) (market*) (Klaviyo*)" at bounding box center [710, 165] width 398 height 19
click at [1050, 462] on link "Expand" at bounding box center [1032, 459] width 35 height 12
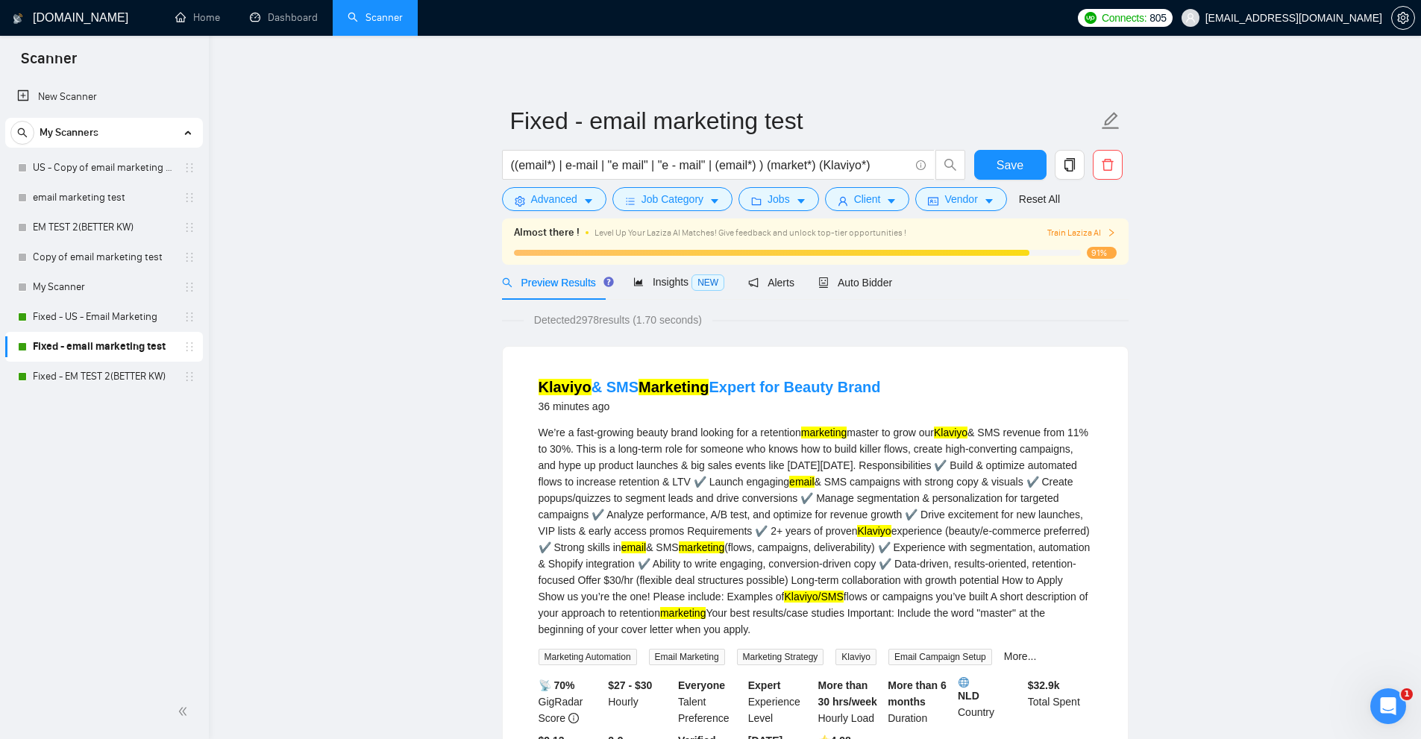
drag, startPoint x: 671, startPoint y: 550, endPoint x: 711, endPoint y: 548, distance: 39.6
click at [703, 548] on div "We’re a fast-growing beauty brand looking for a retention marketing master to g…" at bounding box center [816, 530] width 554 height 213
drag, startPoint x: 785, startPoint y: 545, endPoint x: 812, endPoint y: 559, distance: 30.7
click at [803, 546] on div "We’re a fast-growing beauty brand looking for a retention marketing master to g…" at bounding box center [816, 530] width 554 height 213
click at [706, 607] on mark "marketing" at bounding box center [683, 613] width 46 height 12
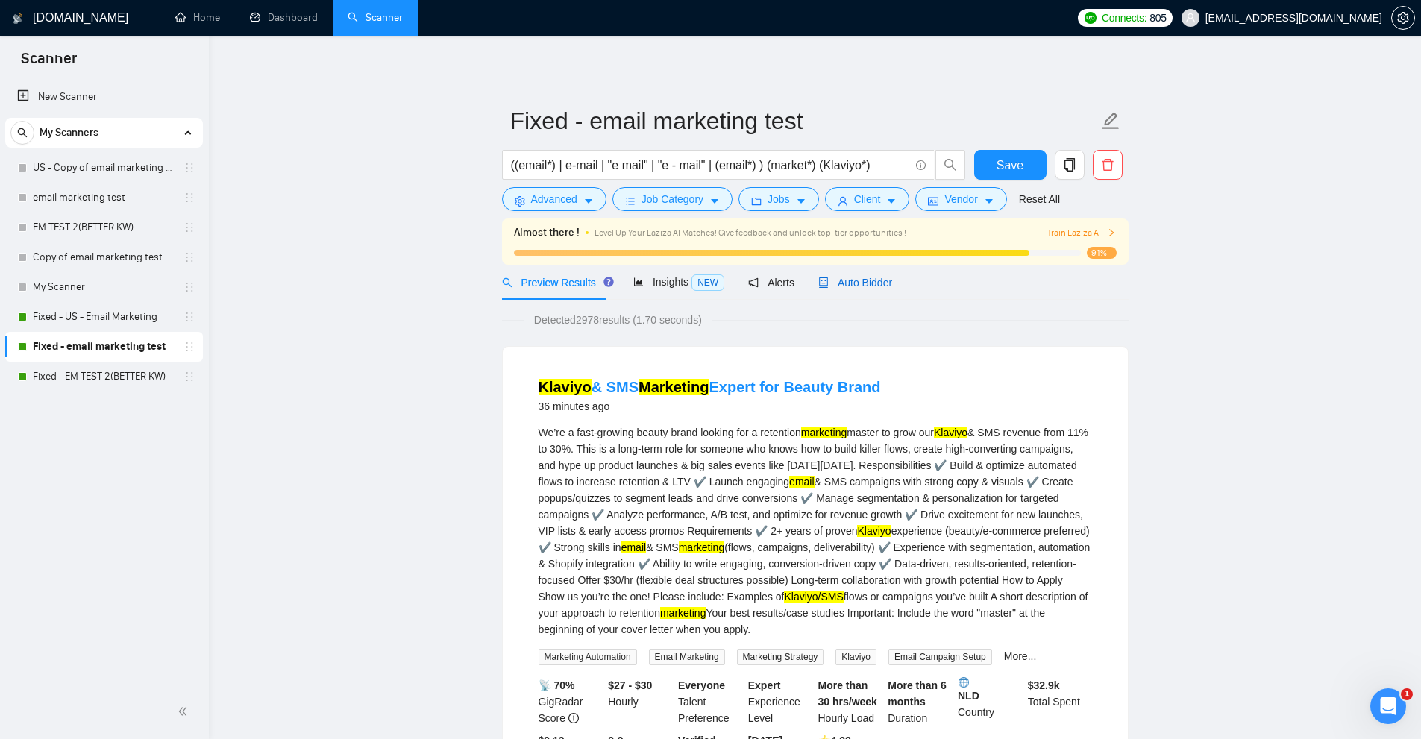
click at [846, 275] on div "Auto Bidder" at bounding box center [855, 283] width 74 height 16
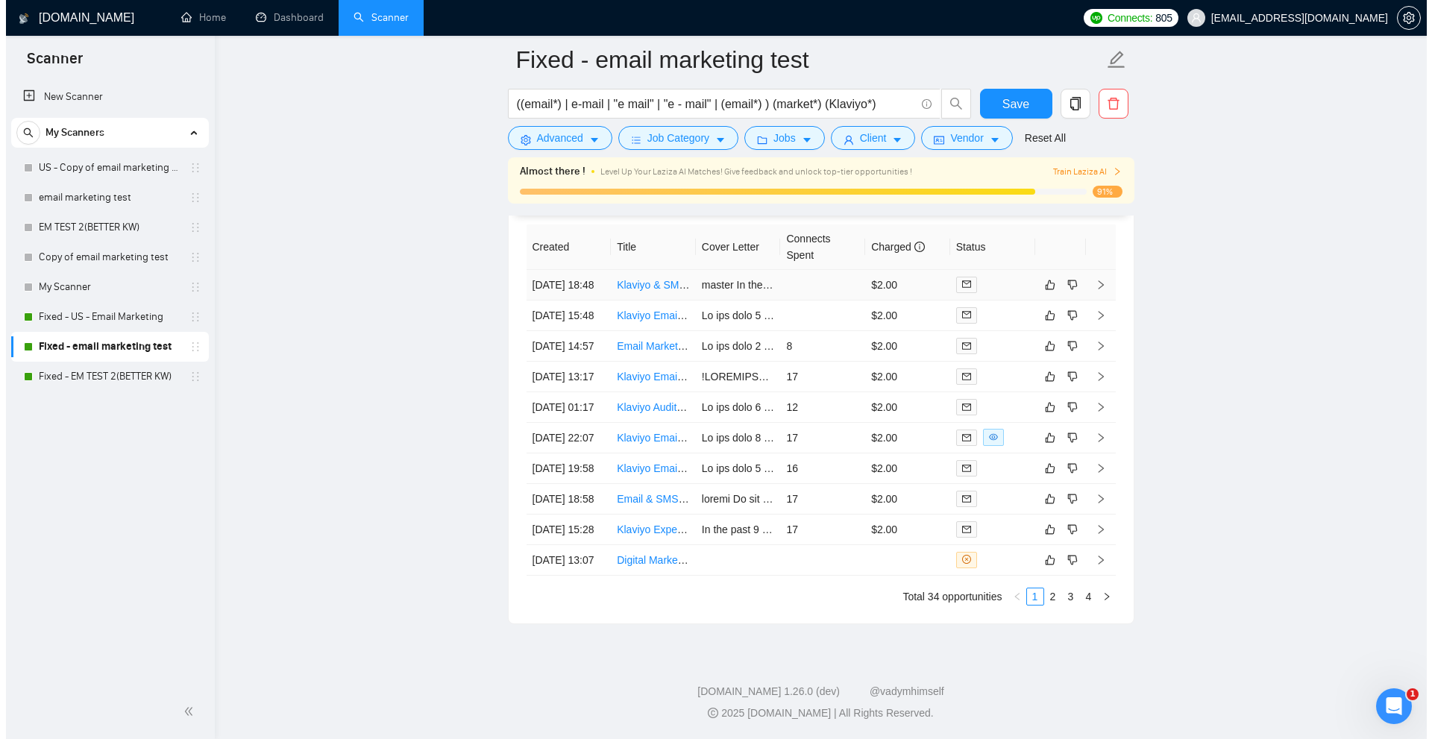
scroll to position [3552, 0]
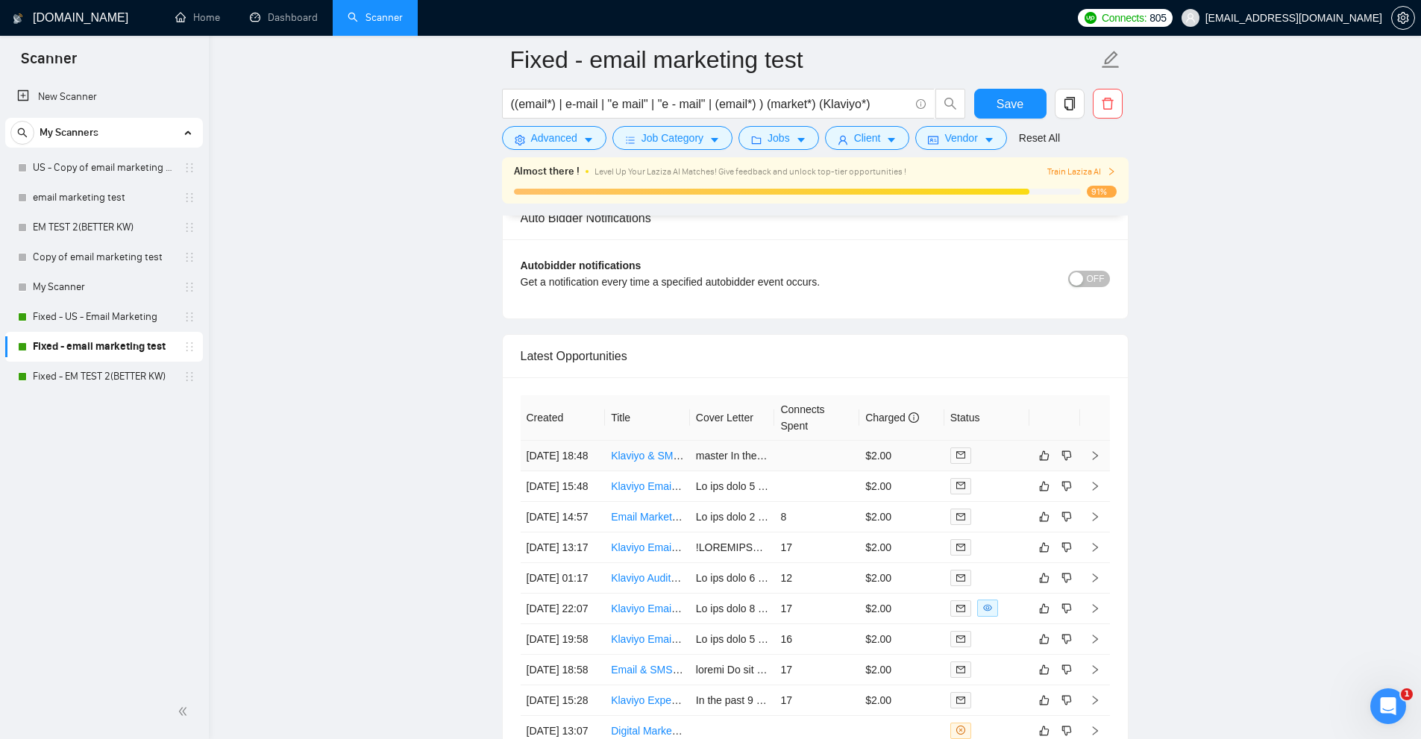
click at [795, 466] on td at bounding box center [816, 456] width 85 height 31
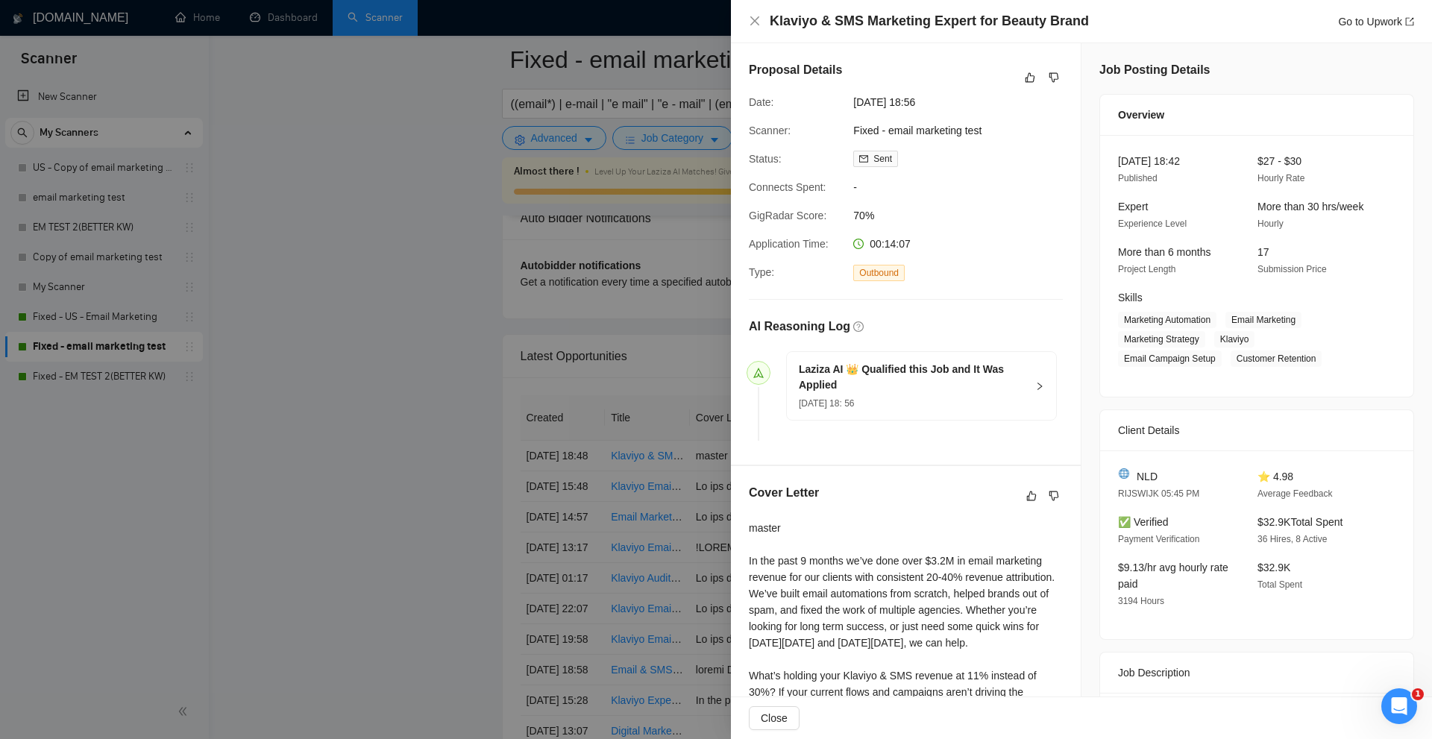
scroll to position [298, 0]
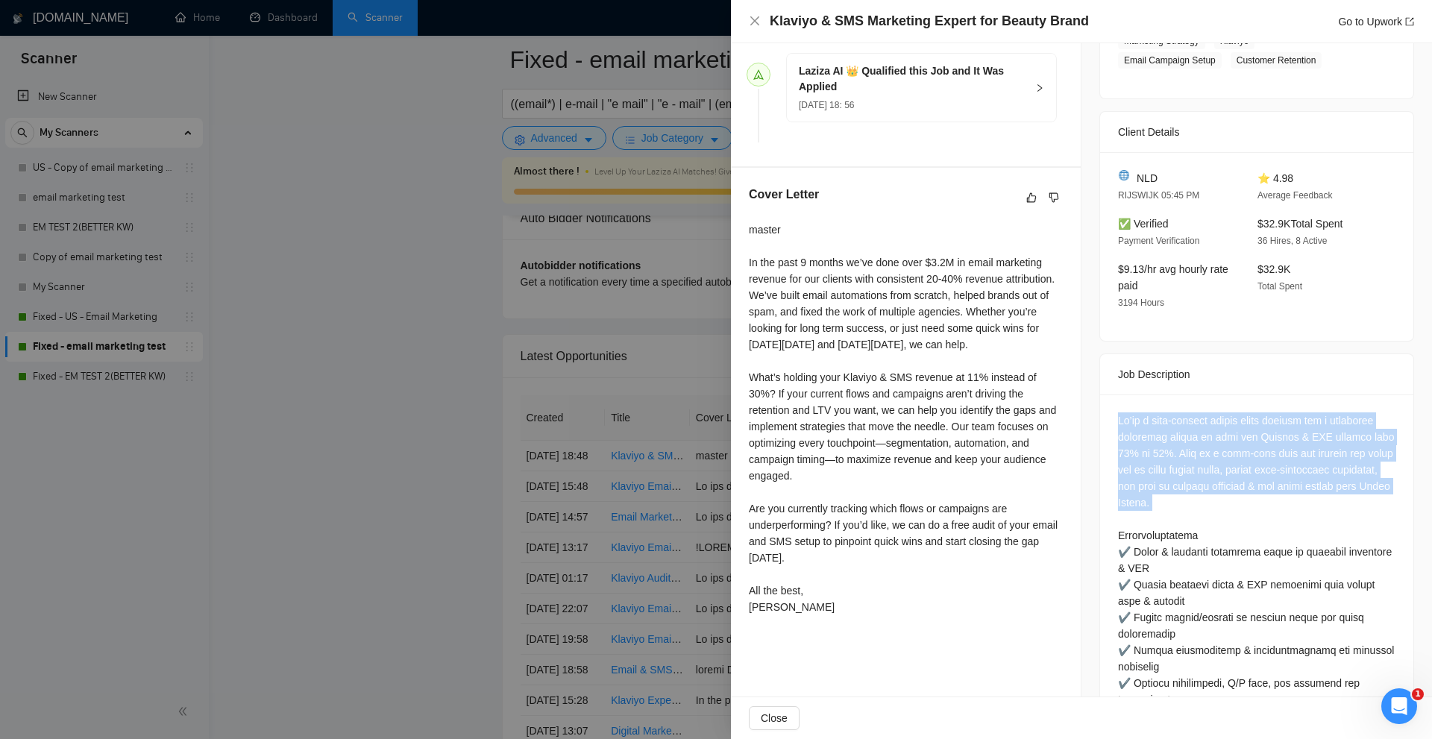
drag, startPoint x: 1105, startPoint y: 411, endPoint x: 1253, endPoint y: 508, distance: 177.3
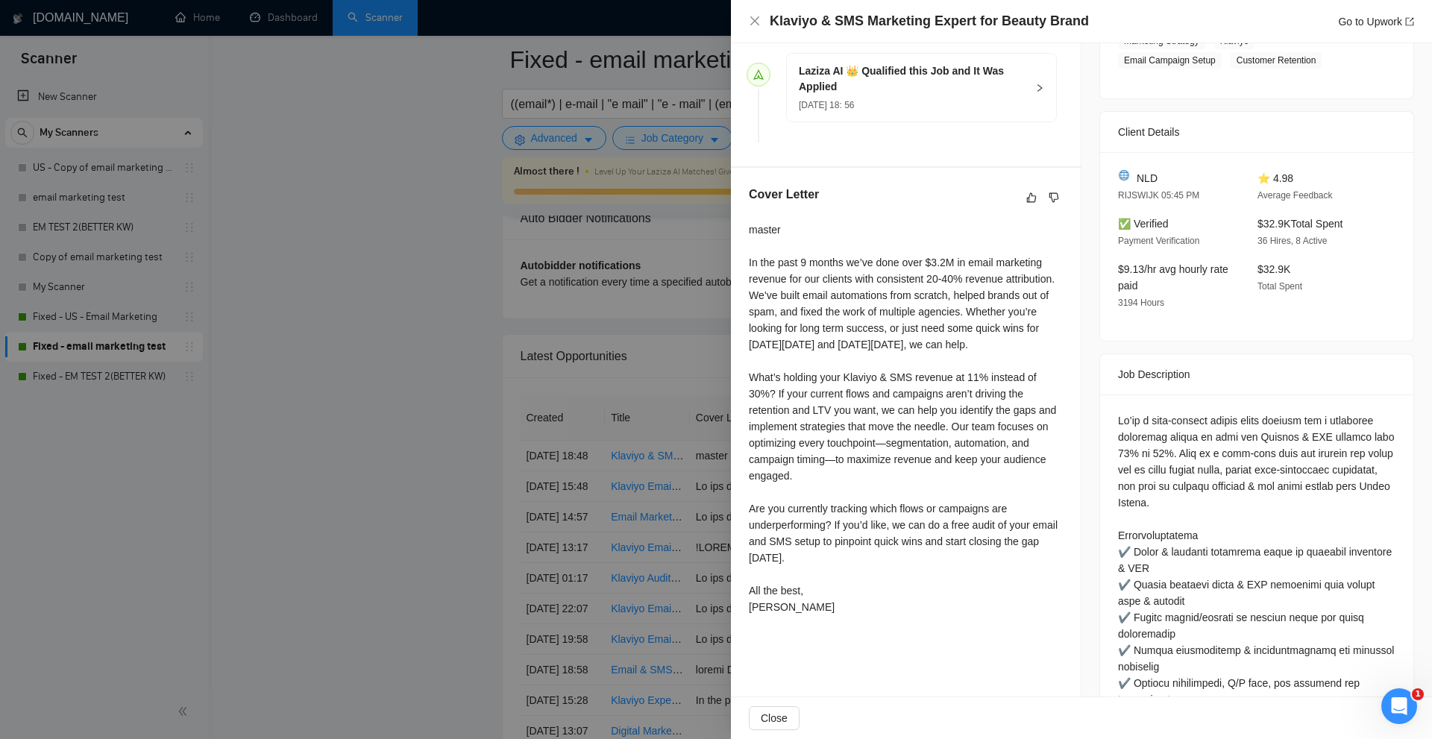
click at [680, 338] on div at bounding box center [716, 369] width 1432 height 739
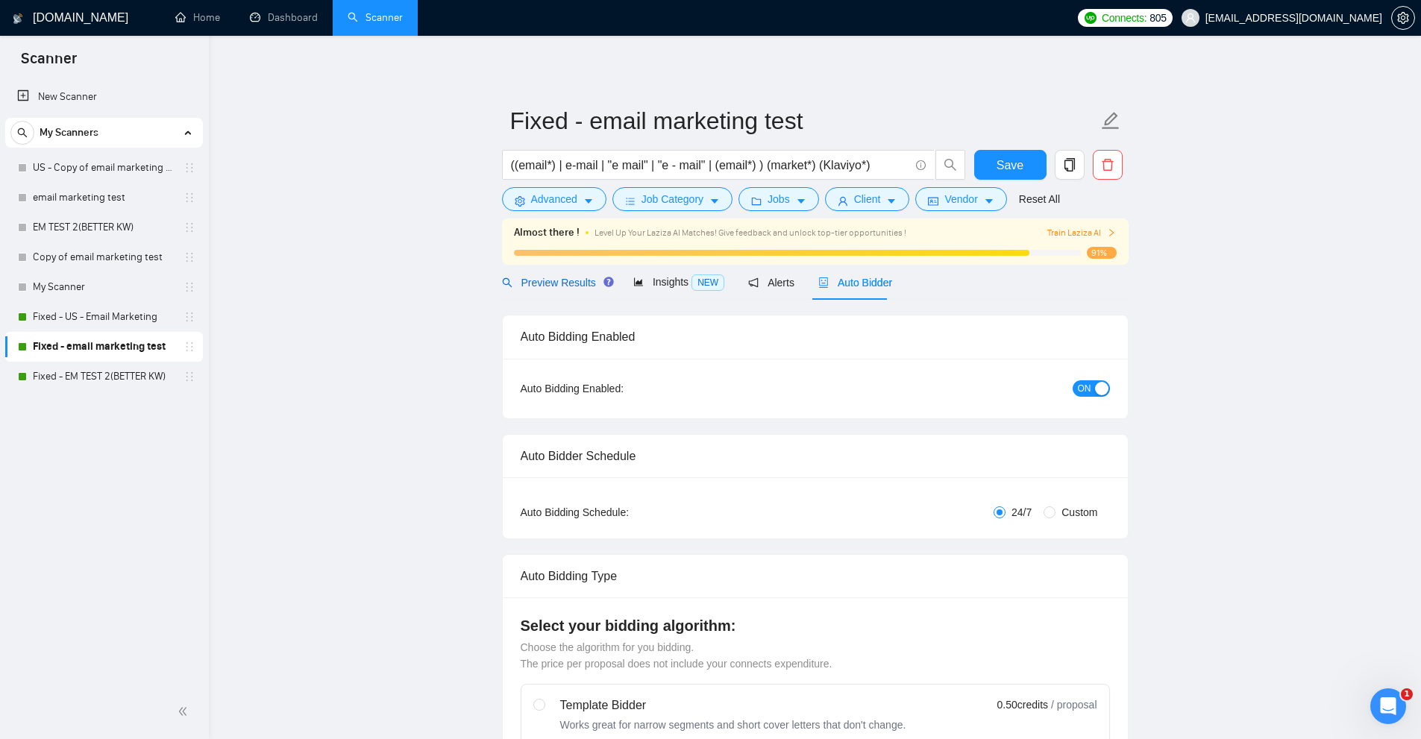
click at [572, 285] on span "Preview Results" at bounding box center [555, 283] width 107 height 12
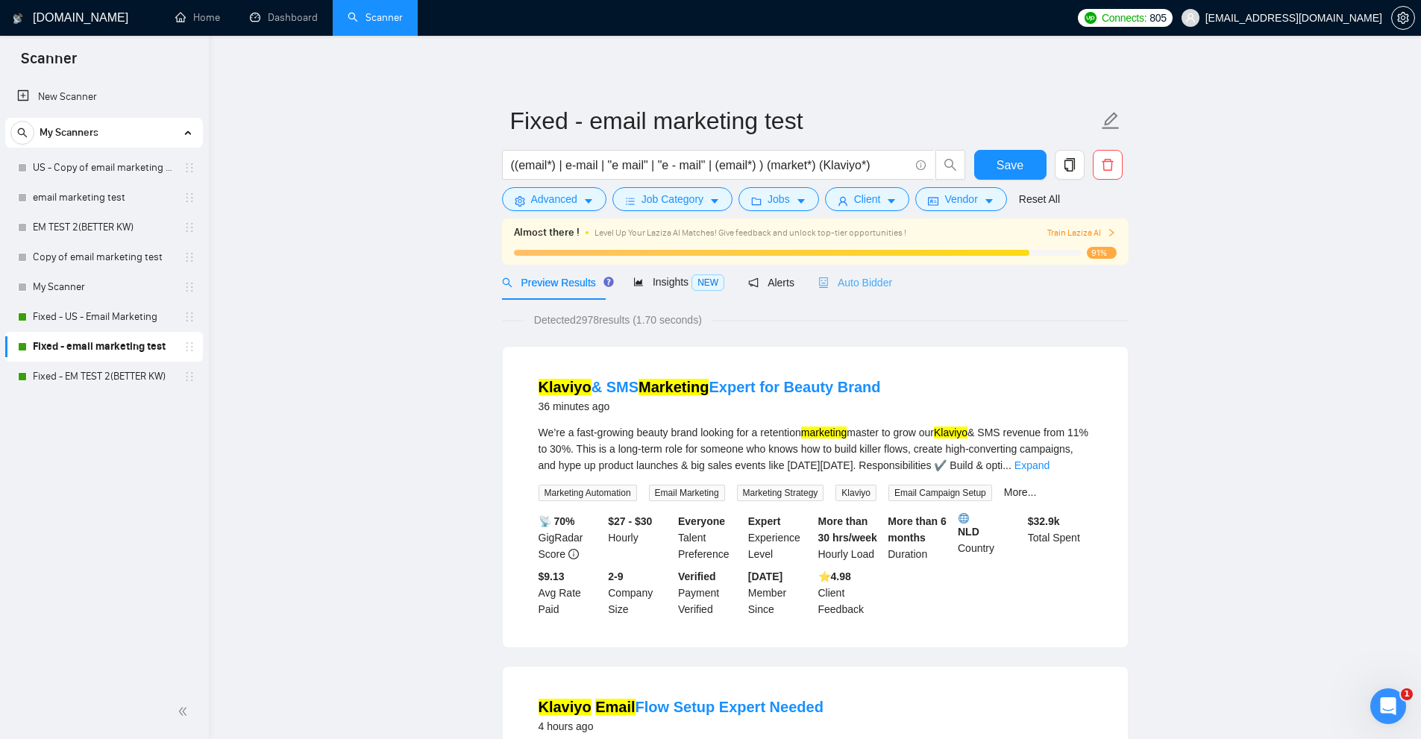
click at [861, 273] on div "Auto Bidder" at bounding box center [855, 282] width 74 height 35
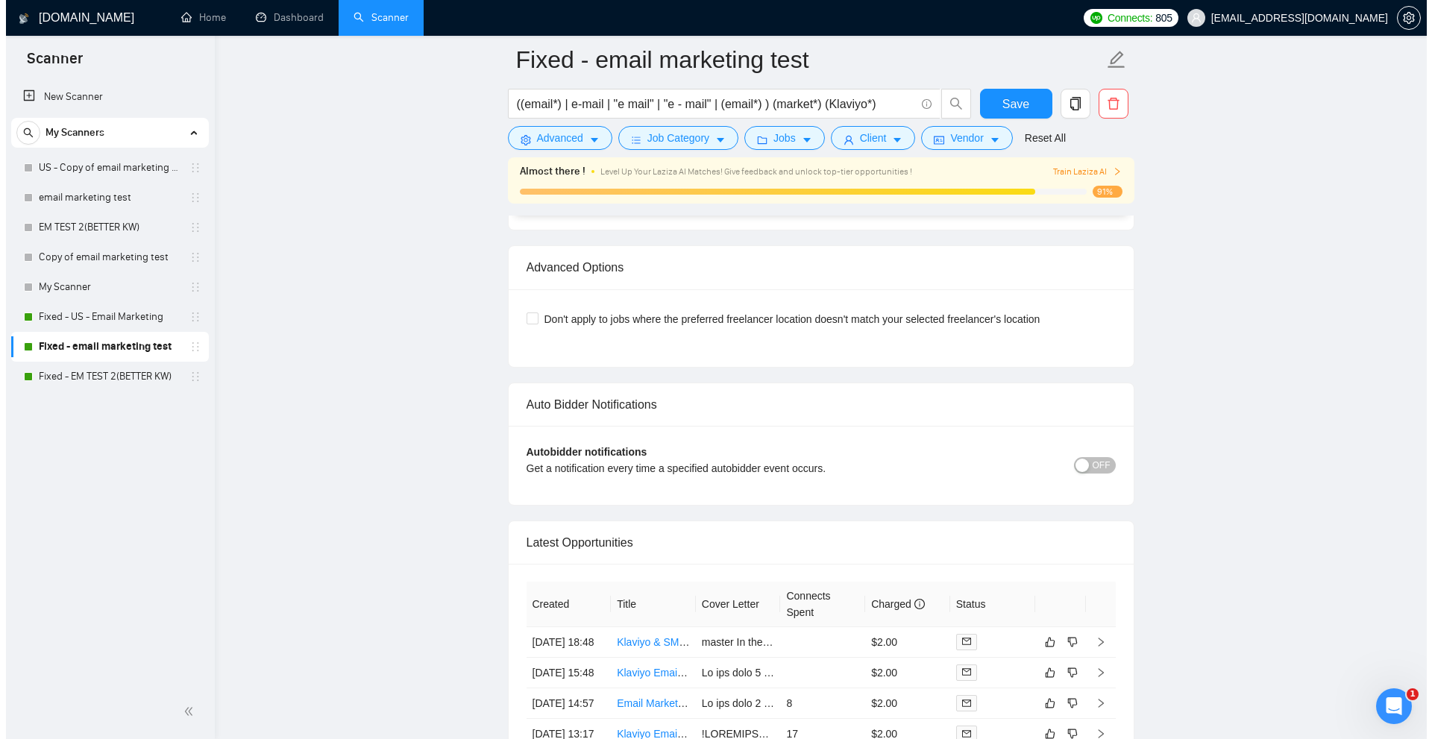
scroll to position [3515, 0]
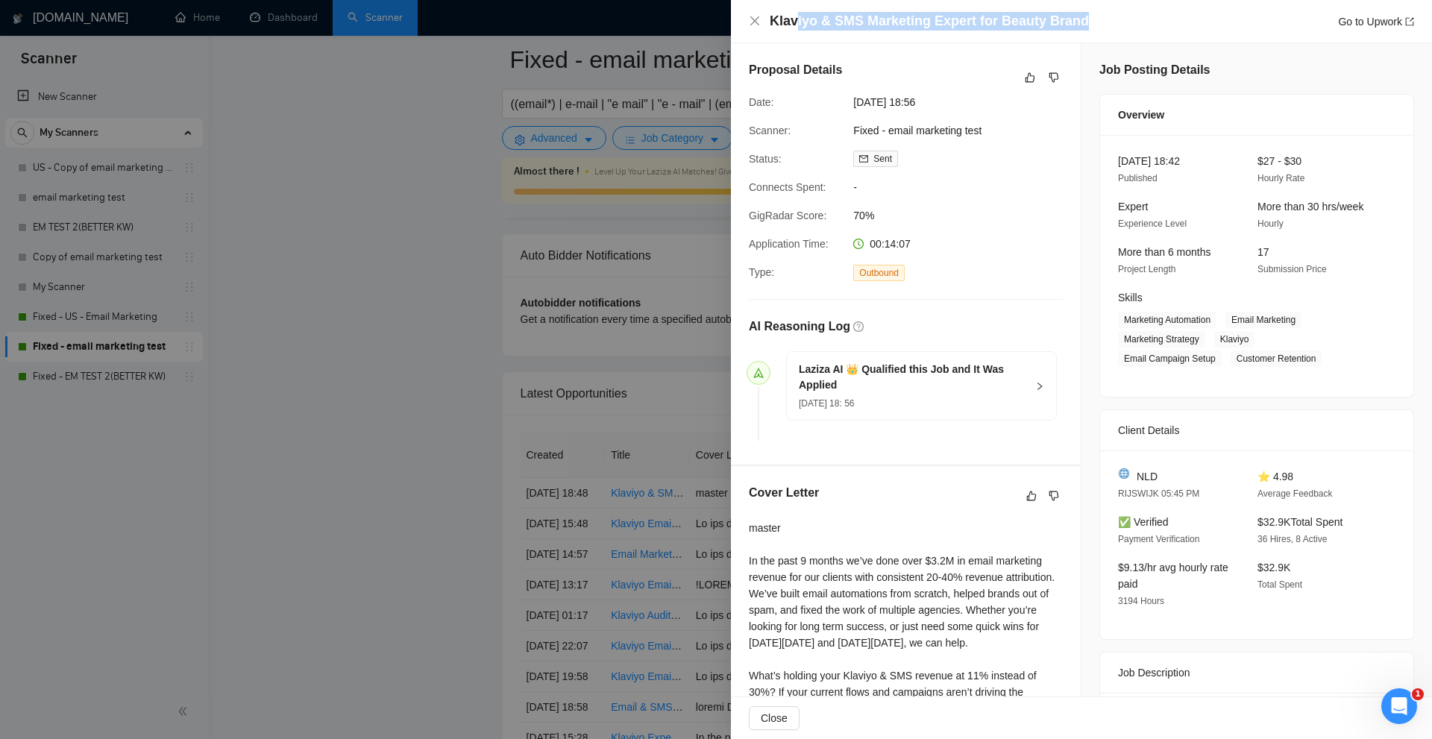
drag, startPoint x: 796, startPoint y: 14, endPoint x: 1073, endPoint y: 17, distance: 276.8
click at [1073, 17] on h4 "Klaviyo & SMS Marketing Expert for Beauty Brand" at bounding box center [929, 21] width 319 height 19
click at [1096, 17] on div "Klaviyo & SMS Marketing Expert for Beauty Brand Go to Upwork" at bounding box center [1092, 21] width 645 height 19
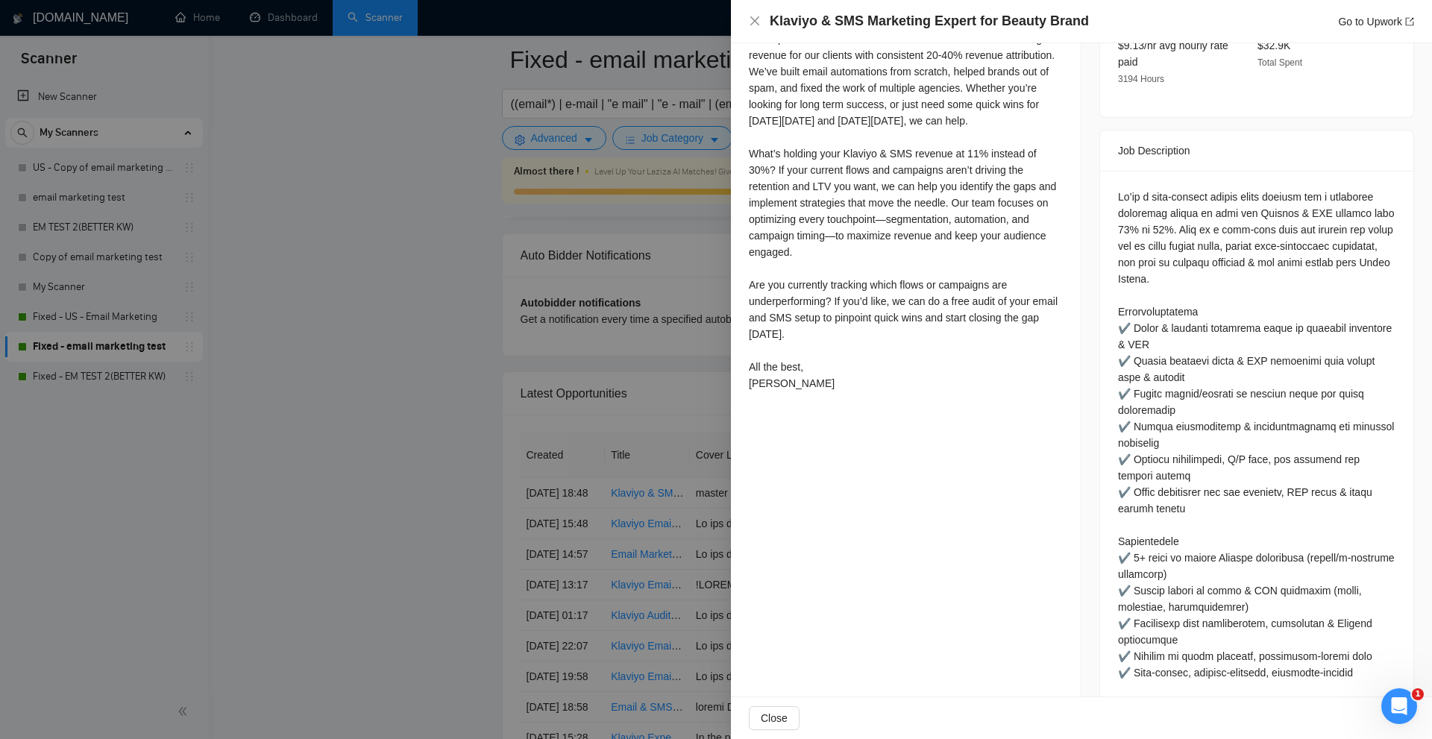
click at [538, 293] on div at bounding box center [716, 369] width 1432 height 739
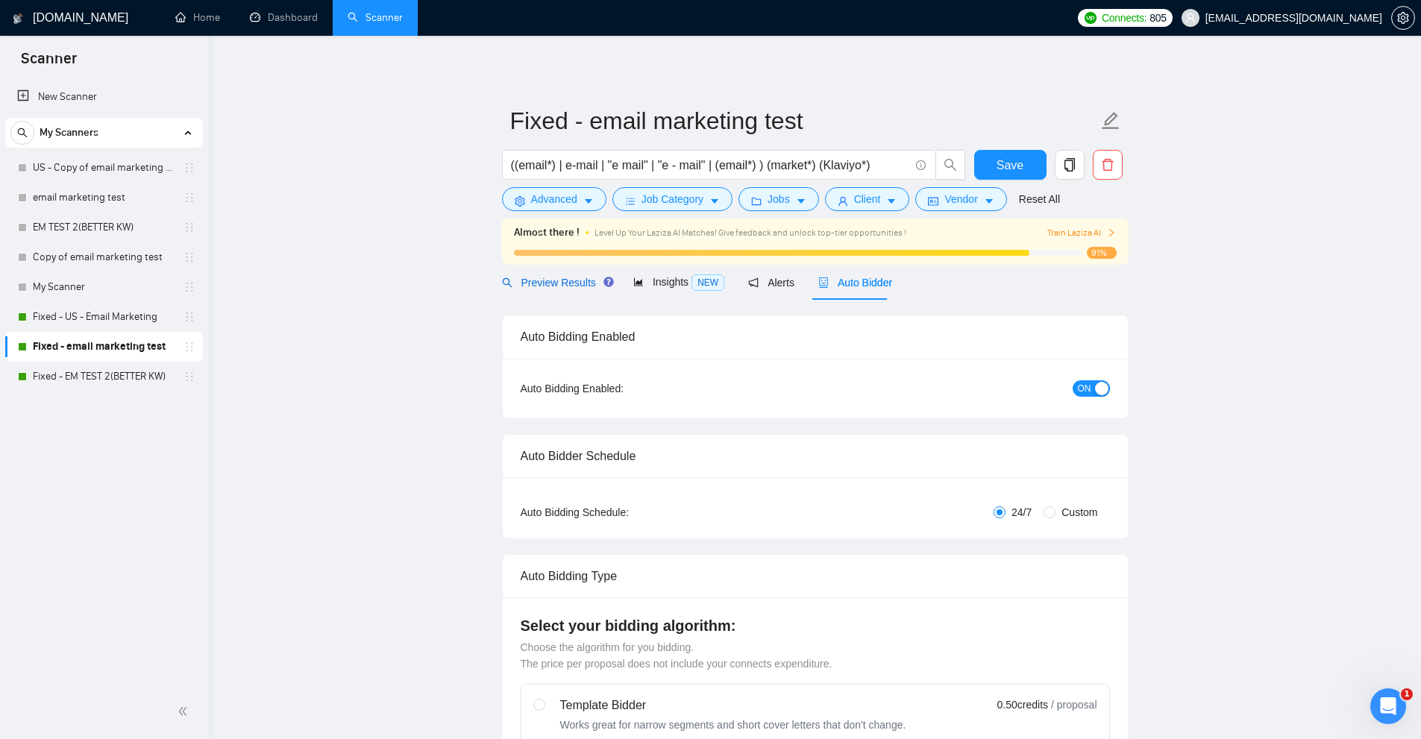
click at [580, 279] on span "Preview Results" at bounding box center [555, 283] width 107 height 12
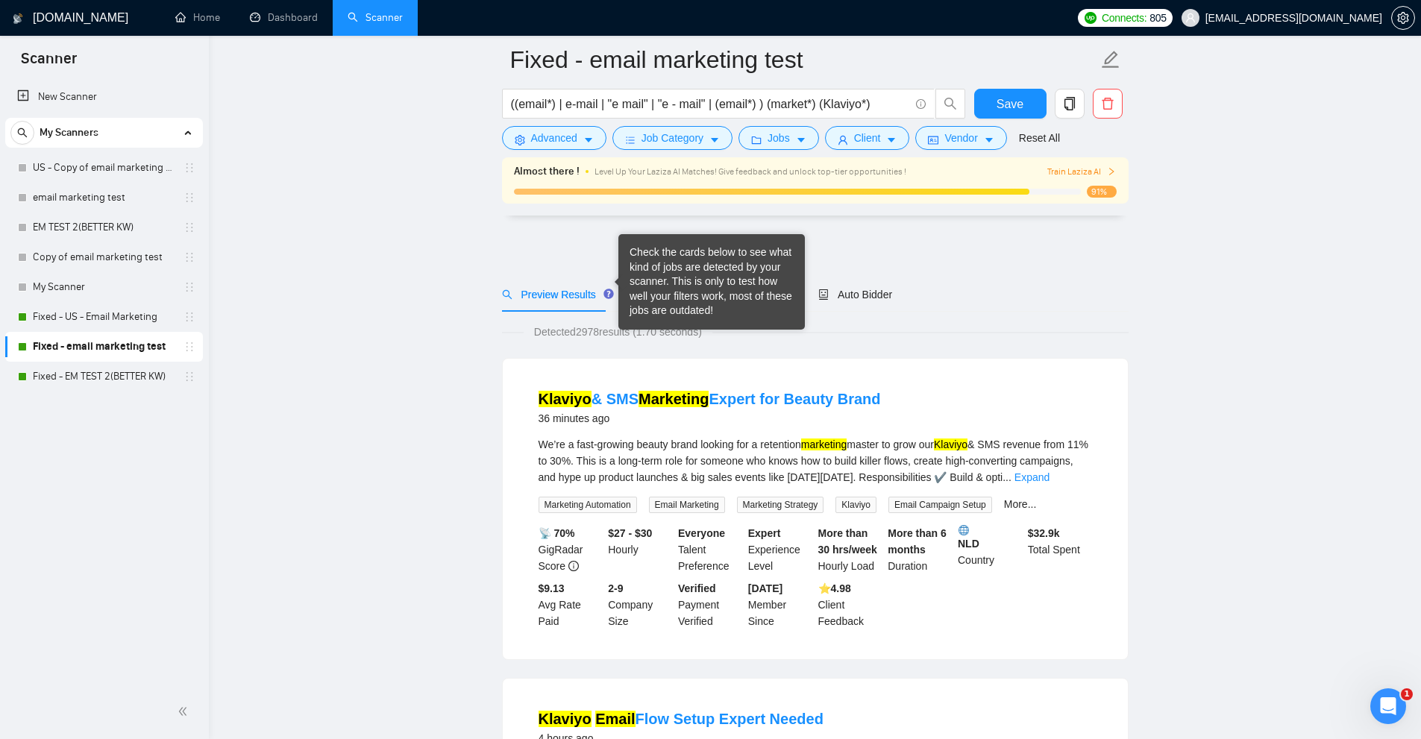
scroll to position [75, 0]
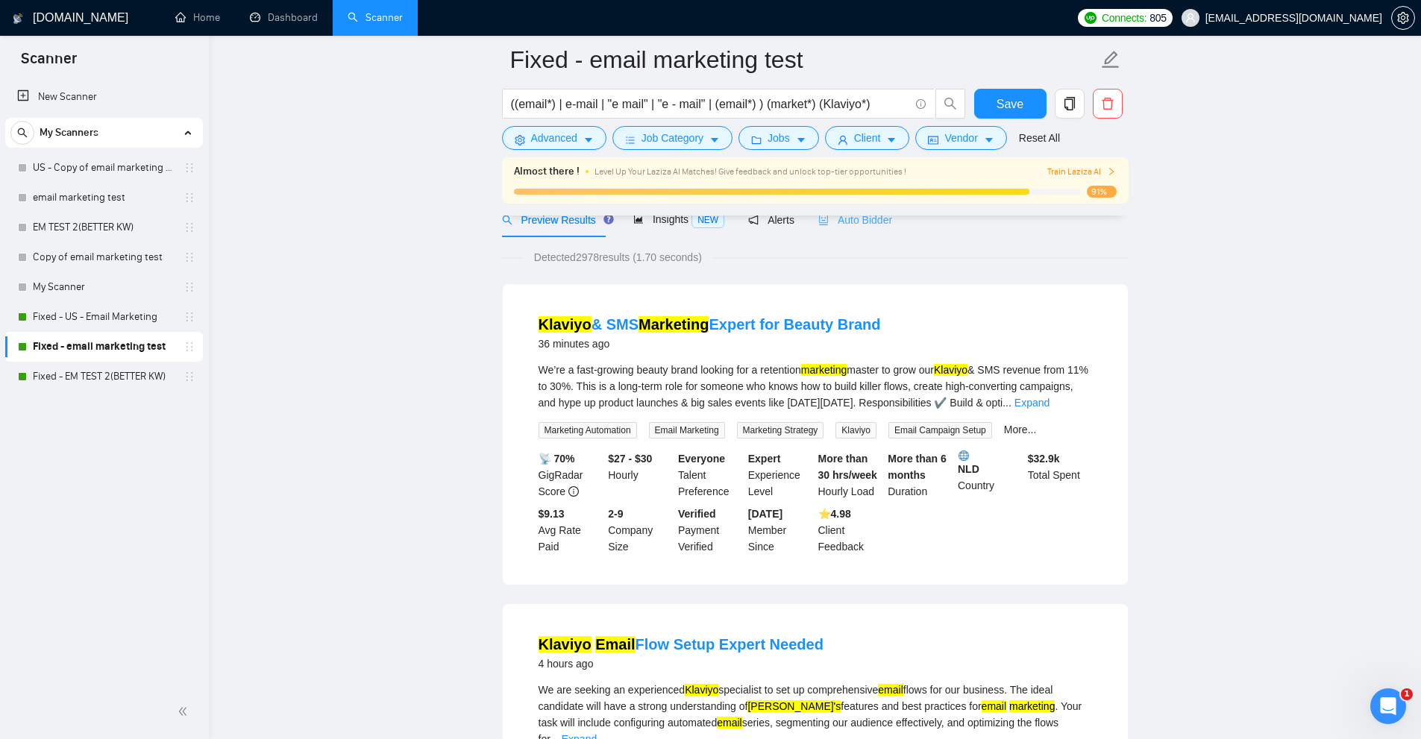
click at [866, 233] on div "Auto Bidder" at bounding box center [855, 219] width 74 height 35
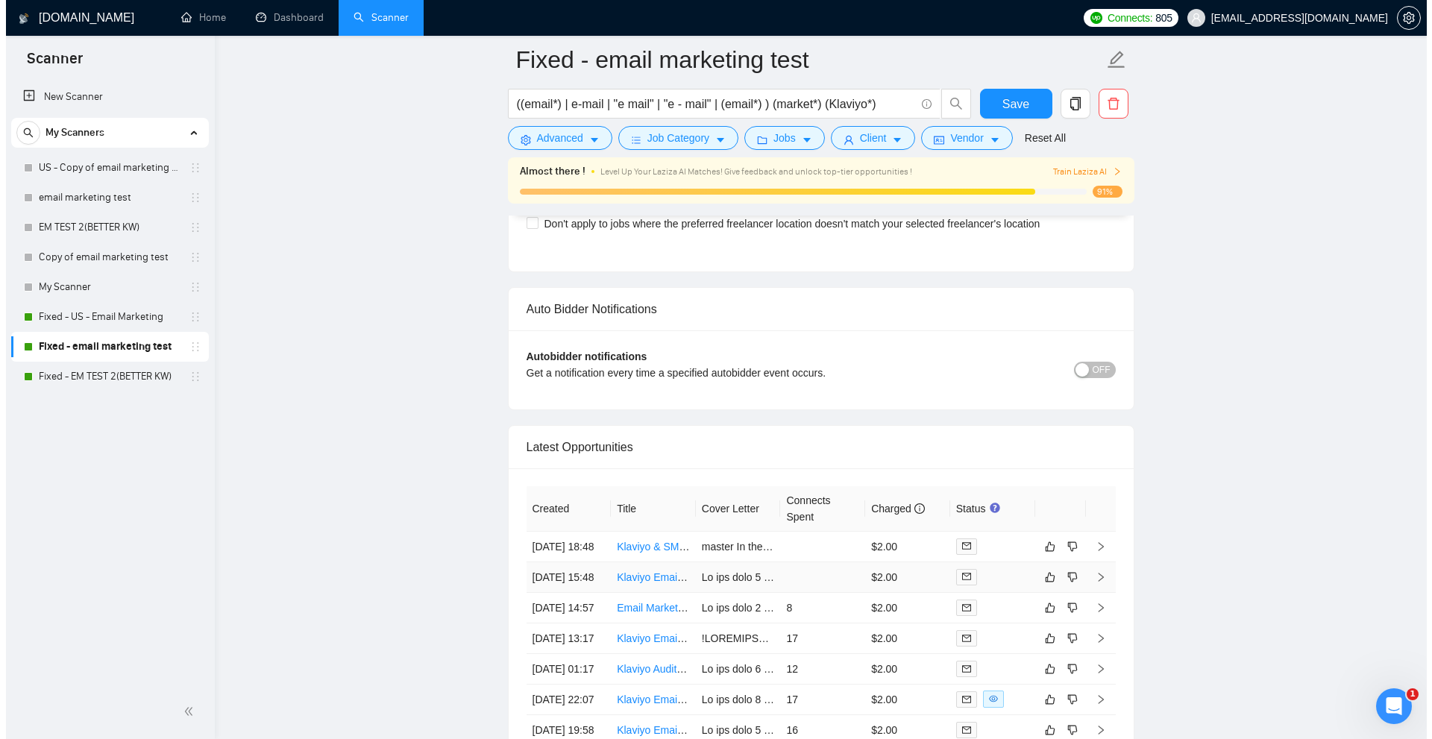
scroll to position [3497, 0]
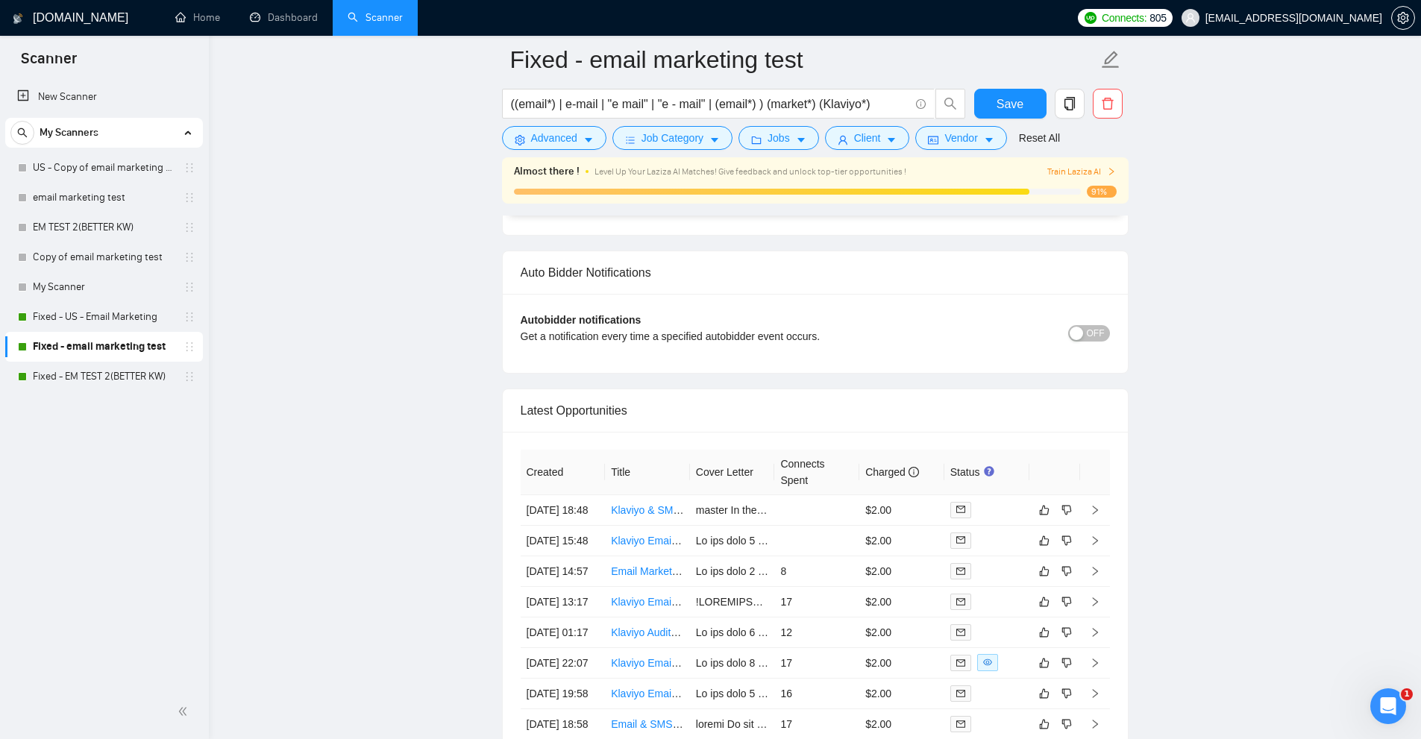
click at [771, 427] on div "Latest Opportunities" at bounding box center [815, 410] width 589 height 43
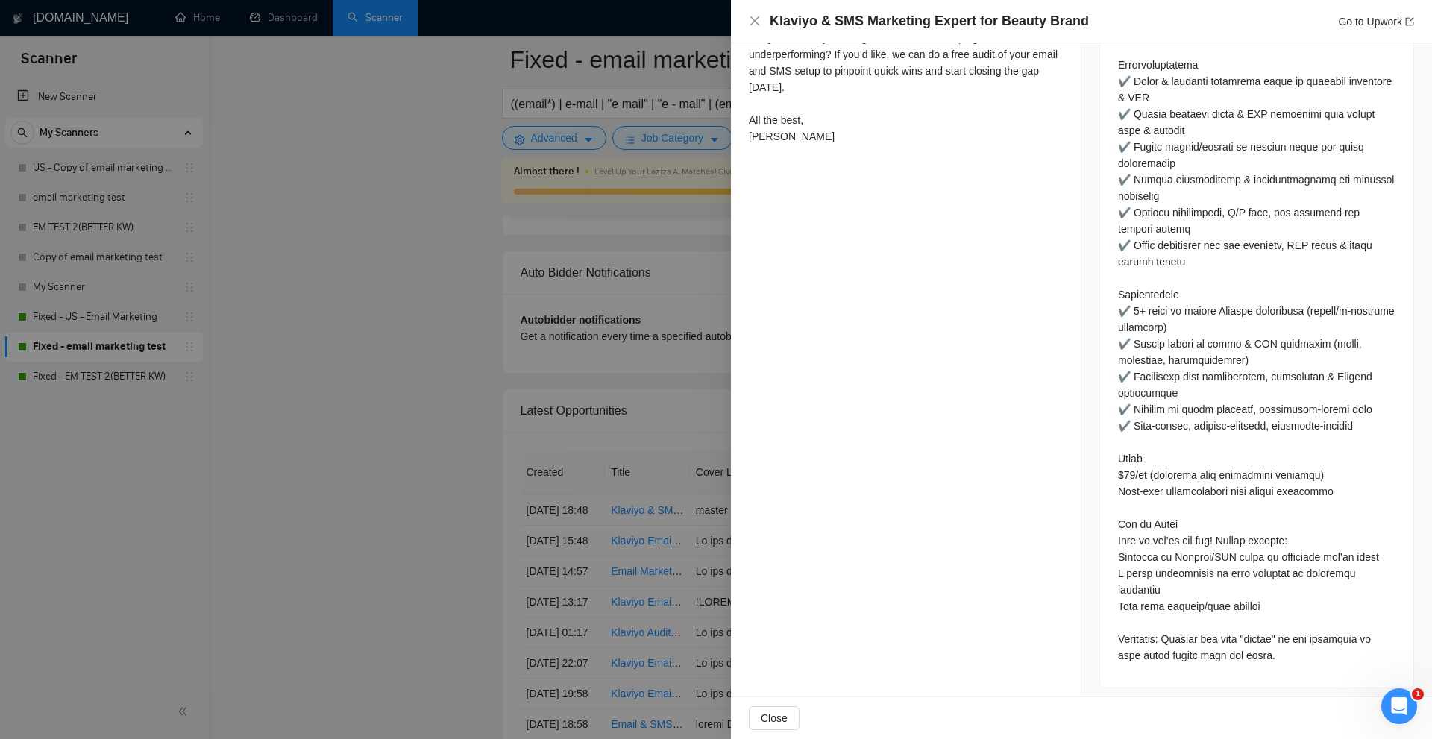
scroll to position [774, 0]
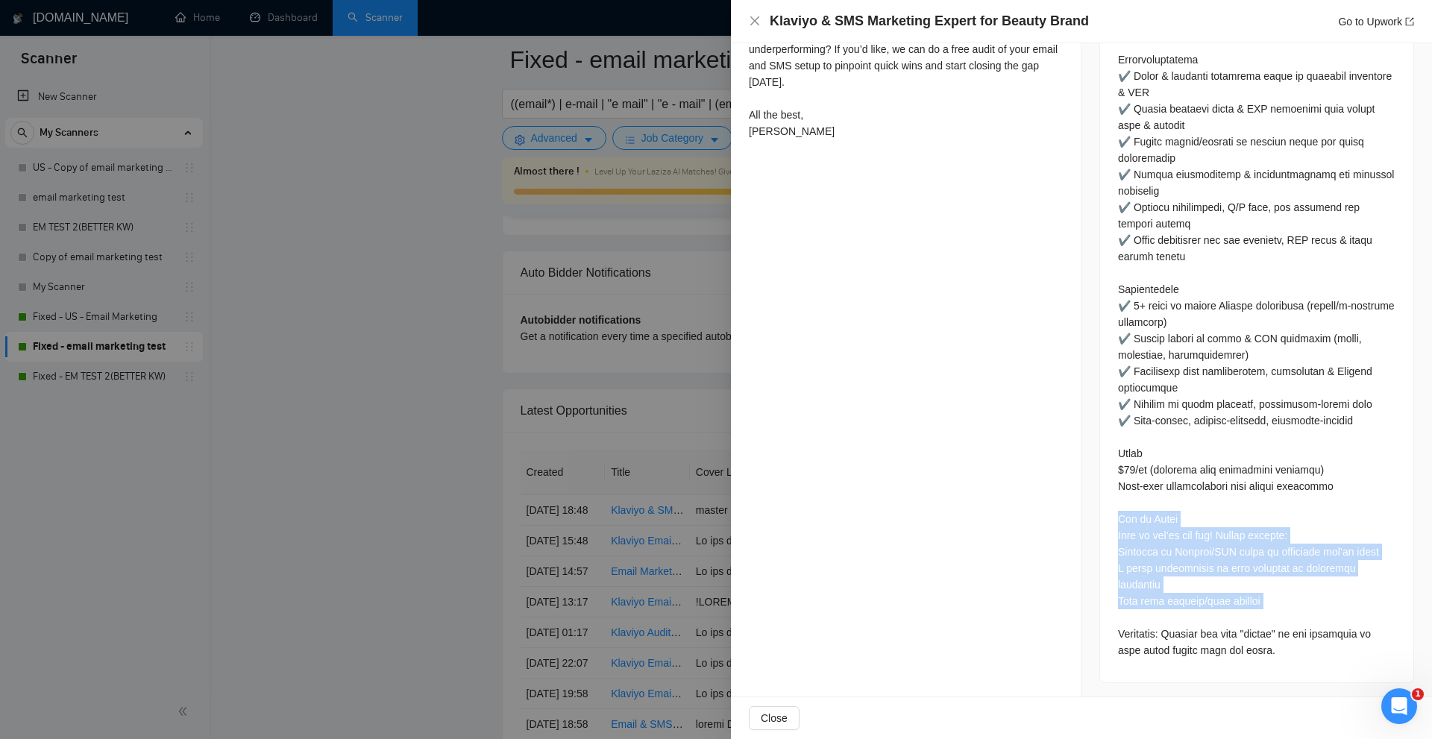
drag, startPoint x: 1166, startPoint y: 553, endPoint x: 1256, endPoint y: 615, distance: 108.9
click at [1256, 615] on div at bounding box center [1257, 298] width 278 height 722
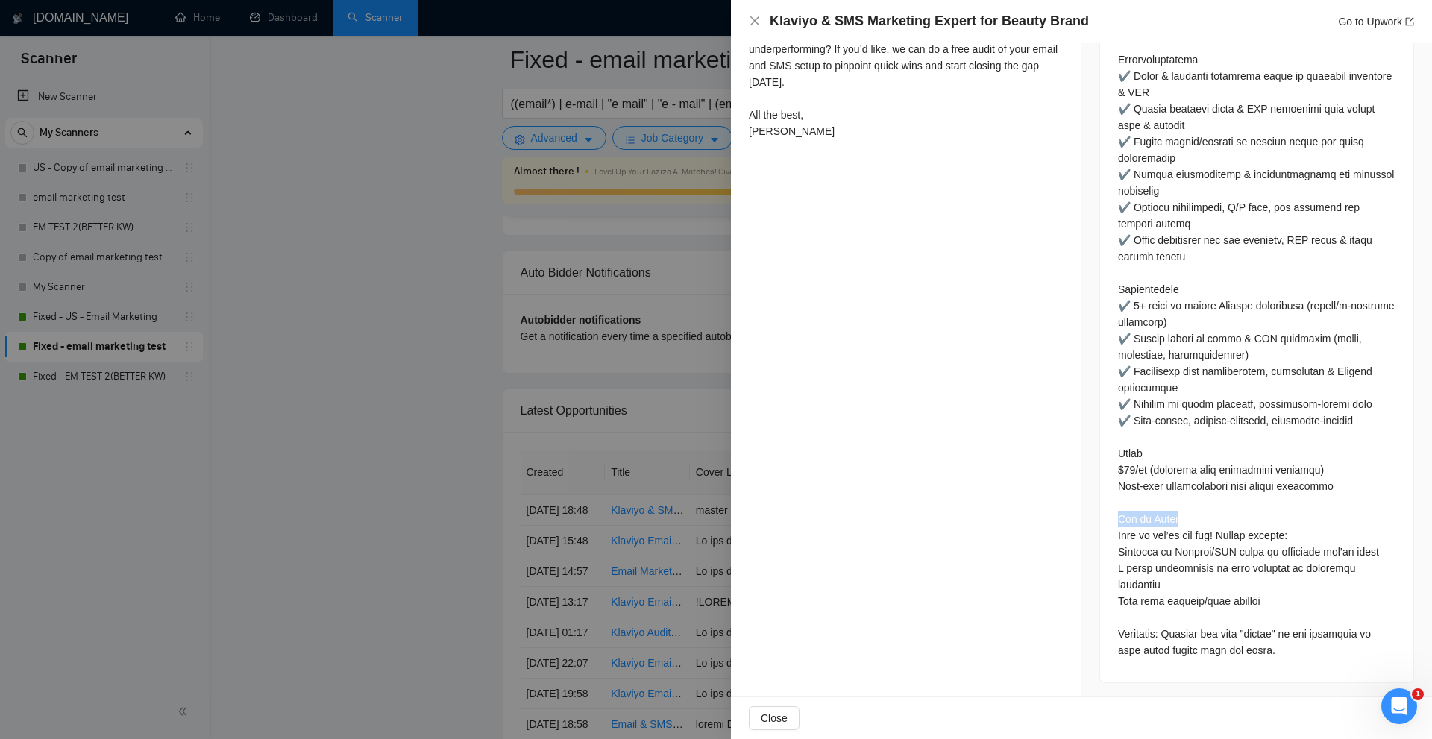
drag, startPoint x: 1104, startPoint y: 510, endPoint x: 1208, endPoint y: 517, distance: 104.0
click at [1208, 517] on div at bounding box center [1256, 301] width 313 height 764
click at [1222, 361] on div at bounding box center [1257, 298] width 278 height 722
click at [1297, 450] on div at bounding box center [1257, 298] width 278 height 722
click at [1121, 530] on div at bounding box center [1257, 298] width 278 height 722
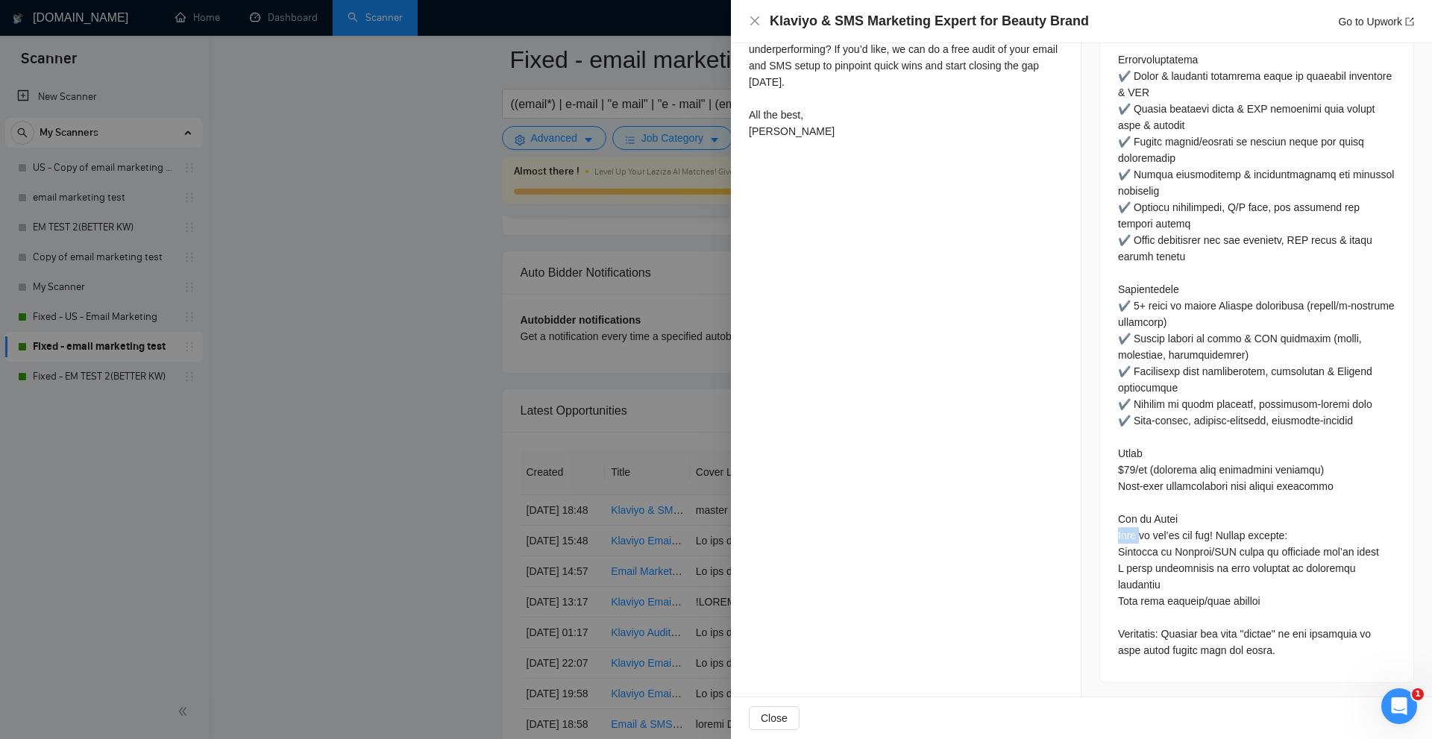
click at [1121, 530] on div at bounding box center [1257, 298] width 278 height 722
click at [1138, 560] on div at bounding box center [1257, 298] width 278 height 722
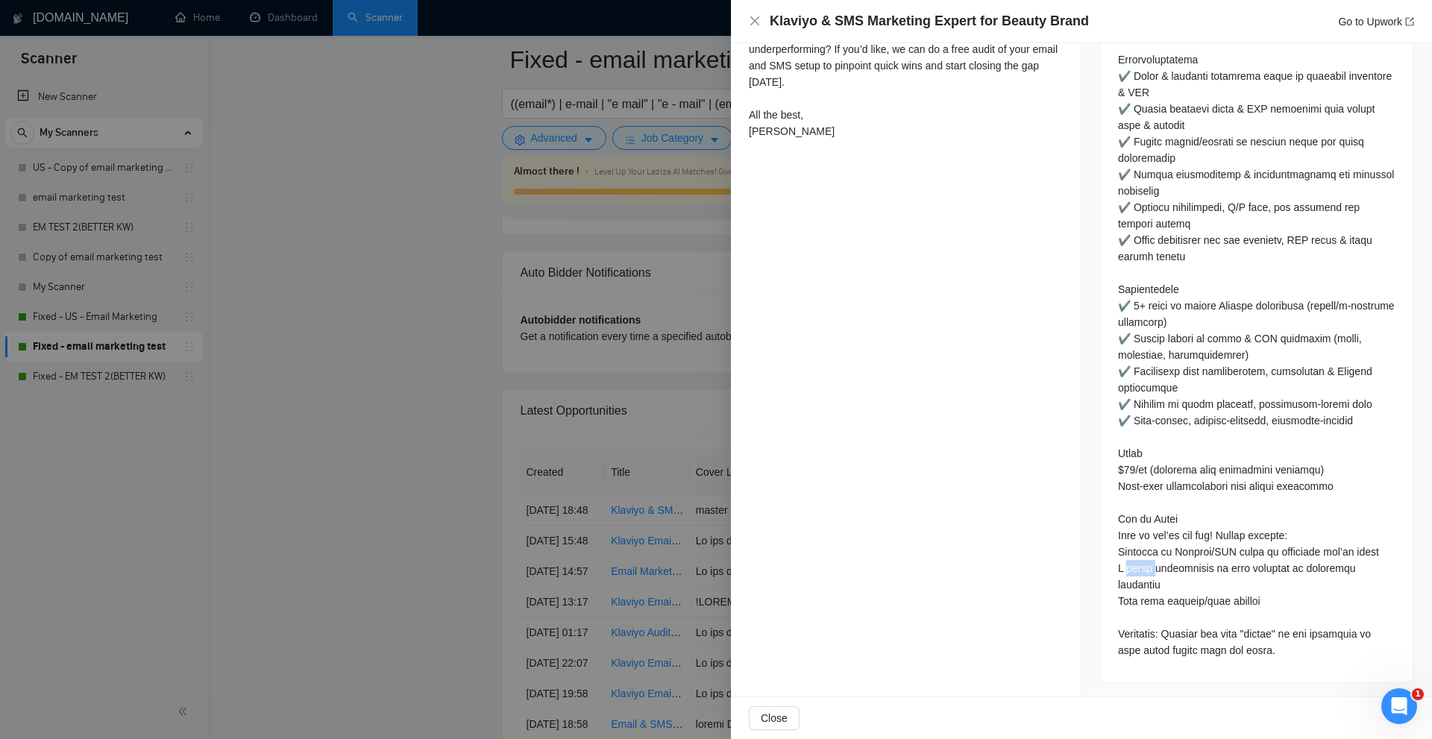
click at [1138, 566] on div at bounding box center [1257, 298] width 278 height 722
click at [607, 397] on div at bounding box center [716, 369] width 1432 height 739
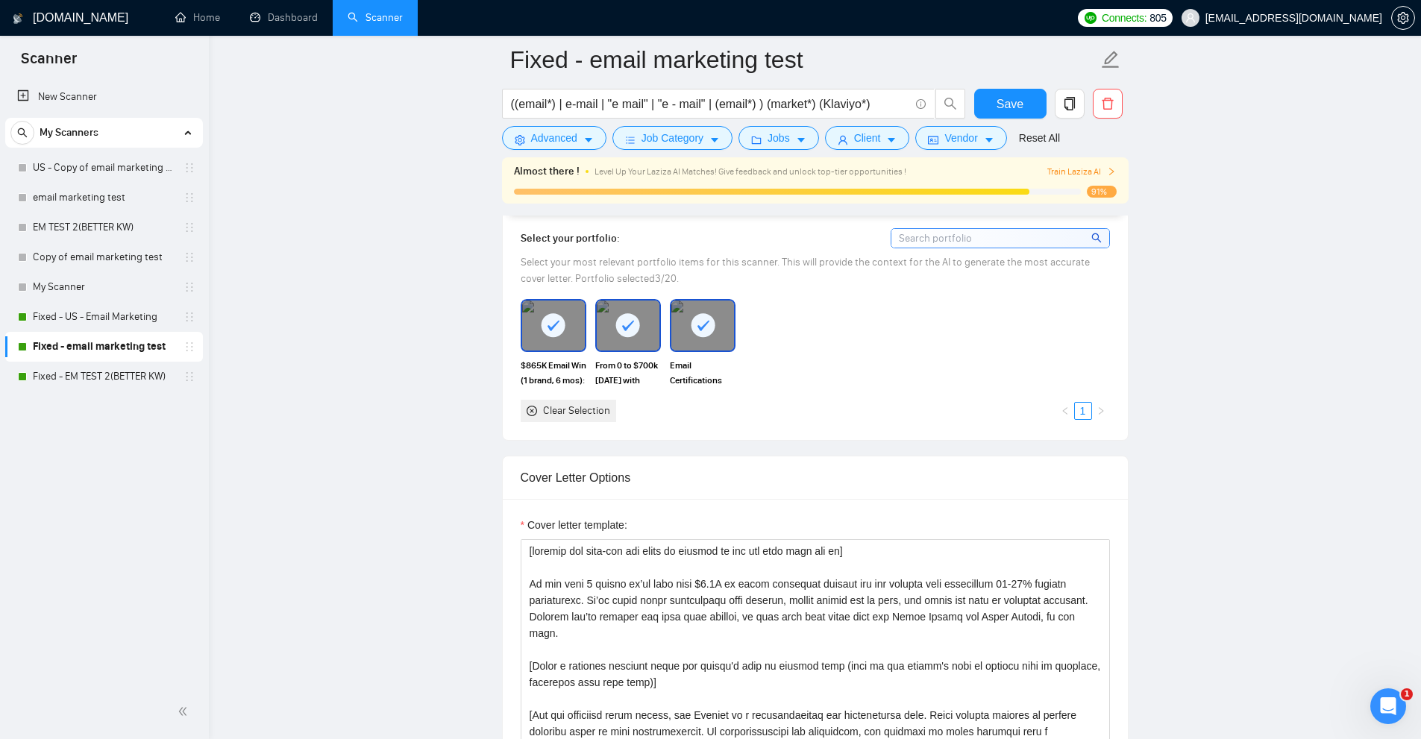
scroll to position [1334, 0]
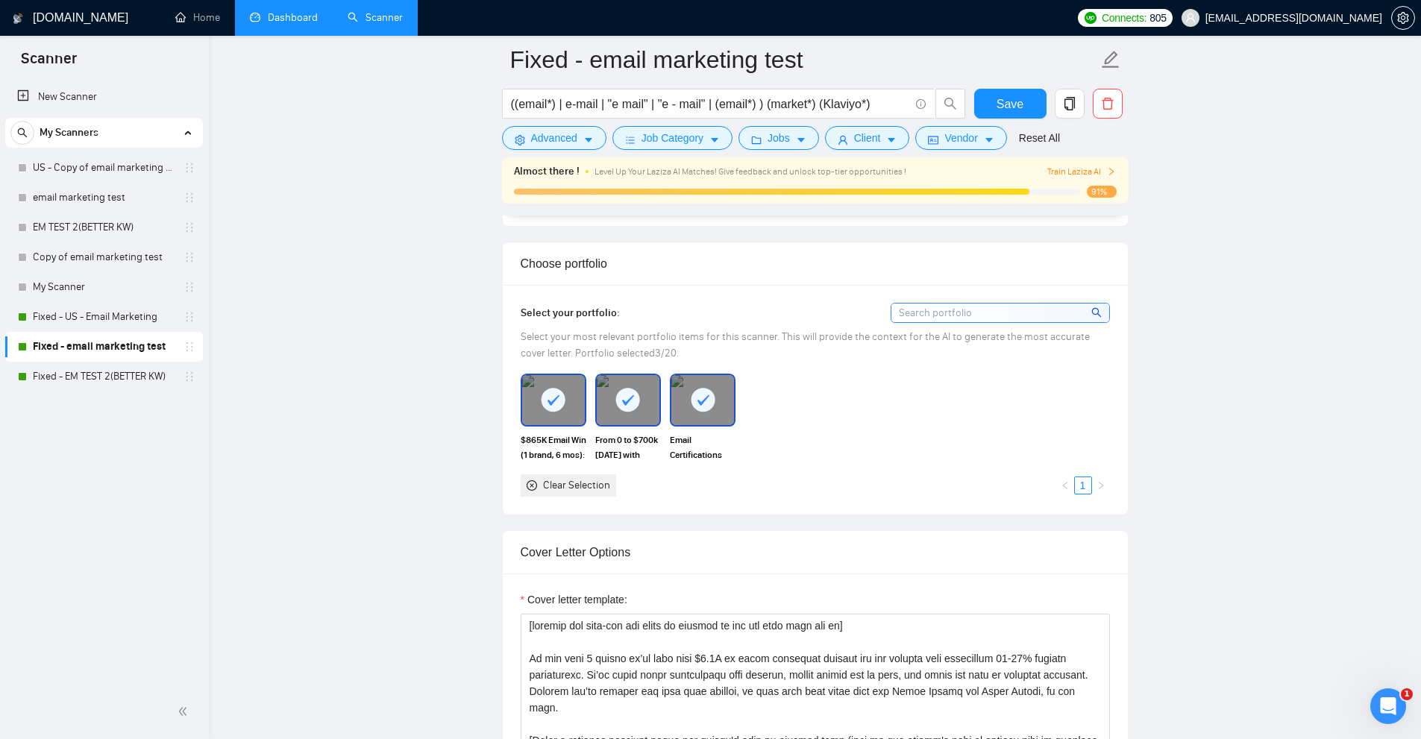
click at [293, 16] on link "Dashboard" at bounding box center [284, 17] width 68 height 13
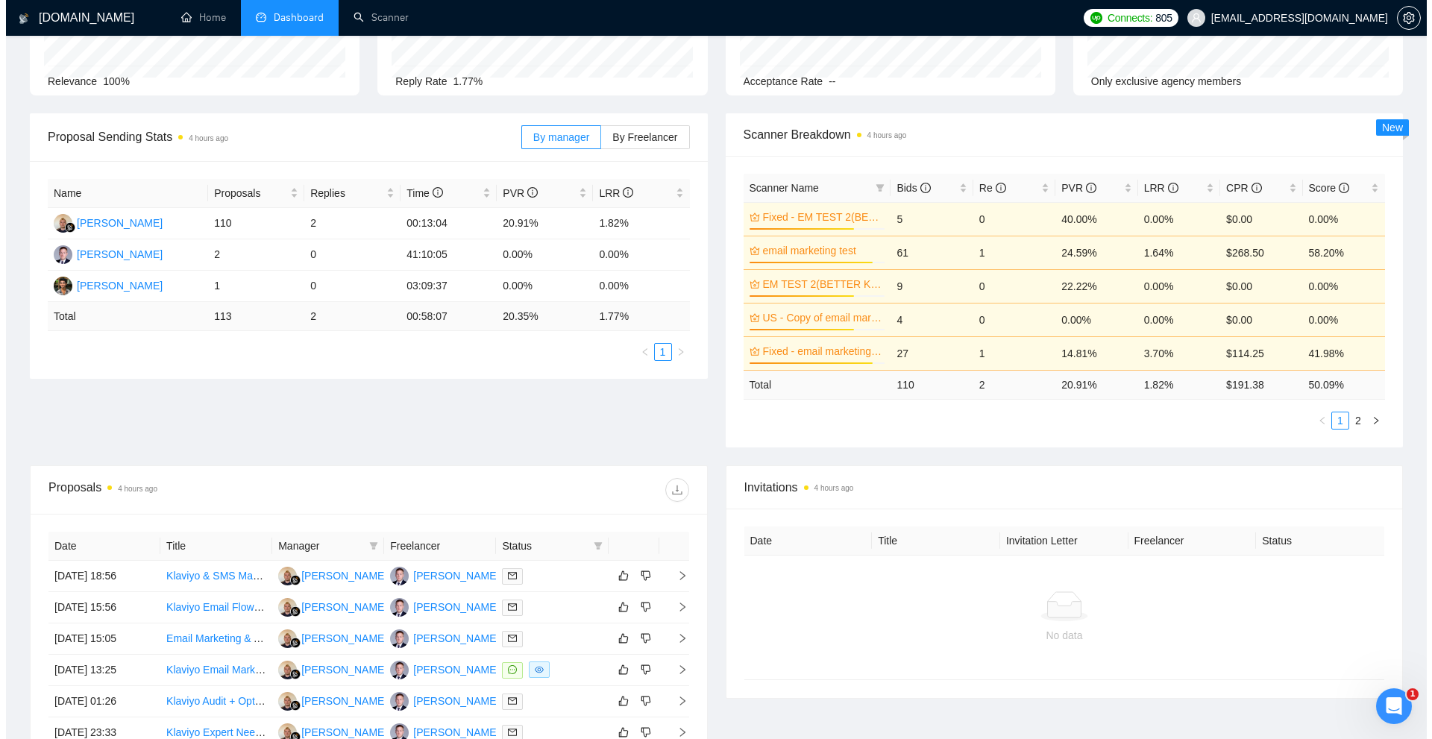
scroll to position [448, 0]
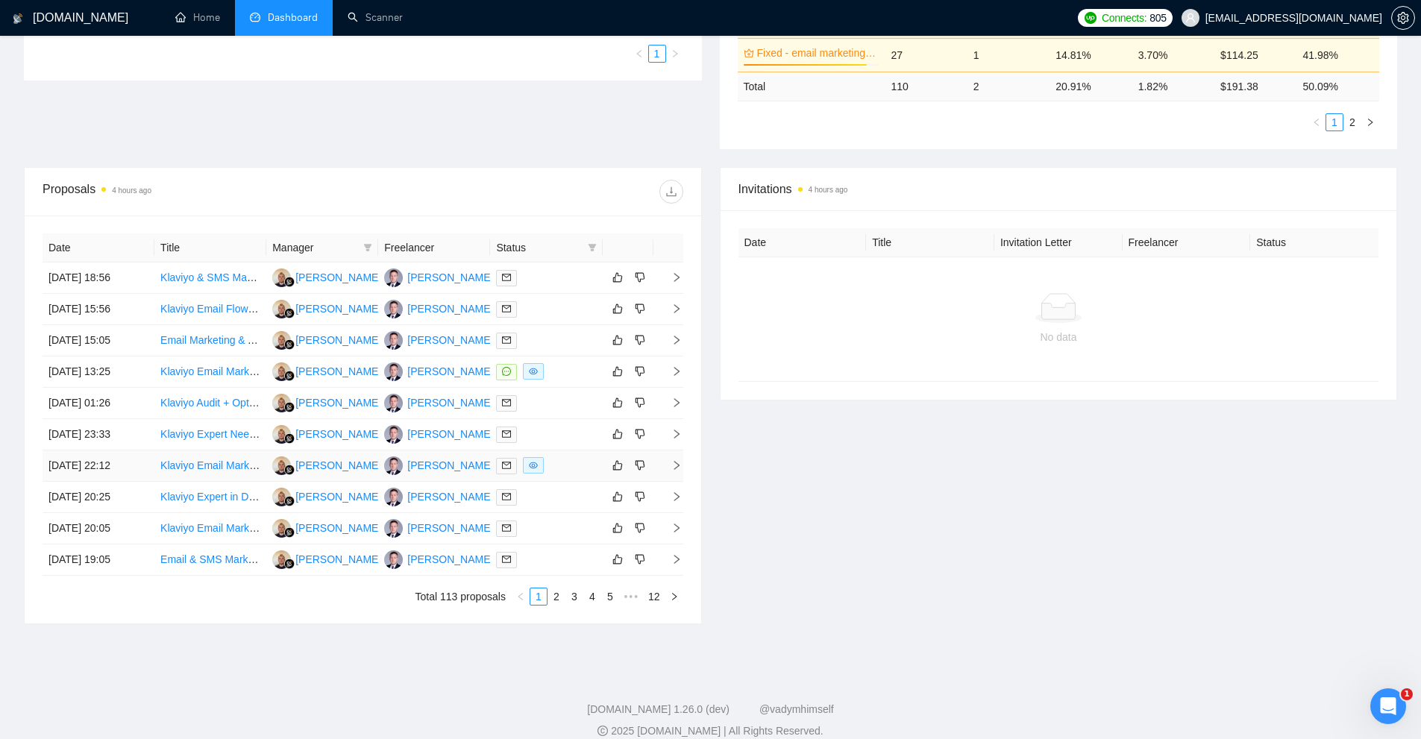
click at [567, 467] on div at bounding box center [546, 465] width 100 height 17
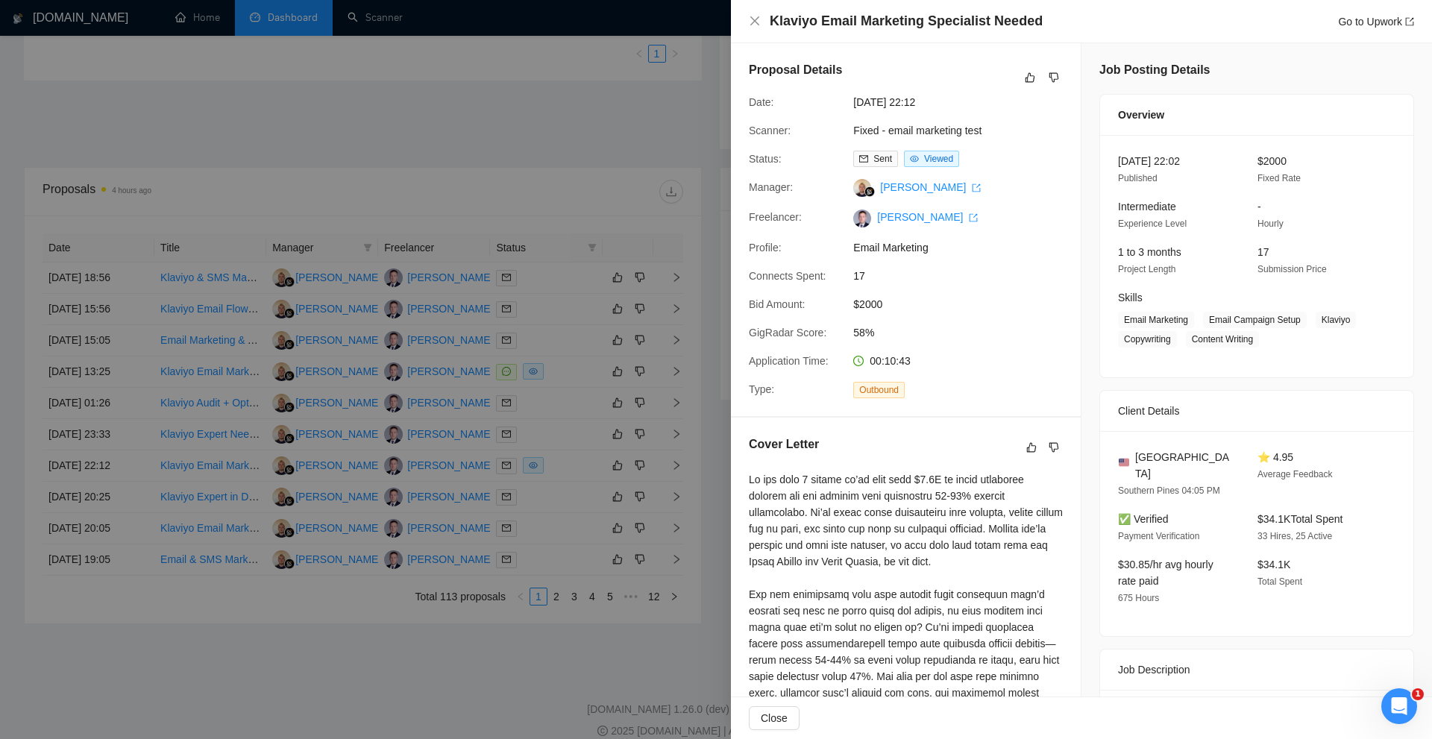
drag, startPoint x: 633, startPoint y: 402, endPoint x: 611, endPoint y: 402, distance: 21.6
click at [623, 402] on div at bounding box center [716, 369] width 1432 height 739
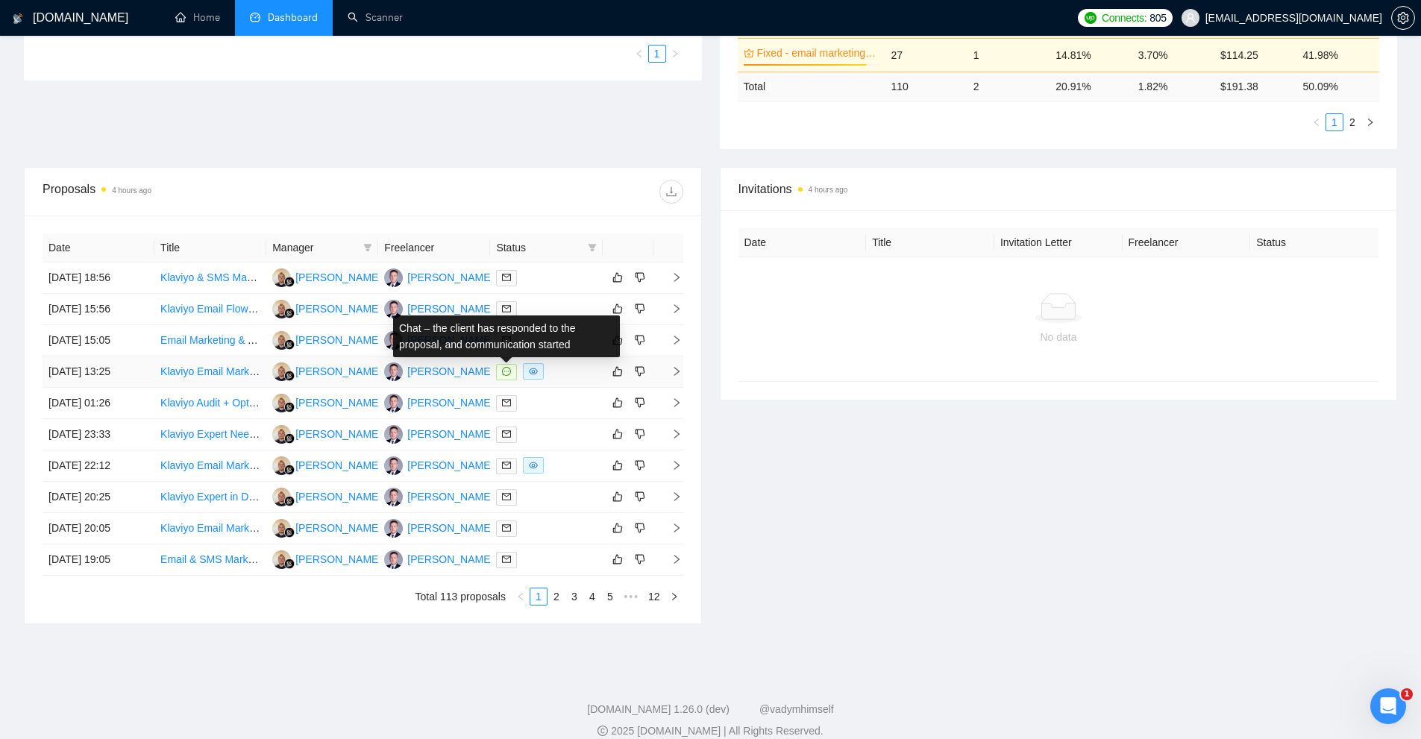
click at [557, 373] on div at bounding box center [546, 371] width 100 height 17
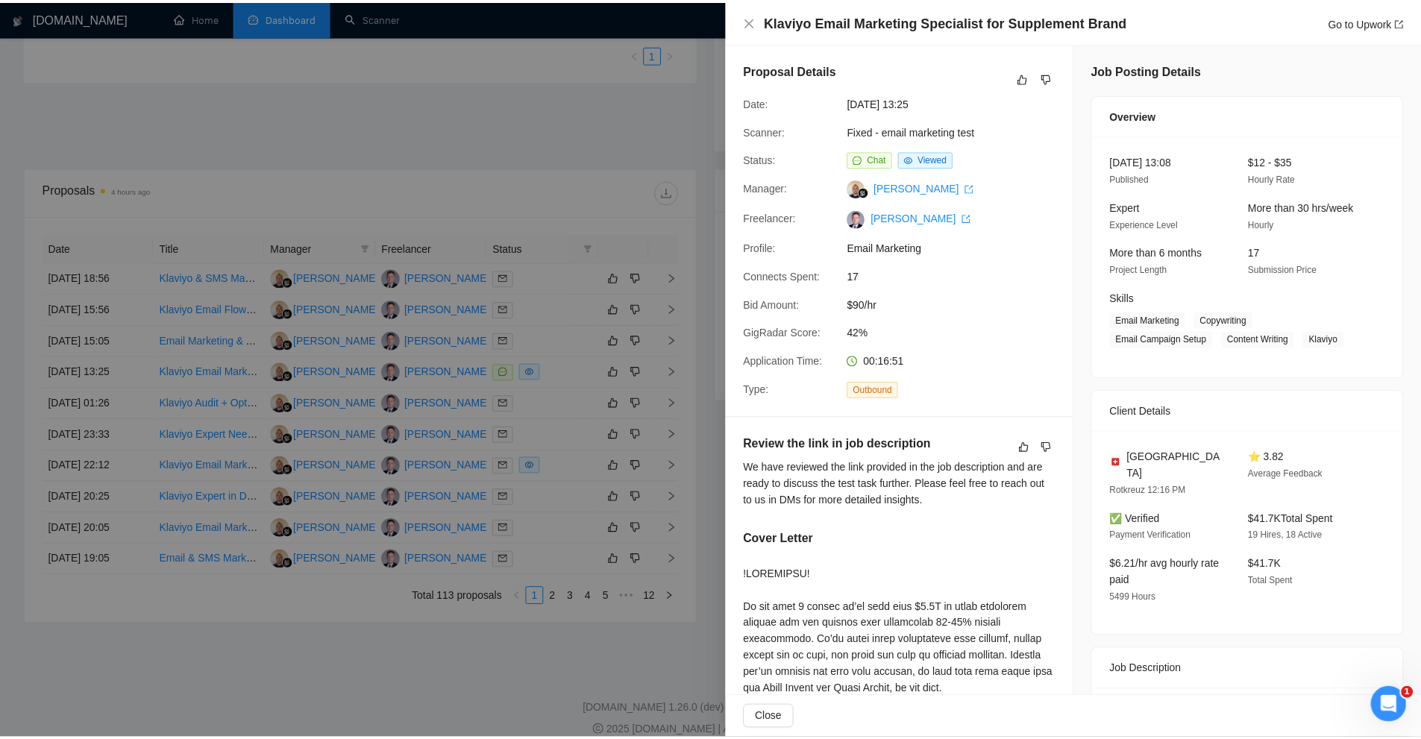
scroll to position [298, 0]
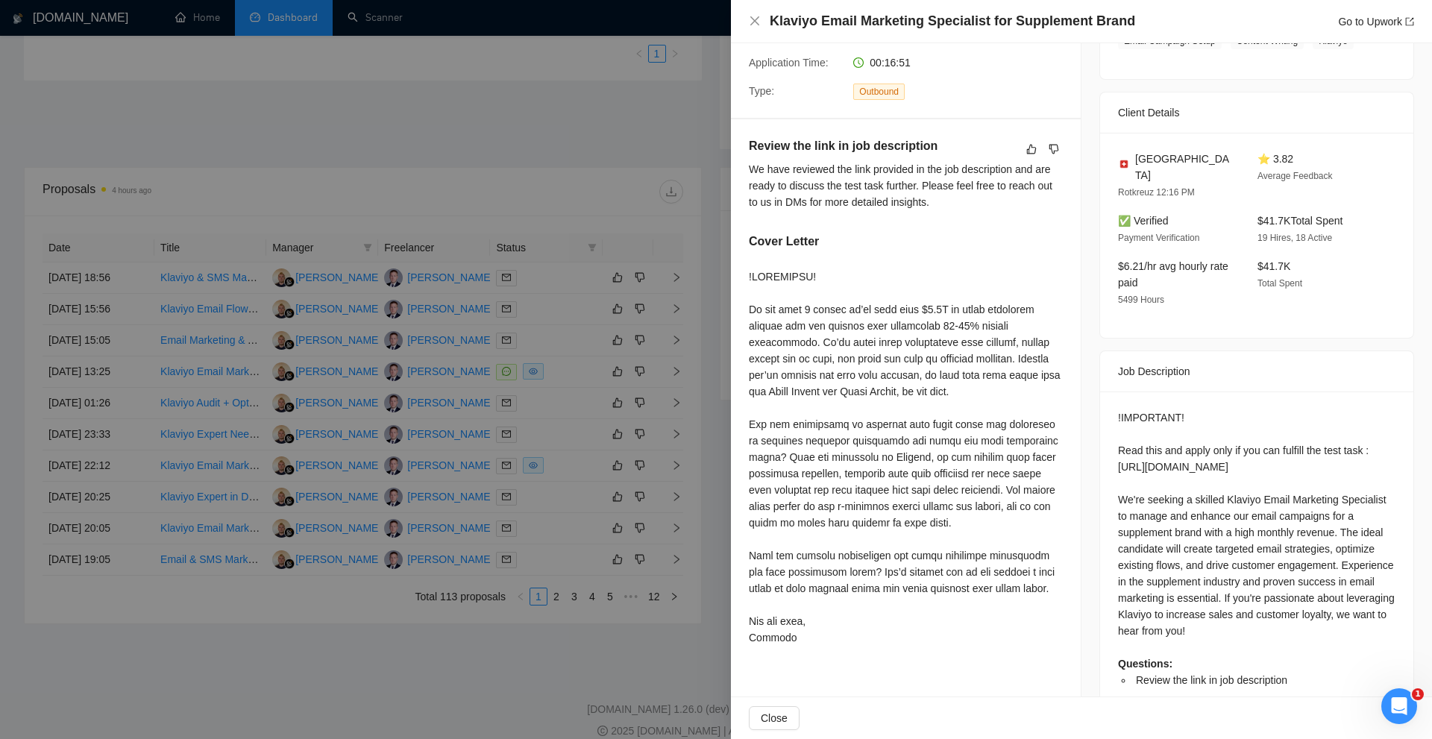
drag, startPoint x: 631, startPoint y: 418, endPoint x: 621, endPoint y: 457, distance: 40.7
click at [622, 416] on div at bounding box center [716, 369] width 1432 height 739
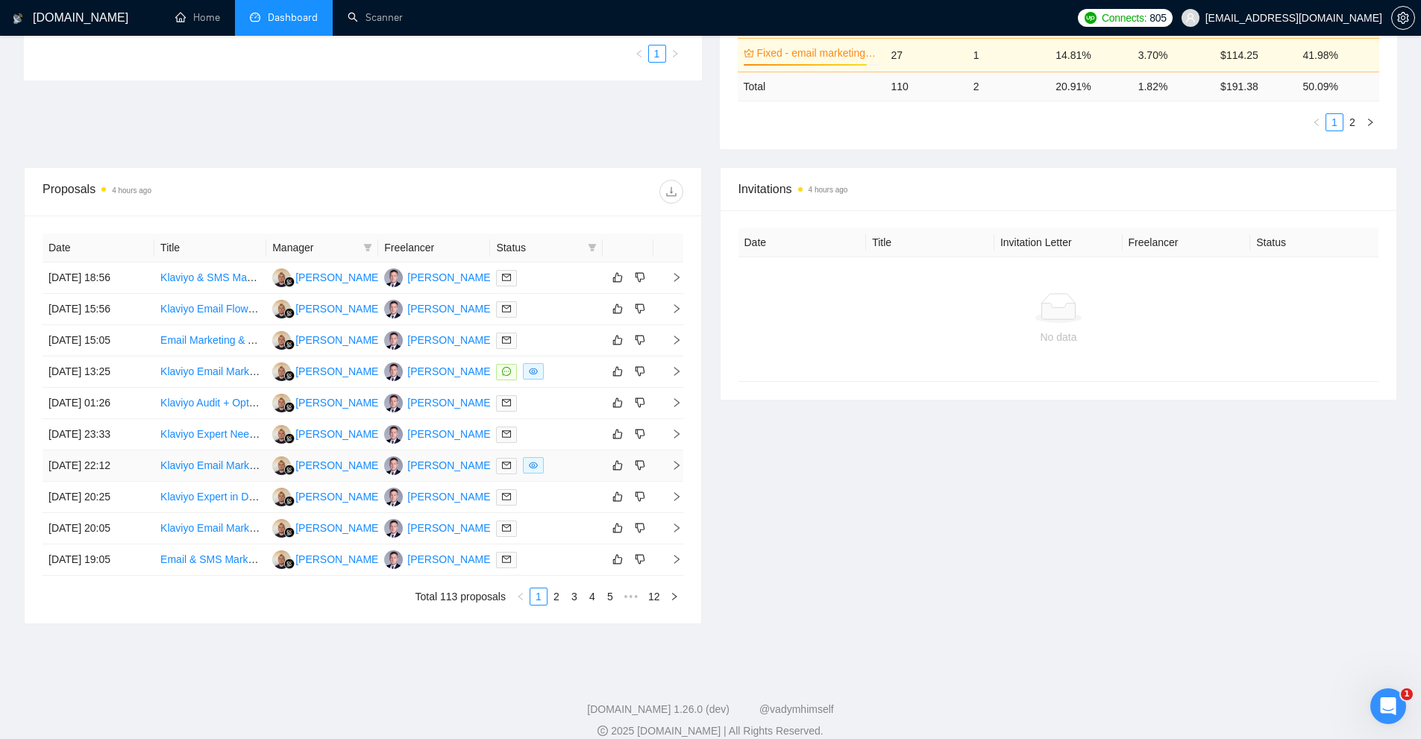
click at [554, 465] on div at bounding box center [546, 465] width 100 height 17
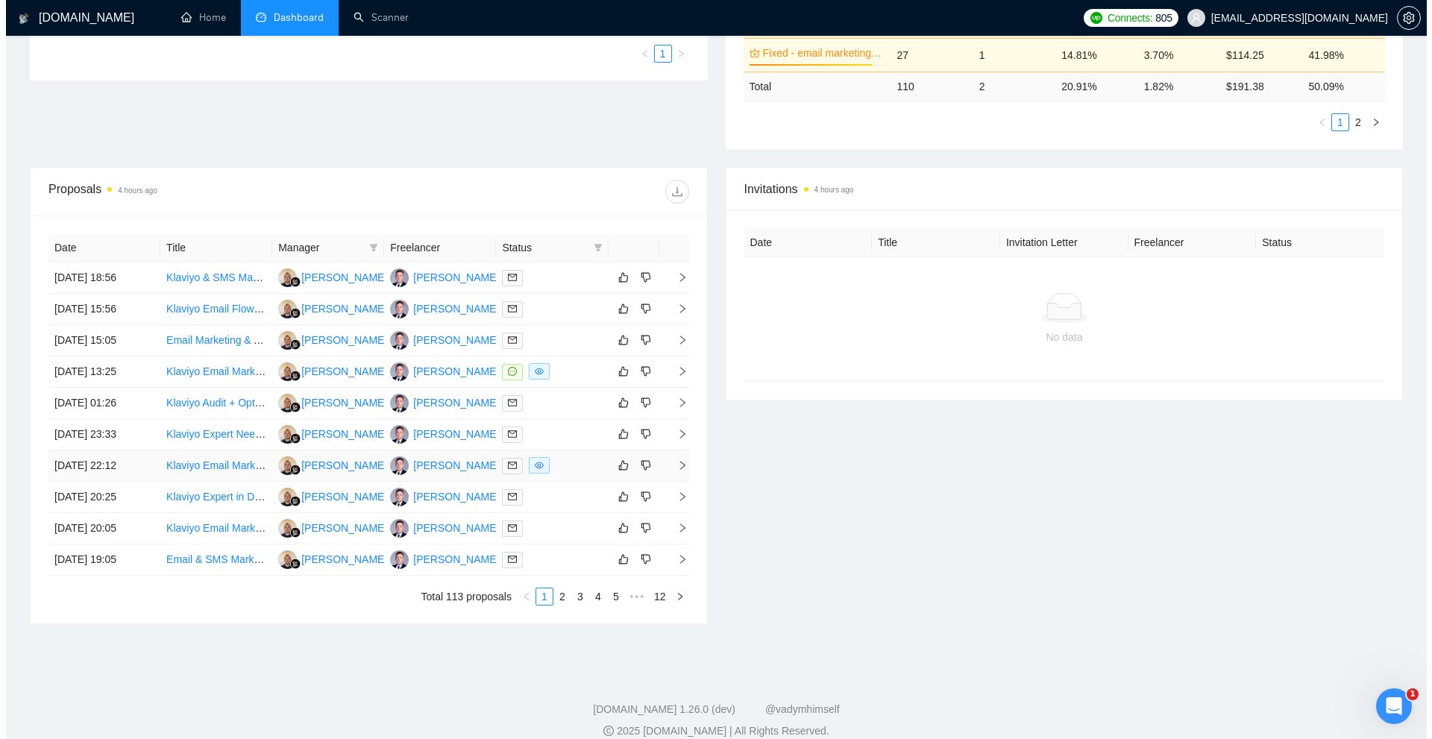
scroll to position [192, 0]
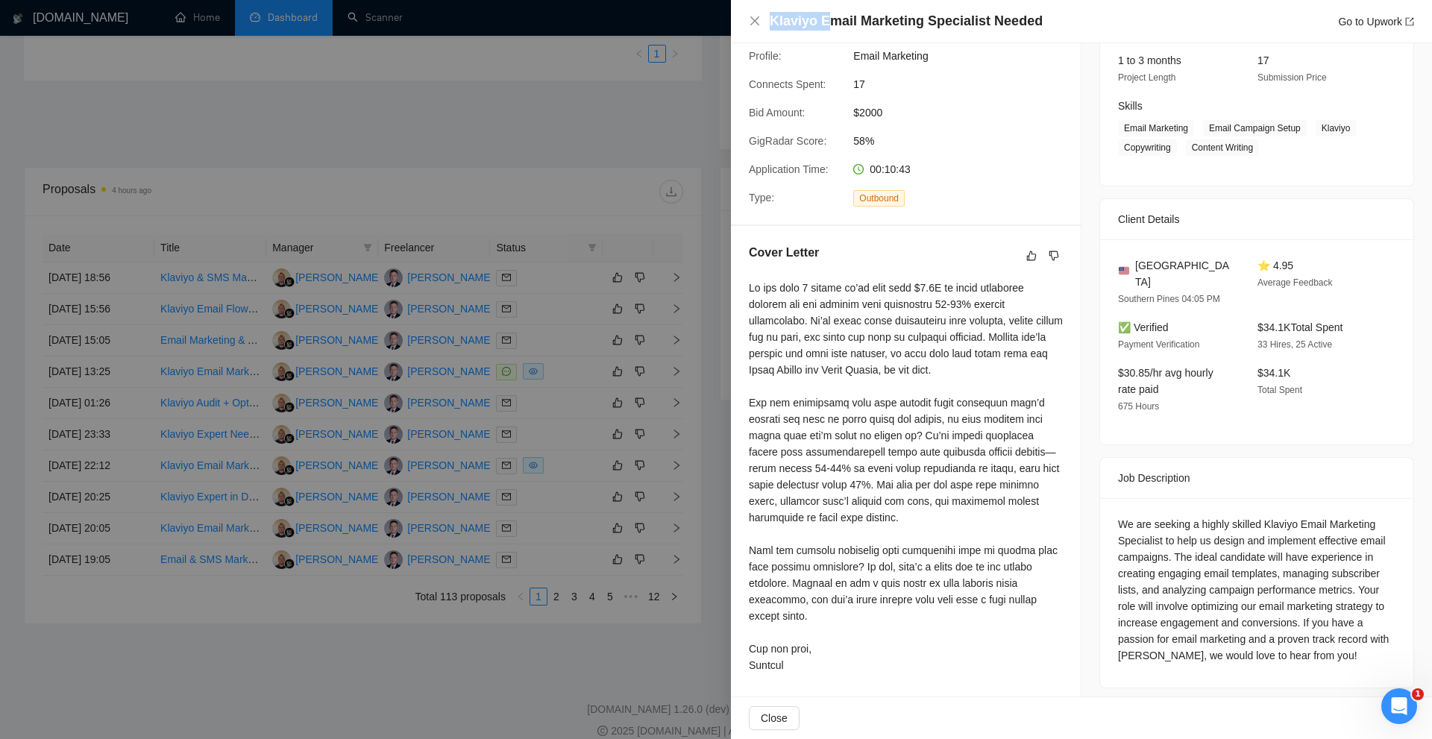
drag, startPoint x: 770, startPoint y: 22, endPoint x: 875, endPoint y: 24, distance: 105.2
click at [871, 23] on h4 "Klaviyo Email Marketing Specialist Needed" at bounding box center [906, 21] width 273 height 19
click at [994, 436] on div at bounding box center [906, 477] width 314 height 394
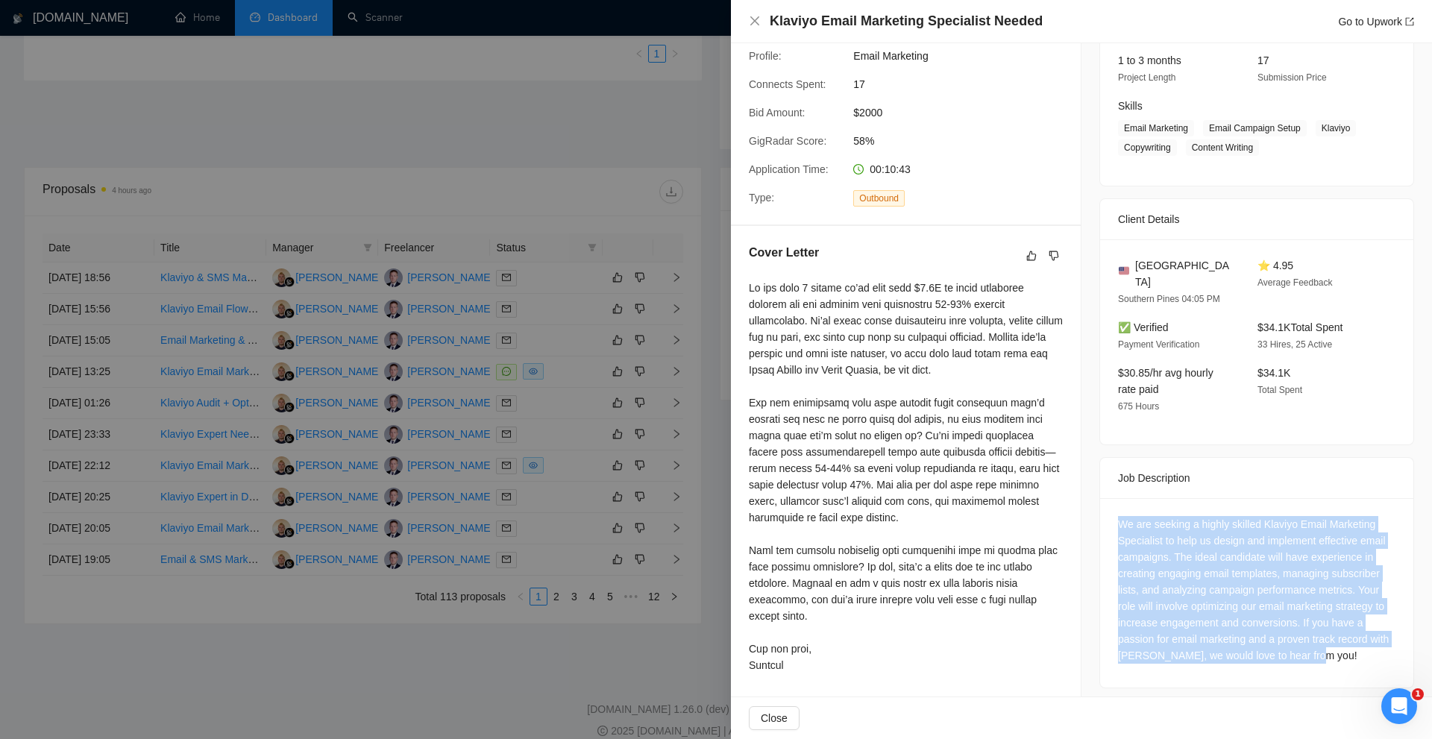
drag, startPoint x: 1229, startPoint y: 543, endPoint x: 1350, endPoint y: 646, distance: 158.8
click at [1350, 646] on div "We are seeking a highly skilled Klaviyo Email Marketing Specialist to help us d…" at bounding box center [1256, 592] width 313 height 189
drag, startPoint x: 1350, startPoint y: 646, endPoint x: 1106, endPoint y: 499, distance: 285.4
click at [1106, 499] on div "We are seeking a highly skilled Klaviyo Email Marketing Specialist to help us d…" at bounding box center [1256, 592] width 313 height 189
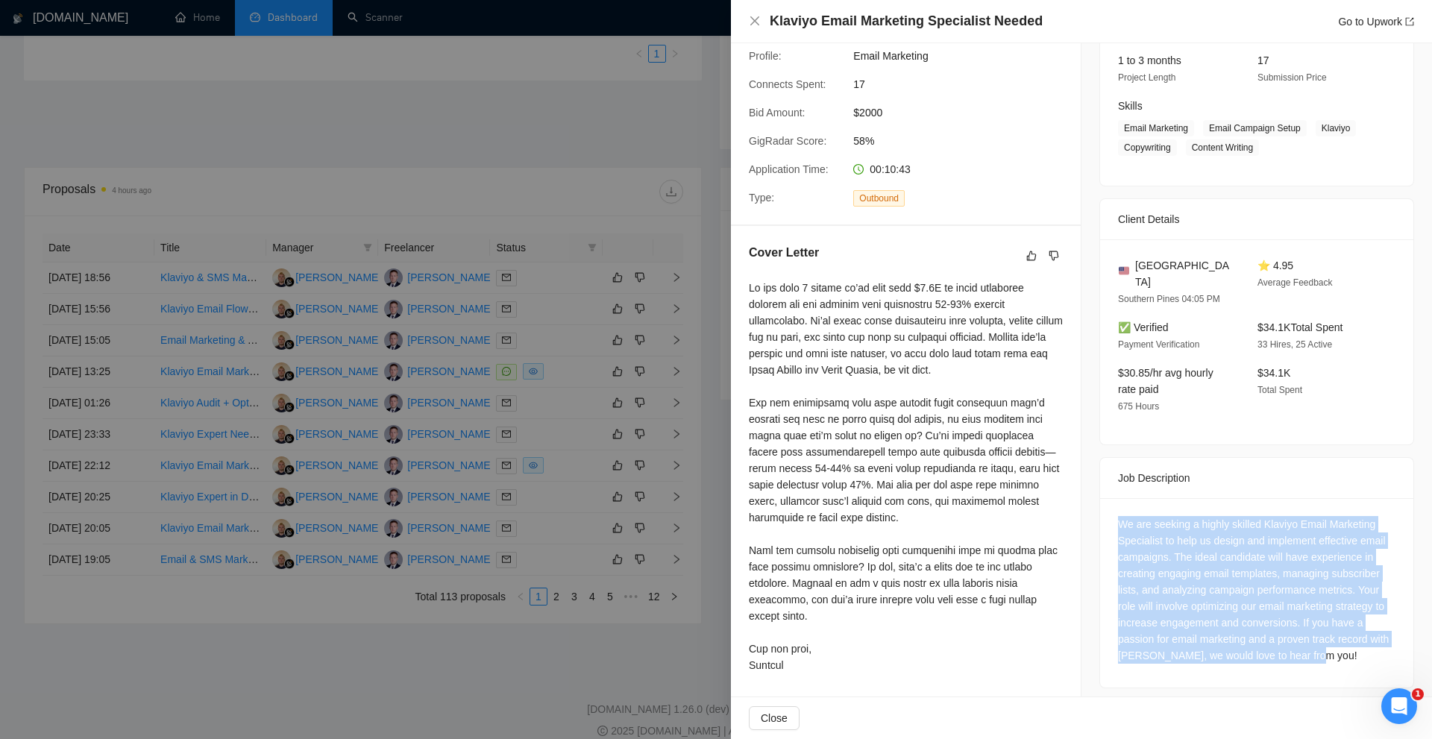
click at [1119, 516] on div "We are seeking a highly skilled Klaviyo Email Marketing Specialist to help us d…" at bounding box center [1257, 590] width 278 height 148
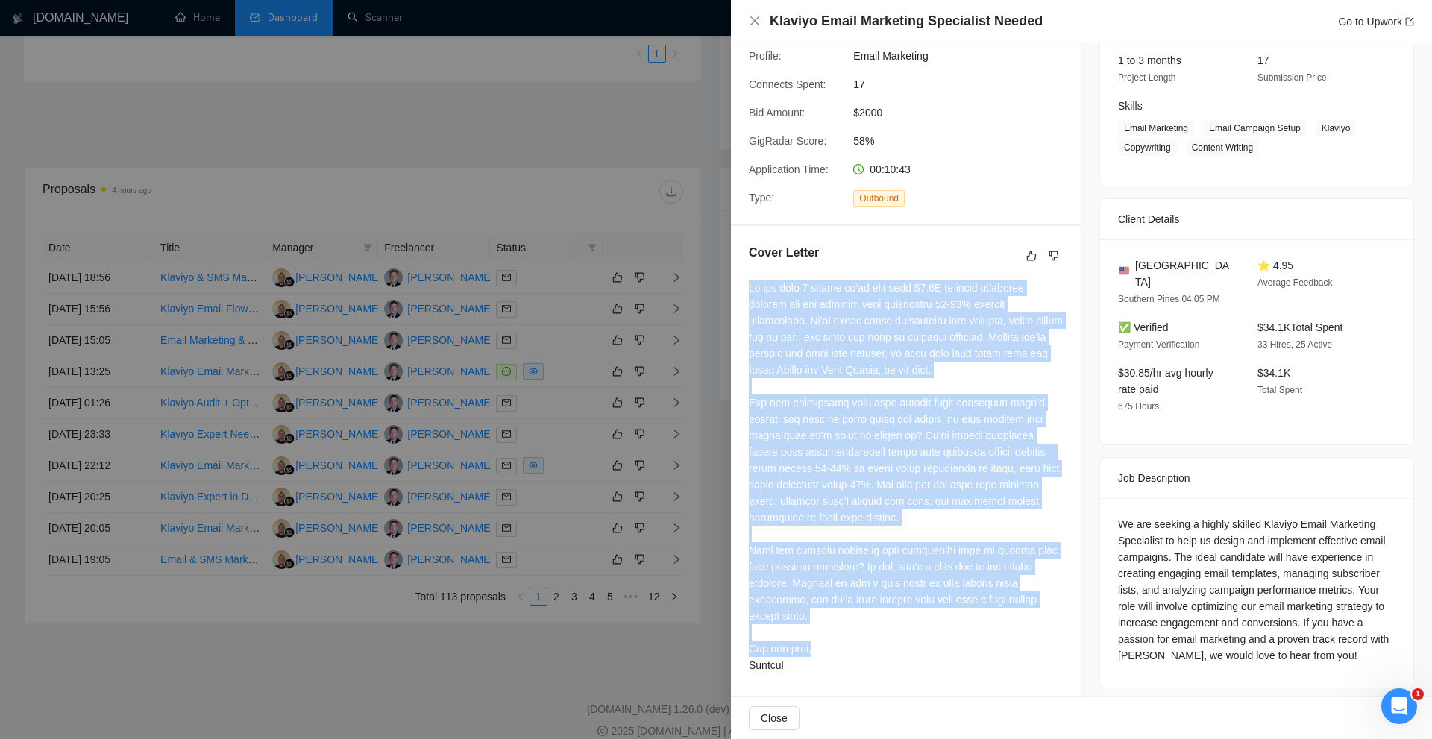
drag, startPoint x: 734, startPoint y: 287, endPoint x: 862, endPoint y: 653, distance: 387.2
click at [862, 653] on div "Cover Letter" at bounding box center [906, 461] width 350 height 471
click at [862, 653] on div at bounding box center [906, 477] width 314 height 394
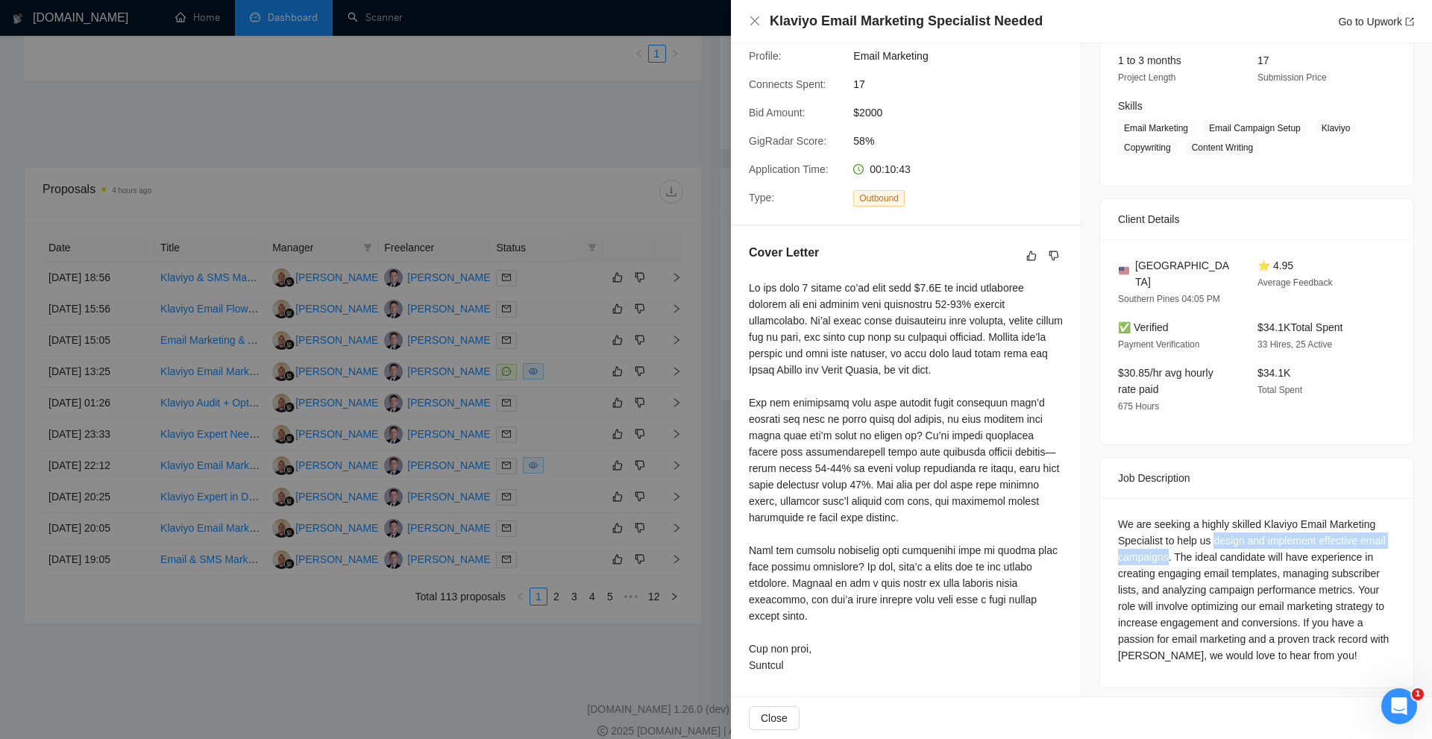
drag, startPoint x: 1162, startPoint y: 534, endPoint x: 1209, endPoint y: 524, distance: 48.0
click at [1209, 524] on div "We are seeking a highly skilled Klaviyo Email Marketing Specialist to help us d…" at bounding box center [1257, 590] width 278 height 148
click at [1188, 563] on div "We are seeking a highly skilled Klaviyo Email Marketing Specialist to help us d…" at bounding box center [1257, 590] width 278 height 148
drag, startPoint x: 1219, startPoint y: 535, endPoint x: 1326, endPoint y: 559, distance: 109.3
click at [1326, 559] on div "We are seeking a highly skilled Klaviyo Email Marketing Specialist to help us d…" at bounding box center [1257, 590] width 278 height 148
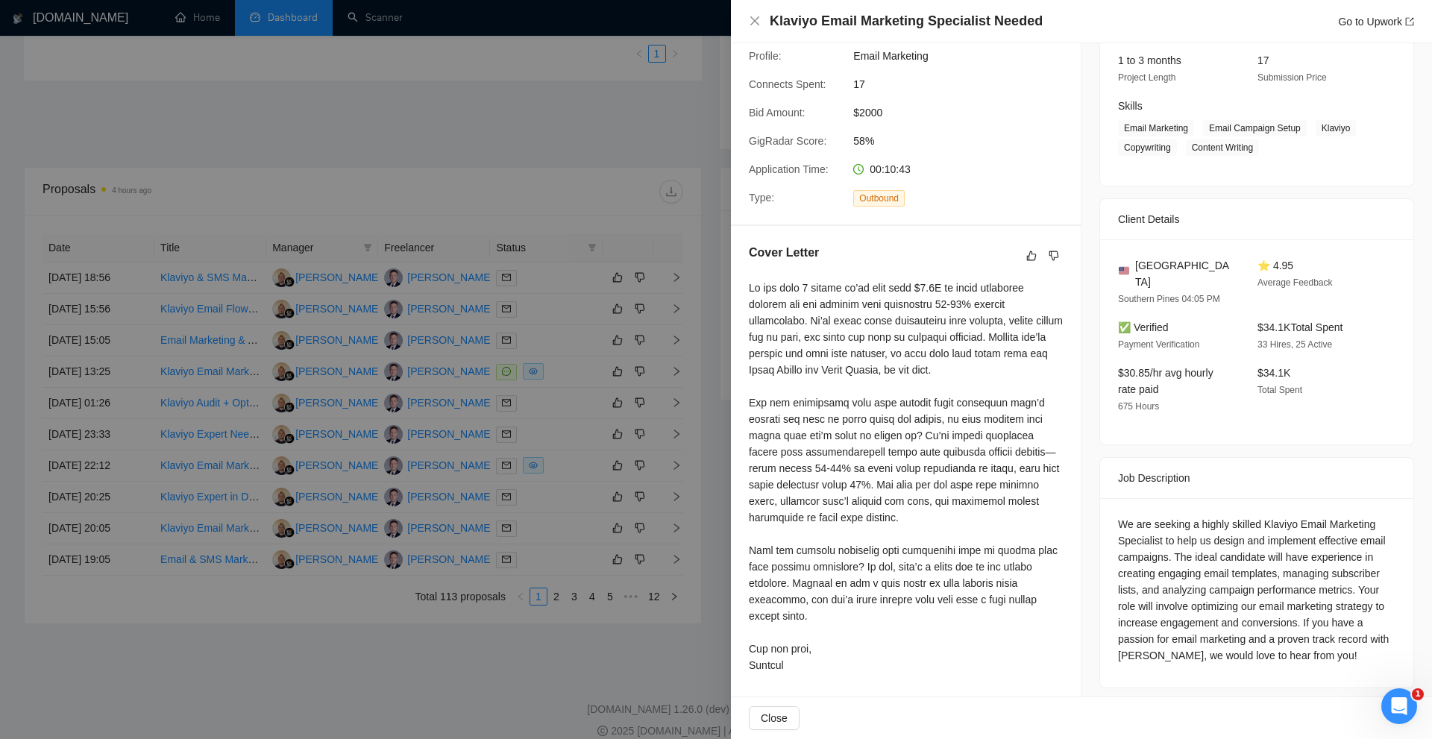
click at [681, 236] on div at bounding box center [716, 369] width 1432 height 739
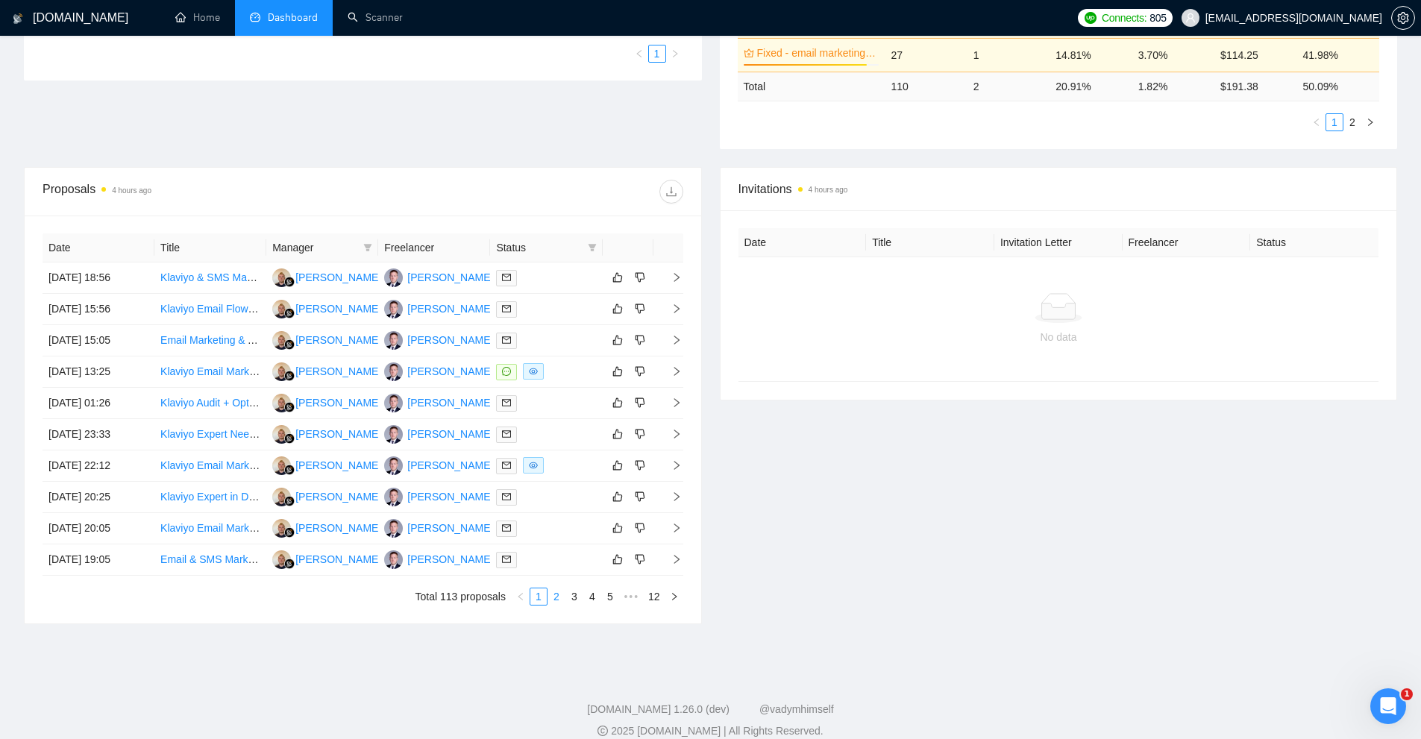
click at [559, 595] on link "2" at bounding box center [556, 597] width 16 height 16
click at [559, 277] on div at bounding box center [546, 277] width 100 height 17
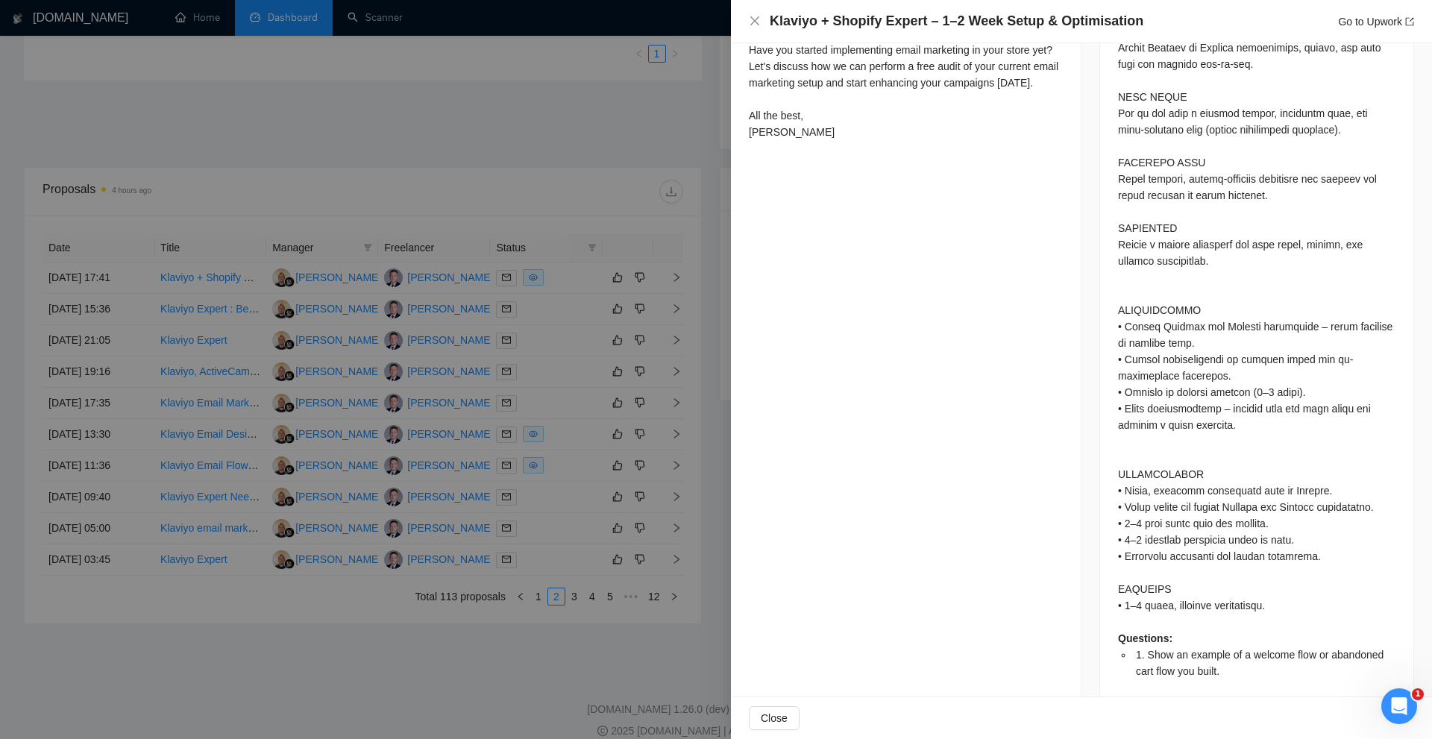
scroll to position [1047, 0]
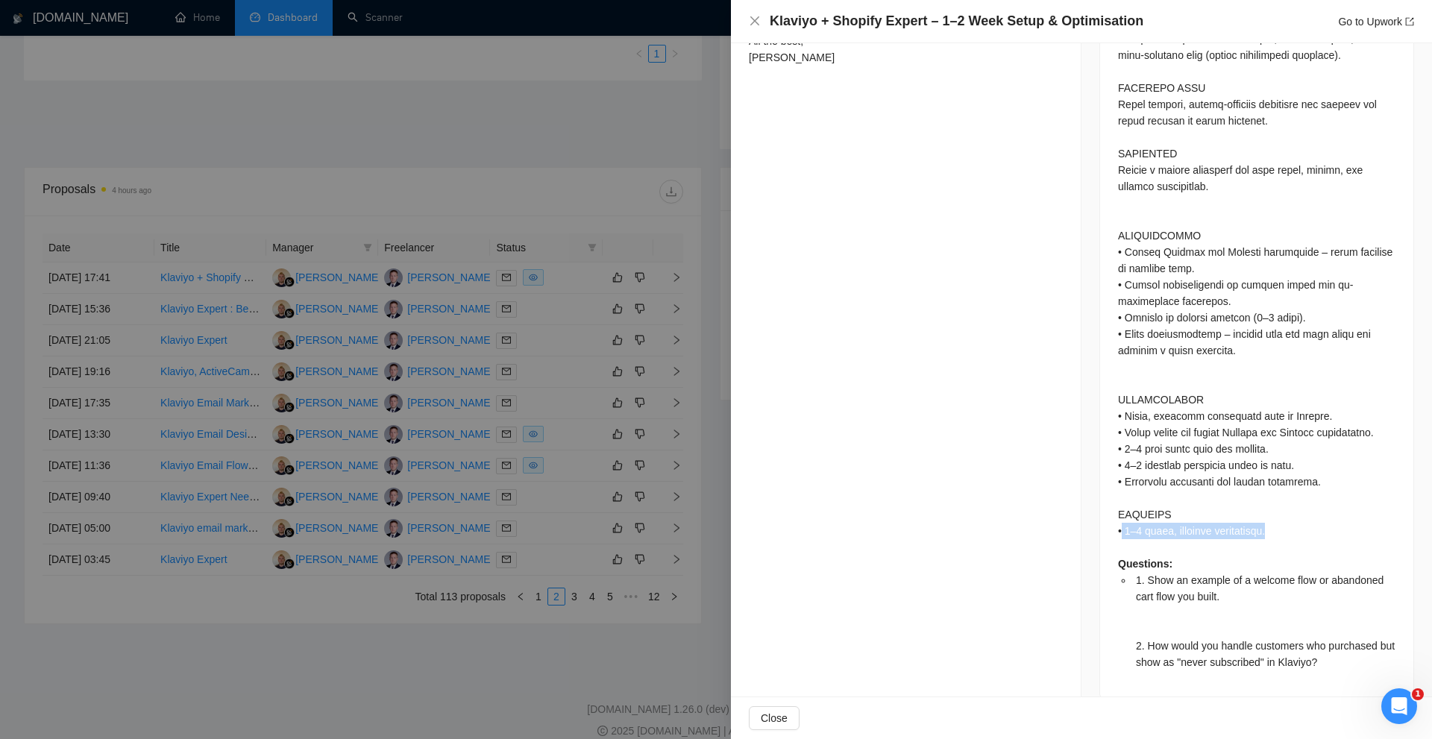
drag, startPoint x: 1118, startPoint y: 512, endPoint x: 1269, endPoint y: 510, distance: 151.5
click at [1269, 510] on div "Questions: 1. Show an example of a welcome flow or abandoned cart flow you buil…" at bounding box center [1257, 195] width 278 height 952
click at [1110, 516] on div "Questions: 1. Show an example of a welcome flow or abandoned cart flow you buil…" at bounding box center [1256, 200] width 313 height 998
drag, startPoint x: 1102, startPoint y: 496, endPoint x: 1322, endPoint y: 497, distance: 220.1
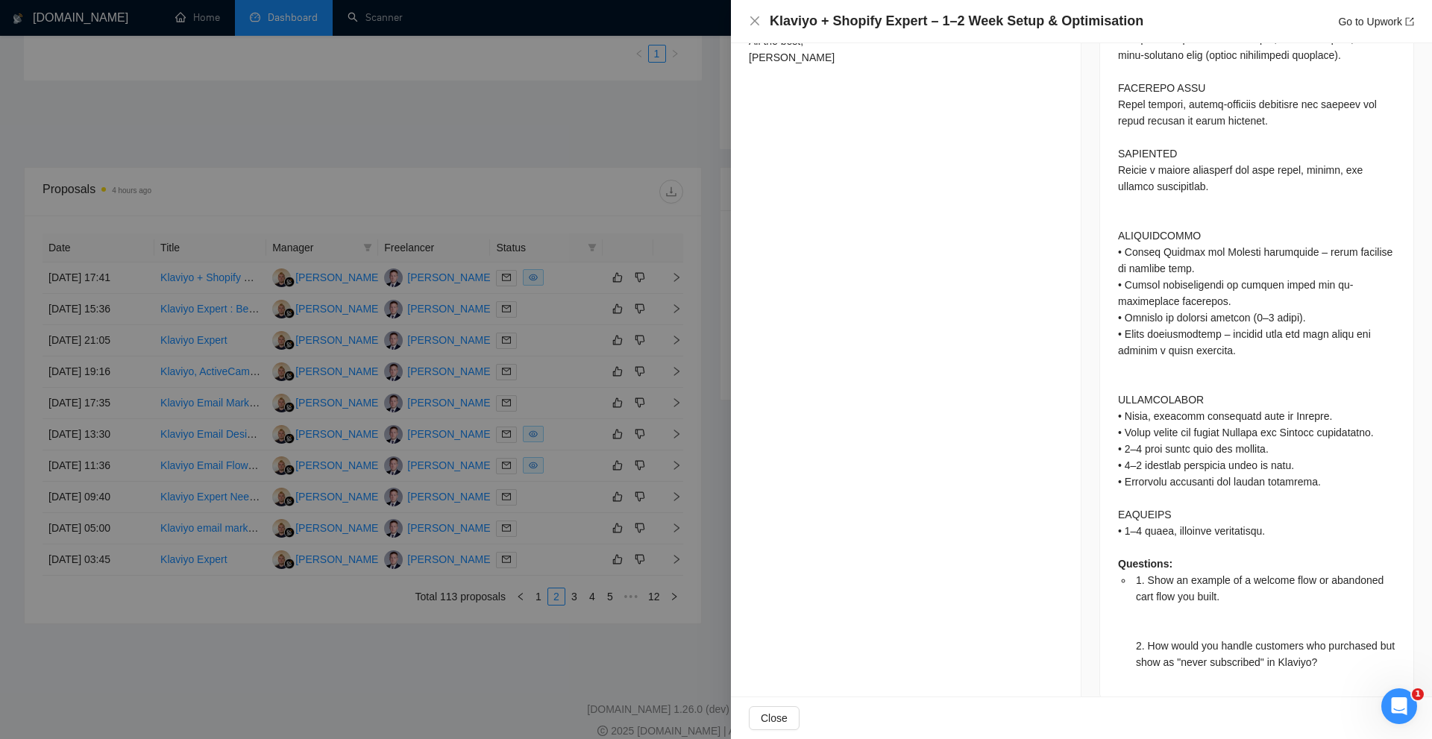
drag, startPoint x: 1075, startPoint y: 490, endPoint x: 1096, endPoint y: 496, distance: 21.7
drag, startPoint x: 1109, startPoint y: 504, endPoint x: 1268, endPoint y: 511, distance: 158.3
click at [1268, 511] on div "Questions: 1. Show an example of a welcome flow or abandoned cart flow you buil…" at bounding box center [1256, 200] width 313 height 998
click at [1268, 511] on div "Questions: 1. Show an example of a welcome flow or abandoned cart flow you buil…" at bounding box center [1257, 195] width 278 height 952
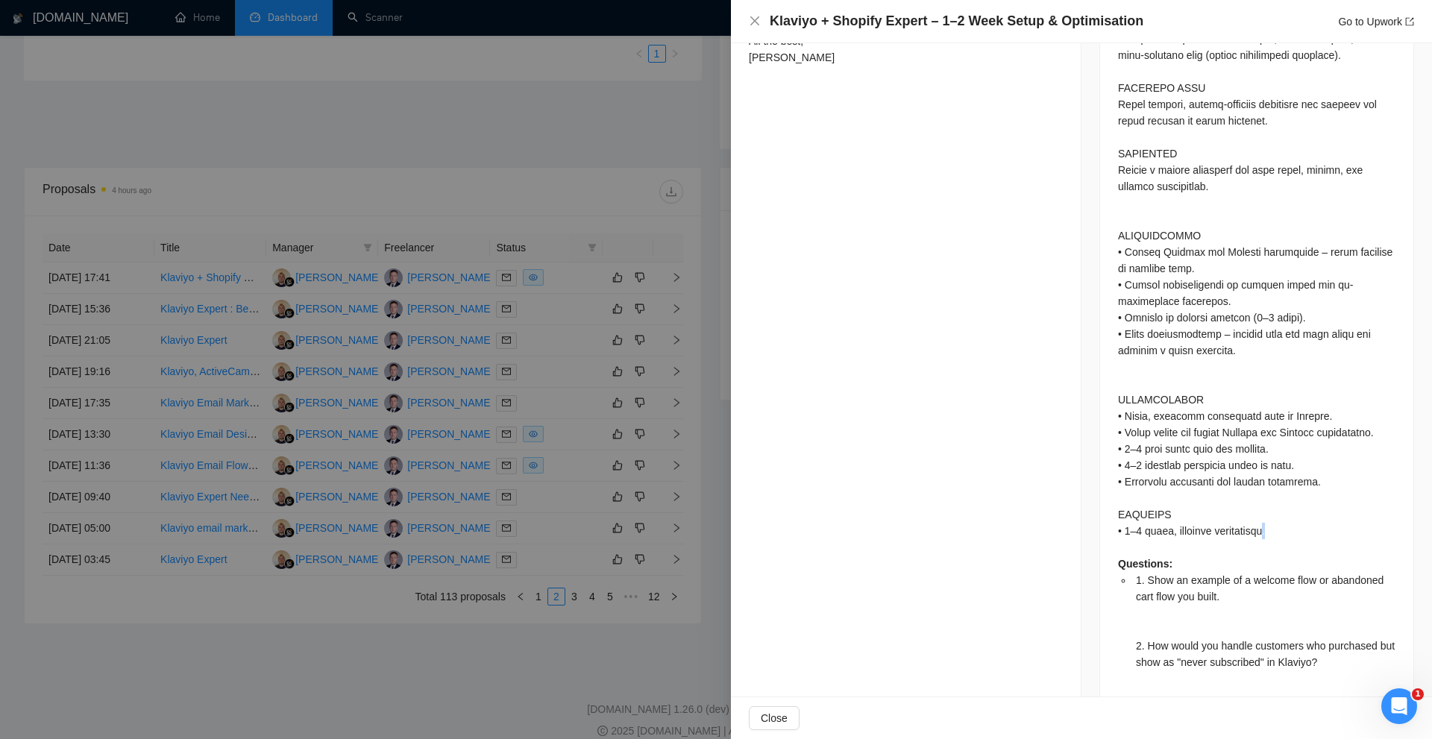
click at [1268, 511] on div "Questions: 1. Show an example of a welcome flow or abandoned cart flow you buil…" at bounding box center [1257, 195] width 278 height 952
drag, startPoint x: 1268, startPoint y: 511, endPoint x: 1132, endPoint y: 503, distance: 136.0
click at [1132, 503] on div "Questions: 1. Show an example of a welcome flow or abandoned cart flow you buil…" at bounding box center [1257, 195] width 278 height 952
drag, startPoint x: 1114, startPoint y: 483, endPoint x: 1251, endPoint y: 523, distance: 142.9
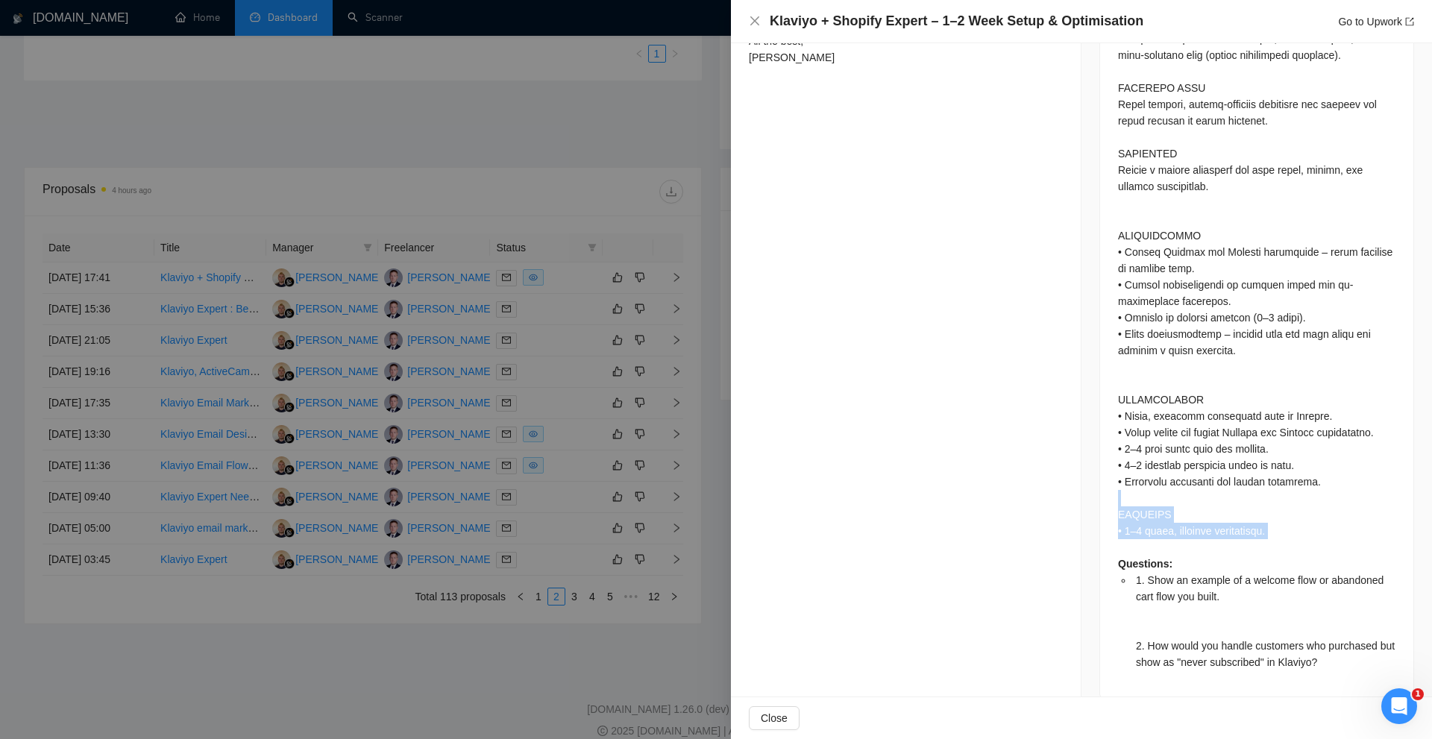
click at [1251, 523] on div "Questions: 1. Show an example of a welcome flow or abandoned cart flow you buil…" at bounding box center [1257, 195] width 278 height 952
click at [1160, 523] on div "Questions: 1. Show an example of a welcome flow or abandoned cart flow you buil…" at bounding box center [1257, 195] width 278 height 952
drag, startPoint x: 1110, startPoint y: 510, endPoint x: 1226, endPoint y: 516, distance: 115.8
click at [1226, 516] on div "Questions: 1. Show an example of a welcome flow or abandoned cart flow you buil…" at bounding box center [1256, 200] width 313 height 998
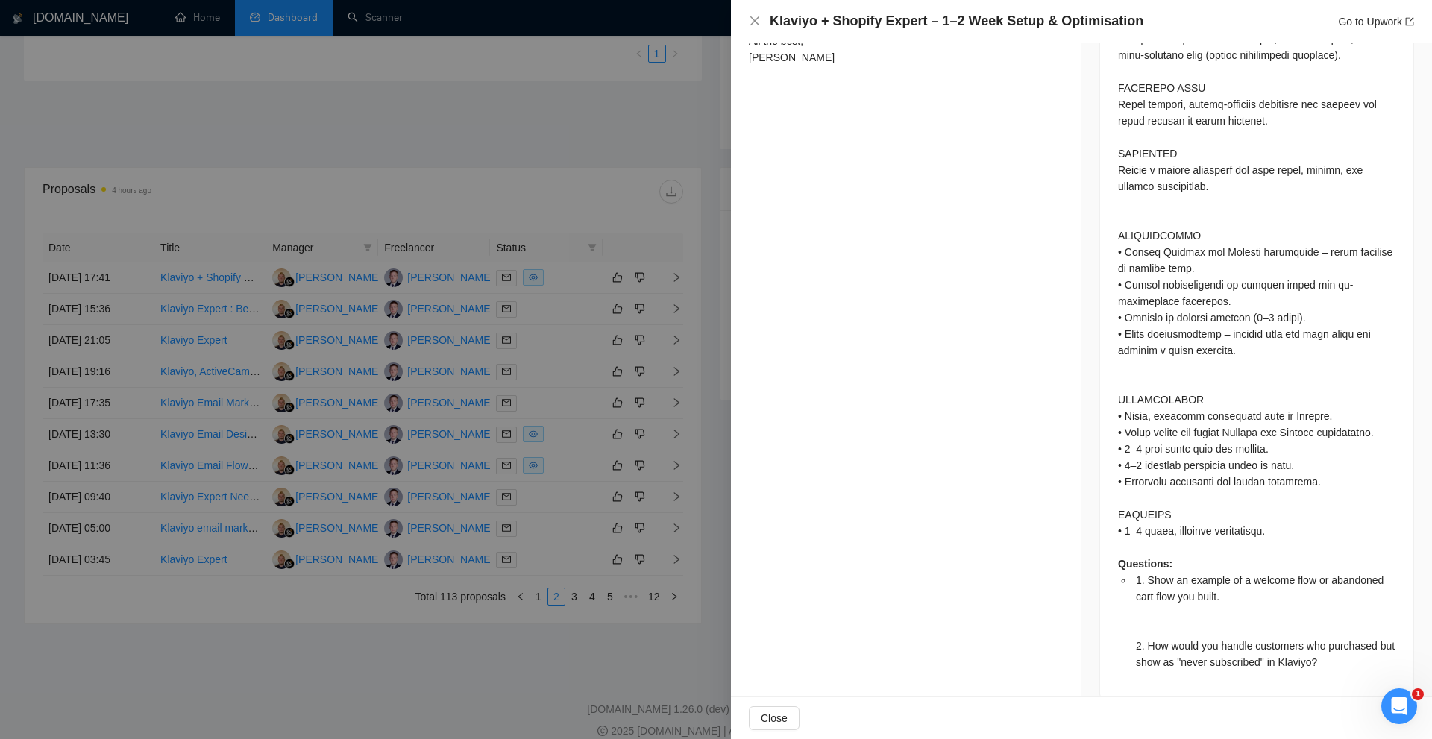
click at [1248, 517] on div "Questions: 1. Show an example of a welcome flow or abandoned cart flow you buil…" at bounding box center [1257, 195] width 278 height 952
copy div "immediately"
click at [1233, 507] on div "Questions: 1. Show an example of a welcome flow or abandoned cart flow you buil…" at bounding box center [1257, 195] width 278 height 952
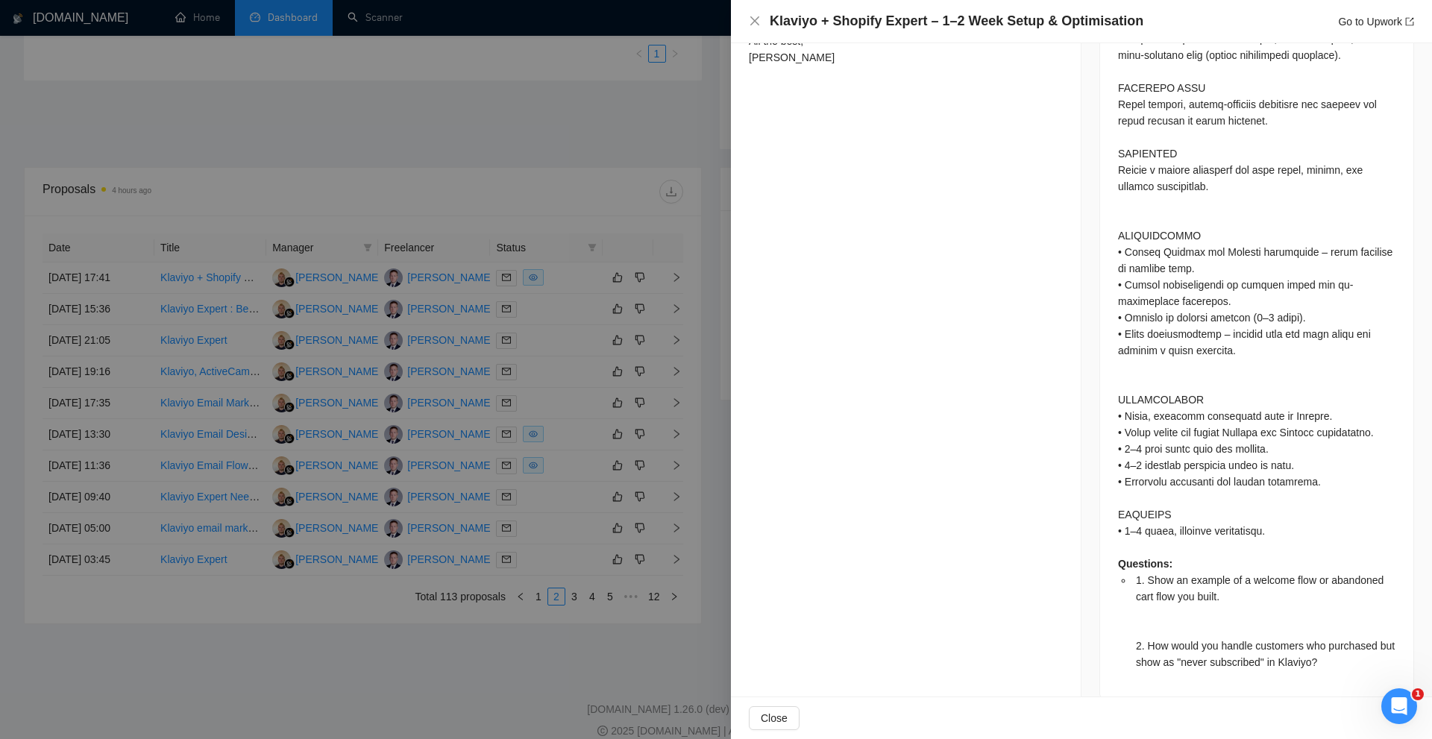
click at [272, 252] on div at bounding box center [716, 369] width 1432 height 739
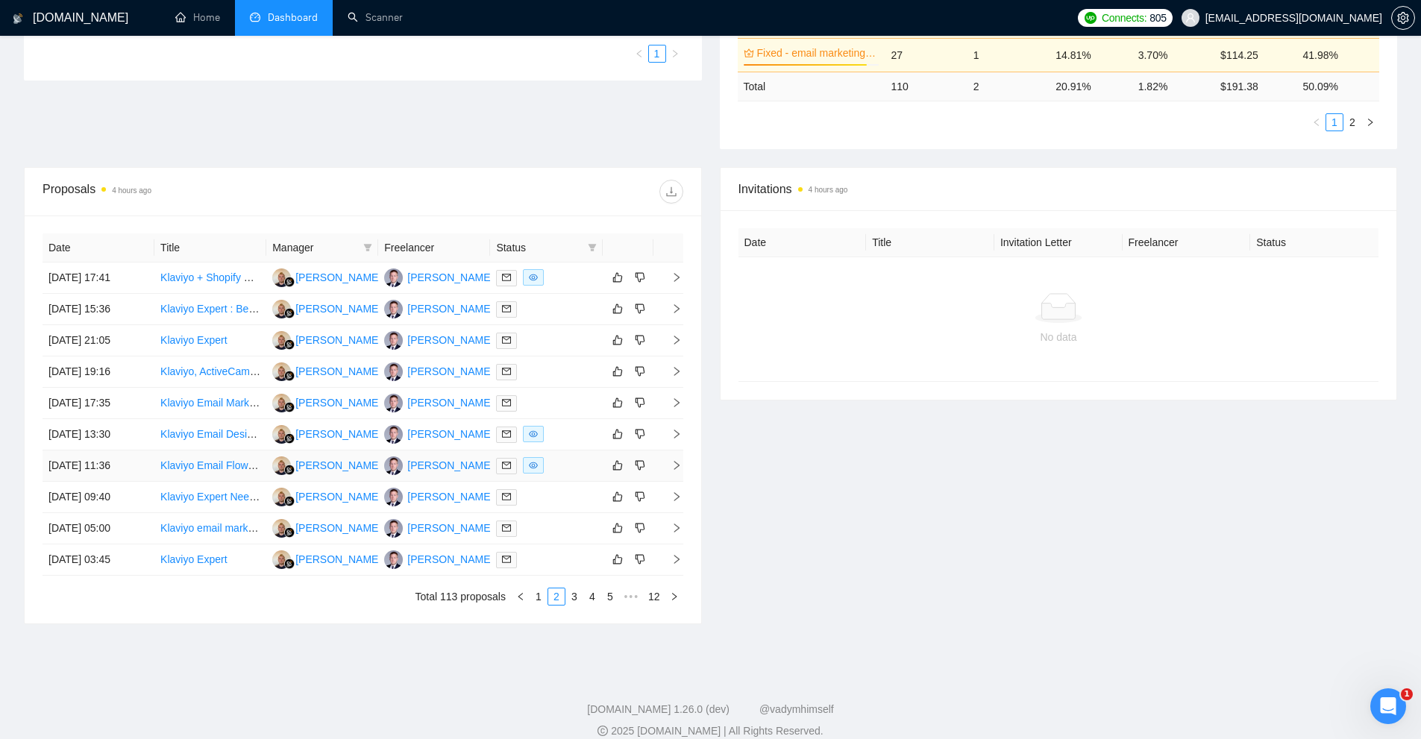
click at [572, 472] on div at bounding box center [546, 465] width 100 height 17
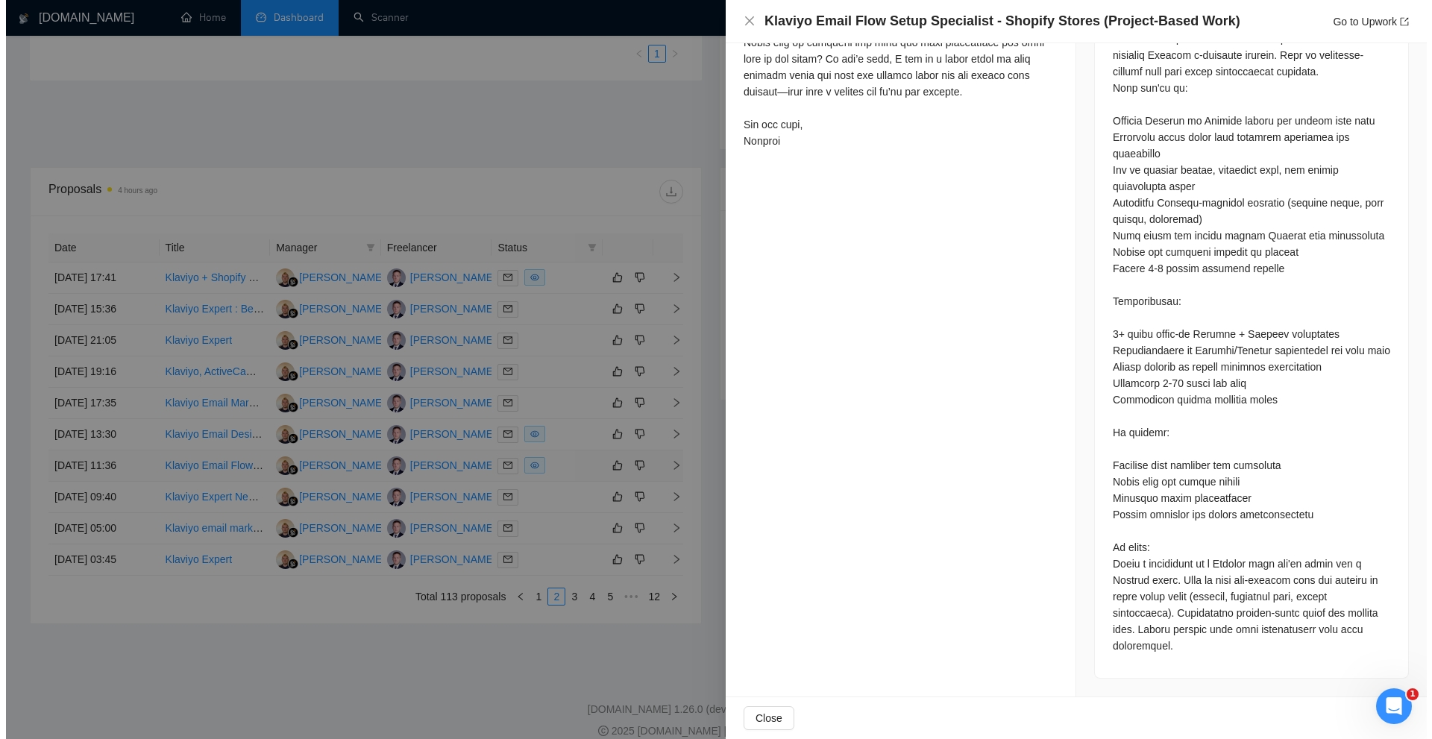
scroll to position [728, 0]
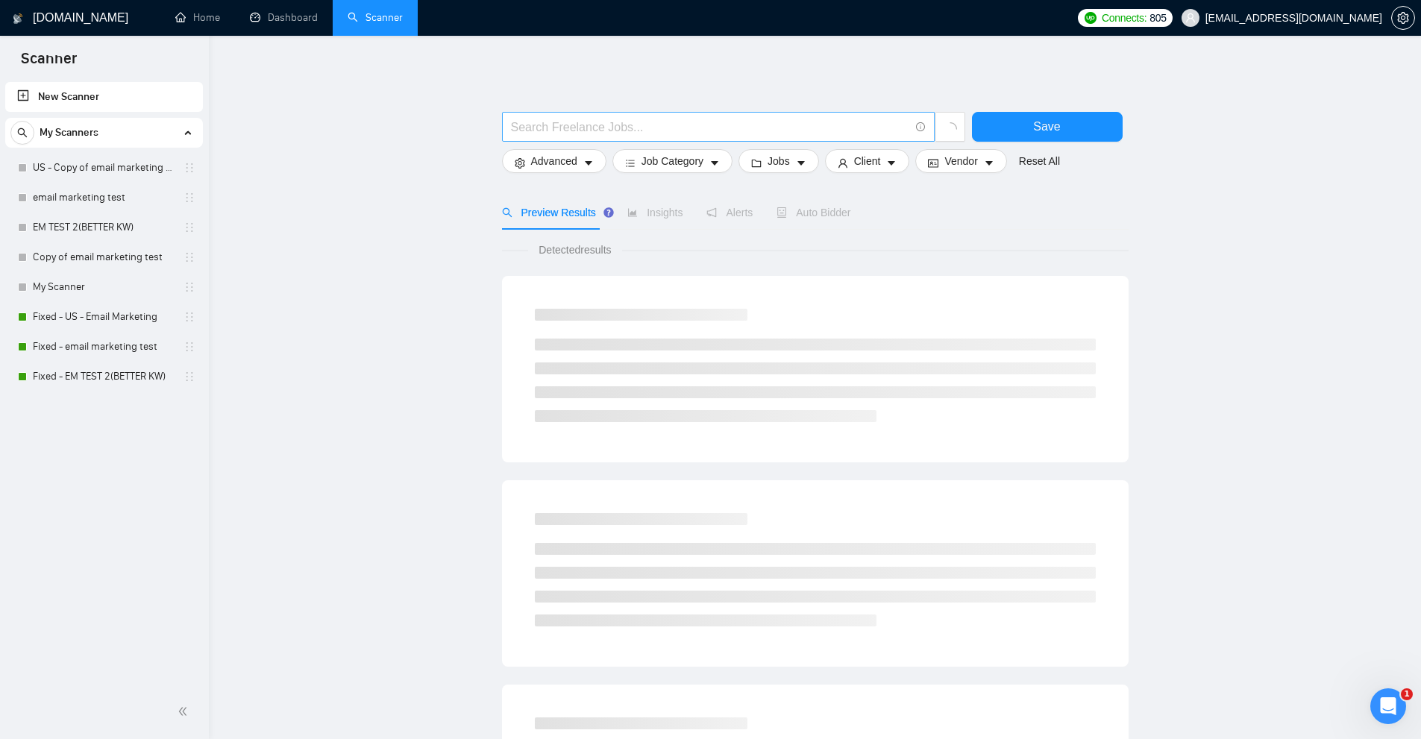
click at [562, 122] on input "text" at bounding box center [710, 127] width 398 height 19
paste input "email"
drag, startPoint x: 559, startPoint y: 130, endPoint x: 577, endPoint y: 131, distance: 18.7
click at [576, 132] on input "email/*" at bounding box center [710, 127] width 398 height 19
click at [579, 130] on input "email/*" at bounding box center [710, 127] width 398 height 19
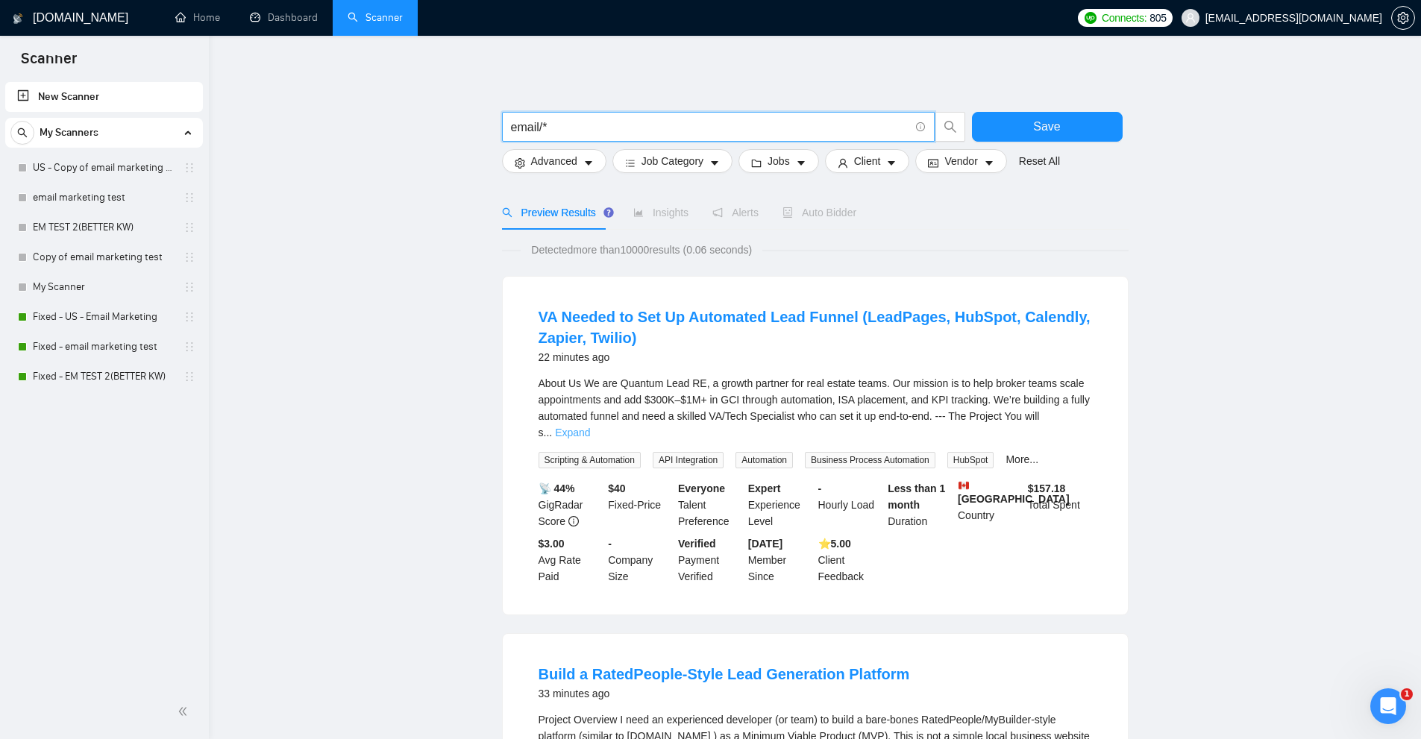
click at [590, 427] on link "Expand" at bounding box center [572, 433] width 35 height 12
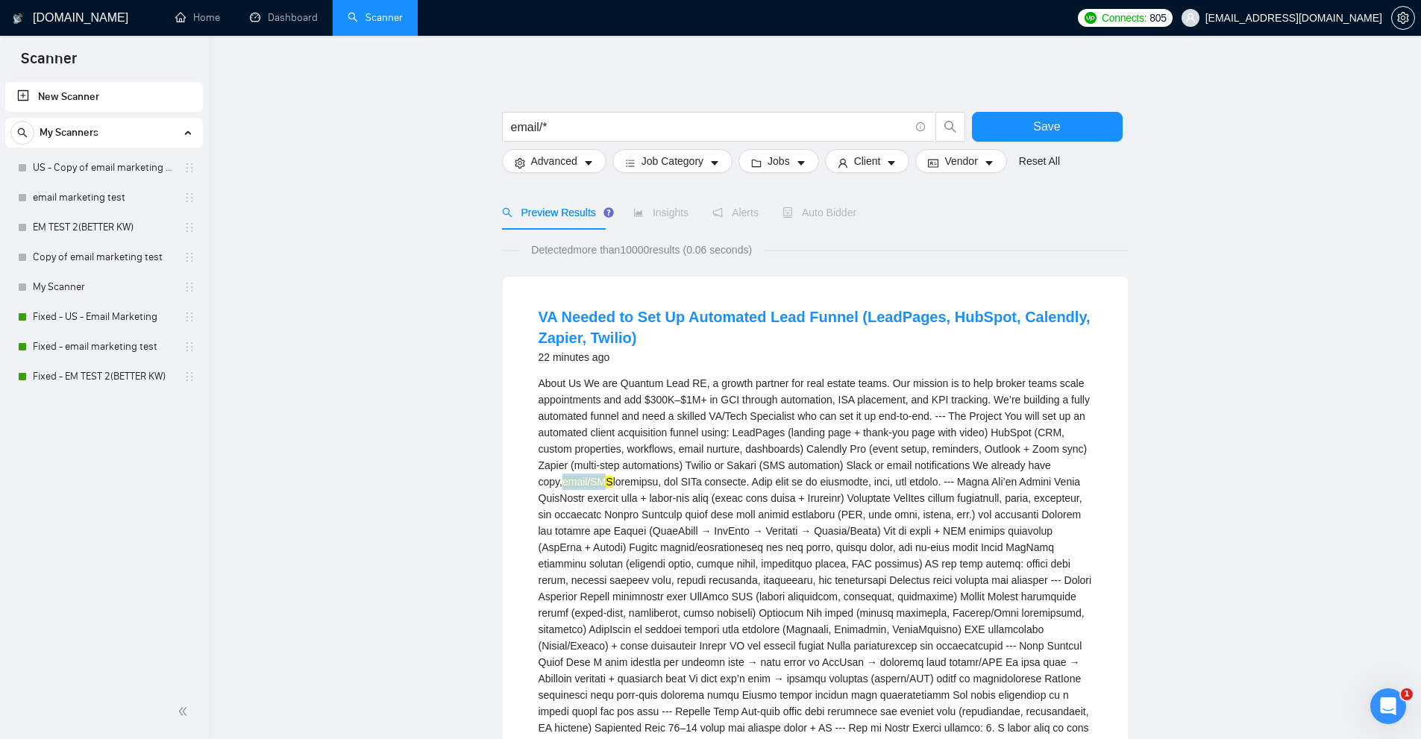
drag, startPoint x: 541, startPoint y: 483, endPoint x: 580, endPoint y: 483, distance: 38.8
click at [580, 483] on li "VA Needed to Set Up Automated Lead Funnel (LeadPages, HubSpot, Calendly, Zapier…" at bounding box center [815, 618] width 589 height 647
click at [563, 481] on mark "email/SMS" at bounding box center [588, 482] width 51 height 12
click at [568, 477] on mark "email/SMS" at bounding box center [588, 482] width 51 height 12
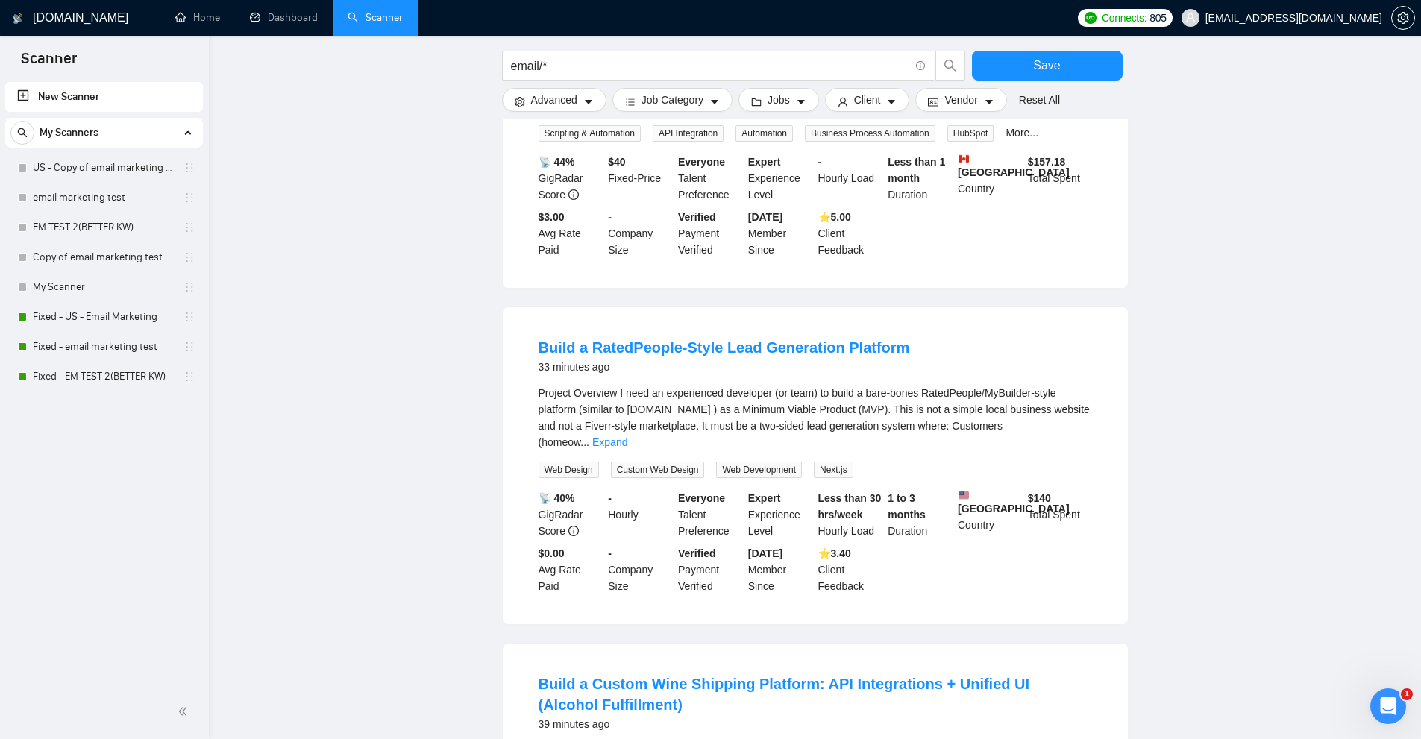
scroll to position [746, 0]
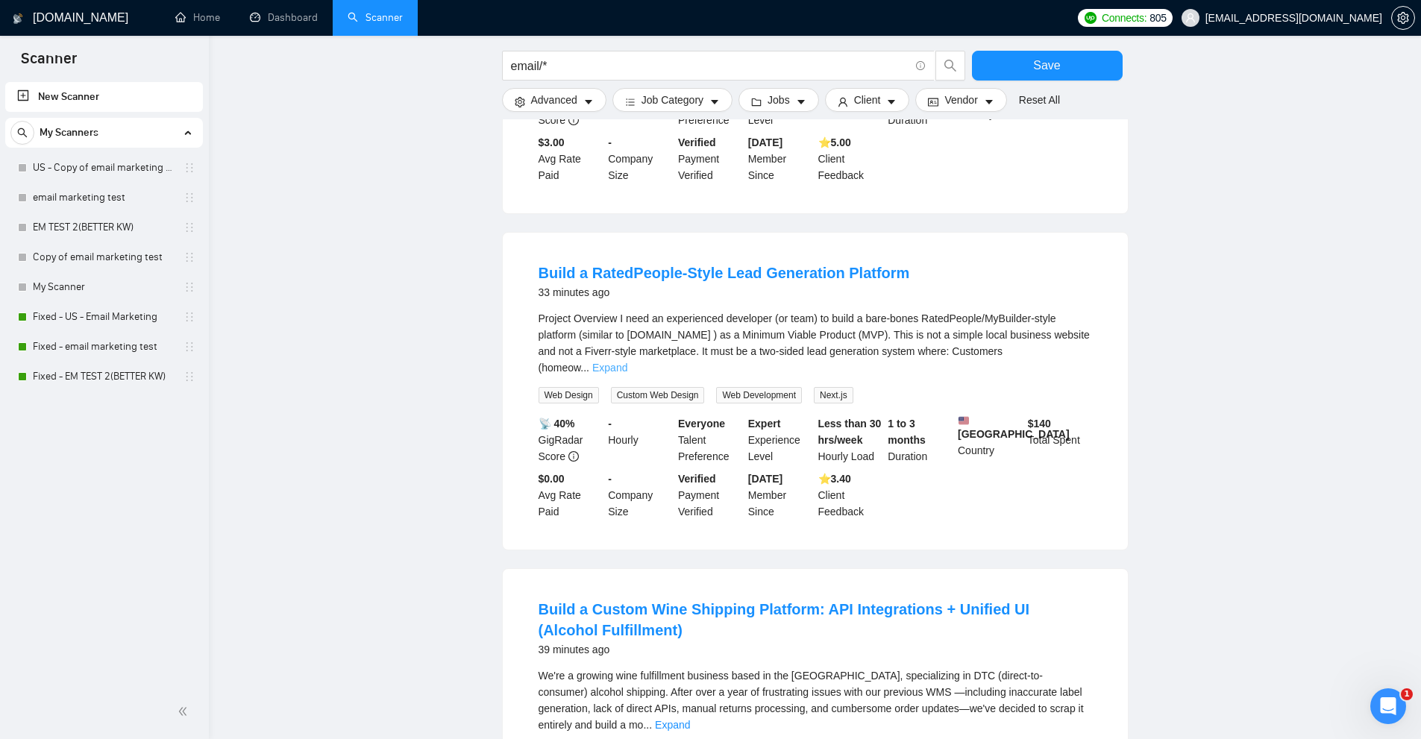
click at [627, 362] on link "Expand" at bounding box center [609, 368] width 35 height 12
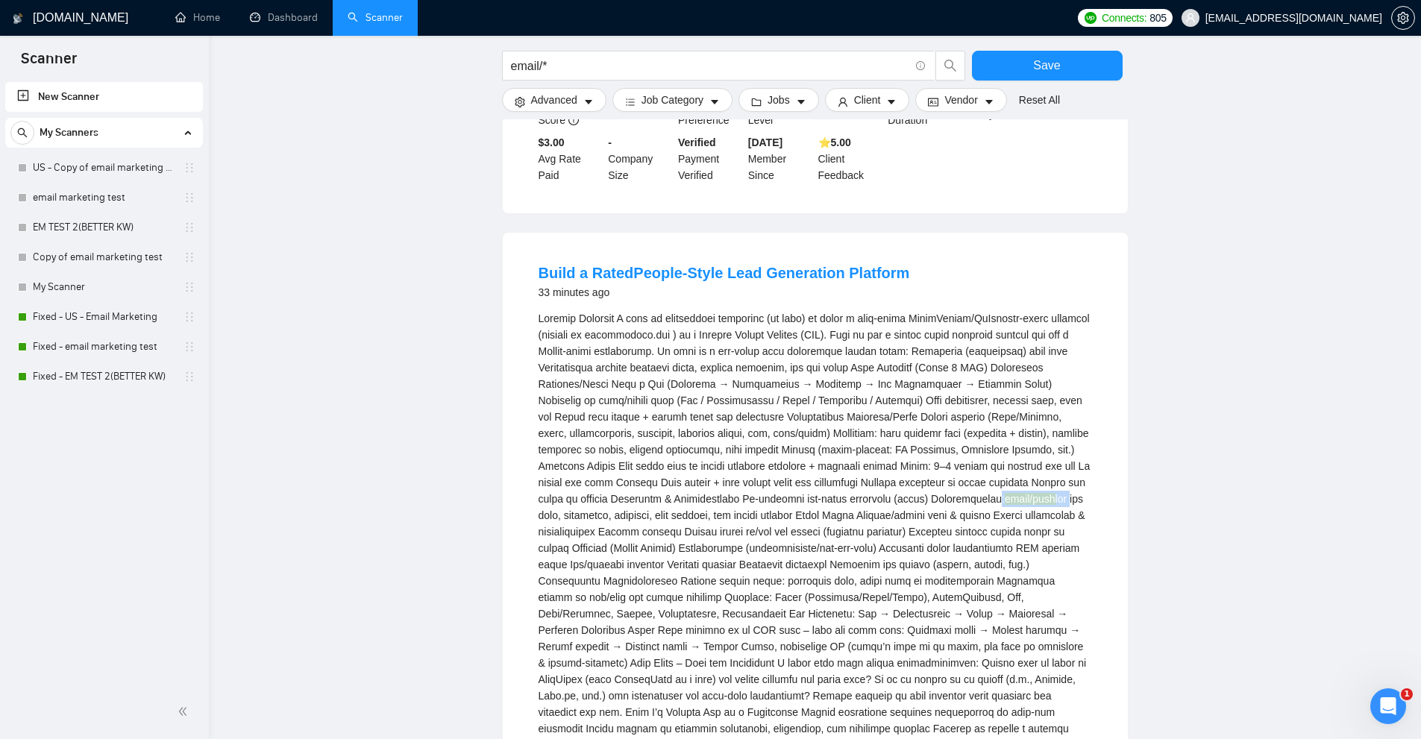
drag, startPoint x: 1009, startPoint y: 496, endPoint x: 1085, endPoint y: 501, distance: 77.0
click at [1085, 501] on div "email/push" at bounding box center [816, 548] width 554 height 476
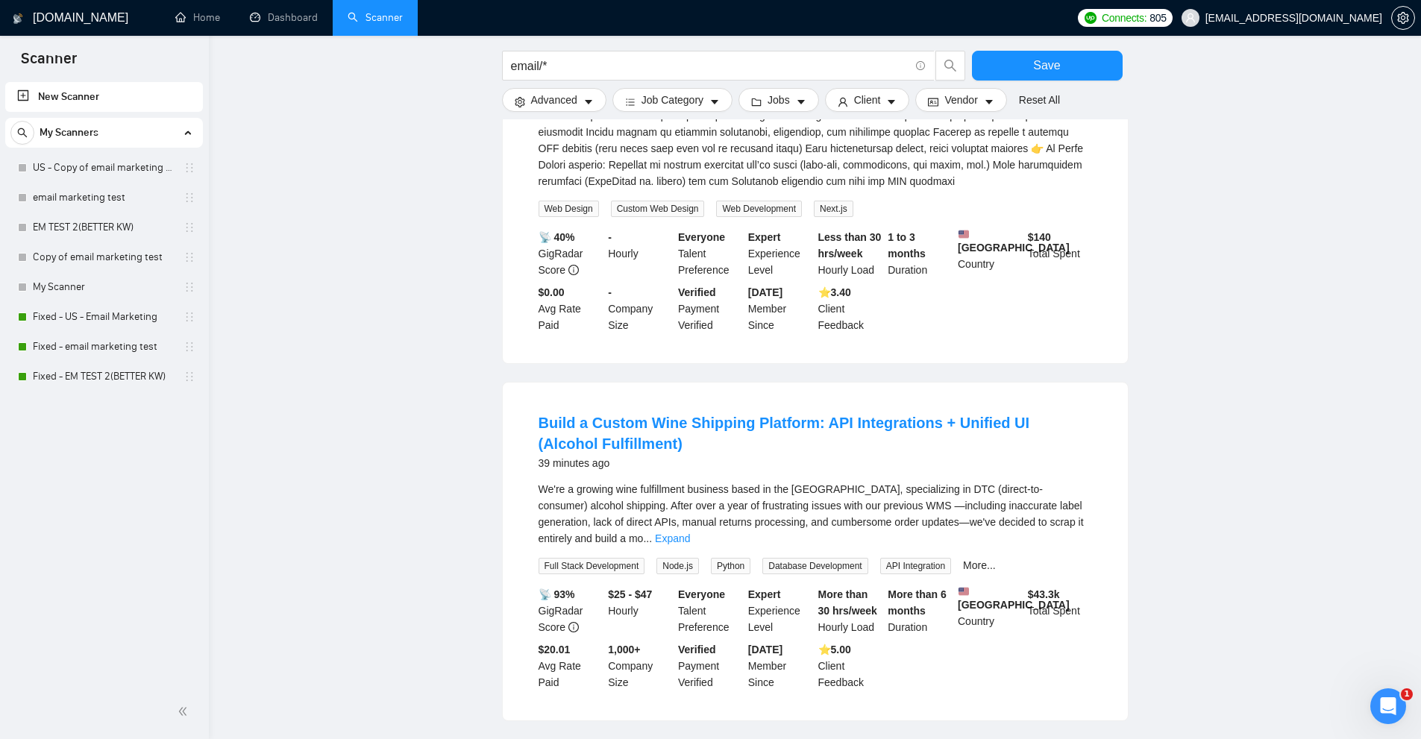
scroll to position [1492, 0]
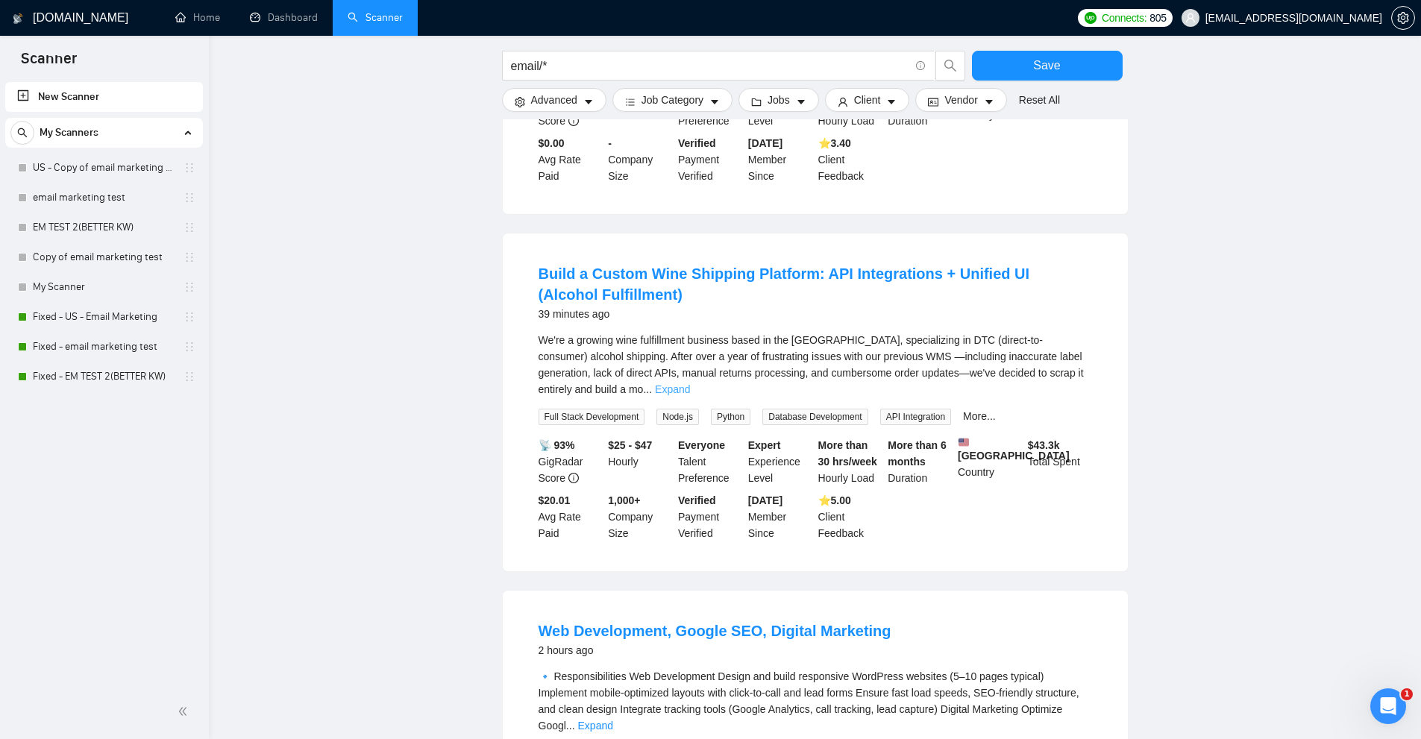
click at [690, 383] on link "Expand" at bounding box center [672, 389] width 35 height 12
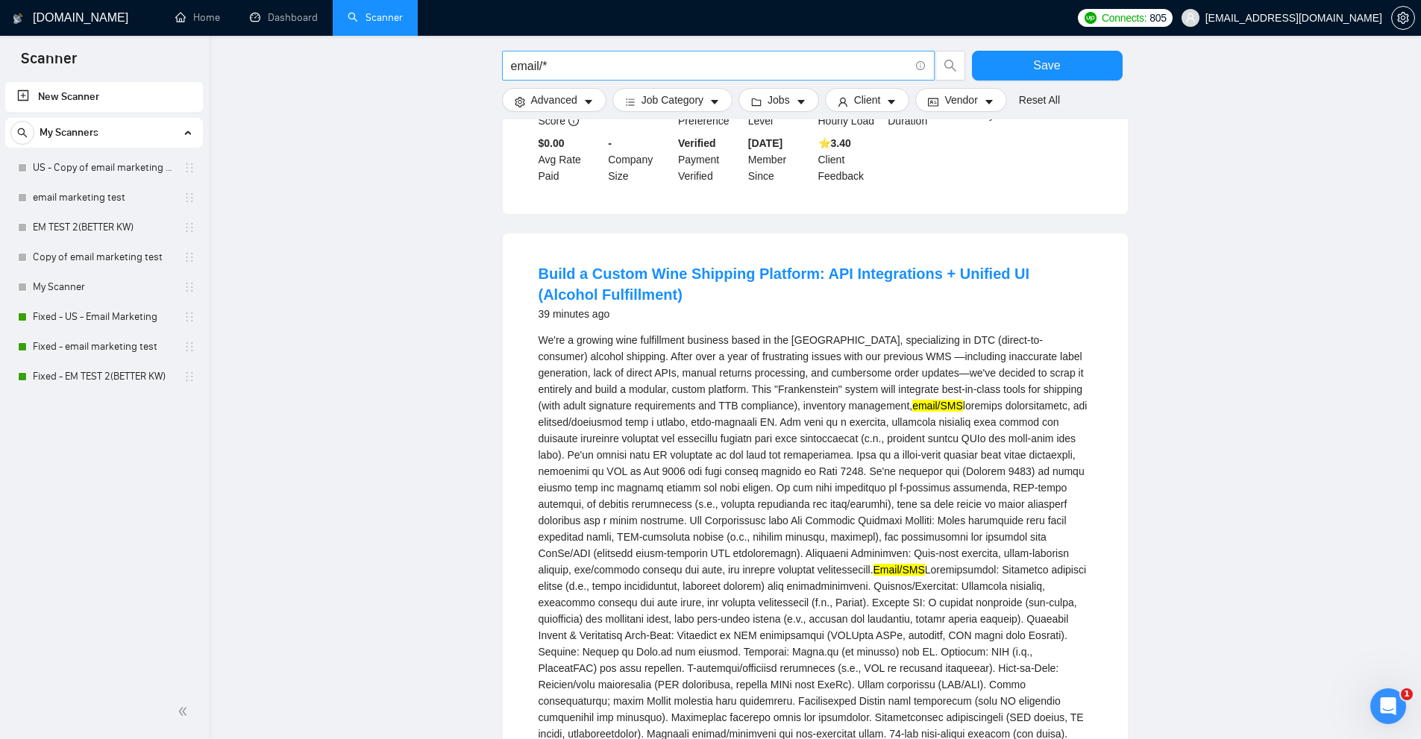
click at [598, 76] on span "email/*" at bounding box center [718, 66] width 433 height 30
click at [607, 65] on input "email/*" at bounding box center [710, 66] width 398 height 19
paste input "Klaviyo"
click at [549, 66] on input "email/* Klaviyo" at bounding box center [710, 66] width 398 height 19
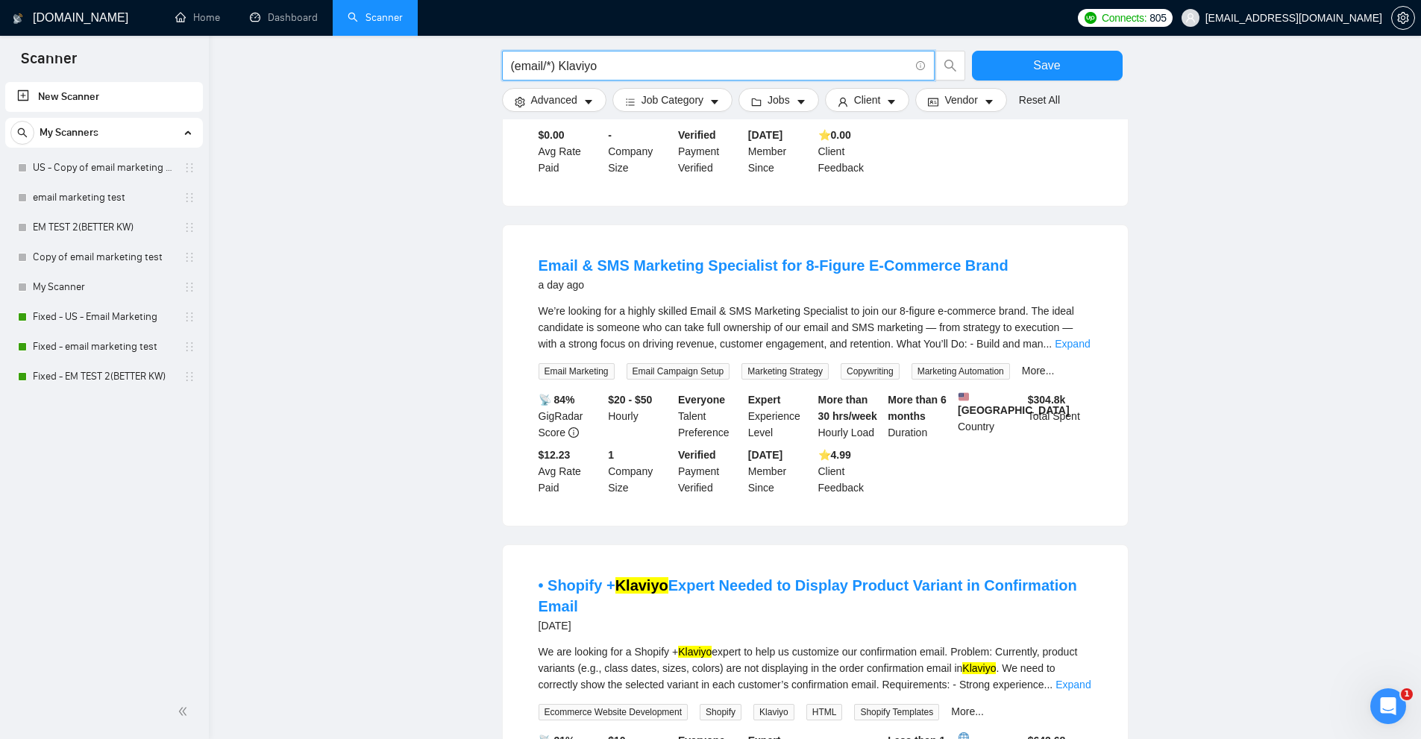
scroll to position [0, 0]
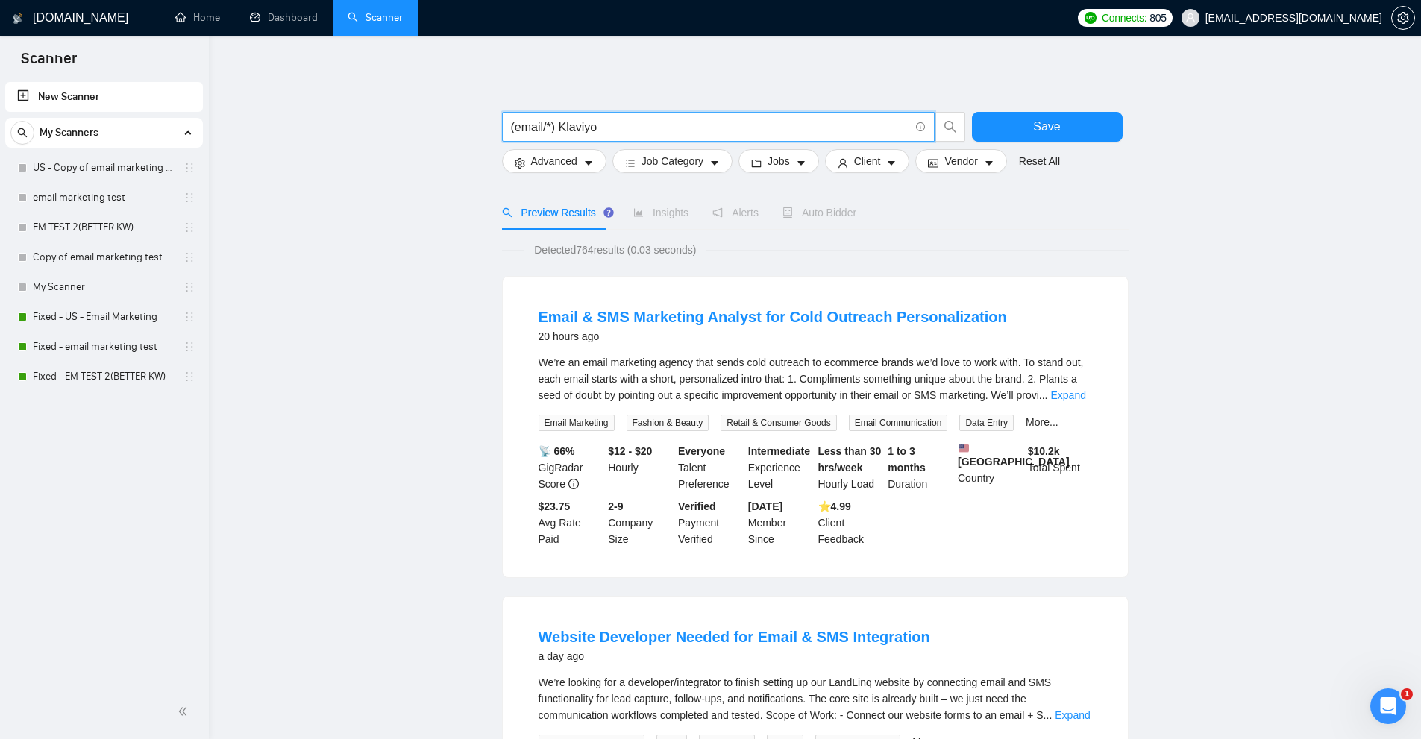
drag, startPoint x: 559, startPoint y: 135, endPoint x: 480, endPoint y: 145, distance: 79.7
click at [533, 132] on input "(email/*) Klaviyo" at bounding box center [710, 127] width 398 height 19
click at [1059, 408] on div "We’re an email marketing agency that sends cold outreach to ecommerce brands we…" at bounding box center [816, 392] width 554 height 77
click at [1074, 397] on link "Expand" at bounding box center [1067, 395] width 35 height 12
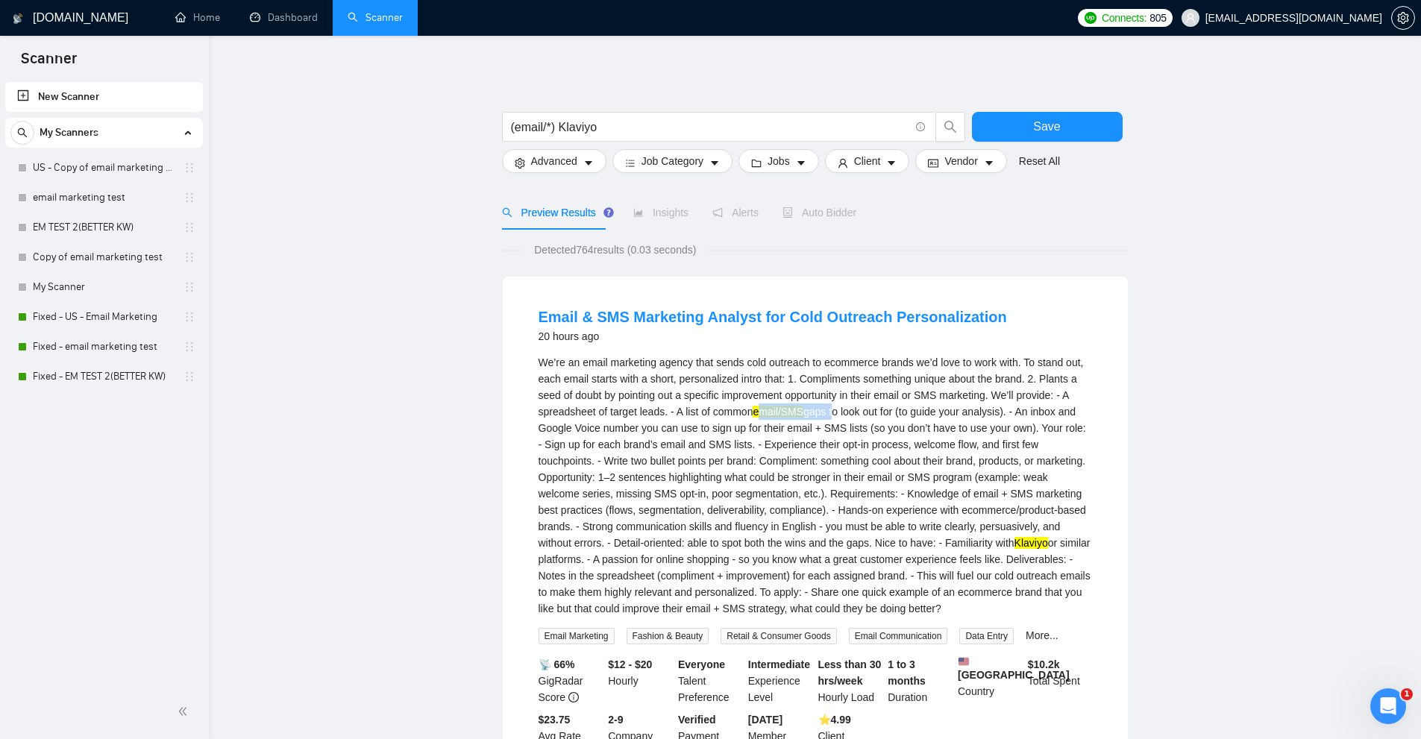
drag, startPoint x: 763, startPoint y: 413, endPoint x: 834, endPoint y: 416, distance: 71.0
click at [834, 413] on div "We’re an email marketing agency that sends cold outreach to ecommerce brands we…" at bounding box center [816, 485] width 554 height 263
click at [986, 513] on div "We’re an email marketing agency that sends cold outreach to ecommerce brands we…" at bounding box center [816, 485] width 554 height 263
drag, startPoint x: 802, startPoint y: 411, endPoint x: 827, endPoint y: 416, distance: 25.9
click at [827, 416] on div "We’re an email marketing agency that sends cold outreach to ecommerce brands we…" at bounding box center [816, 485] width 554 height 263
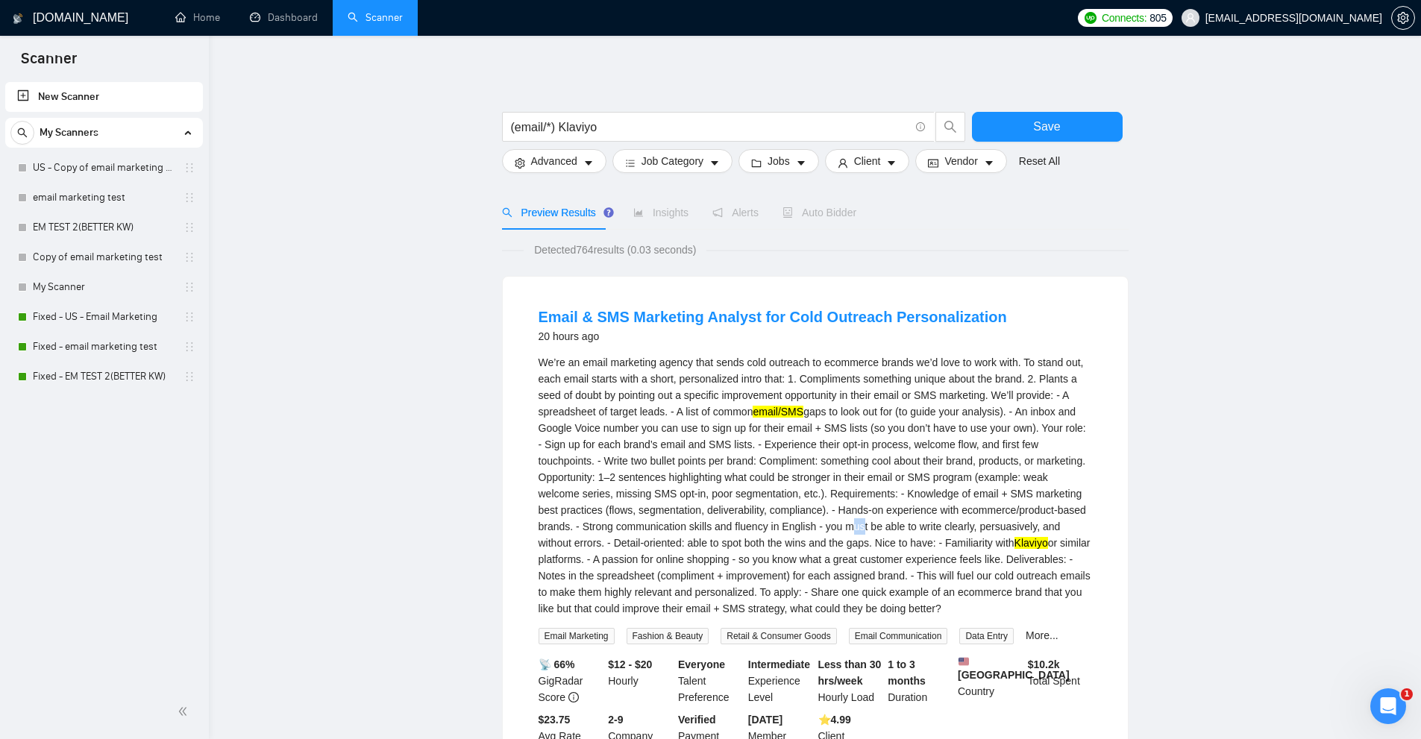
click at [856, 531] on div "We’re an email marketing agency that sends cold outreach to ecommerce brands we…" at bounding box center [816, 485] width 554 height 263
drag, startPoint x: 796, startPoint y: 419, endPoint x: 766, endPoint y: 410, distance: 31.2
click at [766, 410] on mark "email/SMS" at bounding box center [778, 412] width 51 height 12
click at [768, 409] on mark "email/SMS" at bounding box center [778, 412] width 51 height 12
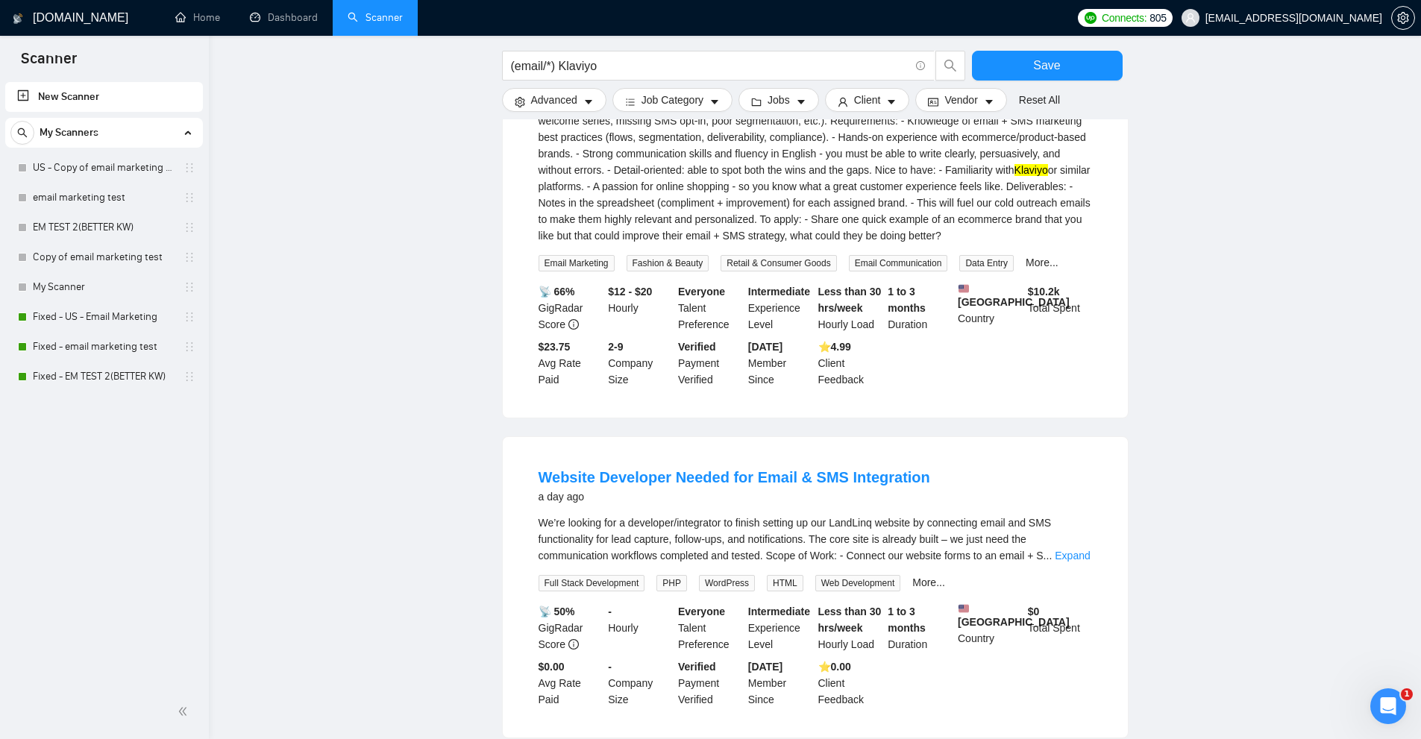
scroll to position [522, 0]
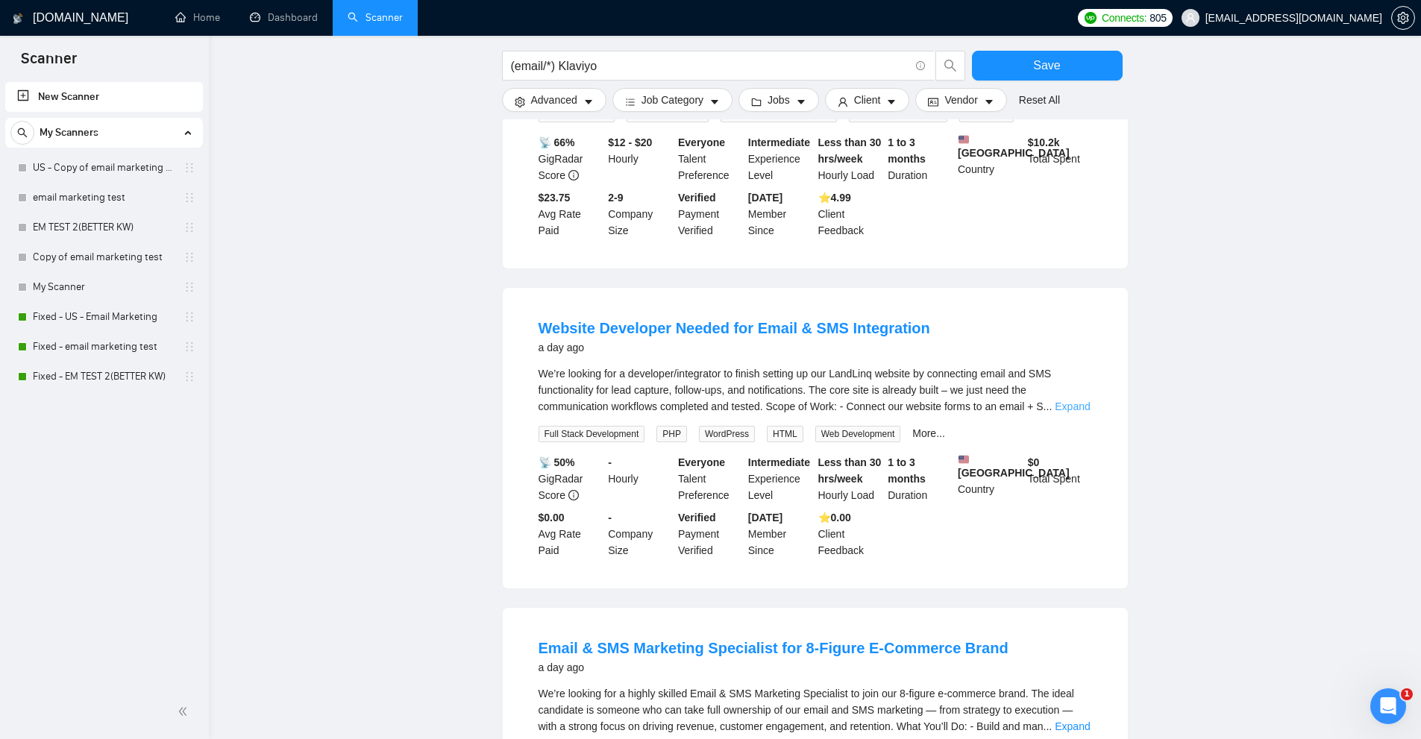
click at [1073, 411] on link "Expand" at bounding box center [1072, 407] width 35 height 12
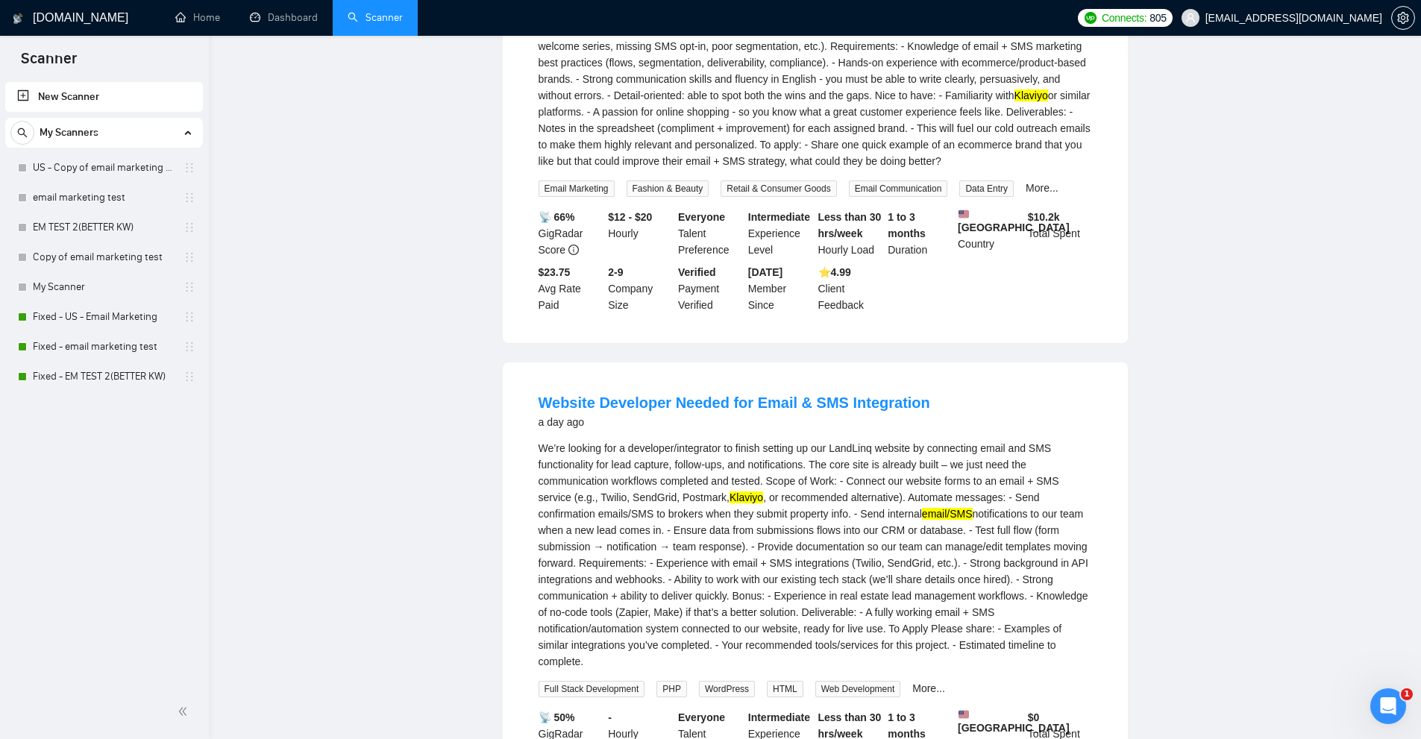
scroll to position [0, 0]
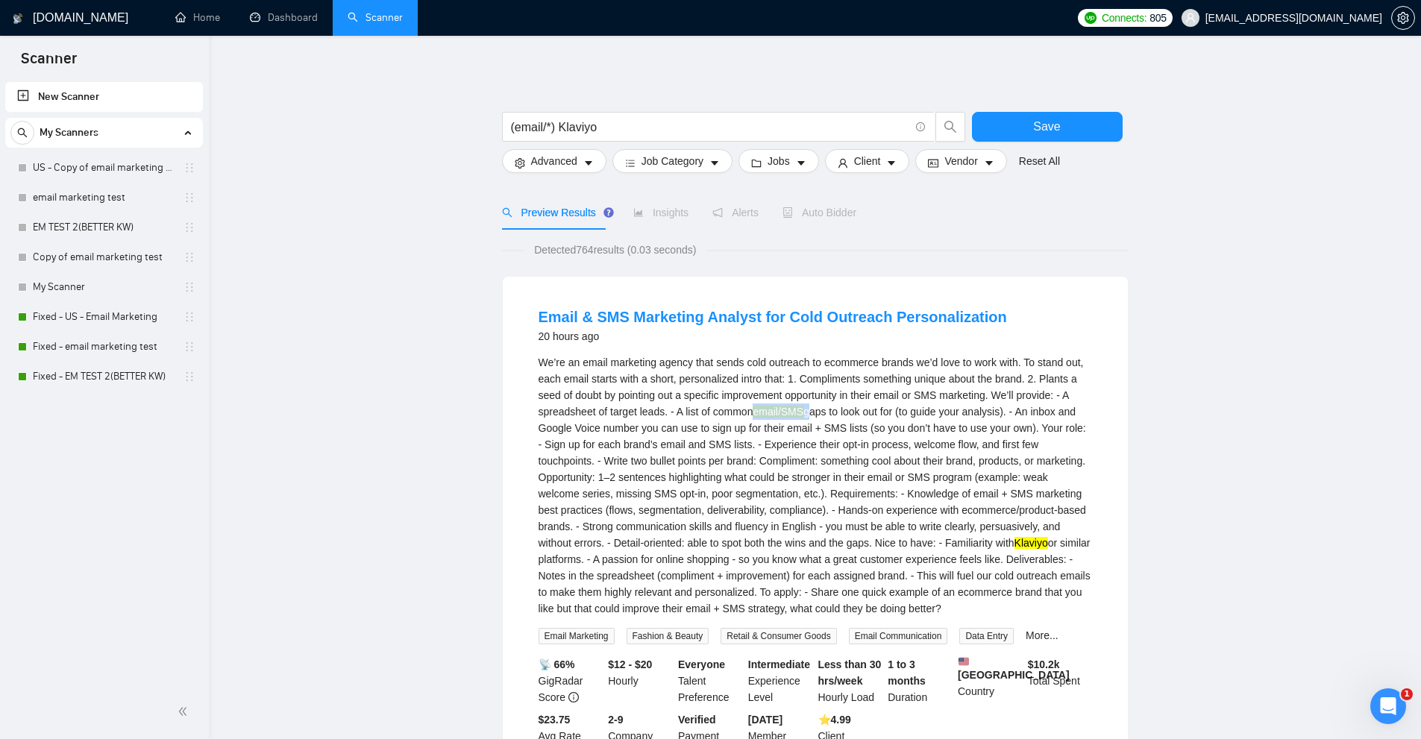
drag, startPoint x: 753, startPoint y: 413, endPoint x: 809, endPoint y: 416, distance: 56.0
click at [809, 416] on div "We’re an email marketing agency that sends cold outreach to ecommerce brands we…" at bounding box center [816, 485] width 554 height 263
click at [810, 416] on div "We’re an email marketing agency that sends cold outreach to ecommerce brands we…" at bounding box center [816, 485] width 554 height 263
click at [810, 410] on div "We’re an email marketing agency that sends cold outreach to ecommerce brands we…" at bounding box center [816, 485] width 554 height 263
click at [808, 409] on div "We’re an email marketing agency that sends cold outreach to ecommerce brands we…" at bounding box center [816, 485] width 554 height 263
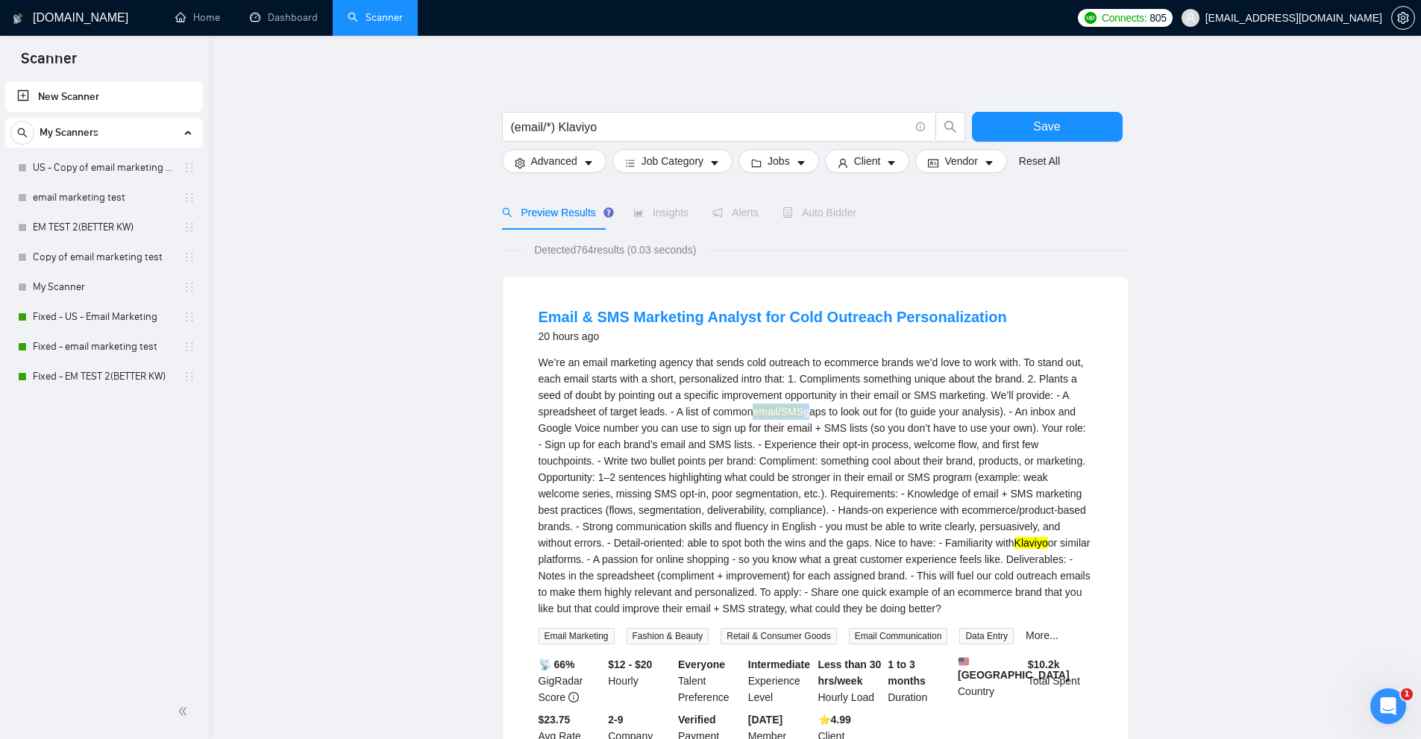
click at [811, 410] on div "We’re an email marketing agency that sends cold outreach to ecommerce brands we…" at bounding box center [816, 485] width 554 height 263
click at [812, 416] on div "We’re an email marketing agency that sends cold outreach to ecommerce brands we…" at bounding box center [816, 485] width 554 height 263
click at [781, 423] on div "We’re an email marketing agency that sends cold outreach to ecommerce brands we…" at bounding box center [816, 485] width 554 height 263
drag, startPoint x: 757, startPoint y: 411, endPoint x: 806, endPoint y: 413, distance: 49.3
click at [806, 413] on div "We’re an email marketing agency that sends cold outreach to ecommerce brands we…" at bounding box center [816, 485] width 554 height 263
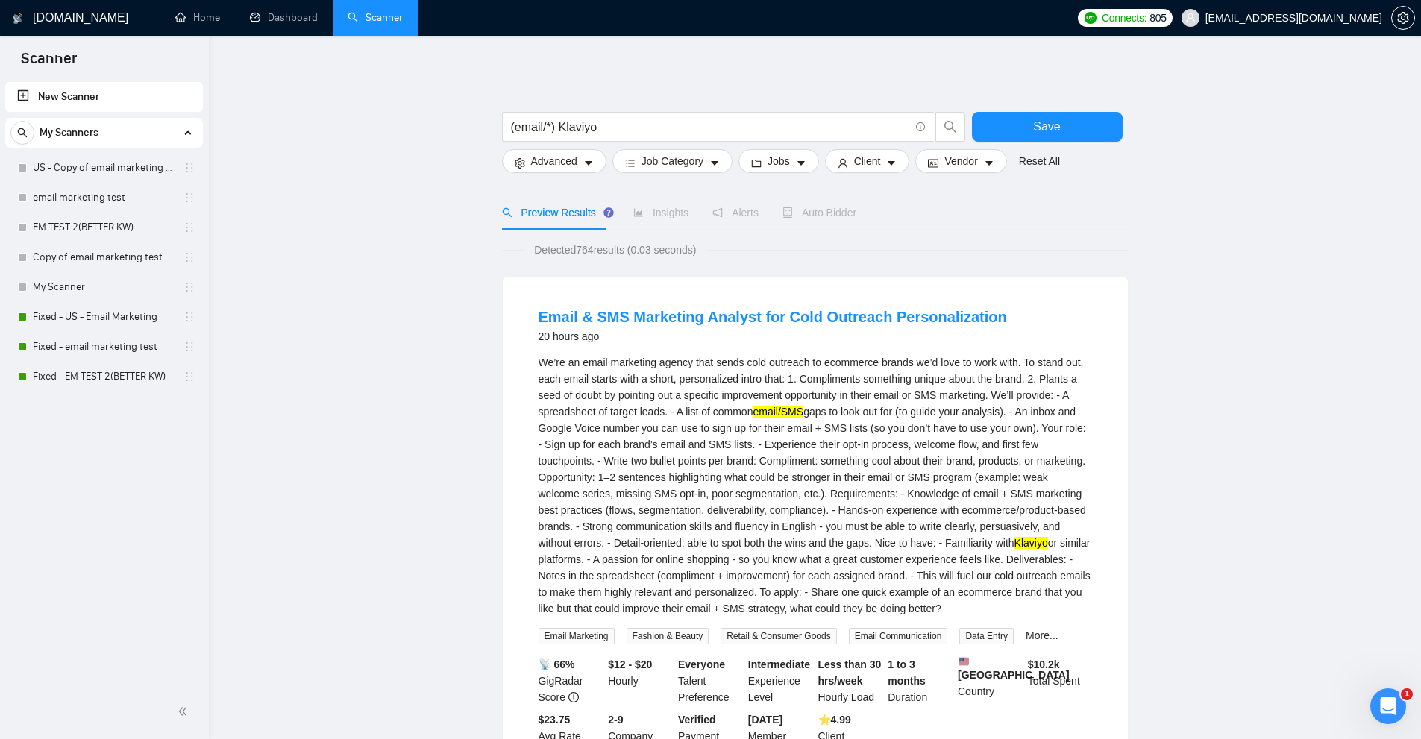
click at [757, 427] on div "We’re an email marketing agency that sends cold outreach to ecommerce brands we…" at bounding box center [816, 485] width 554 height 263
click at [783, 409] on div "We’re an email marketing agency that sends cold outreach to ecommerce brands we…" at bounding box center [816, 485] width 554 height 263
click at [541, 129] on input "(email/*) Klaviyo" at bounding box center [710, 127] width 398 height 19
click at [545, 131] on input "(email/*) Klaviyo" at bounding box center [710, 127] width 398 height 19
drag, startPoint x: 547, startPoint y: 119, endPoint x: 567, endPoint y: 133, distance: 24.6
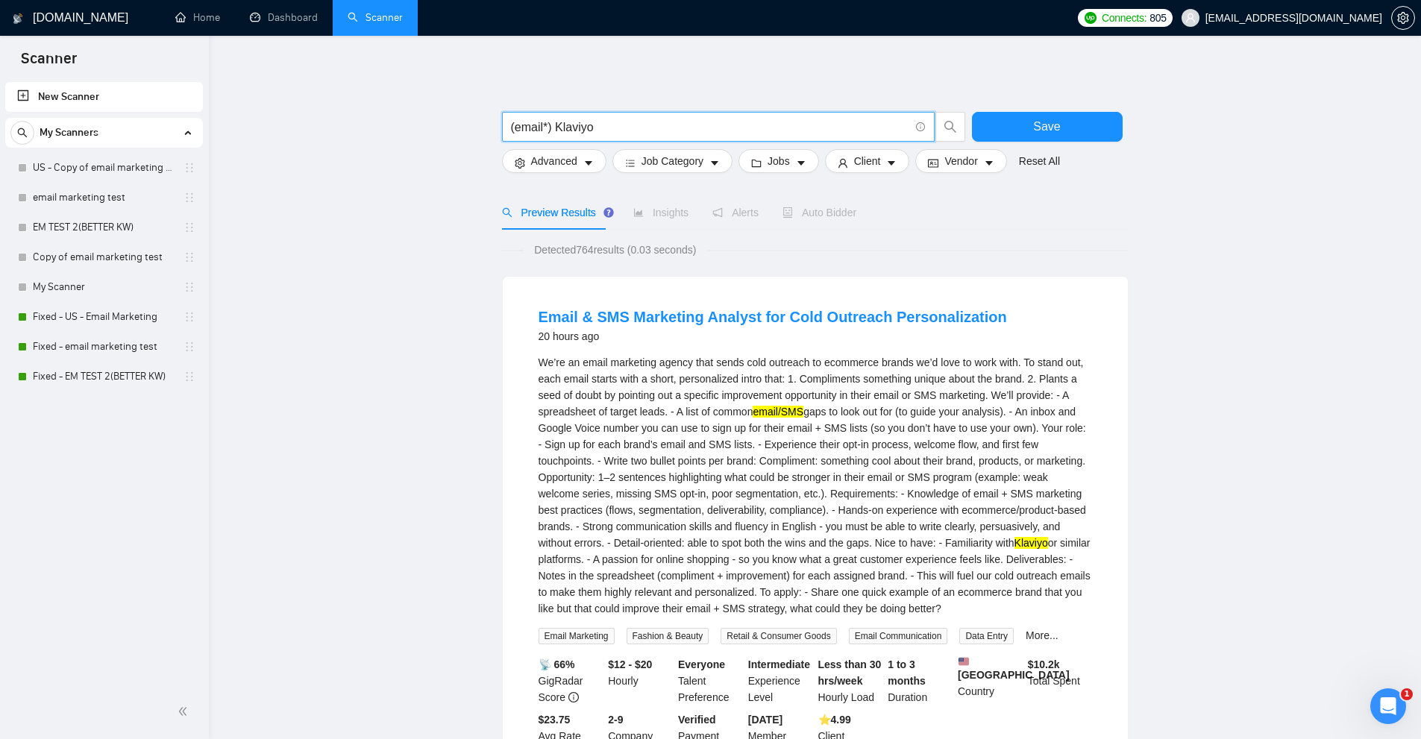
click at [554, 120] on input "(email*) Klaviyo" at bounding box center [710, 127] width 398 height 19
click at [534, 118] on input "(email*) Klaviyo" at bounding box center [710, 127] width 398 height 19
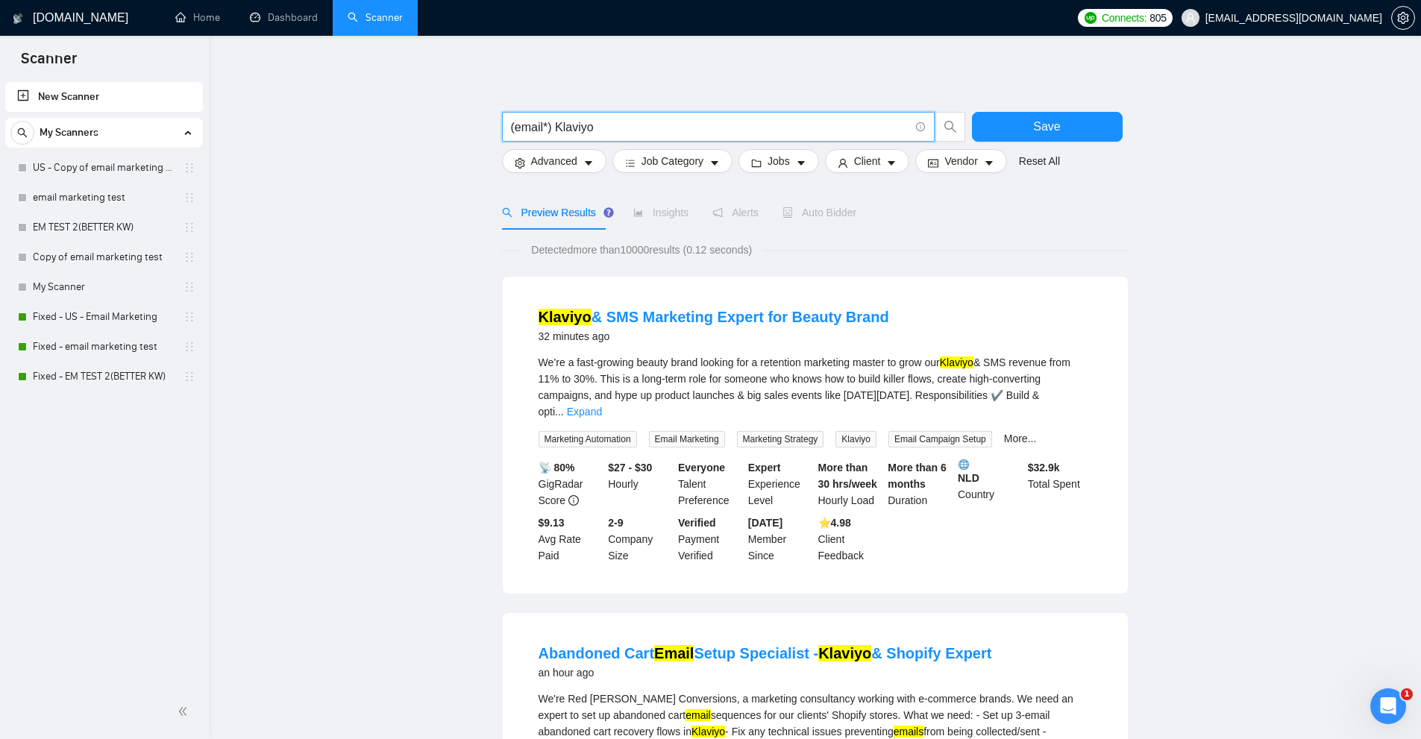
type input "(email*) Klaviyo"
click at [602, 406] on link "Expand" at bounding box center [584, 412] width 35 height 12
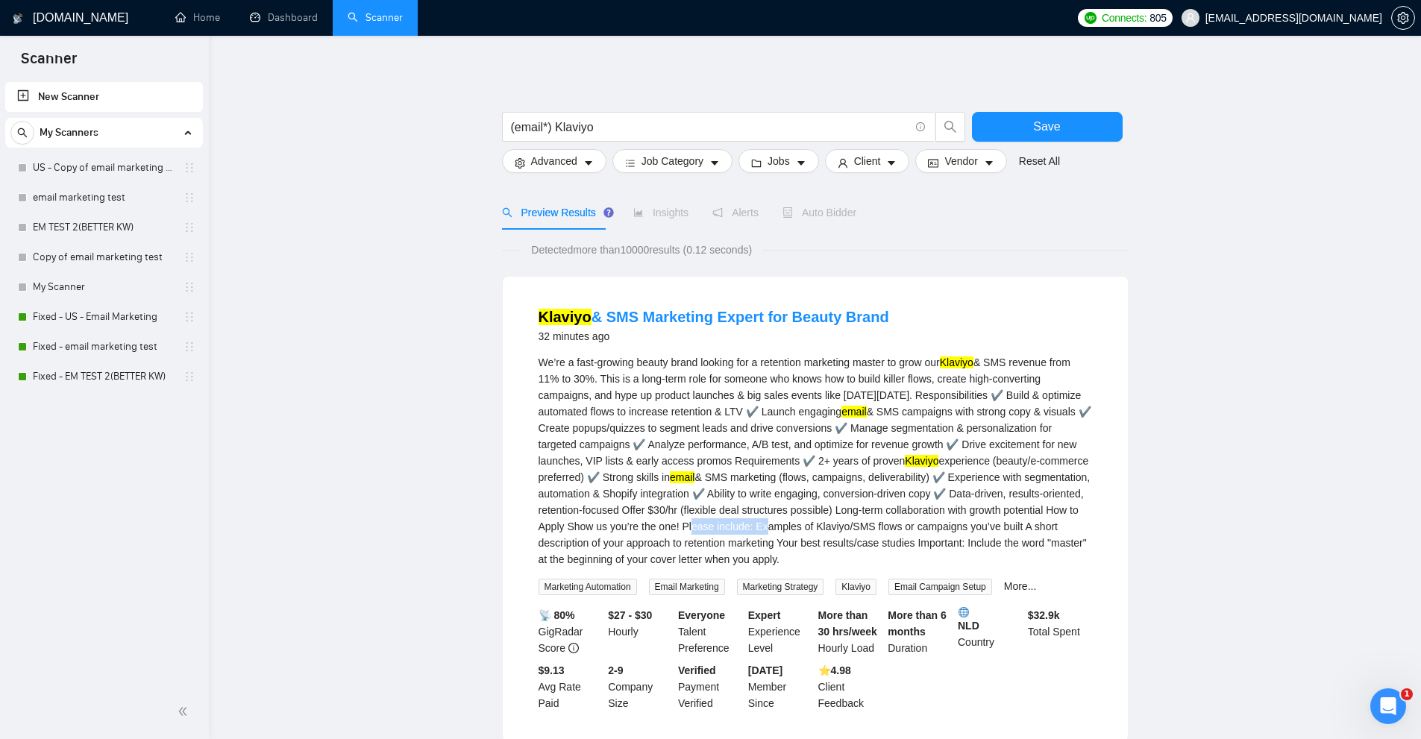
drag, startPoint x: 826, startPoint y: 531, endPoint x: 836, endPoint y: 528, distance: 10.9
click at [836, 528] on div "We’re a fast-growing beauty brand looking for a retention marketing master to g…" at bounding box center [816, 460] width 554 height 213
click at [853, 526] on div "We’re a fast-growing beauty brand looking for a retention marketing master to g…" at bounding box center [816, 460] width 554 height 213
drag, startPoint x: 827, startPoint y: 521, endPoint x: 586, endPoint y: 536, distance: 241.4
click at [586, 536] on div "We’re a fast-growing beauty brand looking for a retention marketing master to g…" at bounding box center [816, 460] width 554 height 213
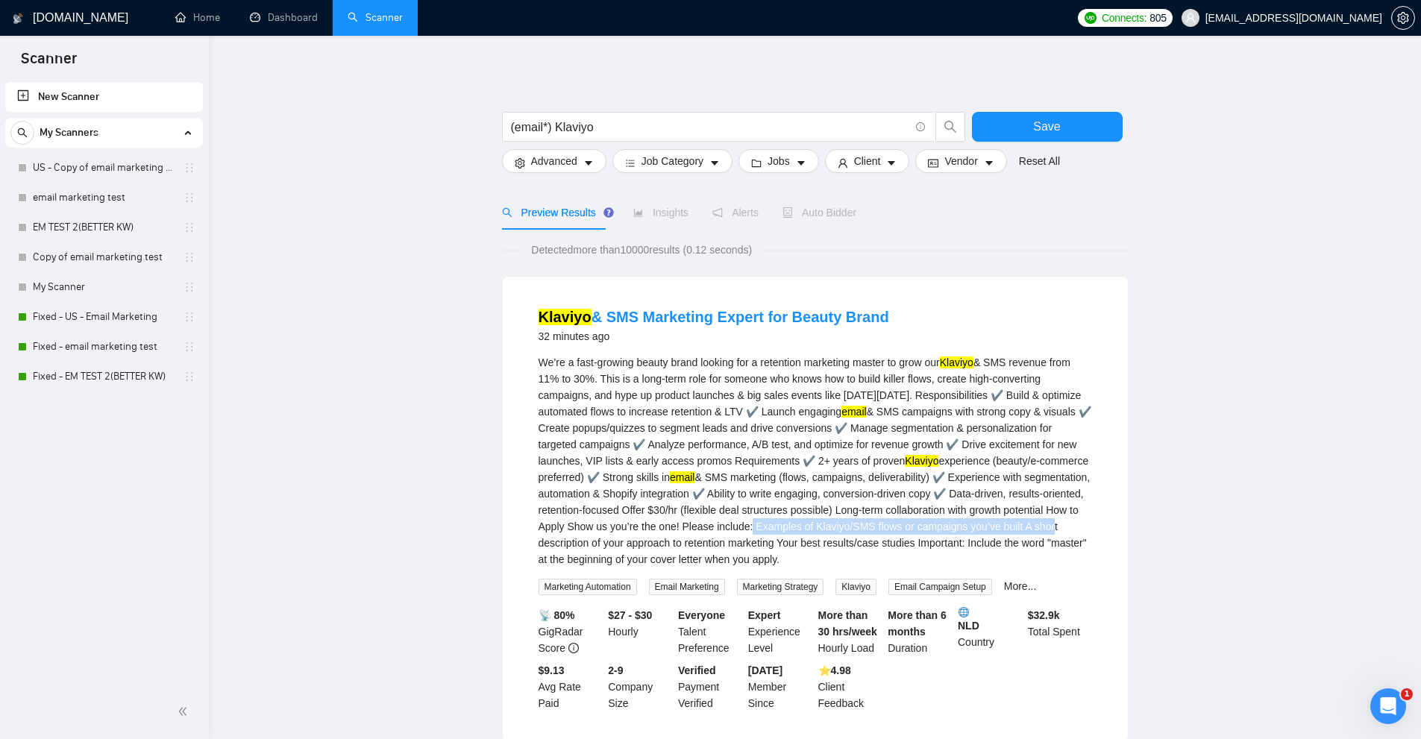
click at [587, 537] on div "We’re a fast-growing beauty brand looking for a retention marketing master to g…" at bounding box center [816, 460] width 554 height 213
drag, startPoint x: 654, startPoint y: 546, endPoint x: 866, endPoint y: 521, distance: 214.1
click at [866, 521] on div "We’re a fast-growing beauty brand looking for a retention marketing master to g…" at bounding box center [816, 460] width 554 height 213
click at [586, 544] on div "We’re a fast-growing beauty brand looking for a retention marketing master to g…" at bounding box center [816, 460] width 554 height 213
drag, startPoint x: 586, startPoint y: 544, endPoint x: 846, endPoint y: 543, distance: 260.4
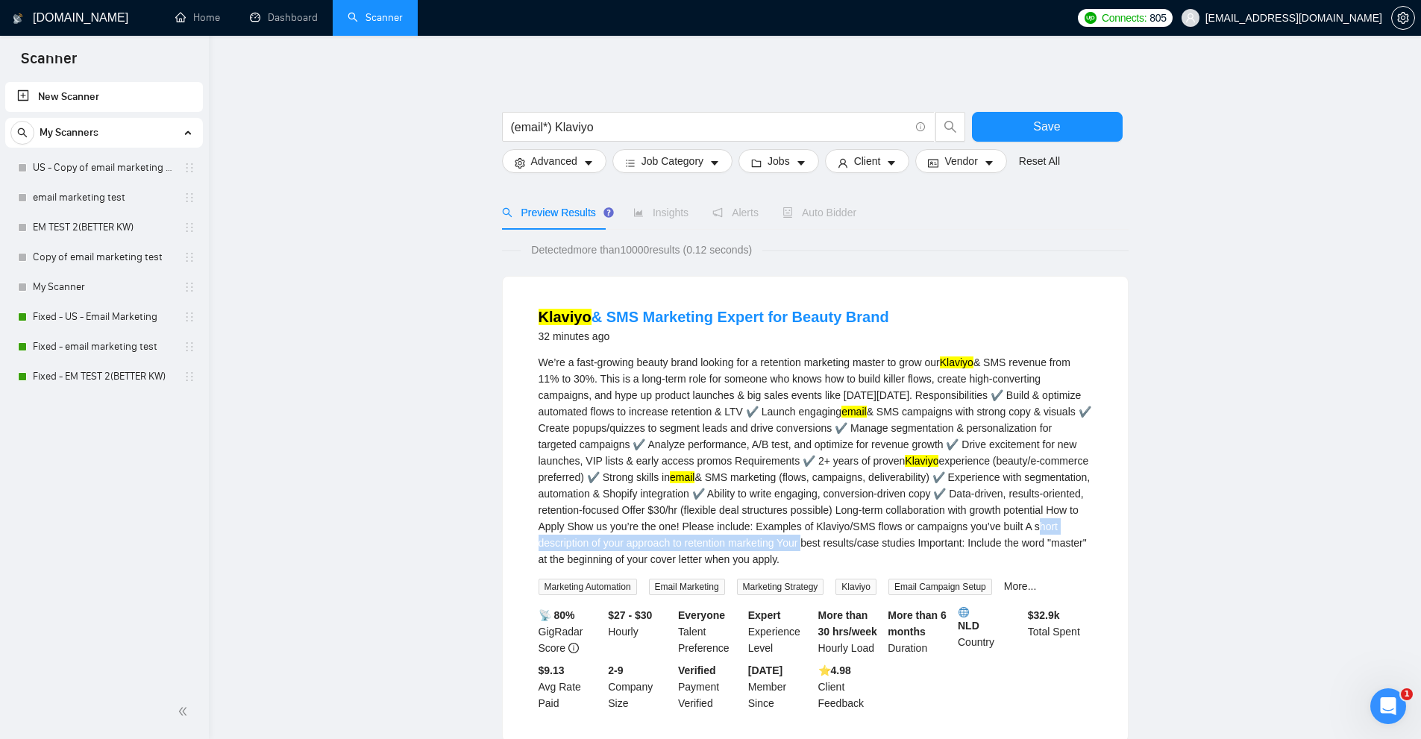
click at [846, 543] on div "We’re a fast-growing beauty brand looking for a retention marketing master to g…" at bounding box center [816, 460] width 554 height 213
click at [93, 94] on link "New Scanner" at bounding box center [104, 97] width 174 height 30
click at [83, 95] on link "New Scanner" at bounding box center [104, 97] width 174 height 30
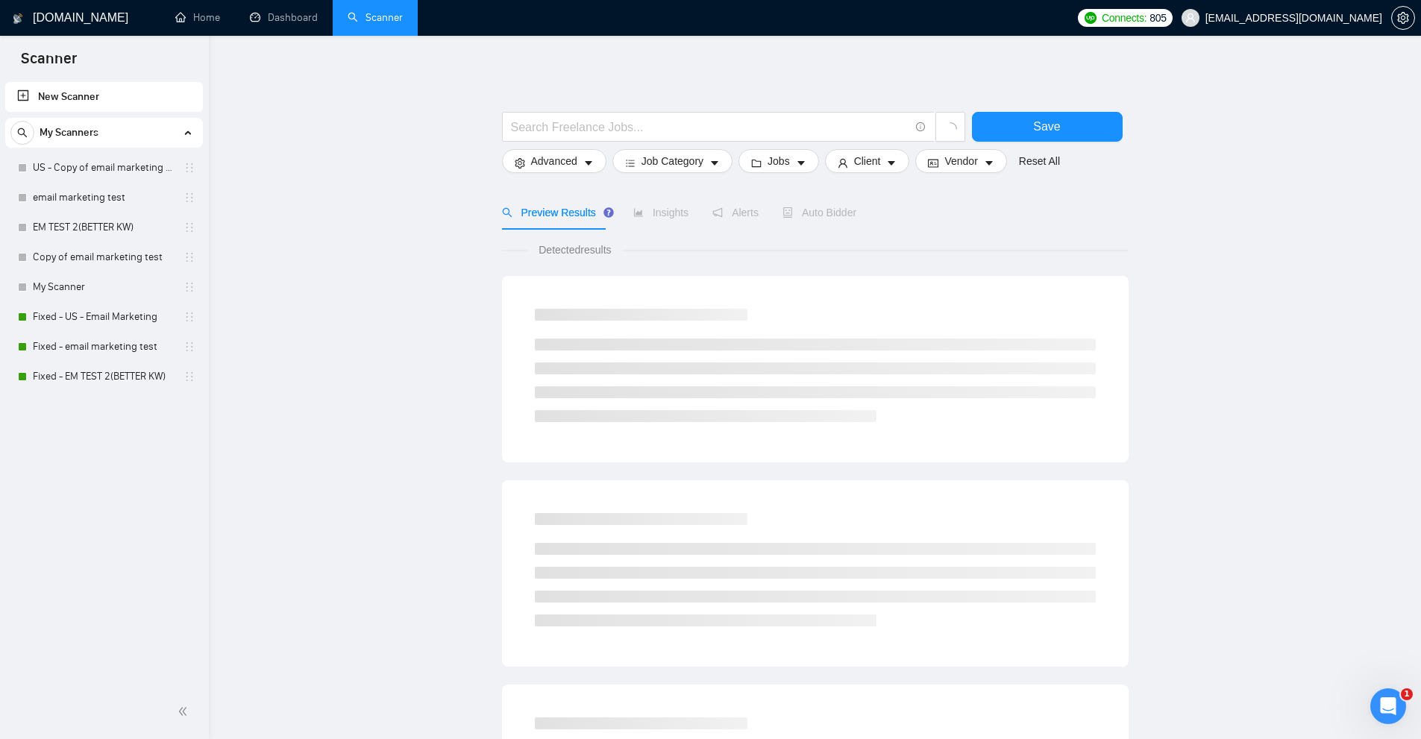
click at [577, 109] on div at bounding box center [815, 104] width 627 height 15
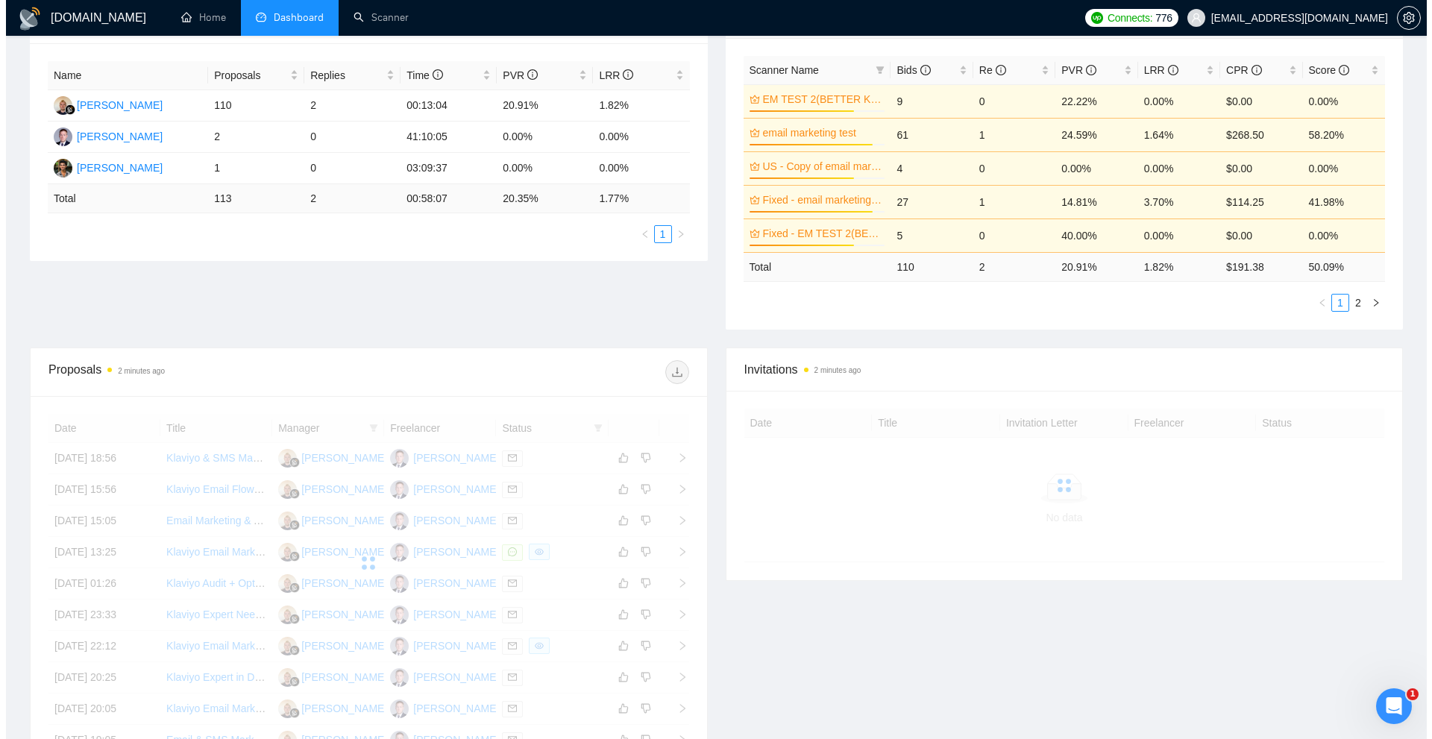
scroll to position [466, 0]
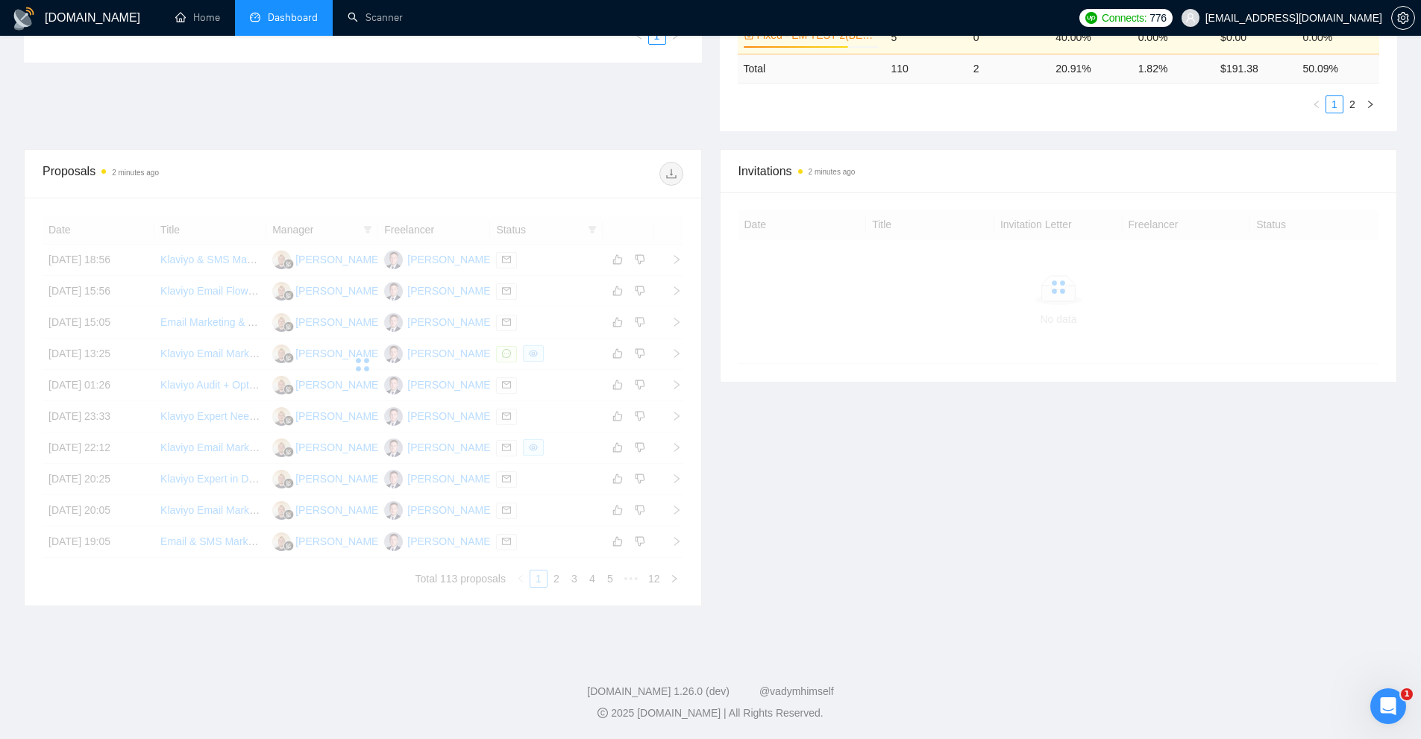
click at [448, 263] on div at bounding box center [363, 365] width 641 height 298
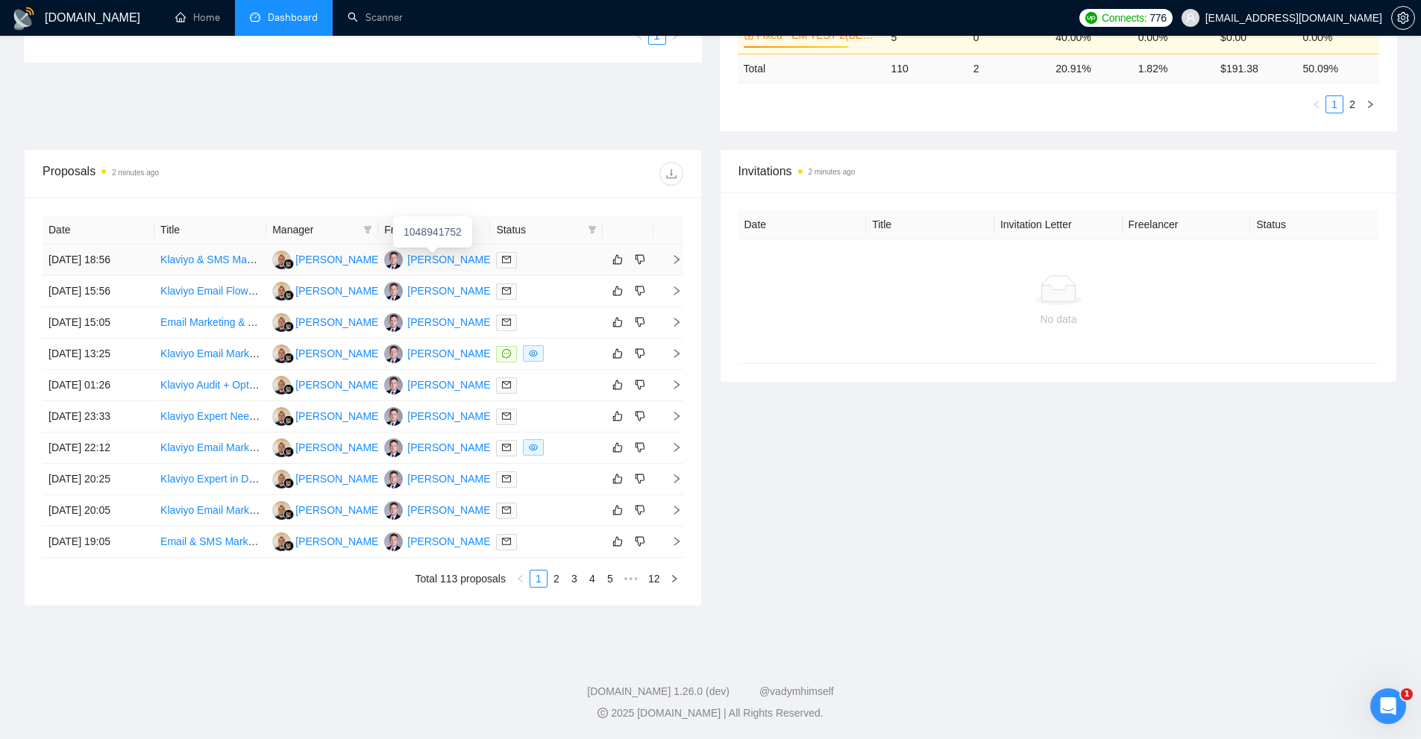
click at [457, 260] on div "[PERSON_NAME]" at bounding box center [450, 259] width 86 height 16
